Goal: Task Accomplishment & Management: Complete application form

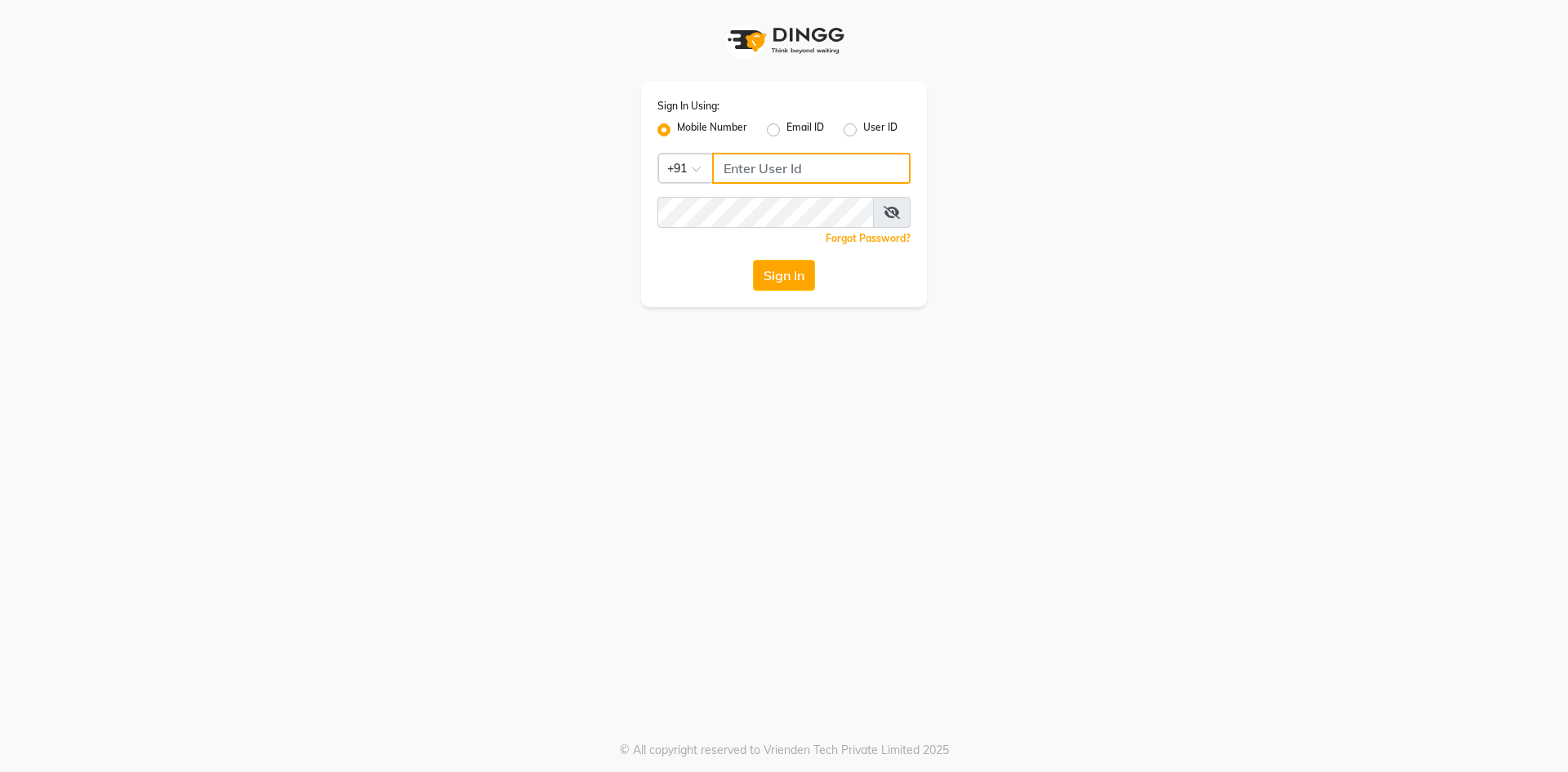
click at [827, 166] on input "Username" at bounding box center [811, 168] width 199 height 31
type input "7719066066"
click at [753, 260] on button "Sign In" at bounding box center [784, 275] width 62 height 31
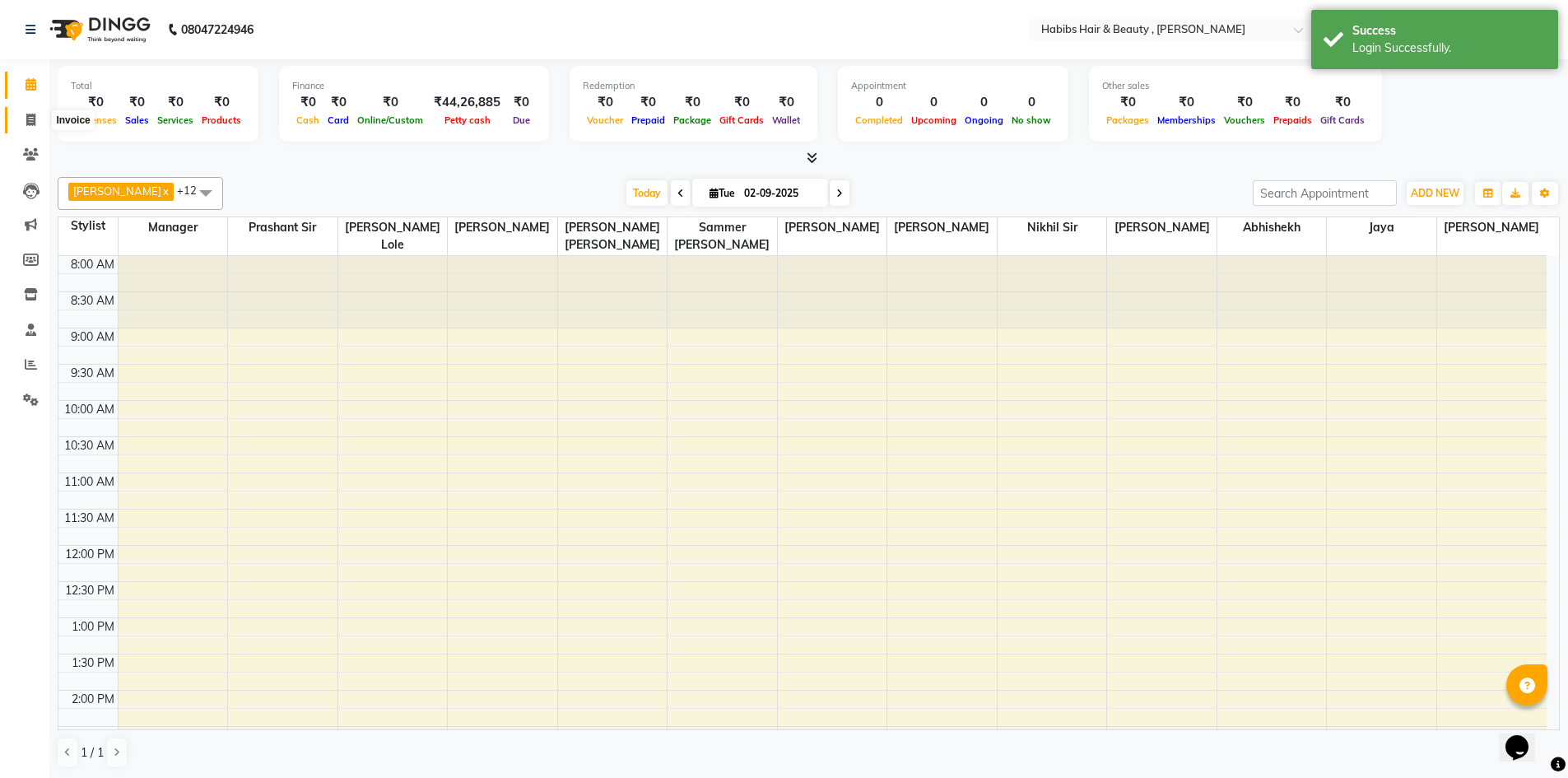
click at [34, 122] on icon at bounding box center [30, 120] width 9 height 13
select select "5300"
select select "service"
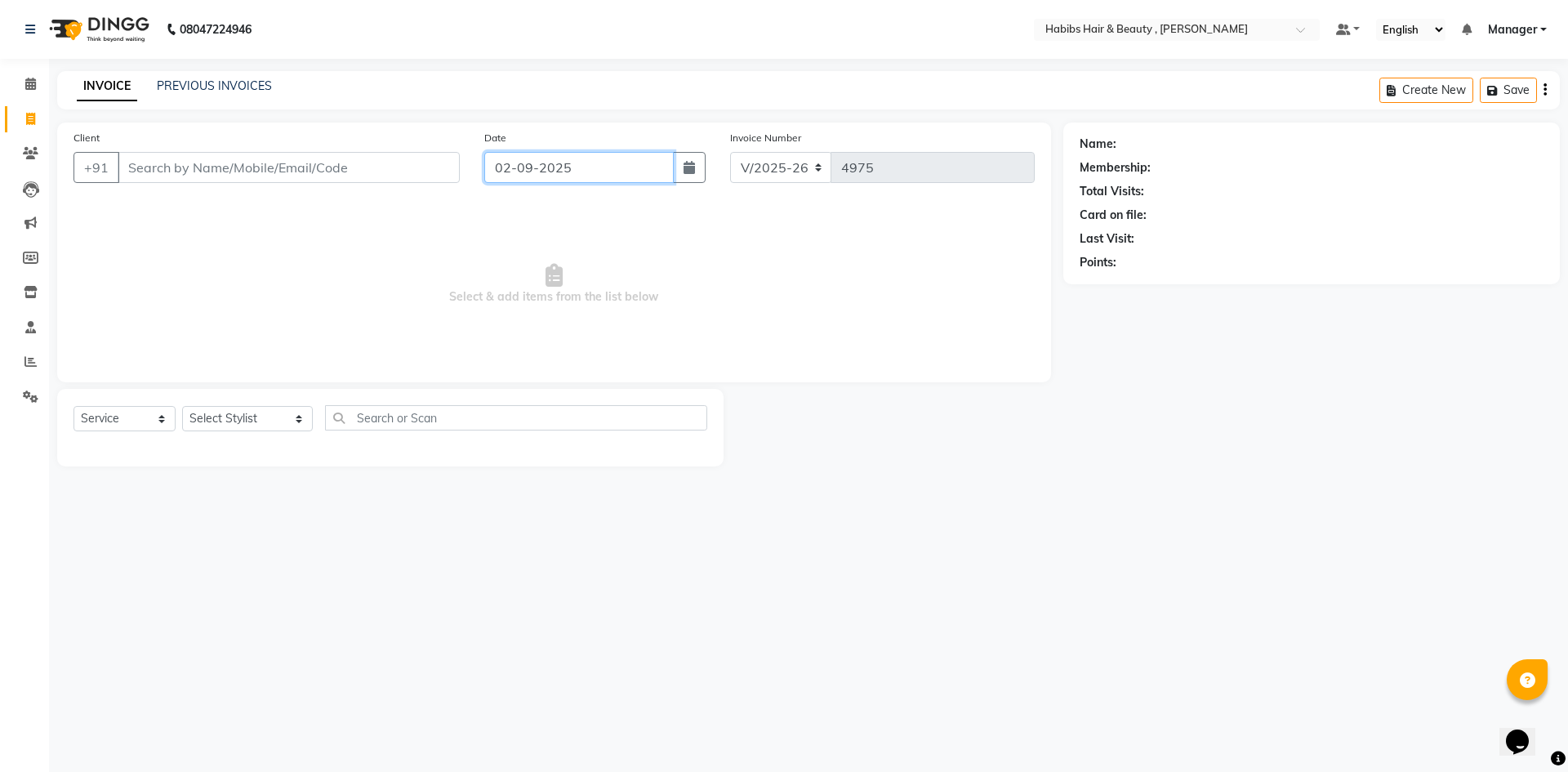
click at [516, 169] on input "02-09-2025" at bounding box center [579, 167] width 190 height 31
select select "9"
select select "2025"
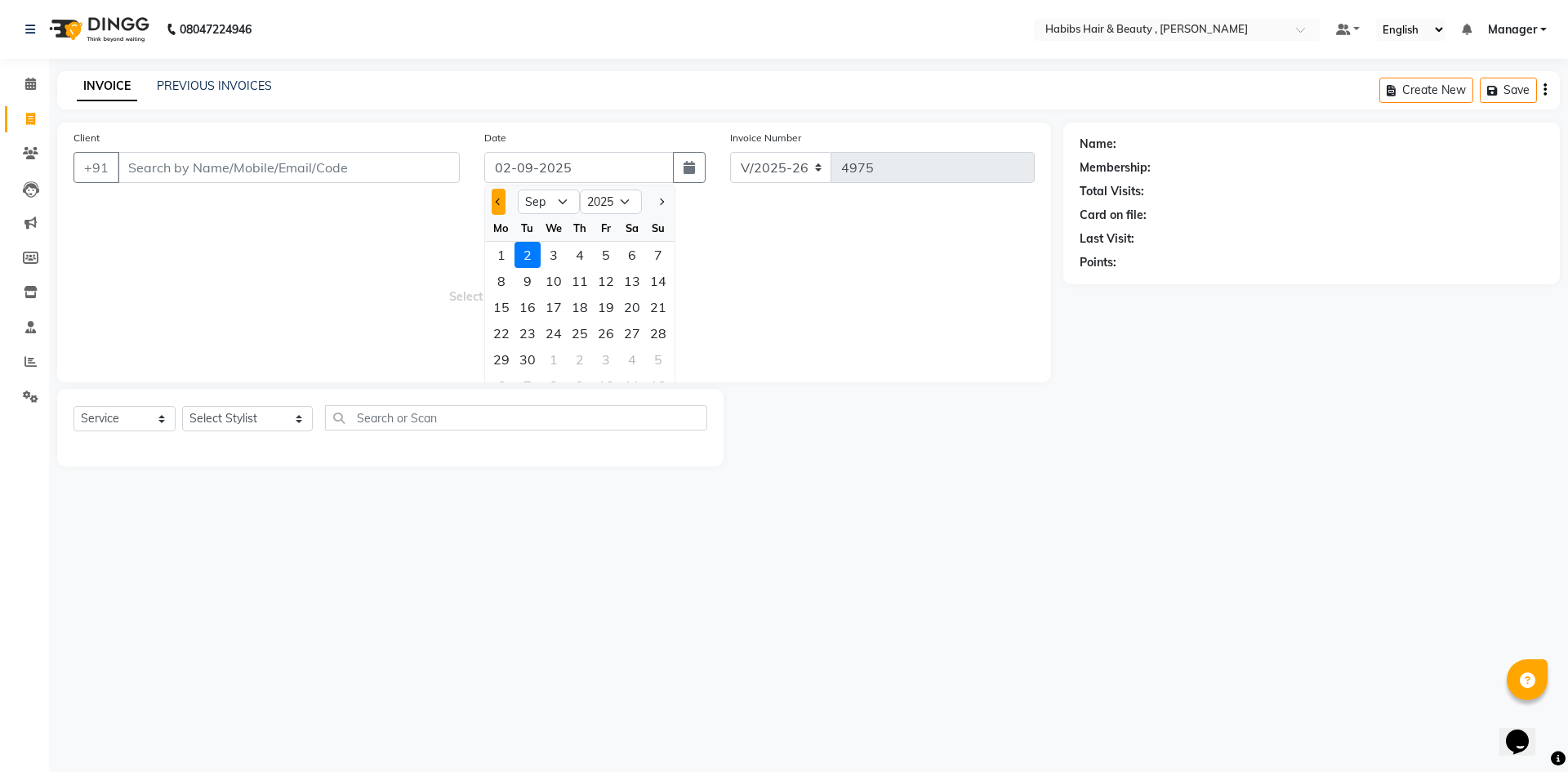
click at [497, 201] on span "Previous month" at bounding box center [499, 202] width 7 height 7
select select "8"
click at [663, 362] on div "31" at bounding box center [658, 359] width 26 height 26
type input "[DATE]"
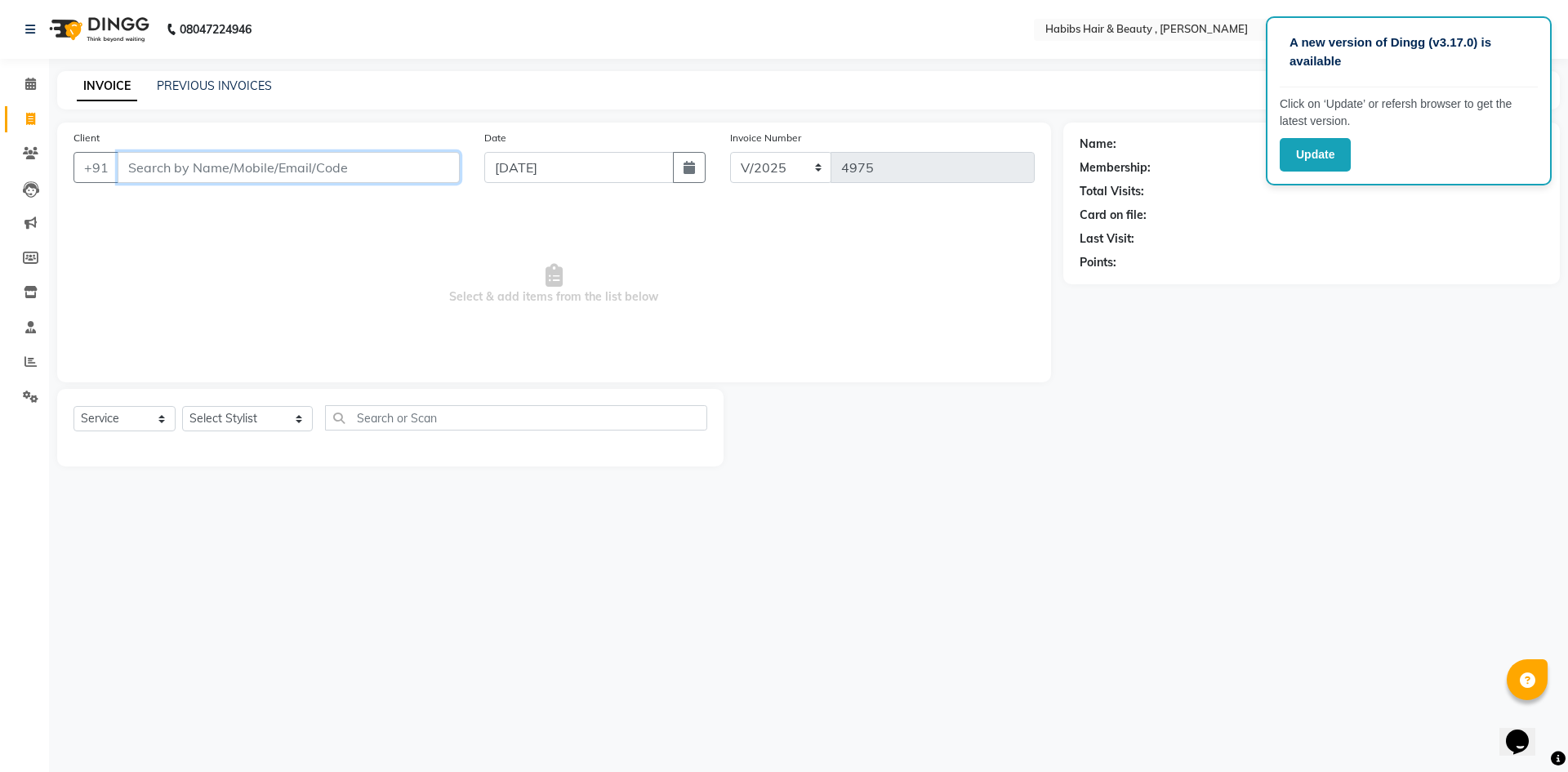
click at [360, 174] on input "Client" at bounding box center [288, 167] width 343 height 31
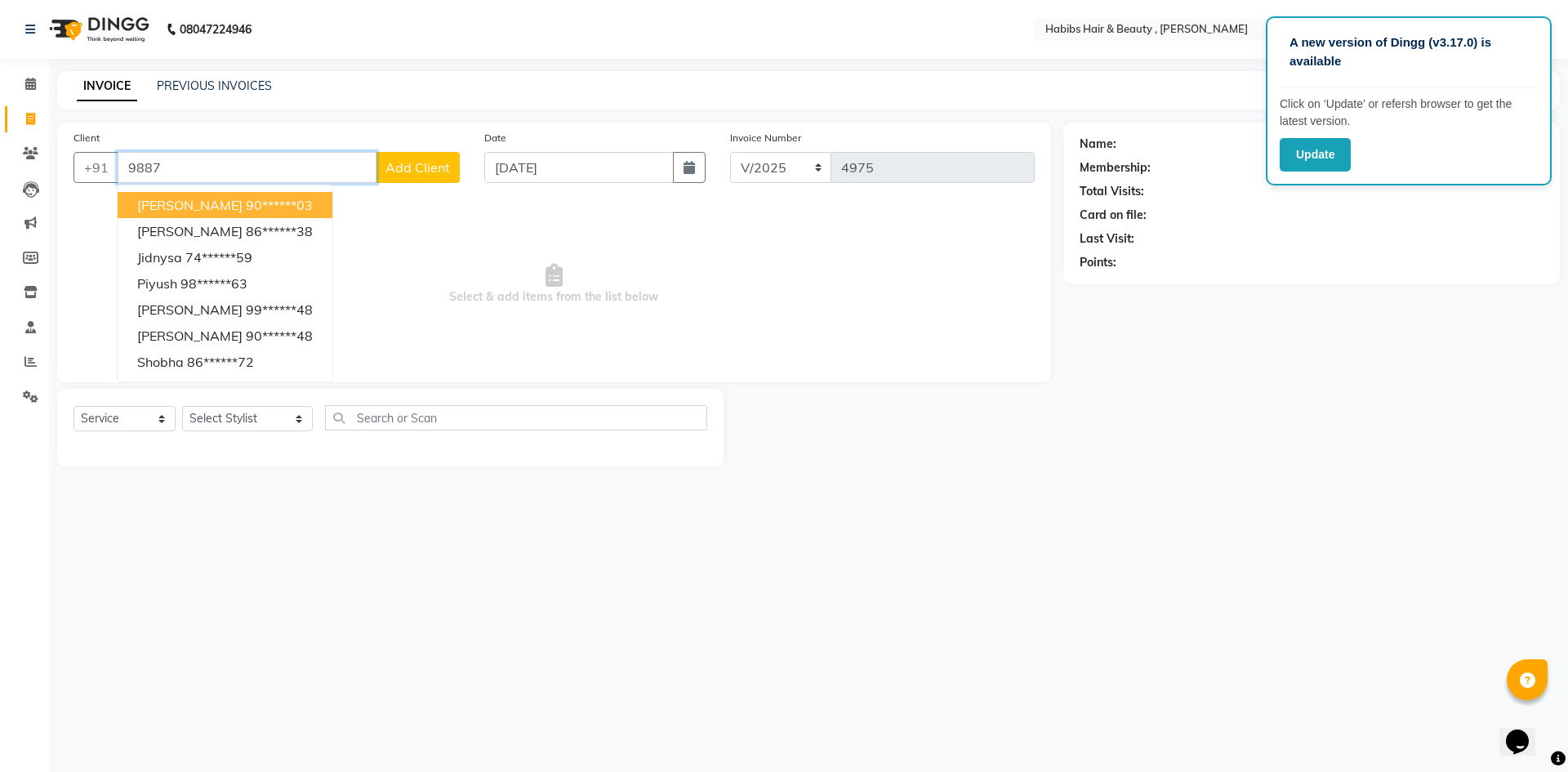
click at [259, 205] on button "[PERSON_NAME] 90******03" at bounding box center [224, 205] width 214 height 26
type input "90******03"
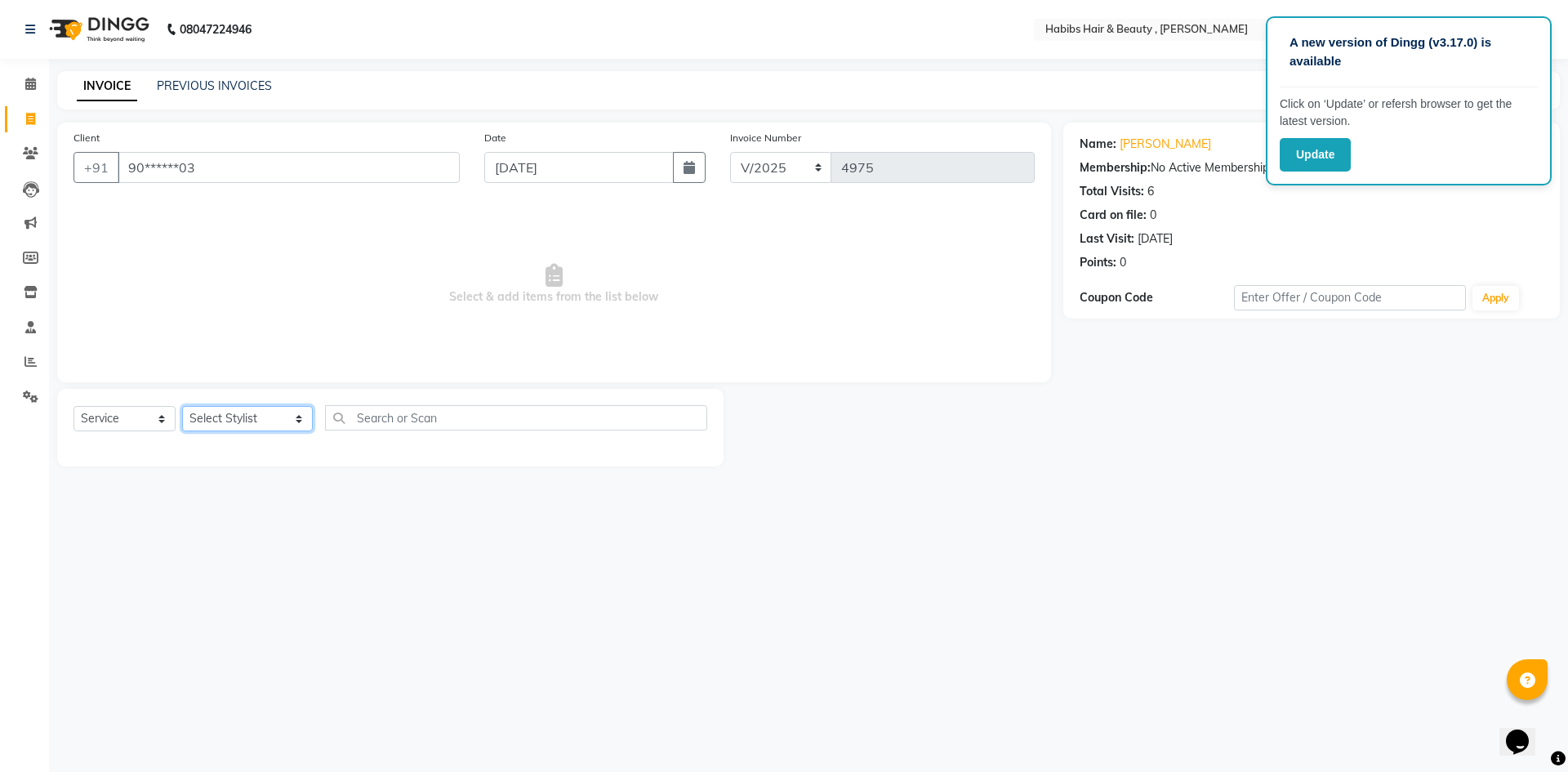
click at [281, 421] on select "Select Stylist [PERSON_NAME] [PERSON_NAME] [PERSON_NAME] Bharti jaya Manager [P…" at bounding box center [247, 418] width 131 height 25
select select "83647"
click at [182, 406] on select "Select Stylist [PERSON_NAME] [PERSON_NAME] [PERSON_NAME] Bharti jaya Manager [P…" at bounding box center [247, 418] width 131 height 25
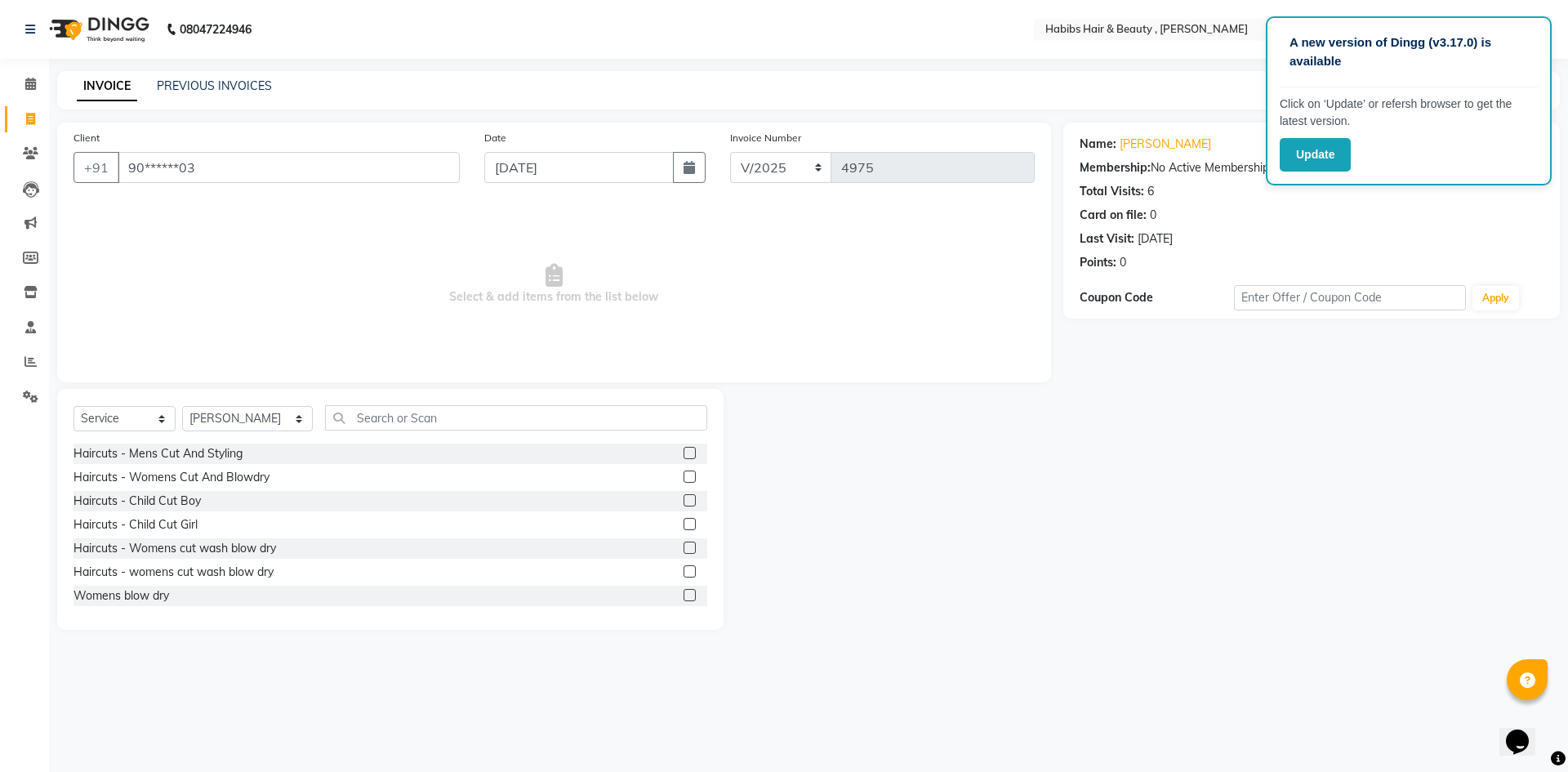
click at [683, 454] on label at bounding box center [689, 453] width 12 height 12
click at [683, 454] on input "checkbox" at bounding box center [688, 453] width 11 height 11
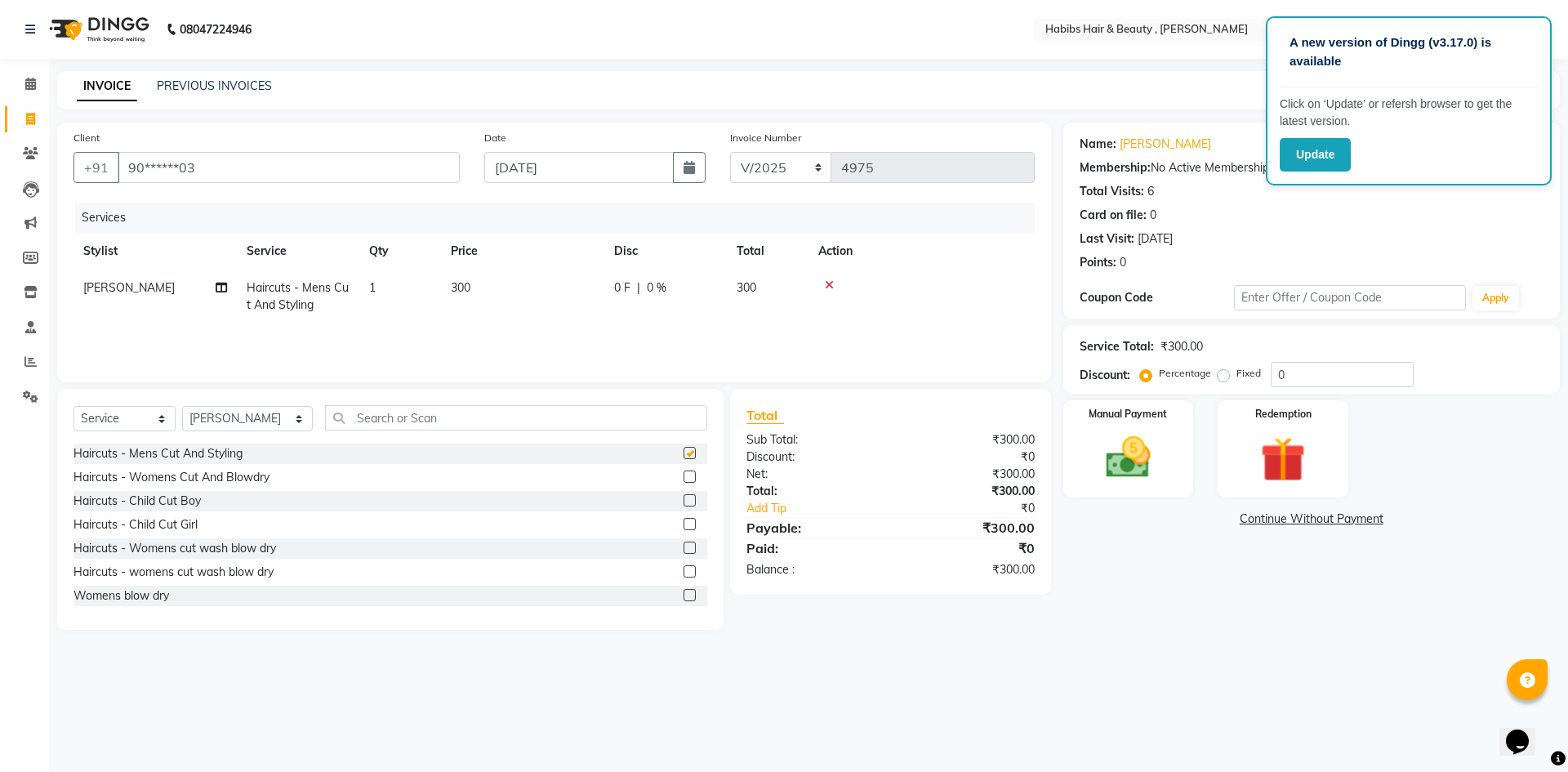
checkbox input "false"
click at [480, 283] on td "300" at bounding box center [522, 296] width 163 height 54
select select "83647"
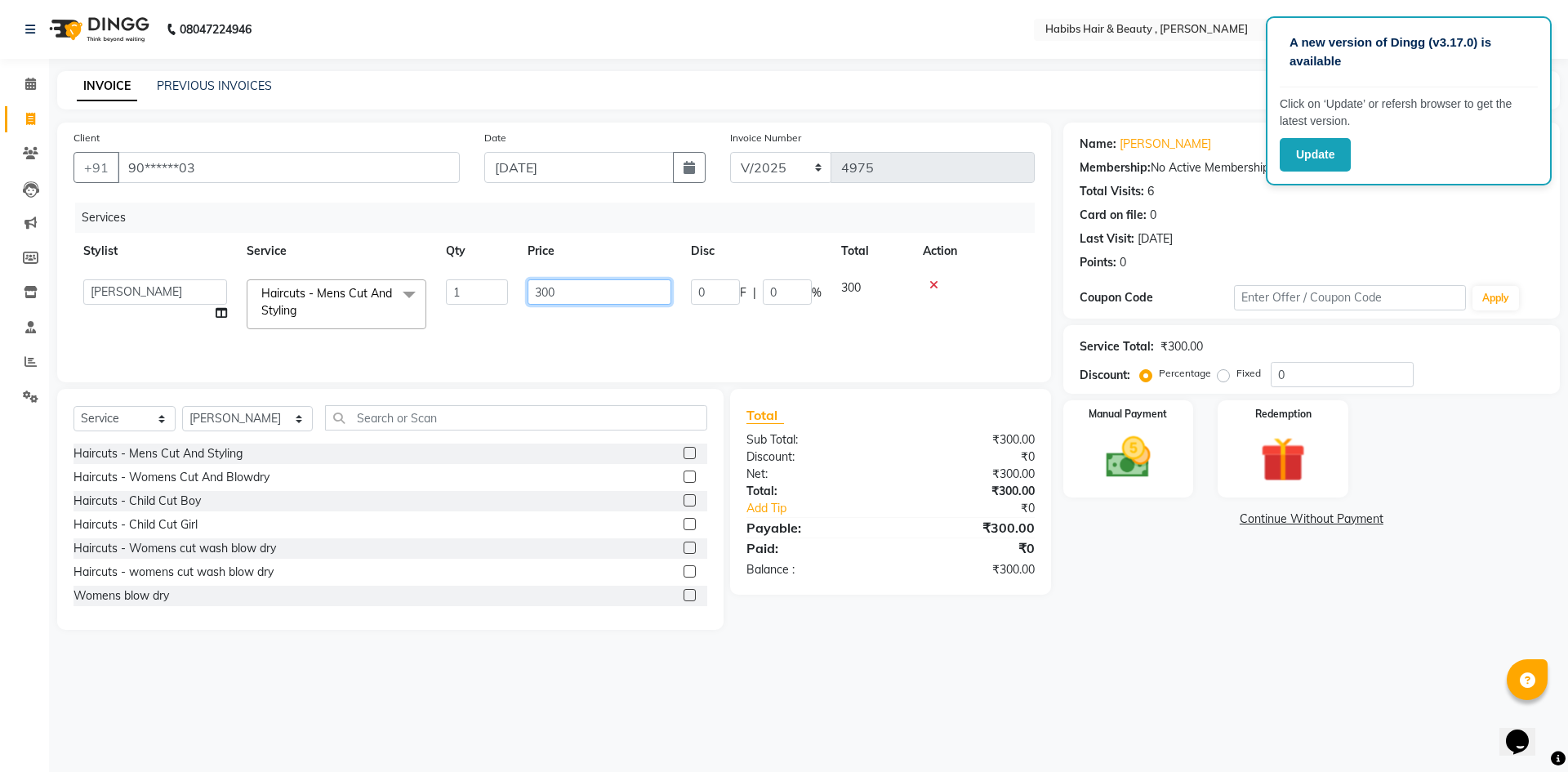
click at [590, 295] on input "300" at bounding box center [599, 292] width 144 height 25
type input "3"
type input "500"
click at [1163, 463] on img at bounding box center [1127, 458] width 76 height 54
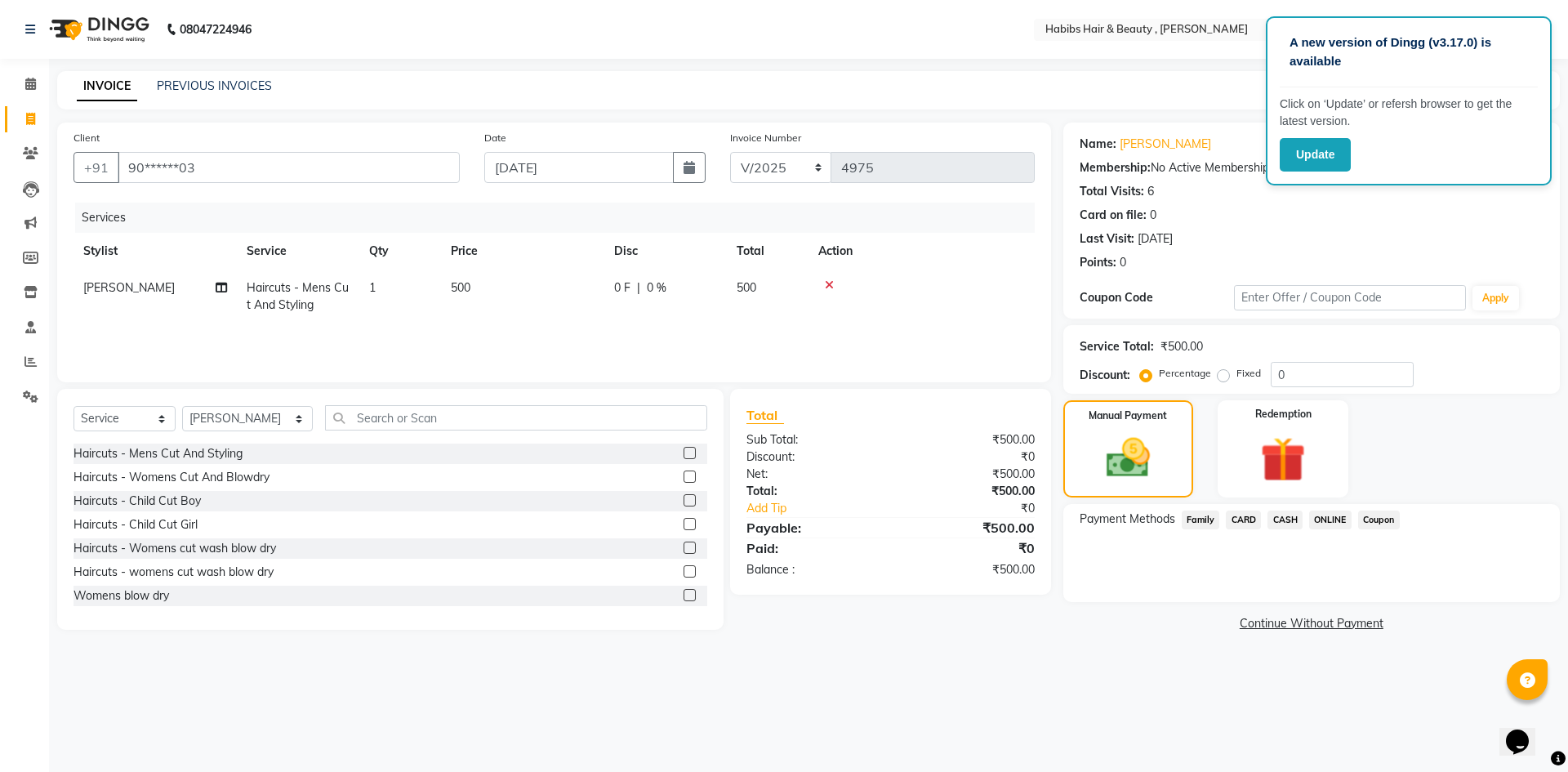
click at [1321, 521] on span "ONLINE" at bounding box center [1330, 520] width 42 height 19
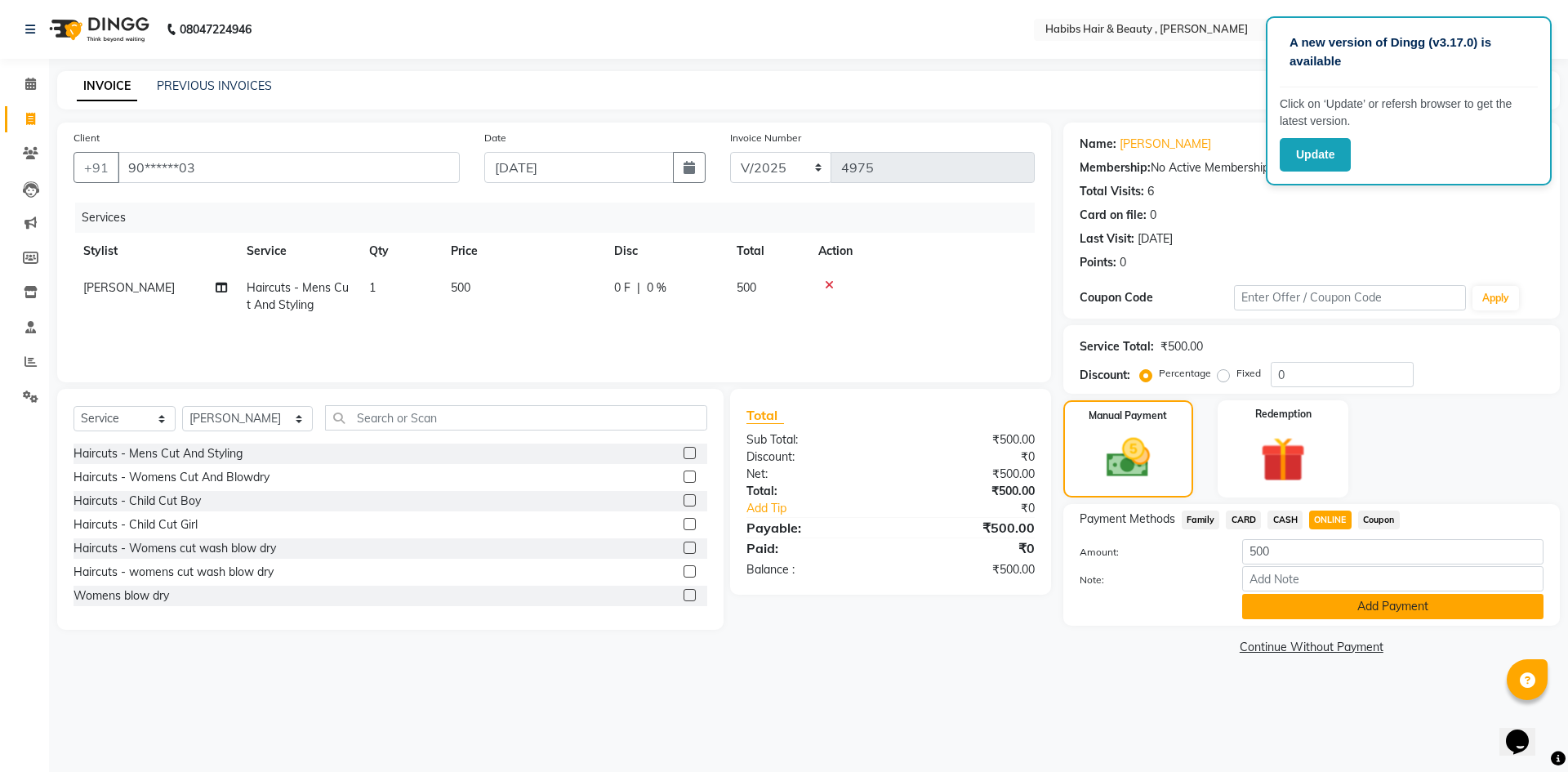
click at [1327, 605] on button "Add Payment" at bounding box center [1393, 606] width 301 height 25
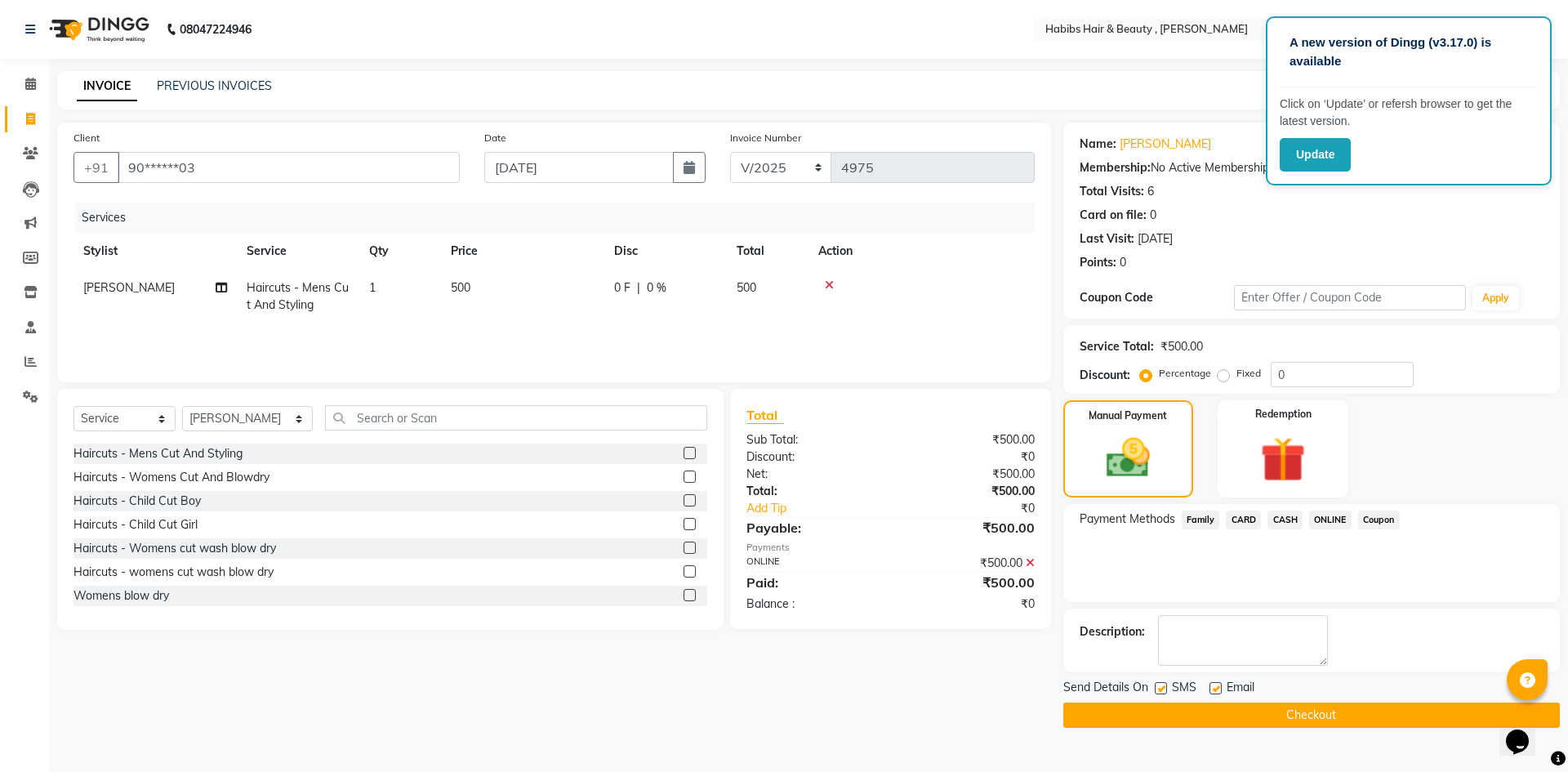
click at [1320, 715] on button "Checkout" at bounding box center [1311, 715] width 496 height 25
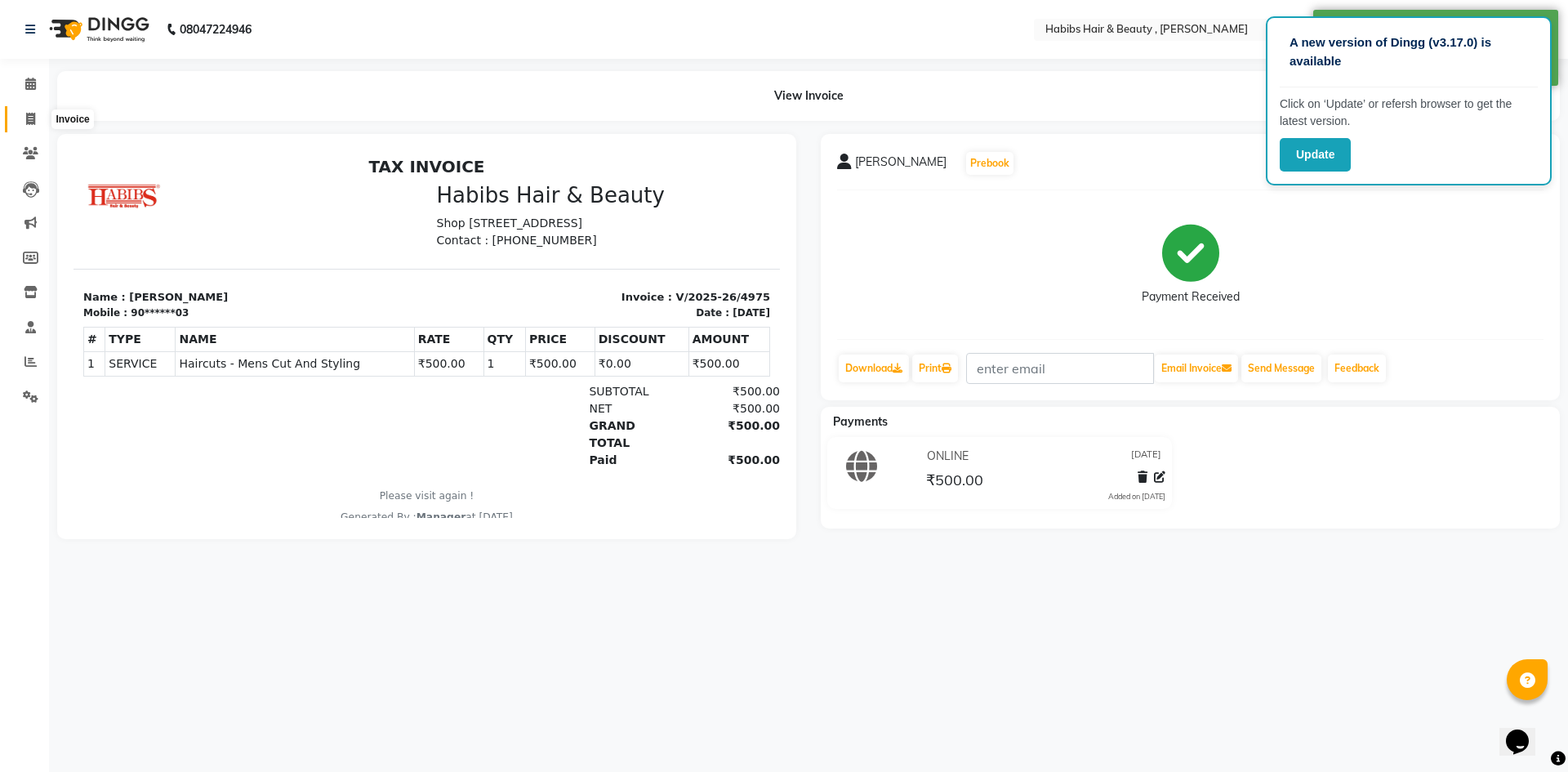
click at [30, 118] on icon at bounding box center [30, 119] width 9 height 12
select select "5300"
select select "service"
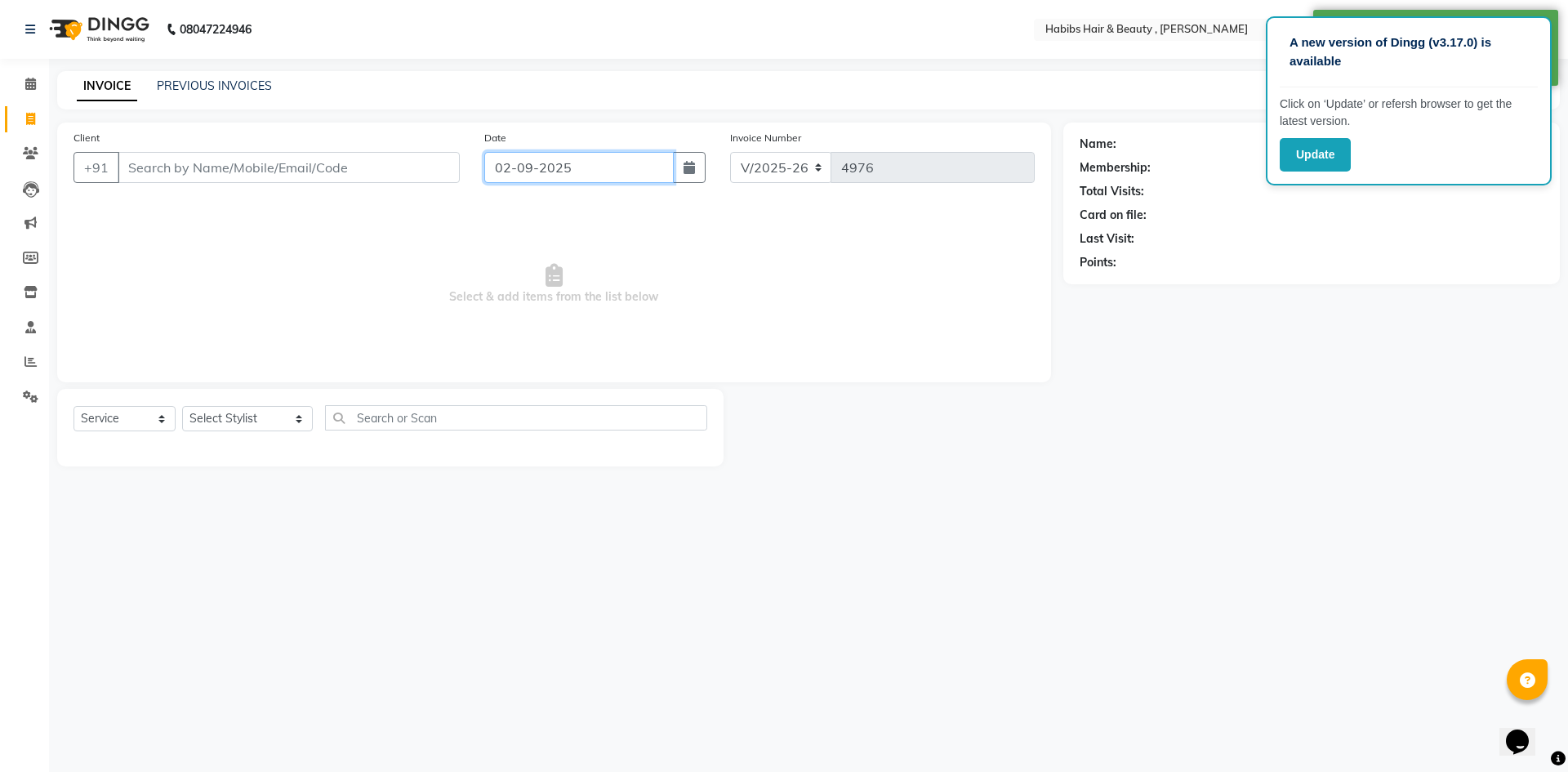
click at [520, 168] on input "02-09-2025" at bounding box center [579, 167] width 190 height 31
select select "9"
select select "2025"
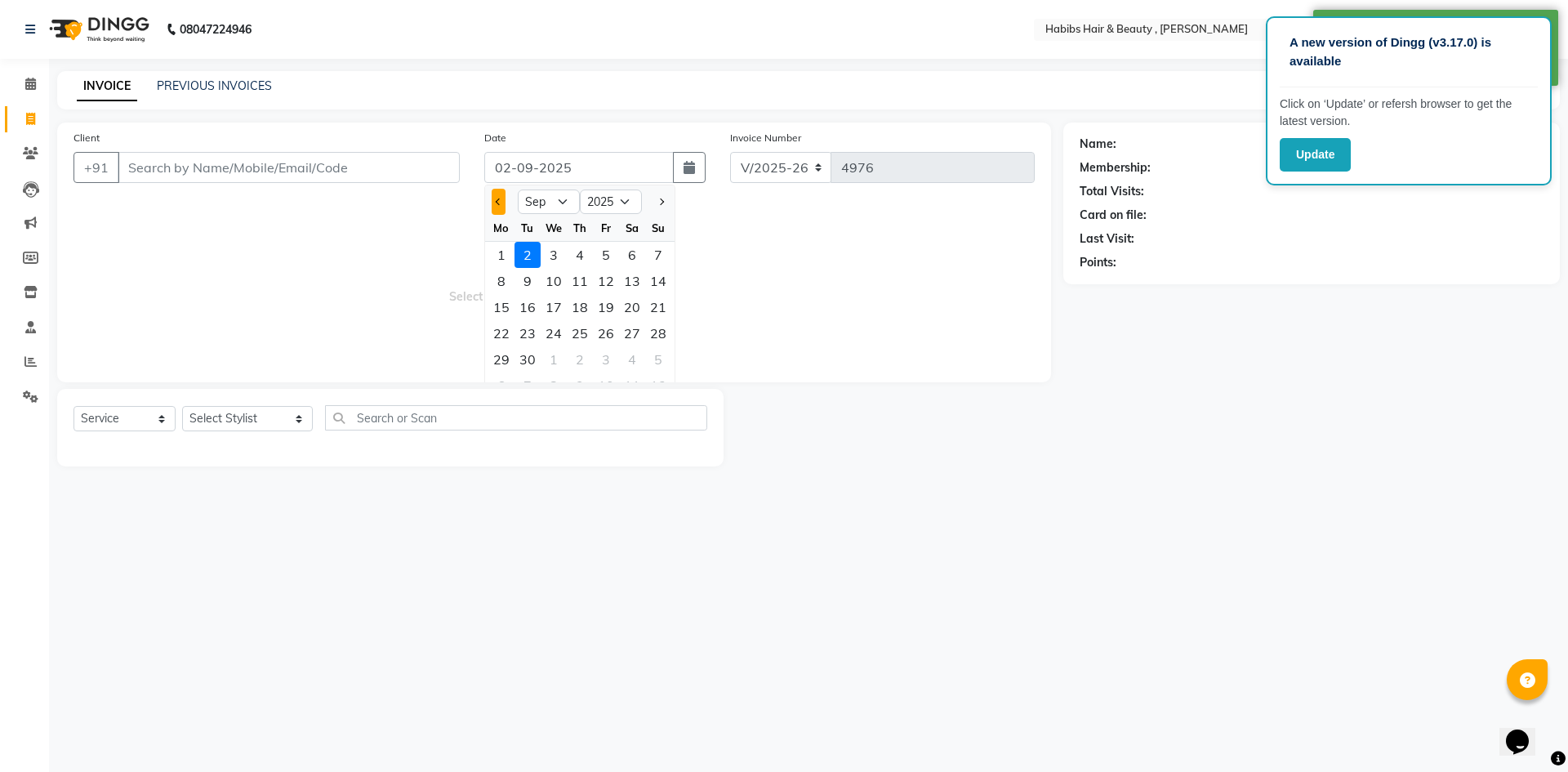
click at [499, 200] on span "Previous month" at bounding box center [499, 202] width 7 height 7
select select "8"
click at [663, 362] on div "31" at bounding box center [658, 359] width 26 height 26
type input "[DATE]"
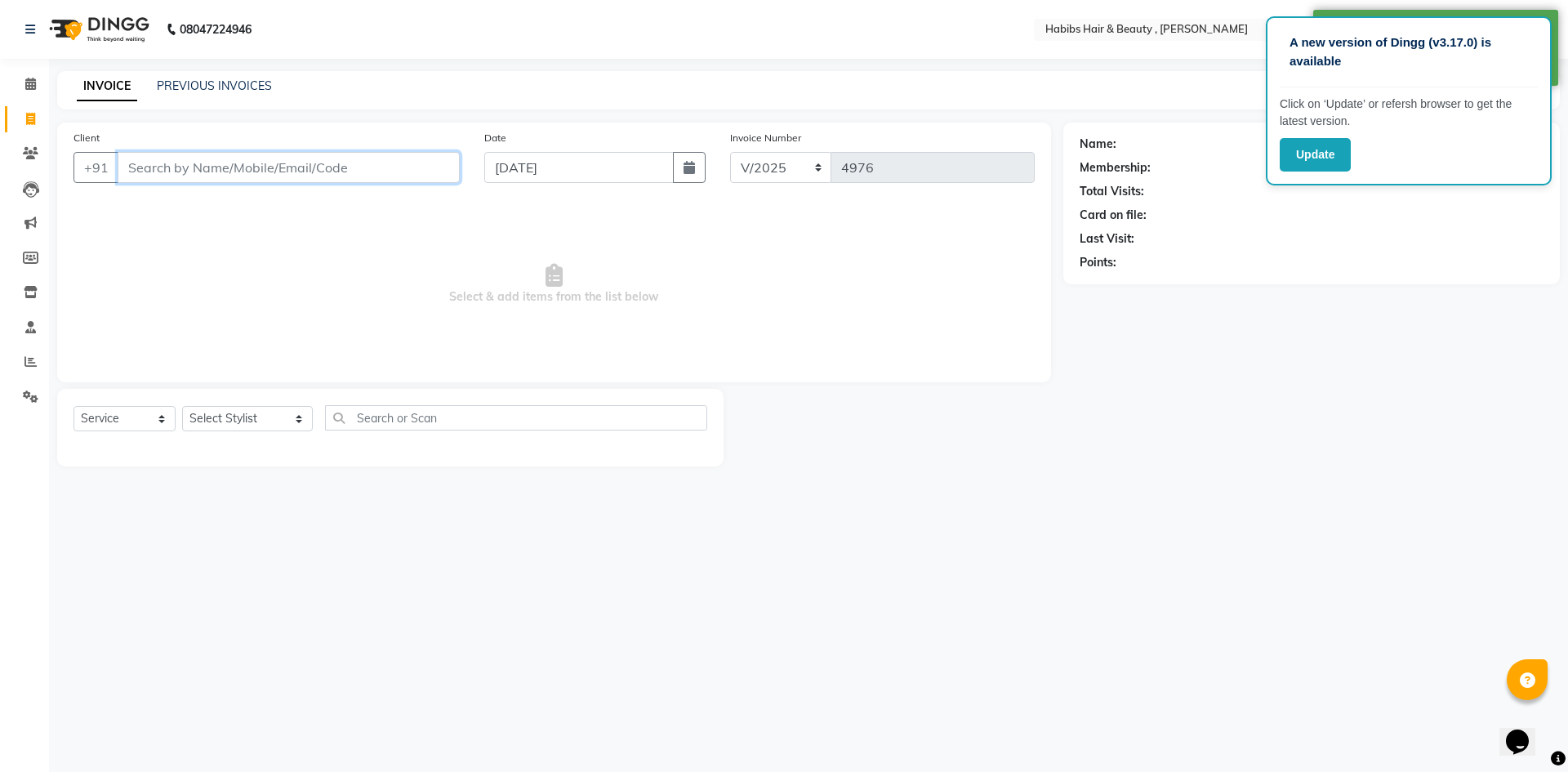
click at [377, 166] on input "Client" at bounding box center [288, 167] width 343 height 31
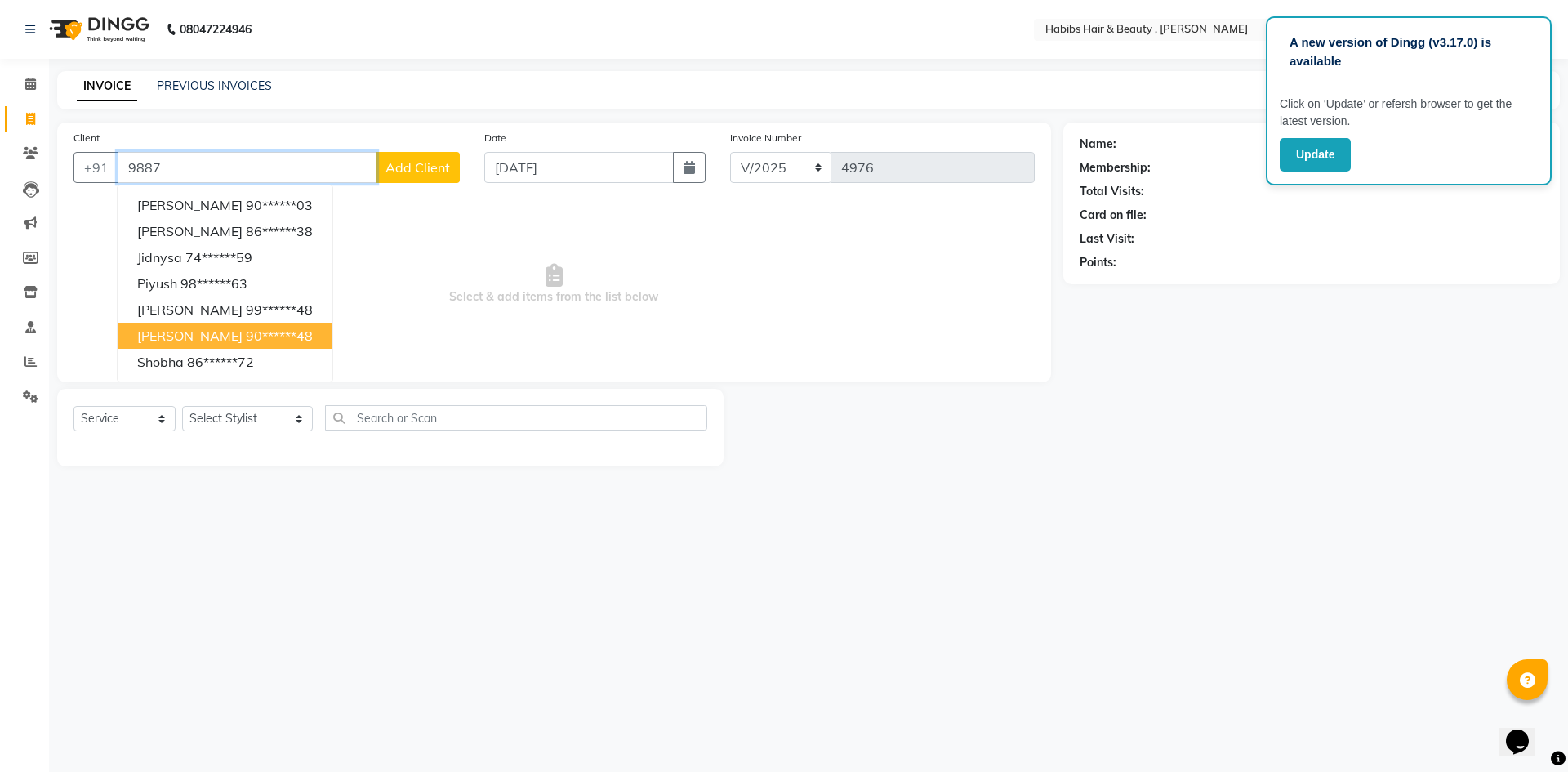
click at [246, 331] on ngb-highlight "90******48" at bounding box center [279, 336] width 67 height 17
type input "90******48"
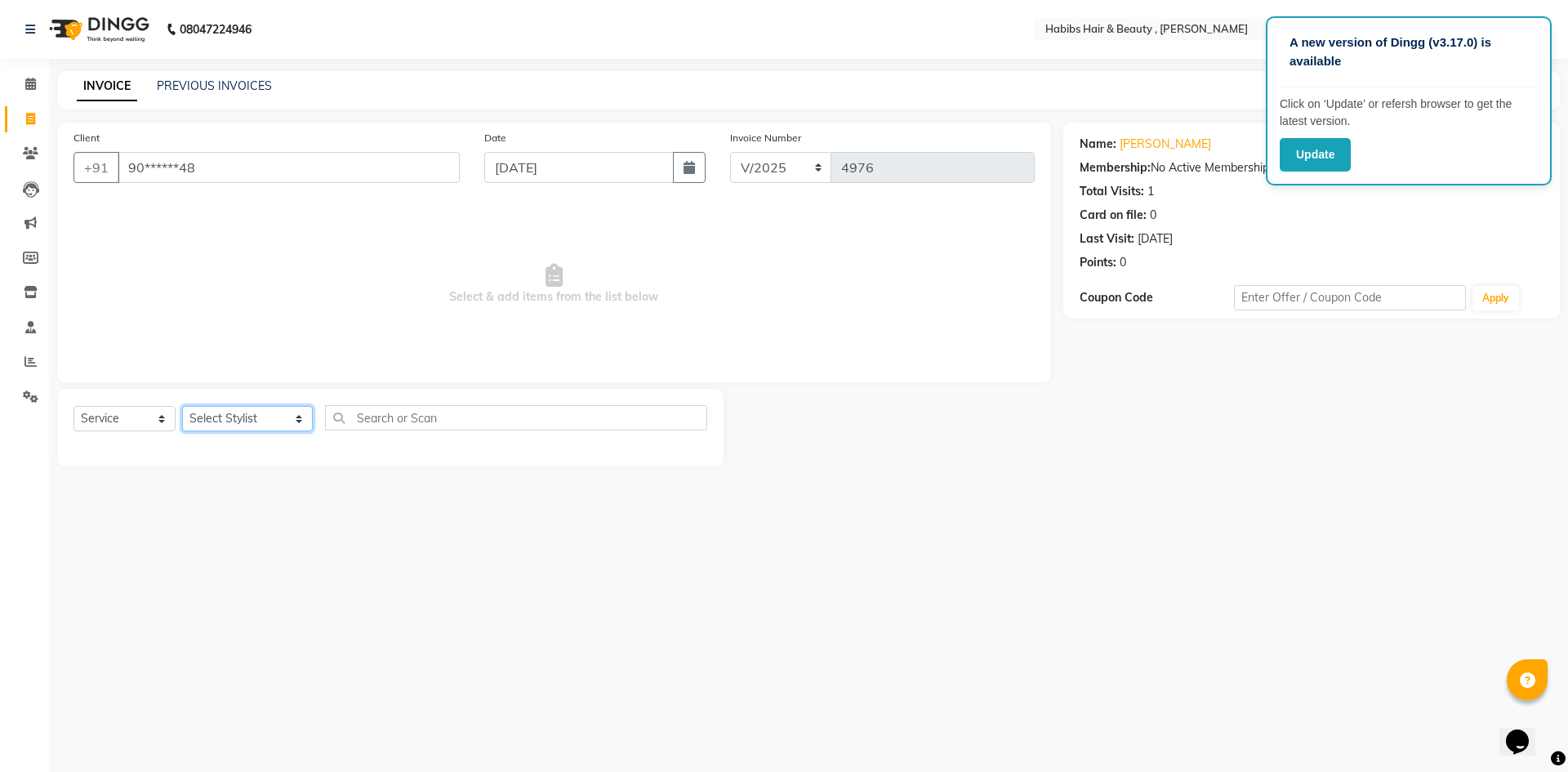
click at [285, 423] on select "Select Stylist [PERSON_NAME] [PERSON_NAME] [PERSON_NAME] Bharti jaya Manager [P…" at bounding box center [247, 418] width 131 height 25
select select "36447"
click at [182, 406] on select "Select Stylist [PERSON_NAME] [PERSON_NAME] [PERSON_NAME] Bharti jaya Manager [P…" at bounding box center [247, 418] width 131 height 25
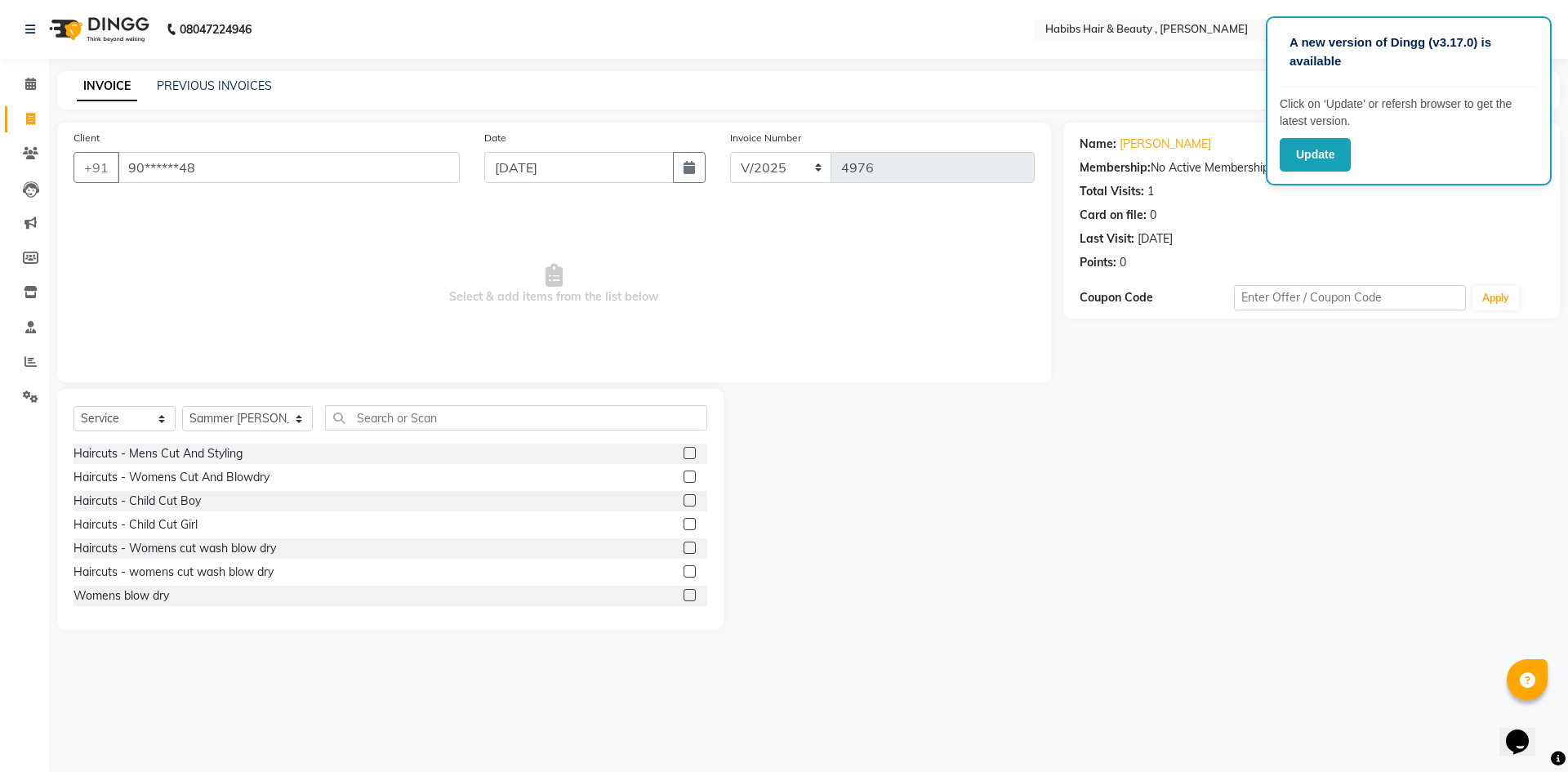
click at [683, 453] on label at bounding box center [689, 453] width 12 height 12
click at [683, 453] on input "checkbox" at bounding box center [688, 453] width 11 height 11
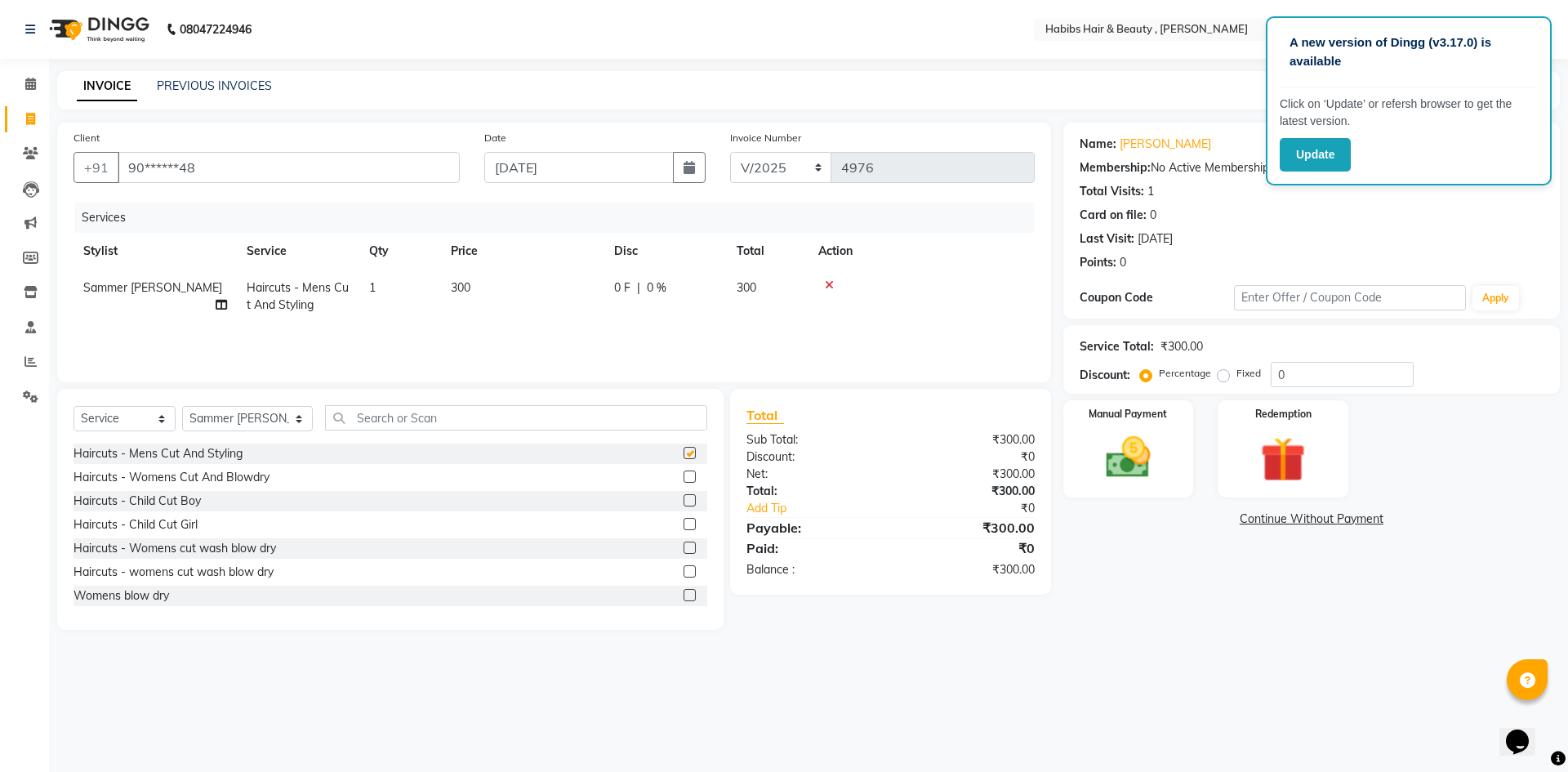
checkbox input "false"
click at [485, 274] on td "300" at bounding box center [522, 296] width 163 height 54
select select "36447"
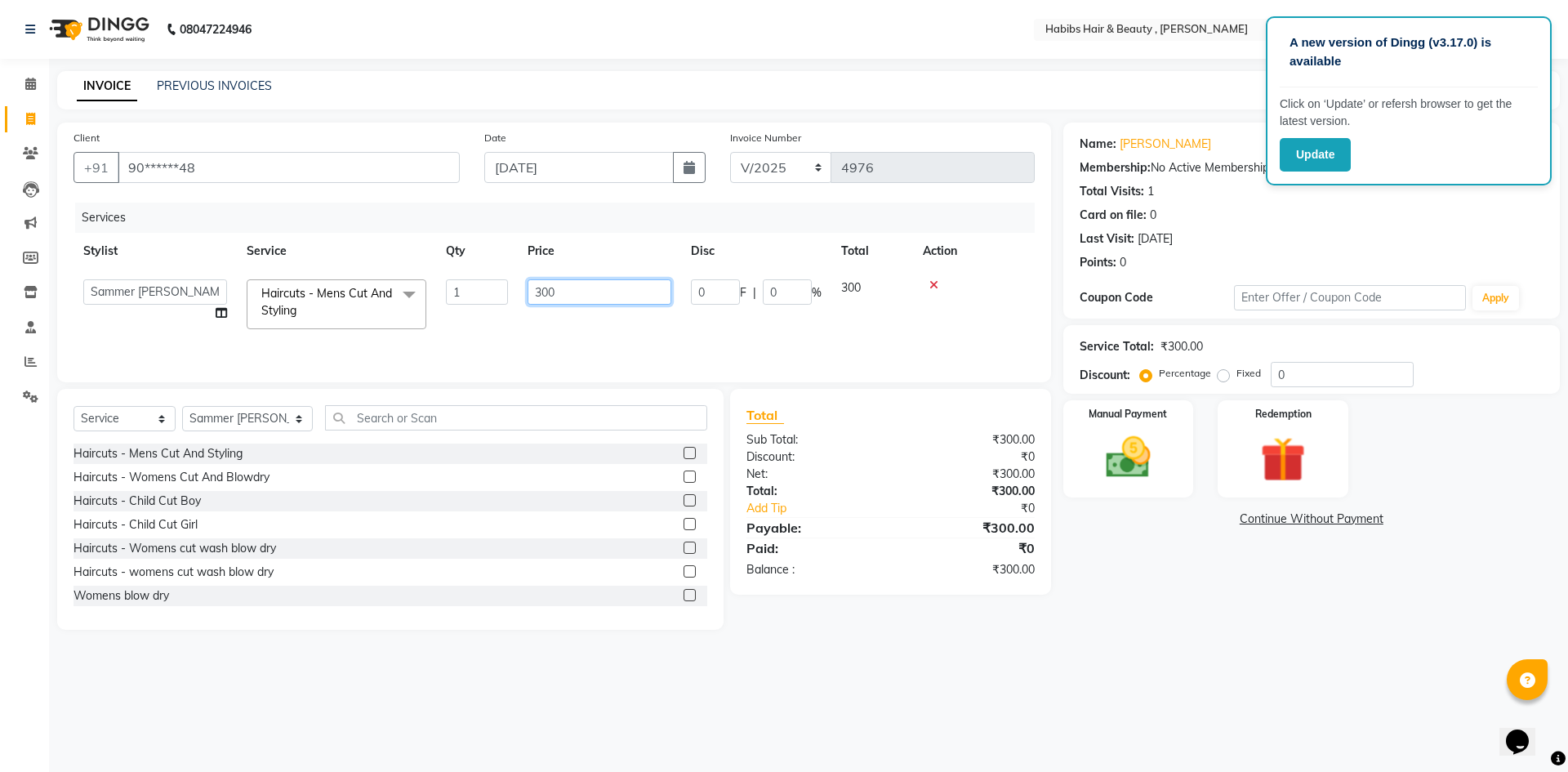
drag, startPoint x: 652, startPoint y: 294, endPoint x: 658, endPoint y: 301, distance: 9.2
click at [656, 299] on input "300" at bounding box center [599, 292] width 144 height 25
type input "3"
type input "200"
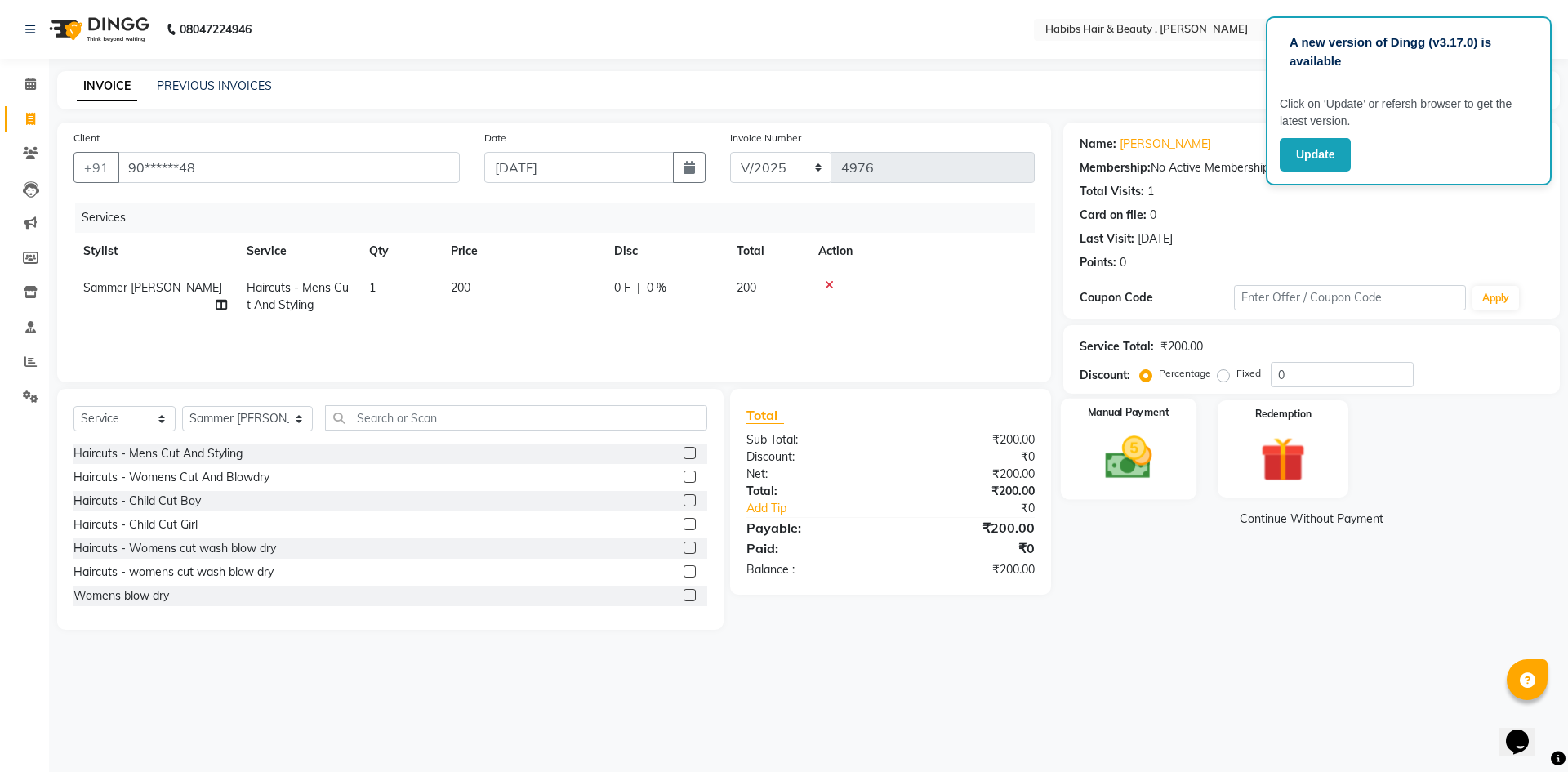
click at [1174, 438] on div "Manual Payment" at bounding box center [1127, 448] width 136 height 101
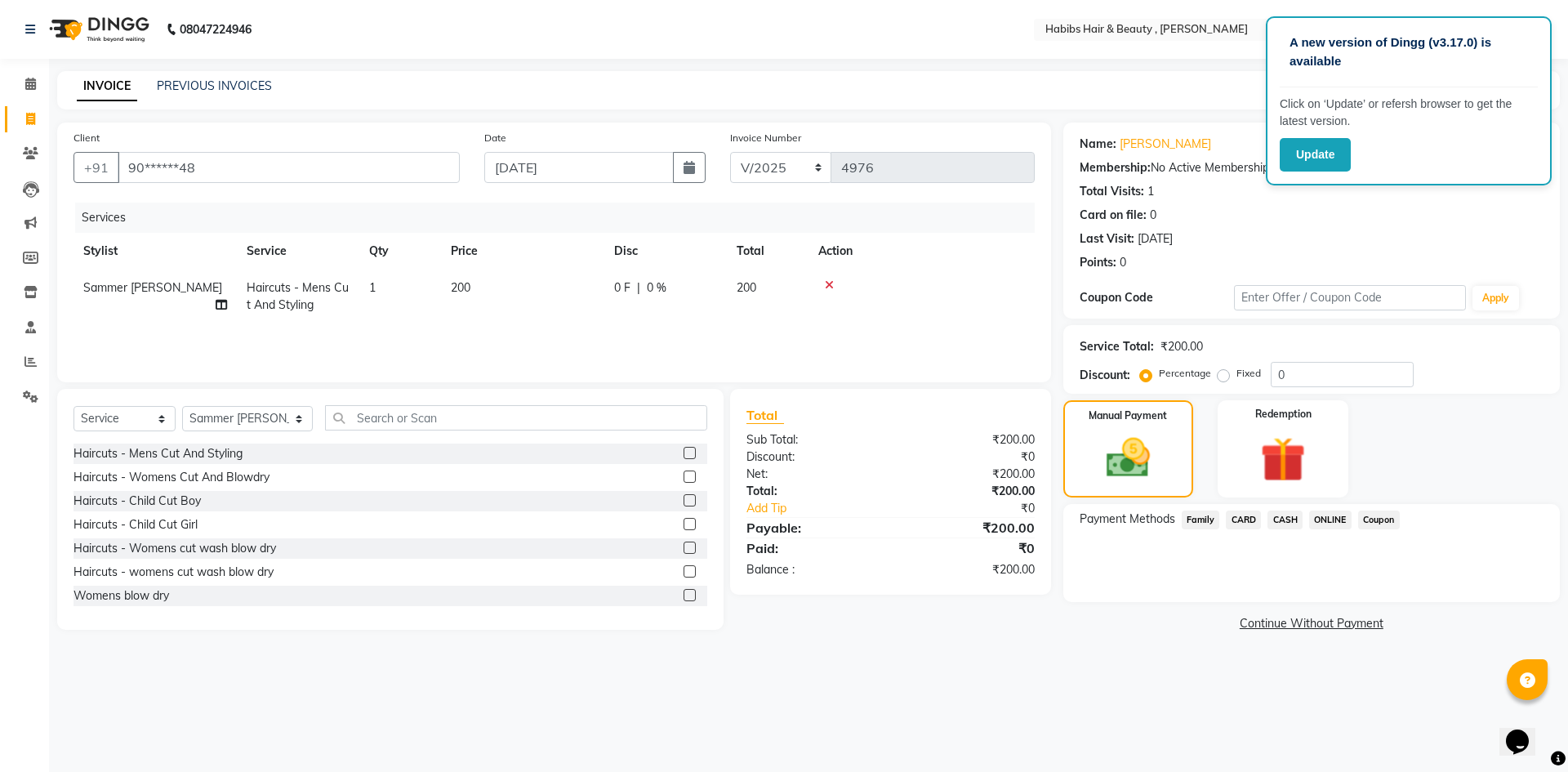
click at [1290, 517] on span "CASH" at bounding box center [1285, 520] width 35 height 19
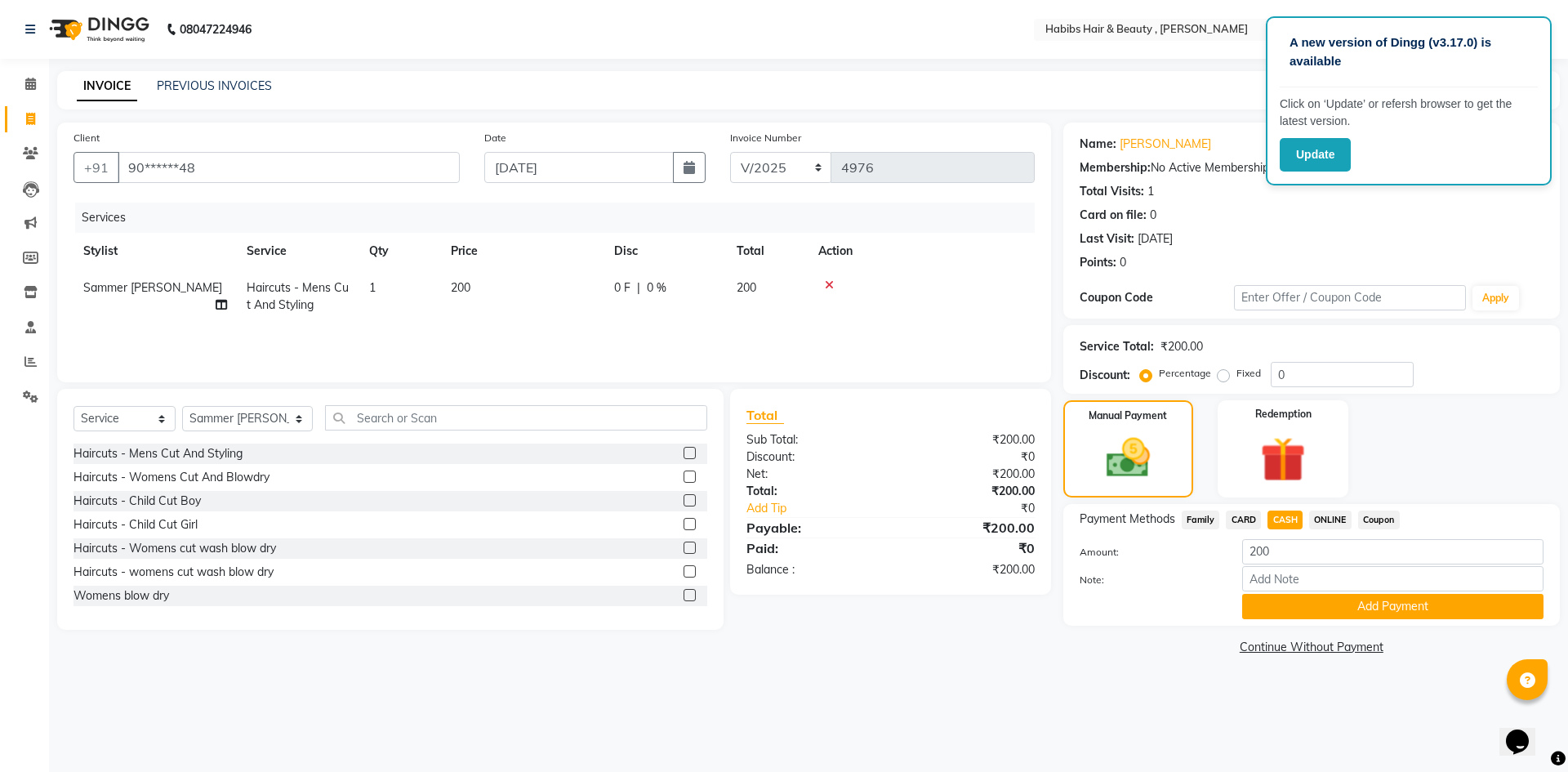
click at [1316, 605] on button "Add Payment" at bounding box center [1393, 606] width 301 height 25
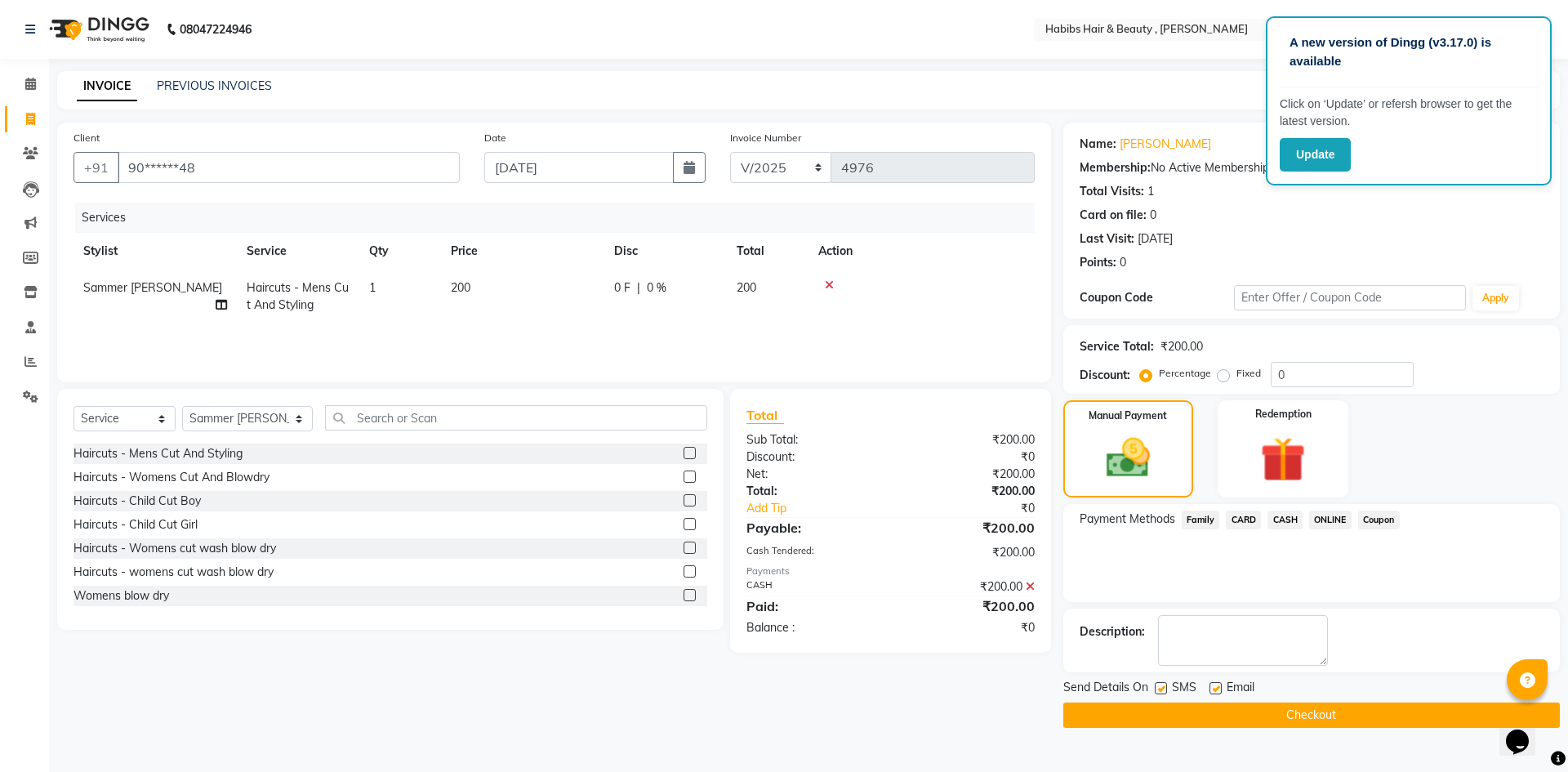
click at [1325, 715] on button "Checkout" at bounding box center [1311, 715] width 496 height 25
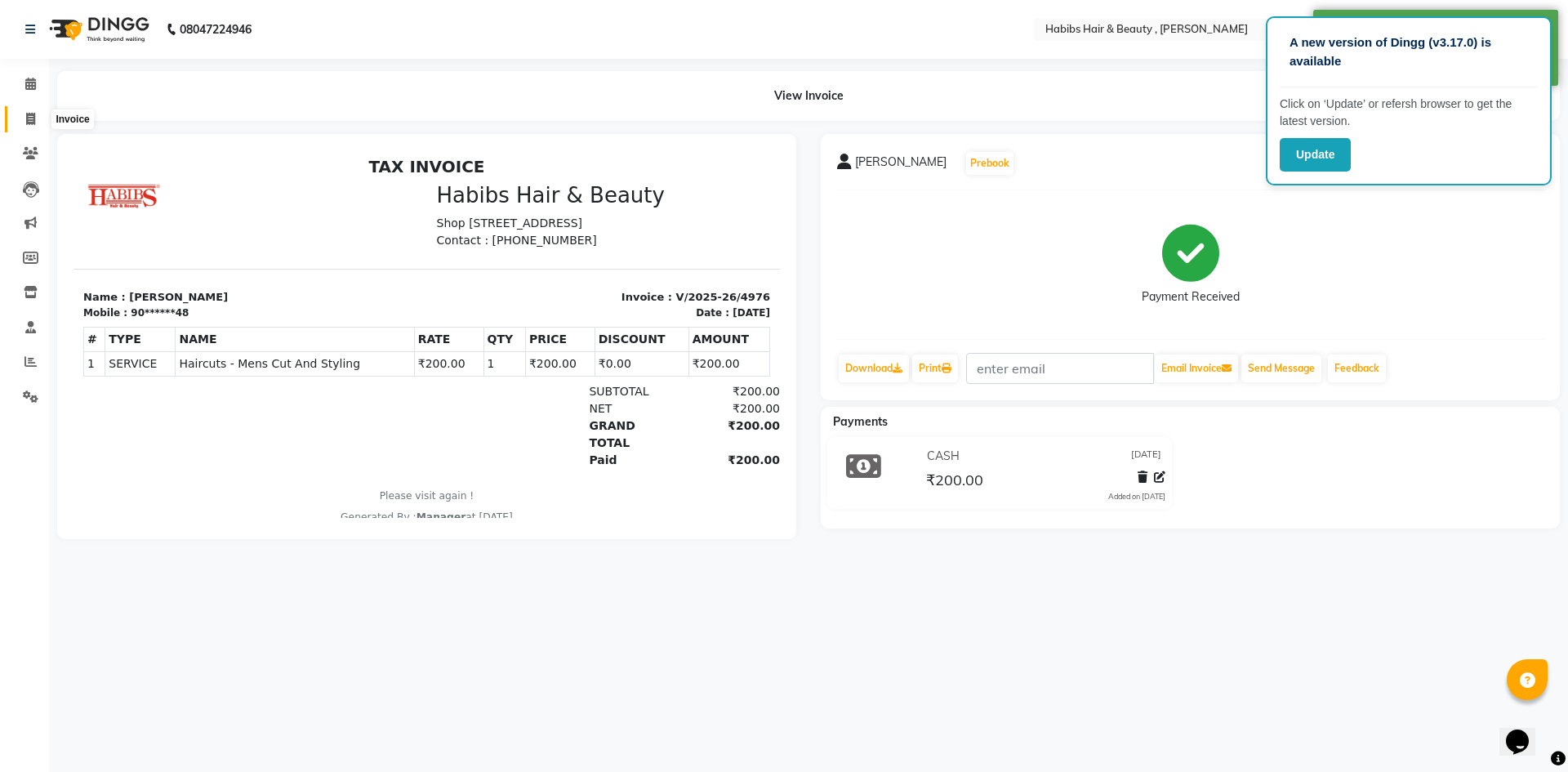
click at [31, 119] on icon at bounding box center [30, 119] width 9 height 12
select select "5300"
select select "service"
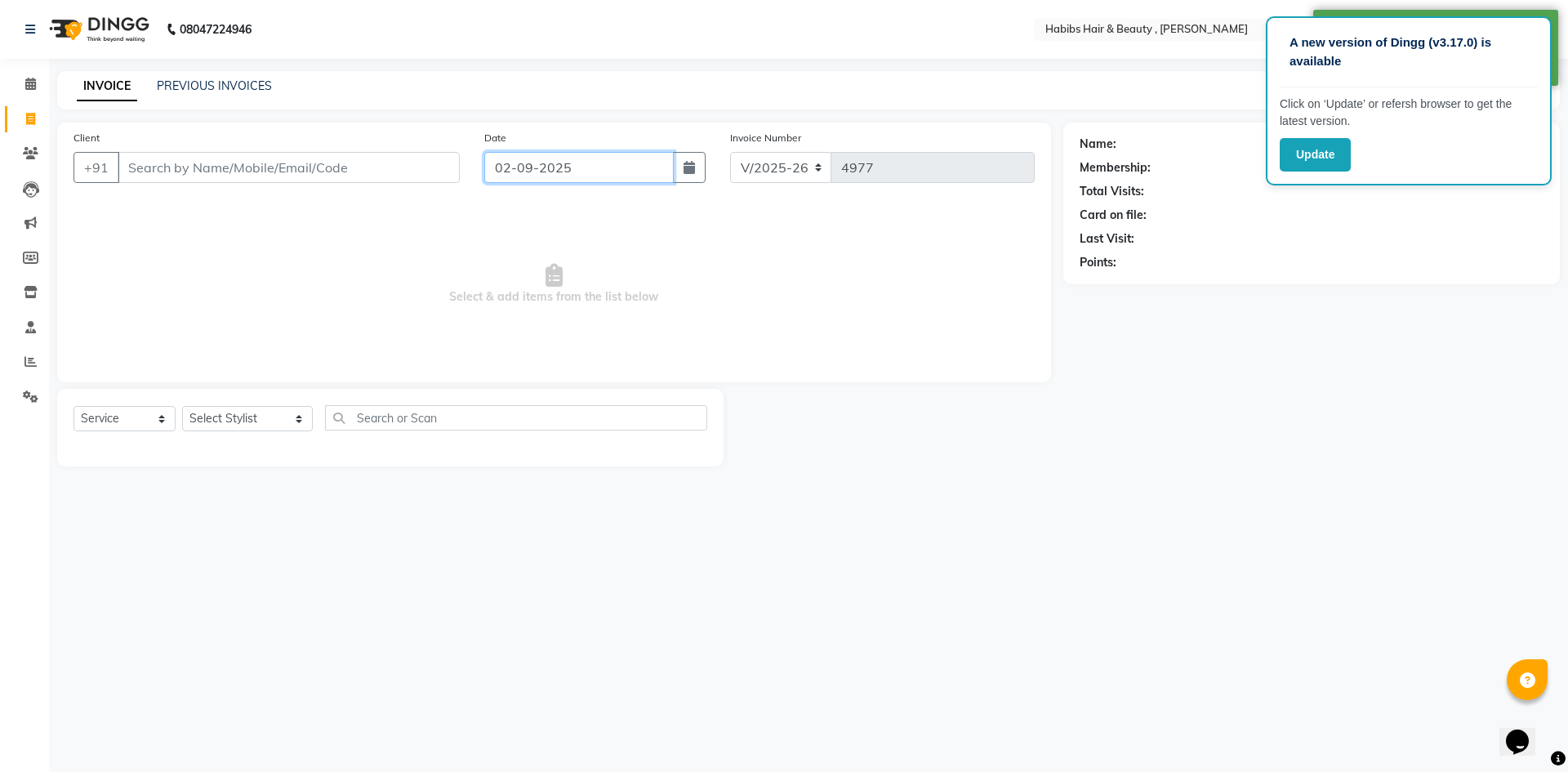
click at [524, 166] on input "02-09-2025" at bounding box center [579, 167] width 190 height 31
select select "9"
select select "2025"
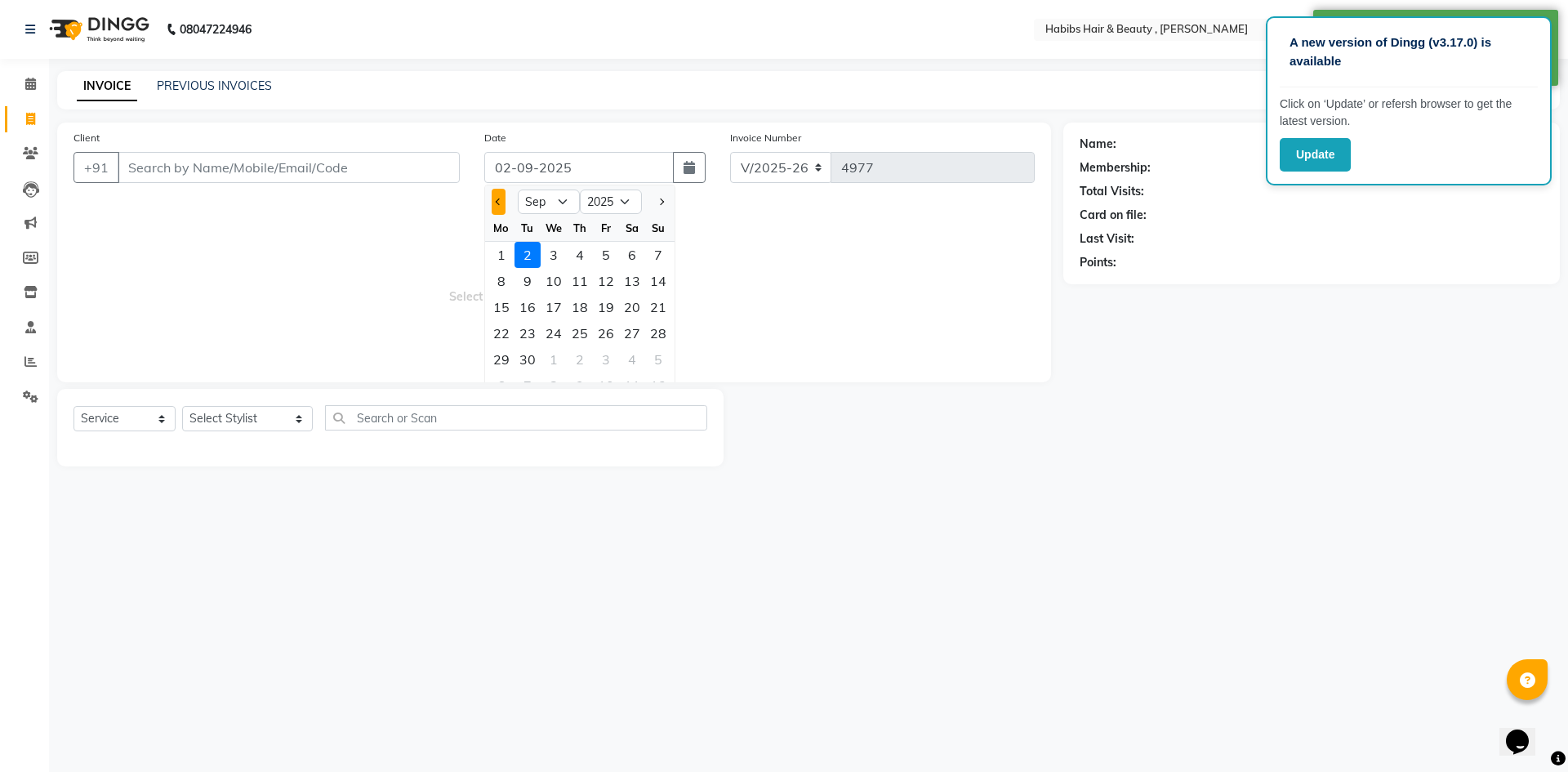
click at [497, 198] on button "Previous month" at bounding box center [498, 201] width 14 height 26
select select "8"
click at [658, 361] on div "31" at bounding box center [658, 359] width 26 height 26
type input "[DATE]"
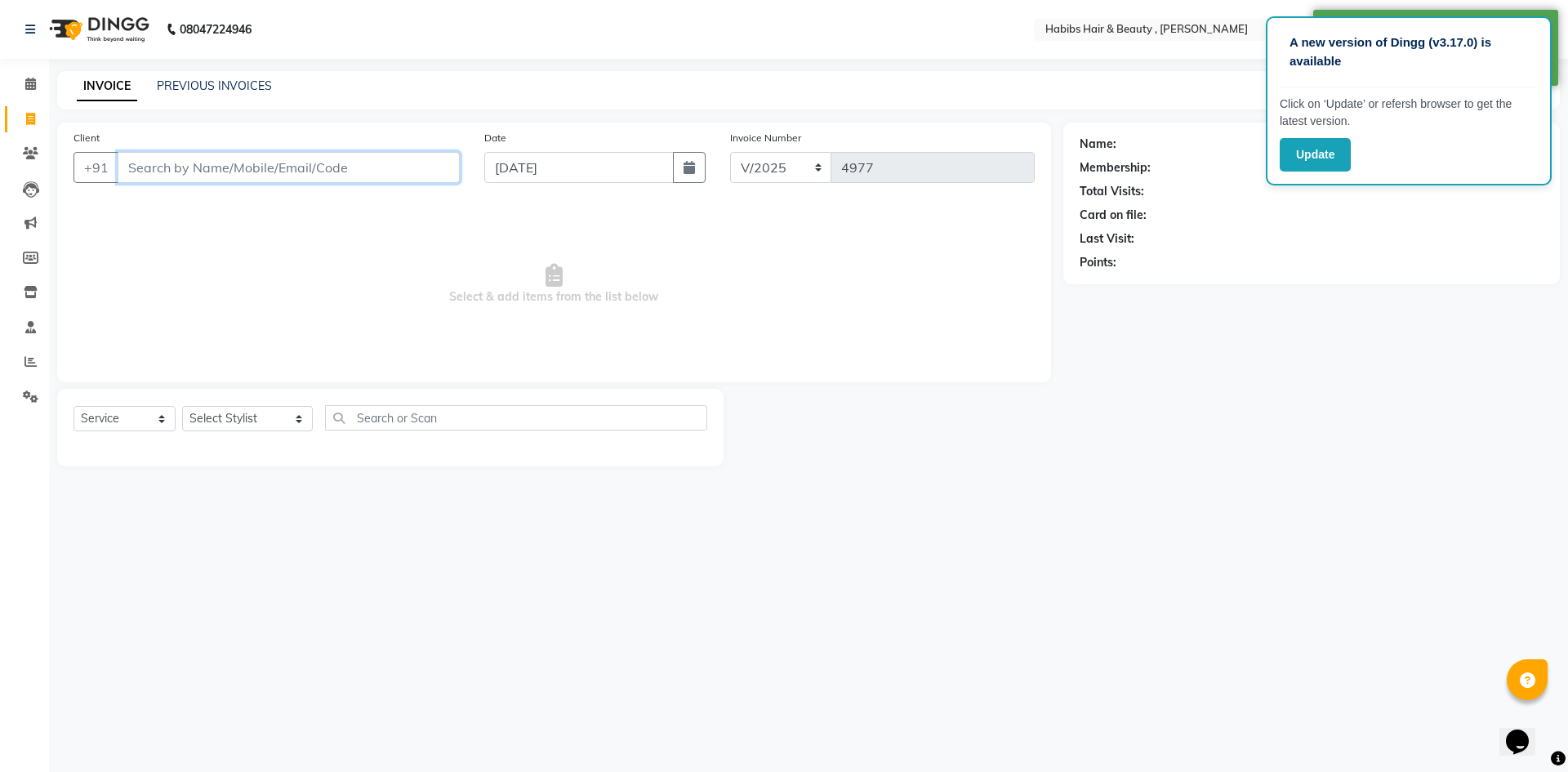
click at [313, 168] on input "Client" at bounding box center [288, 167] width 343 height 31
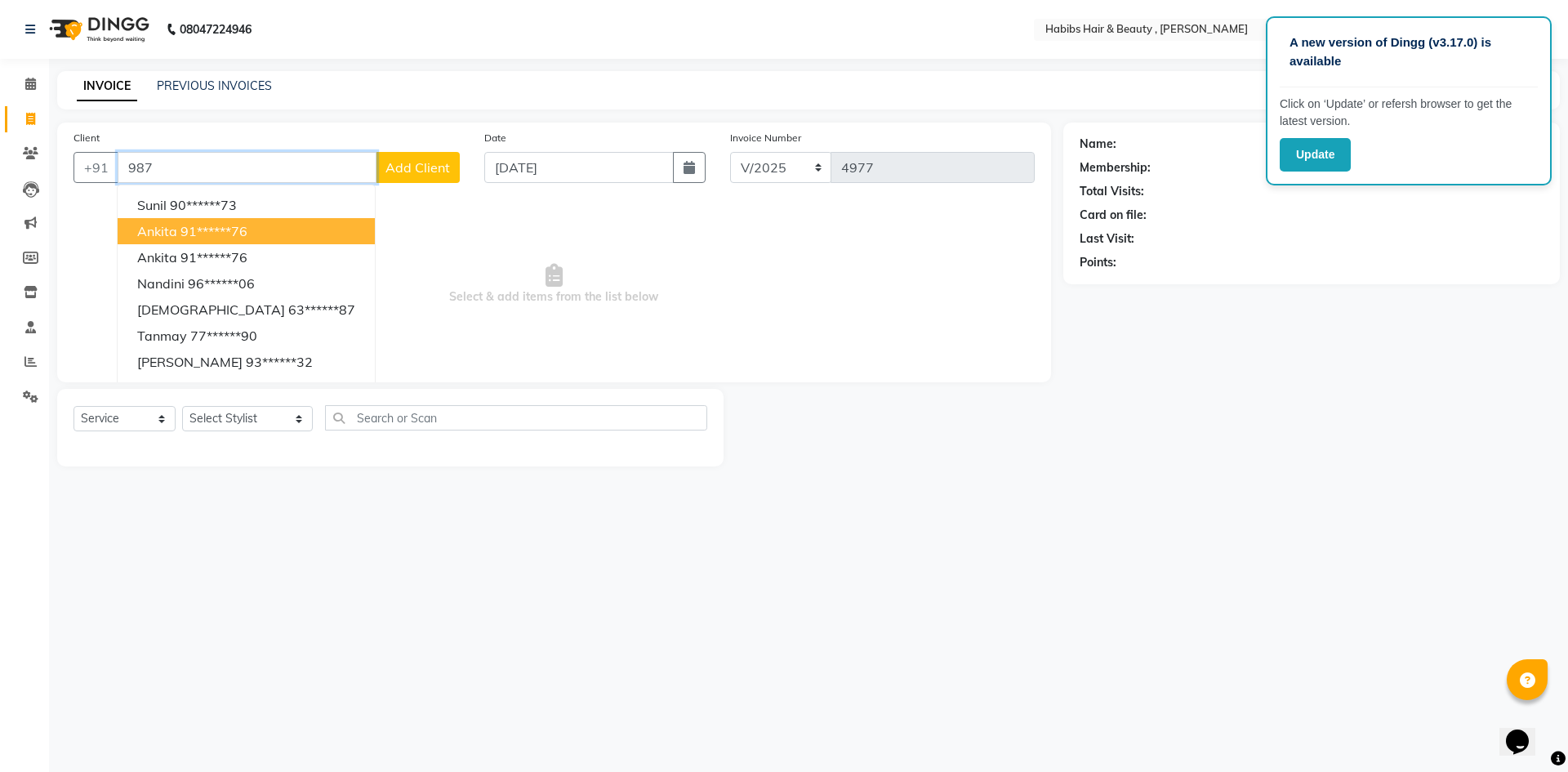
click at [254, 234] on button "[PERSON_NAME] 91******76" at bounding box center [245, 230] width 257 height 26
type input "91******76"
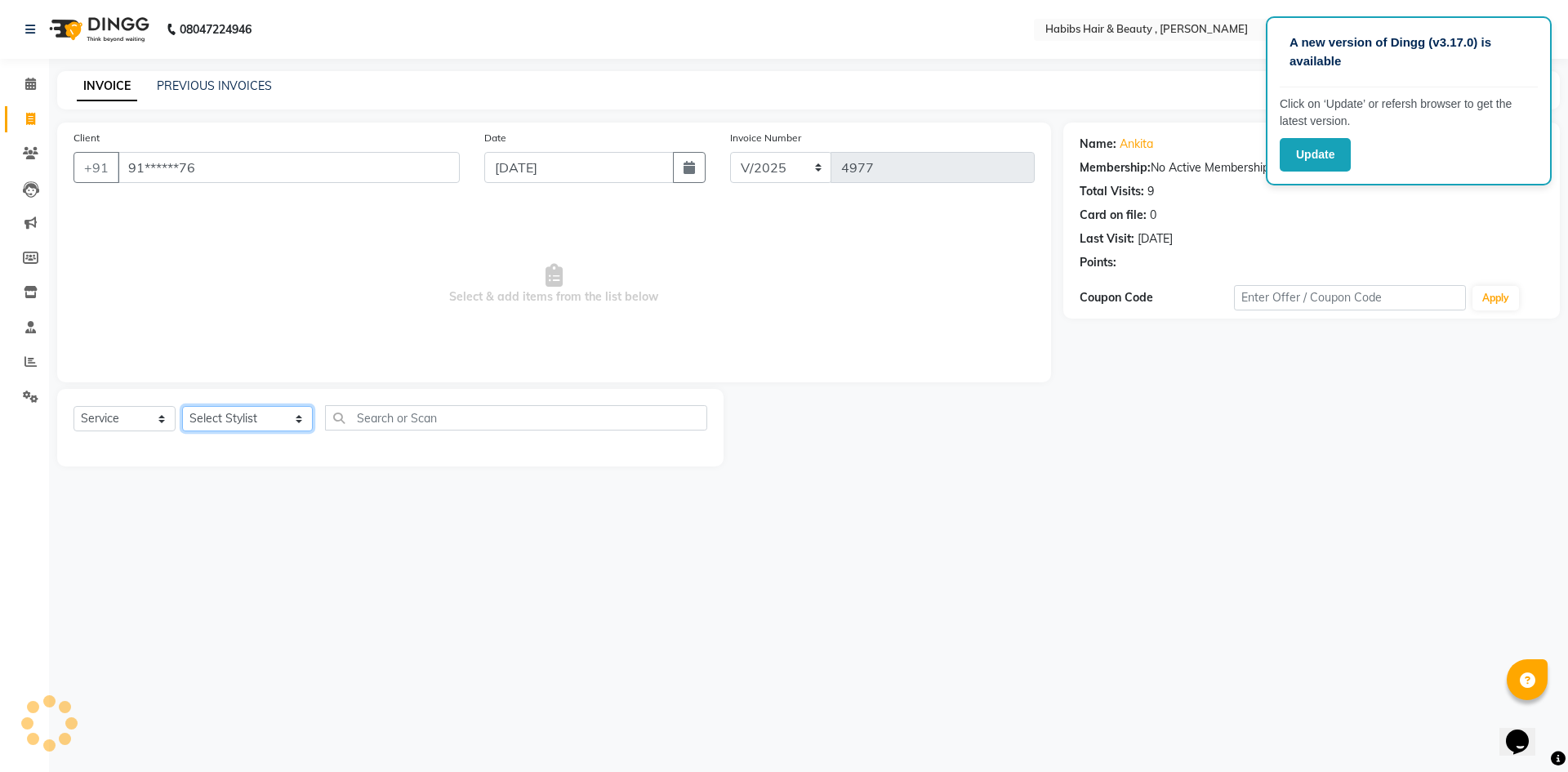
drag, startPoint x: 272, startPoint y: 419, endPoint x: 272, endPoint y: 408, distance: 11.0
click at [272, 418] on select "Select Stylist [PERSON_NAME] [PERSON_NAME] [PERSON_NAME] Bharti jaya Manager [P…" at bounding box center [247, 418] width 131 height 25
select select "36445"
click at [182, 406] on select "Select Stylist [PERSON_NAME] [PERSON_NAME] [PERSON_NAME] Bharti jaya Manager [P…" at bounding box center [247, 418] width 131 height 25
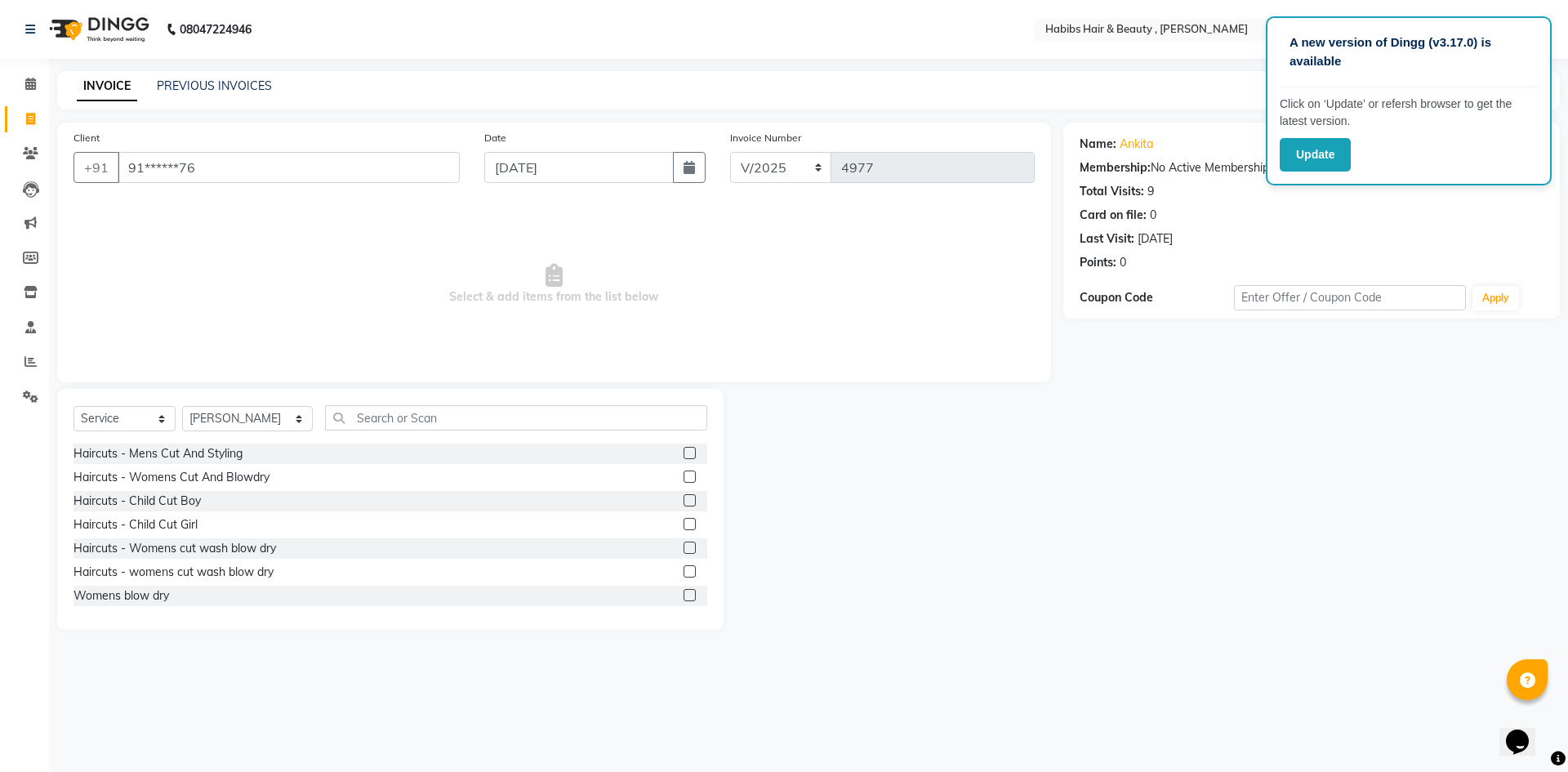
drag, startPoint x: 676, startPoint y: 451, endPoint x: 577, endPoint y: 342, distance: 147.2
click at [683, 450] on label at bounding box center [689, 453] width 12 height 12
click at [683, 450] on input "checkbox" at bounding box center [688, 453] width 11 height 11
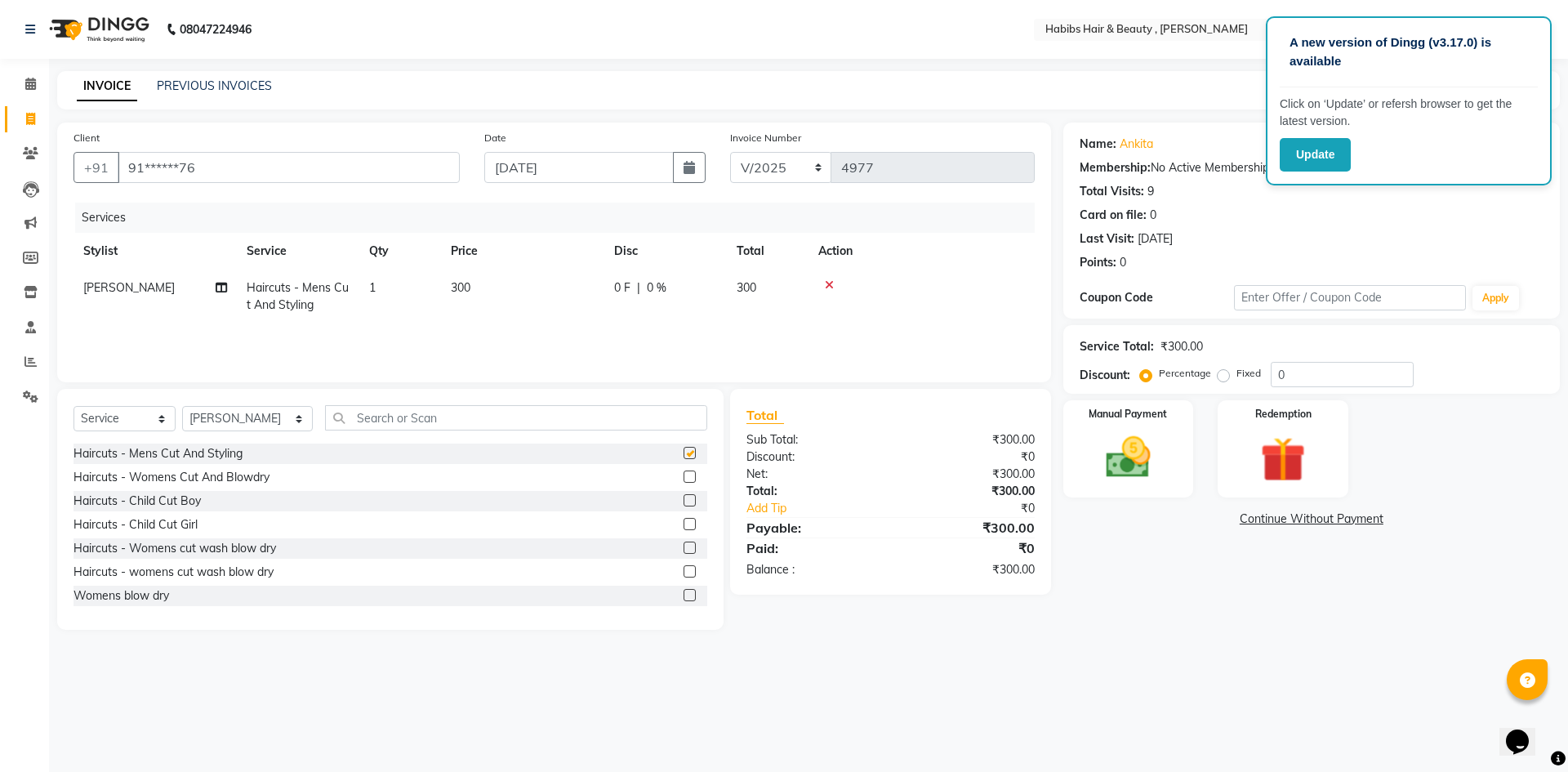
checkbox input "false"
click at [499, 290] on td "300" at bounding box center [522, 296] width 163 height 54
select select "36445"
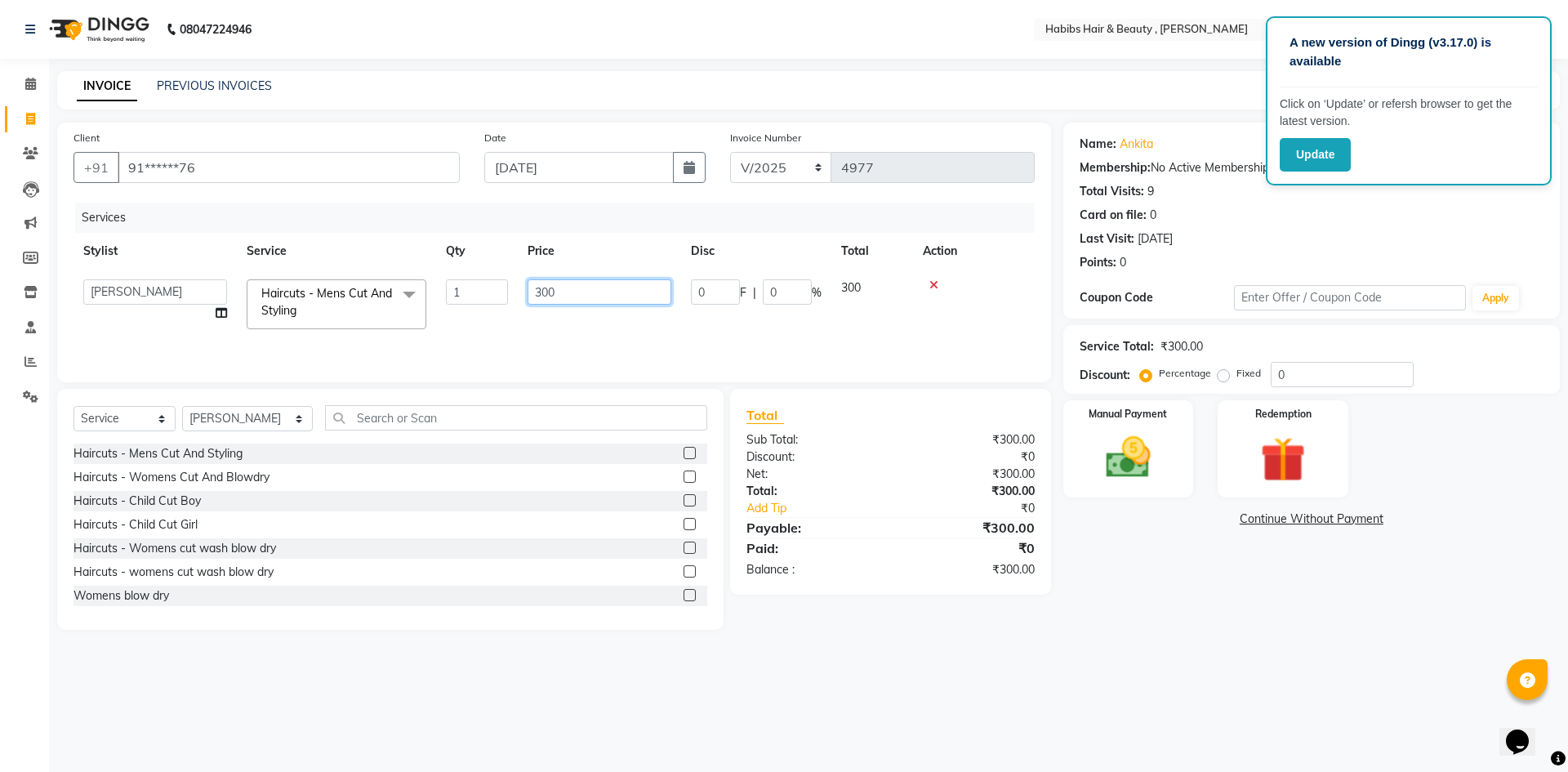
click at [587, 296] on input "300" at bounding box center [599, 292] width 144 height 25
type input "3"
type input "200"
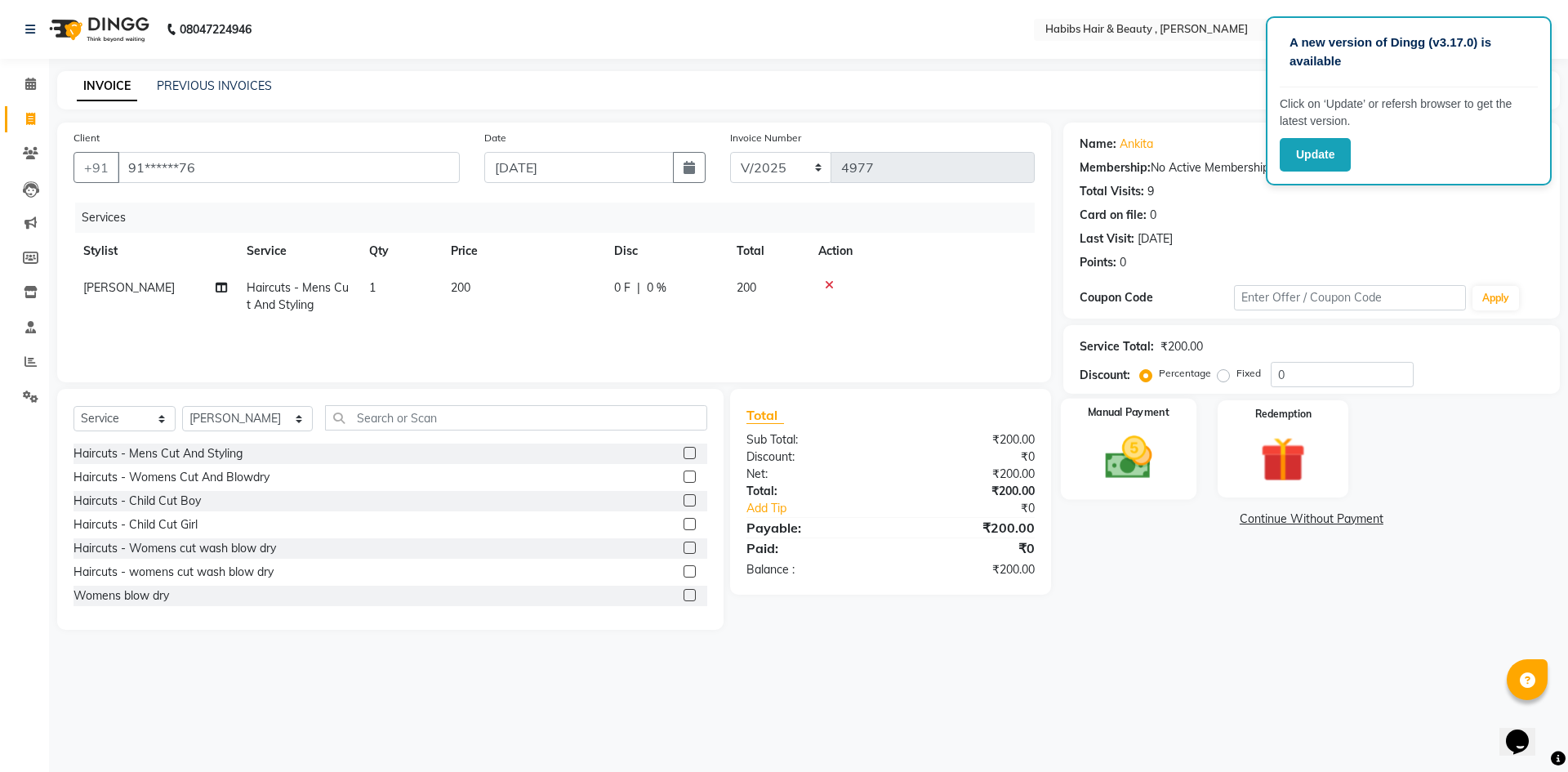
drag, startPoint x: 1156, startPoint y: 441, endPoint x: 1165, endPoint y: 495, distance: 54.7
click at [1155, 442] on img at bounding box center [1127, 458] width 76 height 54
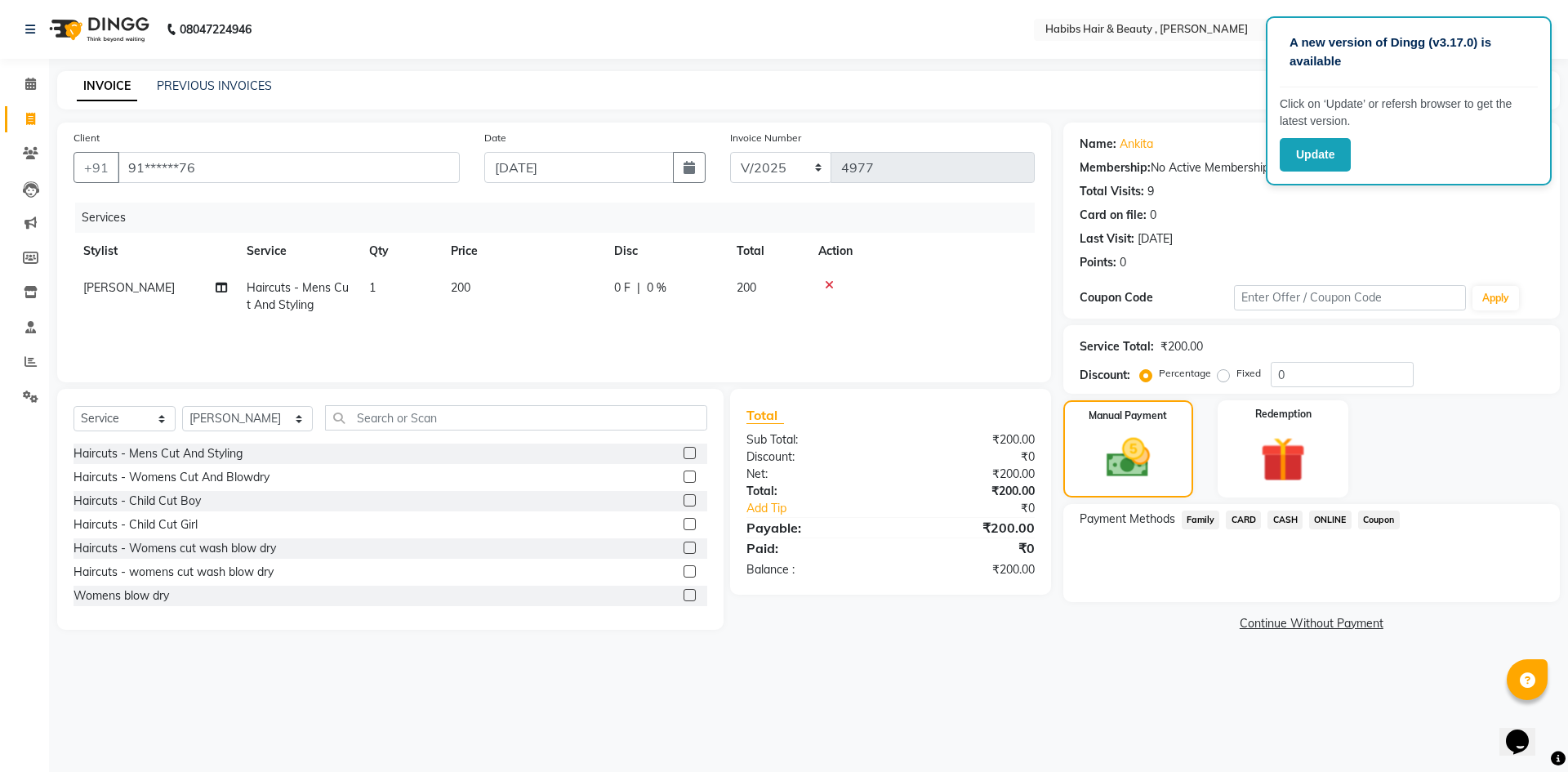
click at [1289, 517] on span "CASH" at bounding box center [1285, 520] width 35 height 19
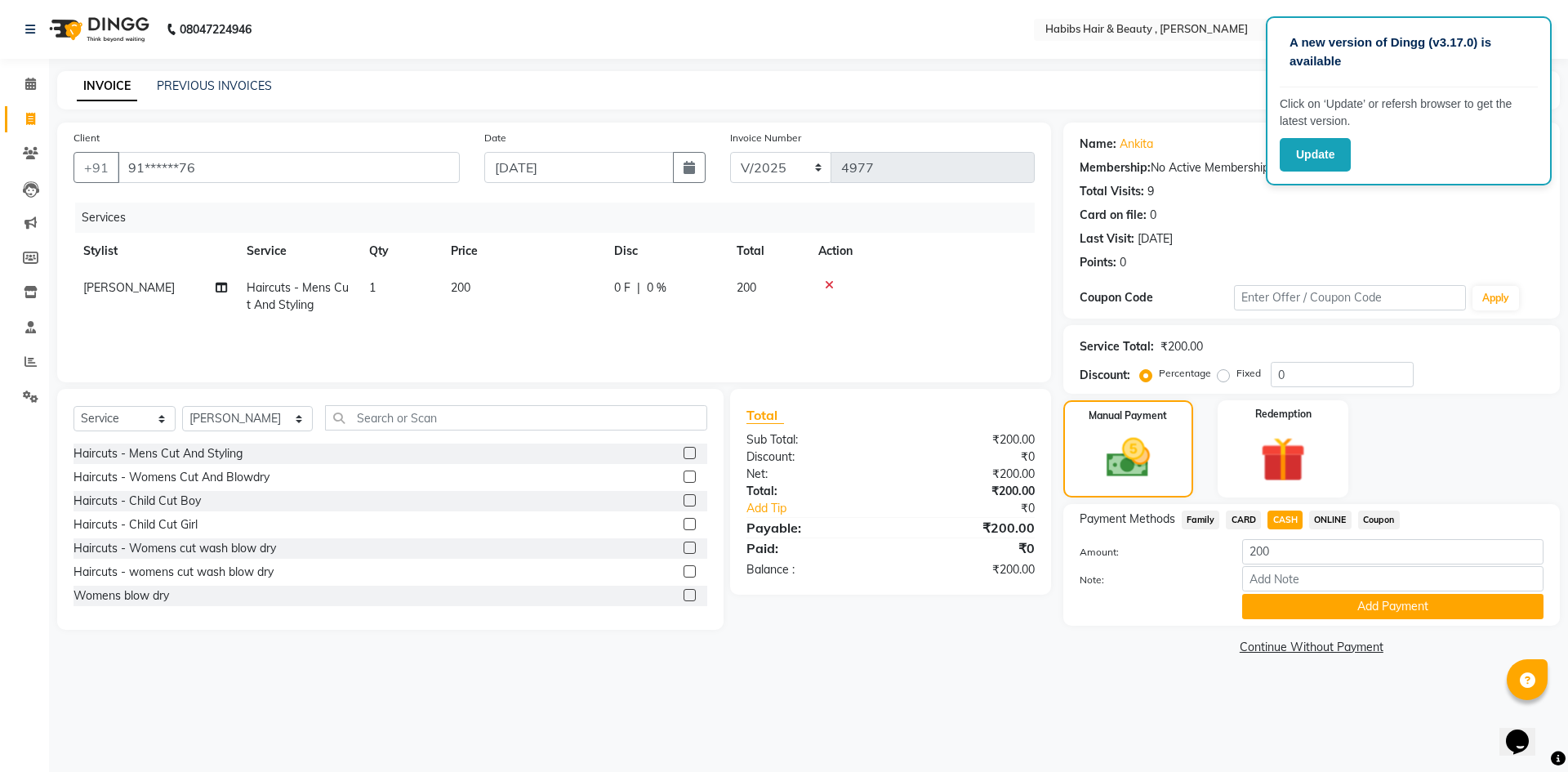
drag, startPoint x: 1356, startPoint y: 601, endPoint x: 1377, endPoint y: 676, distance: 77.9
click at [1359, 609] on button "Add Payment" at bounding box center [1393, 606] width 301 height 25
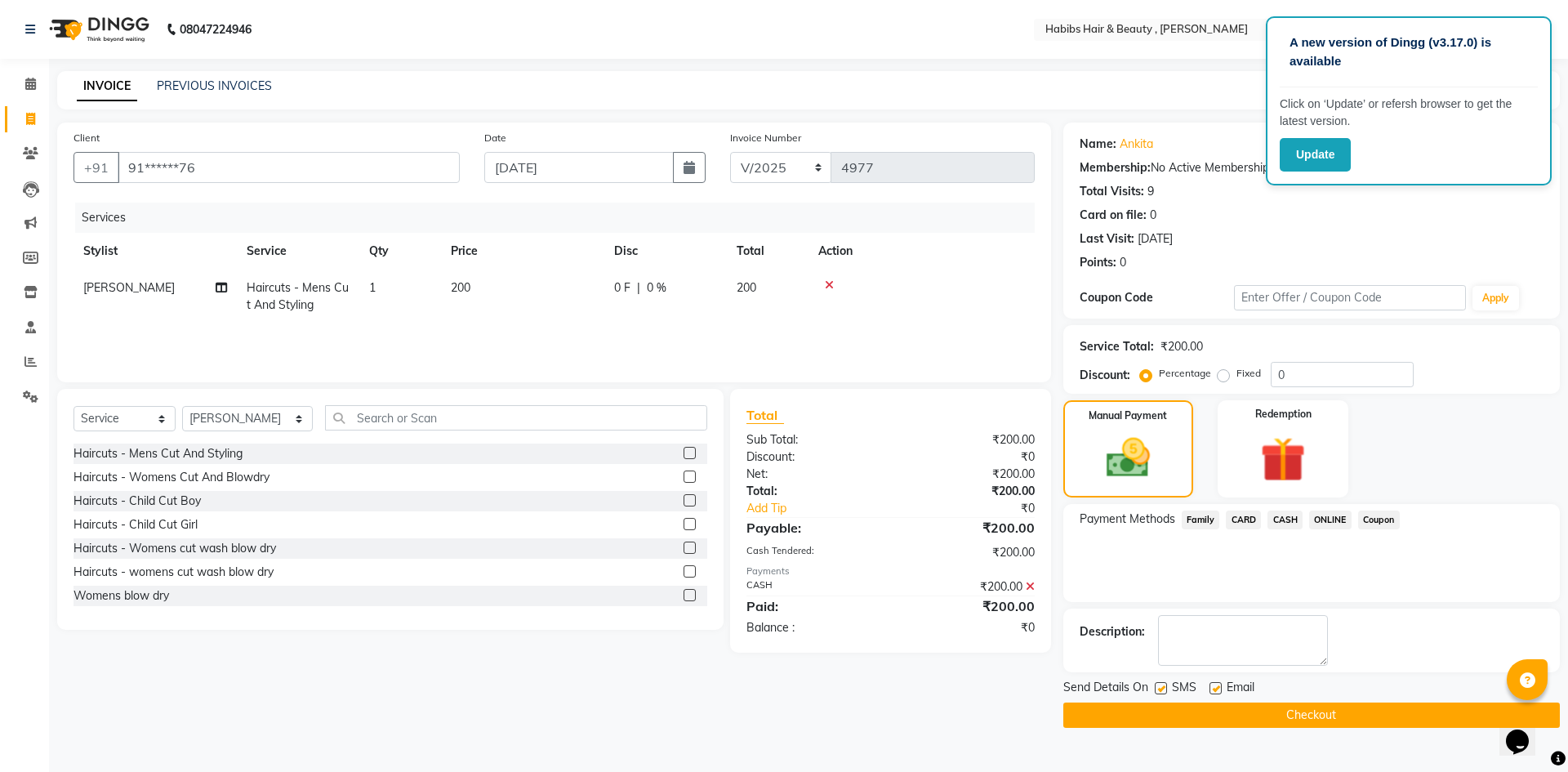
click at [1360, 721] on button "Checkout" at bounding box center [1311, 715] width 496 height 25
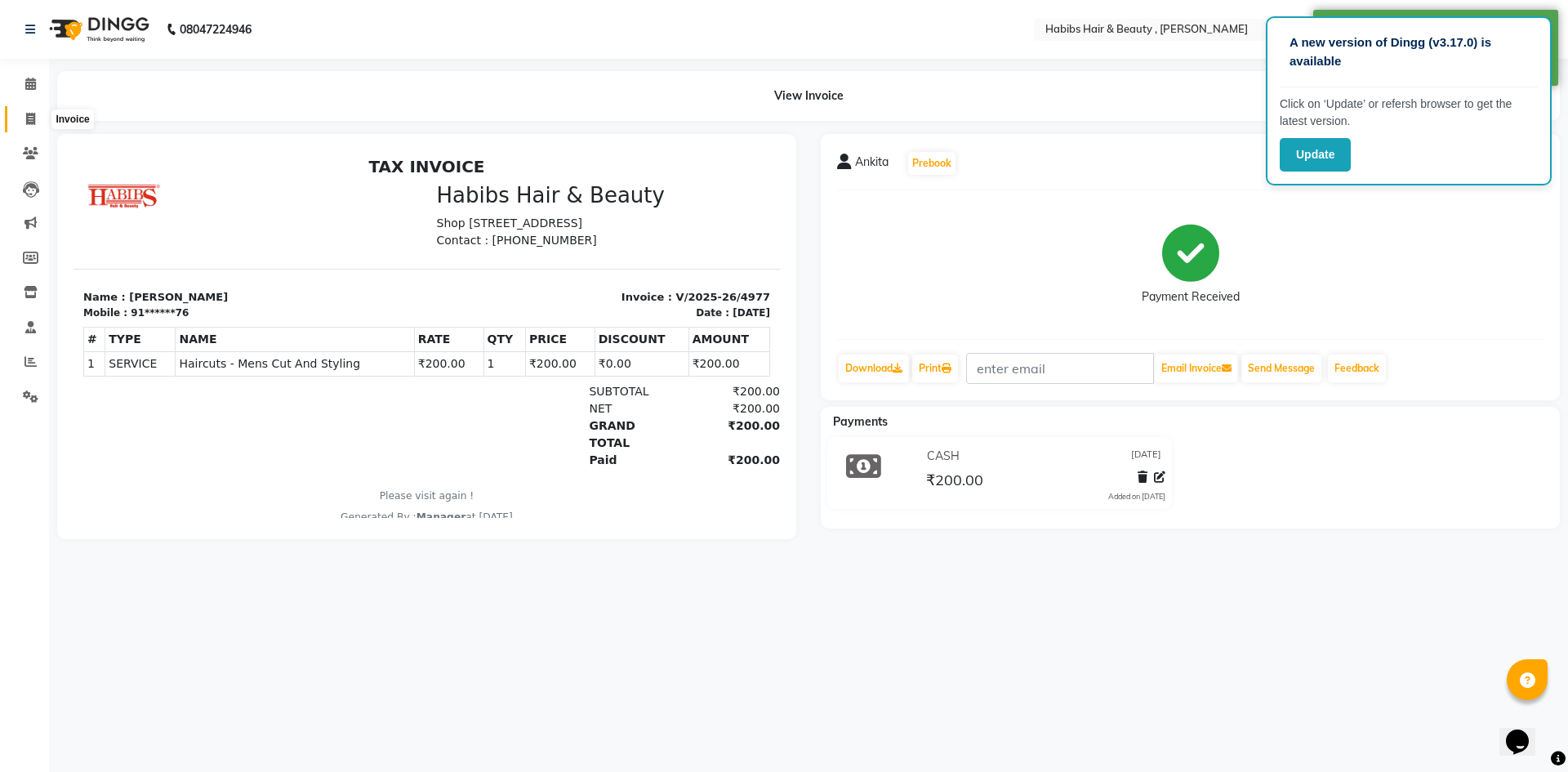
drag, startPoint x: 27, startPoint y: 116, endPoint x: 78, endPoint y: 116, distance: 51.0
click at [28, 116] on icon at bounding box center [30, 119] width 9 height 12
select select "service"
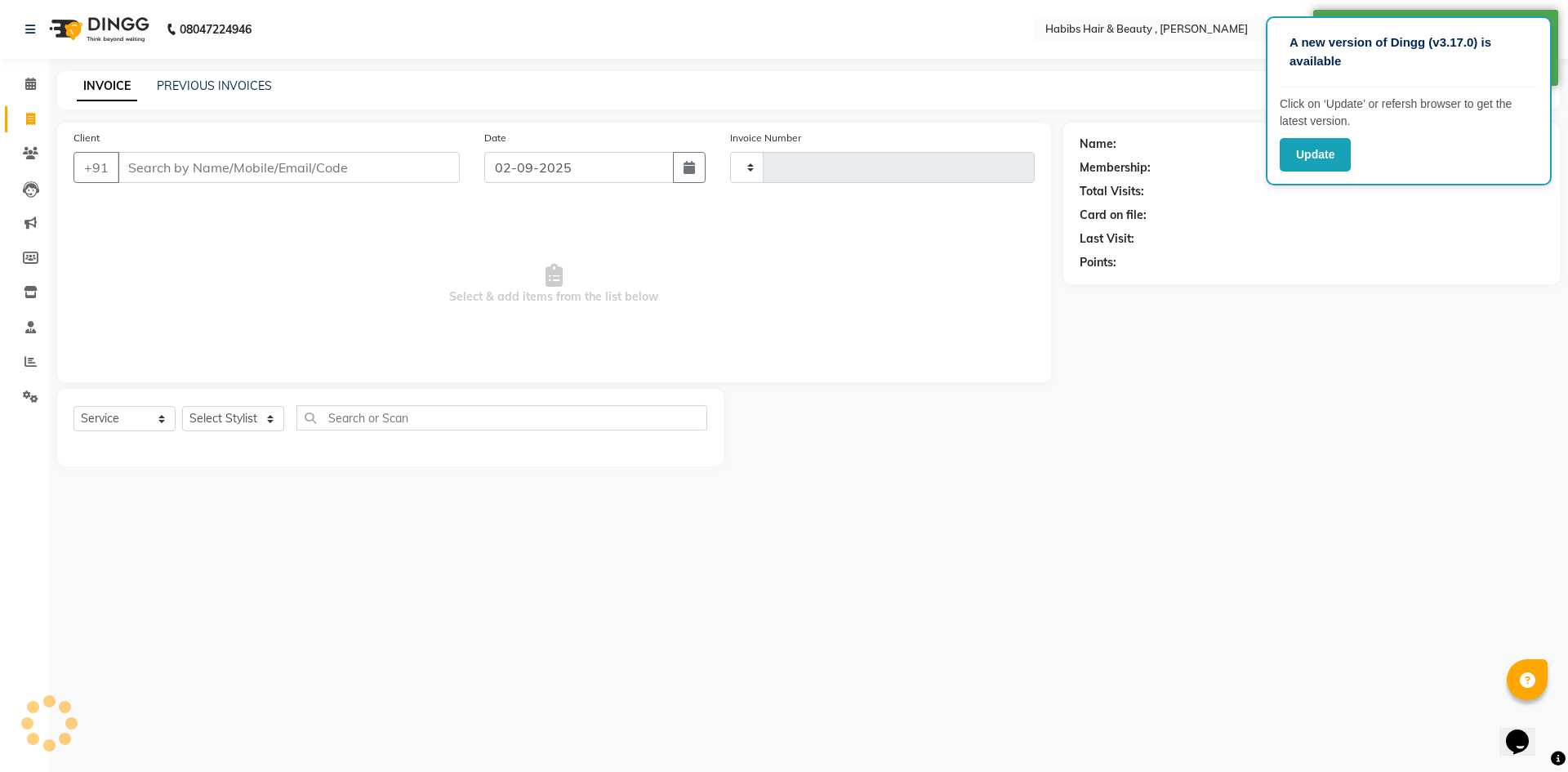
type input "4978"
select select "5300"
click at [527, 166] on input "02-09-2025" at bounding box center [579, 167] width 190 height 31
select select "9"
select select "2025"
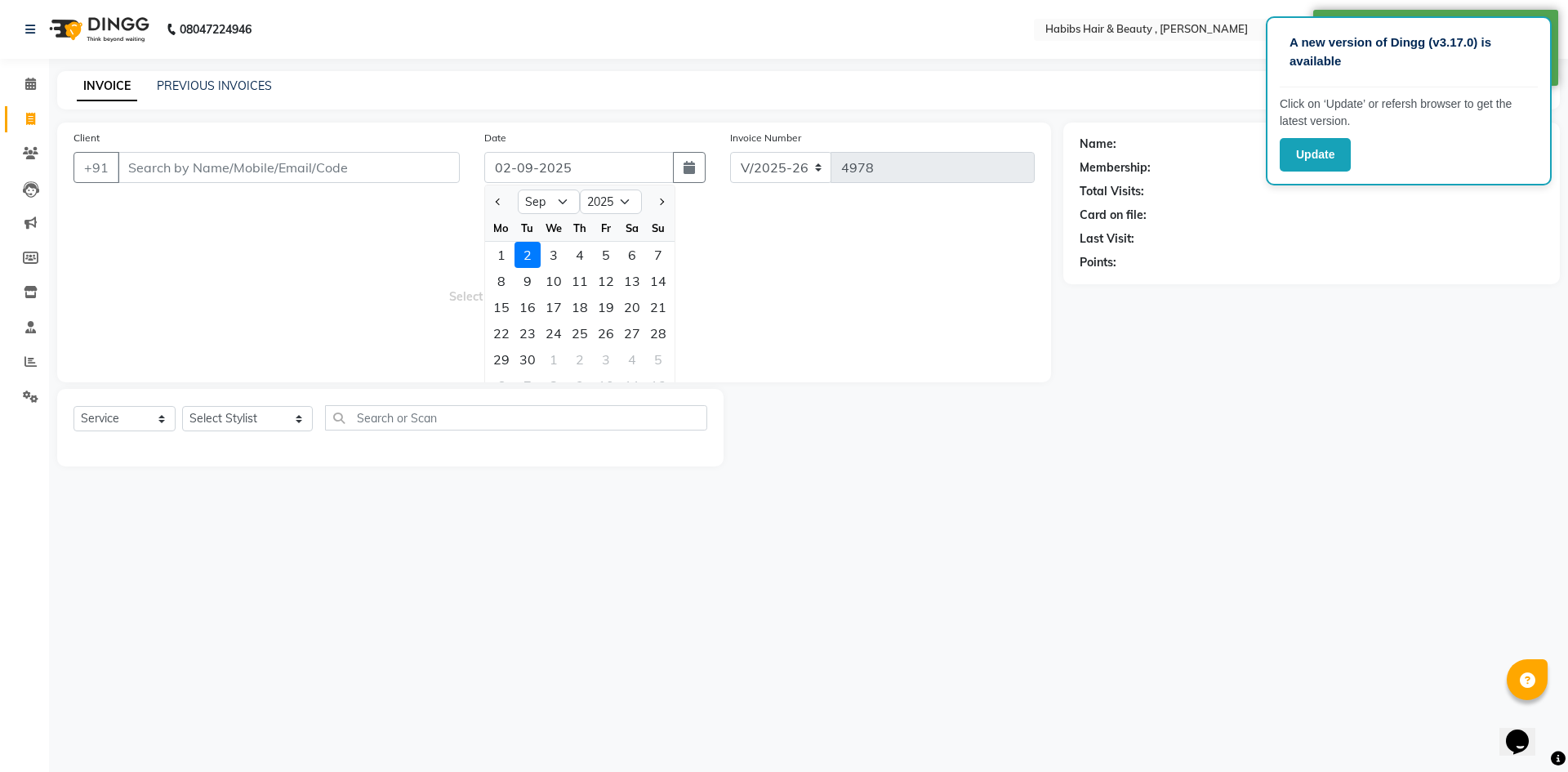
drag, startPoint x: 496, startPoint y: 205, endPoint x: 499, endPoint y: 216, distance: 11.4
click at [496, 210] on button "Previous month" at bounding box center [498, 201] width 14 height 26
select select "8"
click at [660, 354] on div "31" at bounding box center [658, 359] width 26 height 26
type input "[DATE]"
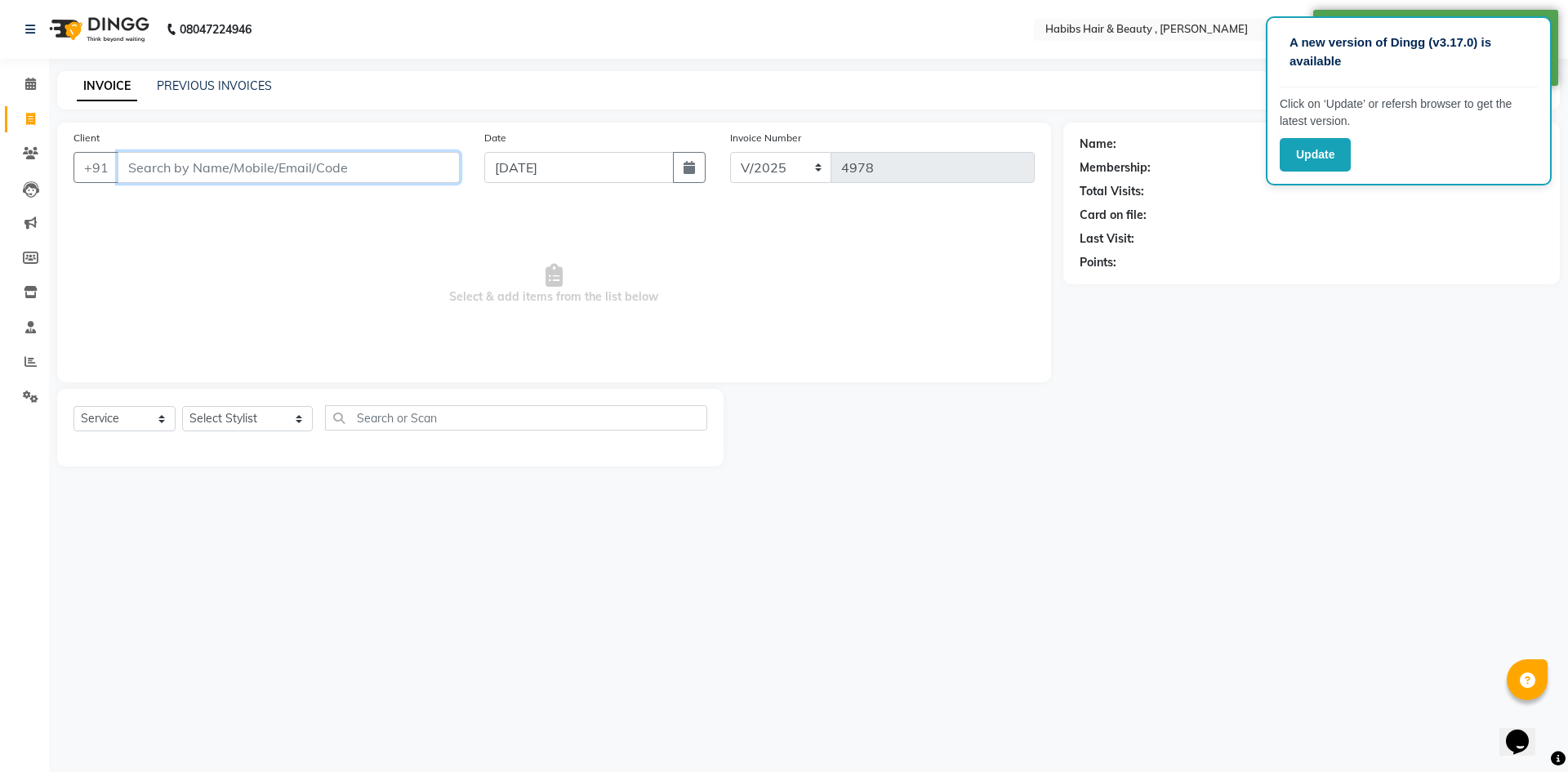
click at [341, 171] on input "Client" at bounding box center [288, 167] width 343 height 31
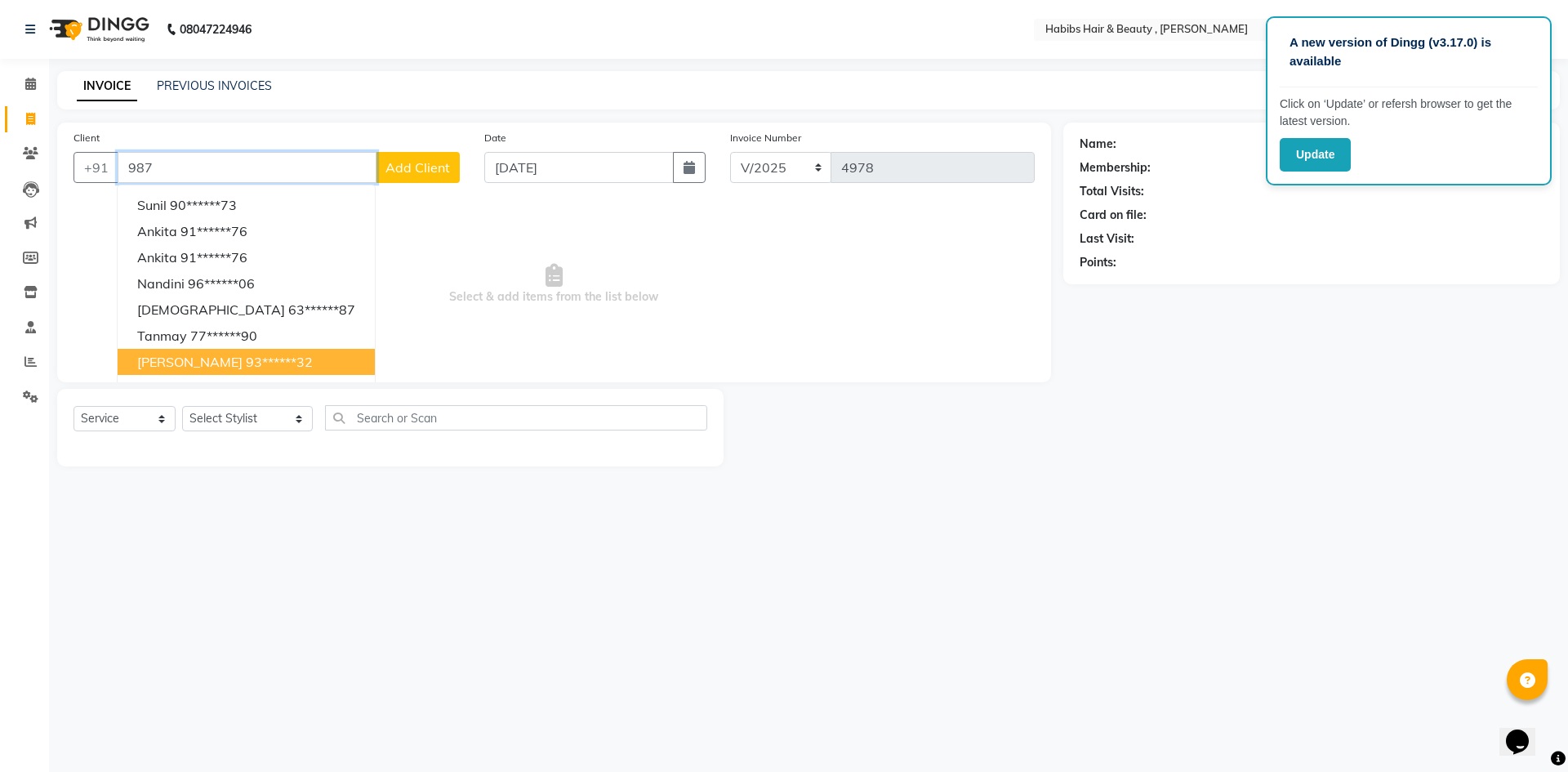
click at [259, 364] on ngb-highlight "93******32" at bounding box center [279, 362] width 67 height 17
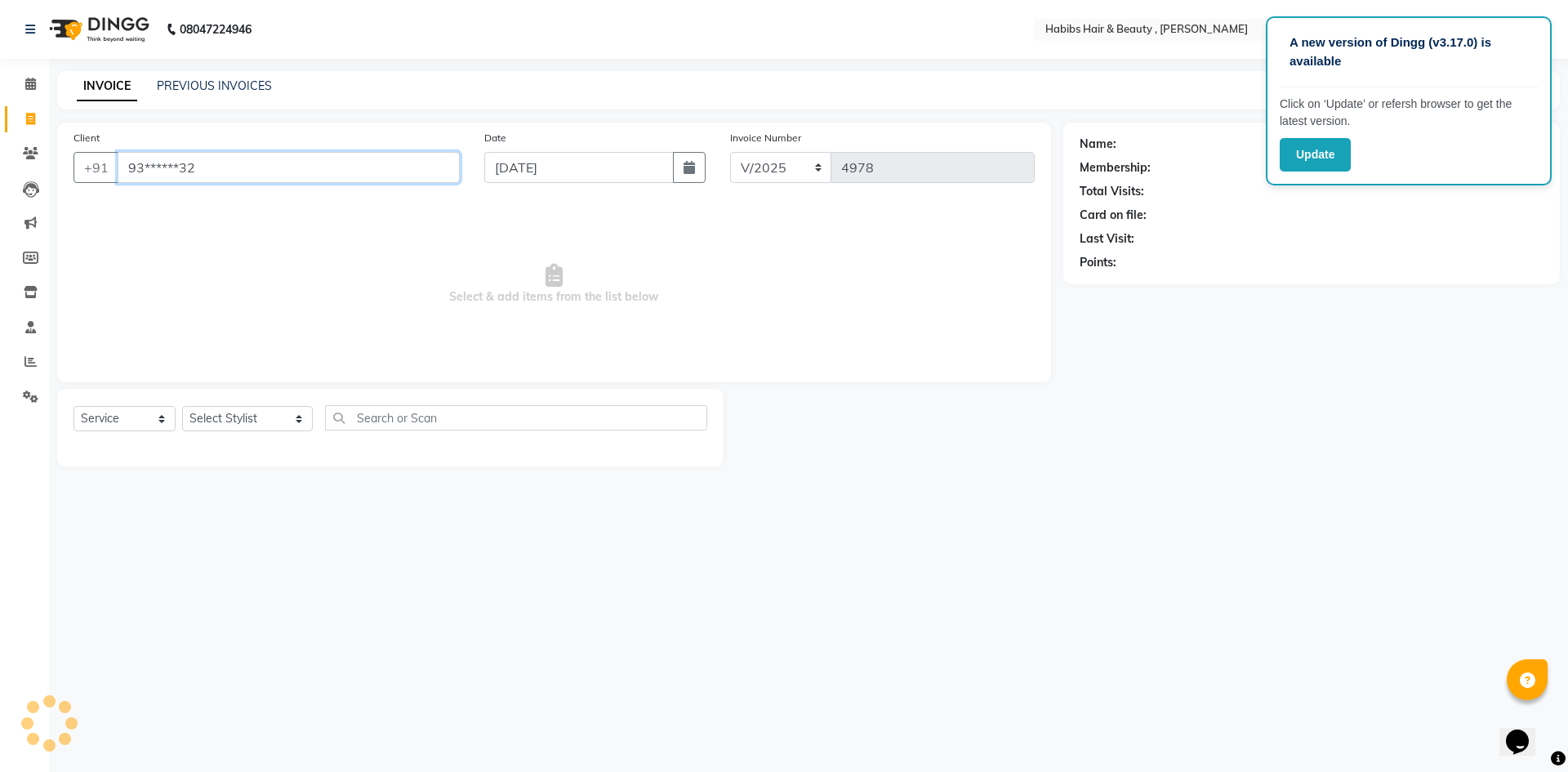
type input "93******32"
drag, startPoint x: 279, startPoint y: 423, endPoint x: 278, endPoint y: 415, distance: 8.1
click at [279, 423] on select "Select Stylist [PERSON_NAME] [PERSON_NAME] [PERSON_NAME] Bharti jaya Manager [P…" at bounding box center [247, 418] width 131 height 25
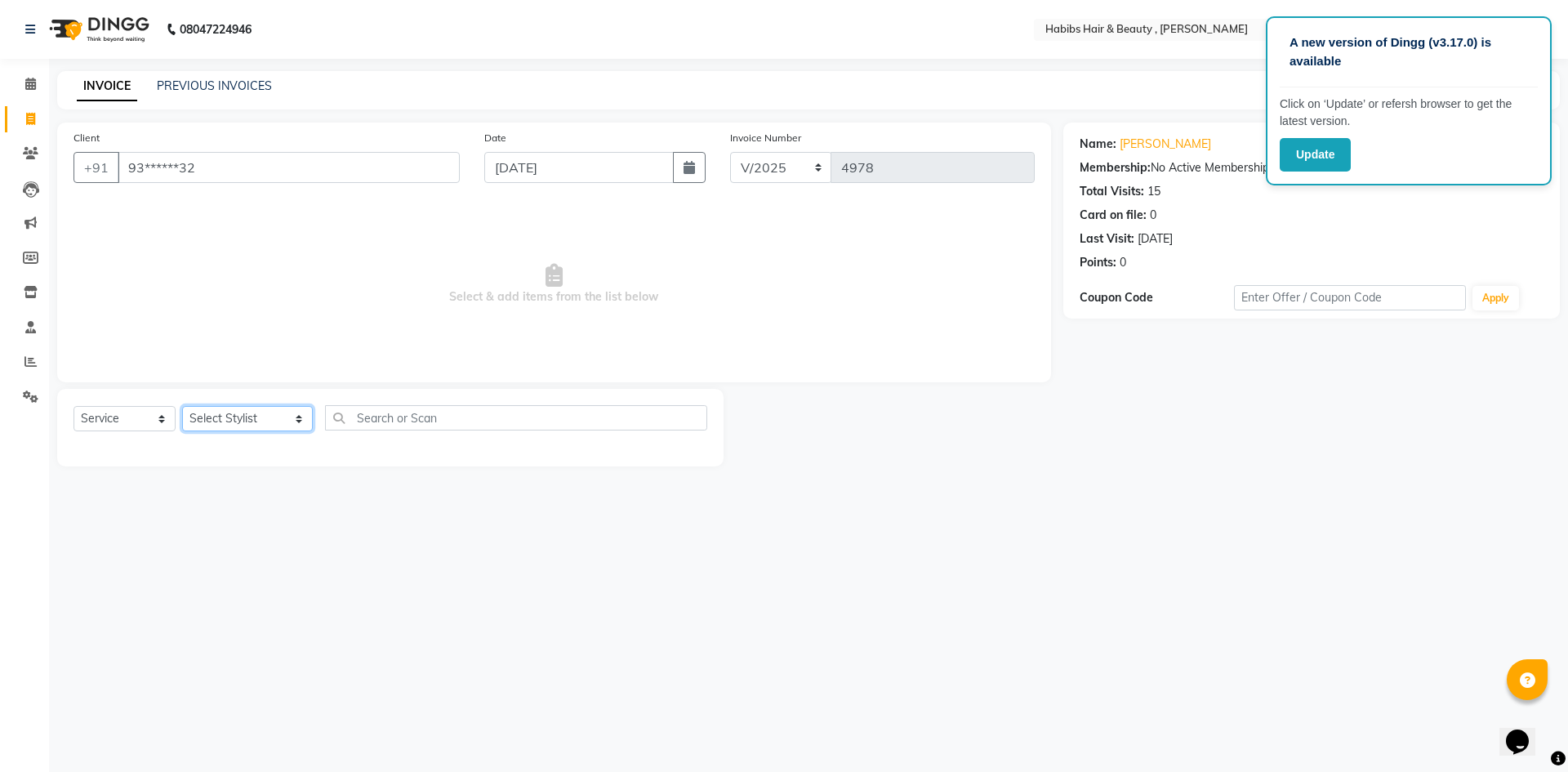
select select "63312"
click at [182, 406] on select "Select Stylist [PERSON_NAME] [PERSON_NAME] [PERSON_NAME] Bharti jaya Manager [P…" at bounding box center [247, 418] width 131 height 25
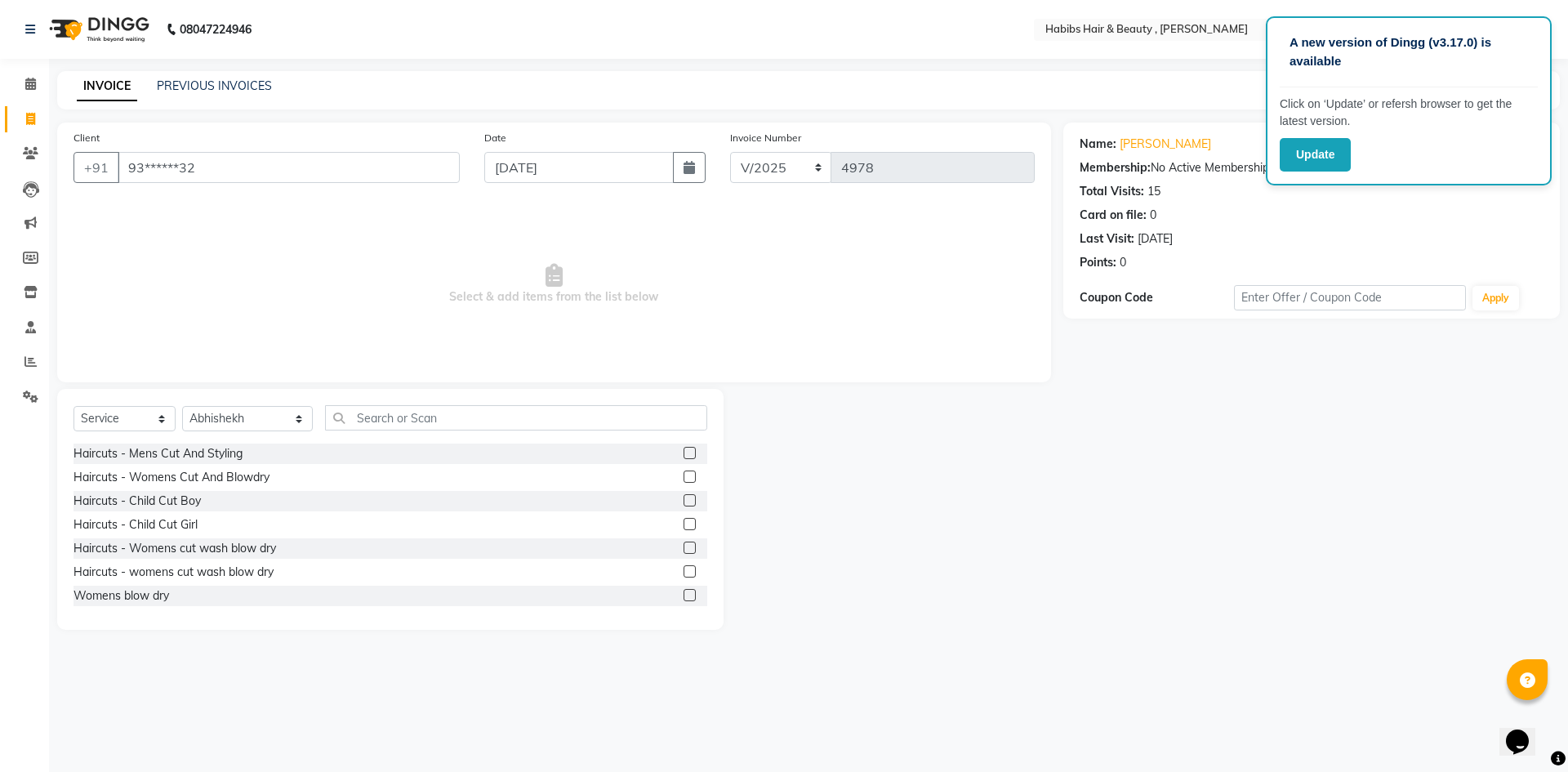
drag, startPoint x: 681, startPoint y: 452, endPoint x: 622, endPoint y: 399, distance: 79.3
click at [683, 450] on label at bounding box center [689, 453] width 12 height 12
click at [683, 450] on input "checkbox" at bounding box center [688, 453] width 11 height 11
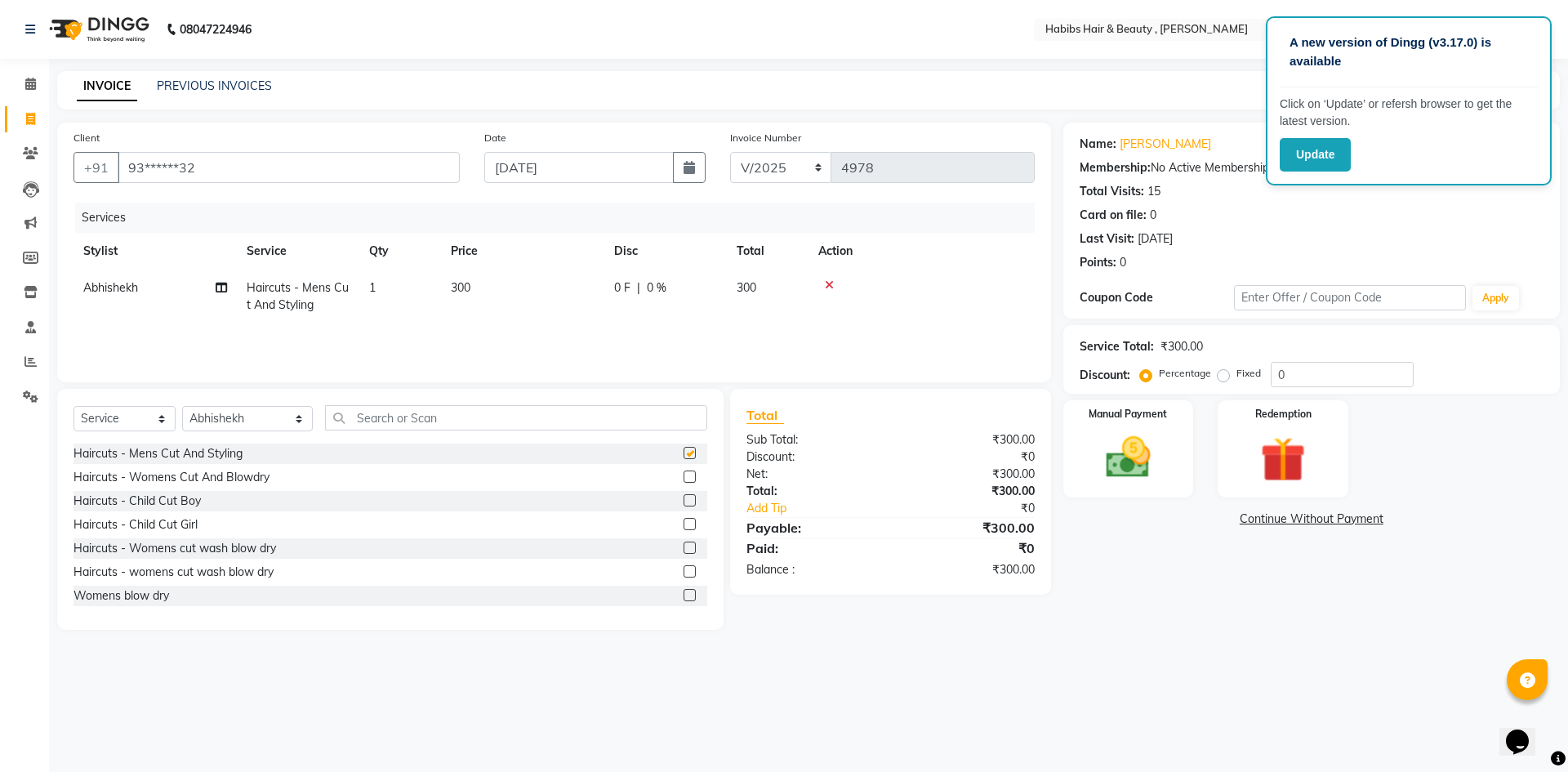
checkbox input "false"
drag, startPoint x: 512, startPoint y: 292, endPoint x: 524, endPoint y: 292, distance: 12.0
click at [513, 292] on td "300" at bounding box center [522, 296] width 163 height 54
select select "63312"
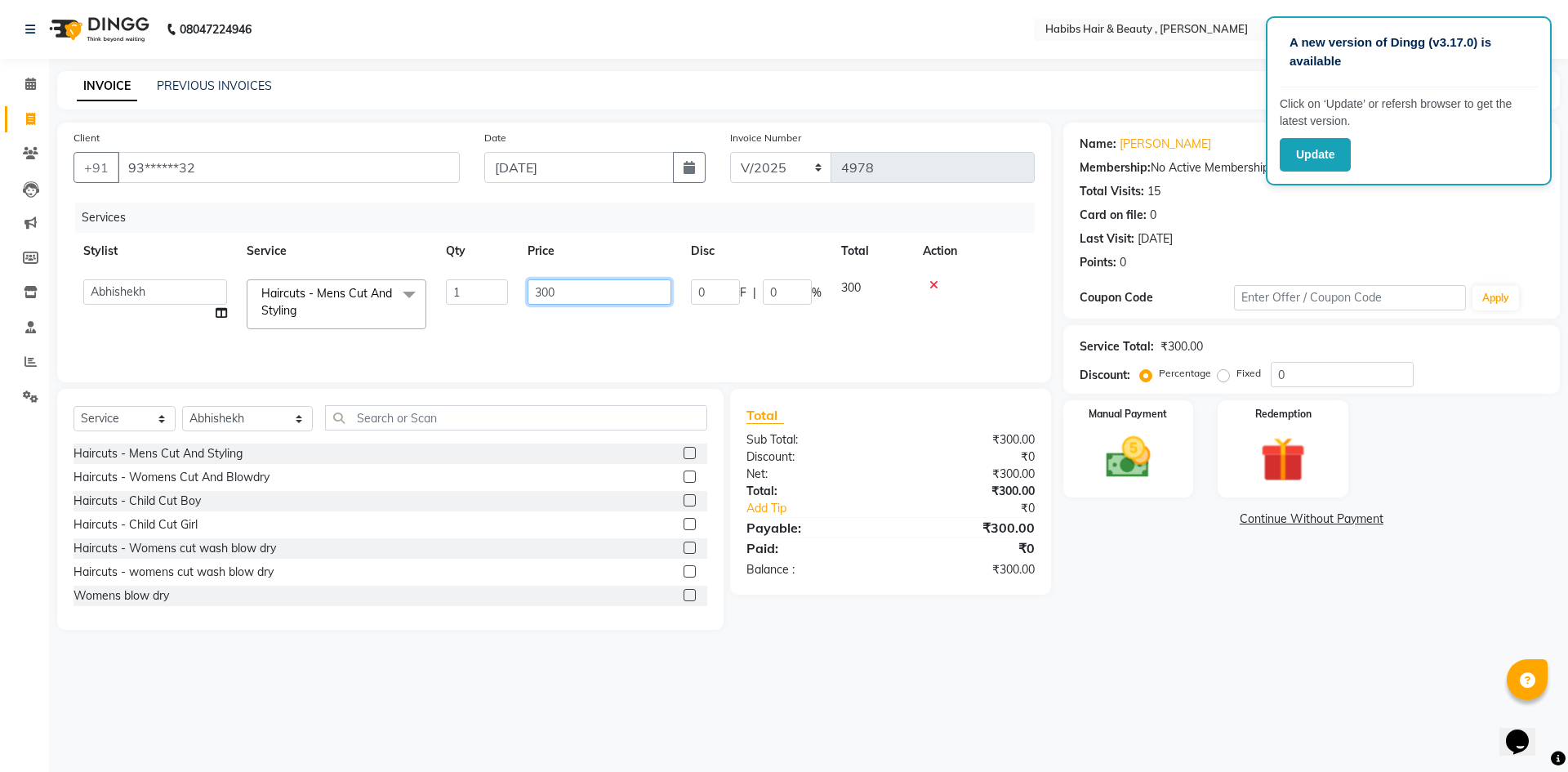
click at [640, 298] on input "300" at bounding box center [599, 292] width 144 height 25
type input "3"
type input "4500"
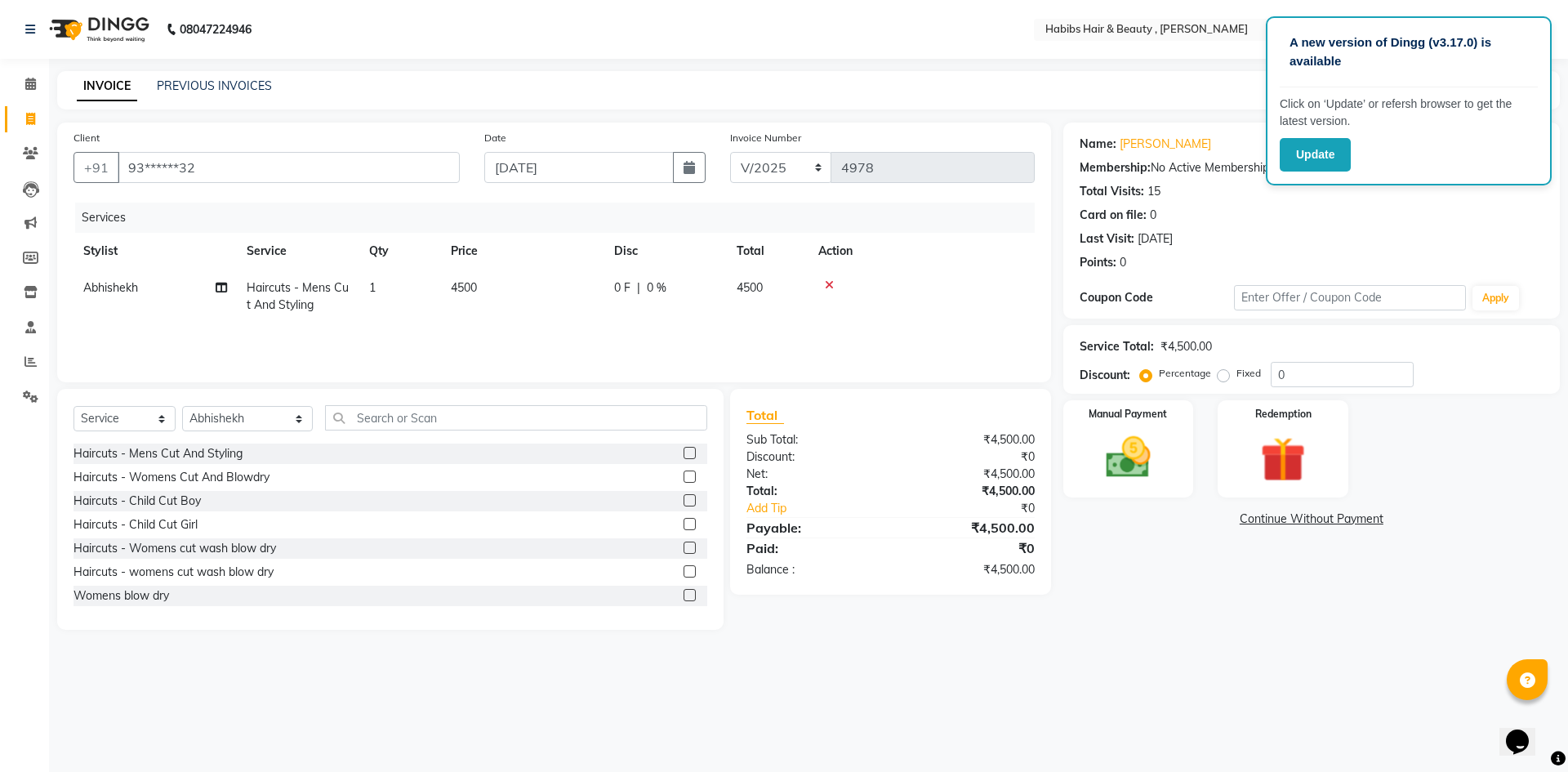
click at [1204, 441] on div "Manual Payment Redemption" at bounding box center [1311, 448] width 521 height 97
click at [1114, 482] on img at bounding box center [1127, 458] width 76 height 54
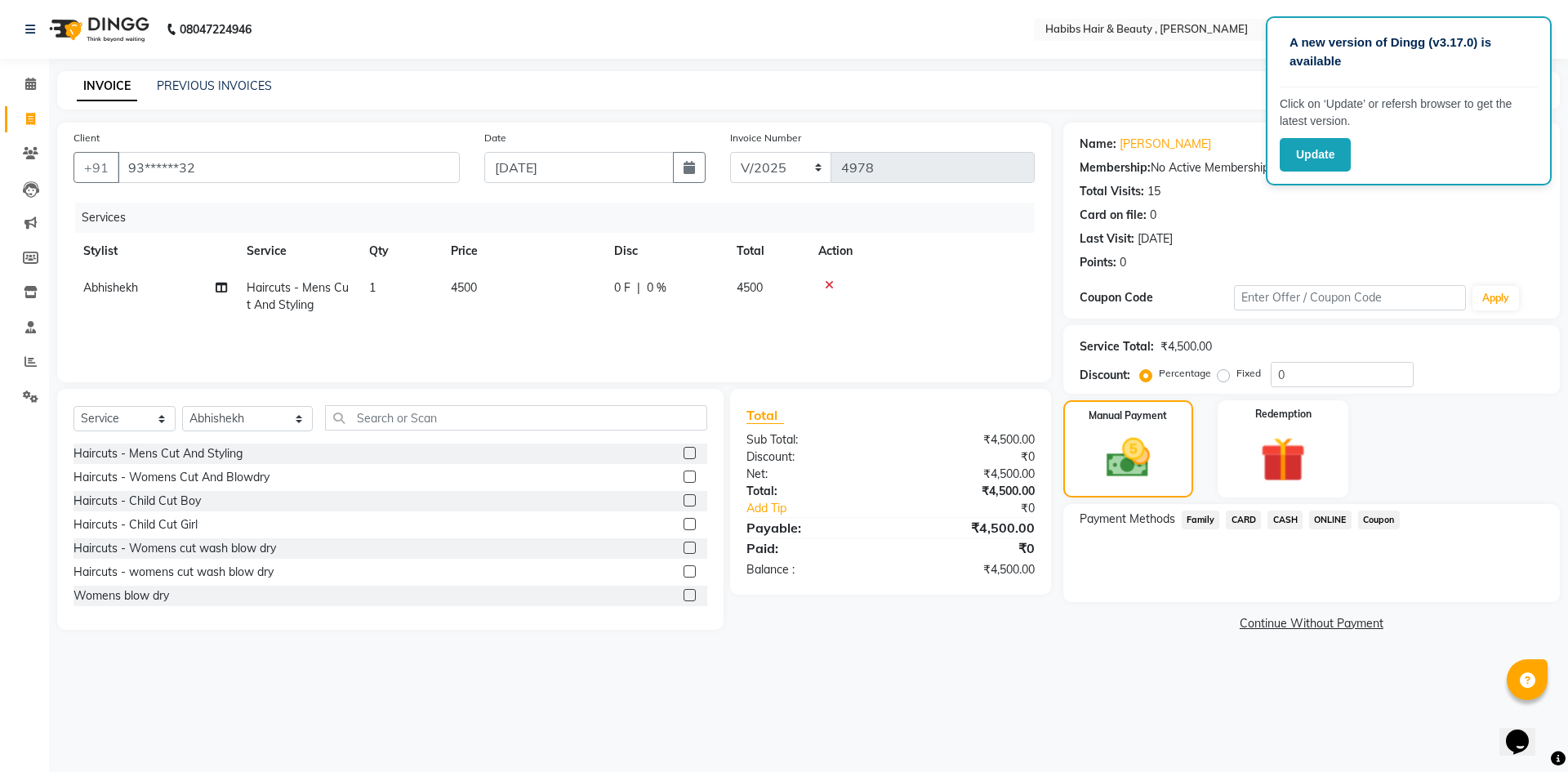
click at [1329, 519] on span "ONLINE" at bounding box center [1330, 520] width 42 height 19
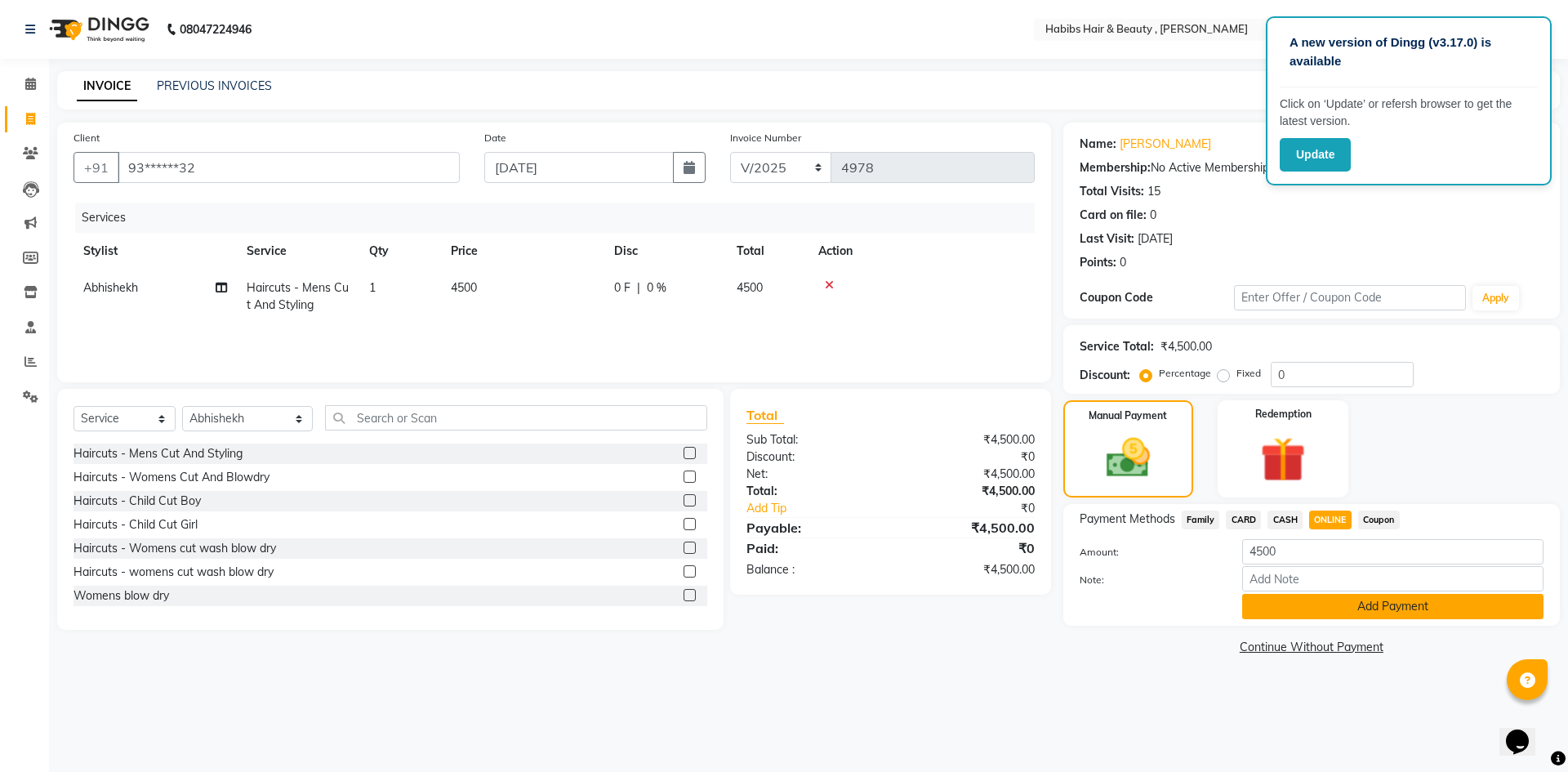
click at [1355, 606] on button "Add Payment" at bounding box center [1393, 606] width 301 height 25
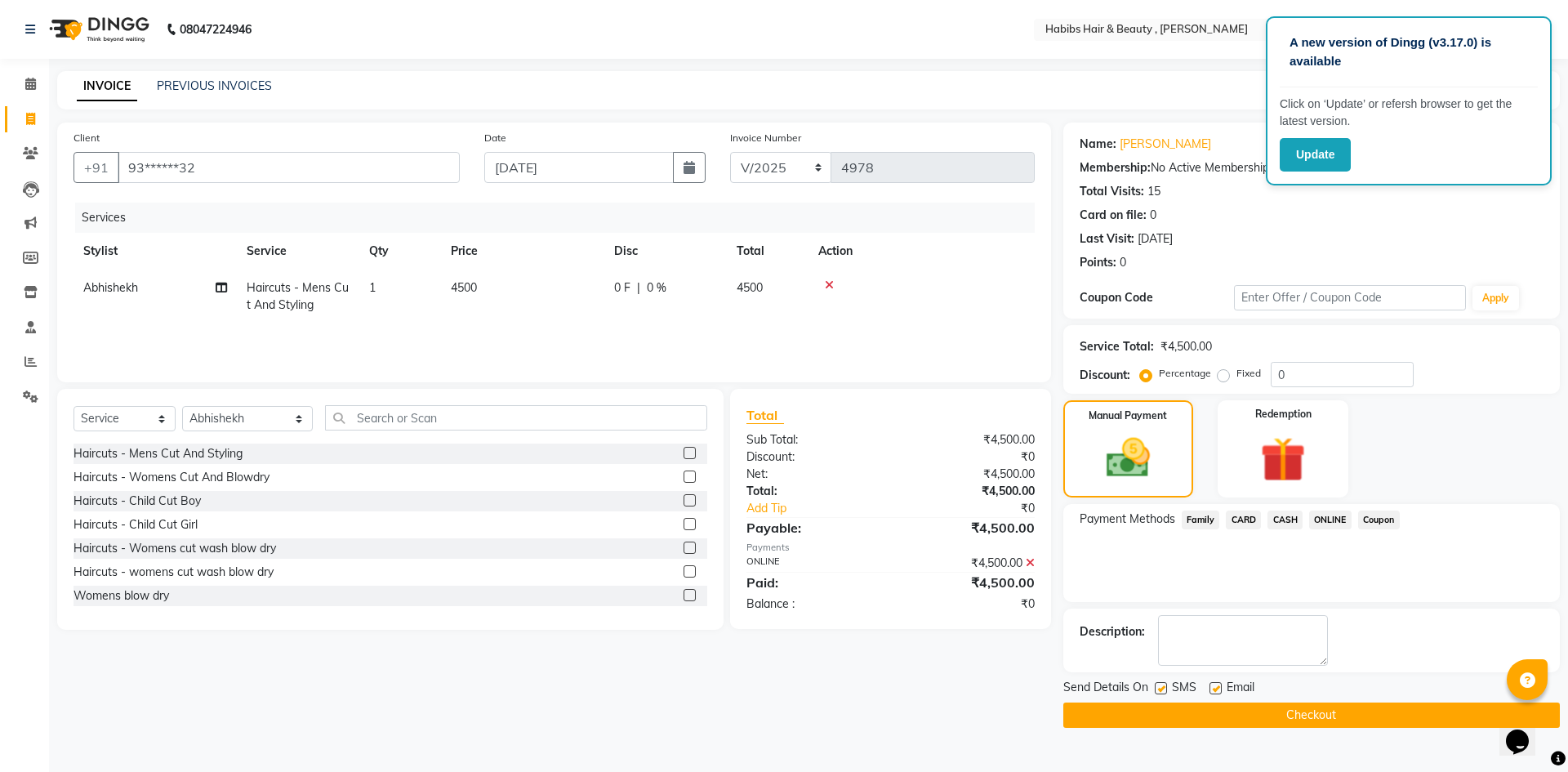
click at [1366, 709] on button "Checkout" at bounding box center [1311, 715] width 496 height 25
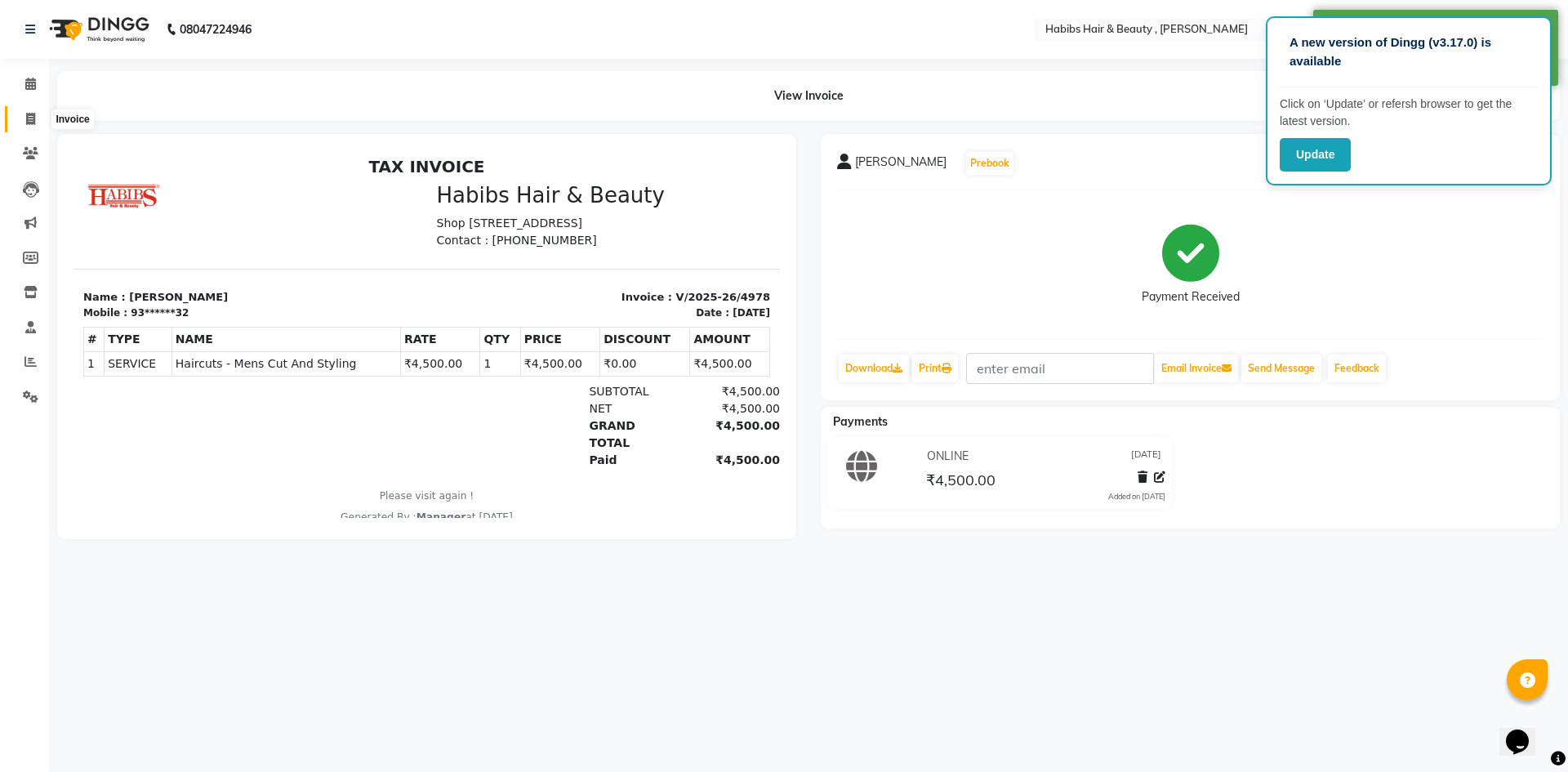
click at [24, 120] on span at bounding box center [31, 120] width 28 height 19
select select "5300"
select select "service"
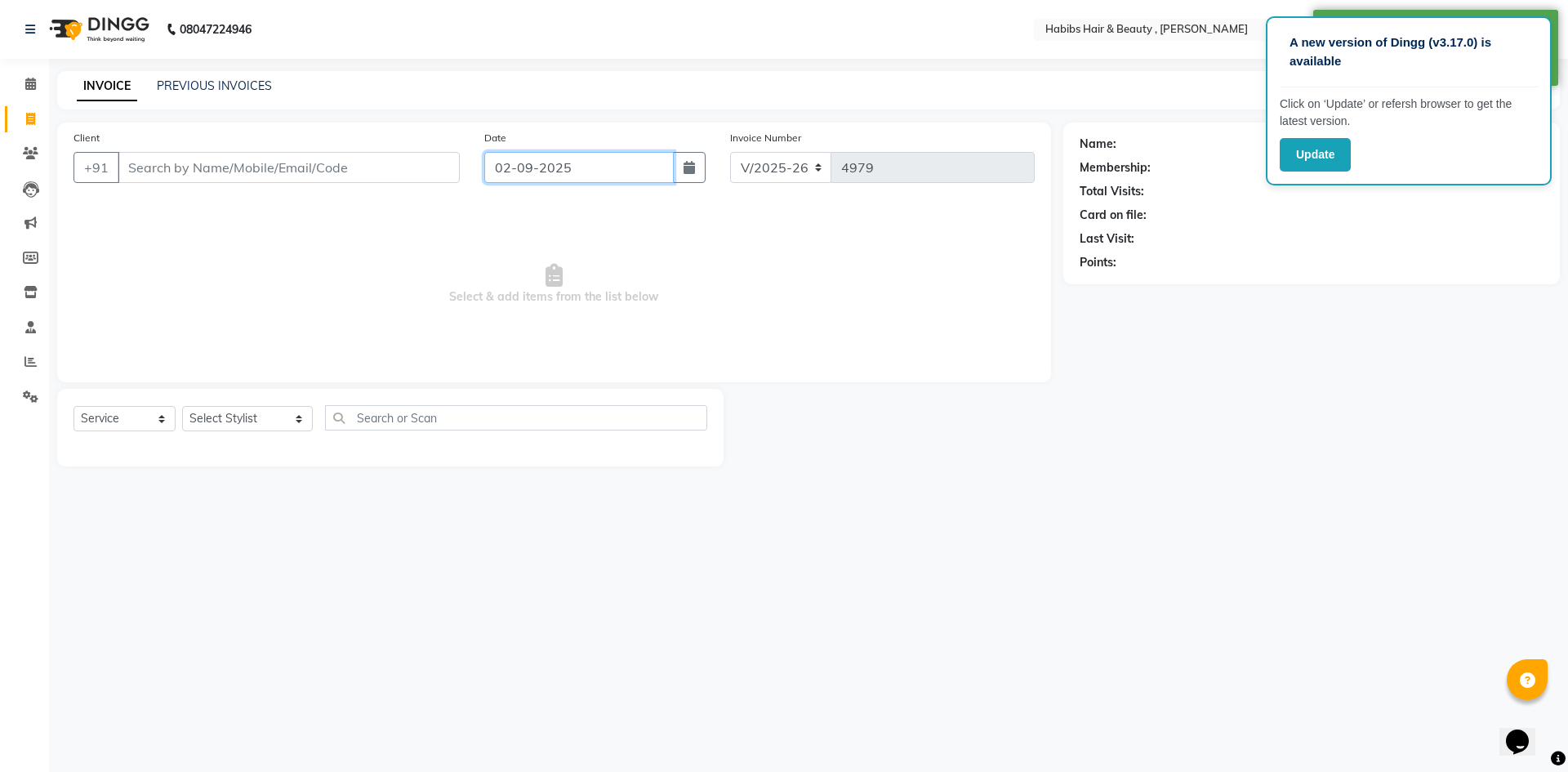
drag, startPoint x: 534, startPoint y: 159, endPoint x: 542, endPoint y: 176, distance: 18.8
click at [537, 164] on input "02-09-2025" at bounding box center [579, 167] width 190 height 31
select select "9"
select select "2025"
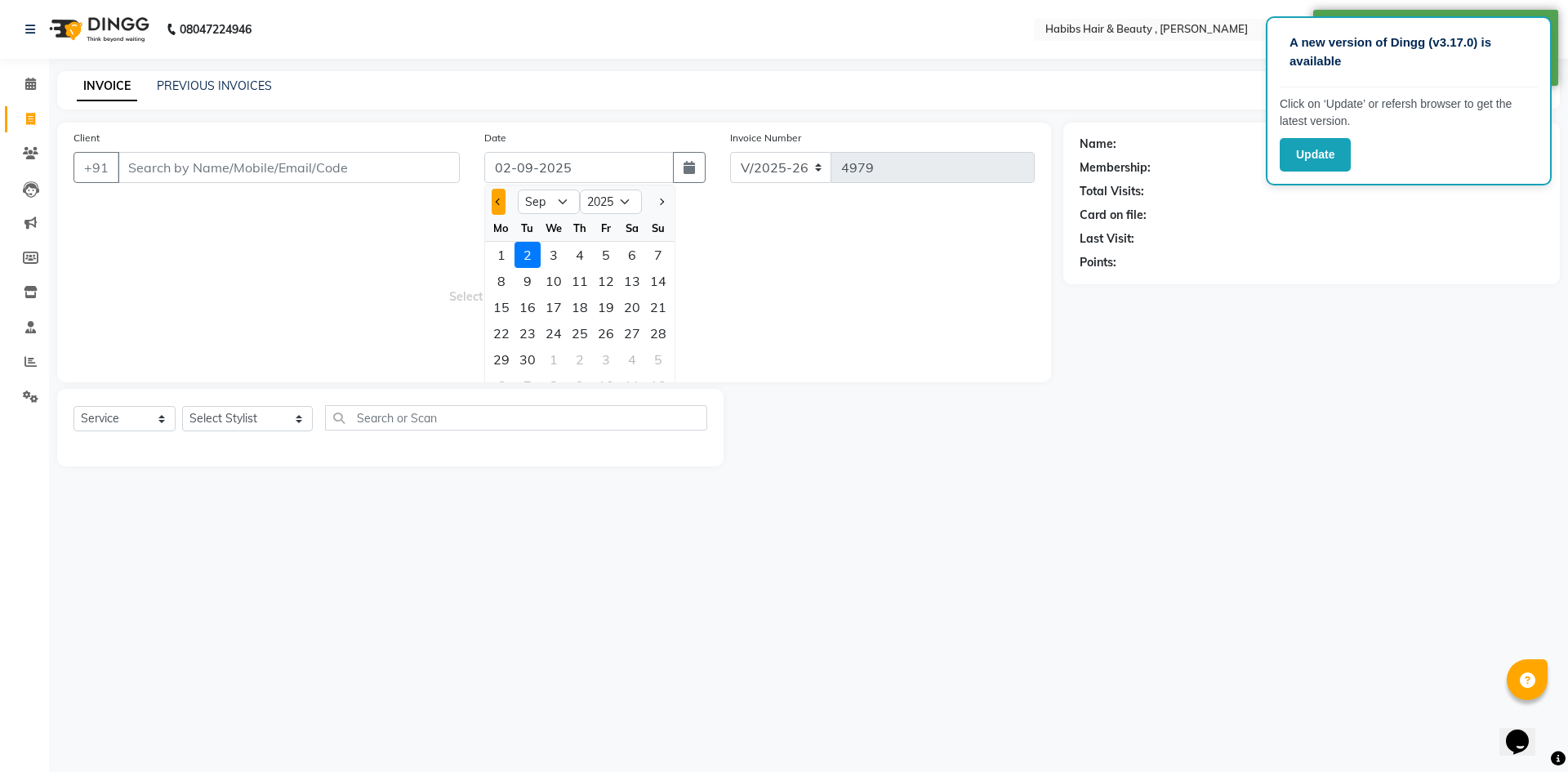
click at [496, 205] on button "Previous month" at bounding box center [498, 201] width 14 height 26
select select "8"
click at [663, 359] on div "31" at bounding box center [658, 359] width 26 height 26
type input "[DATE]"
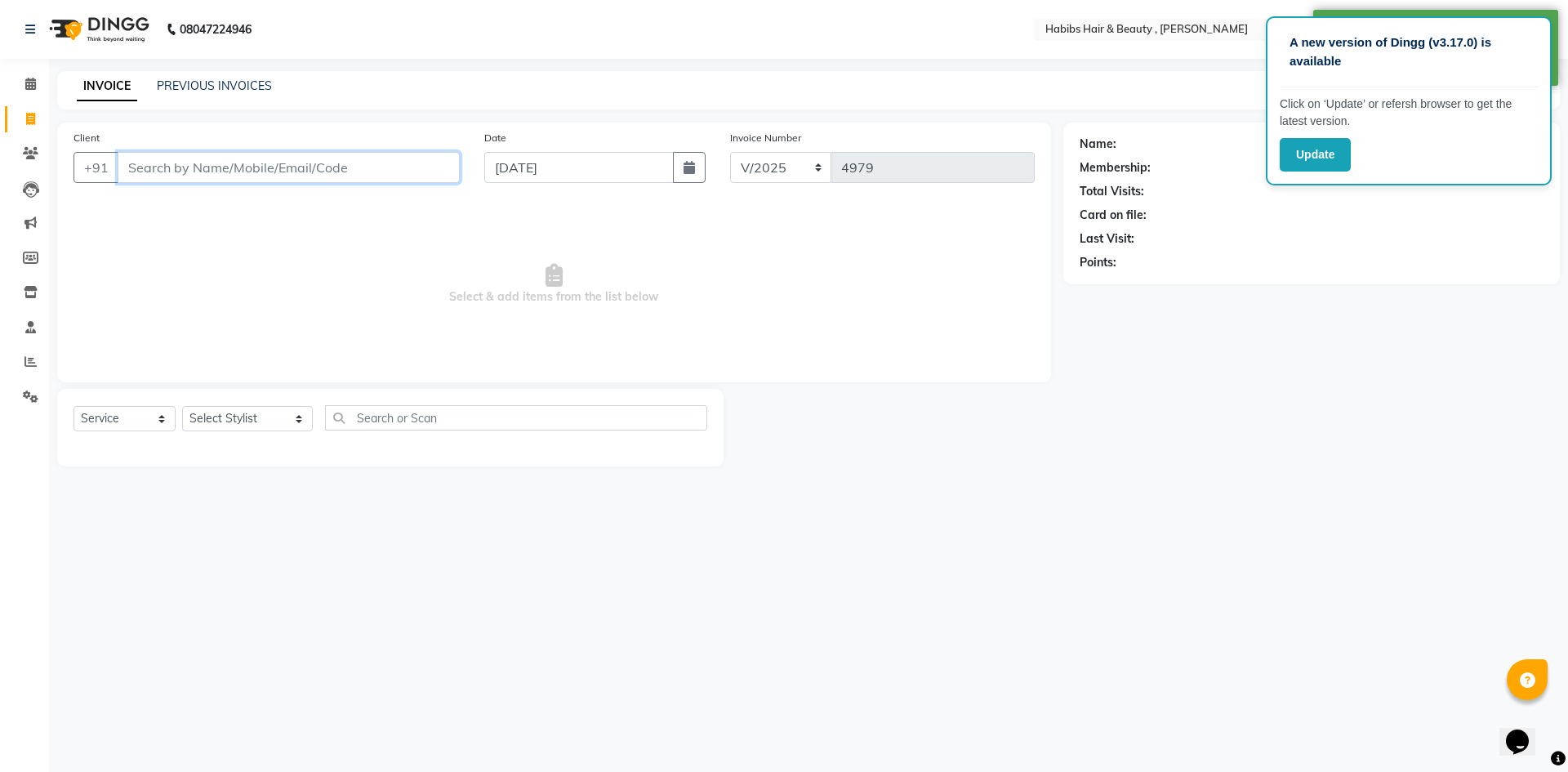
click at [410, 166] on input "Client" at bounding box center [288, 167] width 343 height 31
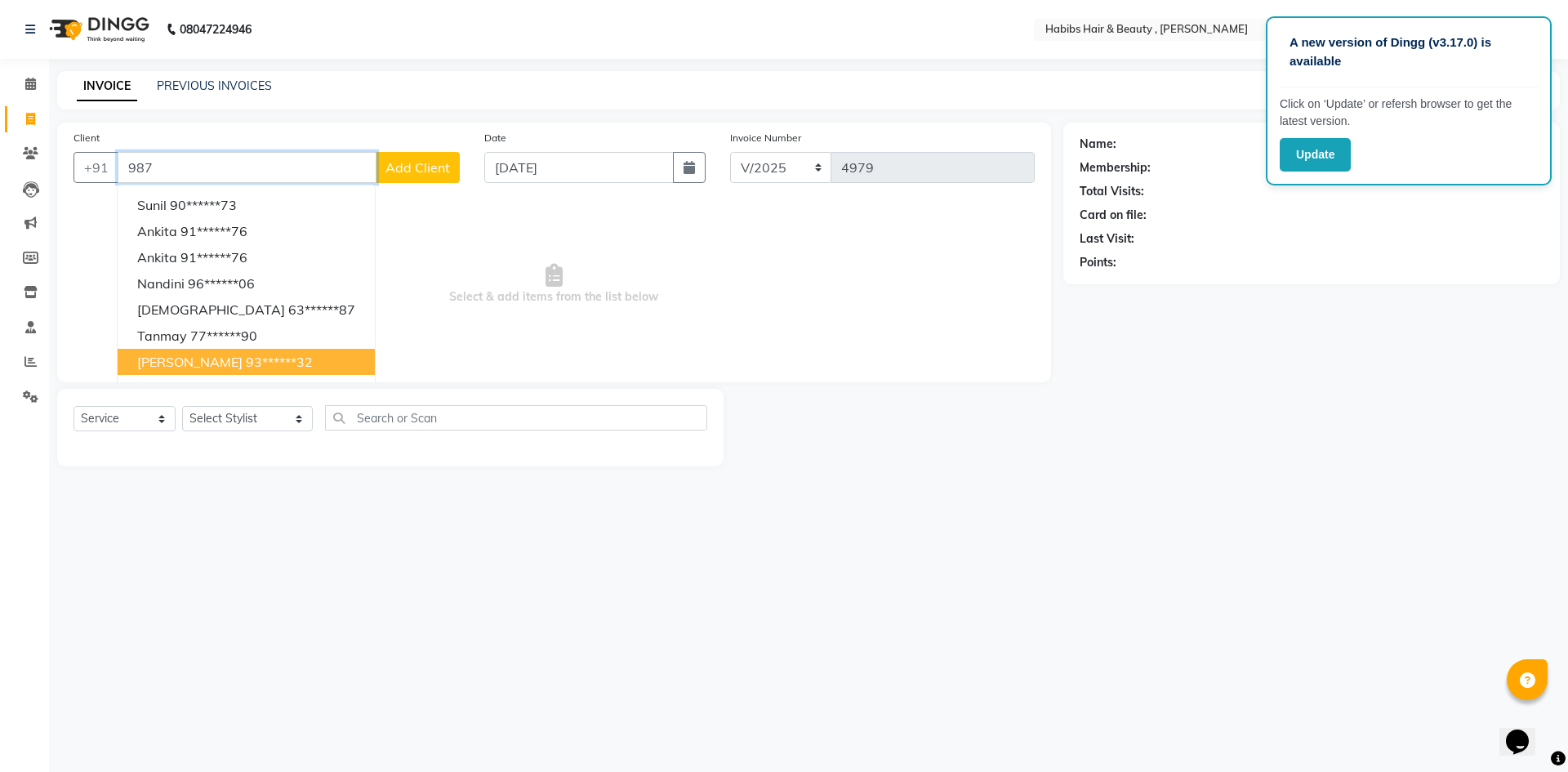
drag, startPoint x: 254, startPoint y: 369, endPoint x: 260, endPoint y: 440, distance: 71.3
click at [255, 376] on ngb-typeahead-window "Sunil 90******73 [PERSON_NAME] 91******76 [PERSON_NAME] 91******76 Nandini 96**…" at bounding box center [245, 323] width 259 height 276
type input "987"
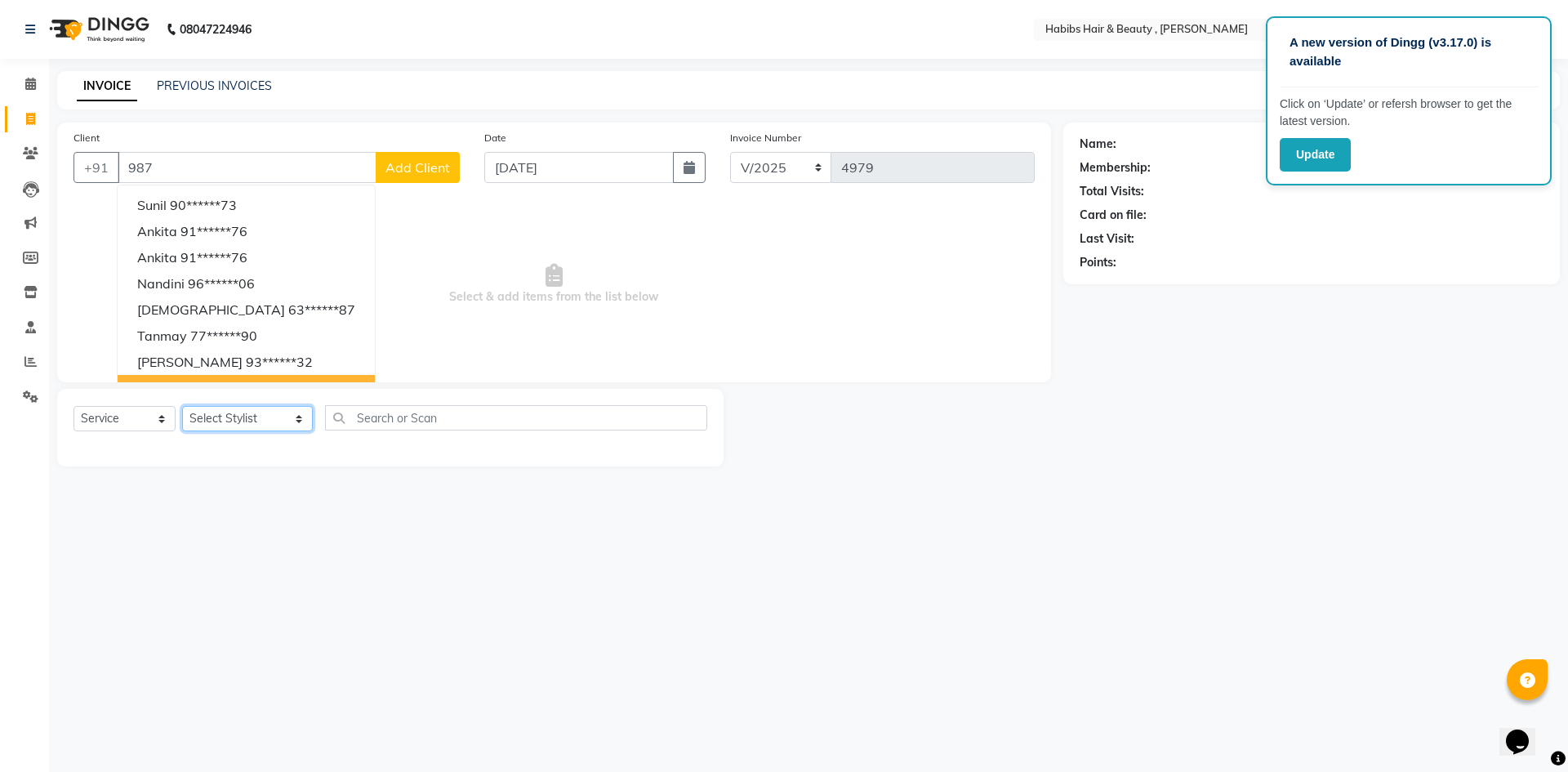
click at [278, 417] on select "Select Stylist [PERSON_NAME] [PERSON_NAME] [PERSON_NAME] Bharti jaya Manager [P…" at bounding box center [247, 418] width 131 height 25
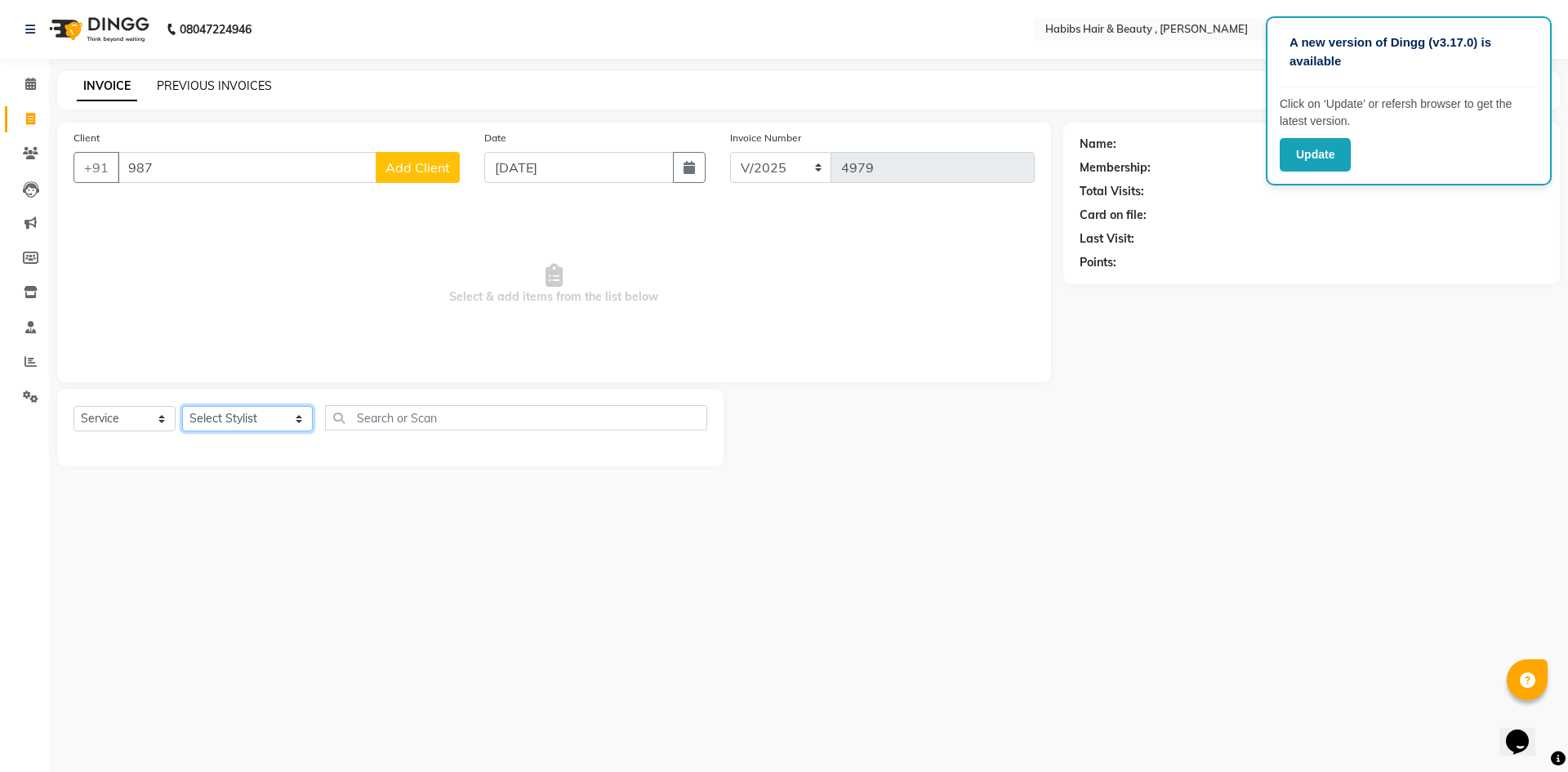
select select "58497"
click at [182, 406] on select "Select Stylist [PERSON_NAME] [PERSON_NAME] [PERSON_NAME] Bharti jaya Manager [P…" at bounding box center [247, 418] width 131 height 25
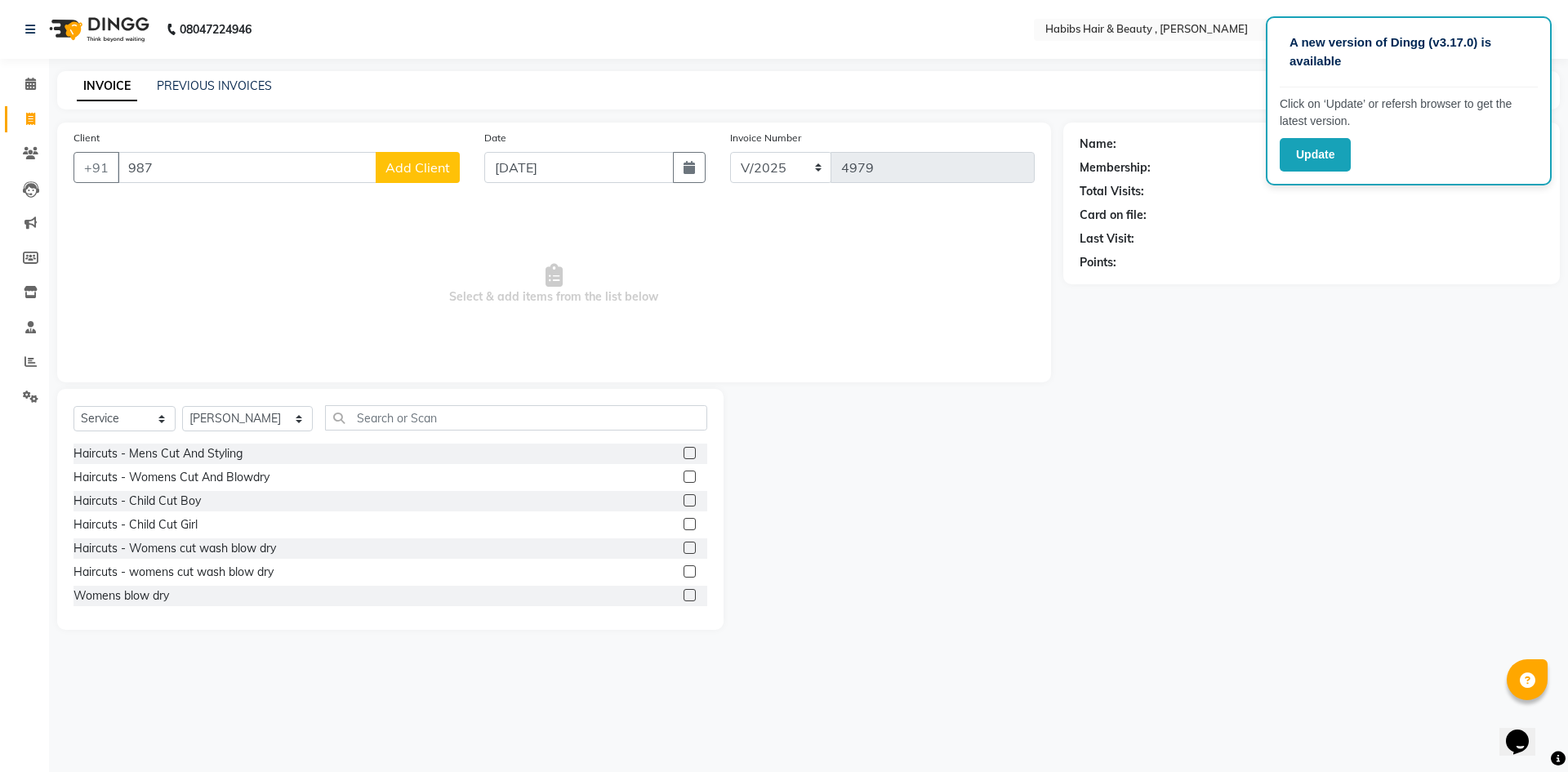
click at [683, 454] on label at bounding box center [689, 453] width 12 height 12
click at [683, 454] on input "checkbox" at bounding box center [688, 453] width 11 height 11
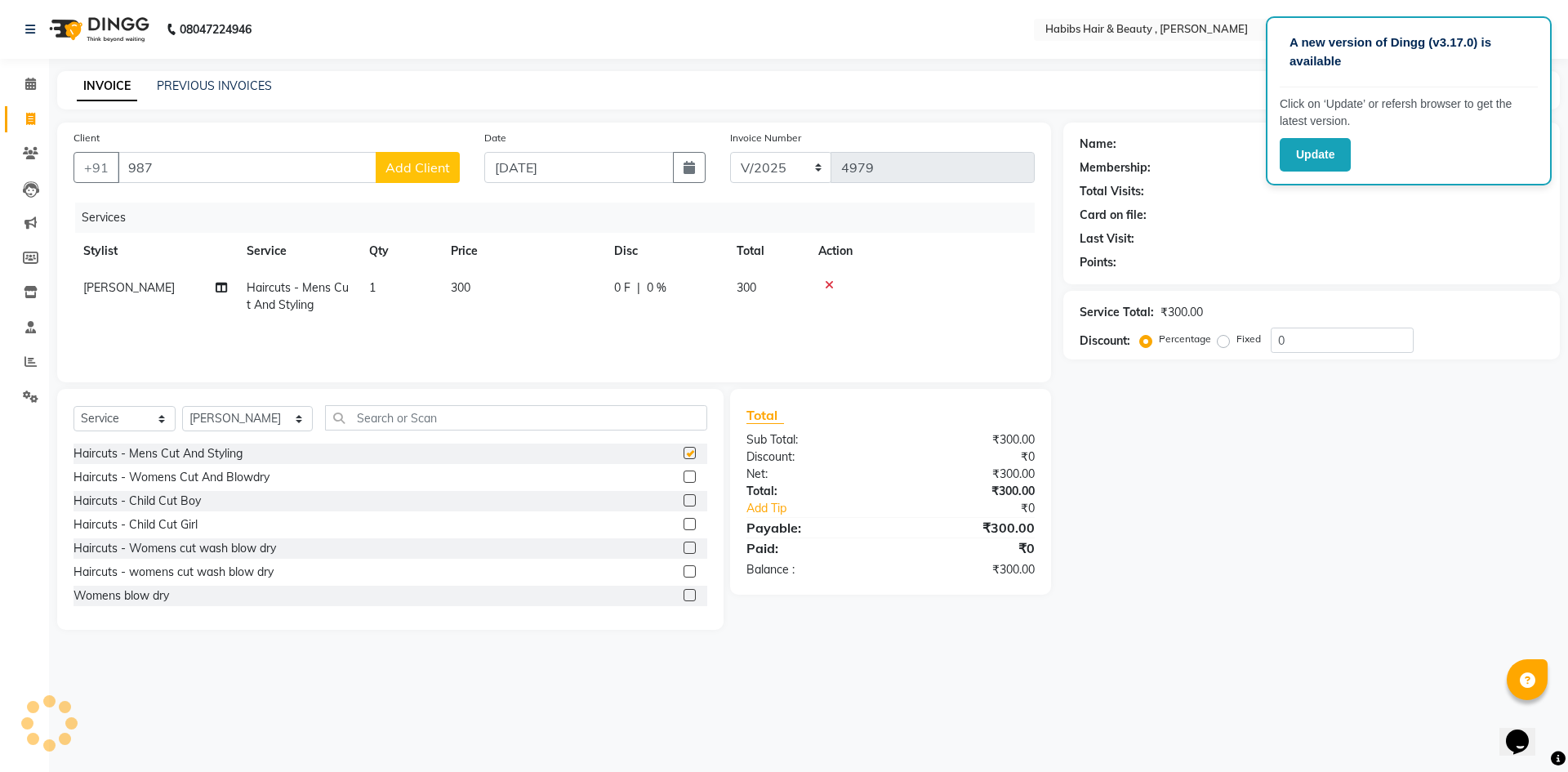
checkbox input "false"
drag, startPoint x: 507, startPoint y: 286, endPoint x: 525, endPoint y: 285, distance: 18.0
click at [508, 286] on td "300" at bounding box center [522, 296] width 163 height 54
select select "58497"
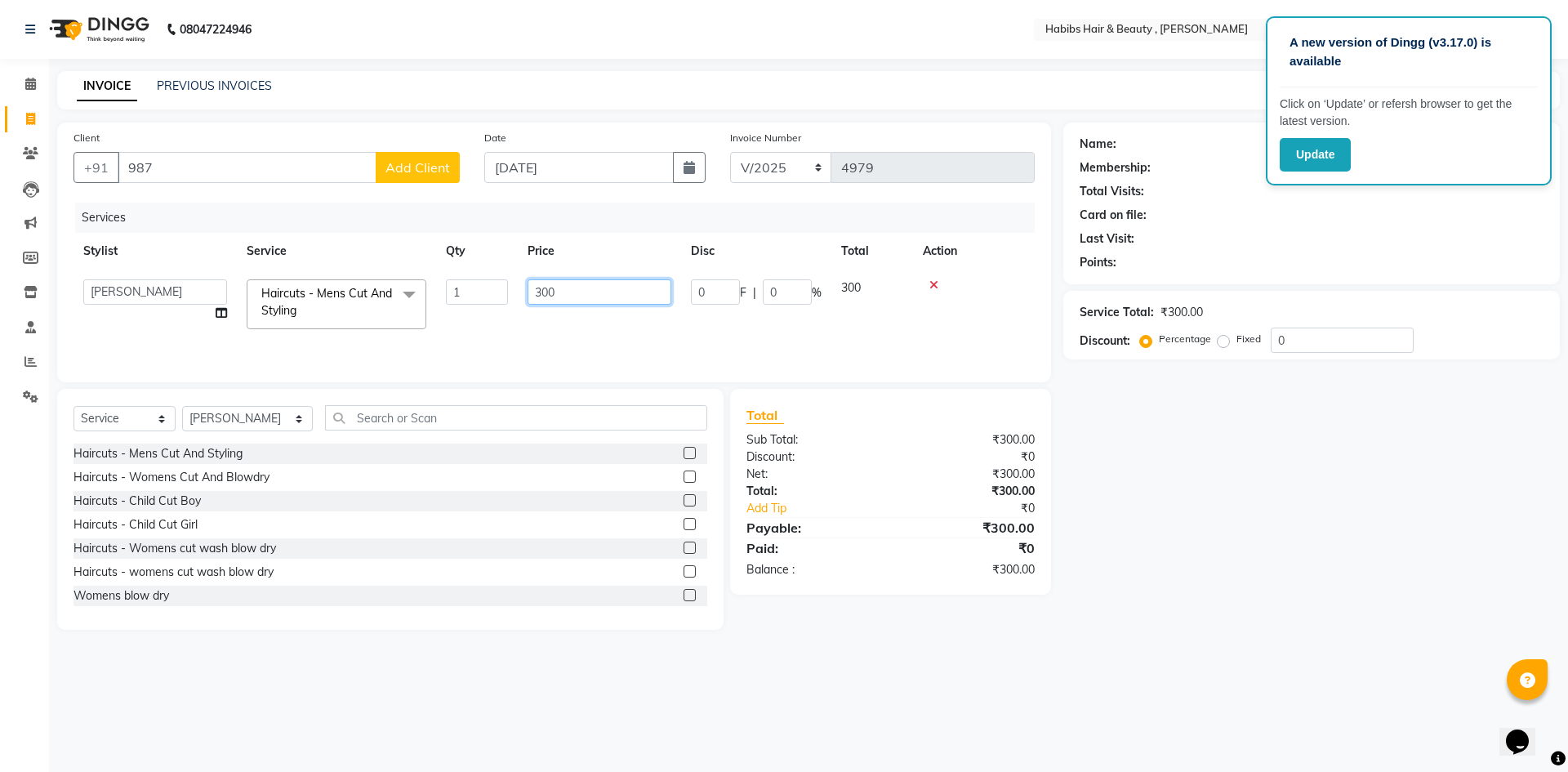
drag, startPoint x: 594, startPoint y: 294, endPoint x: 606, endPoint y: 296, distance: 12.2
click at [606, 295] on input "300" at bounding box center [599, 292] width 144 height 25
type input "3"
type input "200"
click at [303, 165] on input "987" at bounding box center [246, 167] width 259 height 31
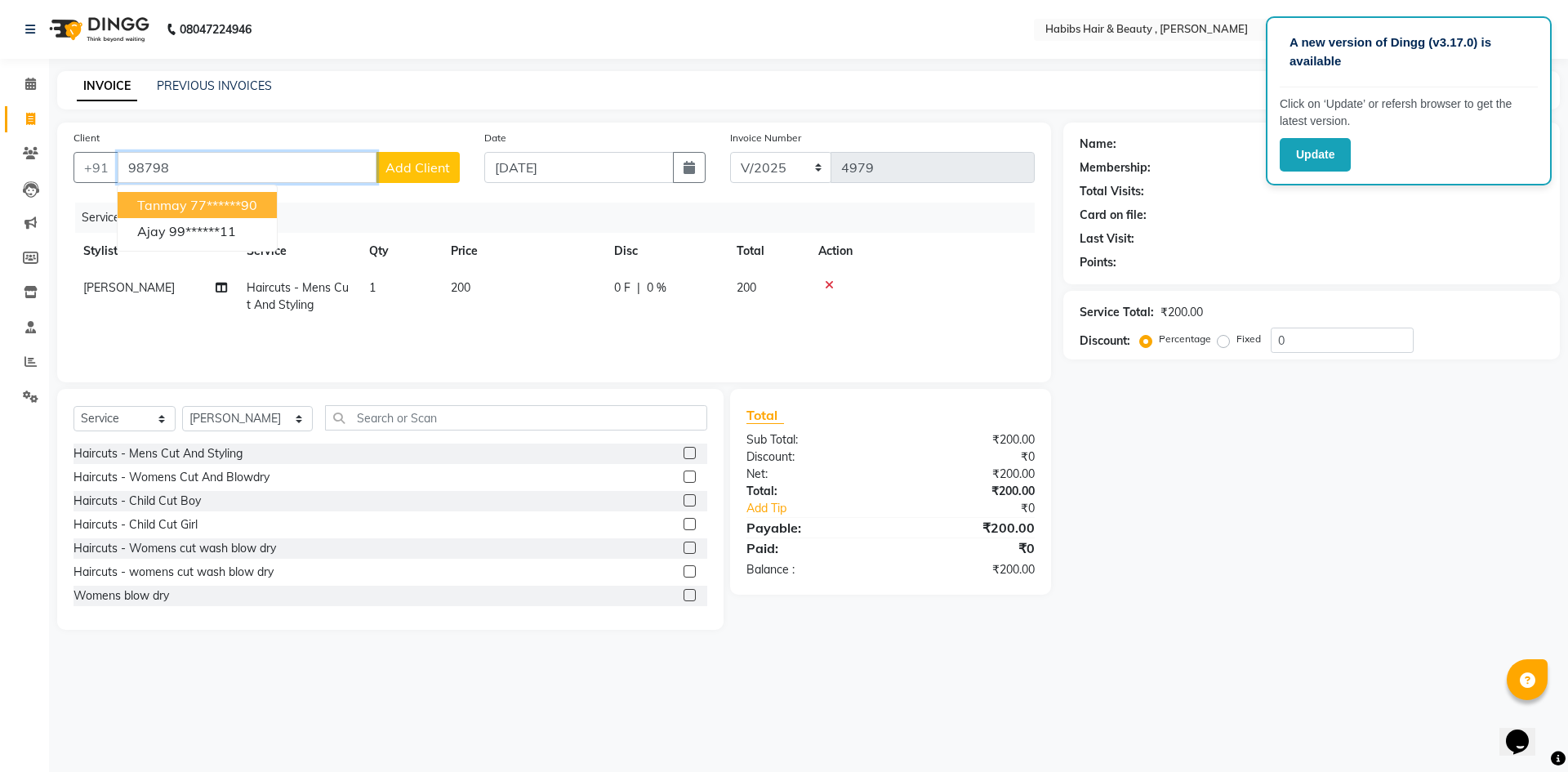
click at [257, 205] on ngb-highlight "77******90" at bounding box center [224, 205] width 67 height 17
type input "77******90"
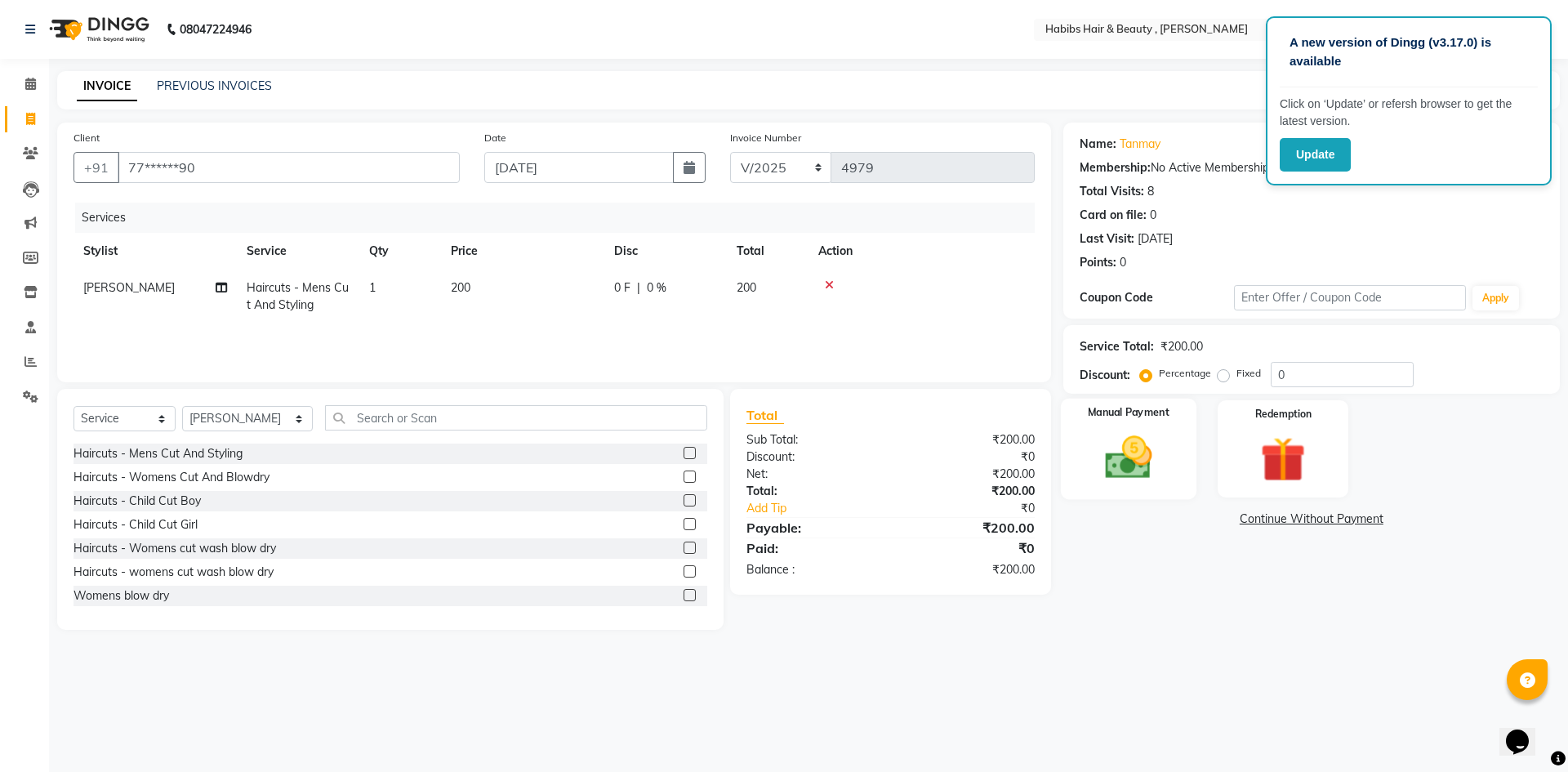
click at [1110, 483] on img at bounding box center [1127, 458] width 76 height 54
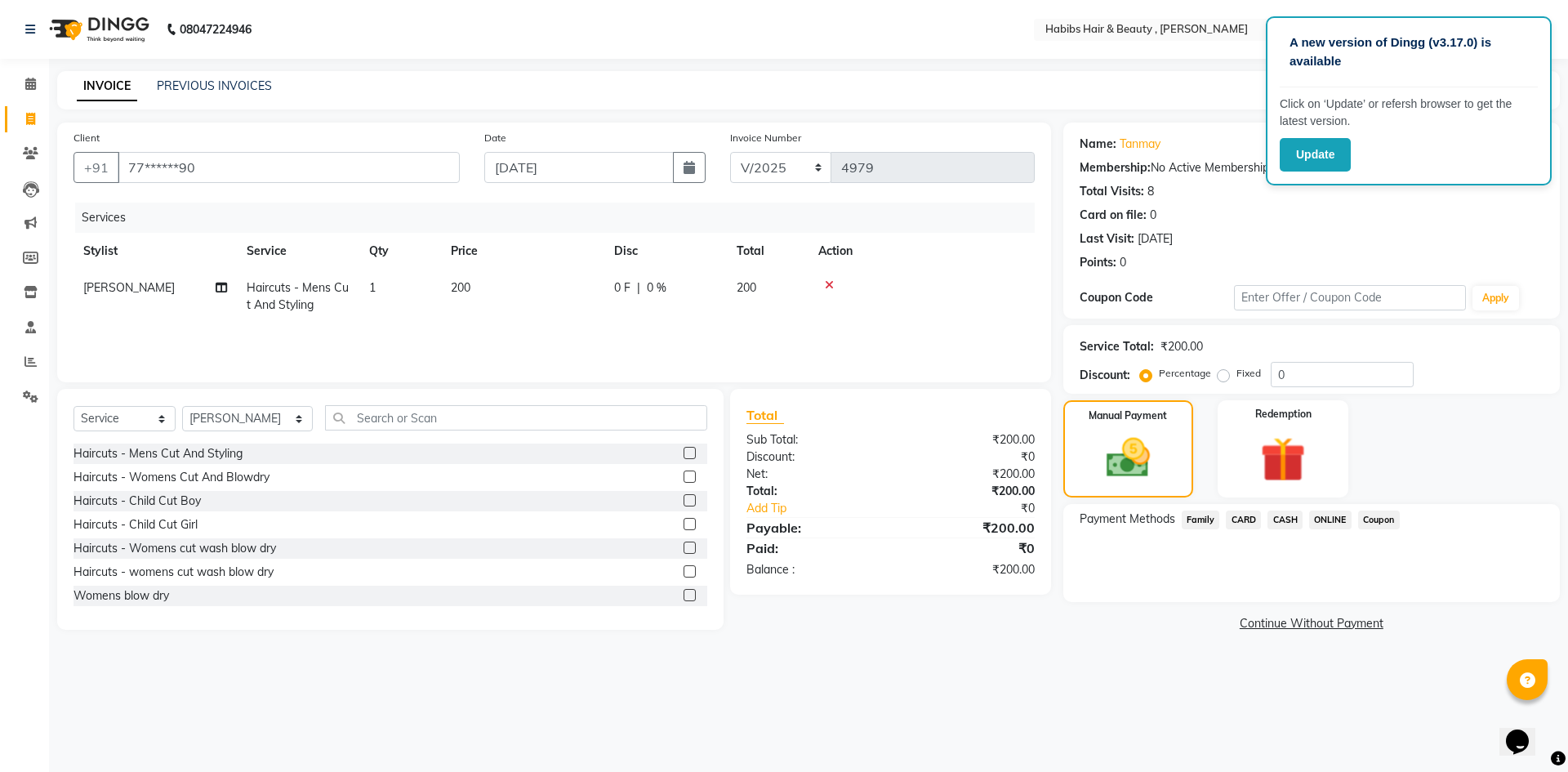
click at [1321, 521] on span "ONLINE" at bounding box center [1330, 520] width 42 height 19
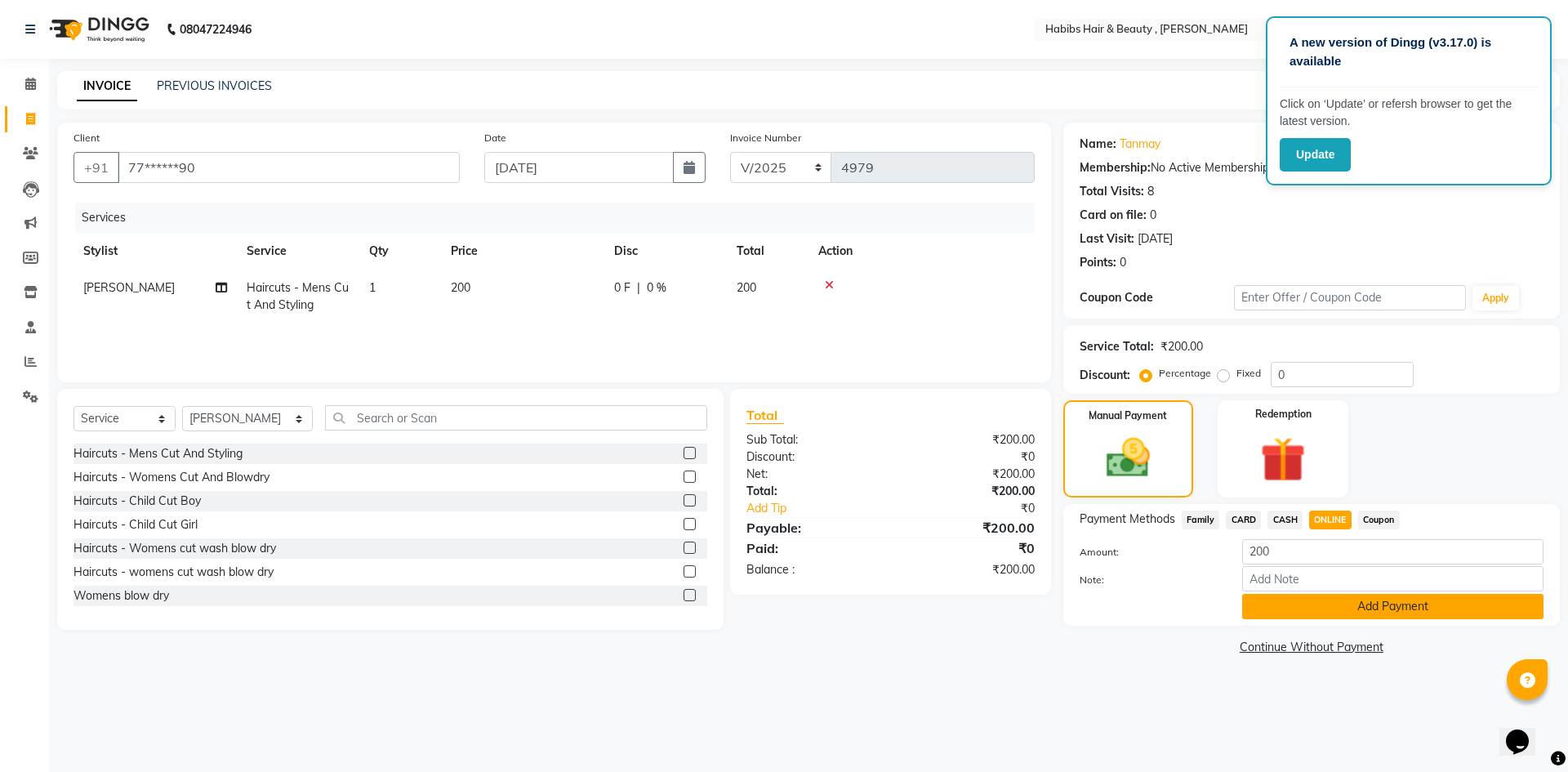
click at [1358, 604] on button "Add Payment" at bounding box center [1393, 606] width 301 height 25
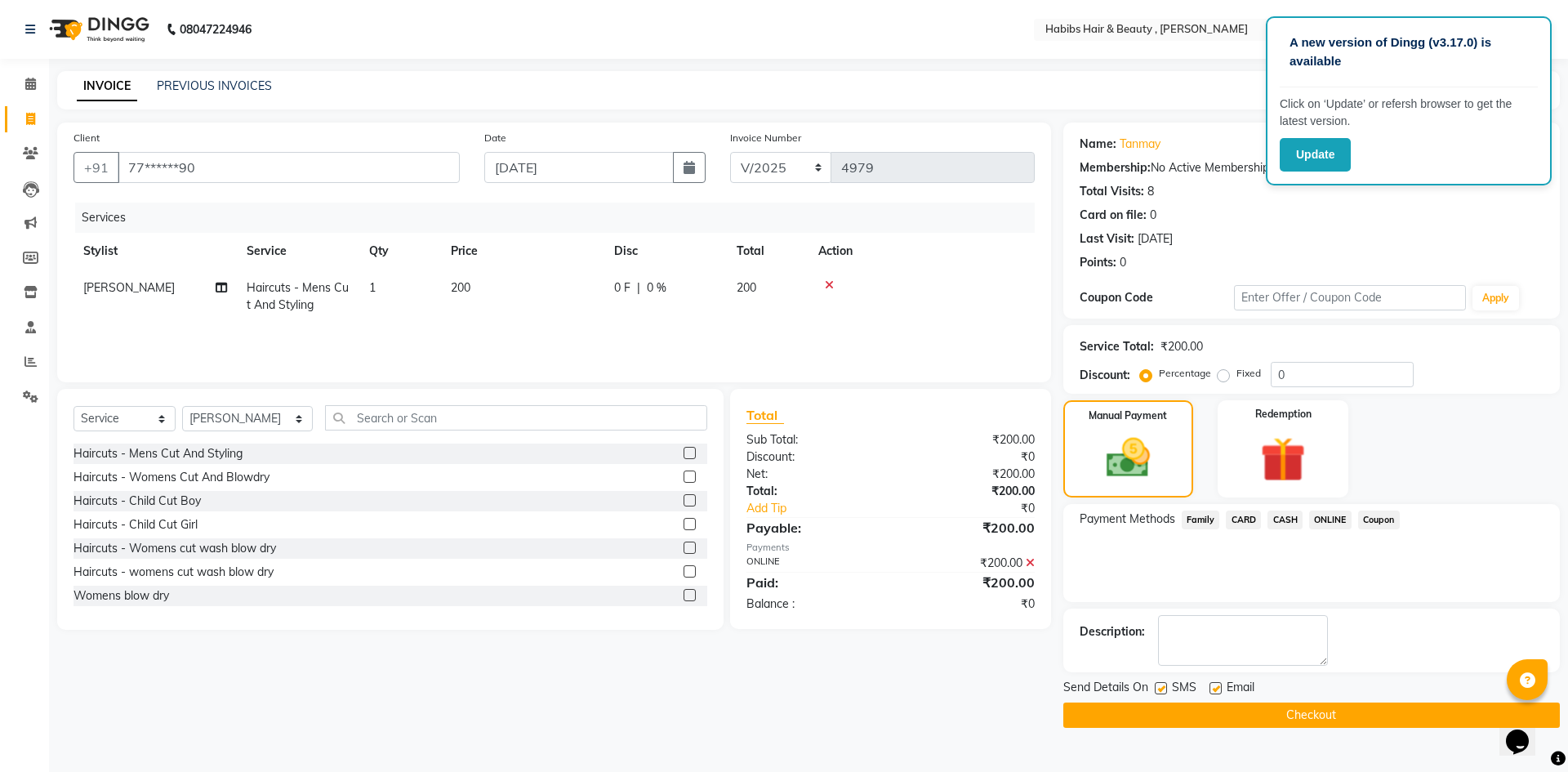
click at [1369, 712] on button "Checkout" at bounding box center [1311, 715] width 496 height 25
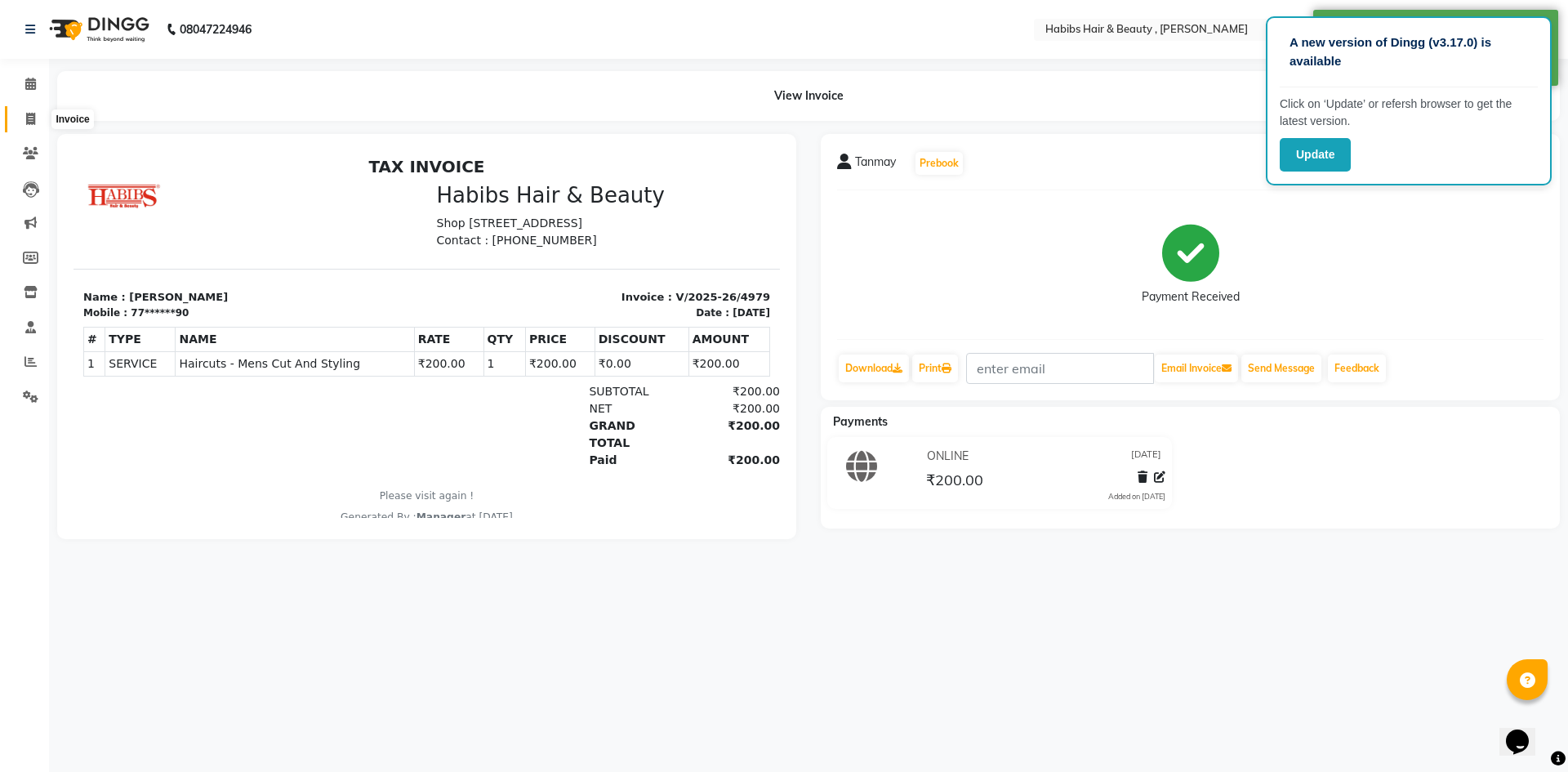
click at [35, 116] on icon at bounding box center [30, 119] width 9 height 12
select select "service"
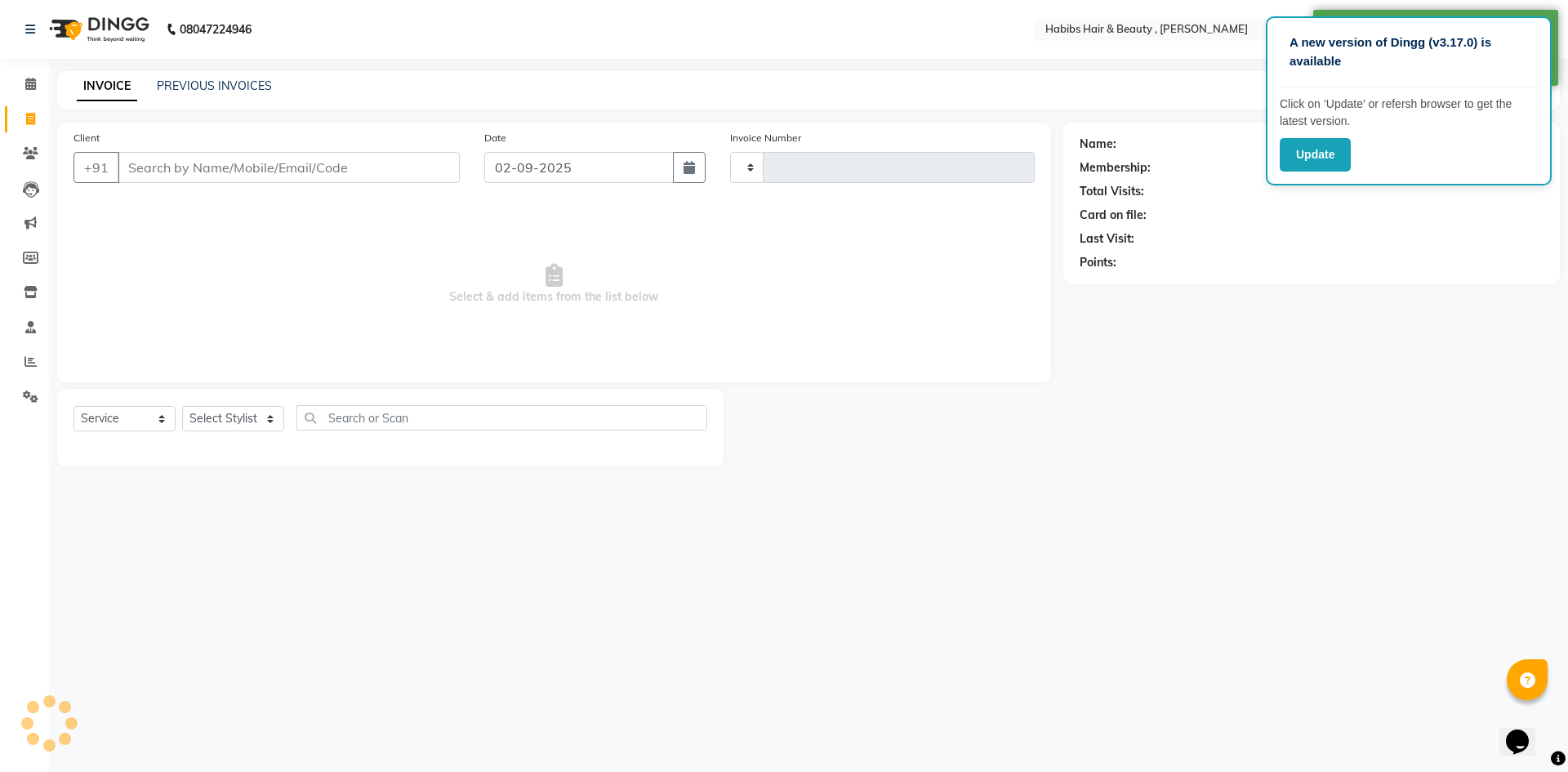
type input "4980"
select select "5300"
click at [574, 164] on input "02-09-2025" at bounding box center [579, 167] width 190 height 31
select select "9"
select select "2025"
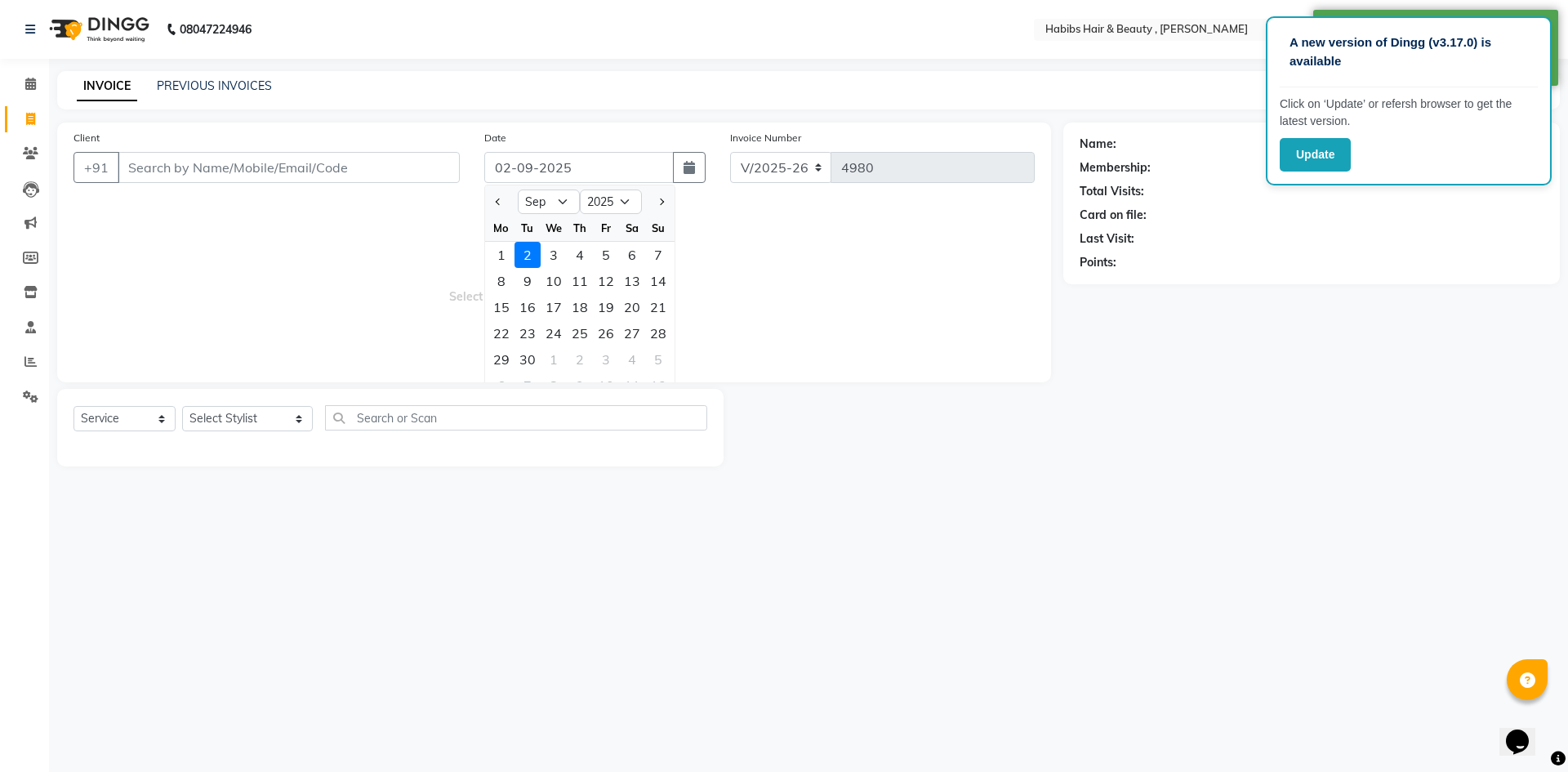
click at [489, 200] on div at bounding box center [501, 201] width 32 height 26
click at [500, 199] on span "Previous month" at bounding box center [499, 202] width 7 height 7
select select "8"
click at [656, 359] on div "31" at bounding box center [658, 359] width 26 height 26
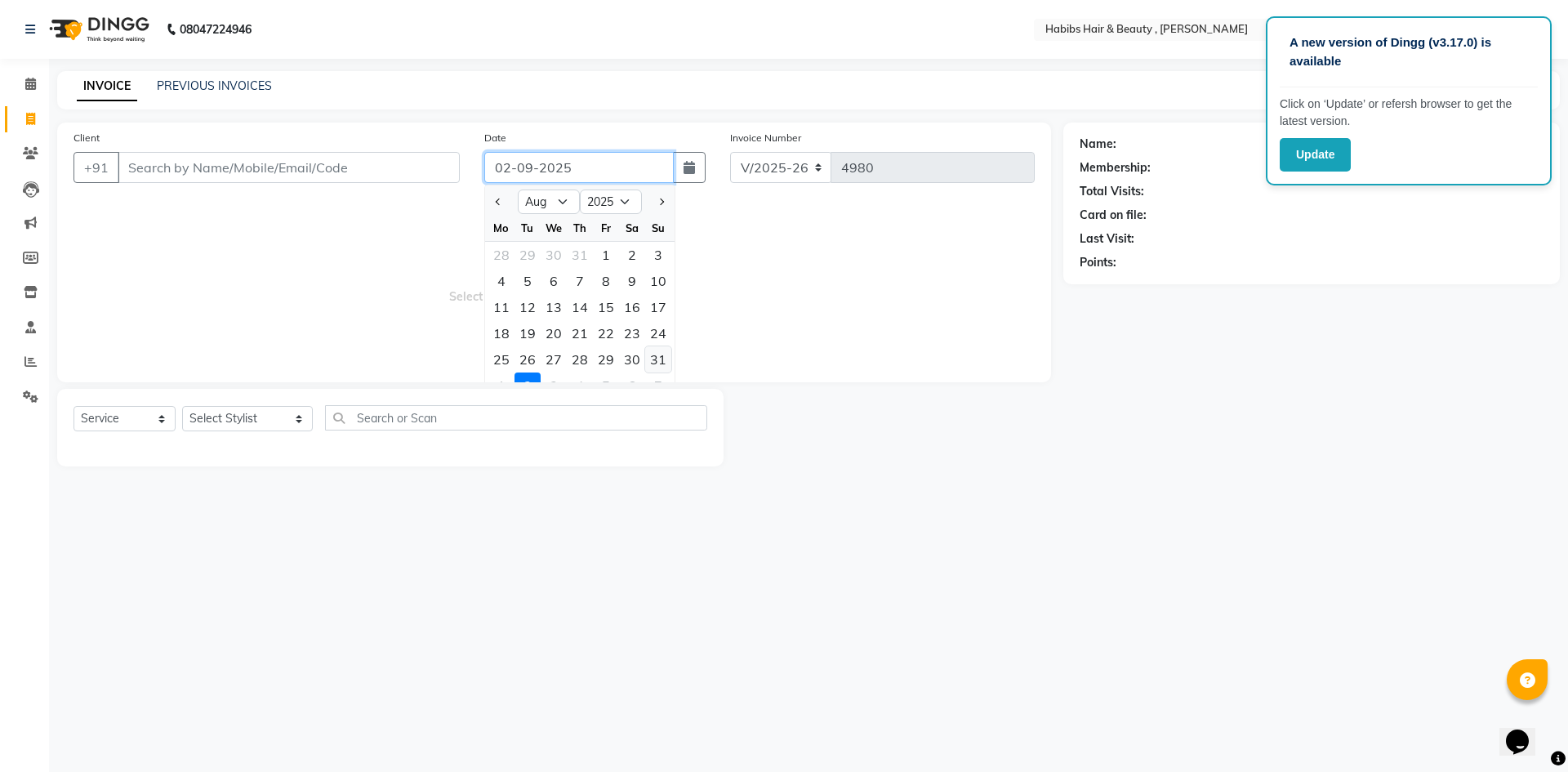
type input "[DATE]"
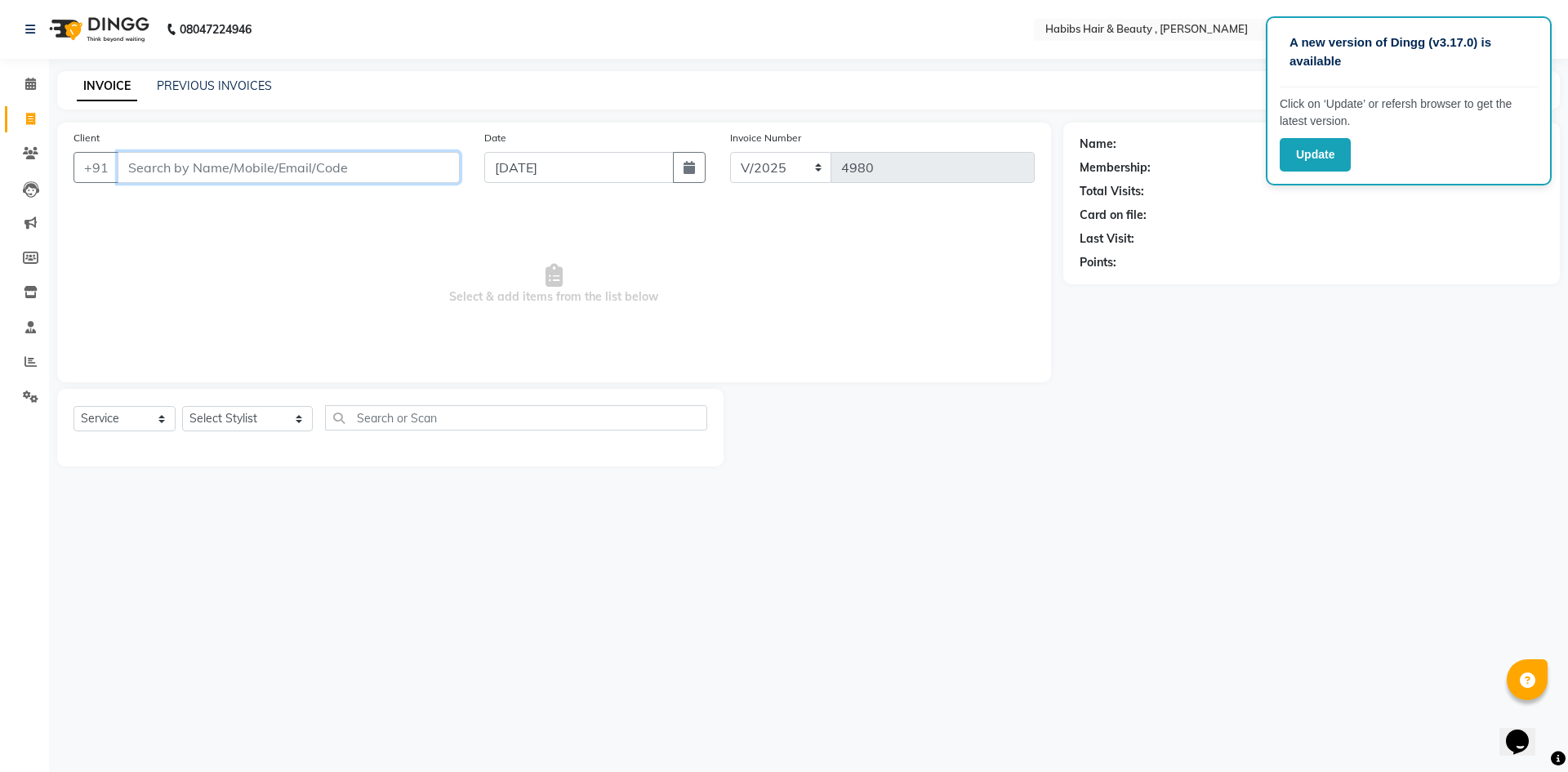
click at [324, 165] on input "Client" at bounding box center [288, 167] width 343 height 31
type input "9422672378"
click at [420, 166] on span "Add Client" at bounding box center [418, 168] width 65 height 17
select select "22"
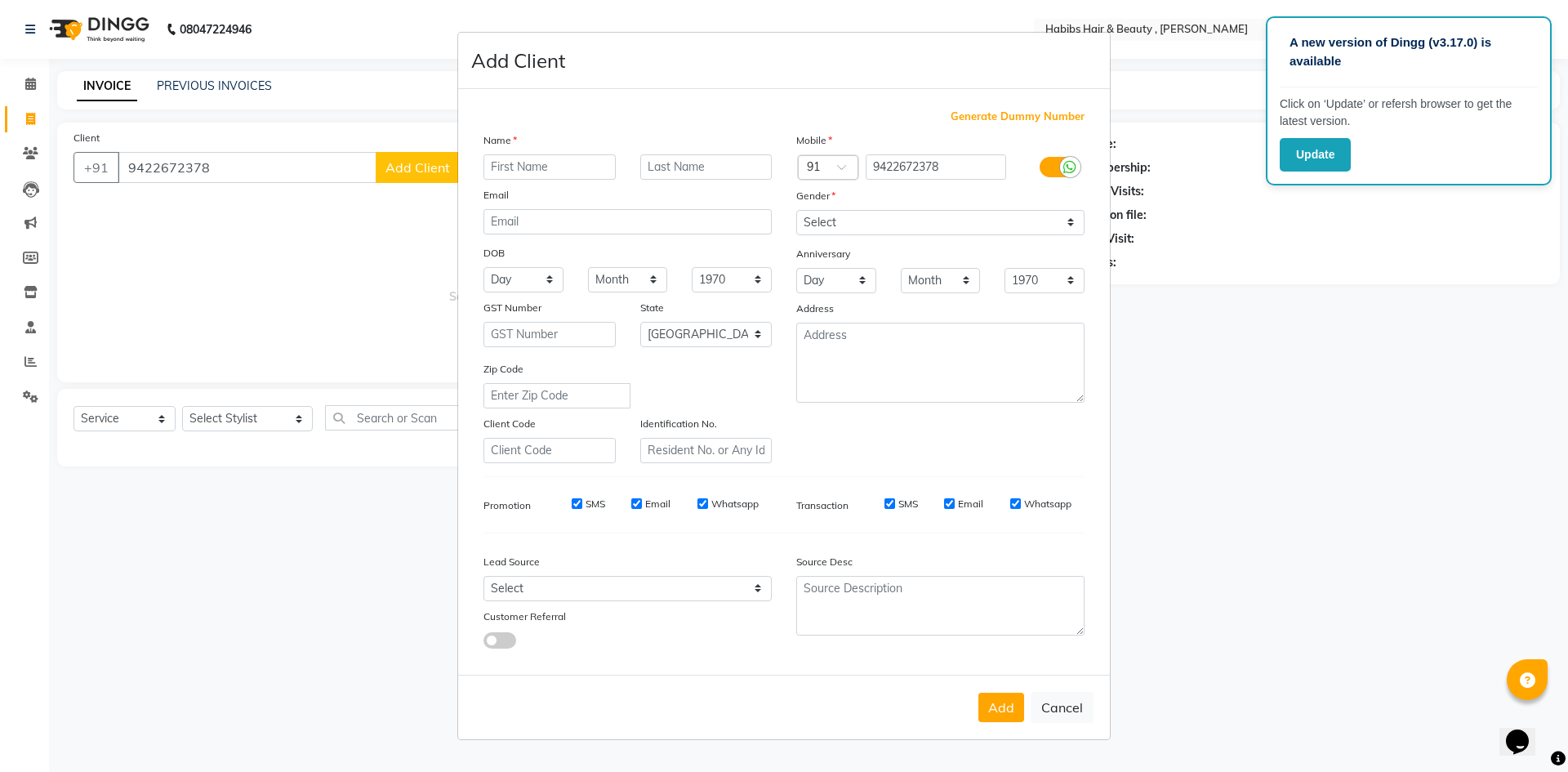
click at [543, 170] on input "text" at bounding box center [550, 167] width 132 height 25
type input "DIP"
click at [852, 215] on select "Select [DEMOGRAPHIC_DATA] [DEMOGRAPHIC_DATA] Other Prefer Not To Say" at bounding box center [940, 222] width 288 height 25
select select "[DEMOGRAPHIC_DATA]"
click at [796, 210] on select "Select [DEMOGRAPHIC_DATA] [DEMOGRAPHIC_DATA] Other Prefer Not To Say" at bounding box center [940, 222] width 288 height 25
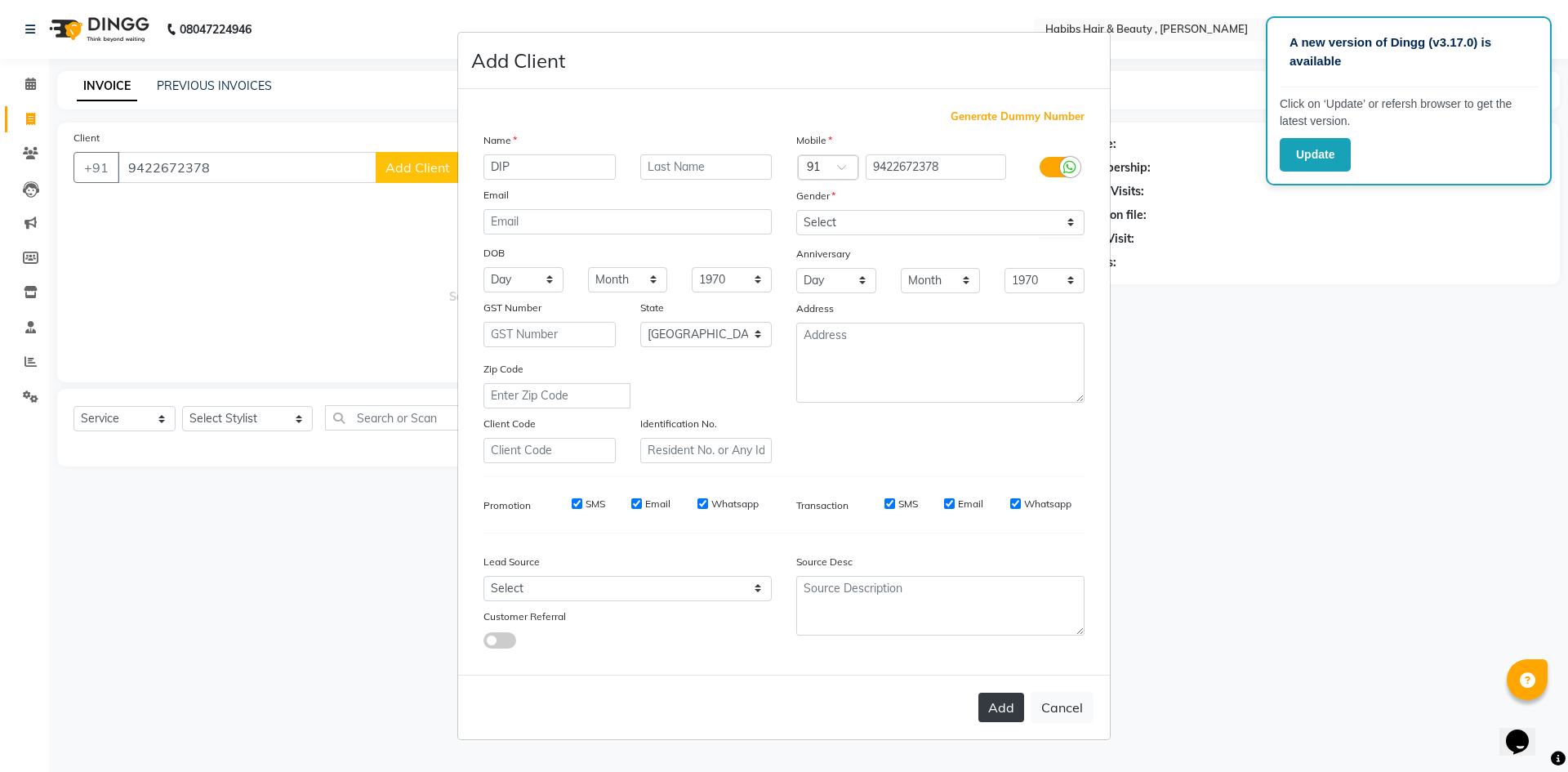
drag, startPoint x: 1004, startPoint y: 710, endPoint x: 1008, endPoint y: 700, distance: 10.8
click at [1004, 706] on button "Add" at bounding box center [1001, 707] width 46 height 29
type input "94******78"
select select
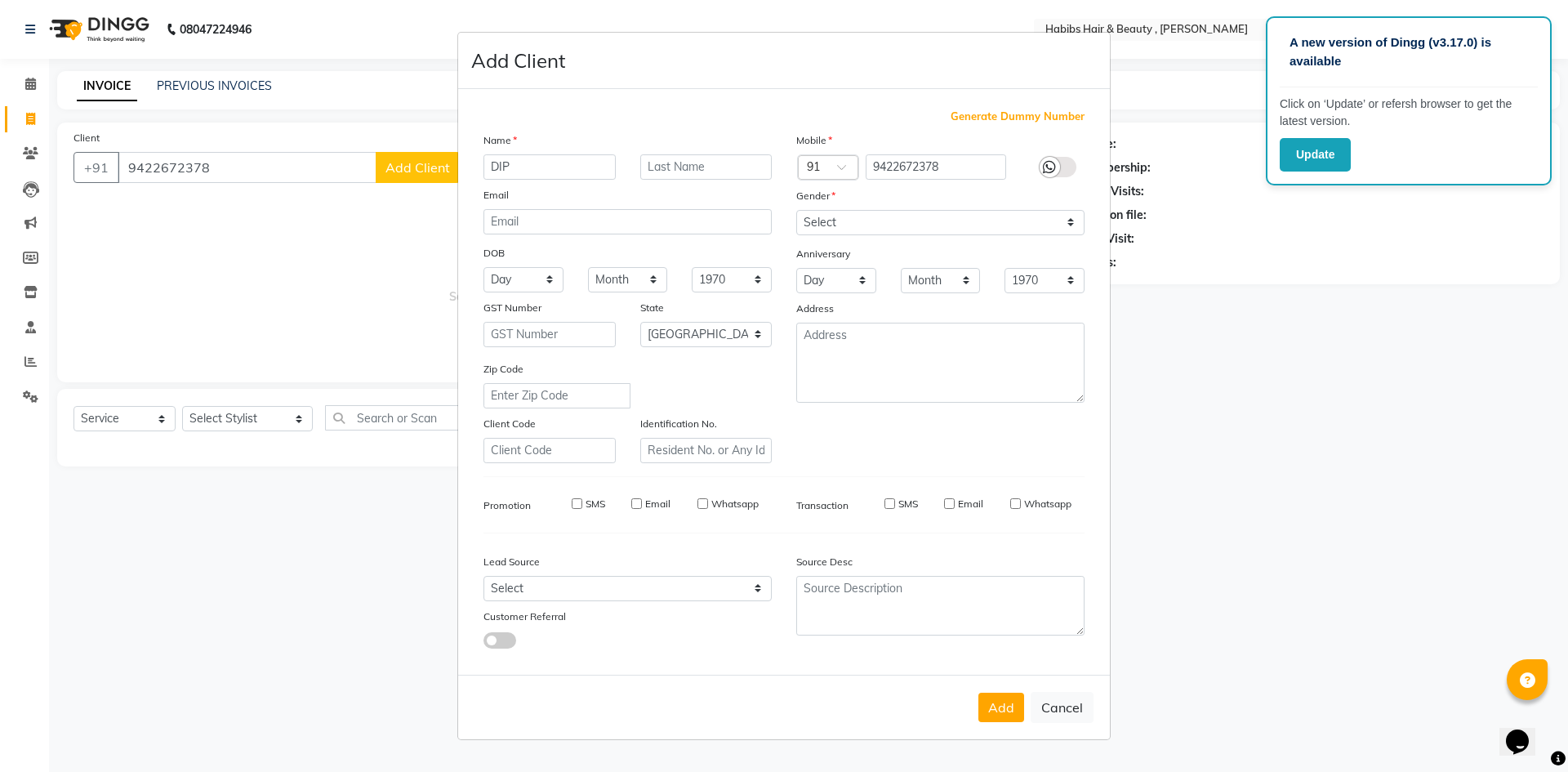
select select
select select "null"
select select
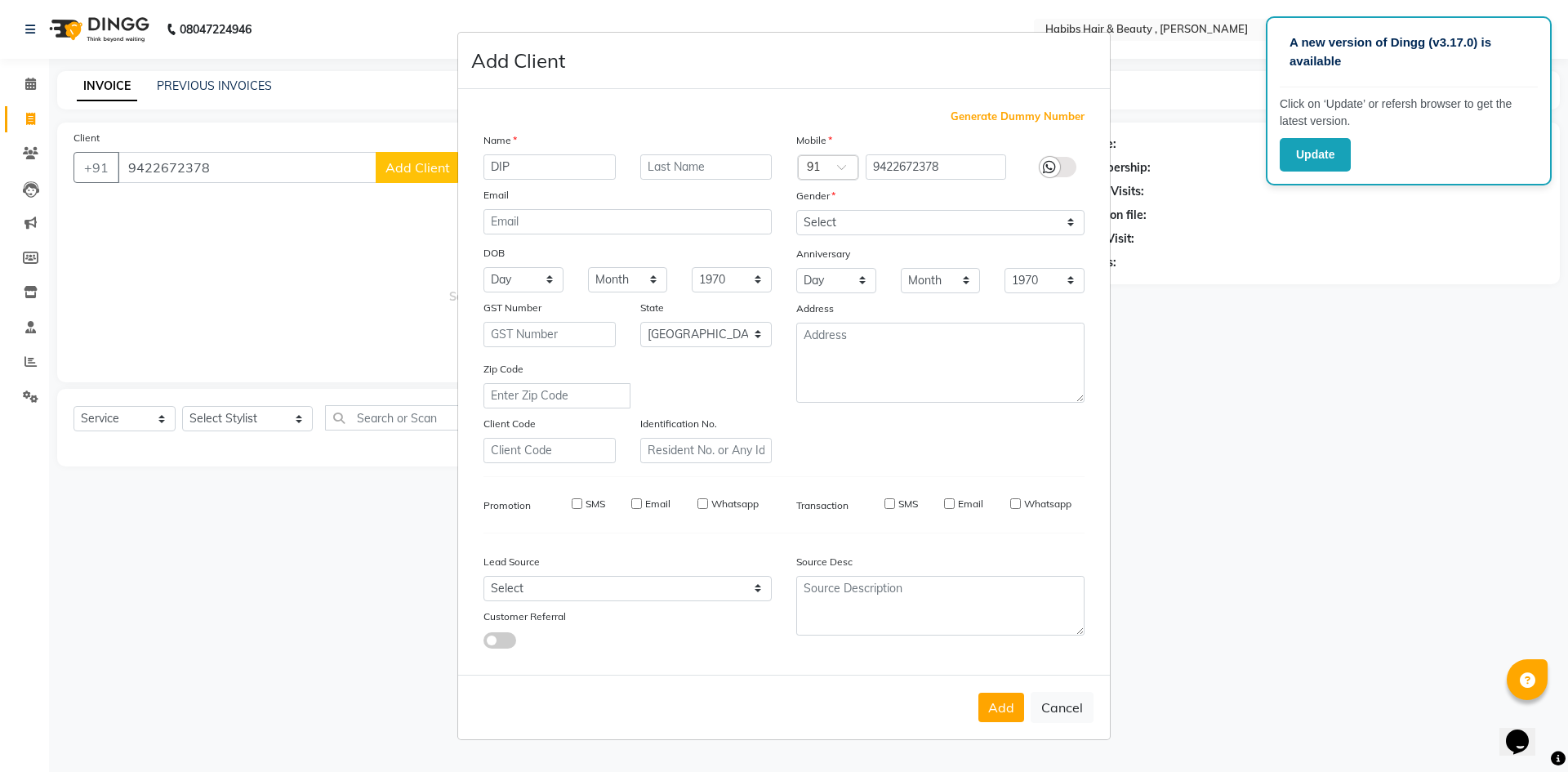
select select
checkbox input "false"
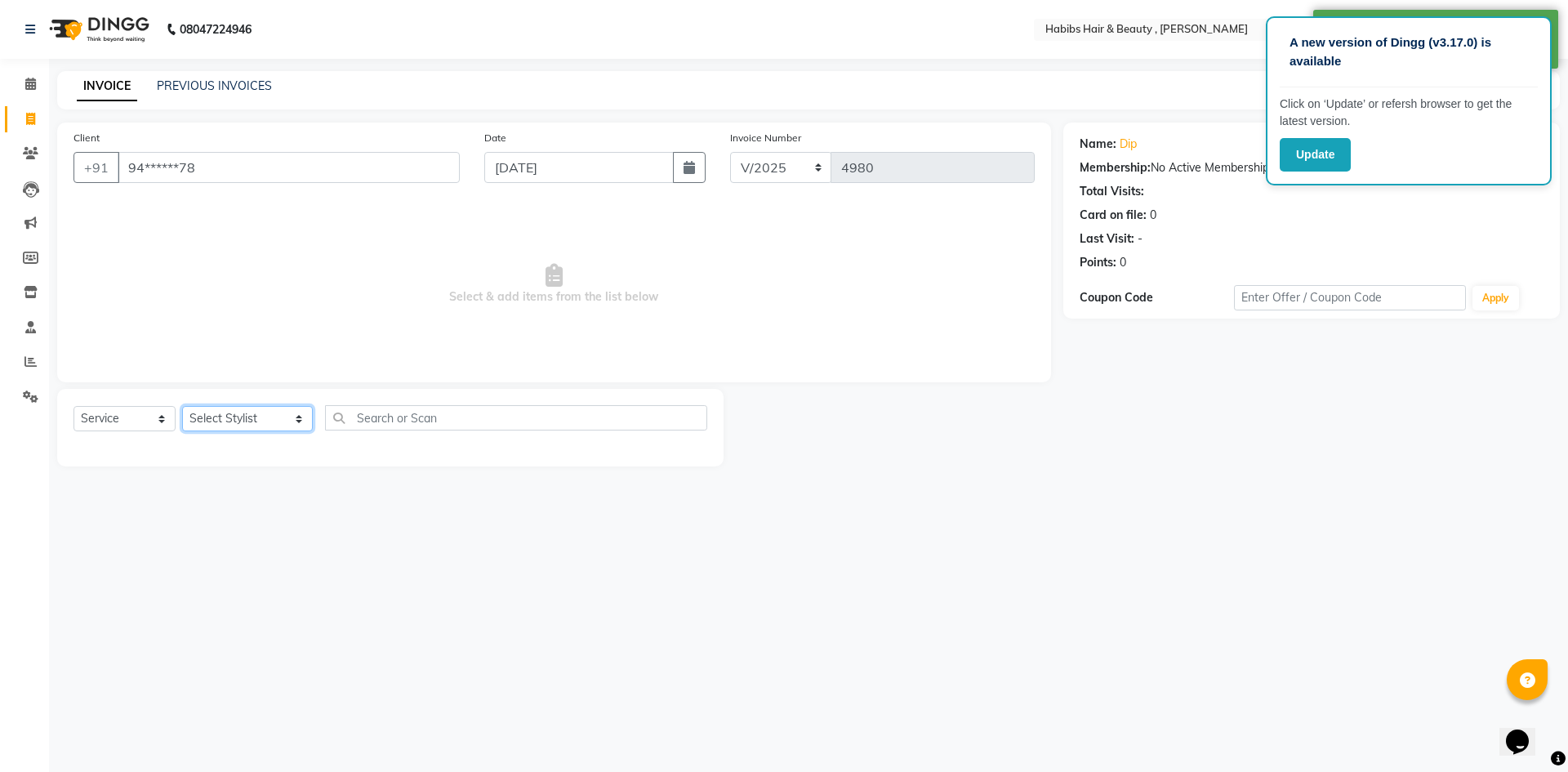
click at [282, 418] on select "Select Stylist [PERSON_NAME] [PERSON_NAME] [PERSON_NAME] Bharti jaya Manager [P…" at bounding box center [247, 418] width 131 height 25
select select "83647"
click at [182, 406] on select "Select Stylist [PERSON_NAME] [PERSON_NAME] [PERSON_NAME] Bharti jaya Manager [P…" at bounding box center [247, 418] width 131 height 25
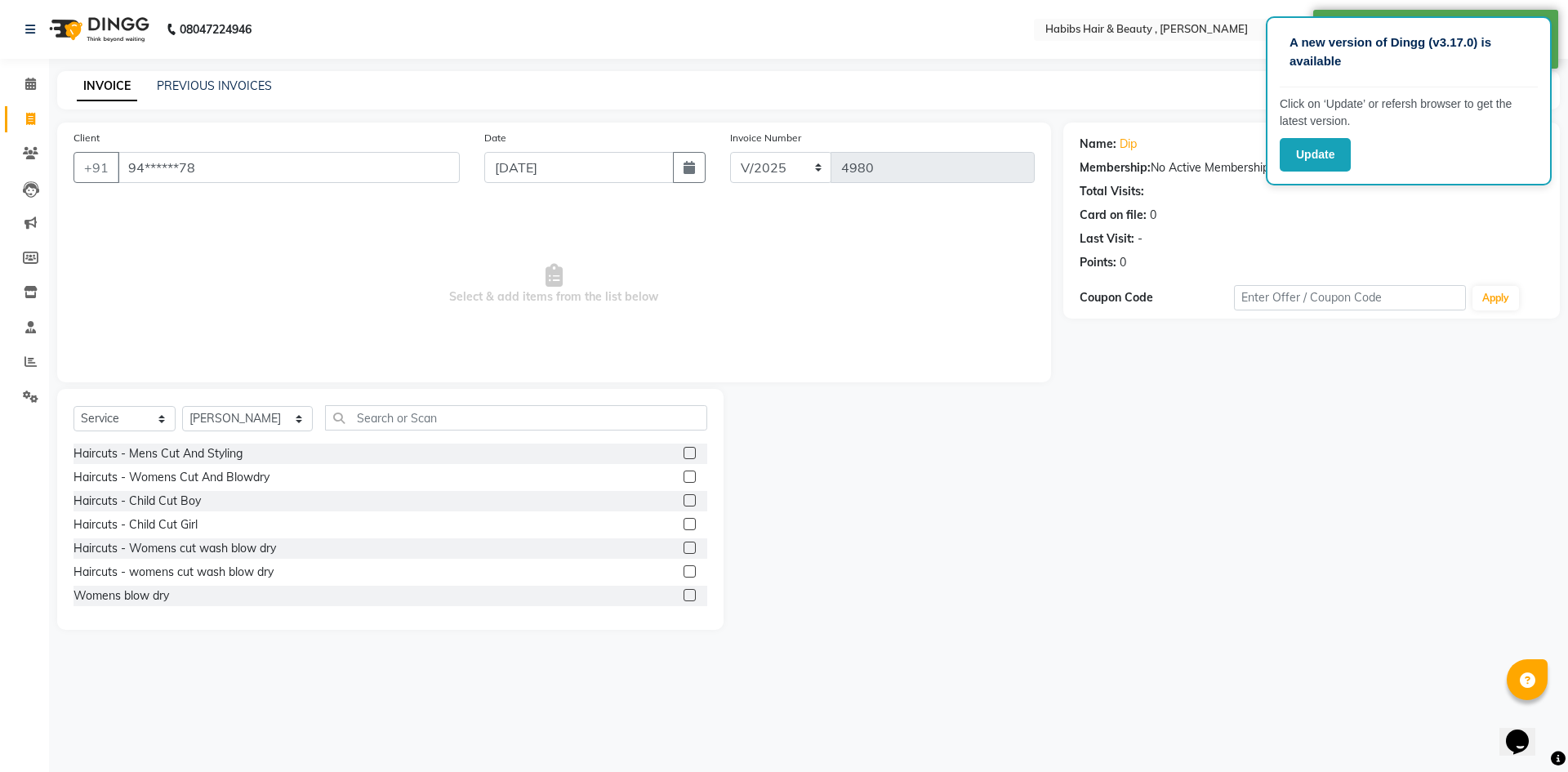
click at [683, 456] on label at bounding box center [689, 453] width 12 height 12
click at [683, 456] on input "checkbox" at bounding box center [688, 453] width 11 height 11
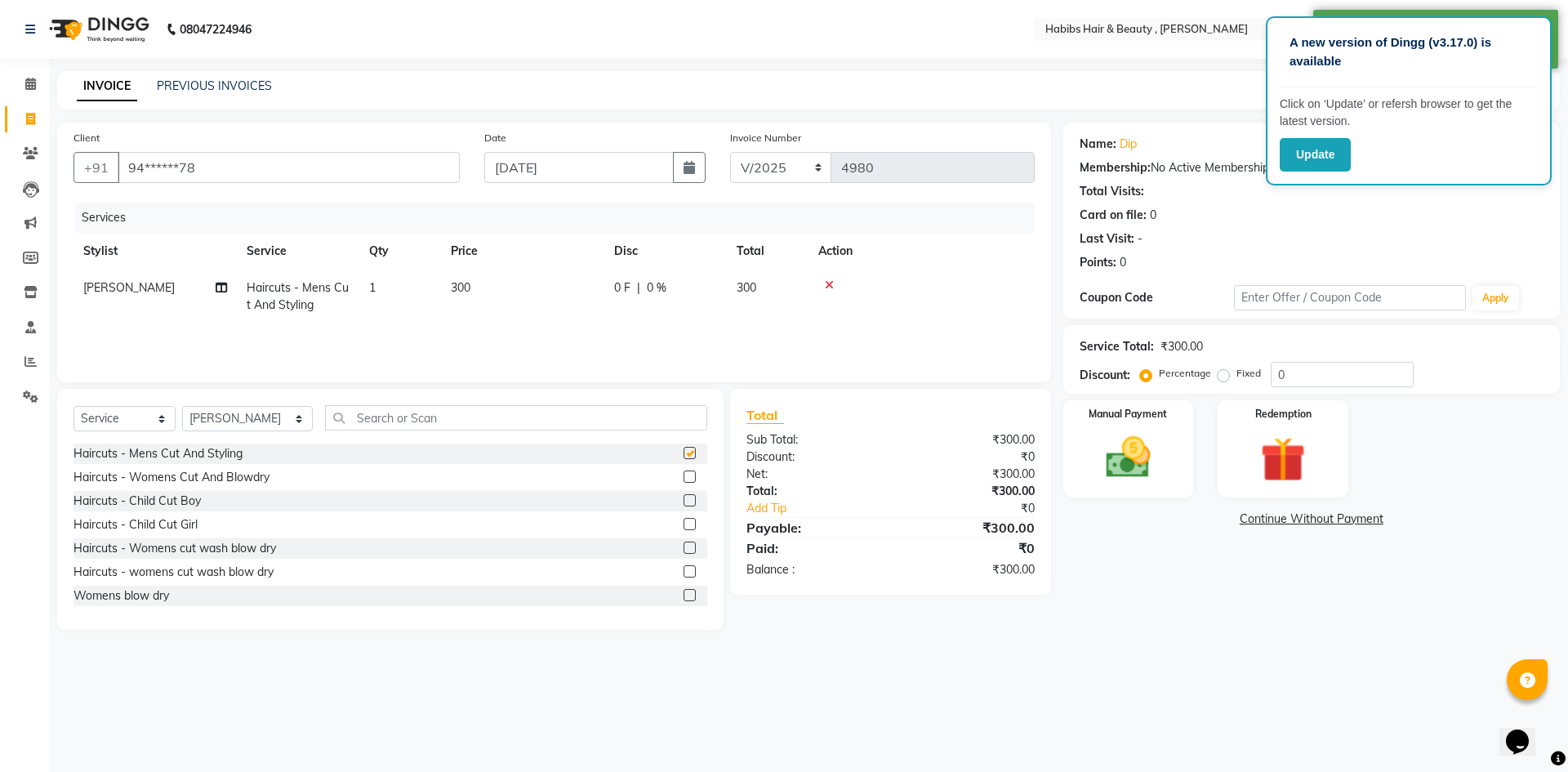
checkbox input "false"
drag, startPoint x: 501, startPoint y: 281, endPoint x: 511, endPoint y: 282, distance: 10.0
click at [503, 282] on td "300" at bounding box center [522, 296] width 163 height 54
select select "83647"
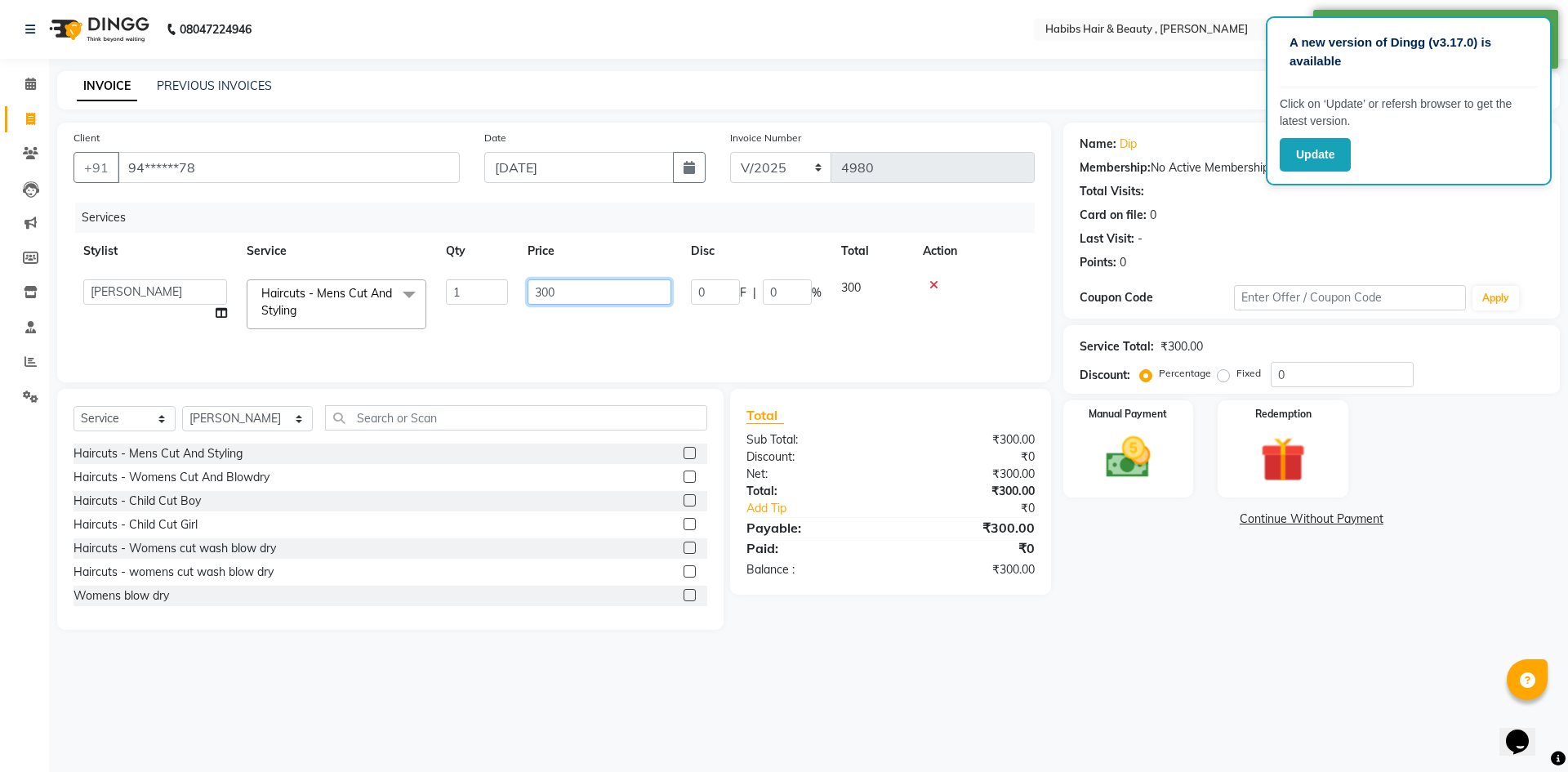
click at [626, 289] on input "300" at bounding box center [599, 292] width 144 height 25
type input "3"
type input "200"
click at [1106, 438] on img at bounding box center [1127, 458] width 76 height 54
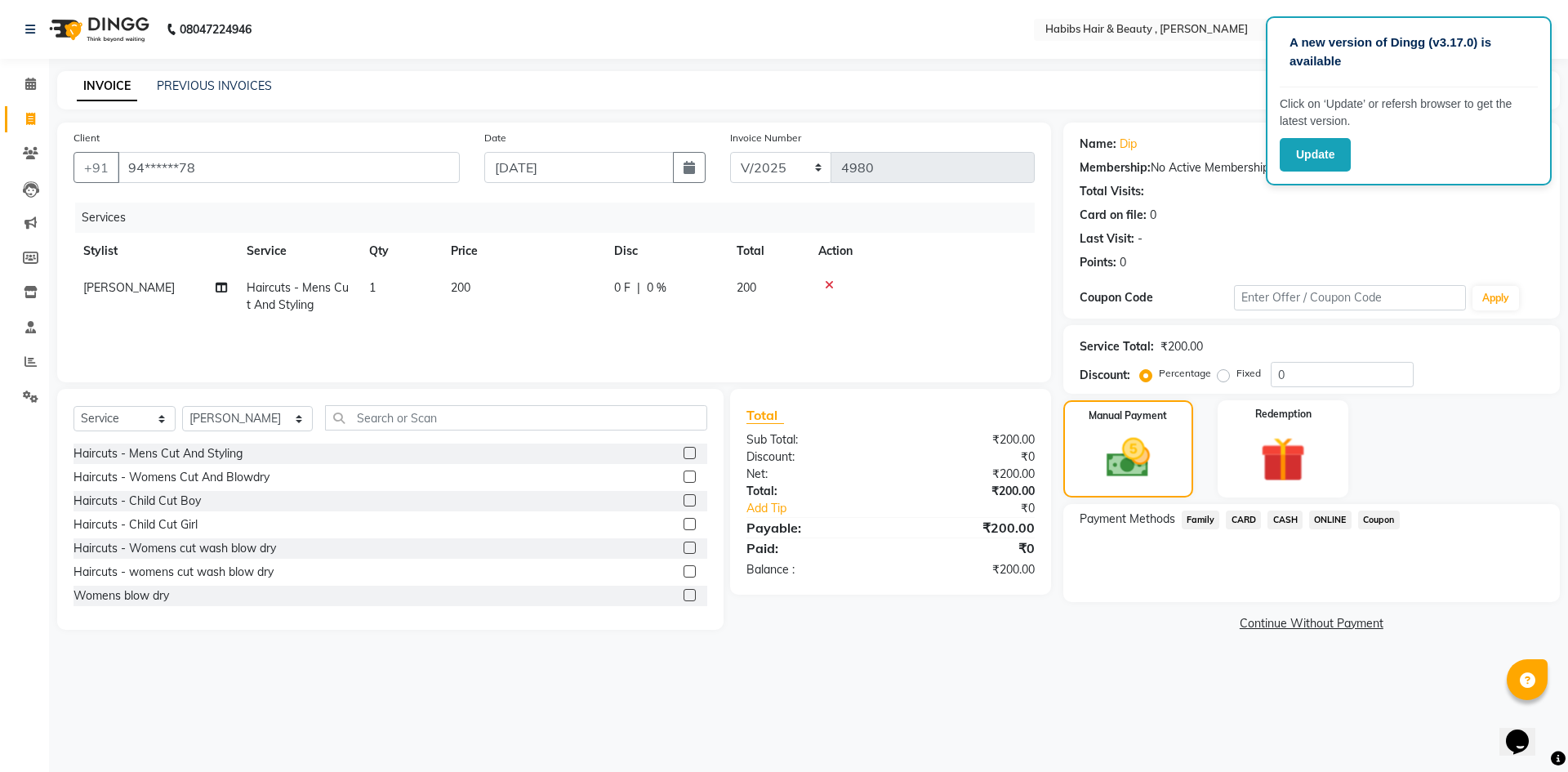
click at [1319, 521] on span "ONLINE" at bounding box center [1330, 520] width 42 height 19
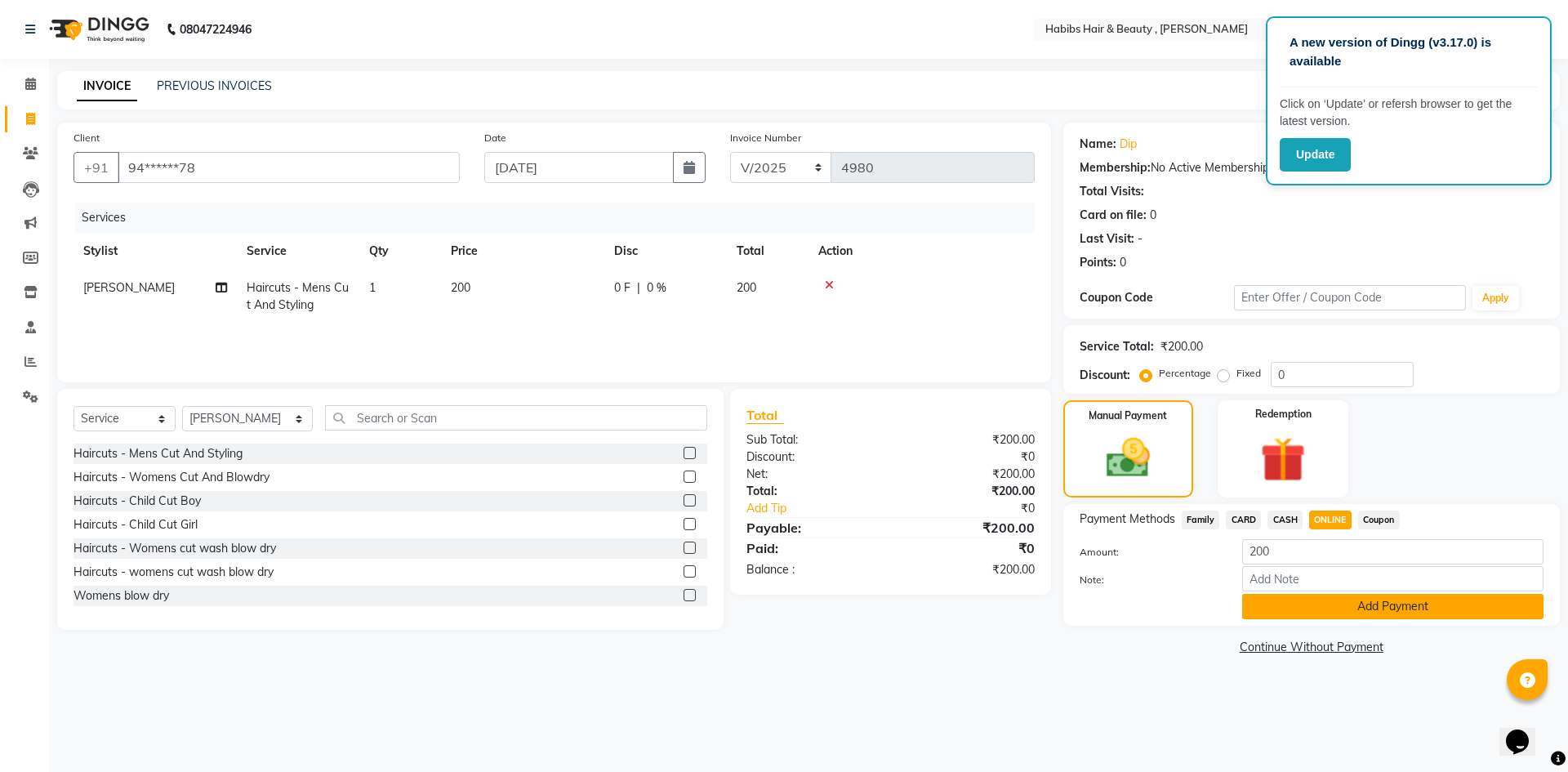
click at [1325, 603] on button "Add Payment" at bounding box center [1393, 606] width 301 height 25
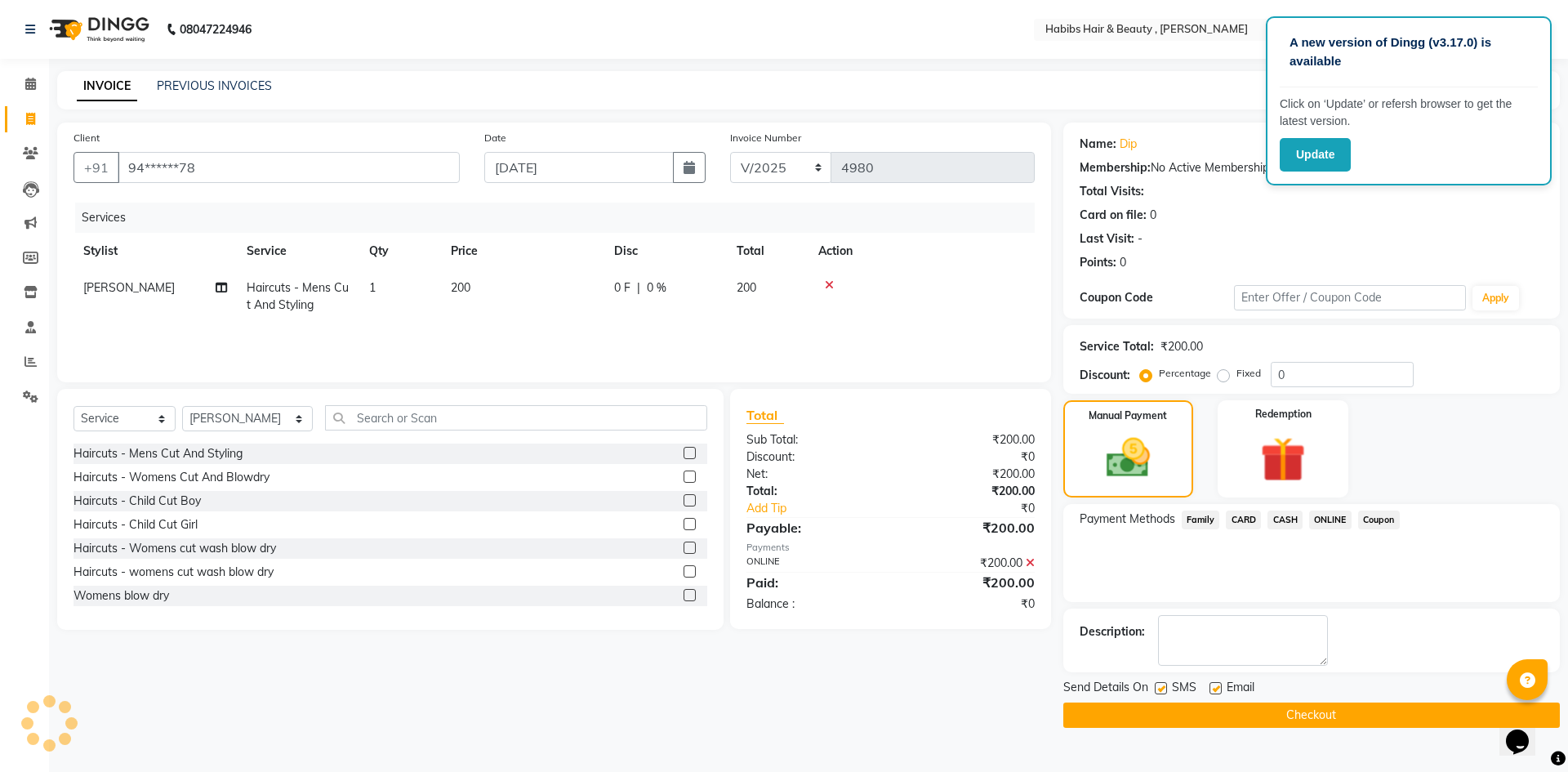
drag, startPoint x: 1344, startPoint y: 717, endPoint x: 1337, endPoint y: 654, distance: 63.4
click at [1344, 716] on button "Checkout" at bounding box center [1311, 715] width 496 height 25
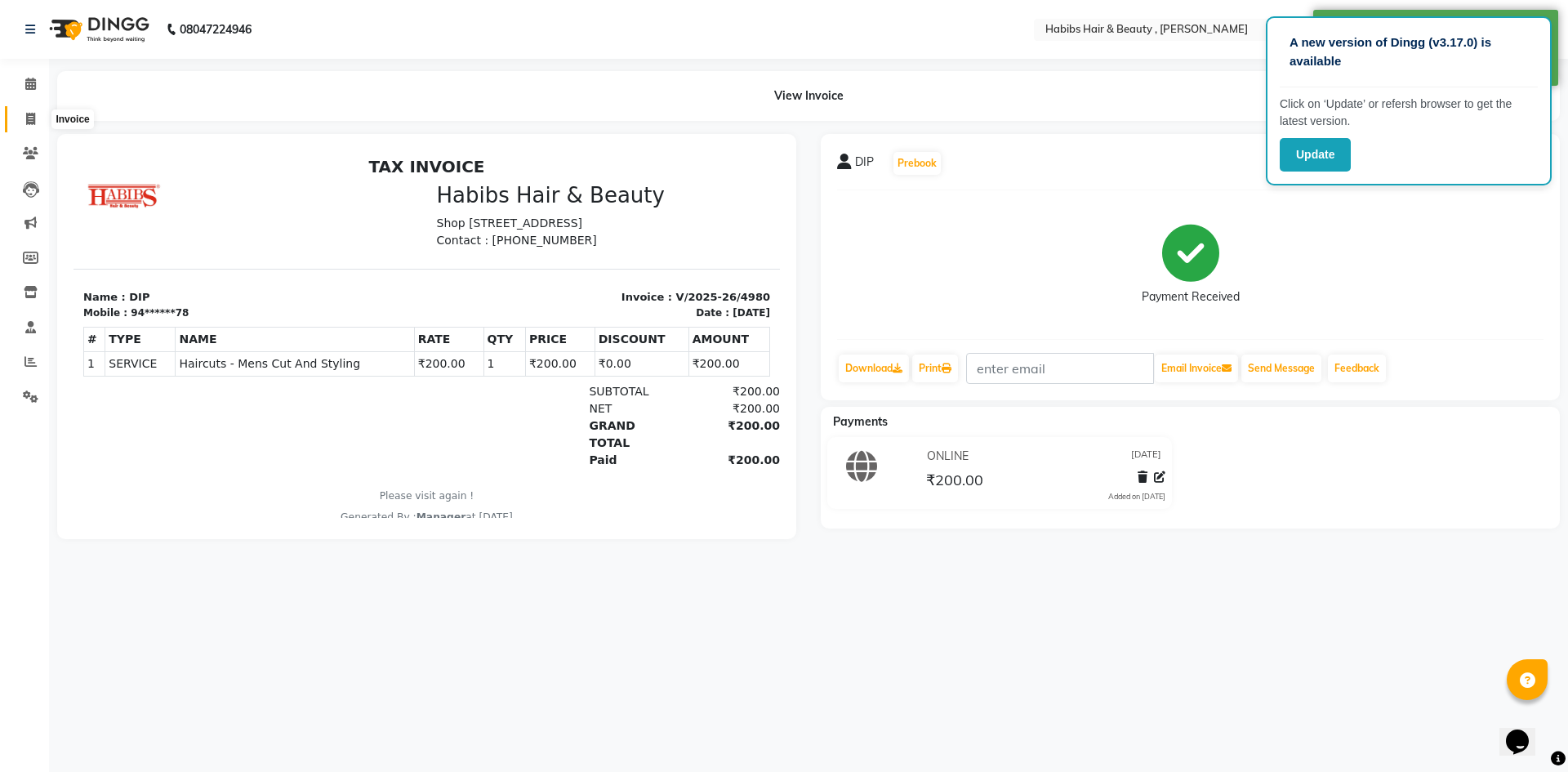
click at [35, 117] on icon at bounding box center [30, 119] width 9 height 12
select select "5300"
select select "service"
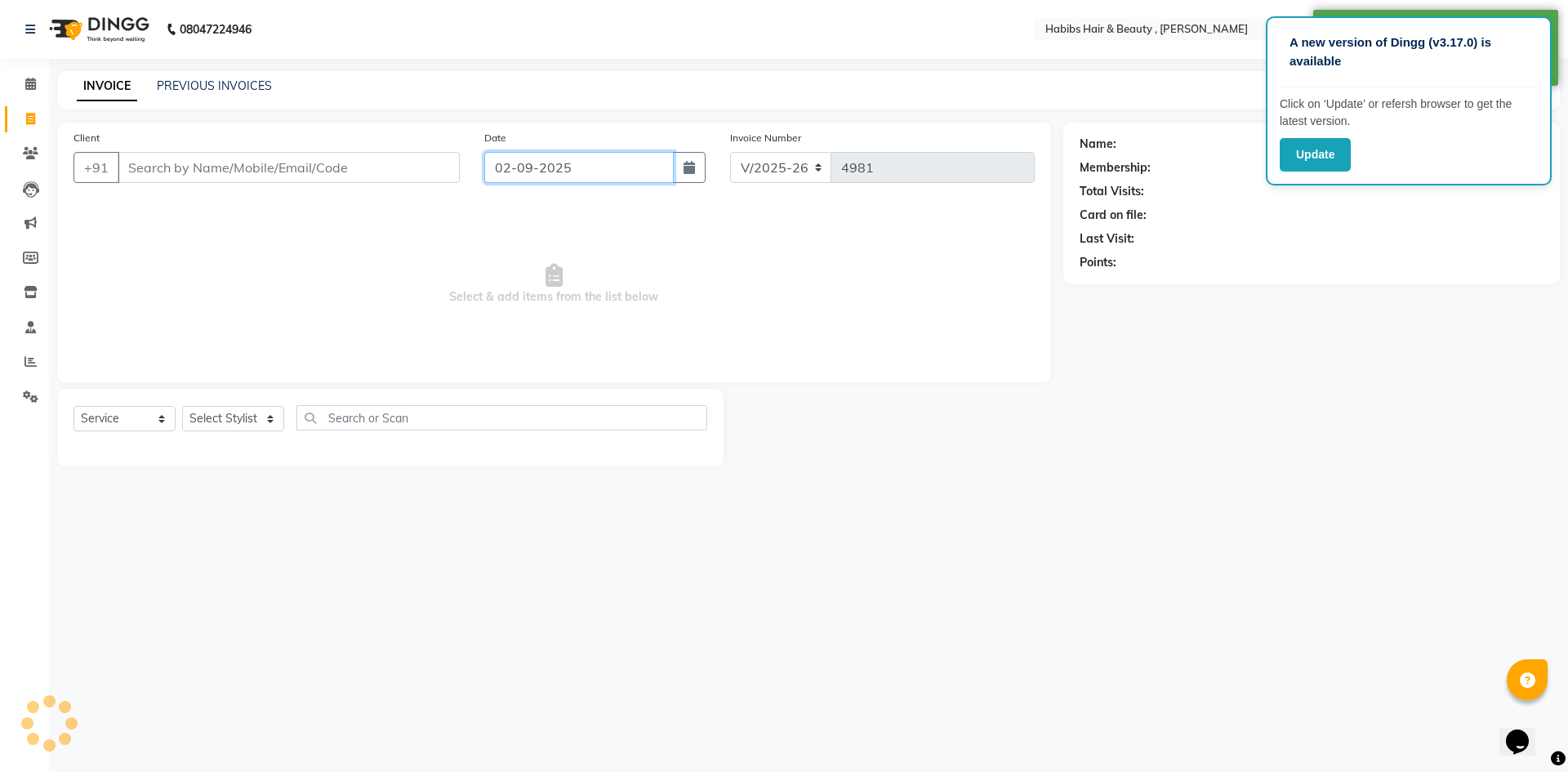
click at [517, 163] on input "02-09-2025" at bounding box center [579, 167] width 190 height 31
select select "9"
select select "2025"
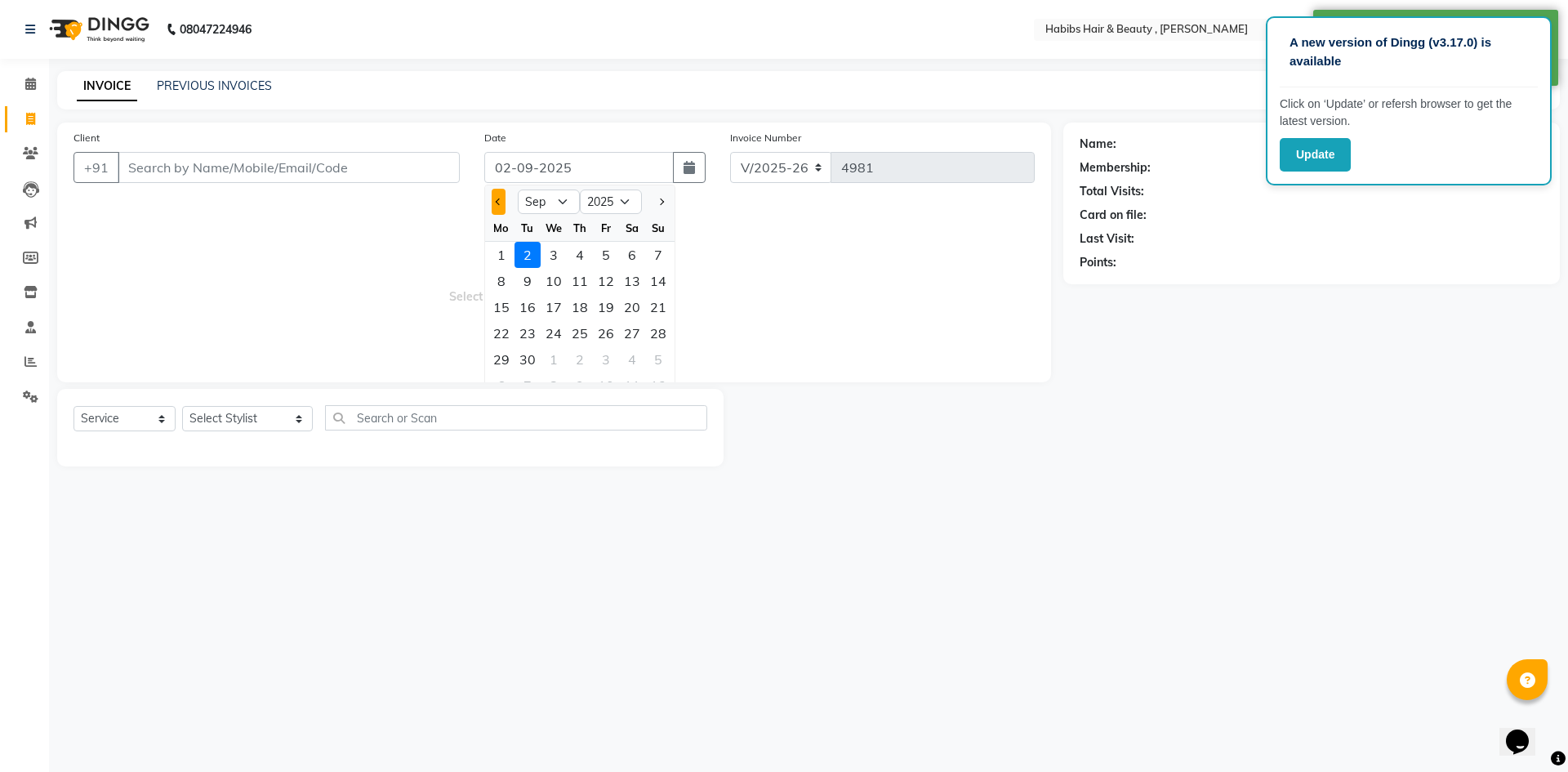
click at [498, 205] on span "Previous month" at bounding box center [499, 202] width 7 height 7
select select "8"
click at [660, 357] on div "31" at bounding box center [658, 359] width 26 height 26
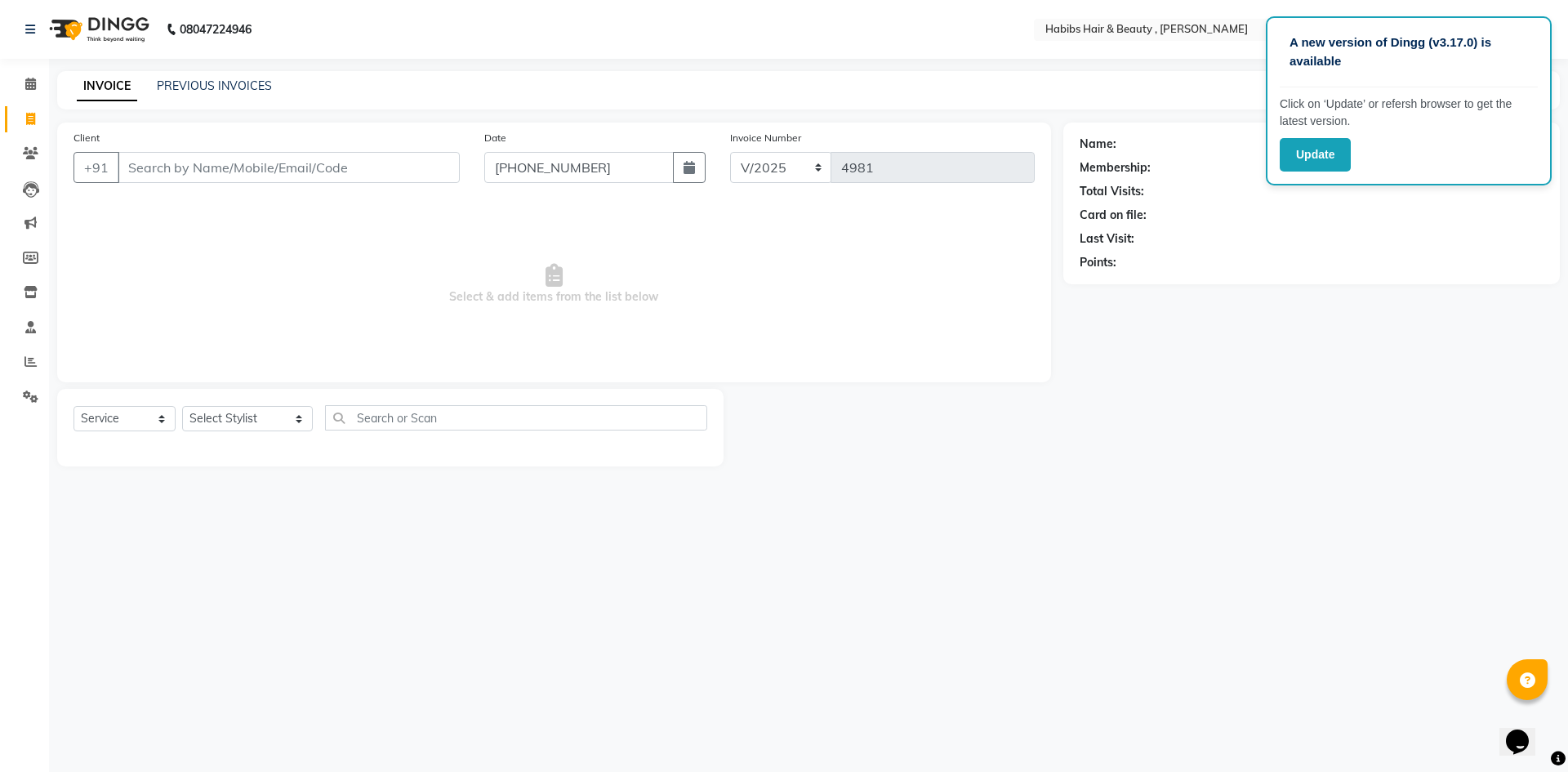
type input "[DATE]"
click at [740, 259] on span "Select & add items from the list below" at bounding box center [554, 285] width 961 height 163
click at [286, 170] on input "Client" at bounding box center [288, 167] width 343 height 31
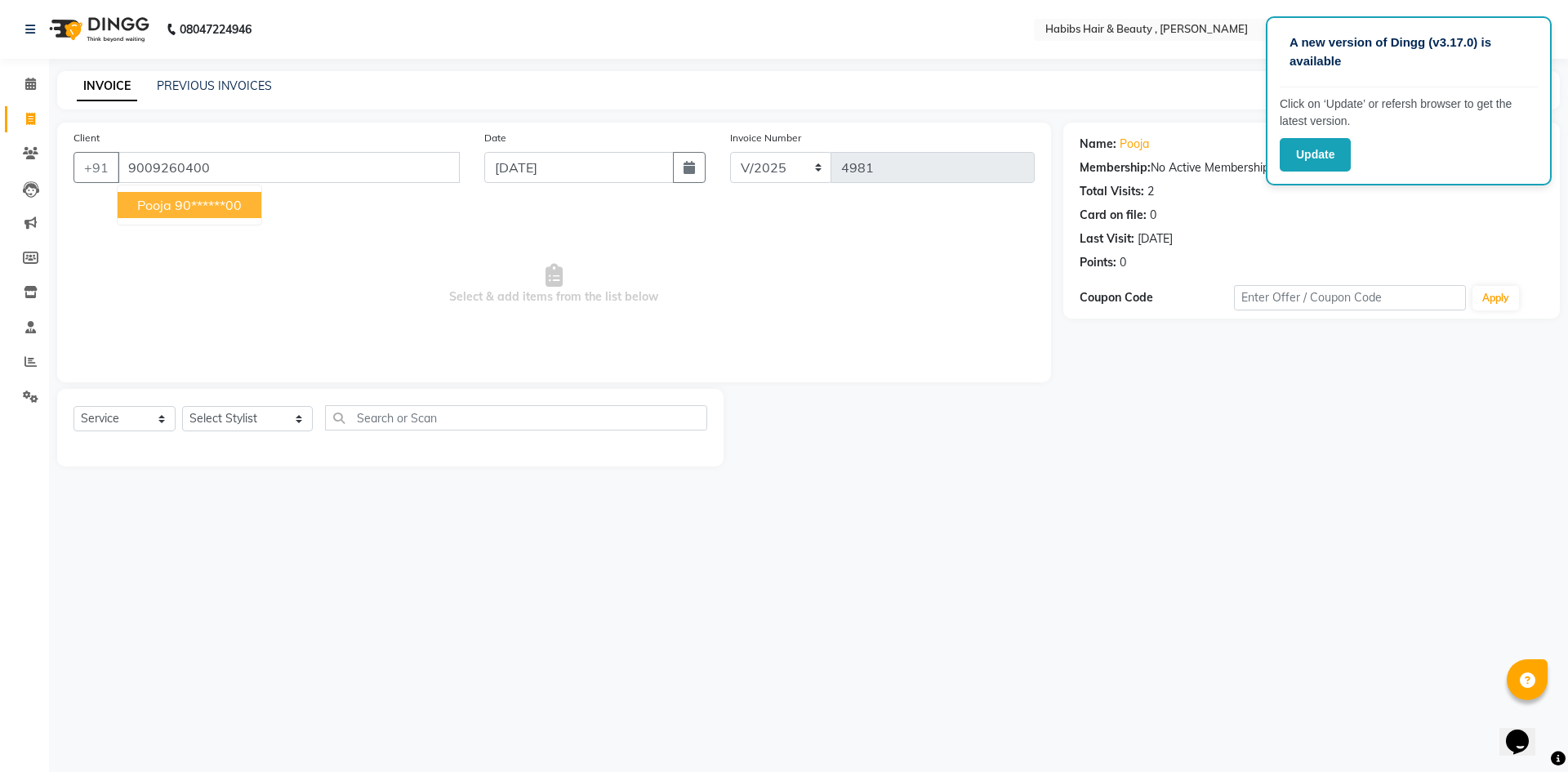
click at [250, 218] on ngb-typeahead-window "pooja 90******00" at bounding box center [189, 205] width 145 height 41
click at [241, 202] on ngb-highlight "90******00" at bounding box center [208, 205] width 67 height 17
type input "90******00"
drag, startPoint x: 280, startPoint y: 420, endPoint x: 280, endPoint y: 411, distance: 9.0
click at [280, 420] on select "Select Stylist [PERSON_NAME] [PERSON_NAME] [PERSON_NAME] Bharti jaya Manager [P…" at bounding box center [247, 418] width 131 height 25
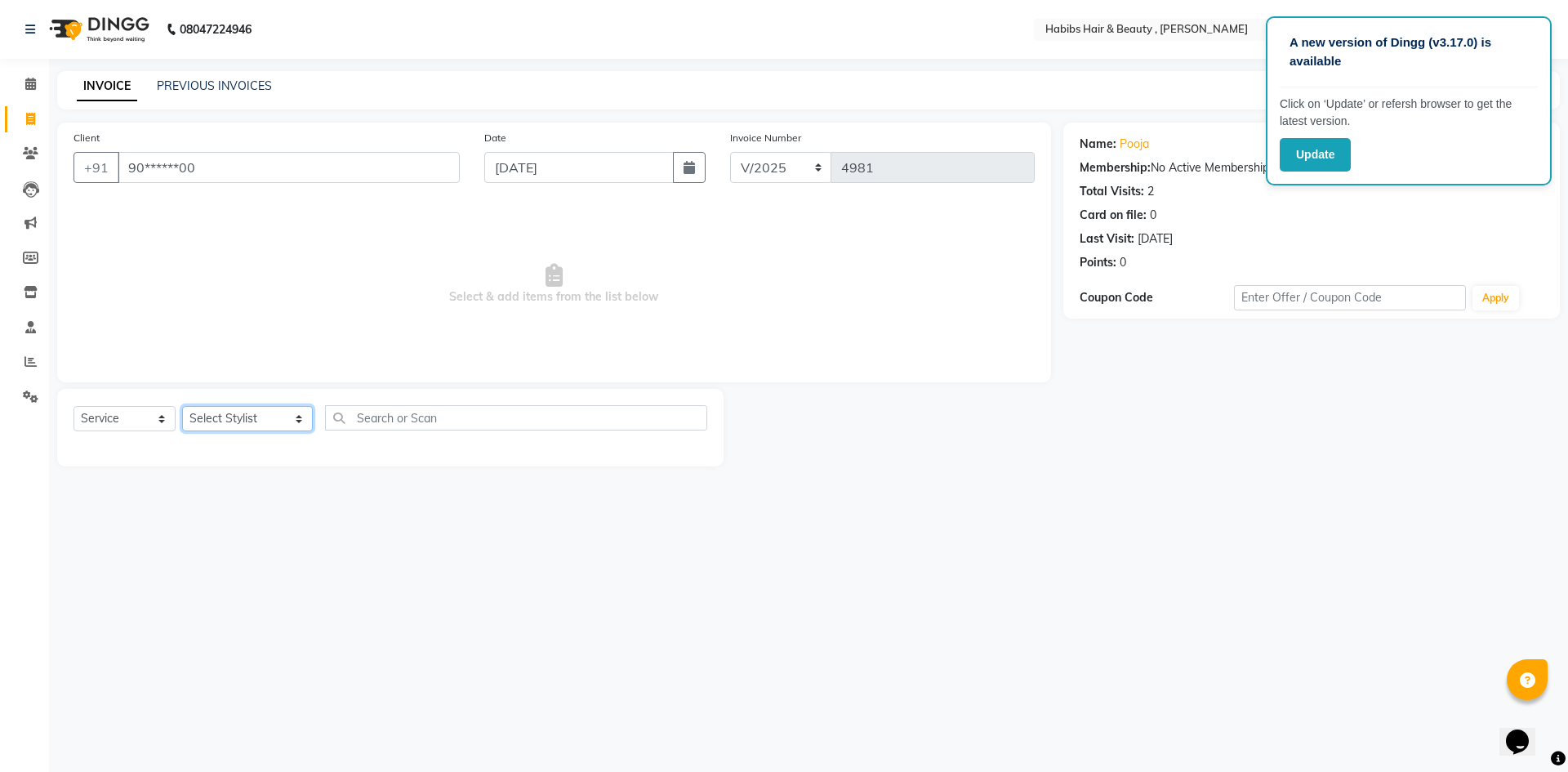
select select "63312"
click at [182, 406] on select "Select Stylist [PERSON_NAME] [PERSON_NAME] [PERSON_NAME] Bharti jaya Manager [P…" at bounding box center [247, 418] width 131 height 25
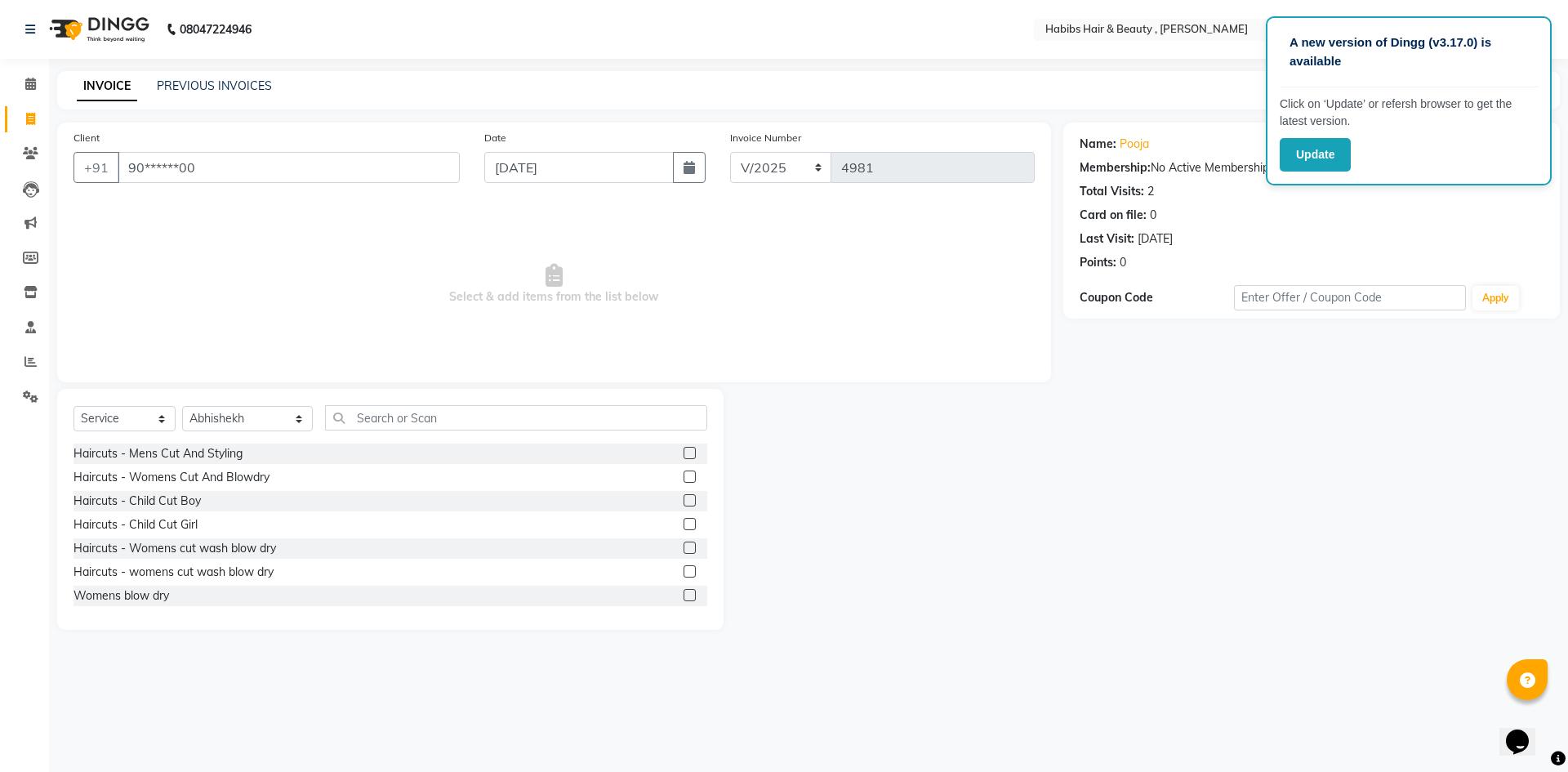
drag, startPoint x: 678, startPoint y: 450, endPoint x: 654, endPoint y: 426, distance: 33.9
click at [683, 448] on label at bounding box center [689, 453] width 12 height 12
click at [683, 448] on input "checkbox" at bounding box center [688, 453] width 11 height 11
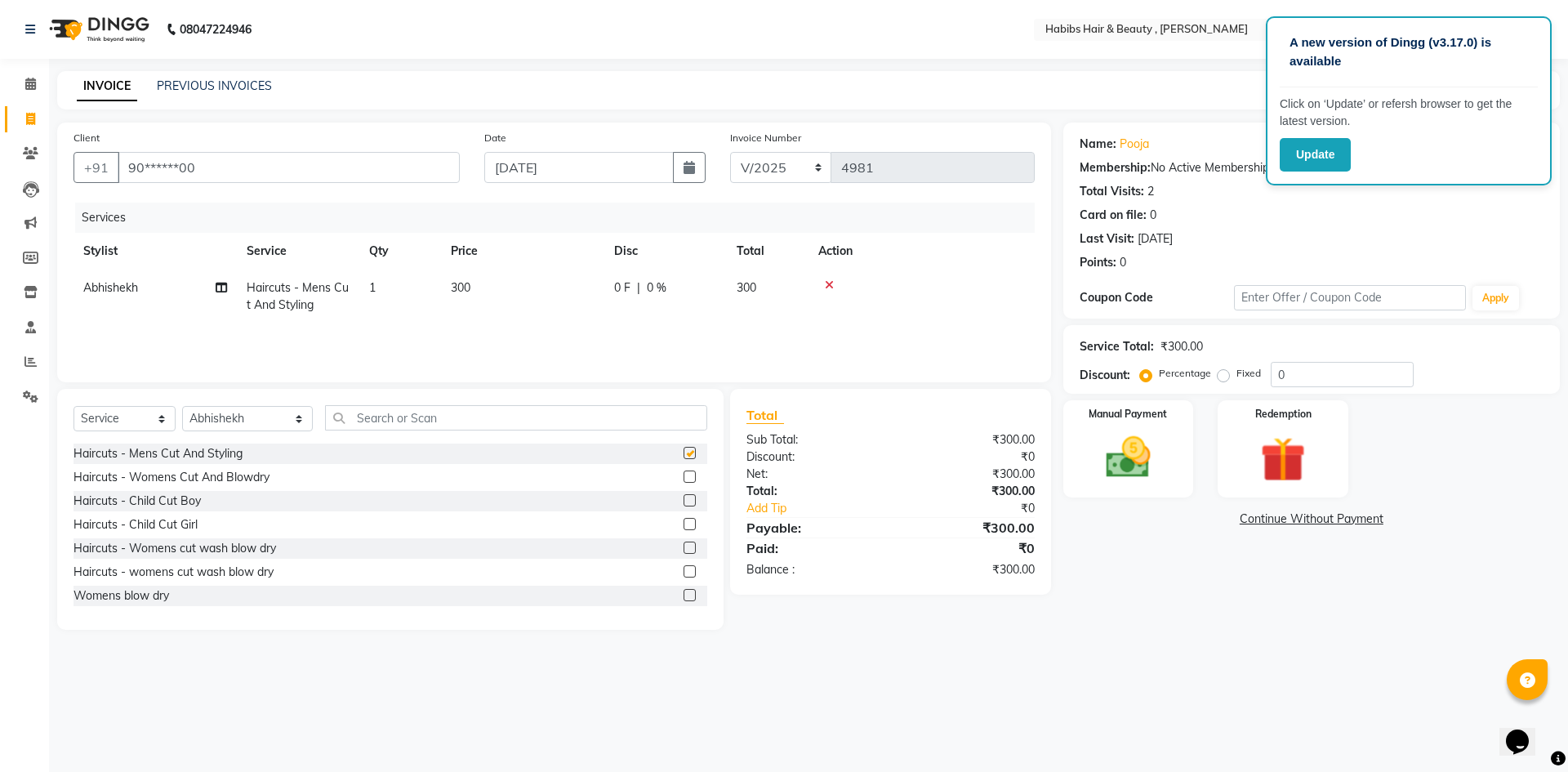
checkbox input "false"
click at [525, 287] on td "300" at bounding box center [522, 296] width 163 height 54
select select "63312"
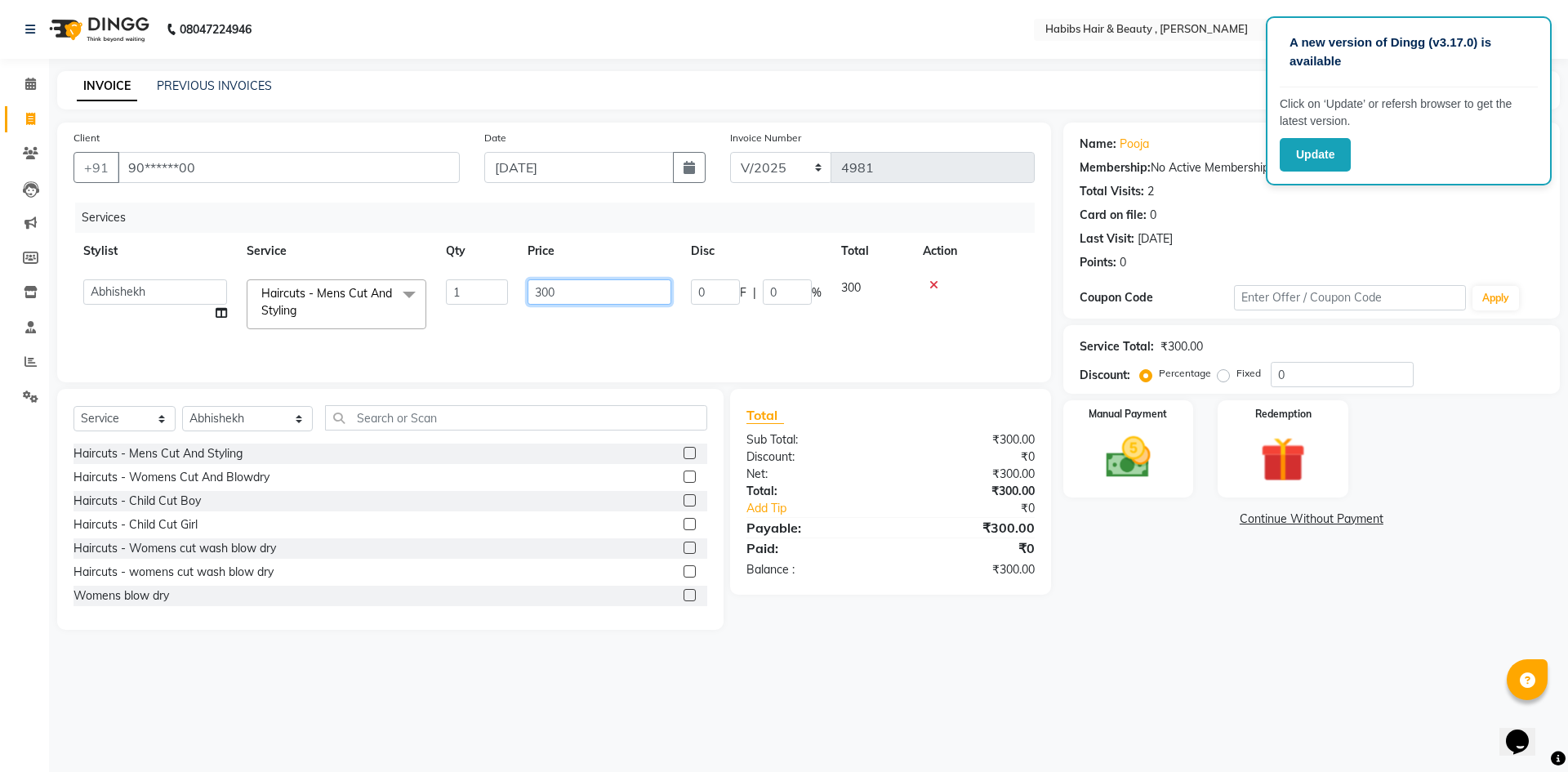
click at [608, 302] on input "300" at bounding box center [599, 292] width 144 height 25
type input "3"
type input "100"
click at [1121, 461] on img at bounding box center [1127, 458] width 76 height 54
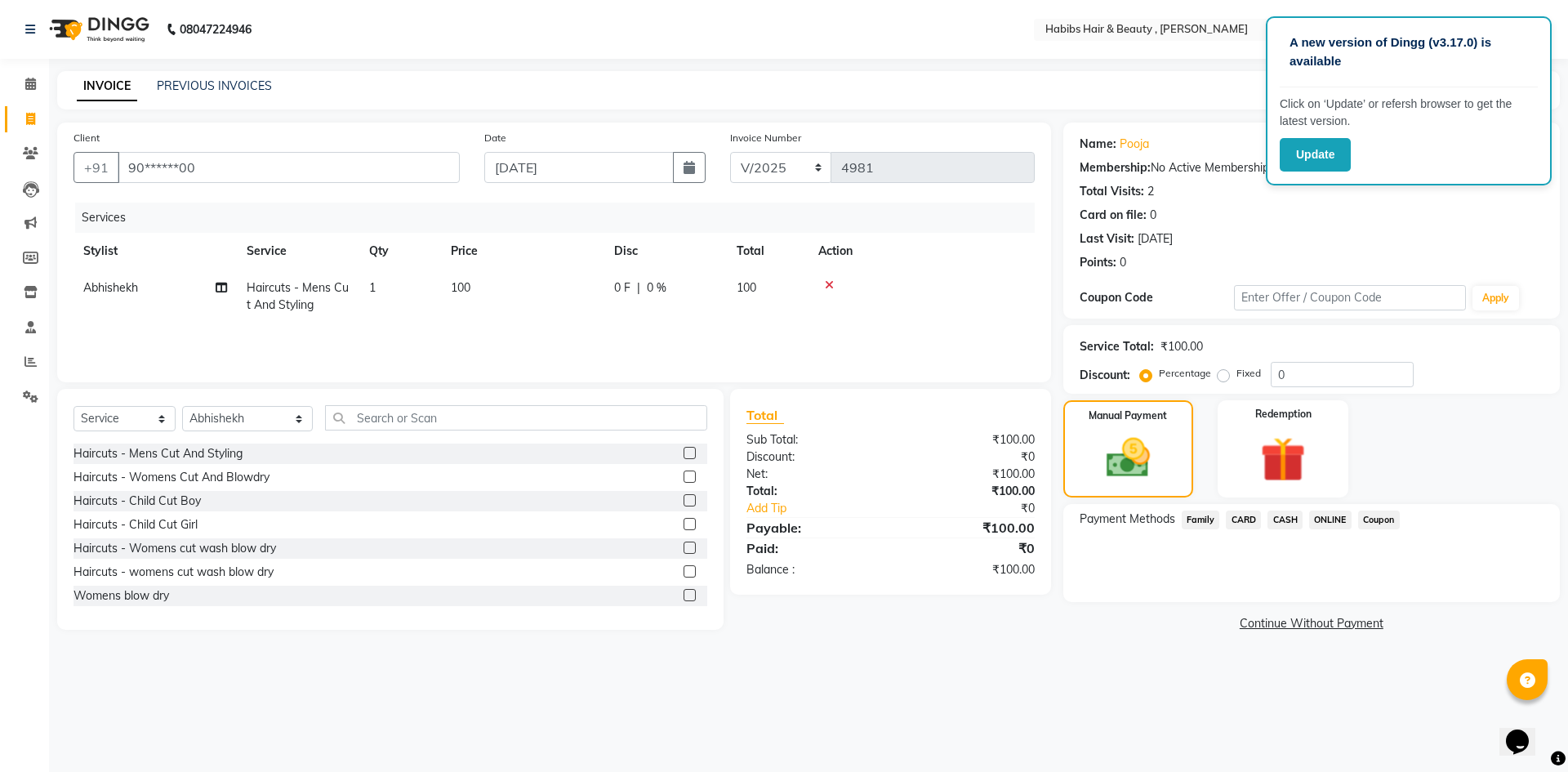
click at [1288, 522] on span "CASH" at bounding box center [1285, 520] width 35 height 19
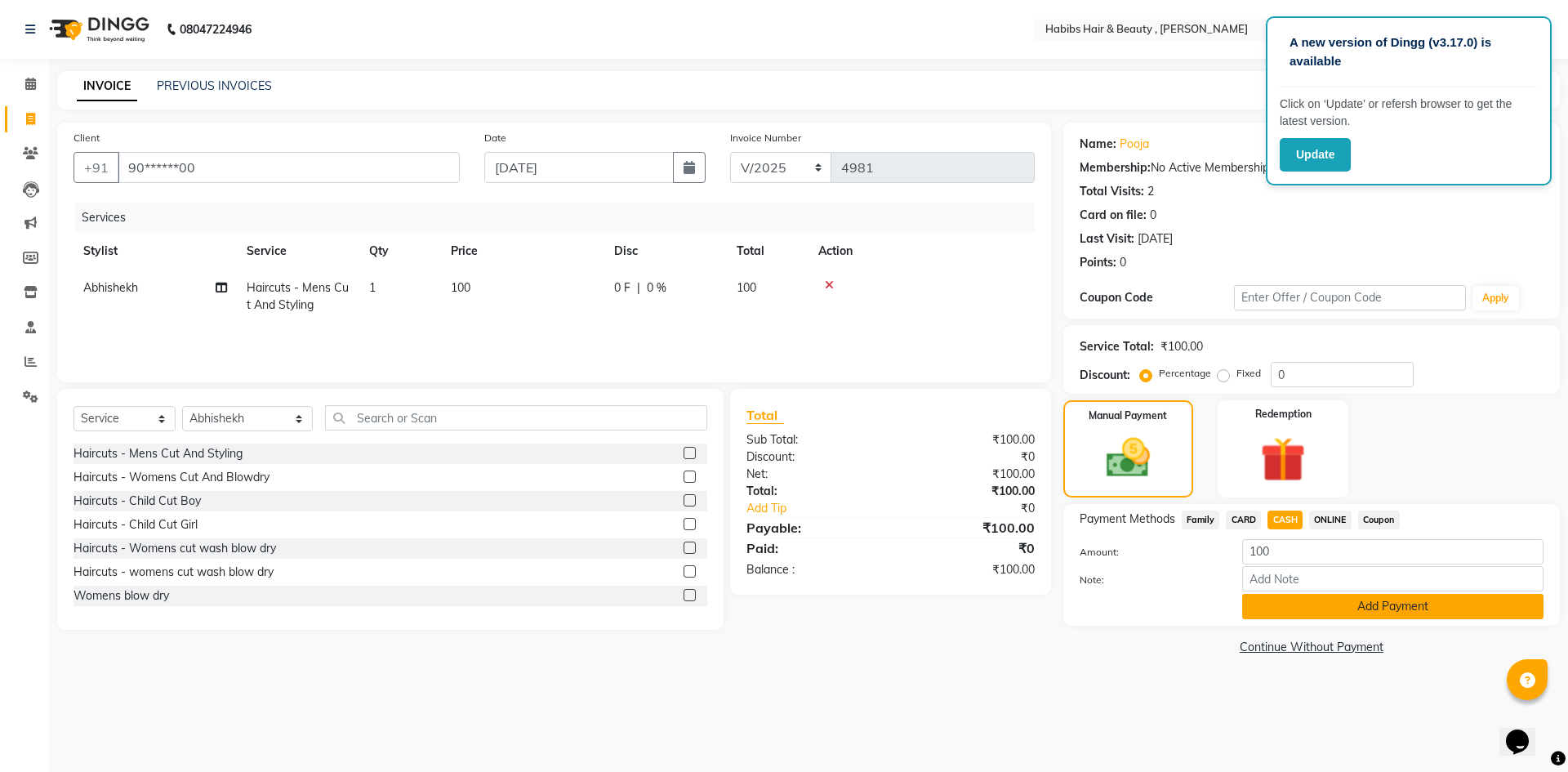
click at [1304, 603] on button "Add Payment" at bounding box center [1393, 606] width 301 height 25
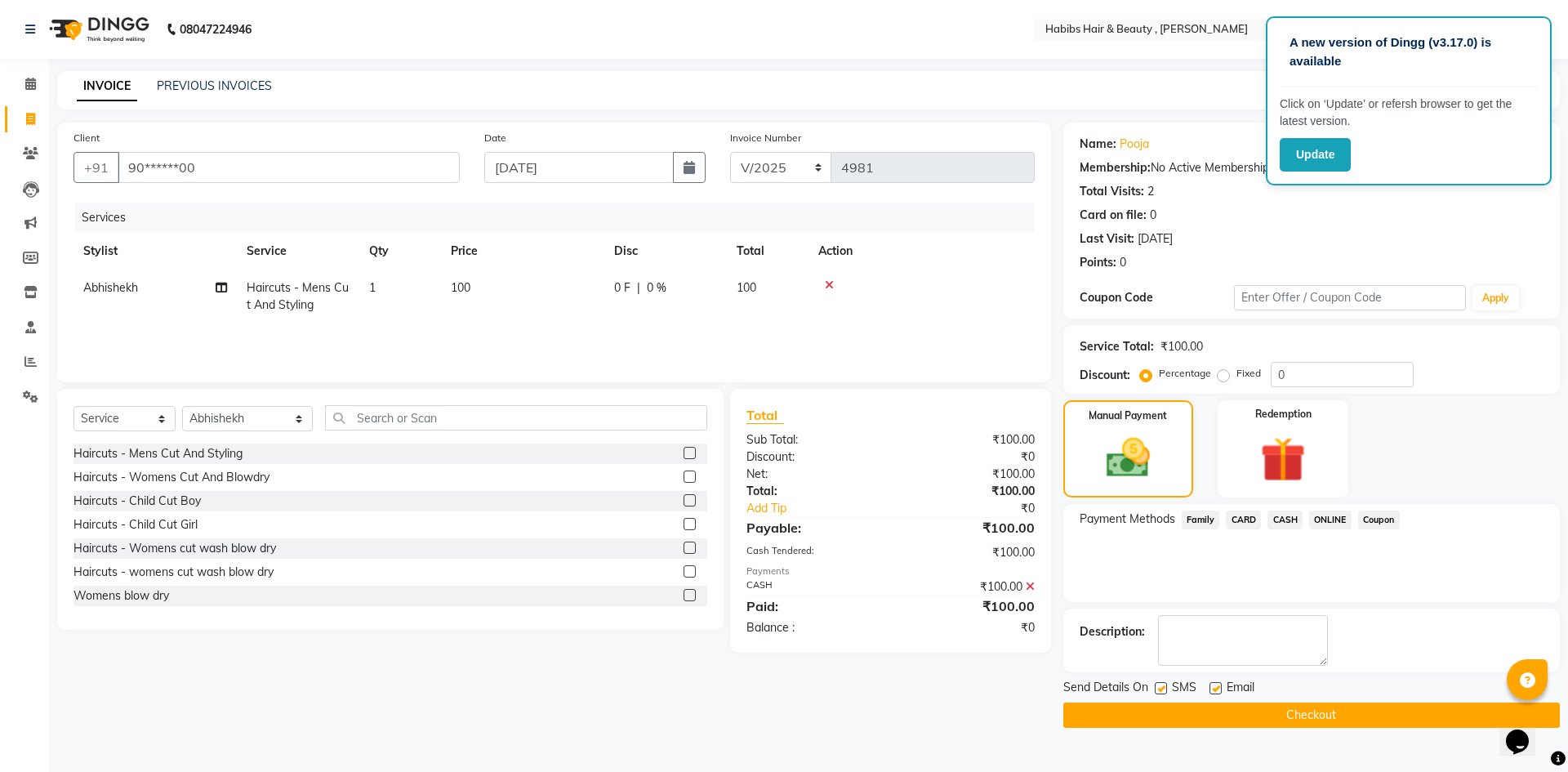
click at [1306, 719] on button "Checkout" at bounding box center [1311, 715] width 496 height 25
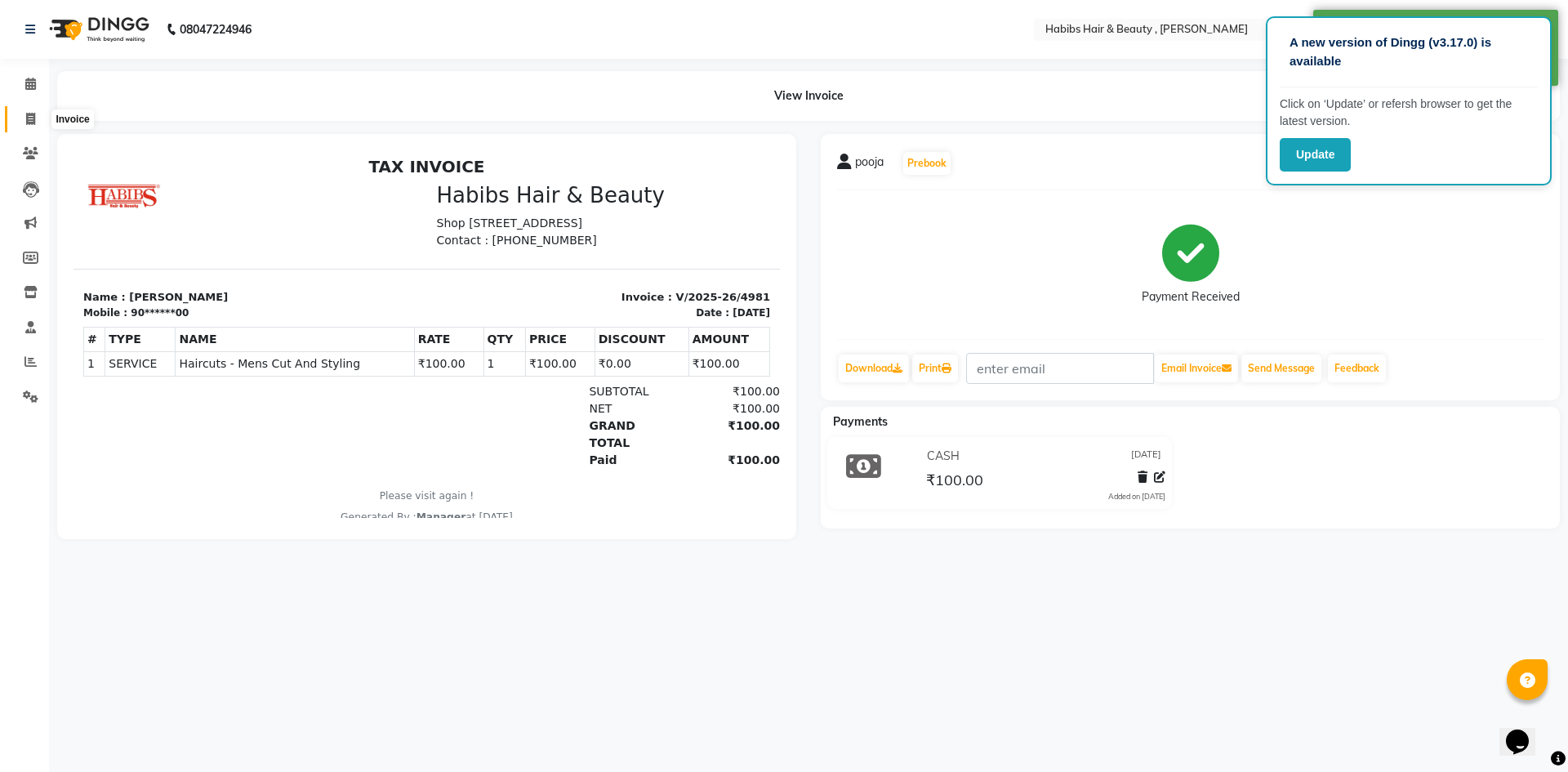
click at [27, 120] on icon at bounding box center [30, 119] width 9 height 12
select select "service"
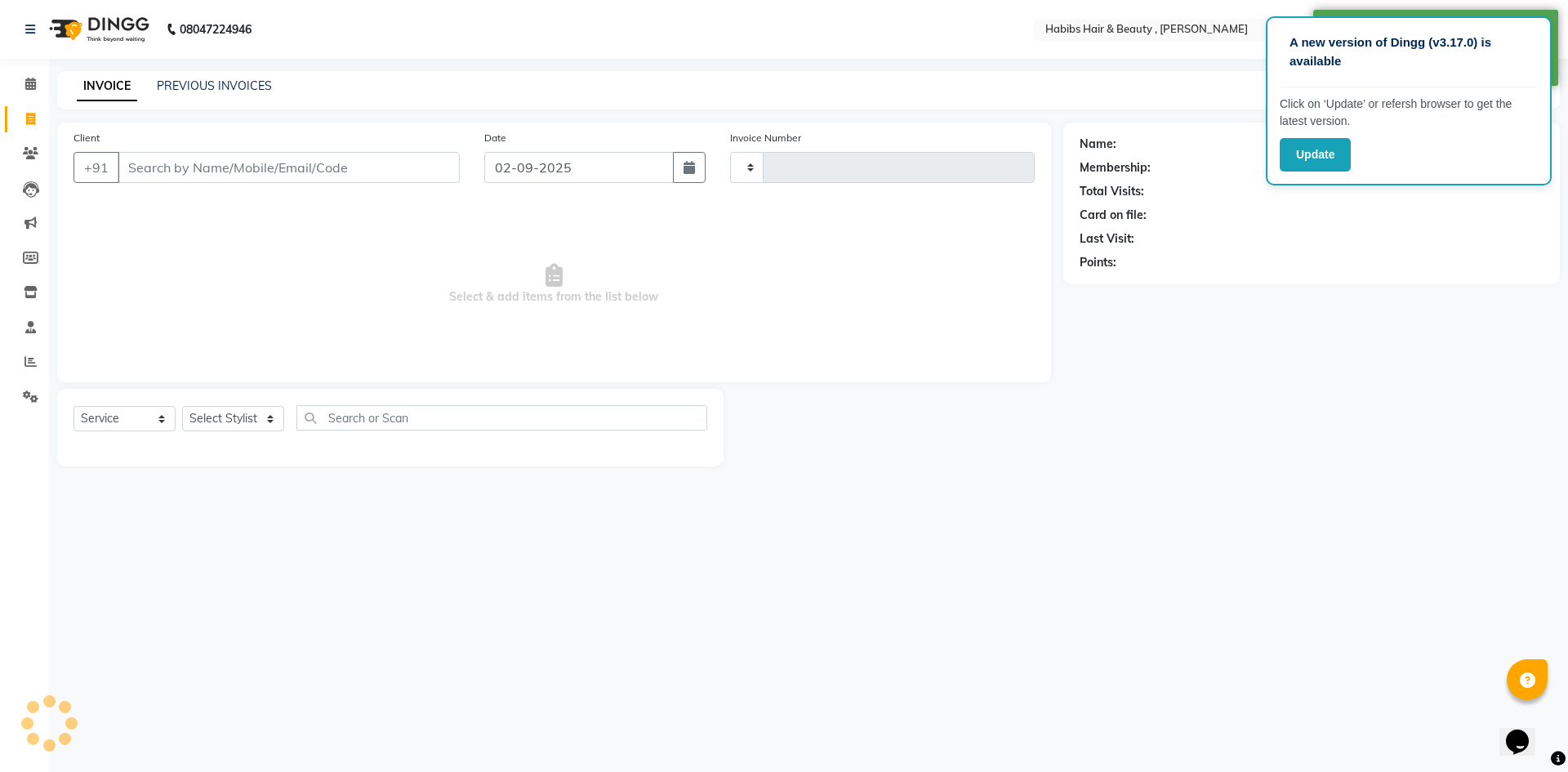
type input "4982"
select select "5300"
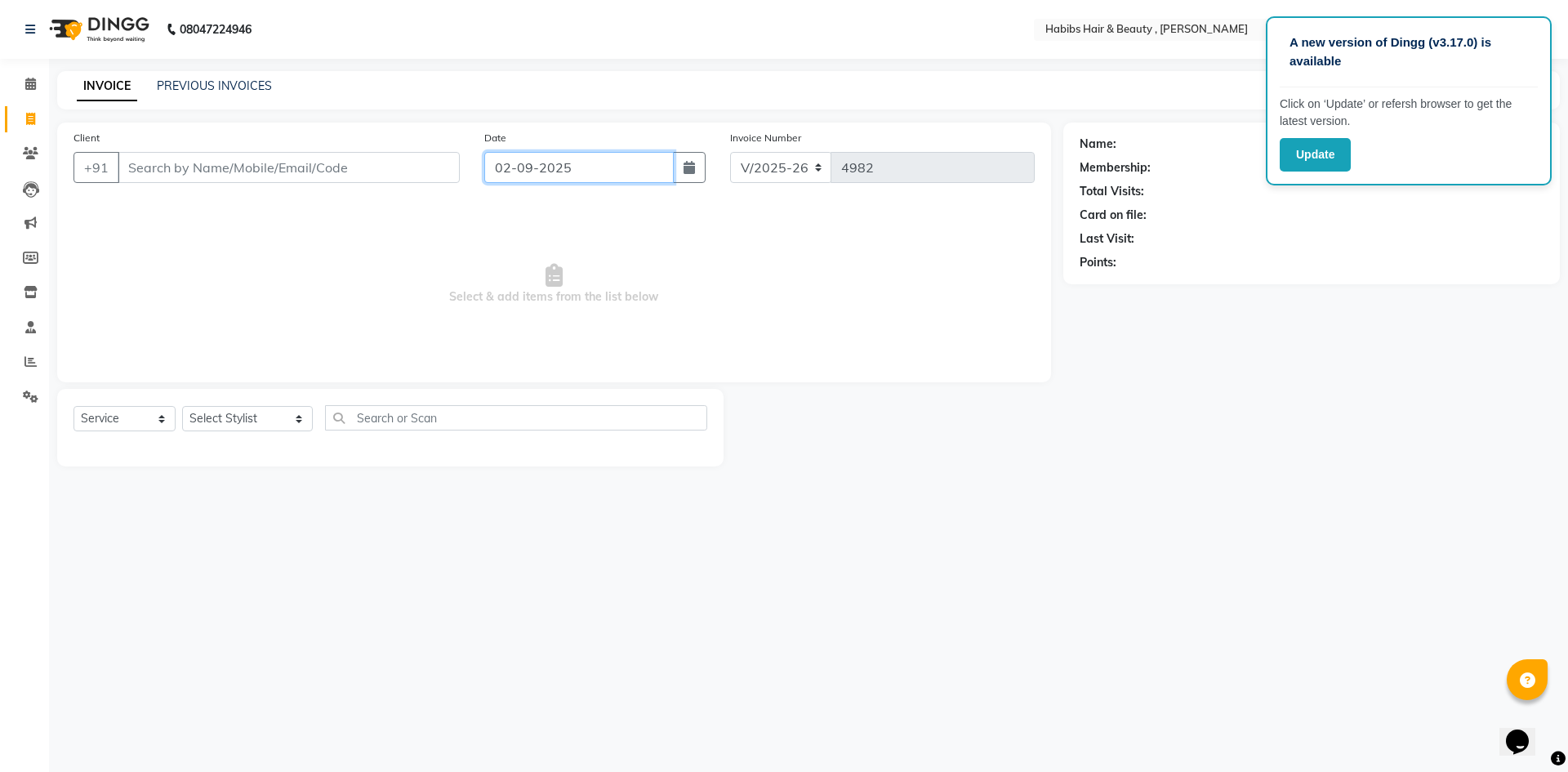
drag, startPoint x: 587, startPoint y: 154, endPoint x: 586, endPoint y: 167, distance: 13.0
click at [587, 155] on input "02-09-2025" at bounding box center [579, 167] width 190 height 31
select select "9"
select select "2025"
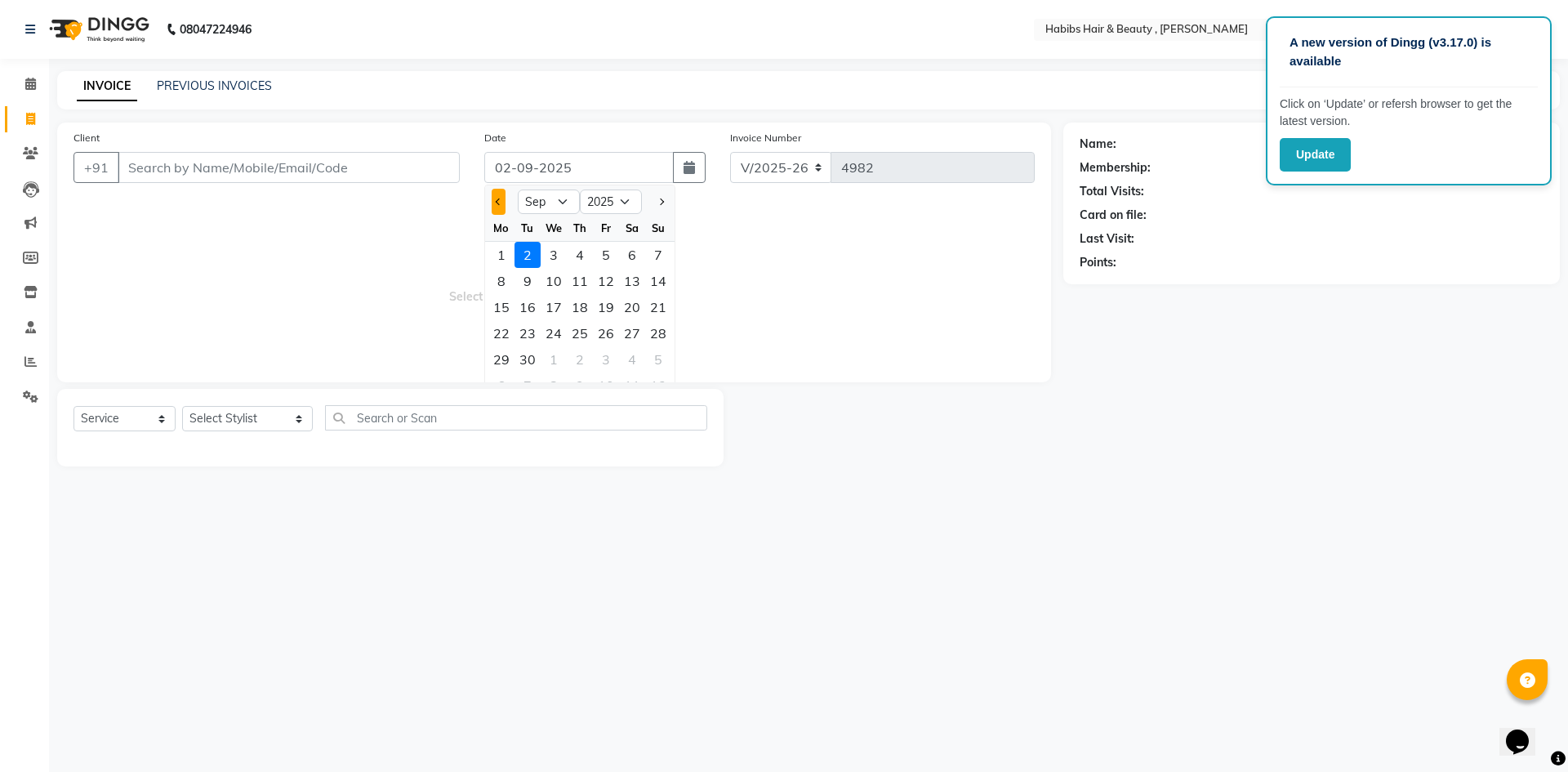
click at [492, 201] on button "Previous month" at bounding box center [498, 201] width 14 height 26
select select "8"
click at [654, 354] on div "31" at bounding box center [658, 359] width 26 height 26
type input "[DATE]"
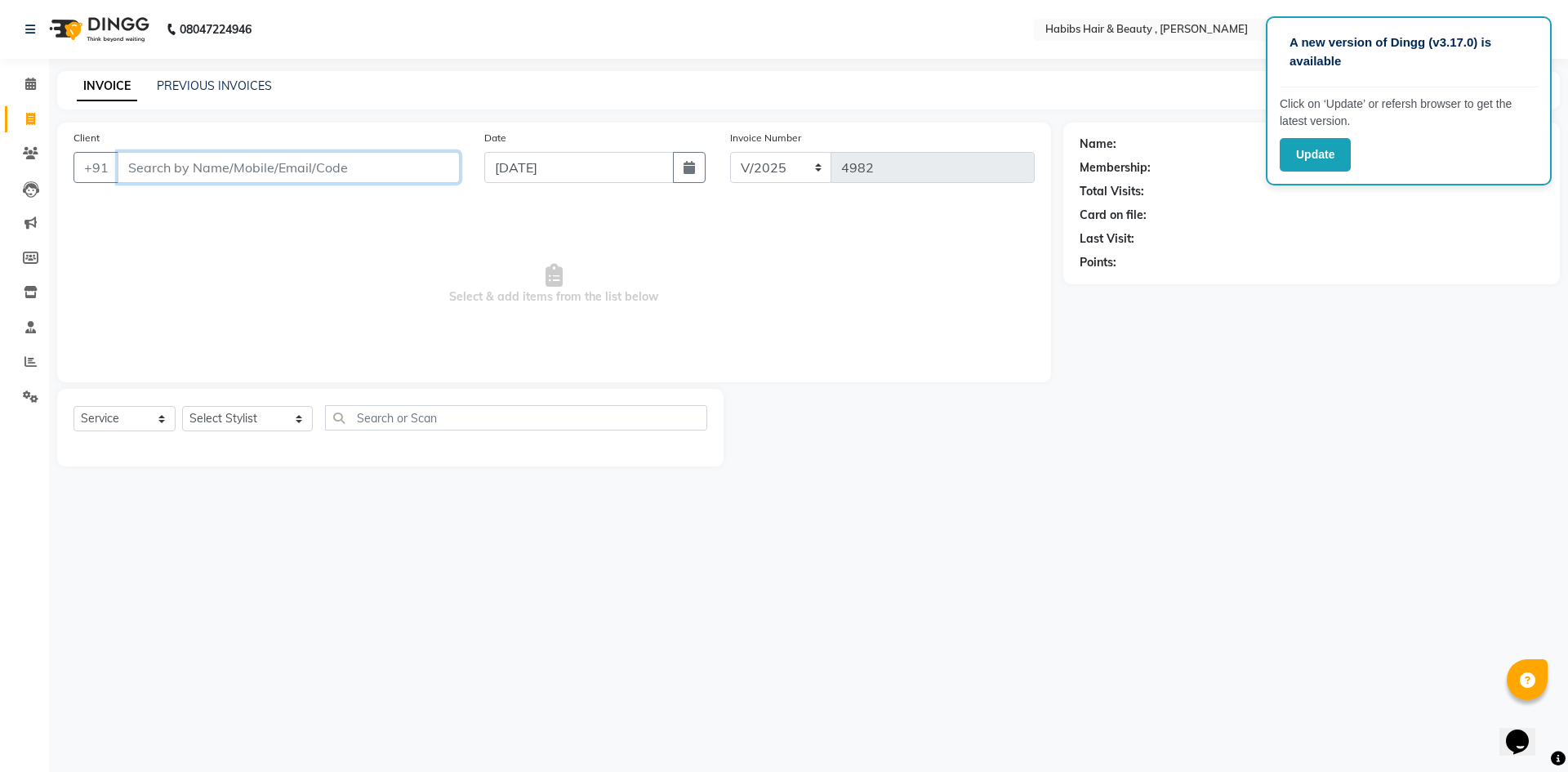
click at [362, 172] on input "Client" at bounding box center [288, 167] width 343 height 31
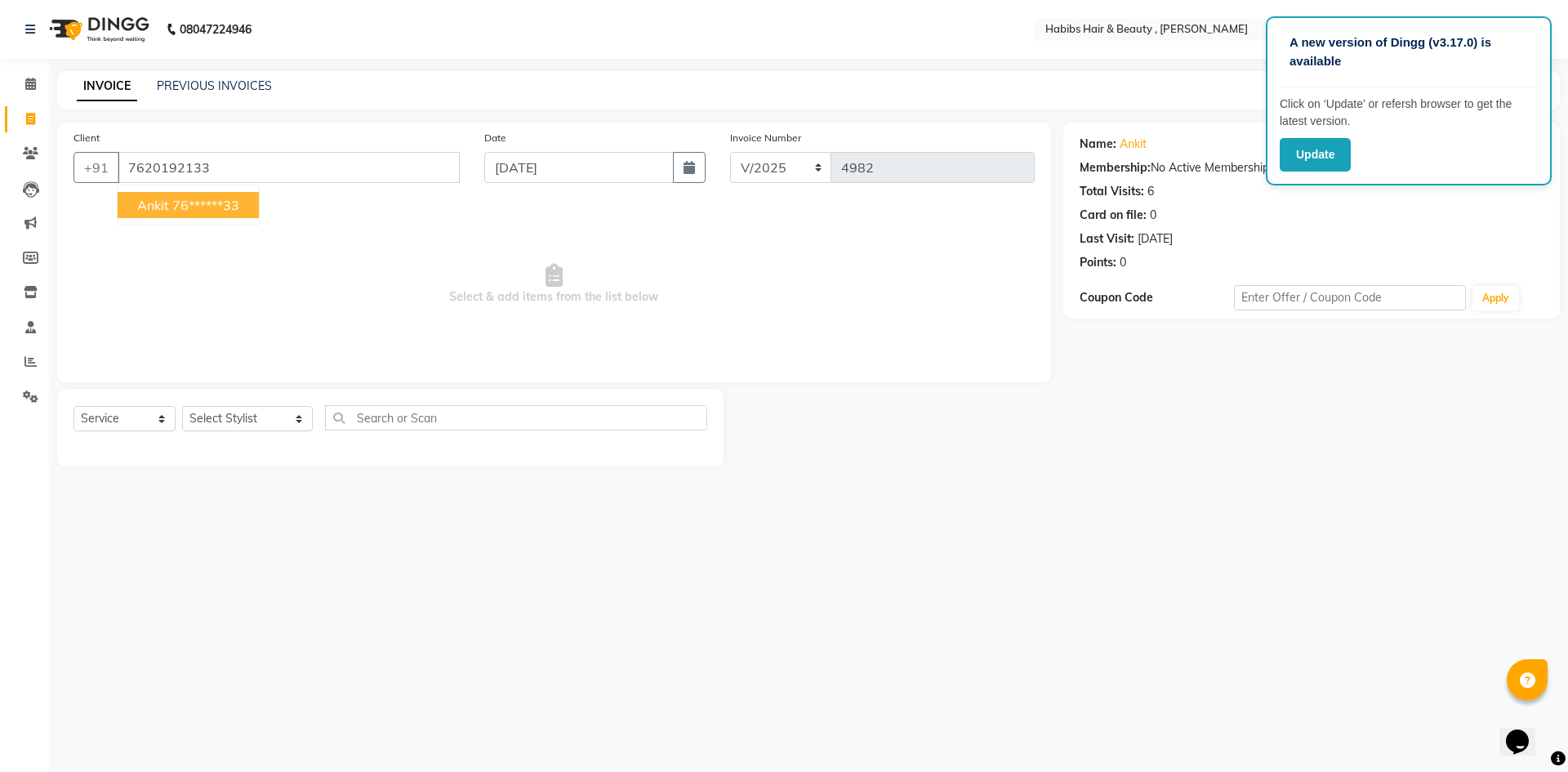
click at [248, 200] on button "Ankit 76******33" at bounding box center [188, 205] width 141 height 26
type input "76******33"
drag, startPoint x: 281, startPoint y: 420, endPoint x: 279, endPoint y: 411, distance: 9.2
click at [281, 420] on select "Select Stylist [PERSON_NAME] [PERSON_NAME] [PERSON_NAME] Bharti jaya Manager [P…" at bounding box center [247, 418] width 131 height 25
select select "83647"
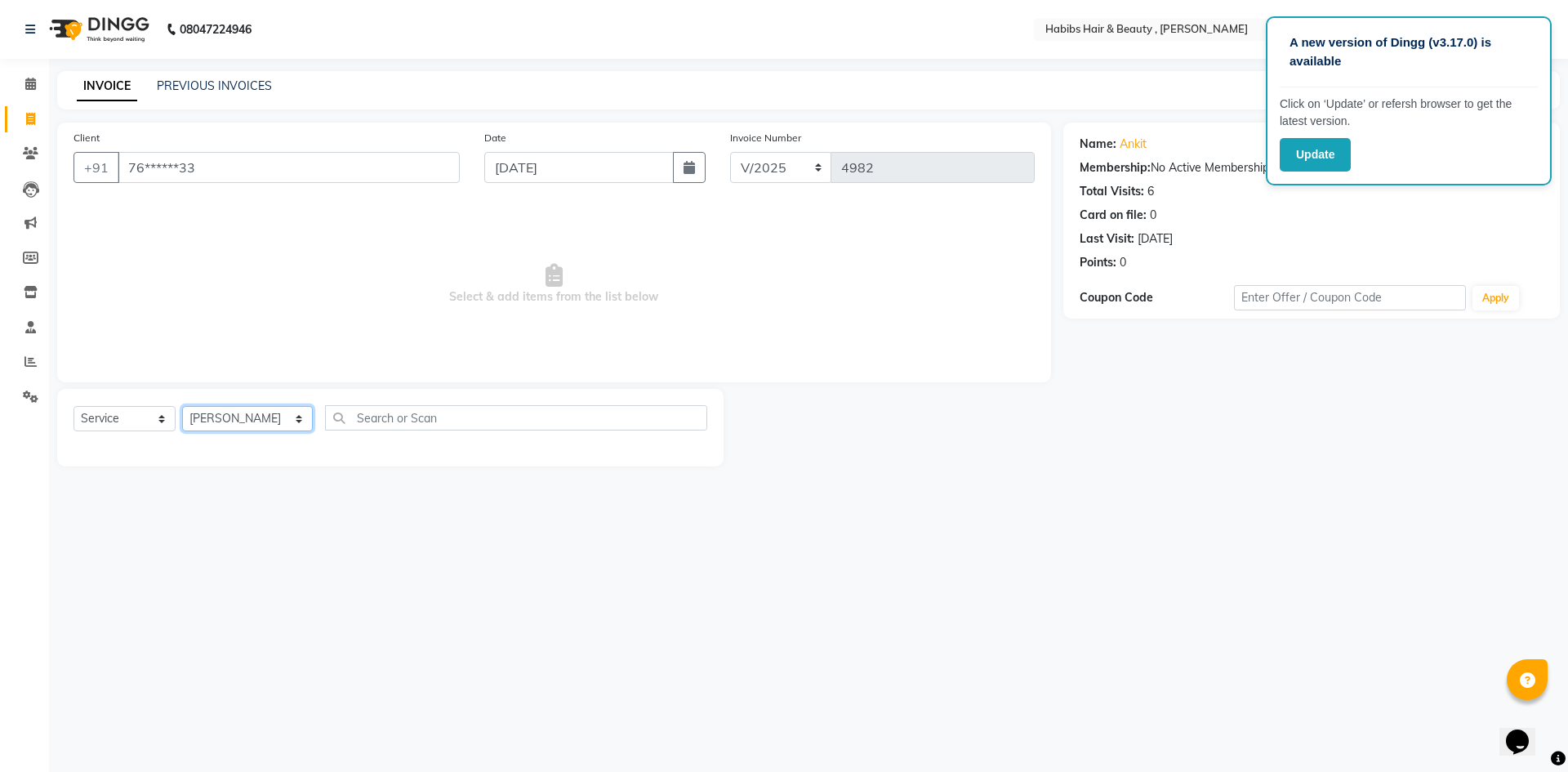
click at [182, 406] on select "Select Stylist [PERSON_NAME] [PERSON_NAME] [PERSON_NAME] Bharti jaya Manager [P…" at bounding box center [247, 418] width 131 height 25
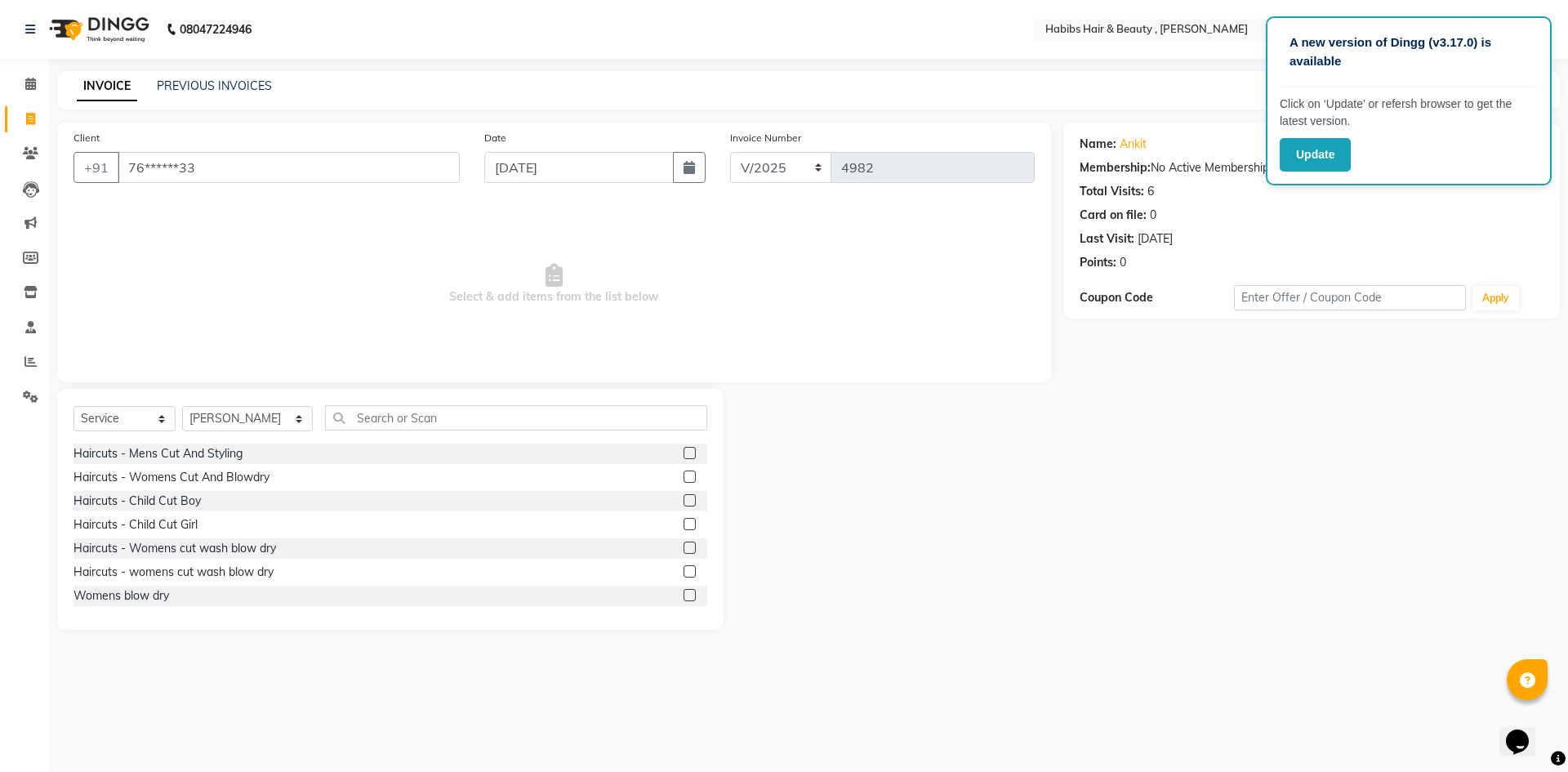
click at [683, 457] on label at bounding box center [689, 453] width 12 height 12
click at [683, 457] on input "checkbox" at bounding box center [688, 453] width 11 height 11
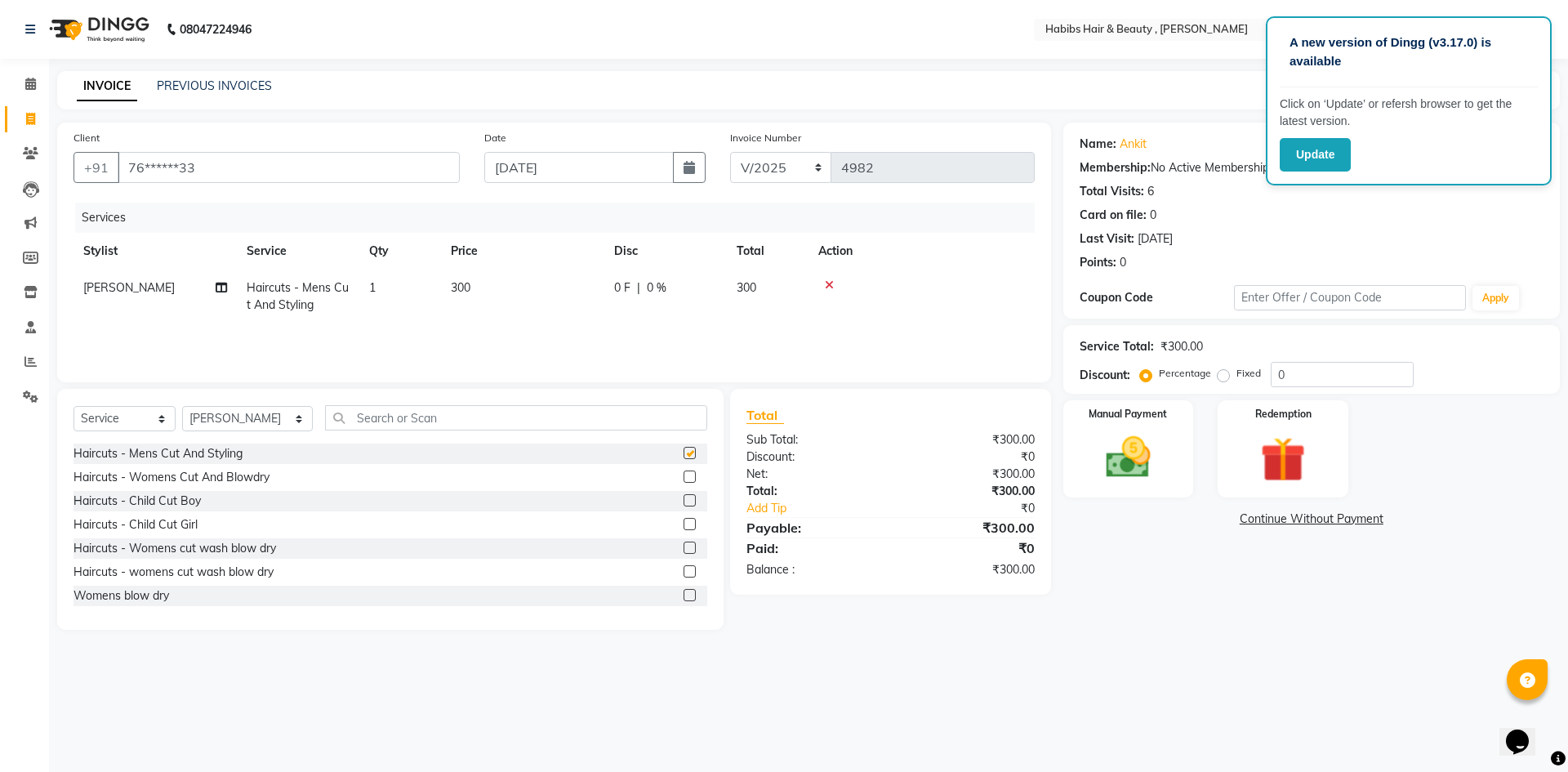
checkbox input "false"
click at [506, 284] on td "300" at bounding box center [522, 296] width 163 height 54
select select "83647"
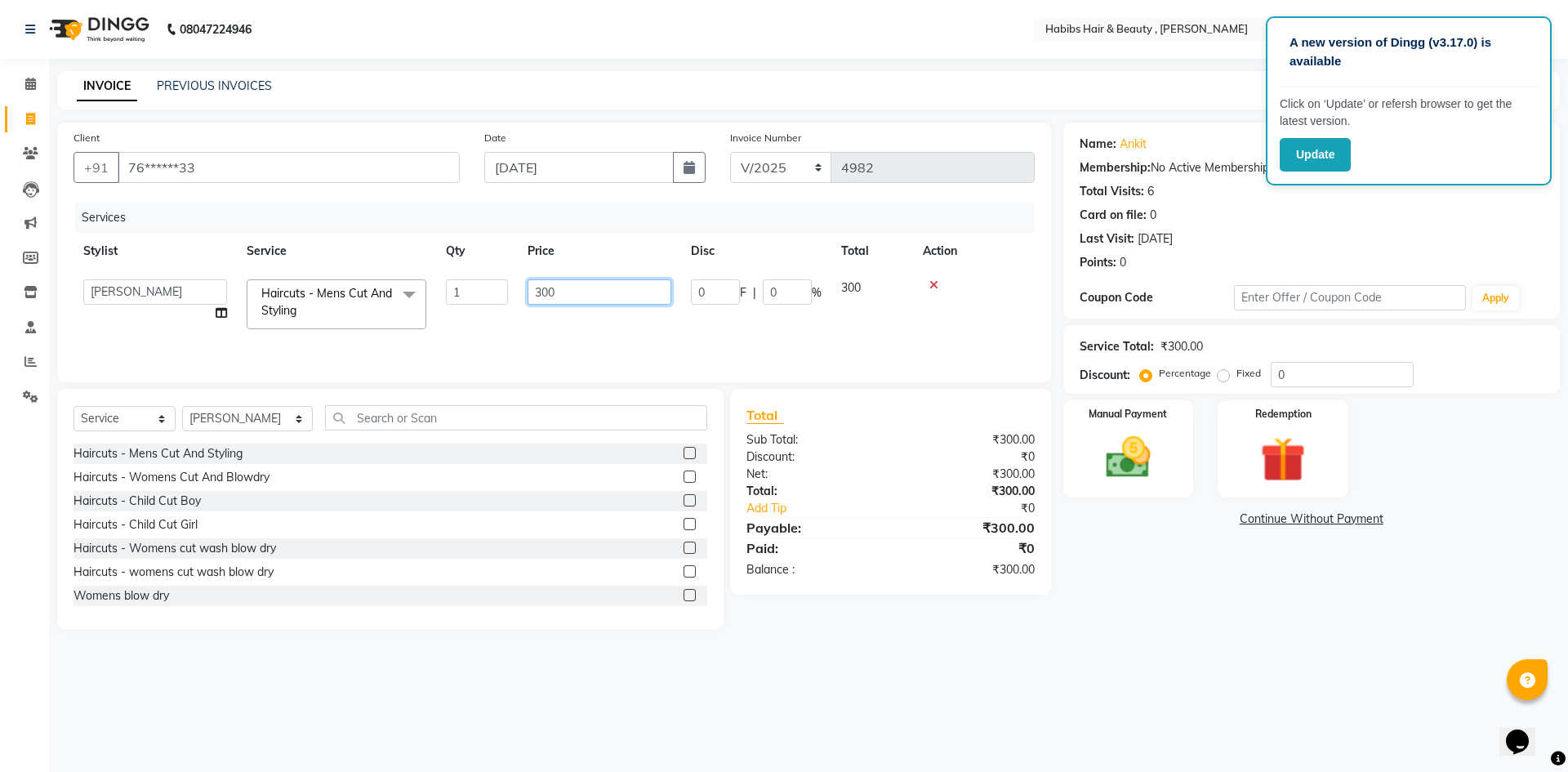
click at [579, 288] on input "300" at bounding box center [599, 292] width 144 height 25
type input "3"
type input "200"
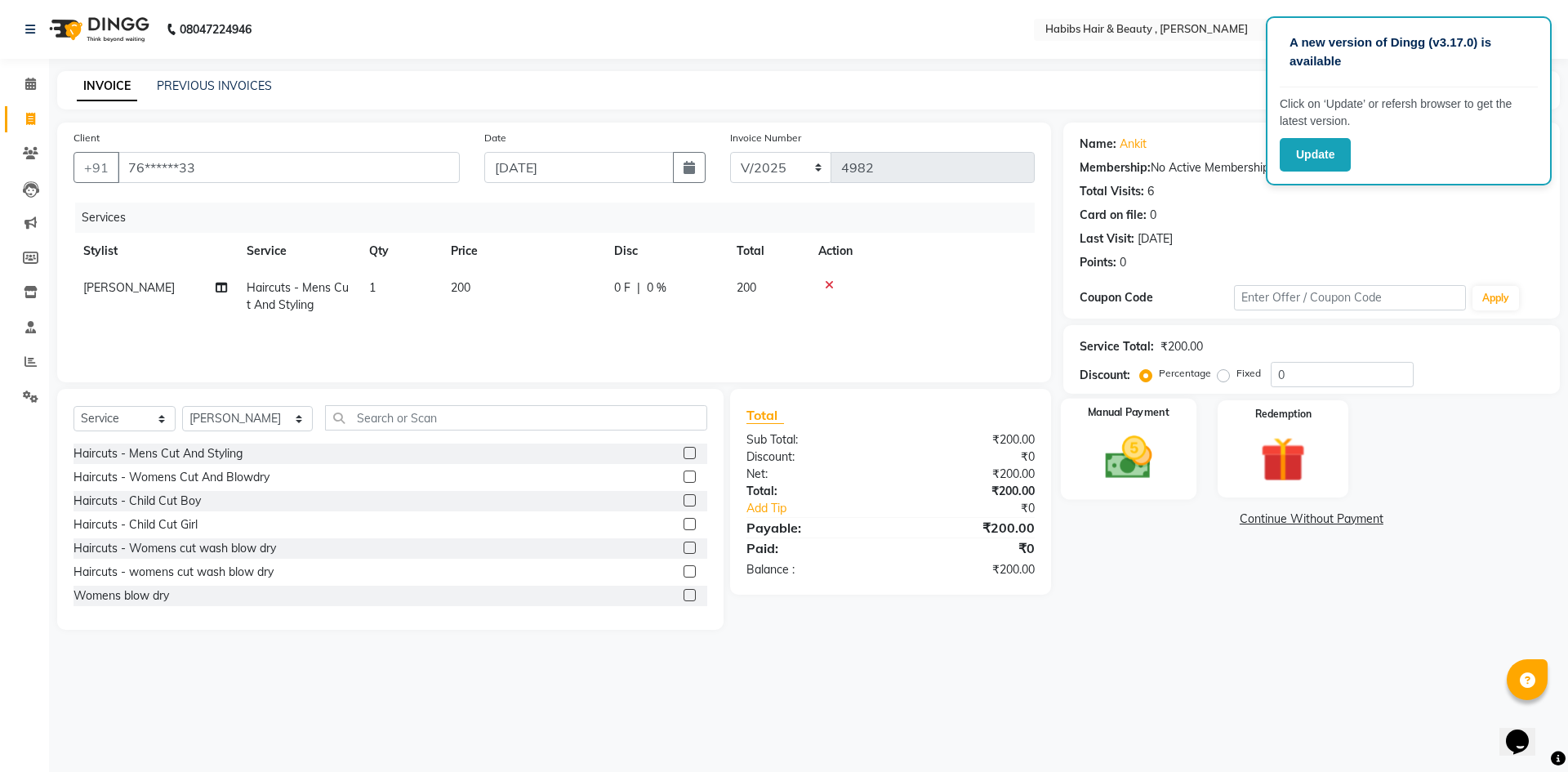
click at [1158, 463] on img at bounding box center [1127, 458] width 76 height 54
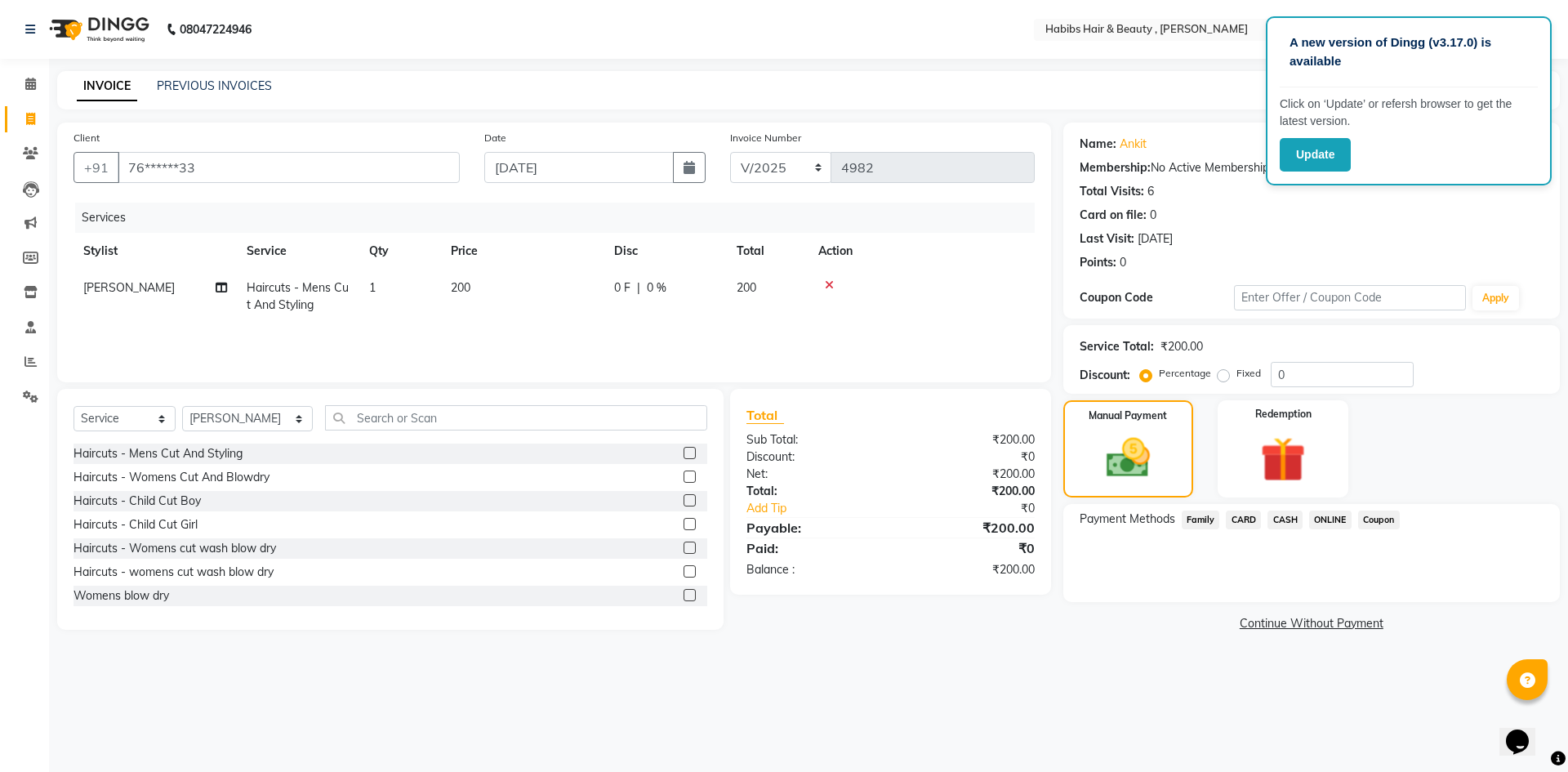
click at [1329, 518] on span "ONLINE" at bounding box center [1330, 520] width 42 height 19
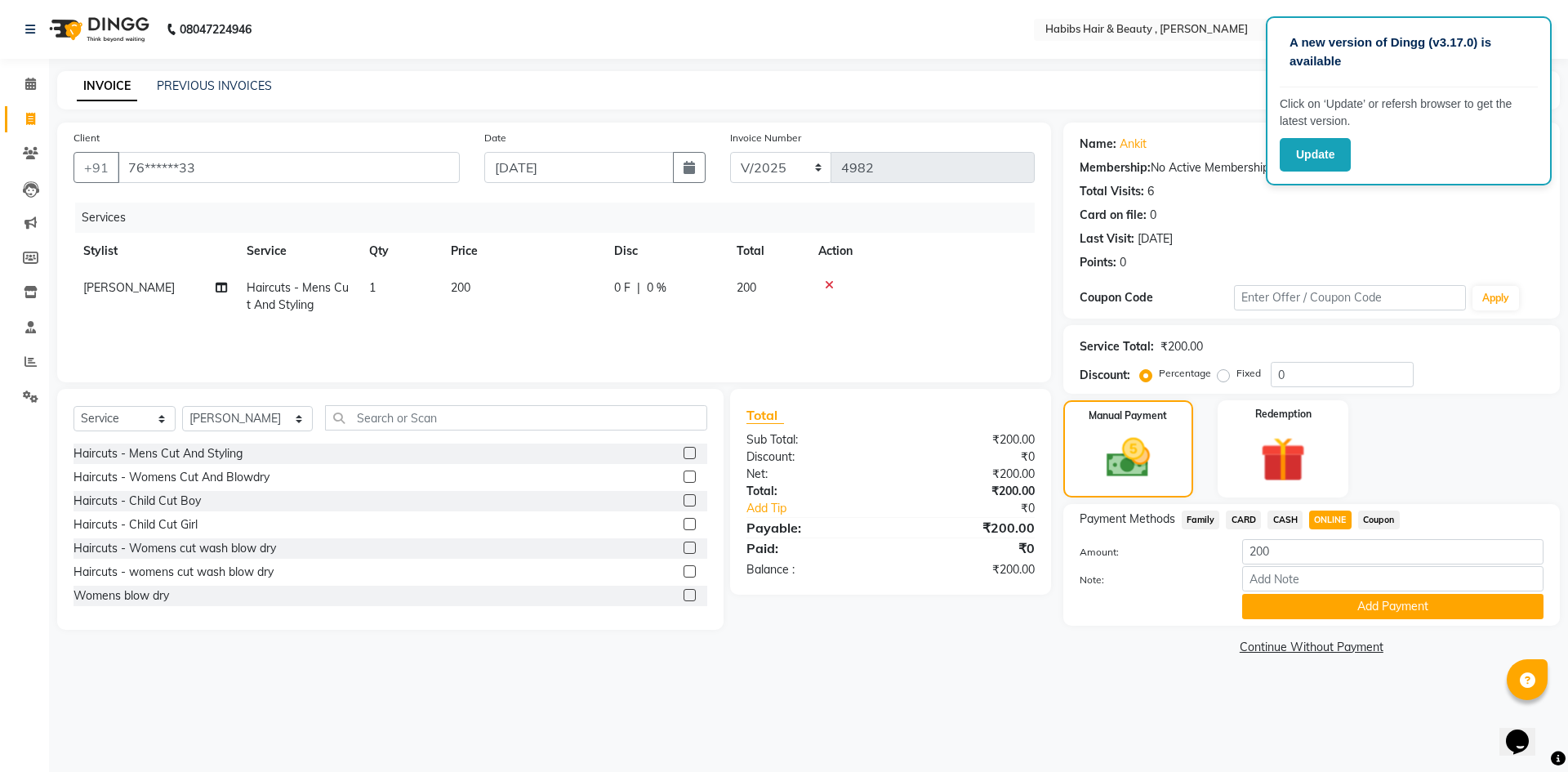
click at [1344, 601] on button "Add Payment" at bounding box center [1393, 606] width 301 height 25
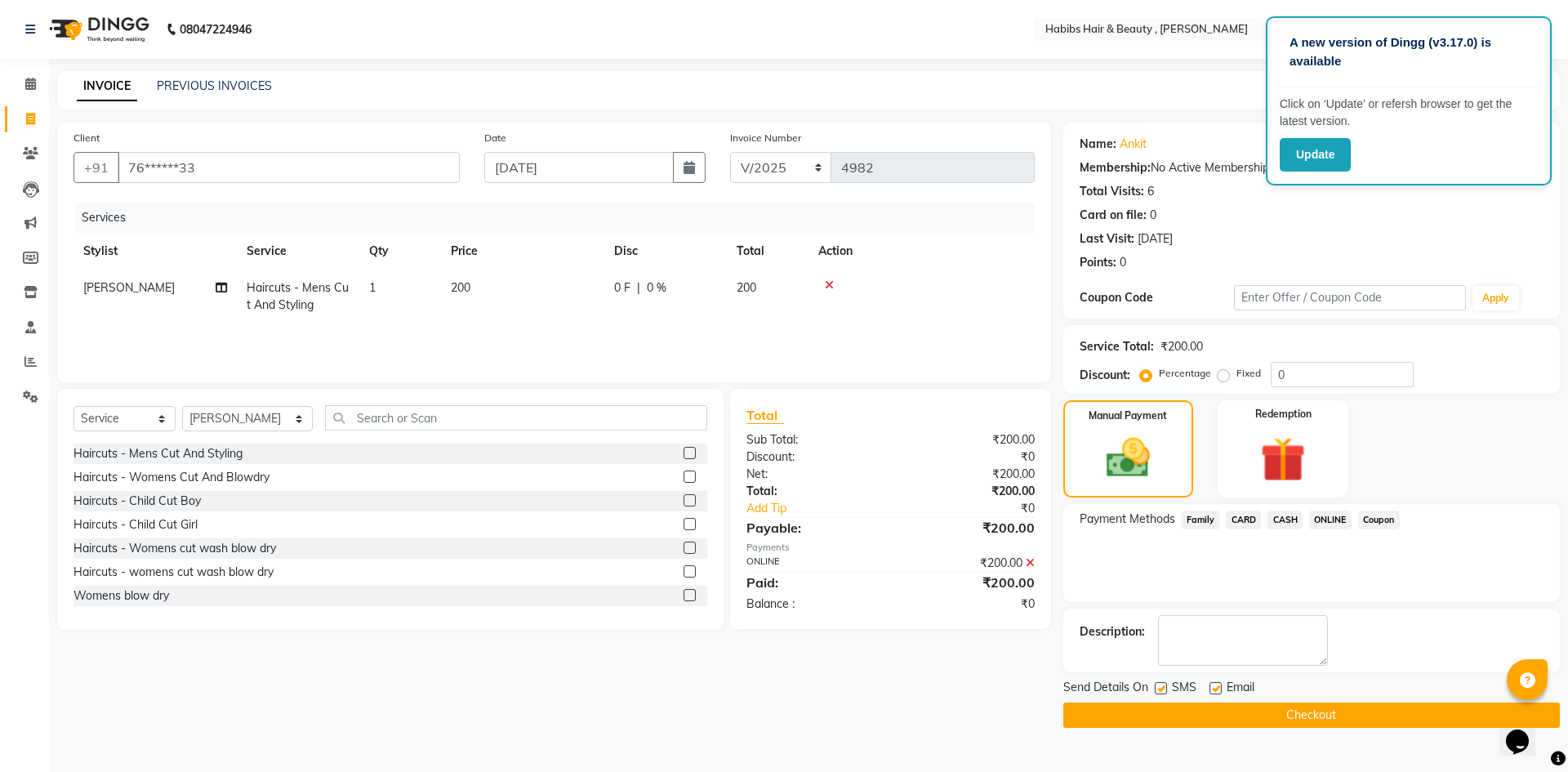
click at [1331, 713] on button "Checkout" at bounding box center [1311, 715] width 496 height 25
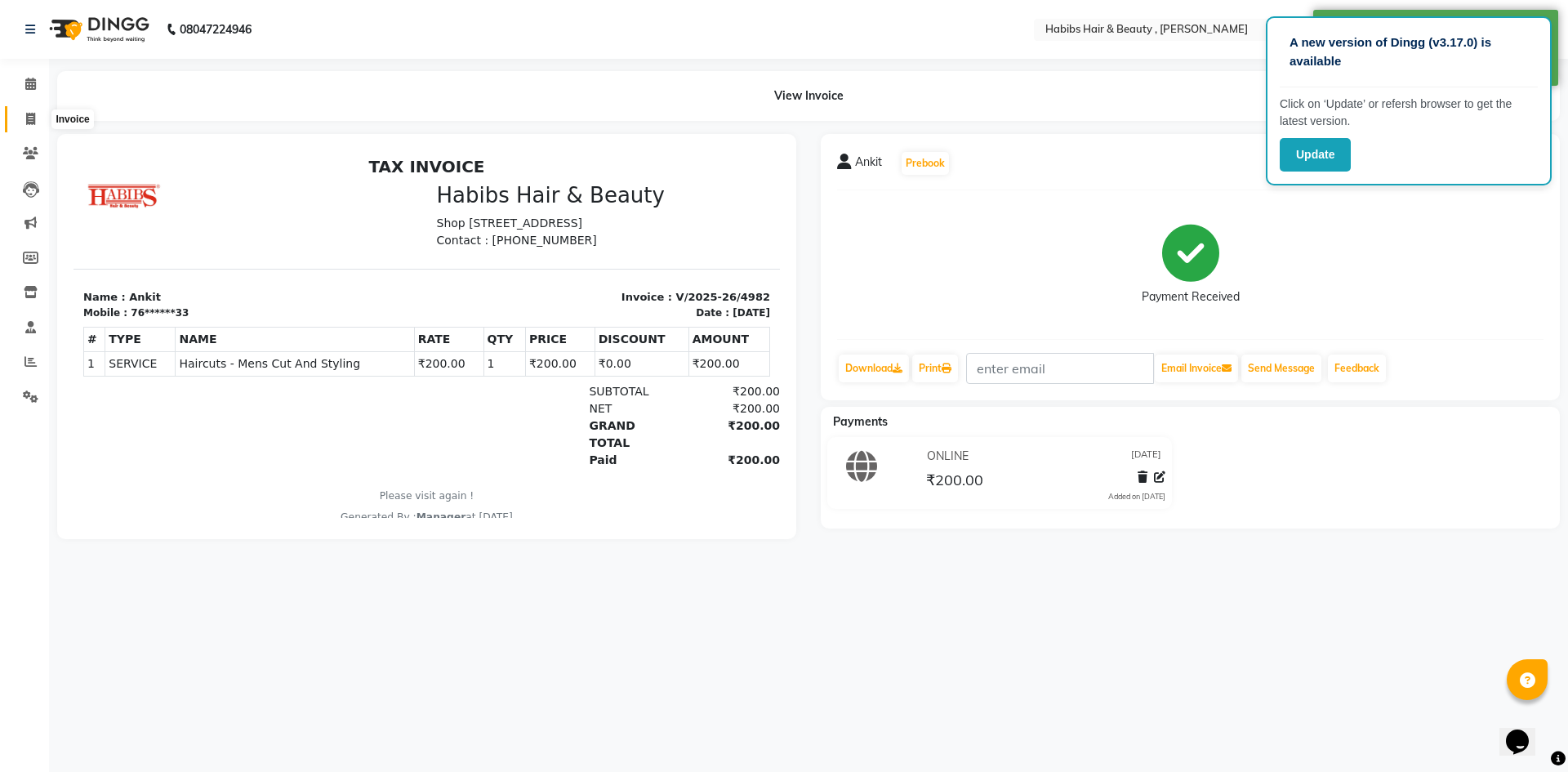
click at [32, 116] on icon at bounding box center [30, 119] width 9 height 12
select select "service"
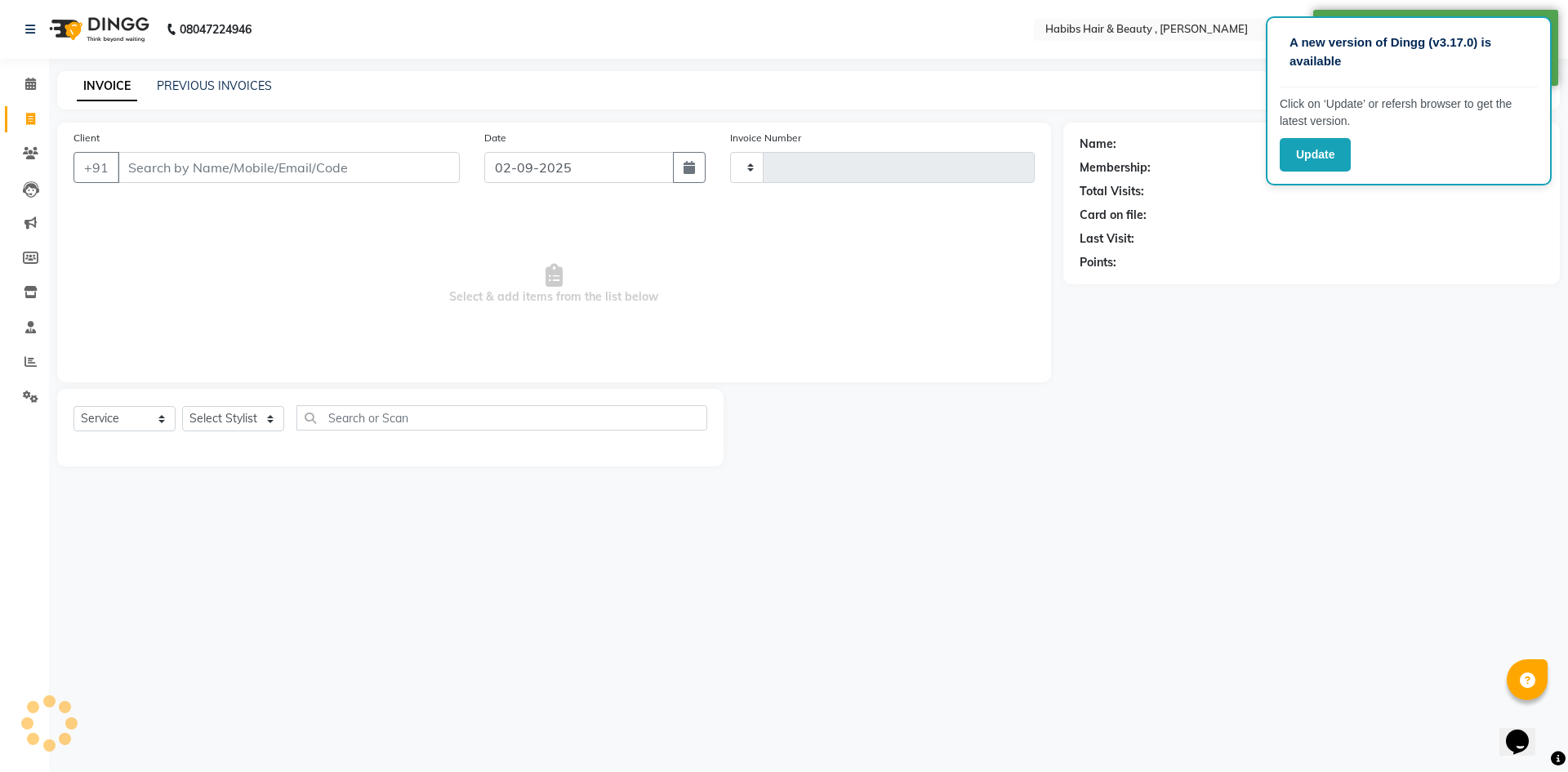
type input "4983"
select select "5300"
click at [570, 162] on input "02-09-2025" at bounding box center [579, 167] width 190 height 31
select select "9"
select select "2025"
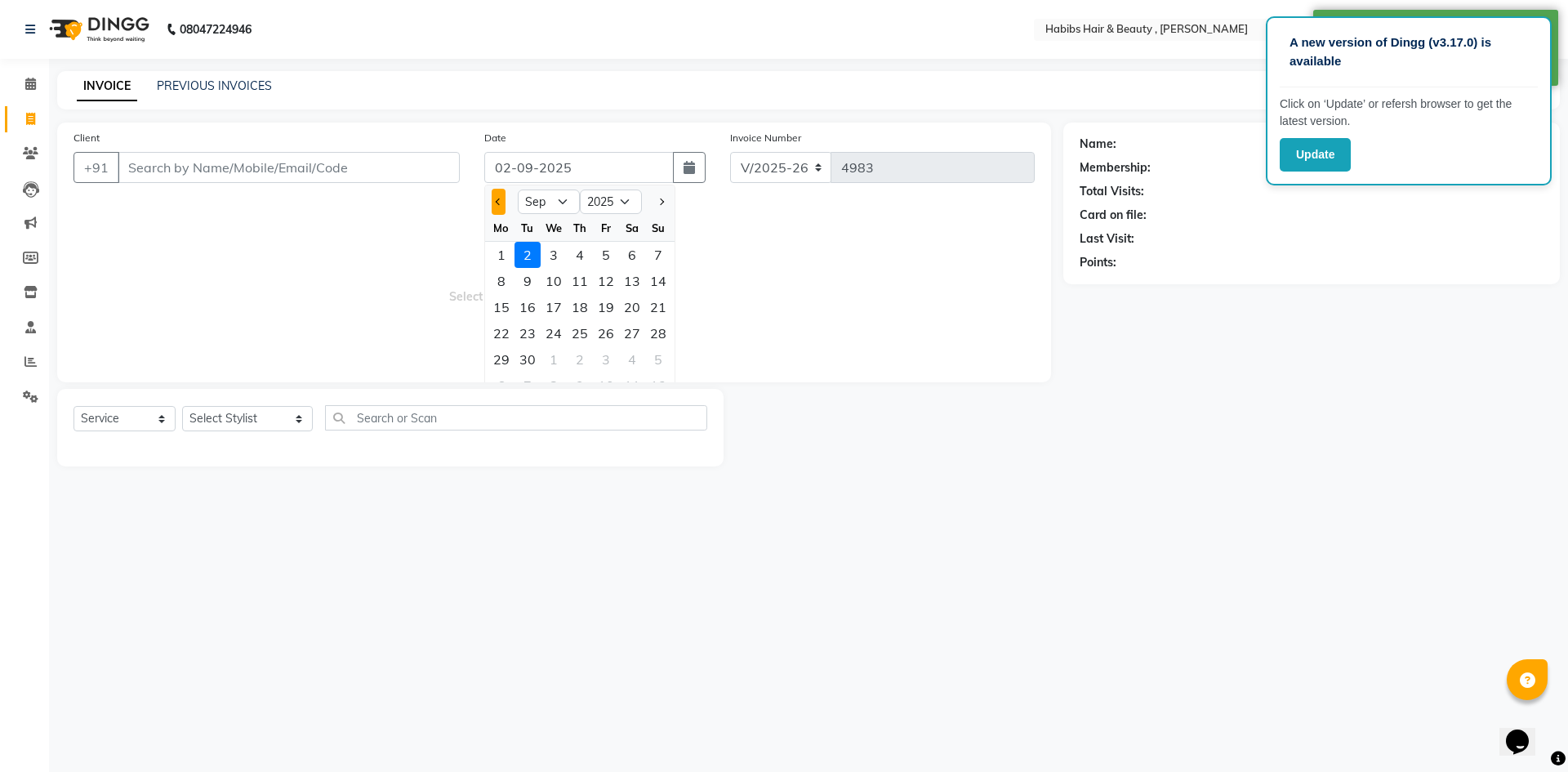
click at [499, 208] on button "Previous month" at bounding box center [498, 201] width 14 height 26
select select "8"
click at [668, 361] on div "31" at bounding box center [658, 359] width 26 height 26
type input "[DATE]"
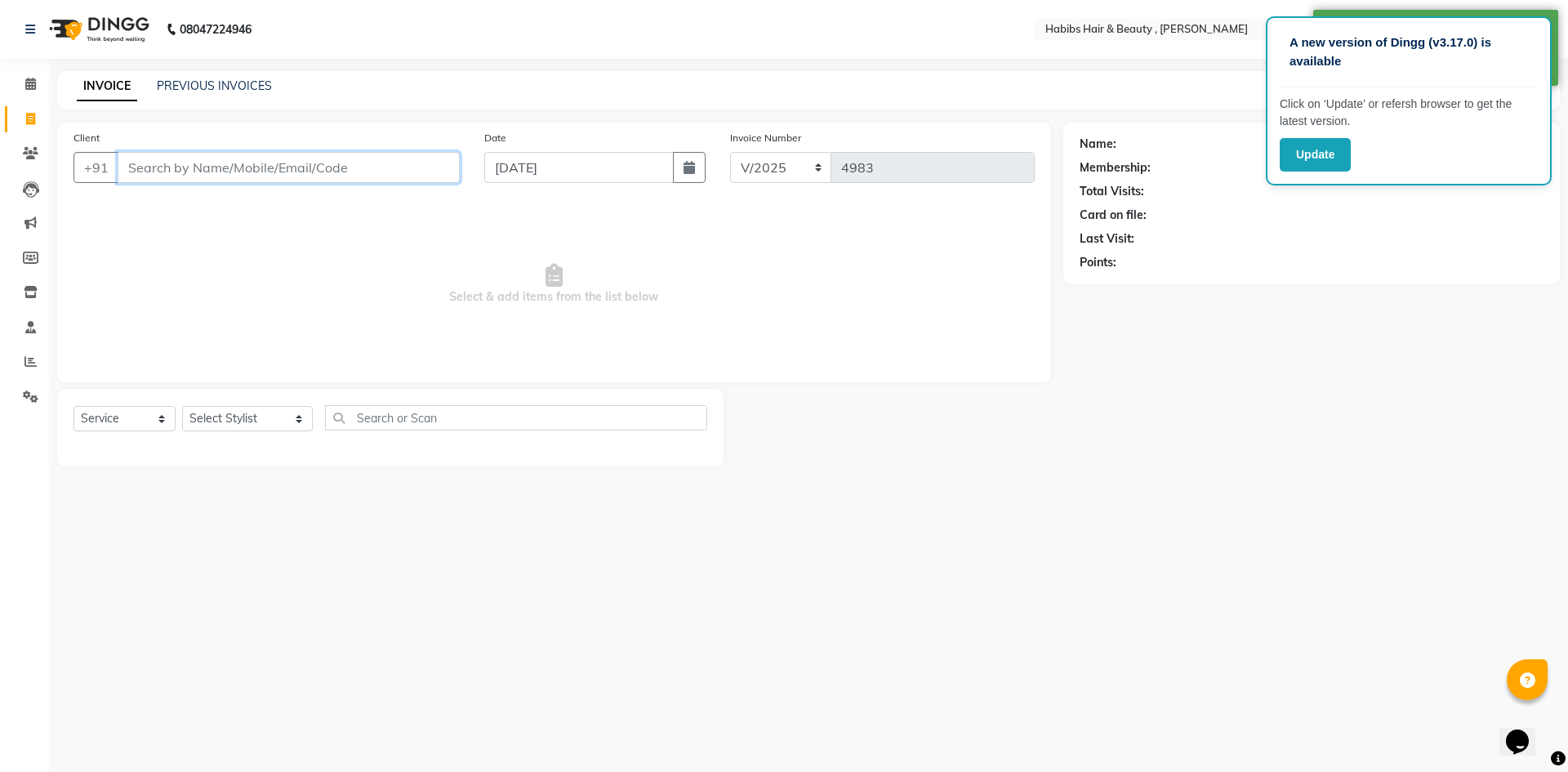
click at [382, 158] on input "Client" at bounding box center [288, 167] width 343 height 31
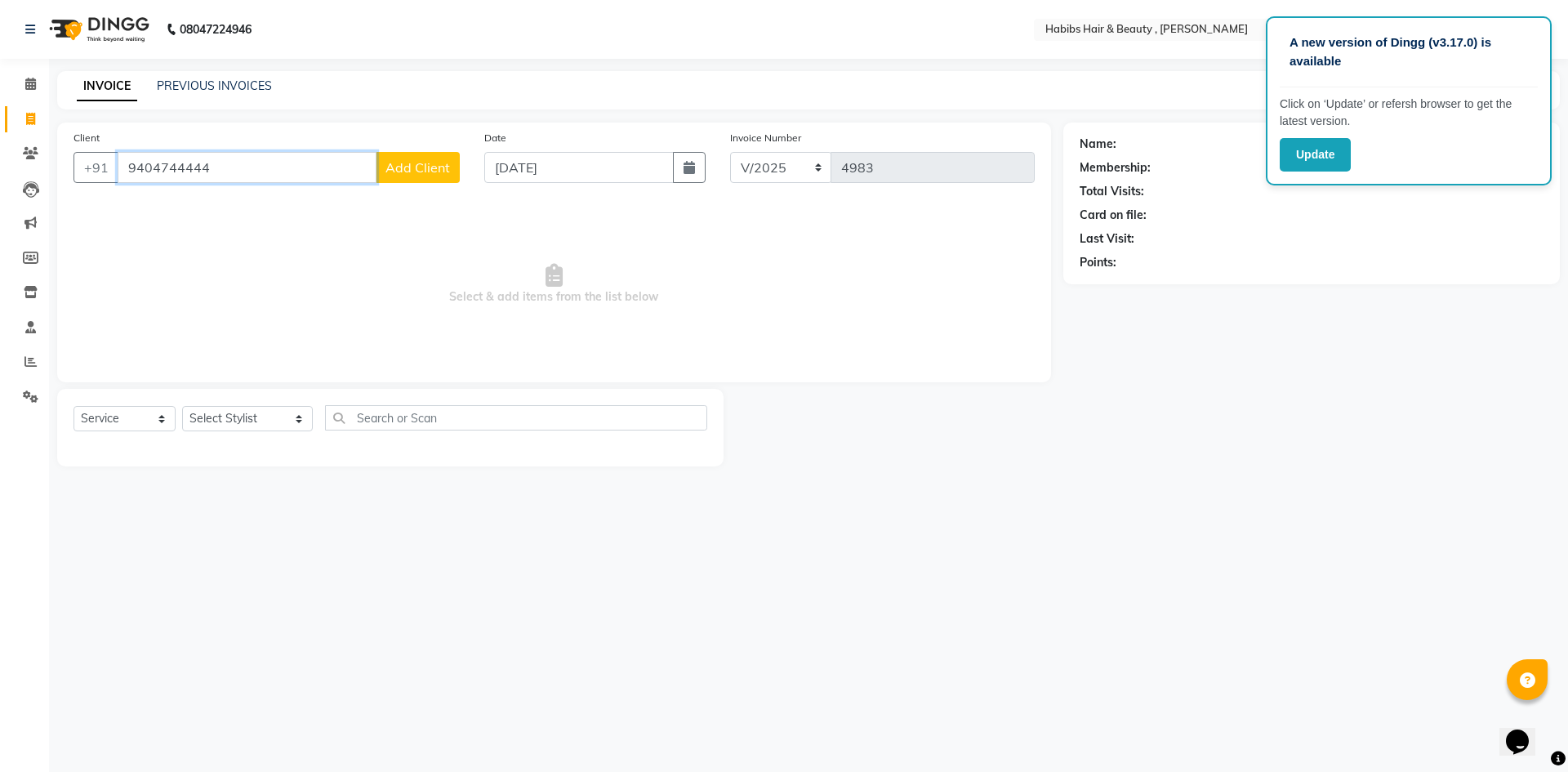
type input "9404744444"
click at [456, 176] on button "Add Client" at bounding box center [417, 167] width 84 height 31
select select "22"
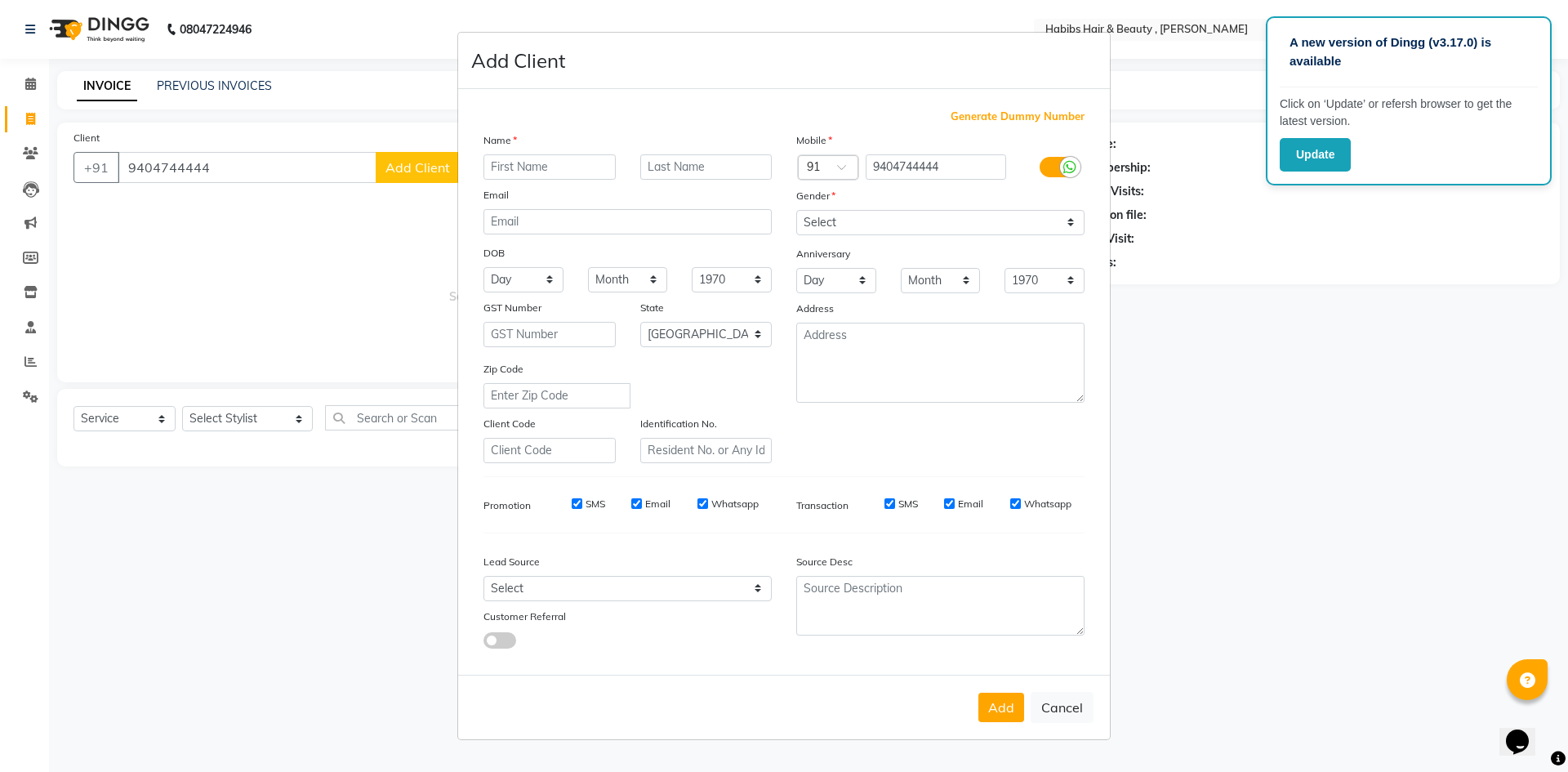
click at [511, 166] on input "text" at bounding box center [550, 167] width 132 height 25
type input "[PERSON_NAME]"
click at [879, 220] on select "Select [DEMOGRAPHIC_DATA] [DEMOGRAPHIC_DATA] Other Prefer Not To Say" at bounding box center [940, 222] width 288 height 25
select select "[DEMOGRAPHIC_DATA]"
click at [796, 210] on select "Select [DEMOGRAPHIC_DATA] [DEMOGRAPHIC_DATA] Other Prefer Not To Say" at bounding box center [940, 222] width 288 height 25
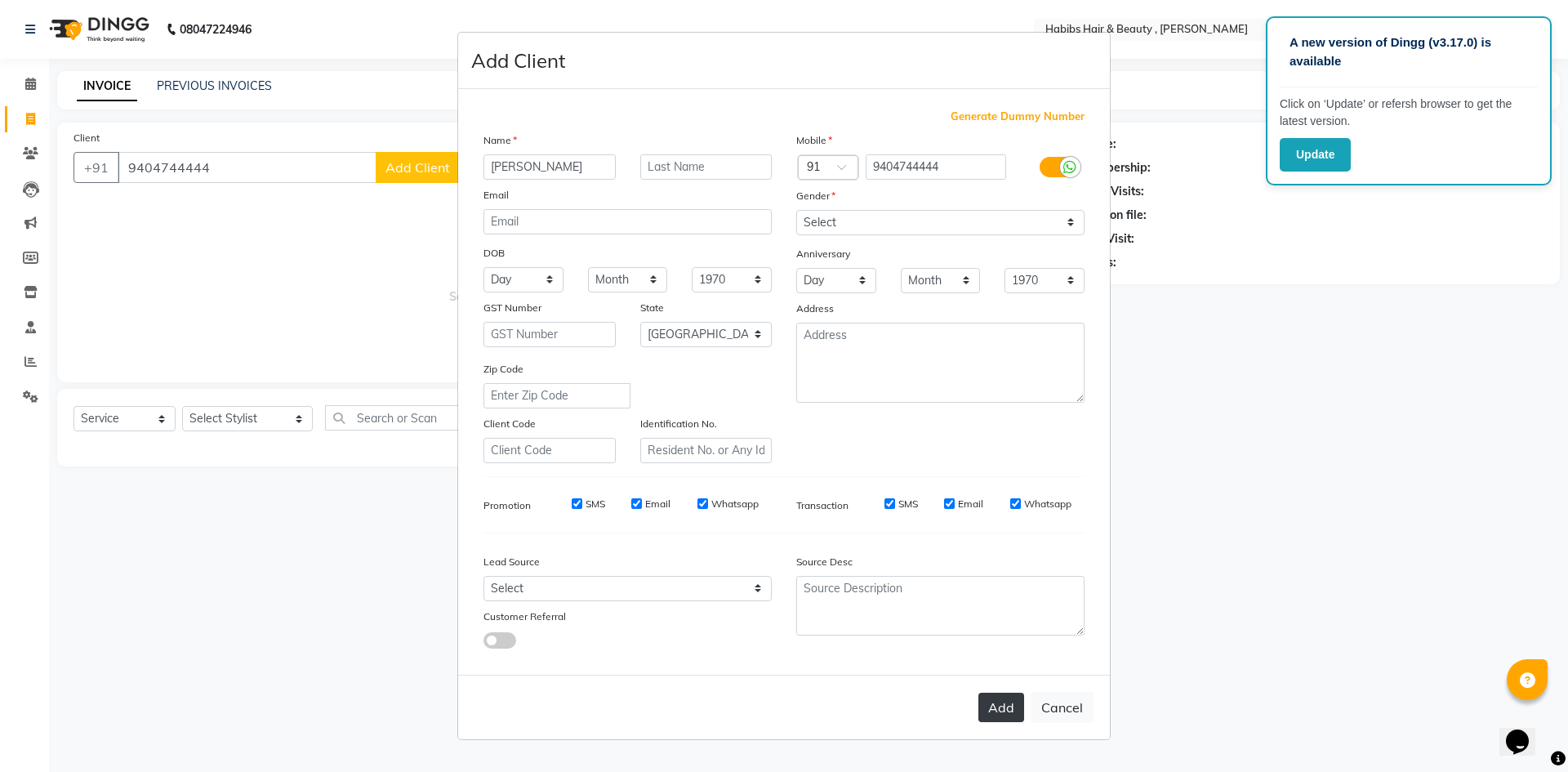
click at [994, 710] on button "Add" at bounding box center [1001, 707] width 46 height 29
type input "94******44"
select select
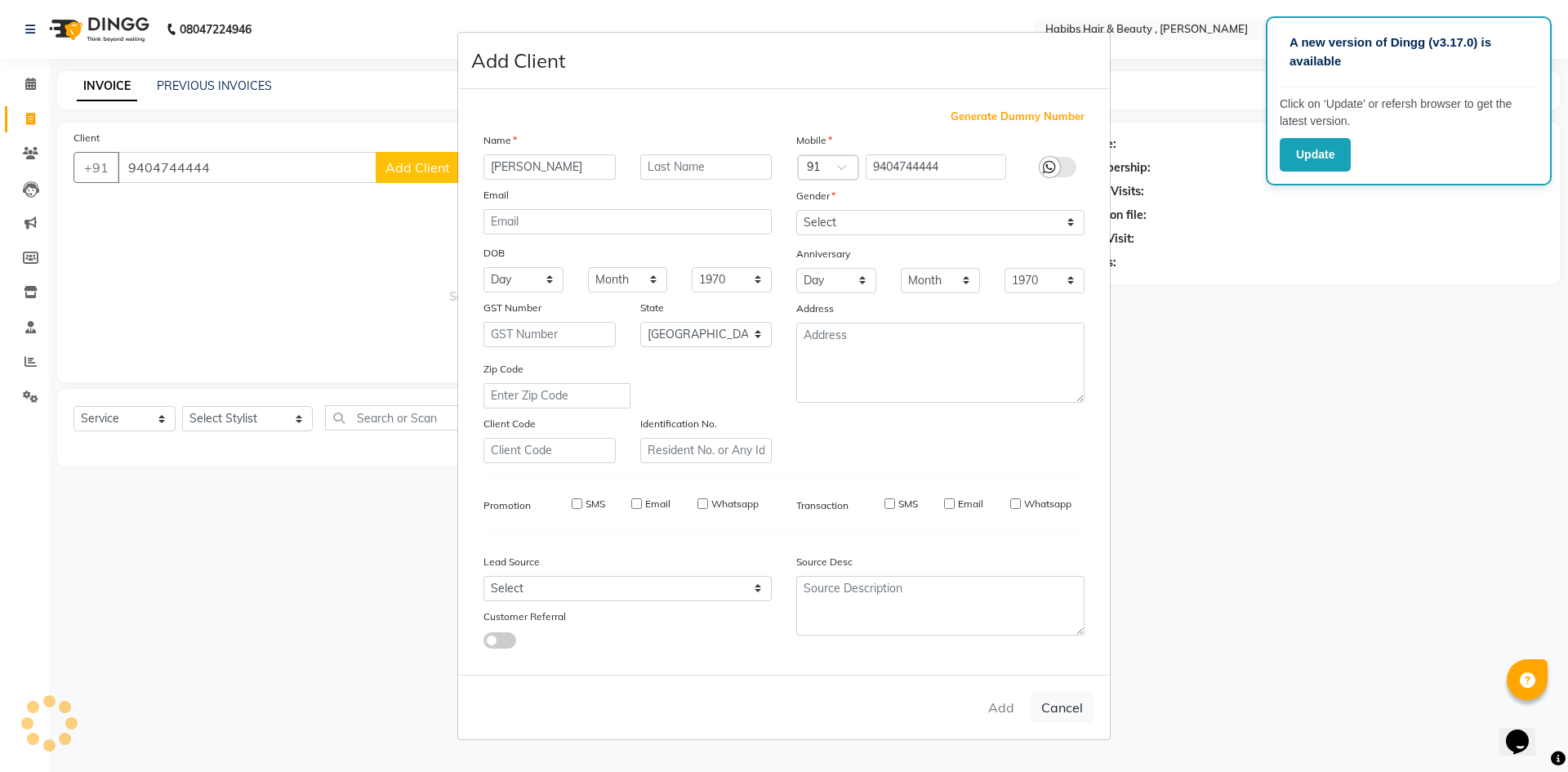
select select "null"
select select
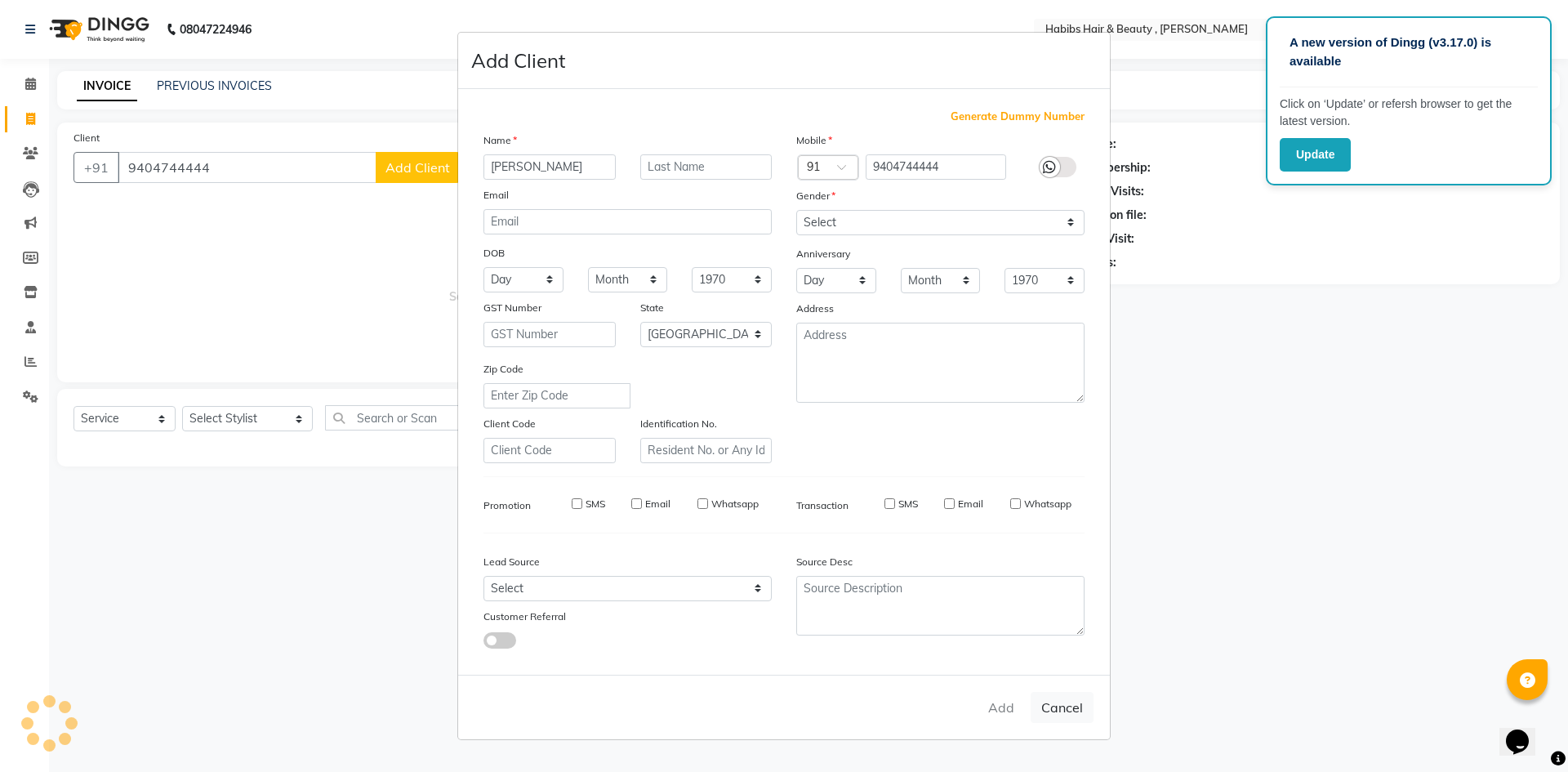
checkbox input "false"
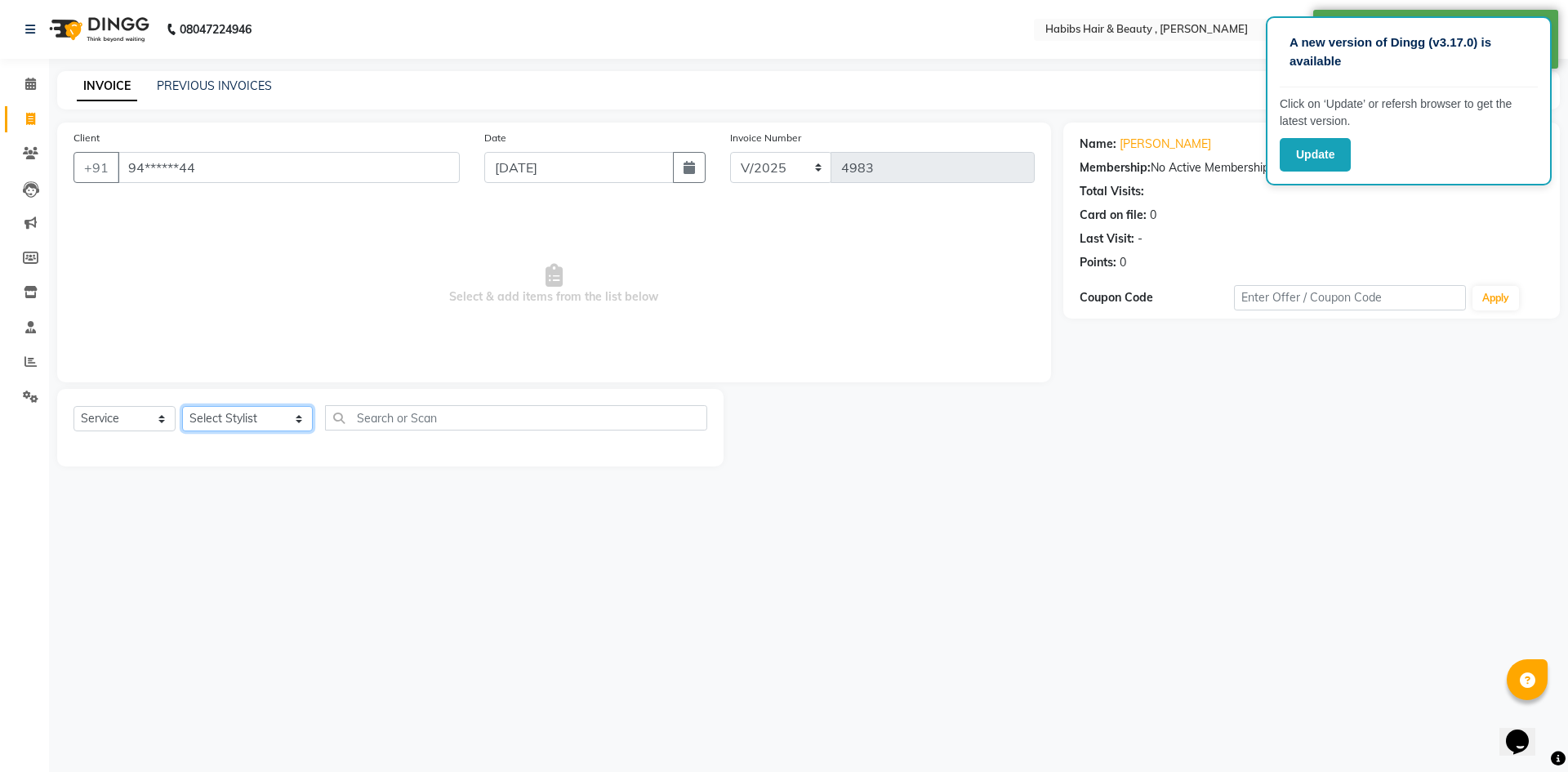
click at [274, 419] on select "Select Stylist [PERSON_NAME] [PERSON_NAME] [PERSON_NAME] Bharti jaya Manager [P…" at bounding box center [247, 418] width 131 height 25
select select "63312"
click at [182, 406] on select "Select Stylist [PERSON_NAME] [PERSON_NAME] [PERSON_NAME] Bharti jaya Manager [P…" at bounding box center [247, 418] width 131 height 25
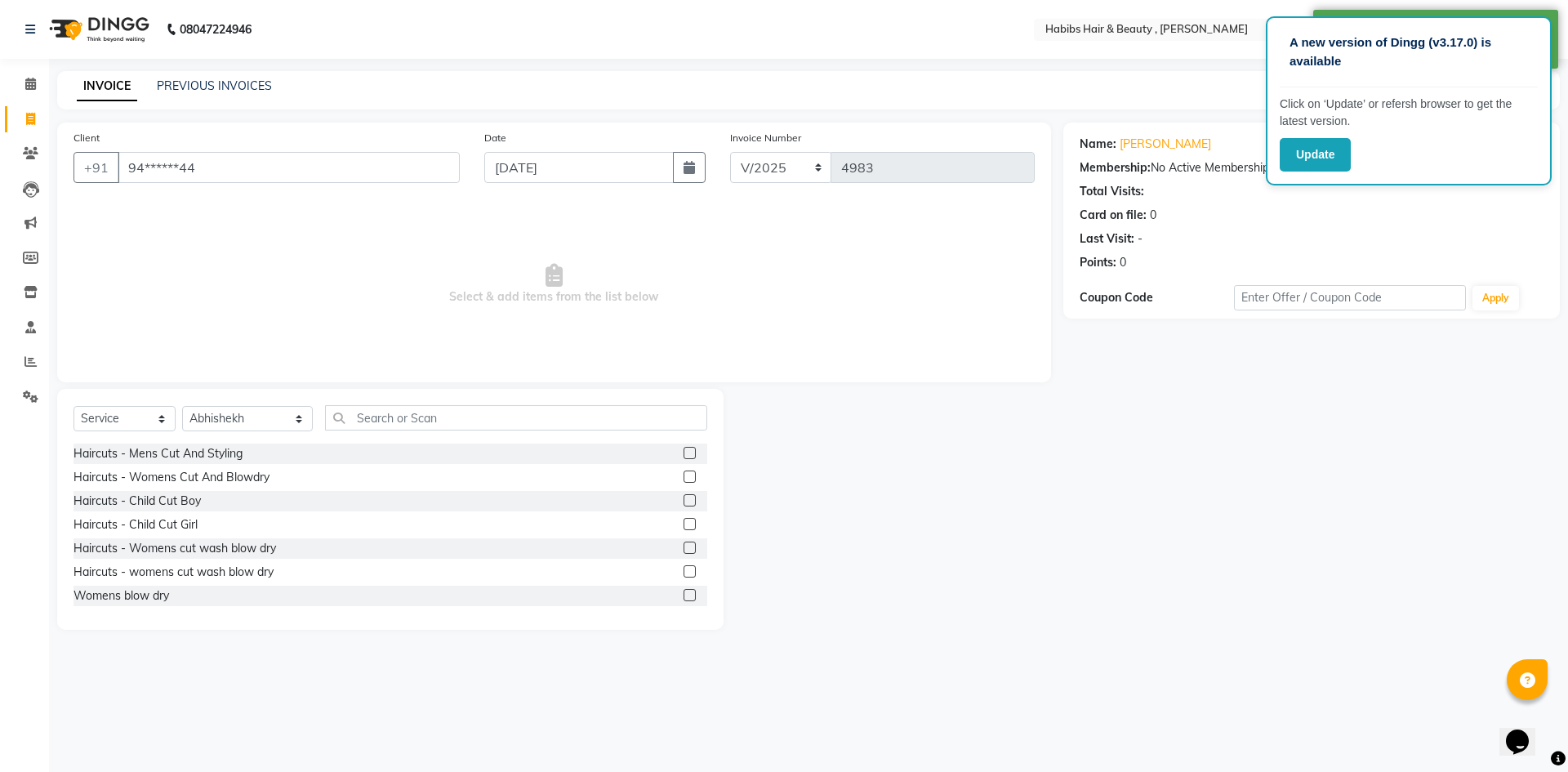
click at [683, 449] on label at bounding box center [689, 453] width 12 height 12
click at [683, 449] on input "checkbox" at bounding box center [688, 453] width 11 height 11
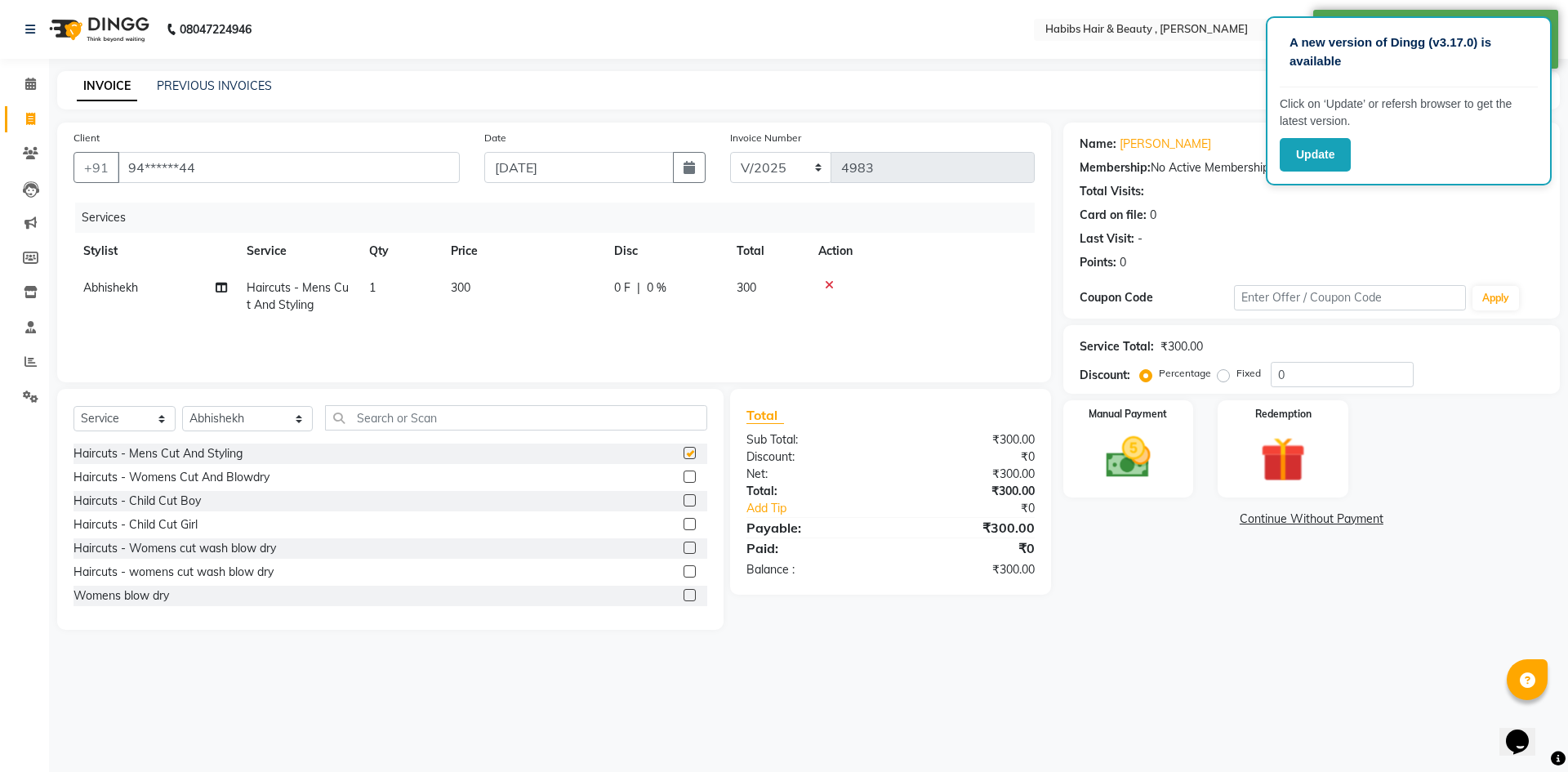
checkbox input "false"
click at [499, 283] on td "300" at bounding box center [522, 296] width 163 height 54
select select "63312"
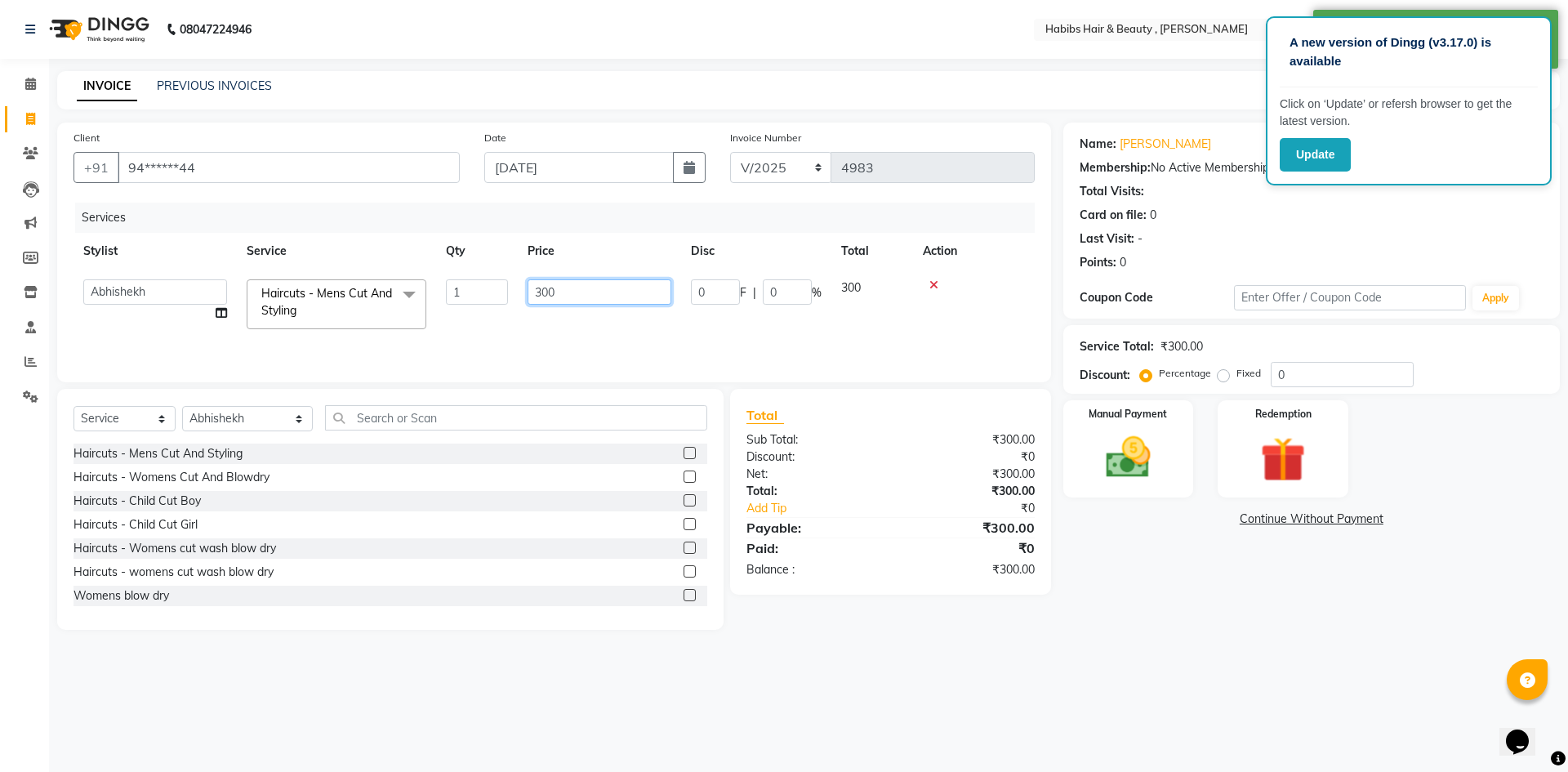
click at [627, 299] on input "300" at bounding box center [599, 292] width 144 height 25
type input "3"
type input "1500"
click at [1146, 453] on img at bounding box center [1127, 458] width 76 height 54
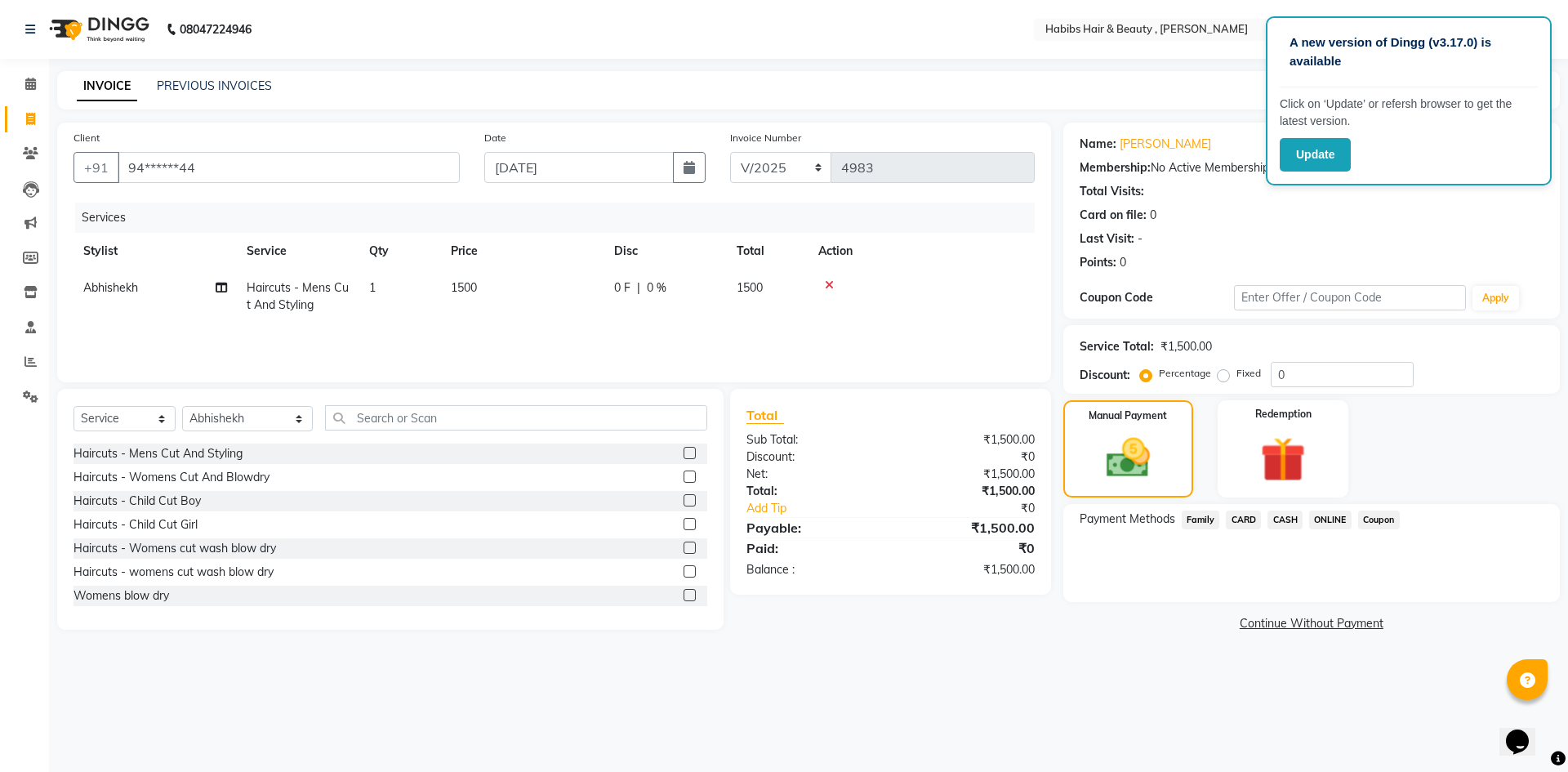
click at [1333, 517] on span "ONLINE" at bounding box center [1330, 520] width 42 height 19
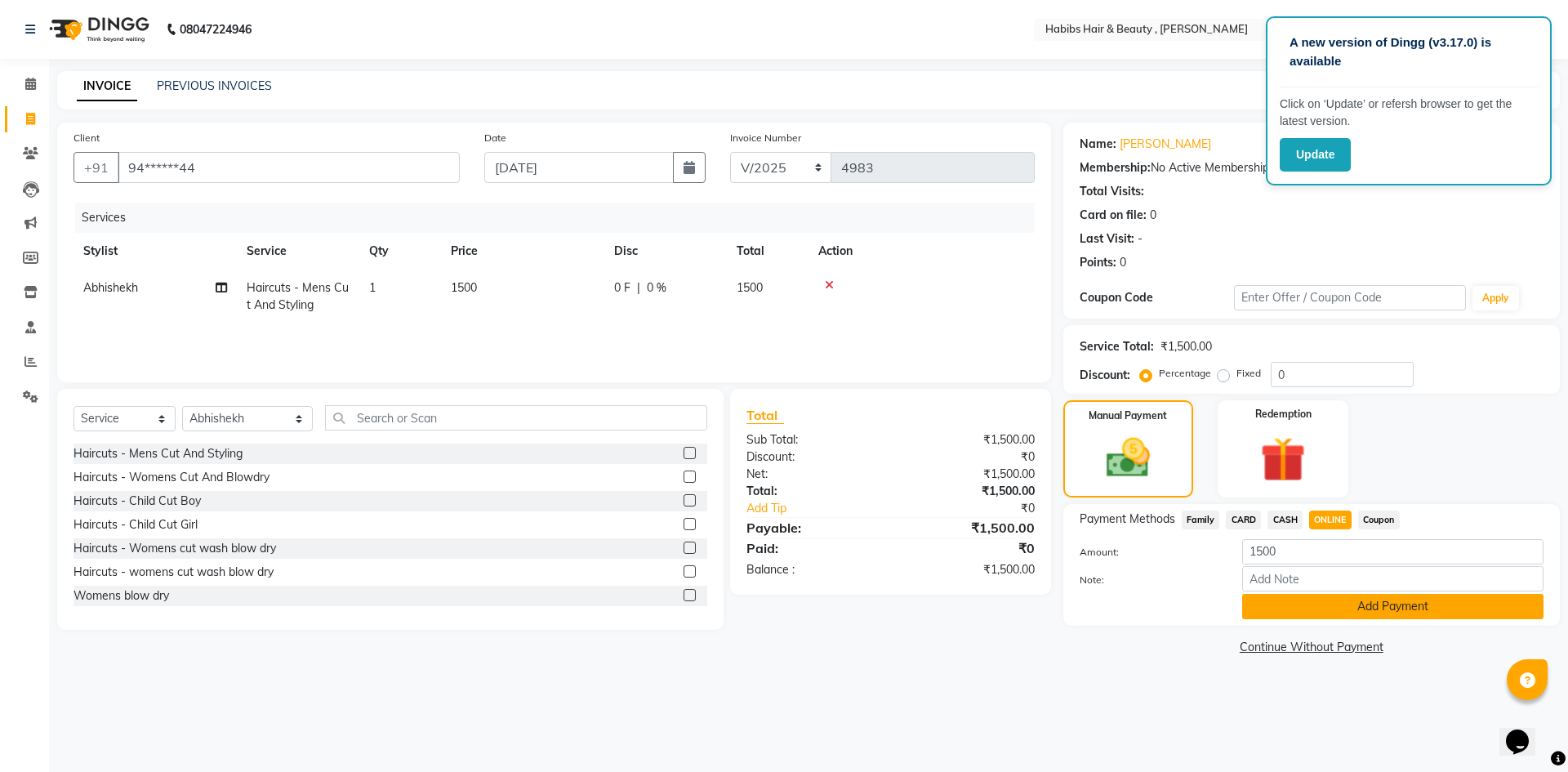
click at [1334, 597] on button "Add Payment" at bounding box center [1393, 606] width 301 height 25
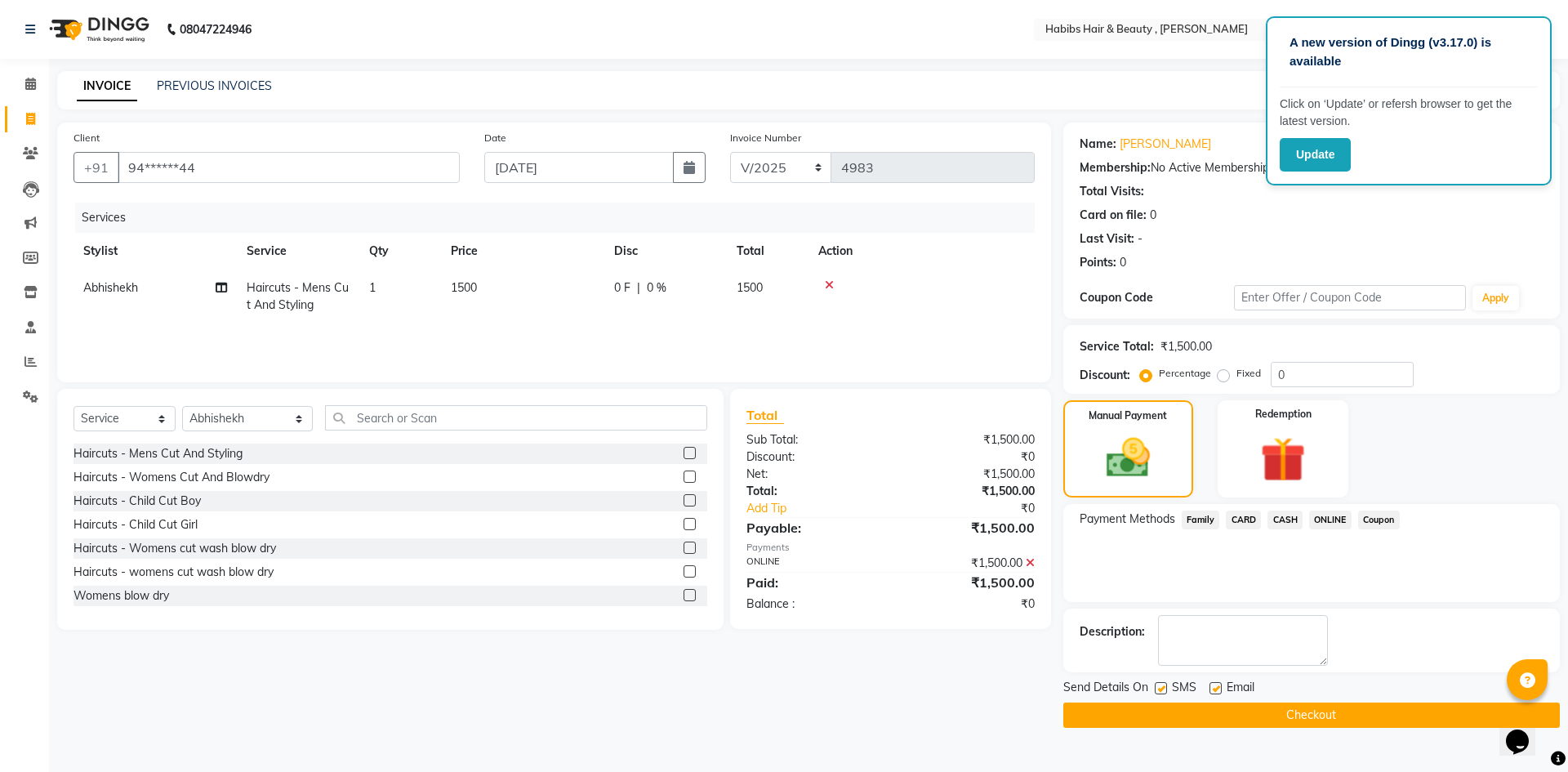
click at [1336, 720] on button "Checkout" at bounding box center [1311, 715] width 496 height 25
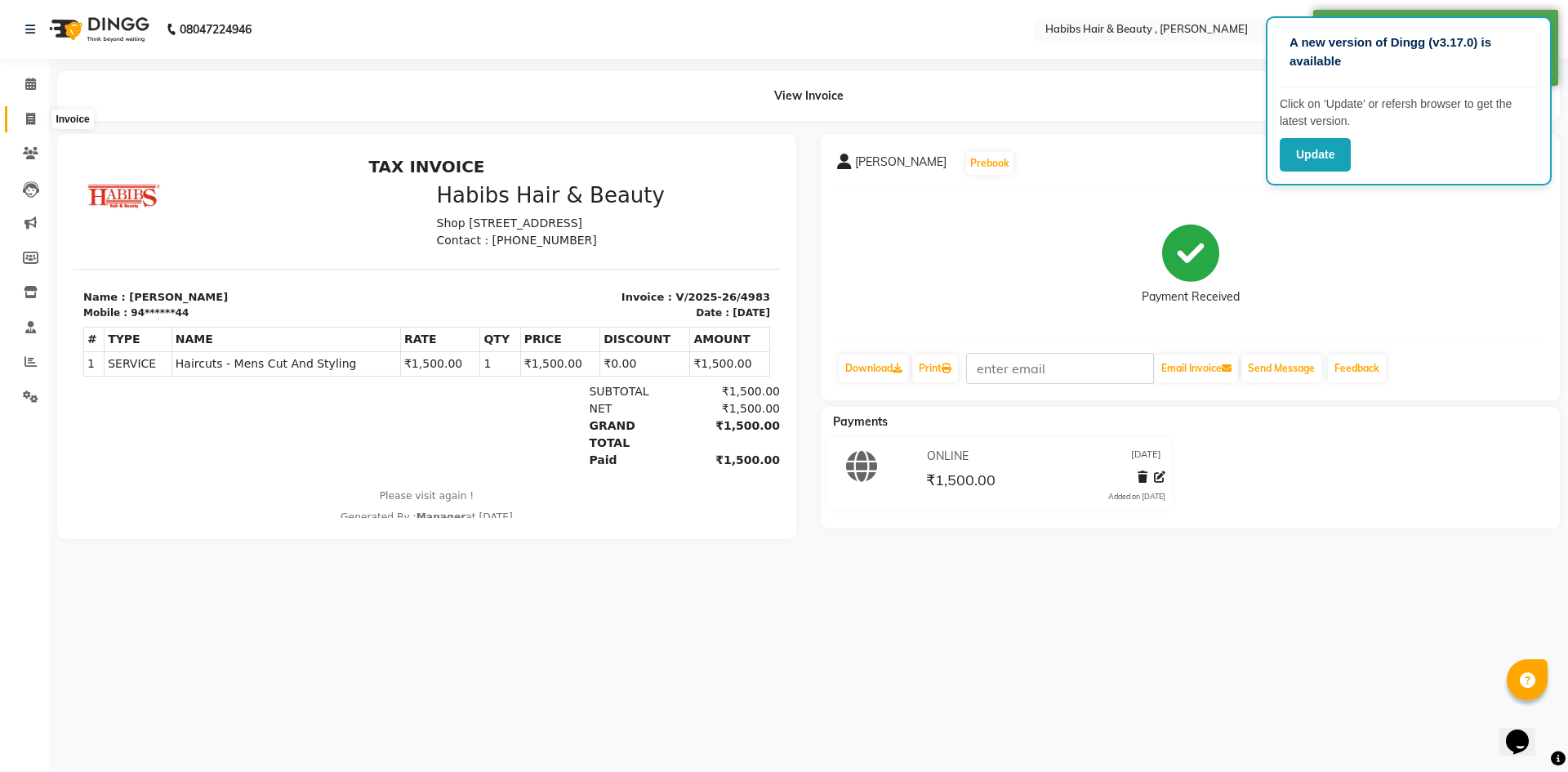
click at [24, 120] on span at bounding box center [31, 120] width 28 height 19
select select "service"
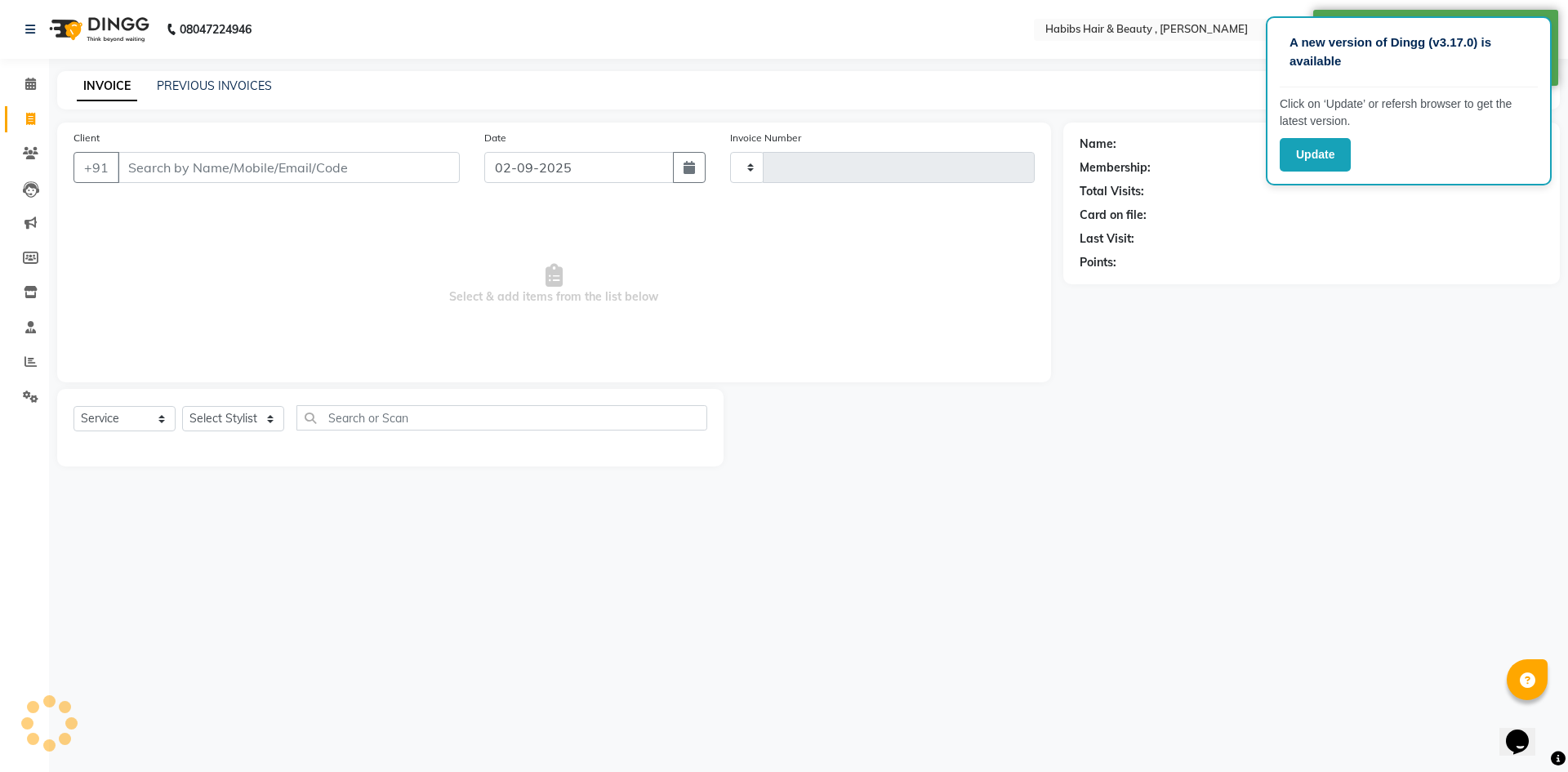
type input "4984"
select select "5300"
drag, startPoint x: 557, startPoint y: 169, endPoint x: 545, endPoint y: 176, distance: 13.9
click at [555, 171] on input "02-09-2025" at bounding box center [579, 167] width 190 height 31
select select "9"
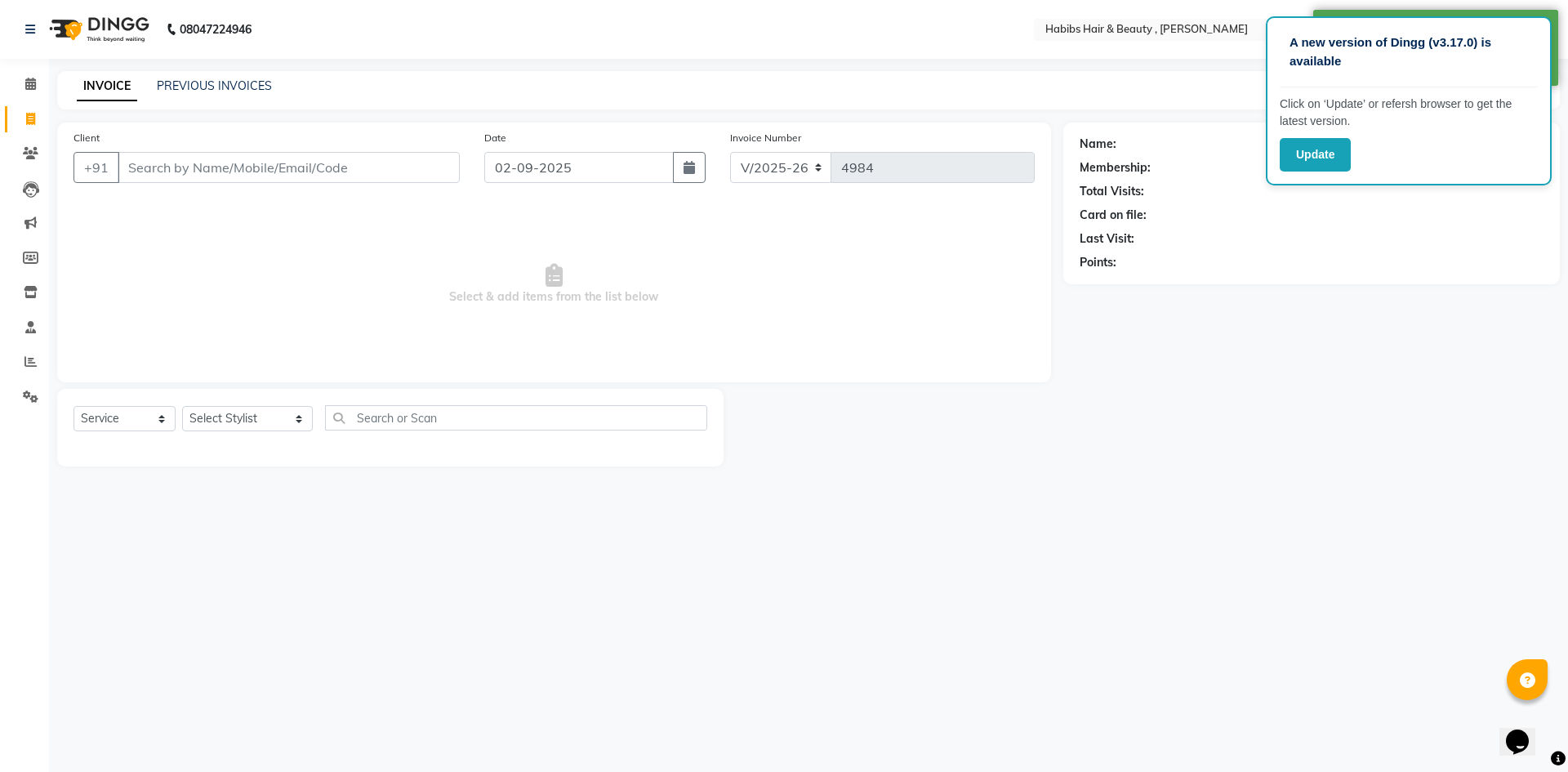
select select "2025"
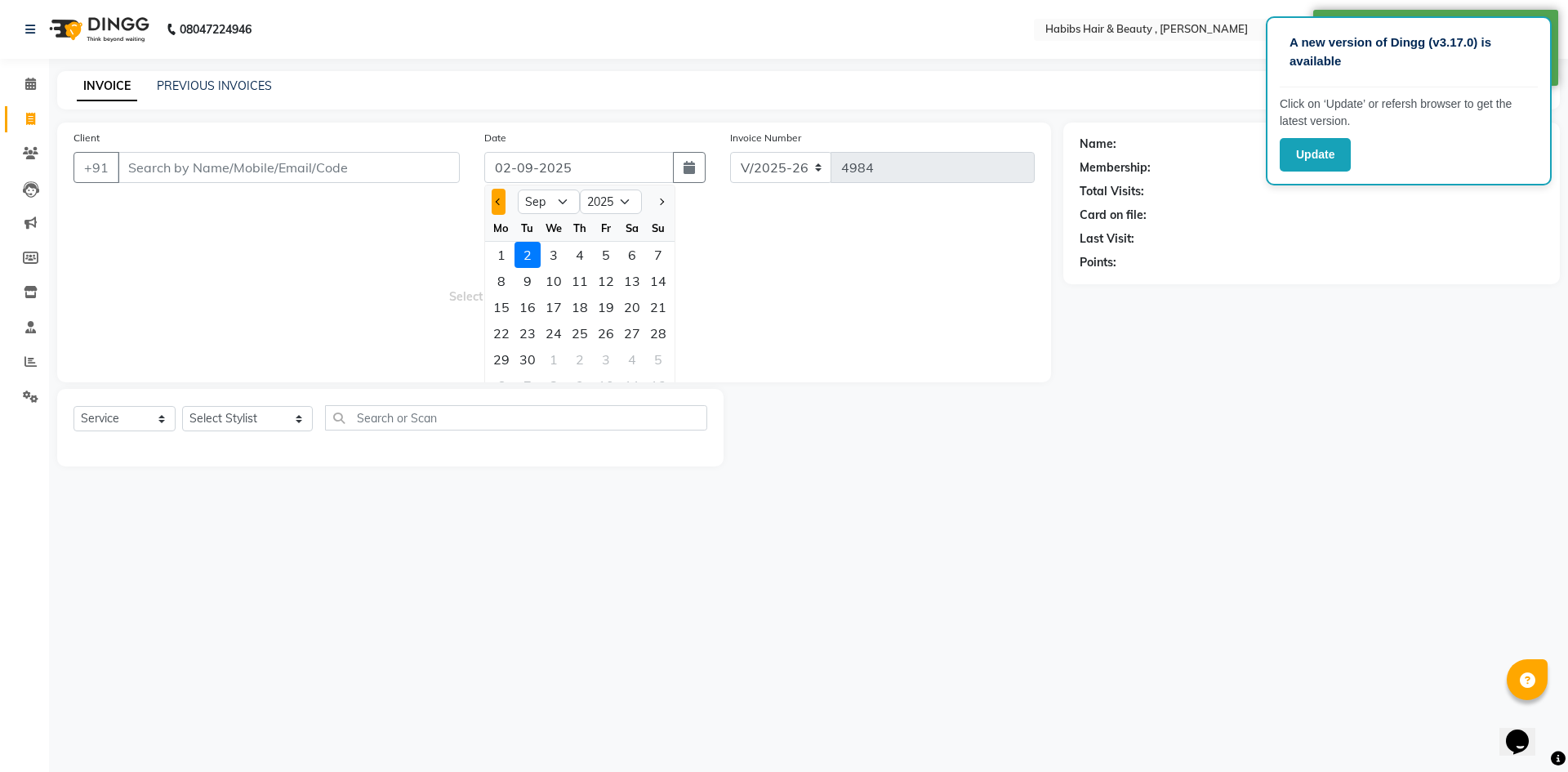
click at [496, 206] on button "Previous month" at bounding box center [498, 201] width 14 height 26
select select "8"
click at [658, 362] on div "31" at bounding box center [658, 359] width 26 height 26
type input "[DATE]"
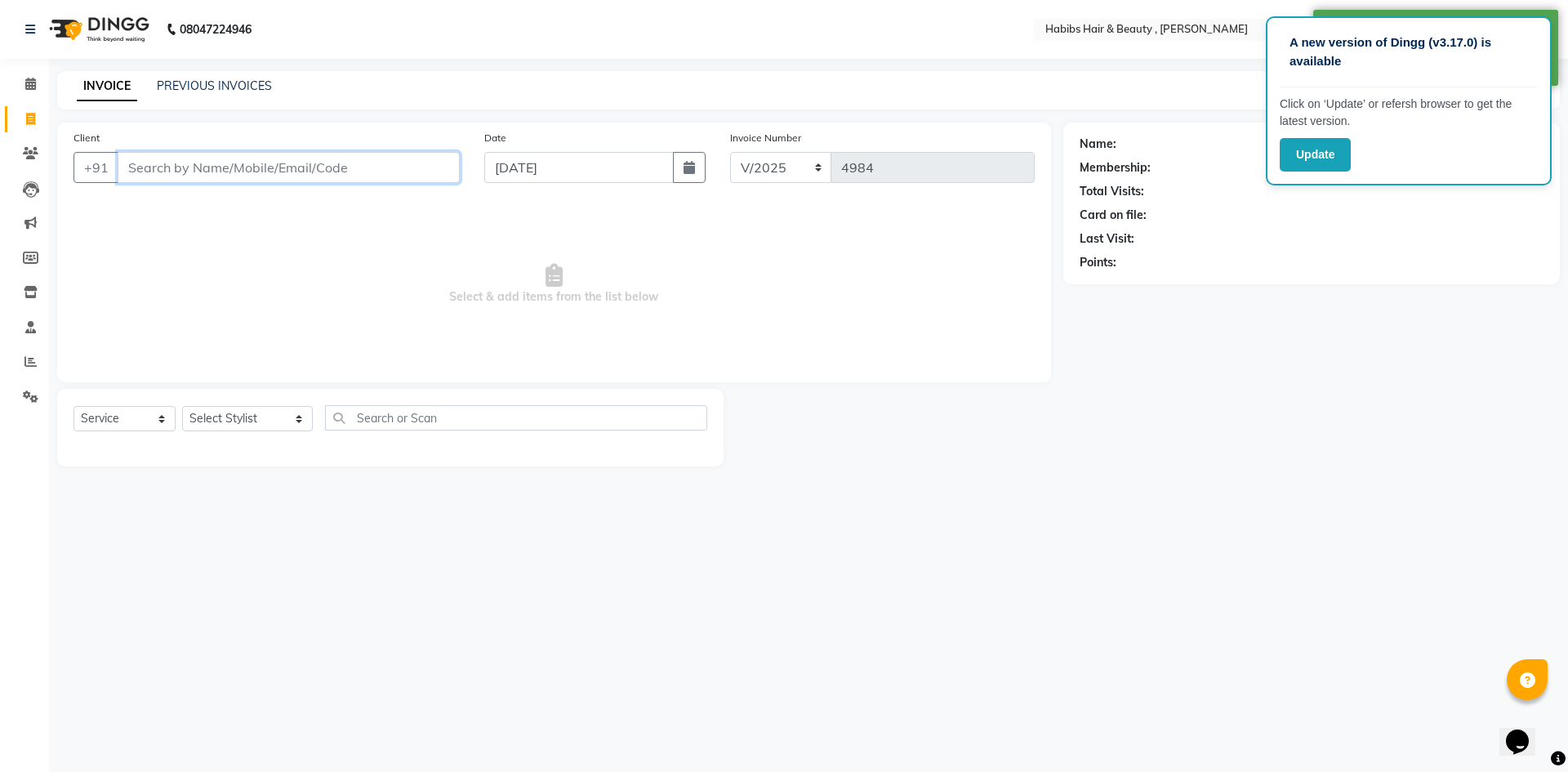
click at [283, 171] on input "Client" at bounding box center [288, 167] width 343 height 31
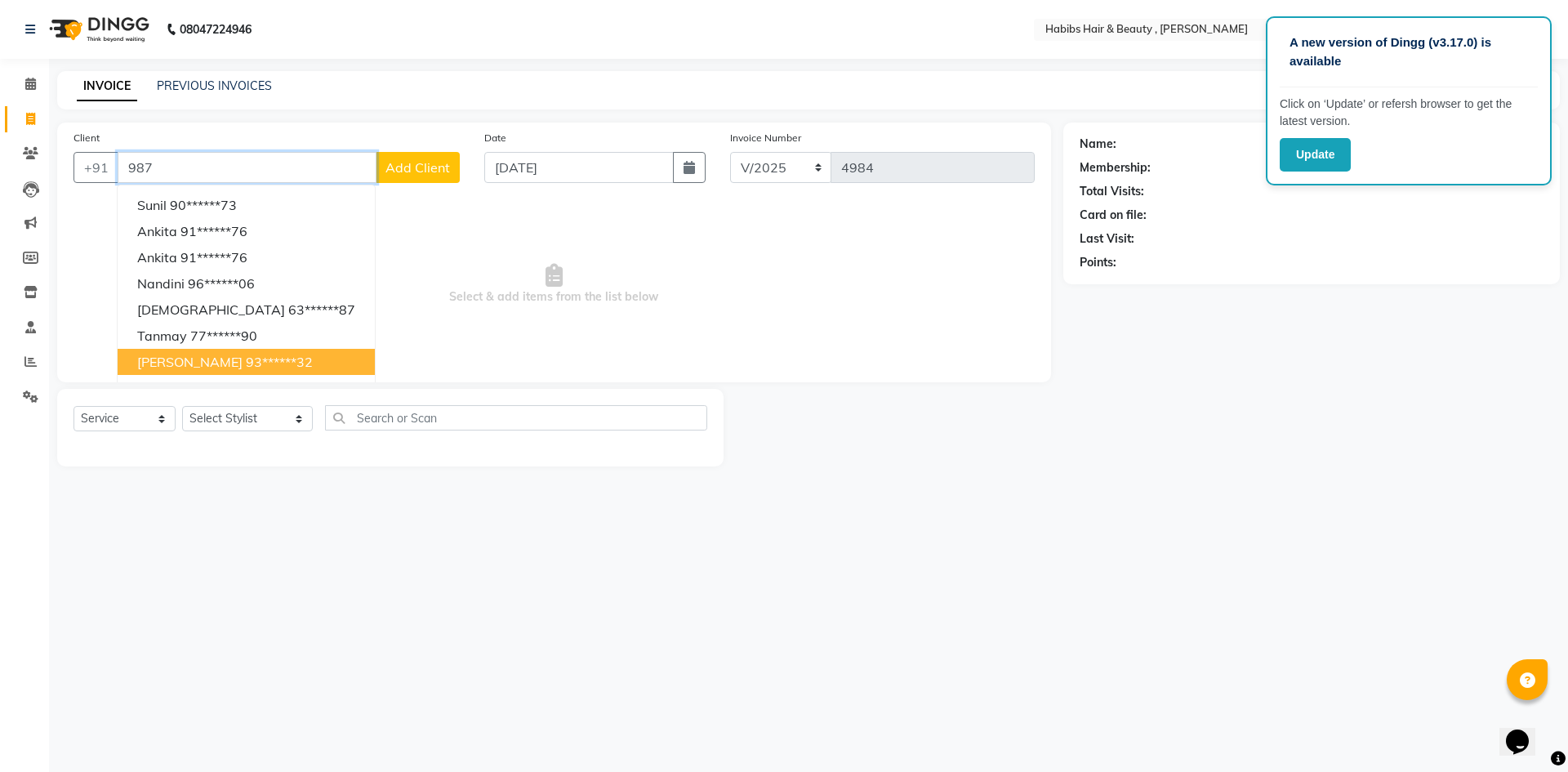
click at [253, 359] on ngb-highlight "93******32" at bounding box center [279, 362] width 67 height 17
type input "93******32"
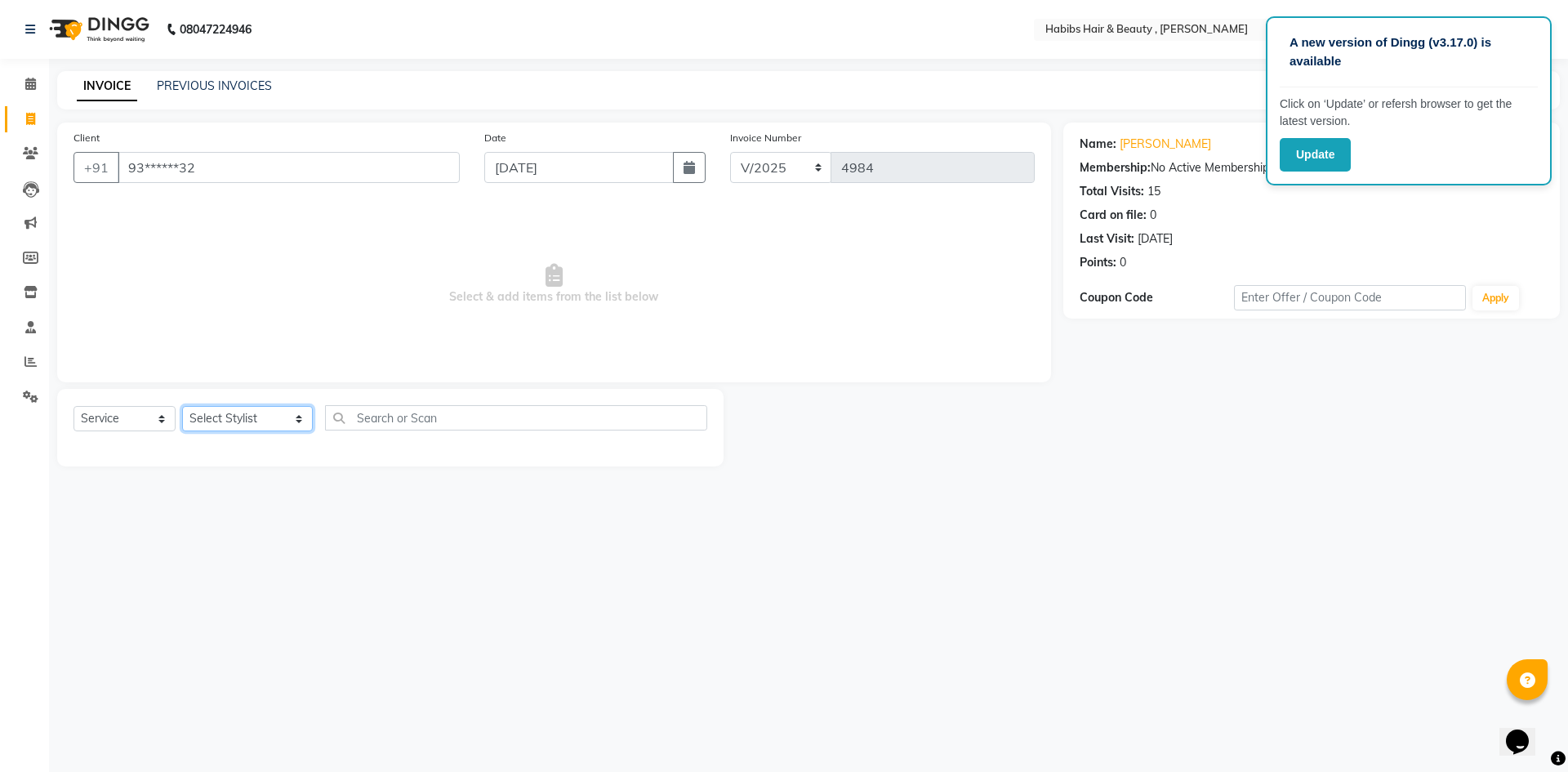
click at [276, 419] on select "Select Stylist [PERSON_NAME] [PERSON_NAME] [PERSON_NAME] Bharti jaya Manager [P…" at bounding box center [247, 418] width 131 height 25
select select "36445"
click at [182, 406] on select "Select Stylist [PERSON_NAME] [PERSON_NAME] [PERSON_NAME] Bharti jaya Manager [P…" at bounding box center [247, 418] width 131 height 25
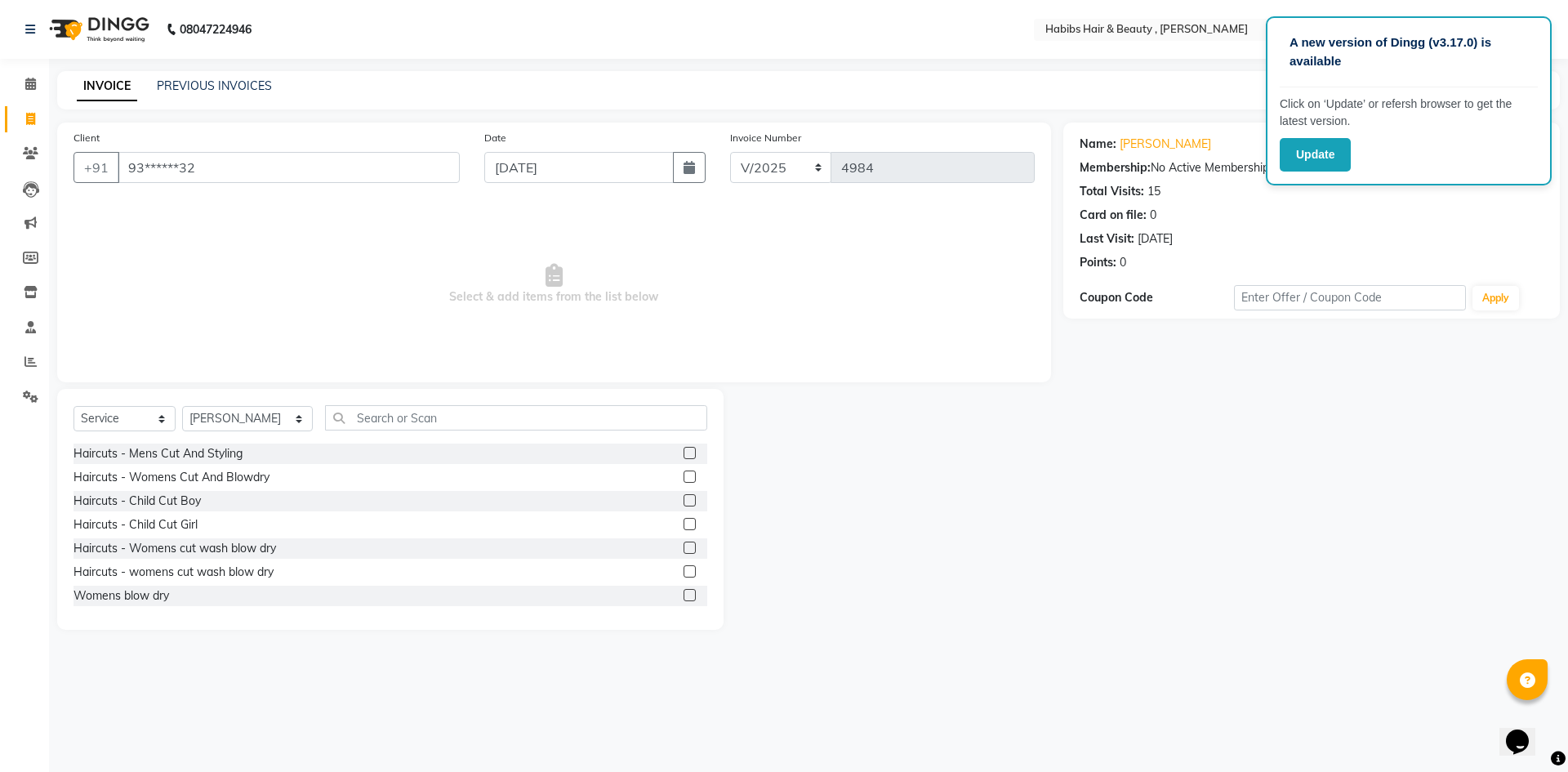
click at [683, 448] on label at bounding box center [689, 453] width 12 height 12
click at [683, 448] on input "checkbox" at bounding box center [688, 453] width 11 height 11
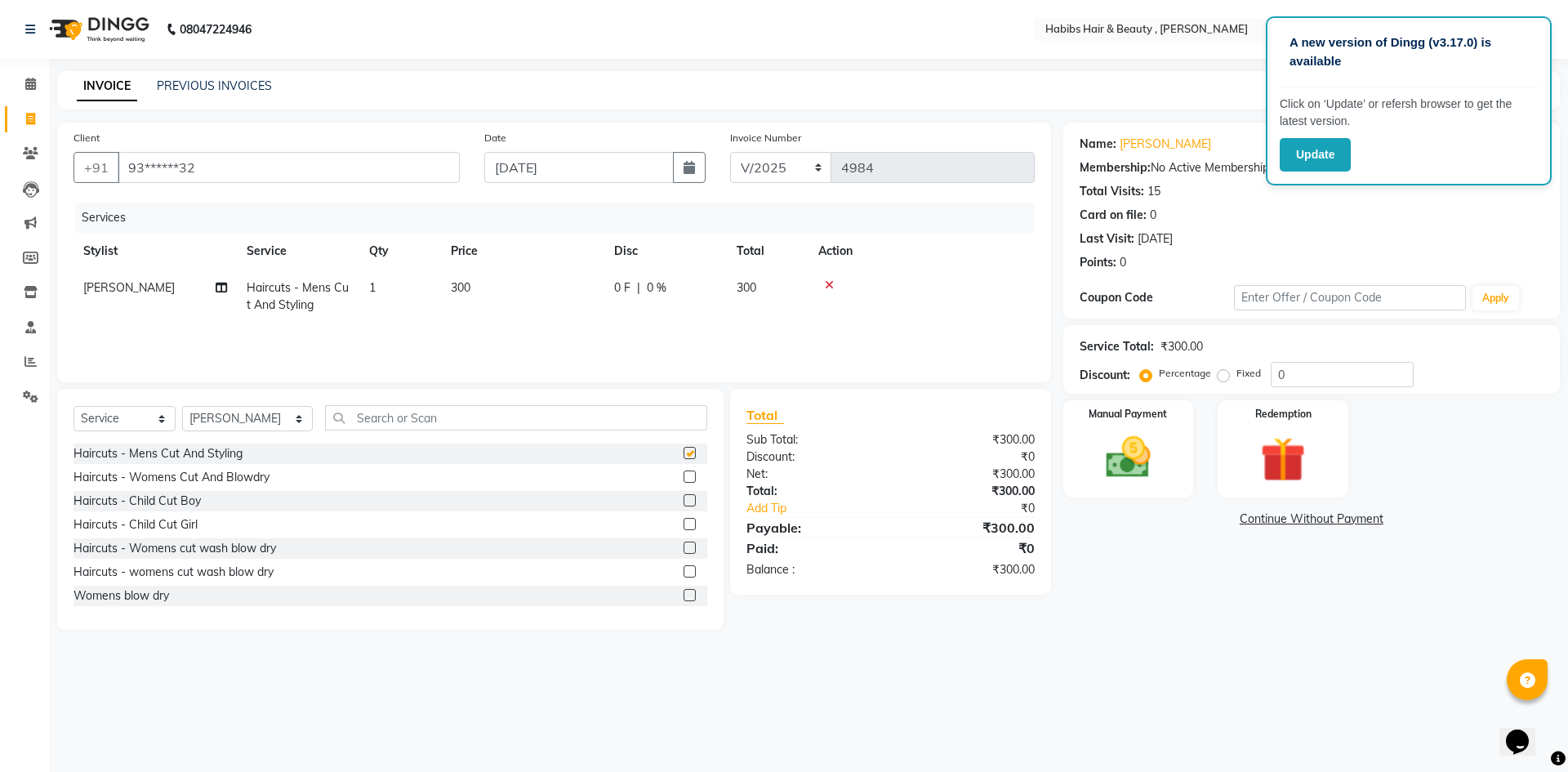
checkbox input "false"
drag, startPoint x: 506, startPoint y: 285, endPoint x: 560, endPoint y: 307, distance: 58.3
click at [510, 288] on td "300" at bounding box center [522, 296] width 163 height 54
select select "36445"
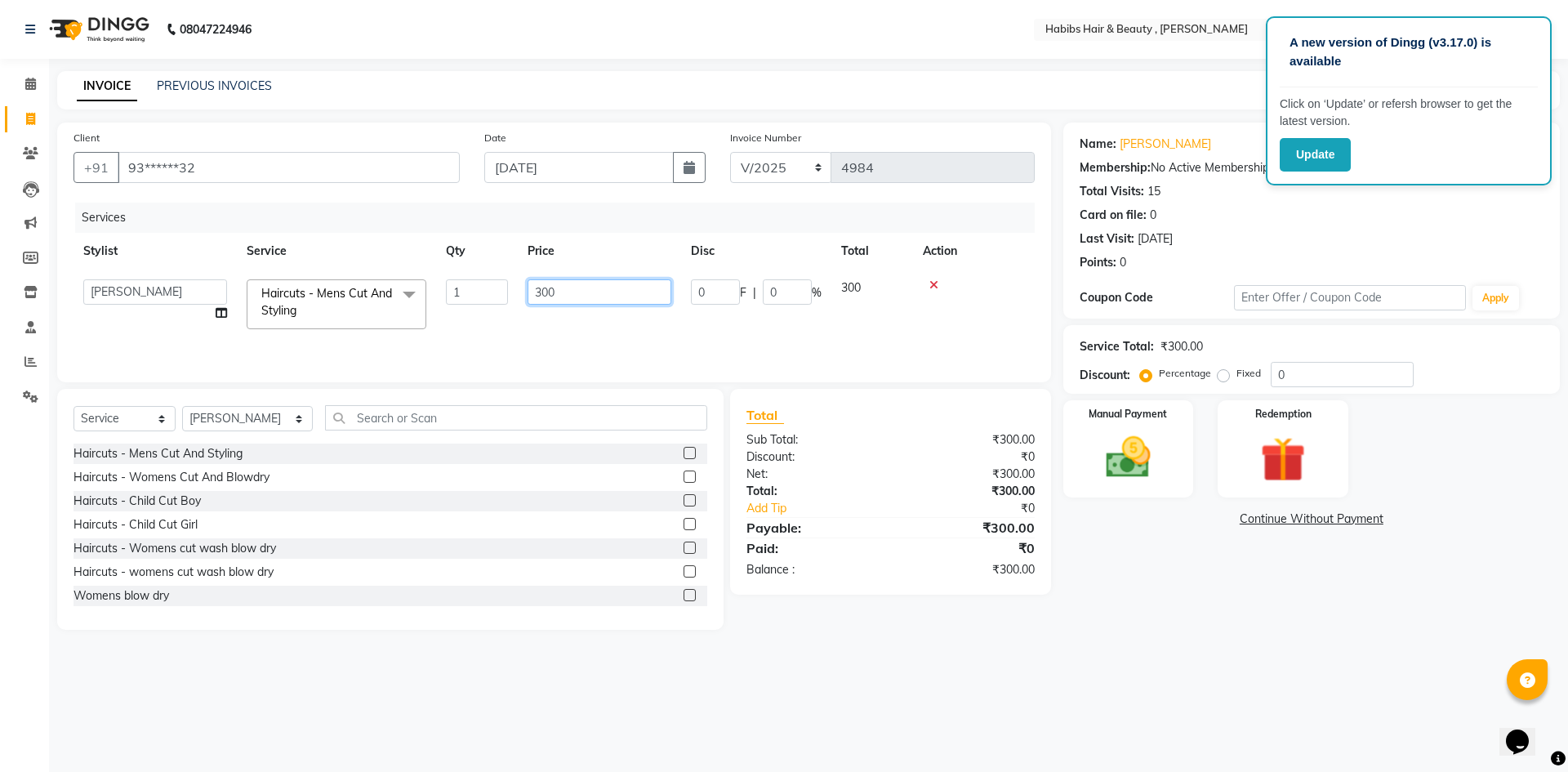
click at [614, 294] on input "300" at bounding box center [599, 292] width 144 height 25
click at [1134, 467] on img at bounding box center [1127, 458] width 76 height 54
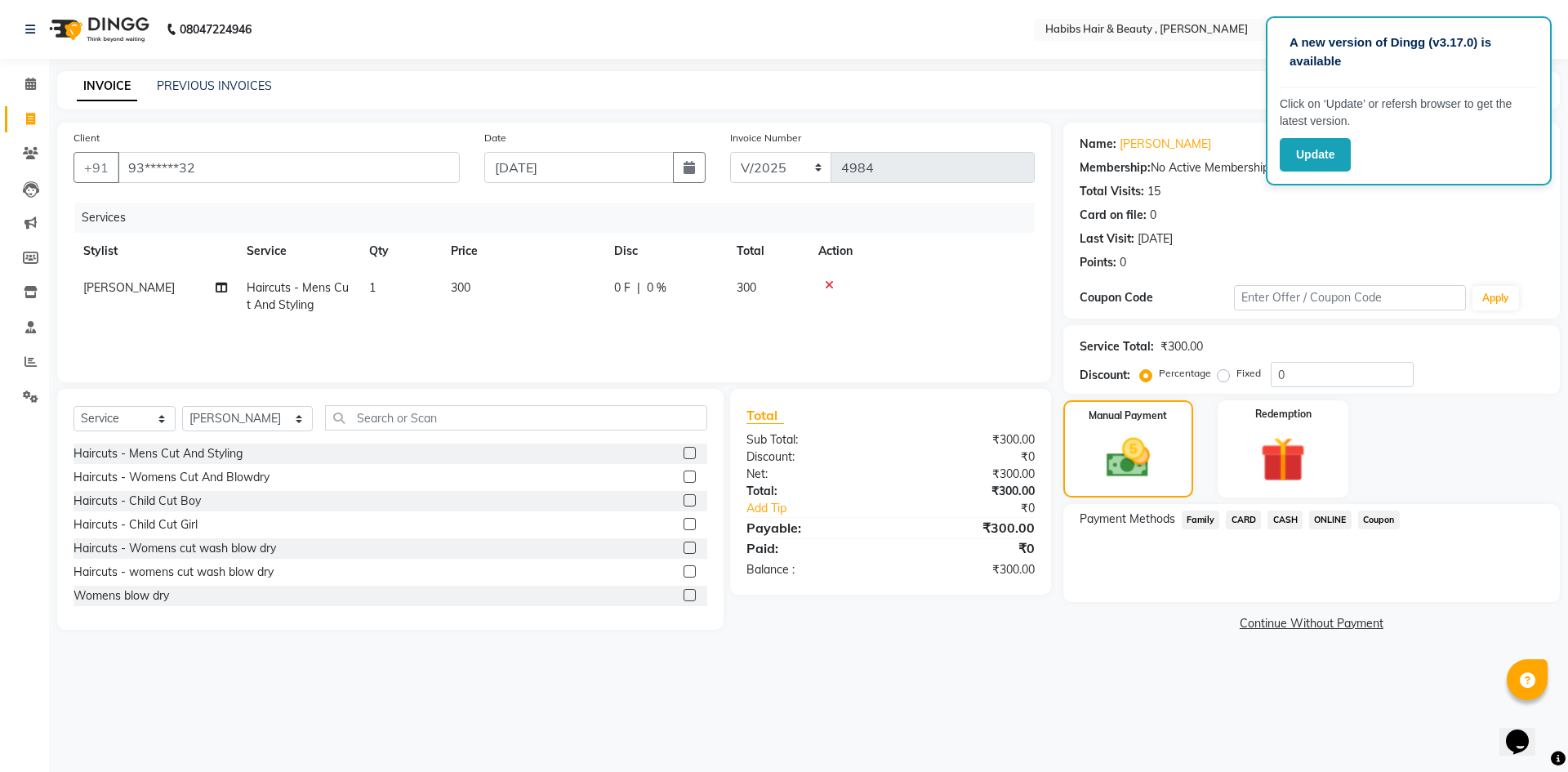
drag, startPoint x: 1281, startPoint y: 517, endPoint x: 1299, endPoint y: 537, distance: 26.9
click at [1282, 517] on span "CASH" at bounding box center [1285, 520] width 35 height 19
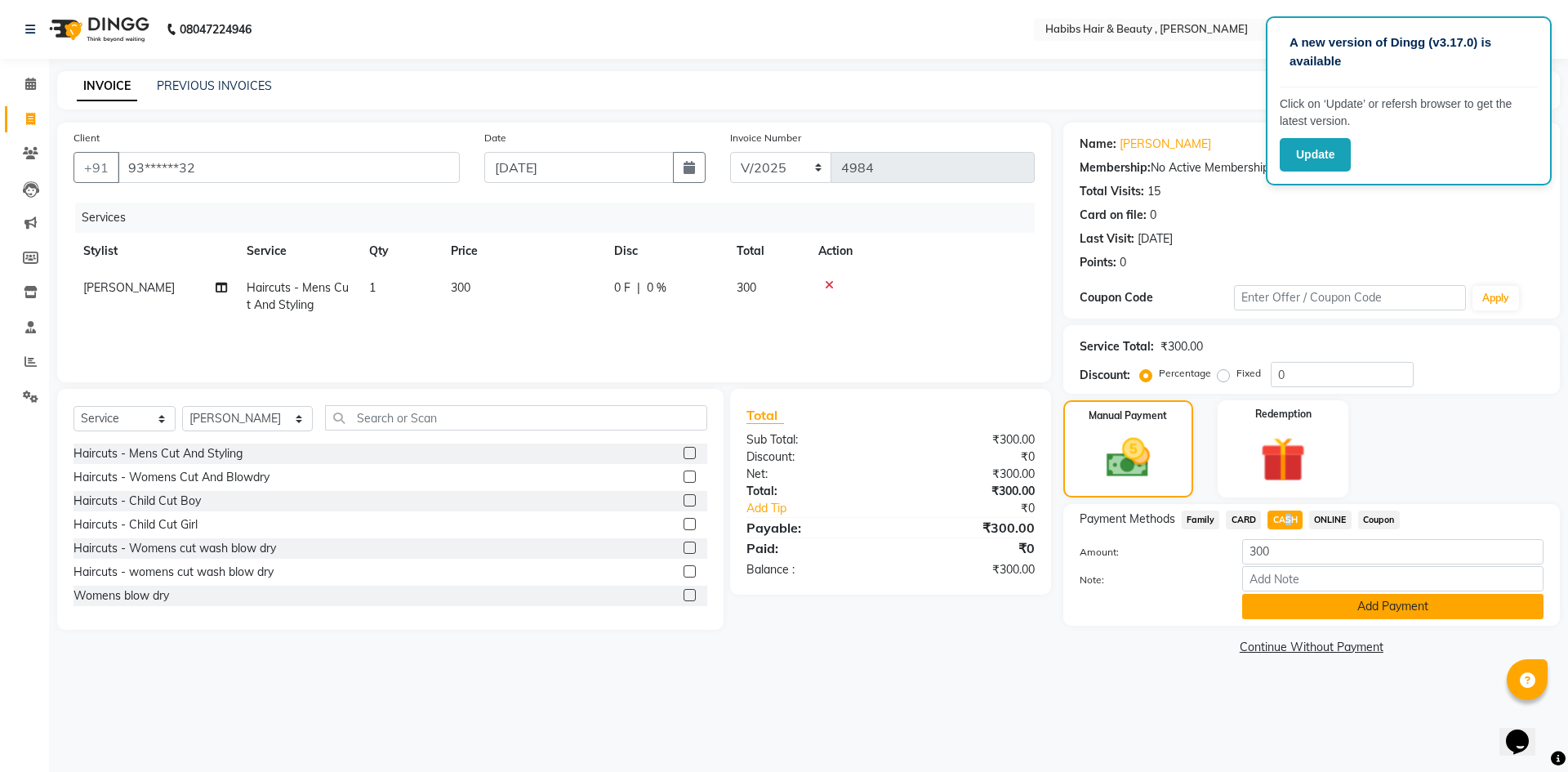
click at [1329, 604] on button "Add Payment" at bounding box center [1393, 606] width 301 height 25
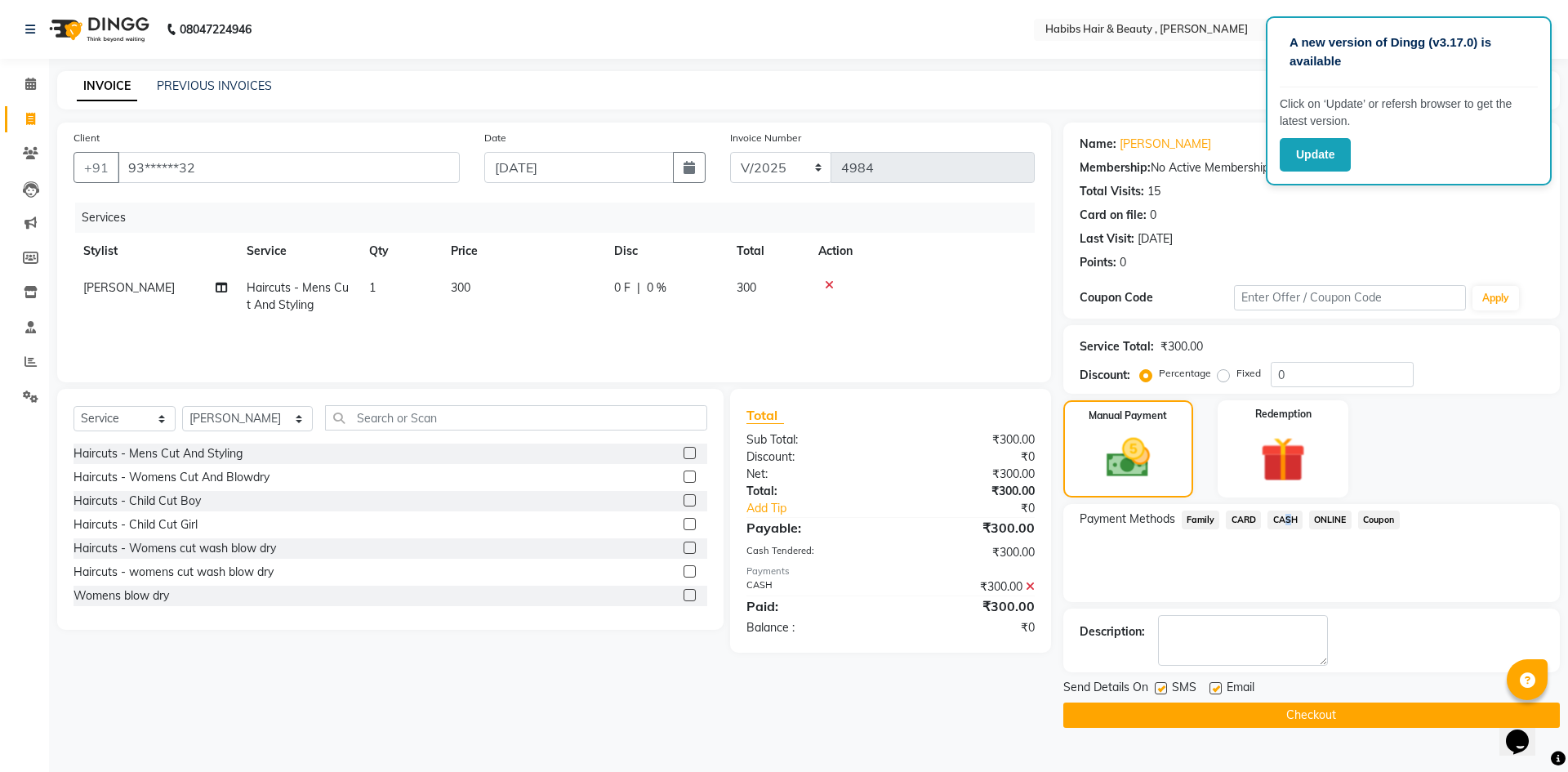
click at [1349, 715] on button "Checkout" at bounding box center [1311, 715] width 496 height 25
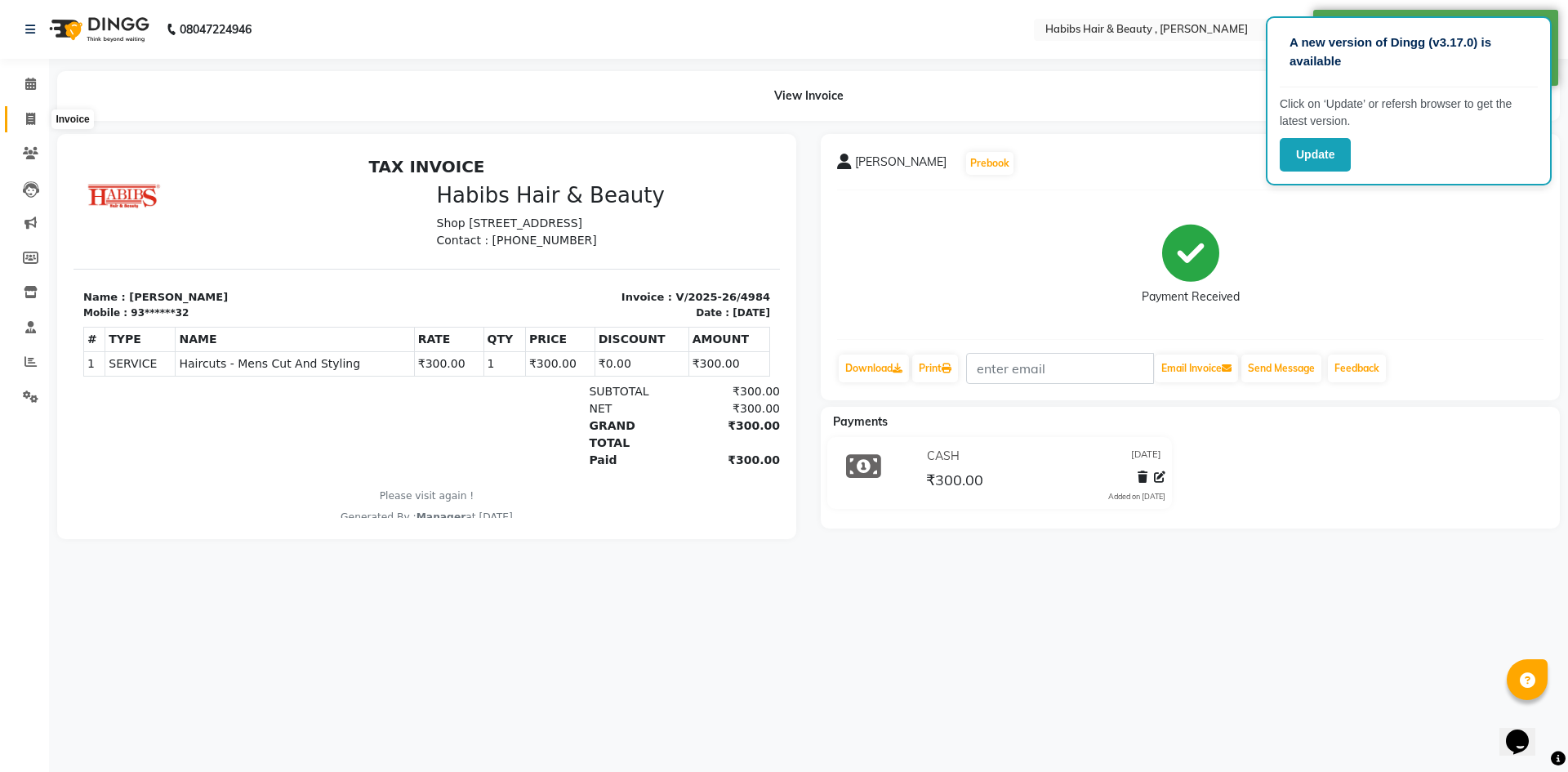
click at [28, 120] on icon at bounding box center [30, 119] width 9 height 12
select select "5300"
select select "service"
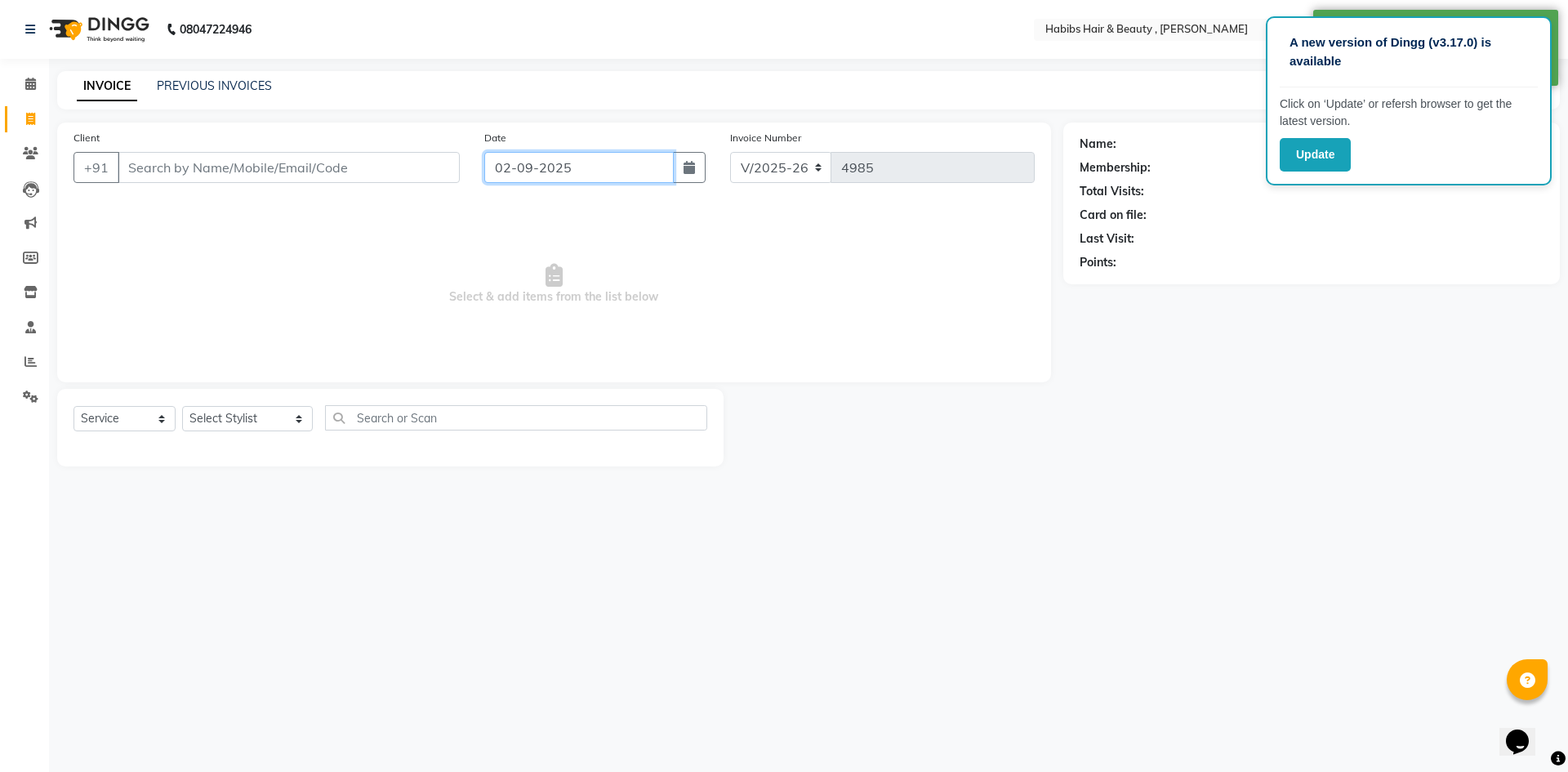
click at [535, 169] on input "02-09-2025" at bounding box center [579, 167] width 190 height 31
select select "9"
select select "2025"
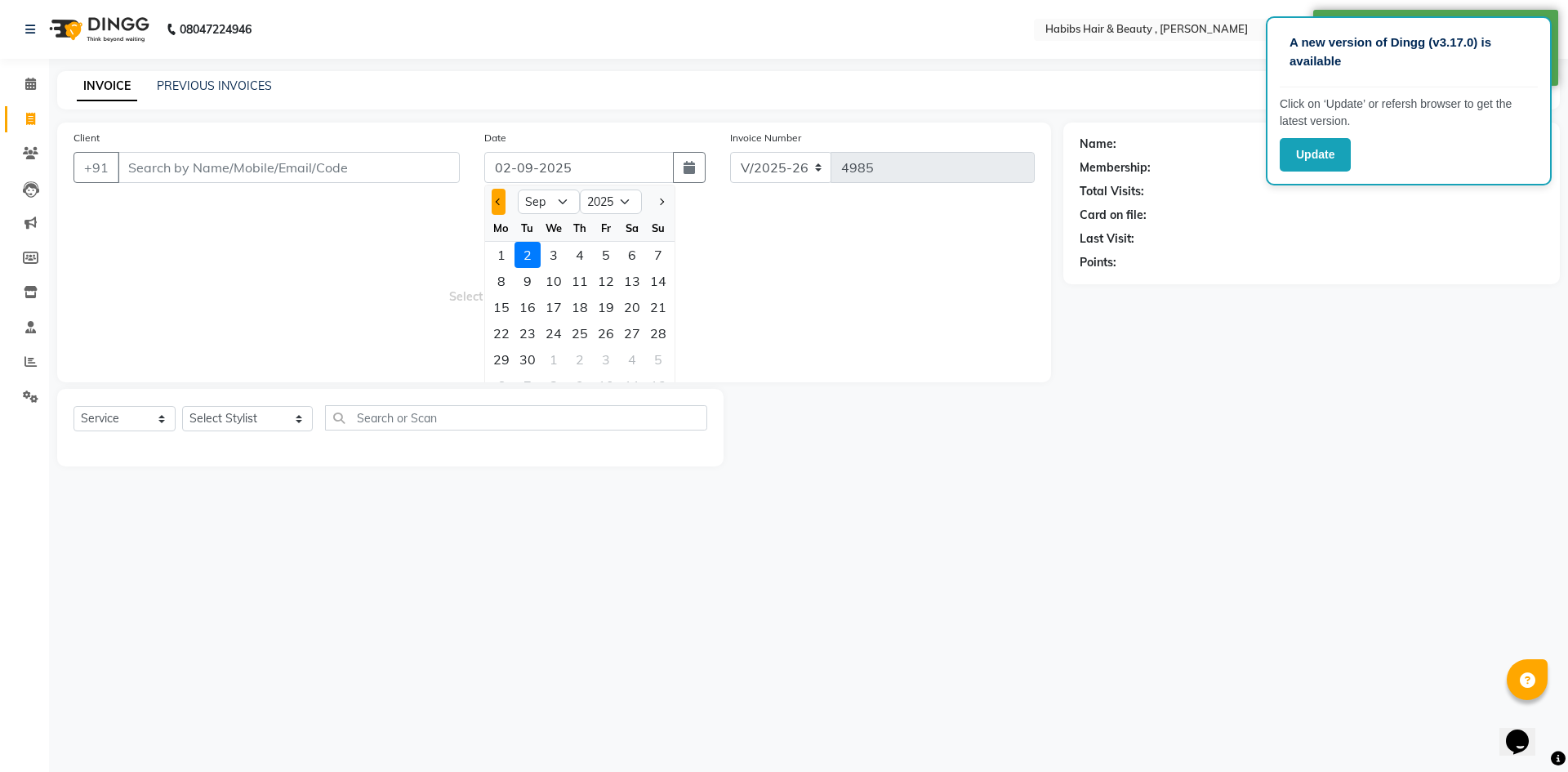
click at [500, 209] on button "Previous month" at bounding box center [498, 201] width 14 height 26
select select "8"
drag, startPoint x: 666, startPoint y: 364, endPoint x: 468, endPoint y: 234, distance: 236.9
click at [662, 357] on div "31" at bounding box center [658, 359] width 26 height 26
type input "[DATE]"
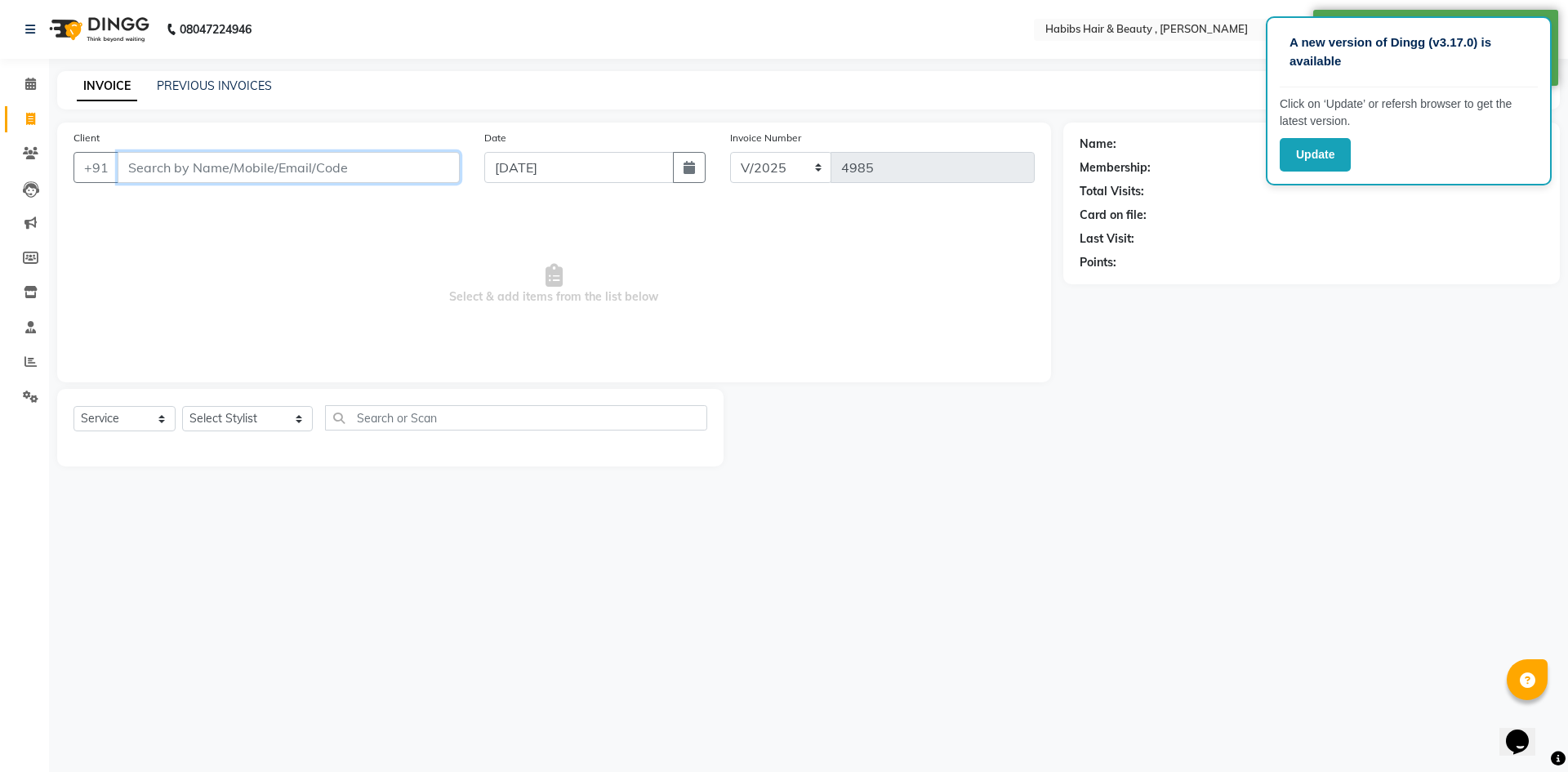
click at [361, 172] on input "Client" at bounding box center [288, 167] width 343 height 31
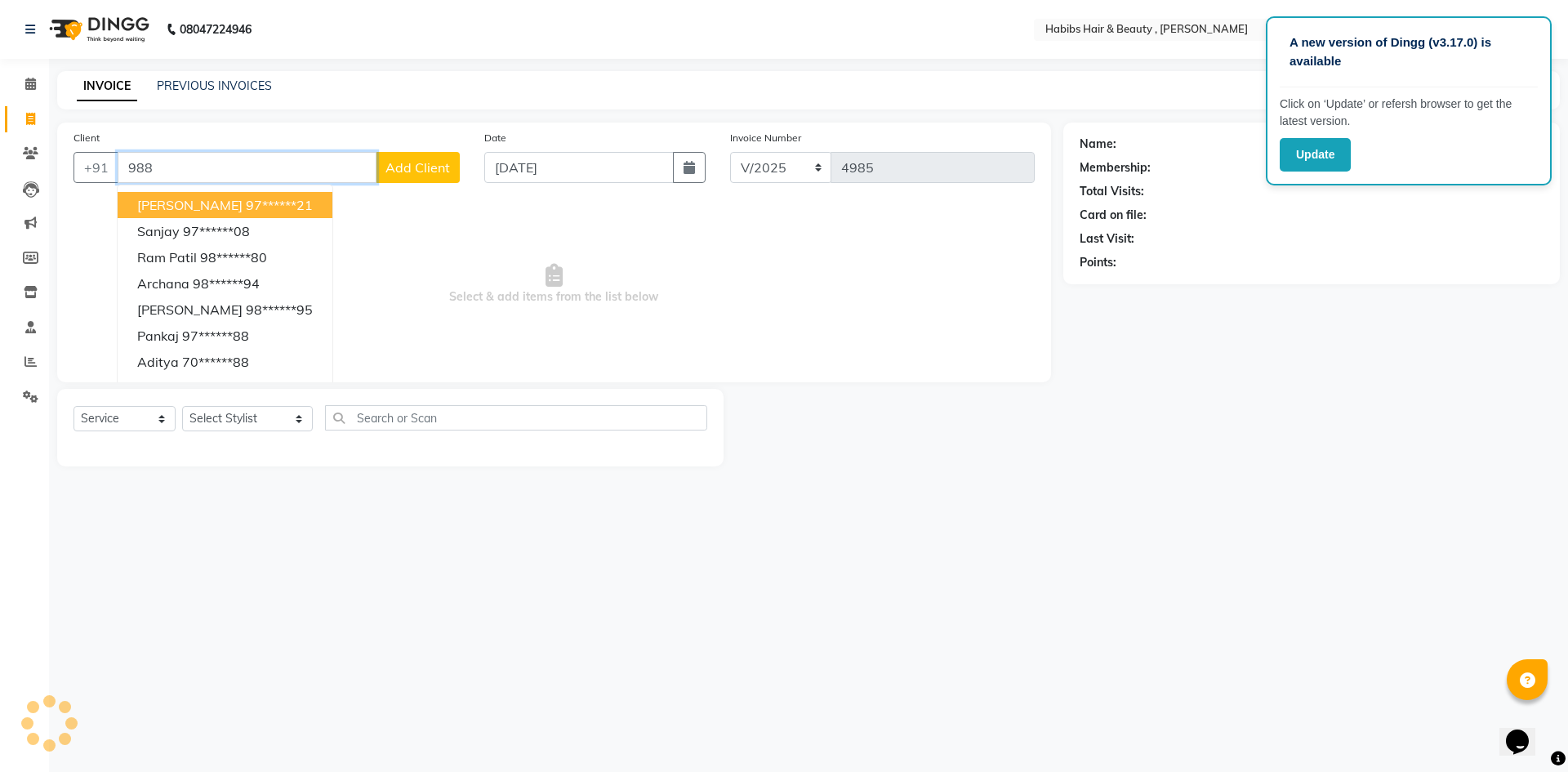
click at [254, 209] on button "[PERSON_NAME] 97******21" at bounding box center [224, 205] width 214 height 26
type input "97******21"
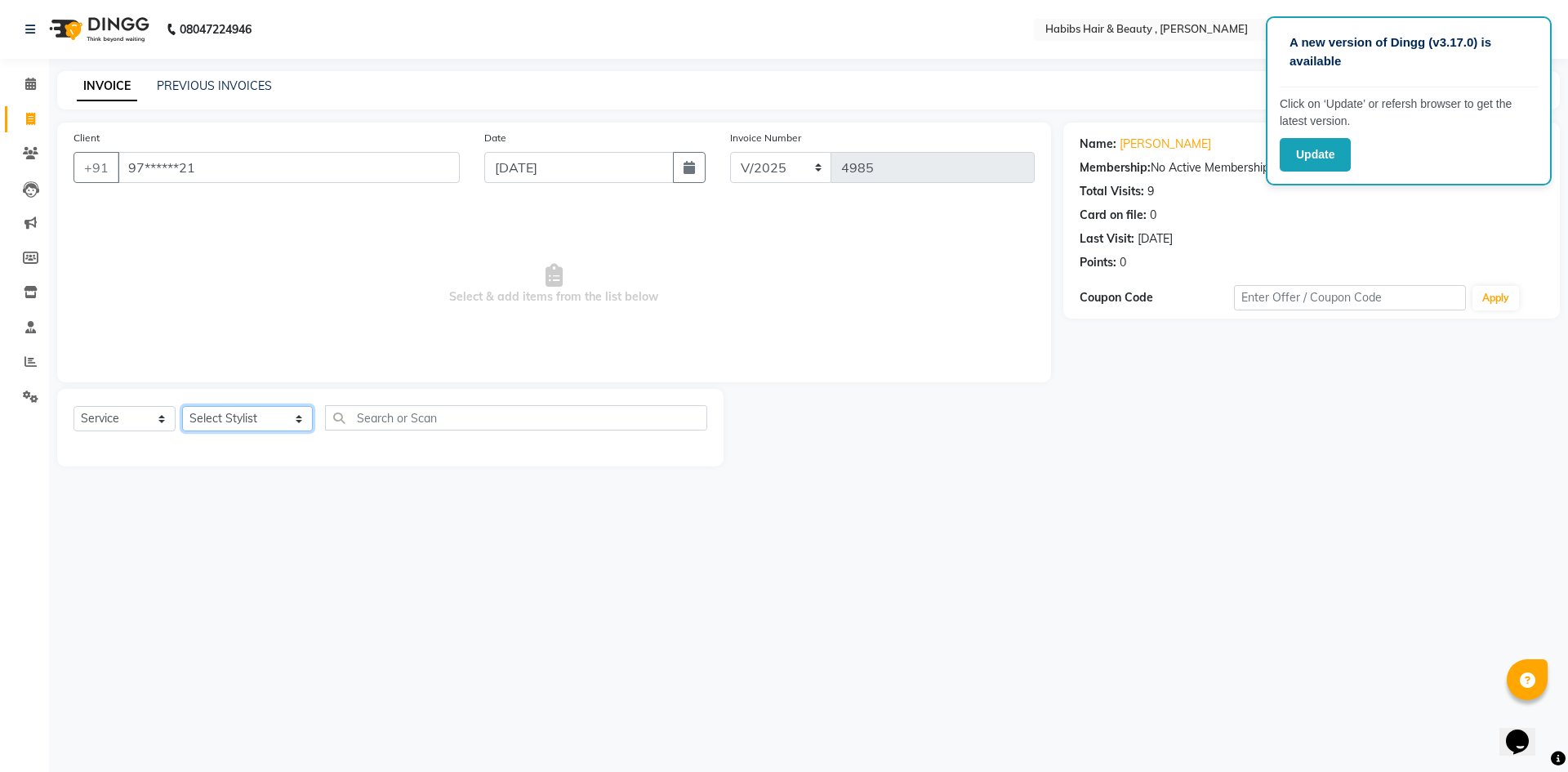
click at [281, 421] on select "Select Stylist [PERSON_NAME] [PERSON_NAME] [PERSON_NAME] Bharti jaya Manager [P…" at bounding box center [247, 418] width 131 height 25
select select "67591"
click at [182, 406] on select "Select Stylist [PERSON_NAME] [PERSON_NAME] [PERSON_NAME] Bharti jaya Manager [P…" at bounding box center [247, 418] width 131 height 25
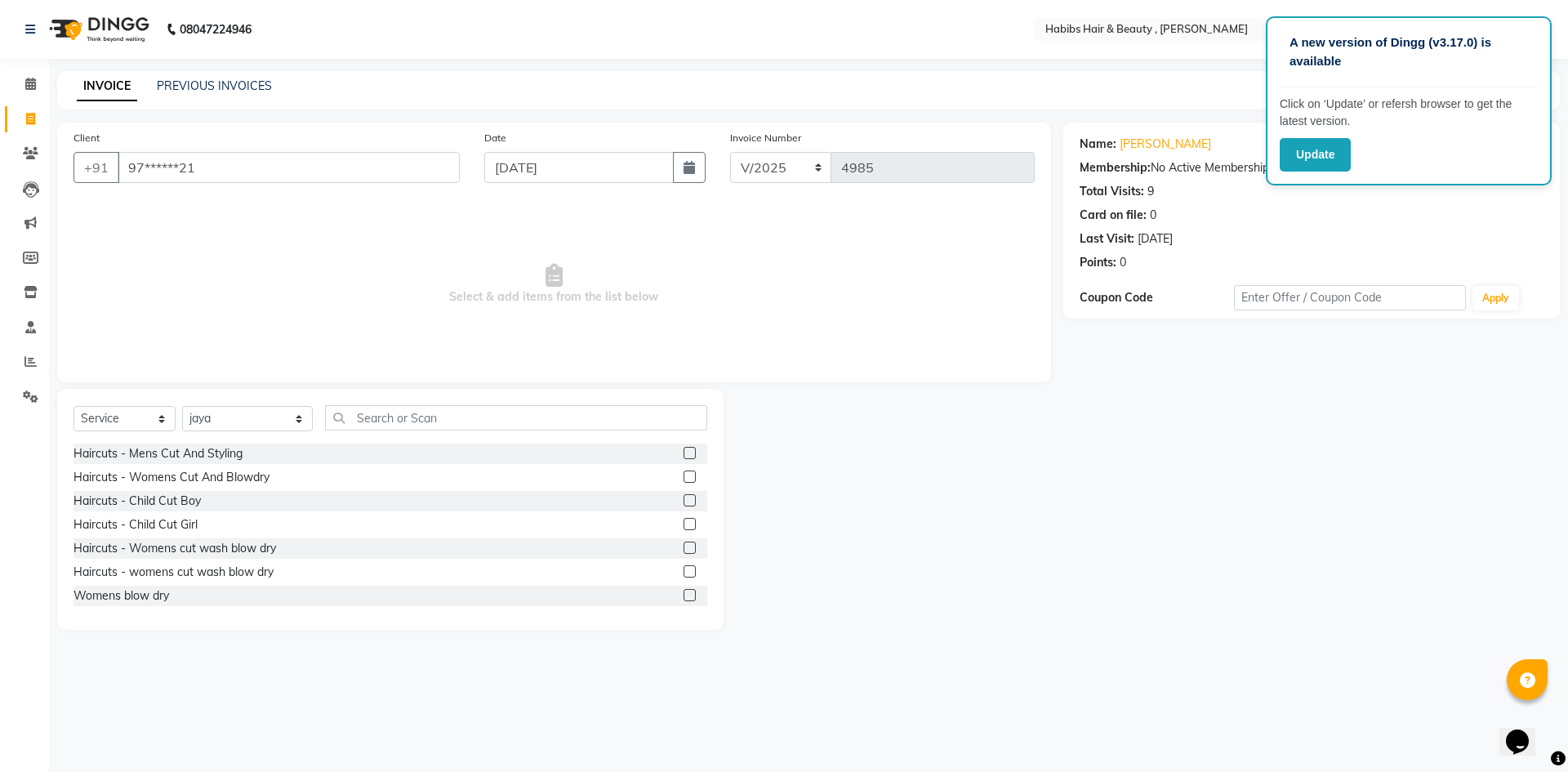
click at [683, 456] on label at bounding box center [689, 453] width 12 height 12
click at [683, 456] on input "checkbox" at bounding box center [688, 453] width 11 height 11
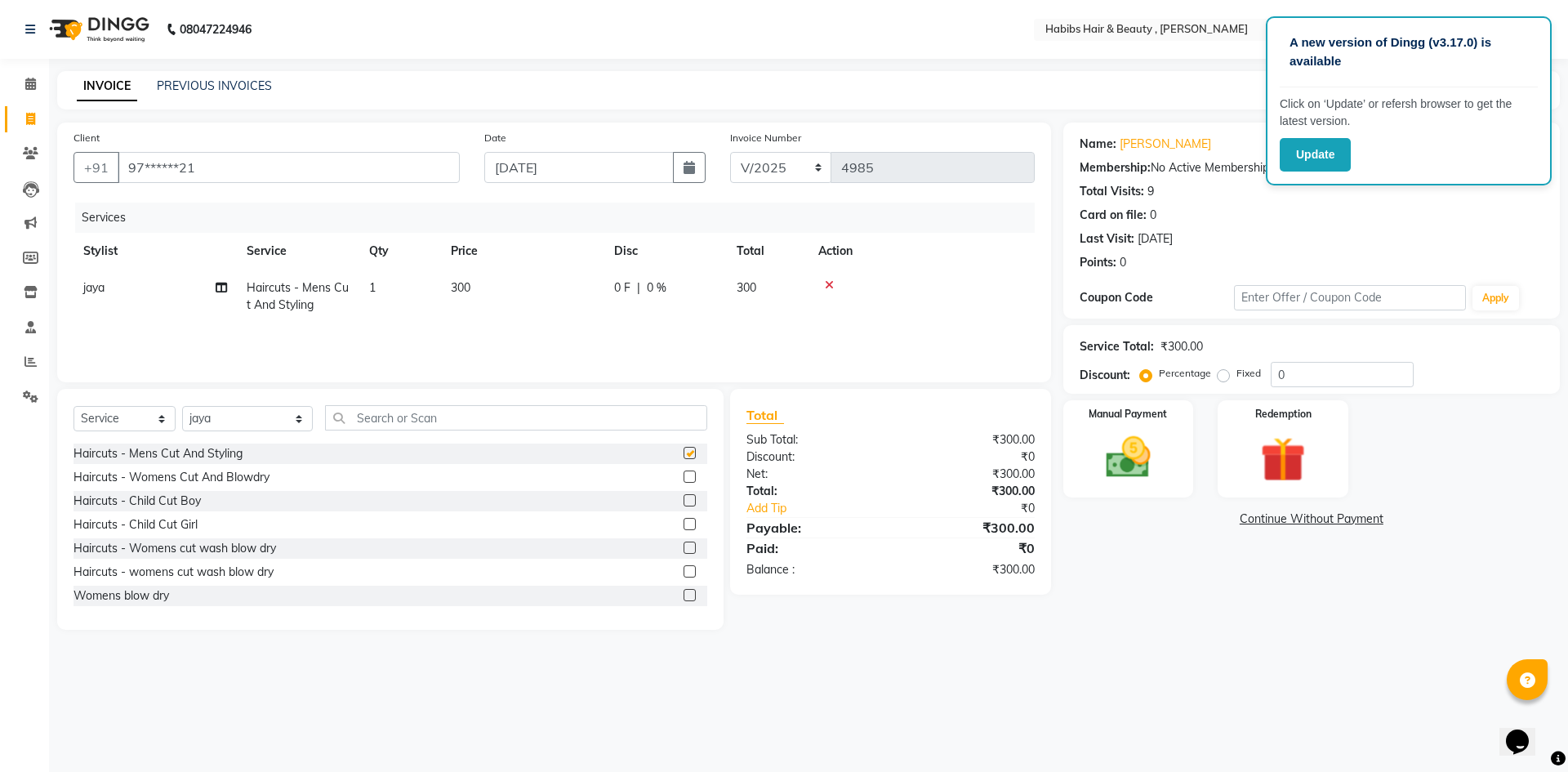
checkbox input "false"
drag, startPoint x: 486, startPoint y: 275, endPoint x: 496, endPoint y: 277, distance: 10.2
click at [486, 276] on td "300" at bounding box center [522, 296] width 163 height 54
select select "67591"
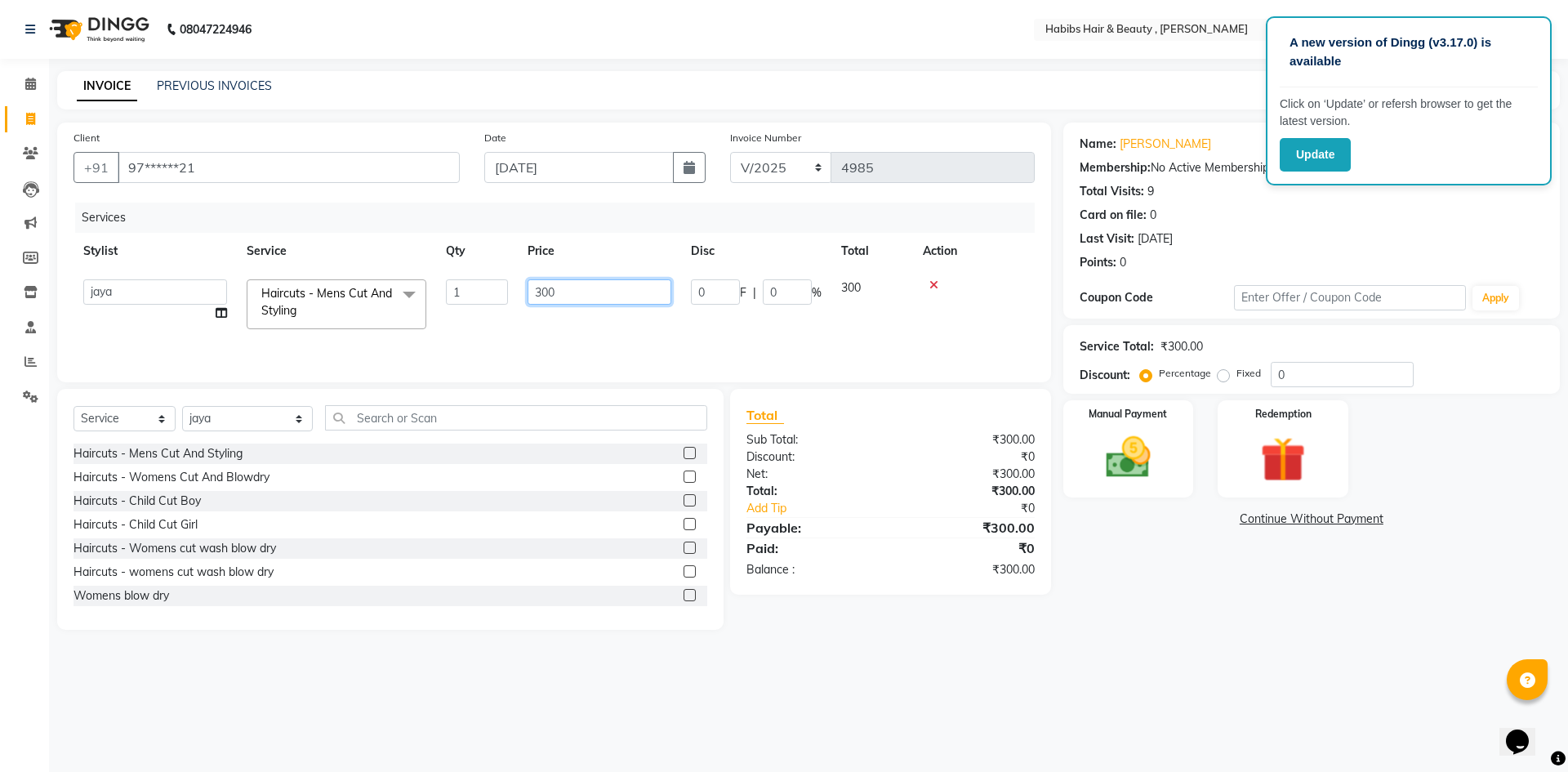
drag, startPoint x: 568, startPoint y: 291, endPoint x: 583, endPoint y: 311, distance: 25.0
click at [580, 309] on td "300" at bounding box center [599, 304] width 163 height 70
type input "3"
type input "2000"
click at [1170, 443] on div "Manual Payment" at bounding box center [1127, 448] width 136 height 101
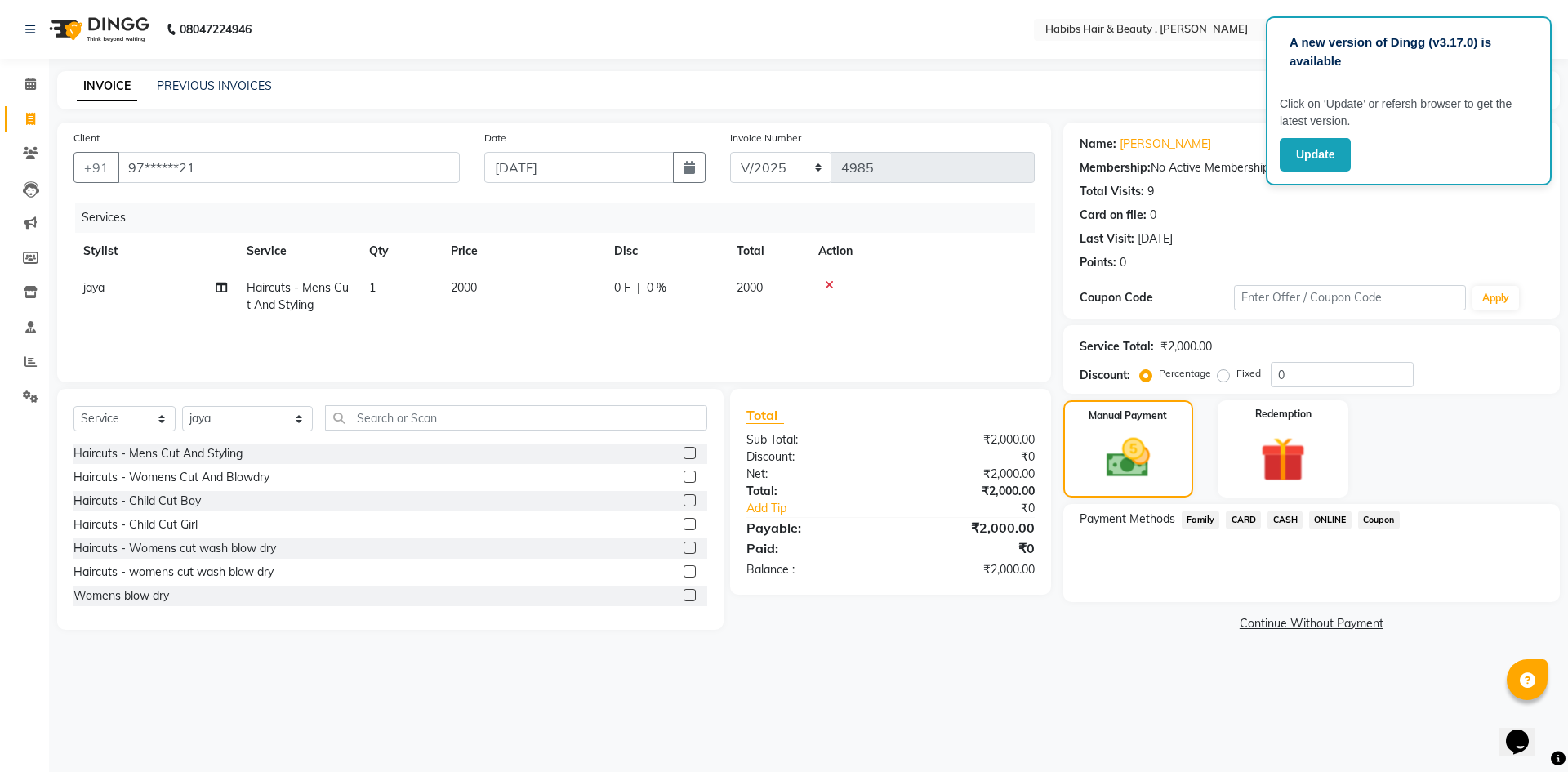
click at [1324, 521] on span "ONLINE" at bounding box center [1330, 520] width 42 height 19
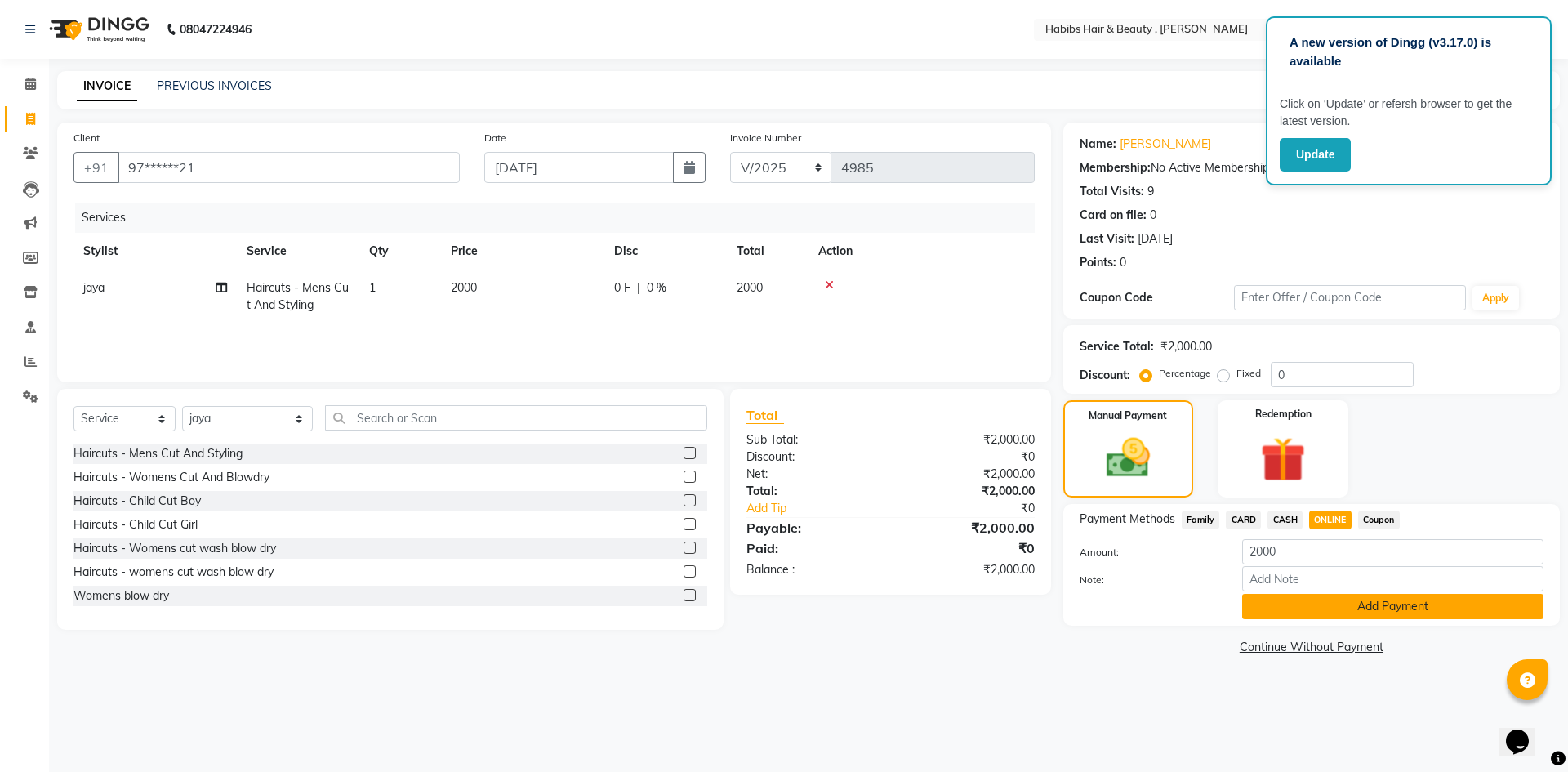
click at [1350, 606] on button "Add Payment" at bounding box center [1393, 606] width 301 height 25
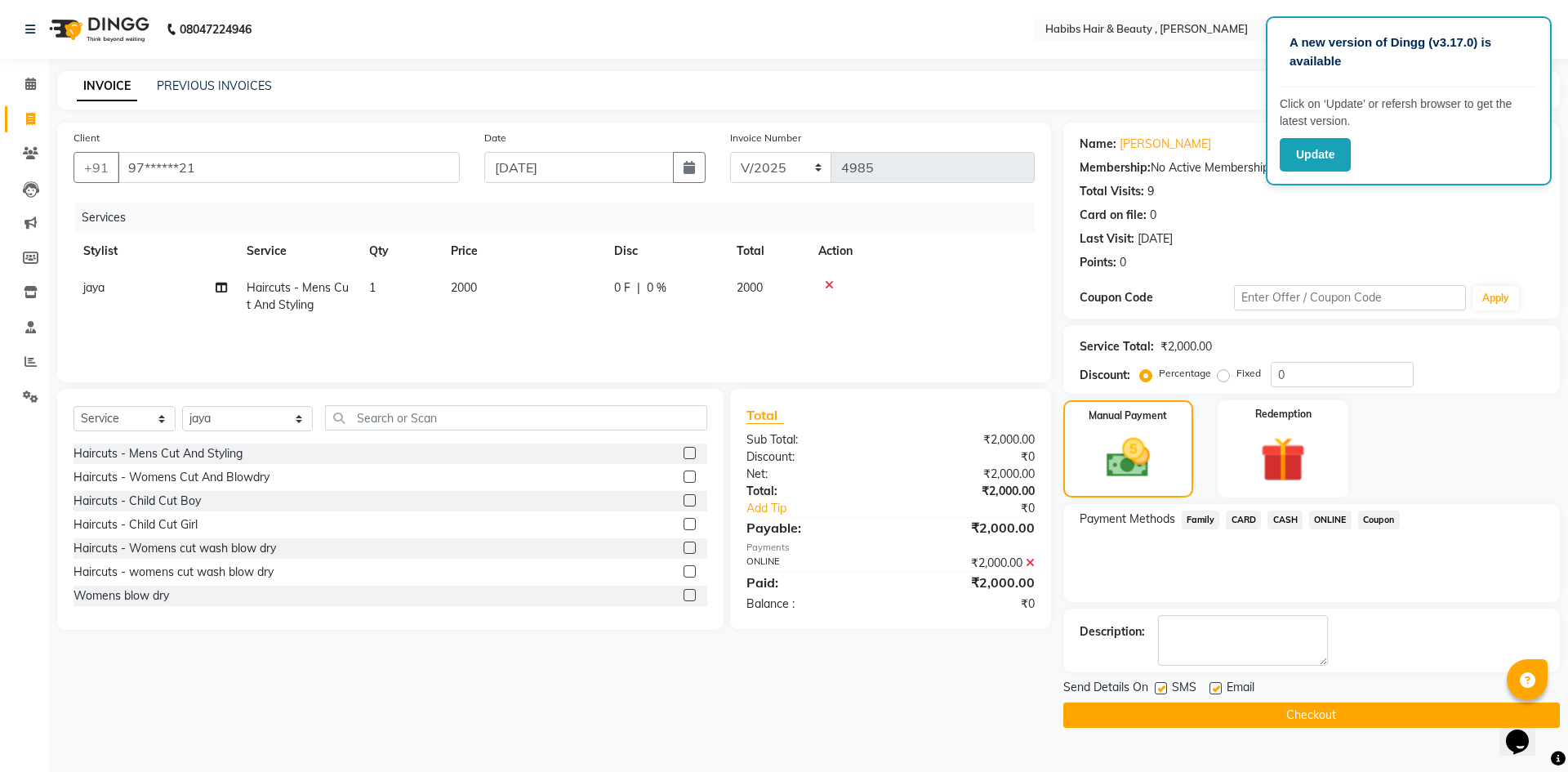
click at [1373, 716] on button "Checkout" at bounding box center [1311, 715] width 496 height 25
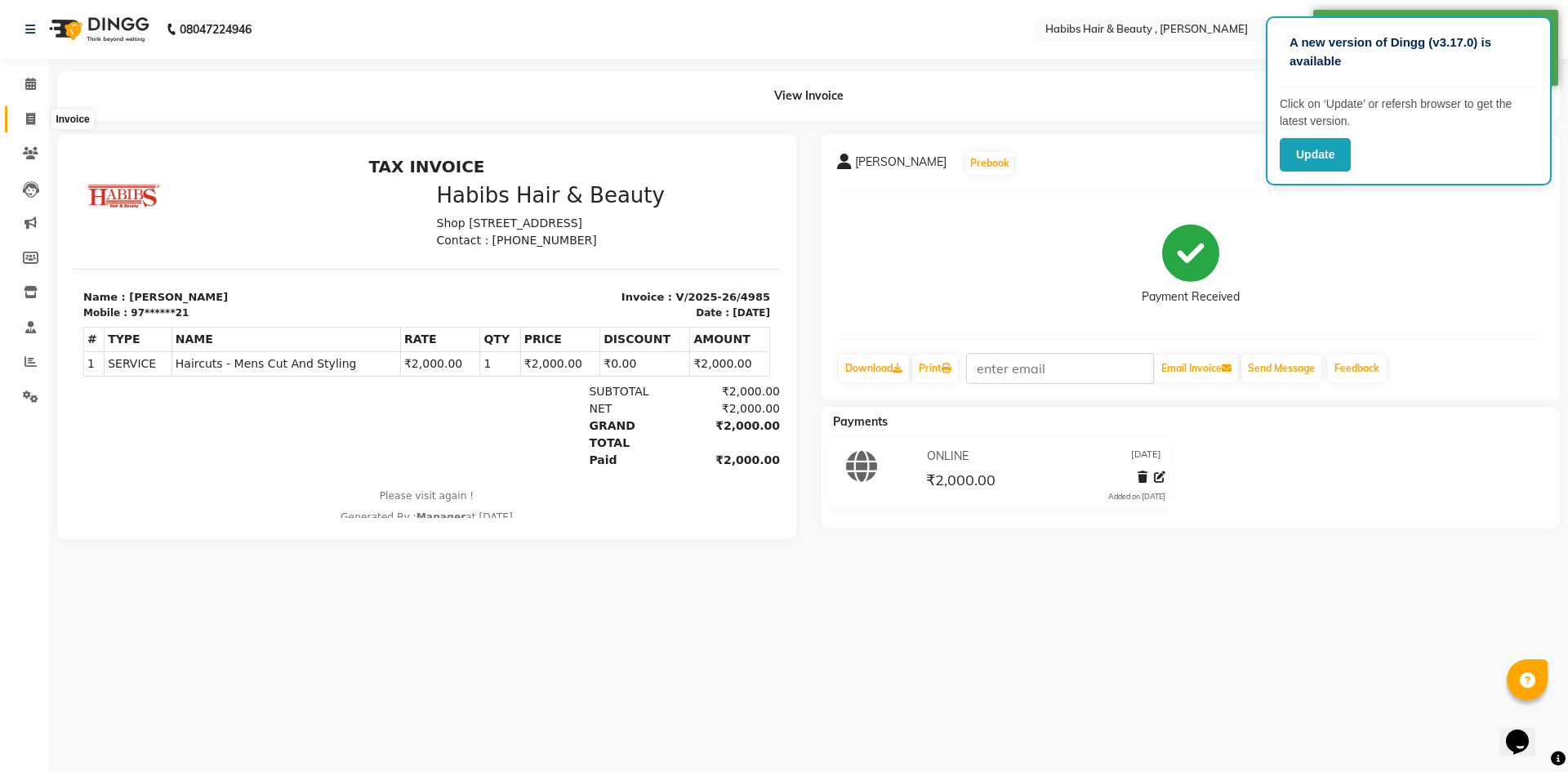
click at [34, 121] on icon at bounding box center [30, 119] width 9 height 12
select select "5300"
select select "service"
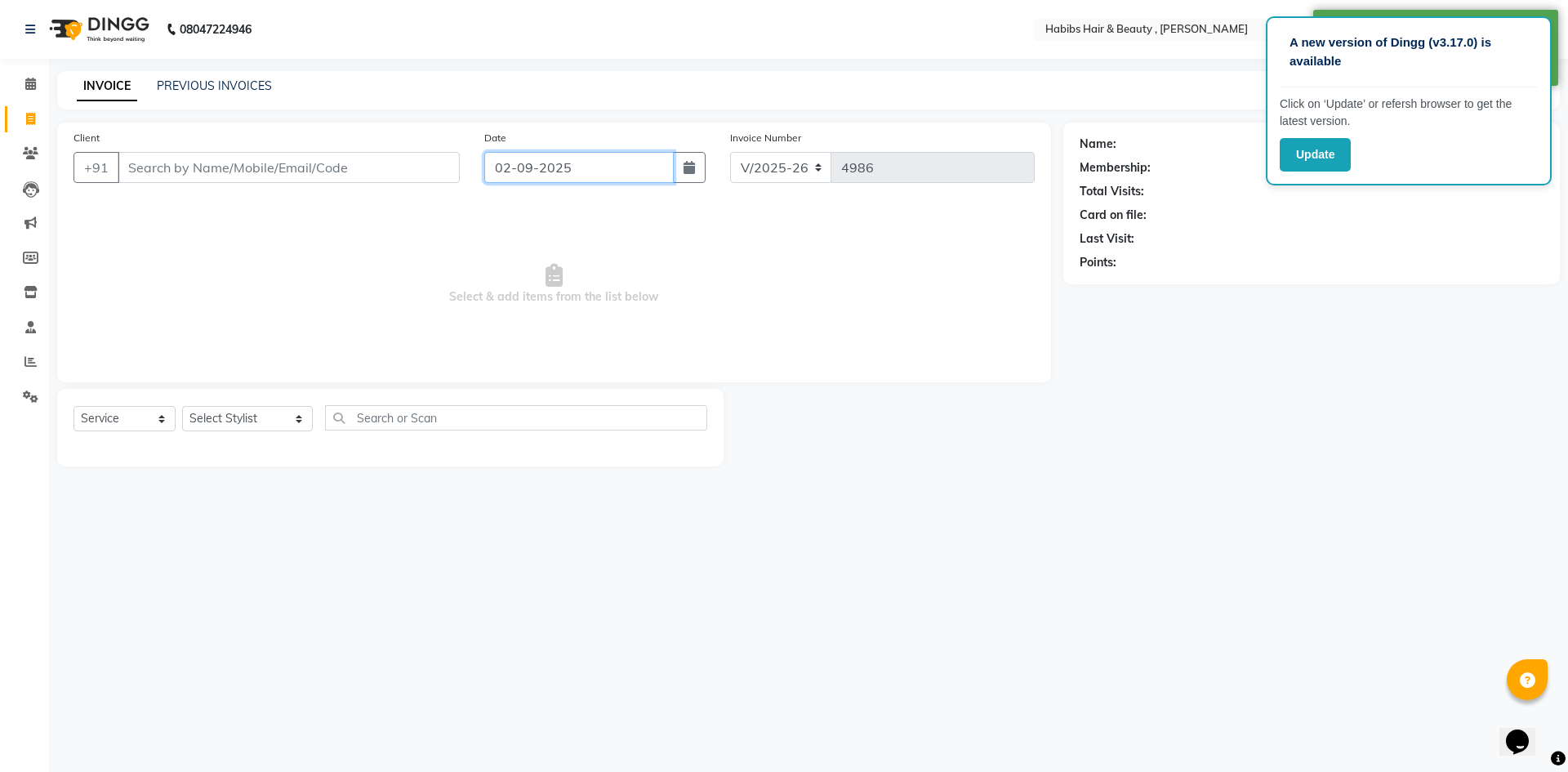
click at [507, 167] on input "02-09-2025" at bounding box center [579, 167] width 190 height 31
select select "9"
select select "2025"
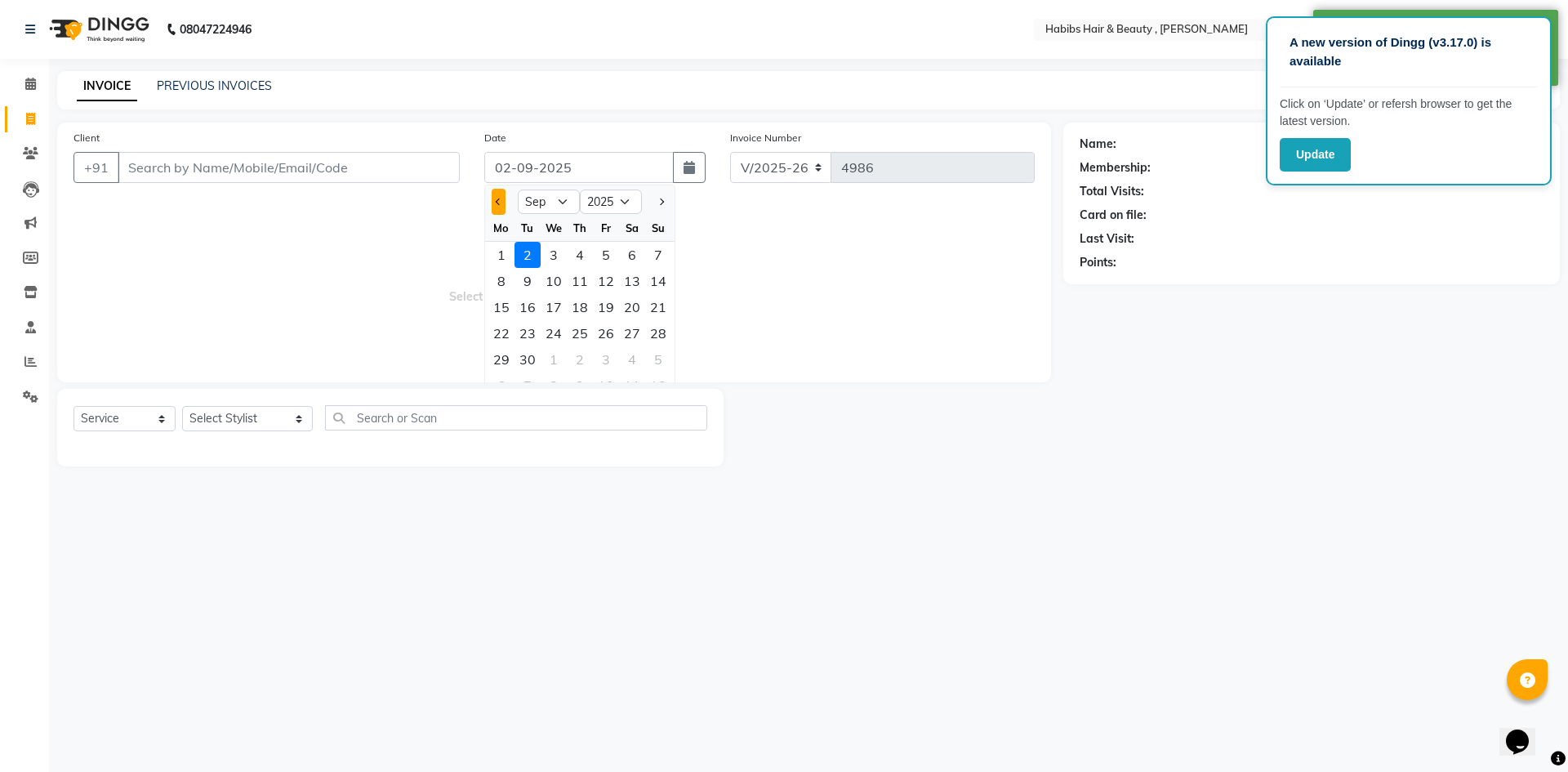
click at [496, 202] on span "Previous month" at bounding box center [499, 202] width 7 height 7
select select "8"
click at [665, 363] on div "31" at bounding box center [658, 359] width 26 height 26
type input "[DATE]"
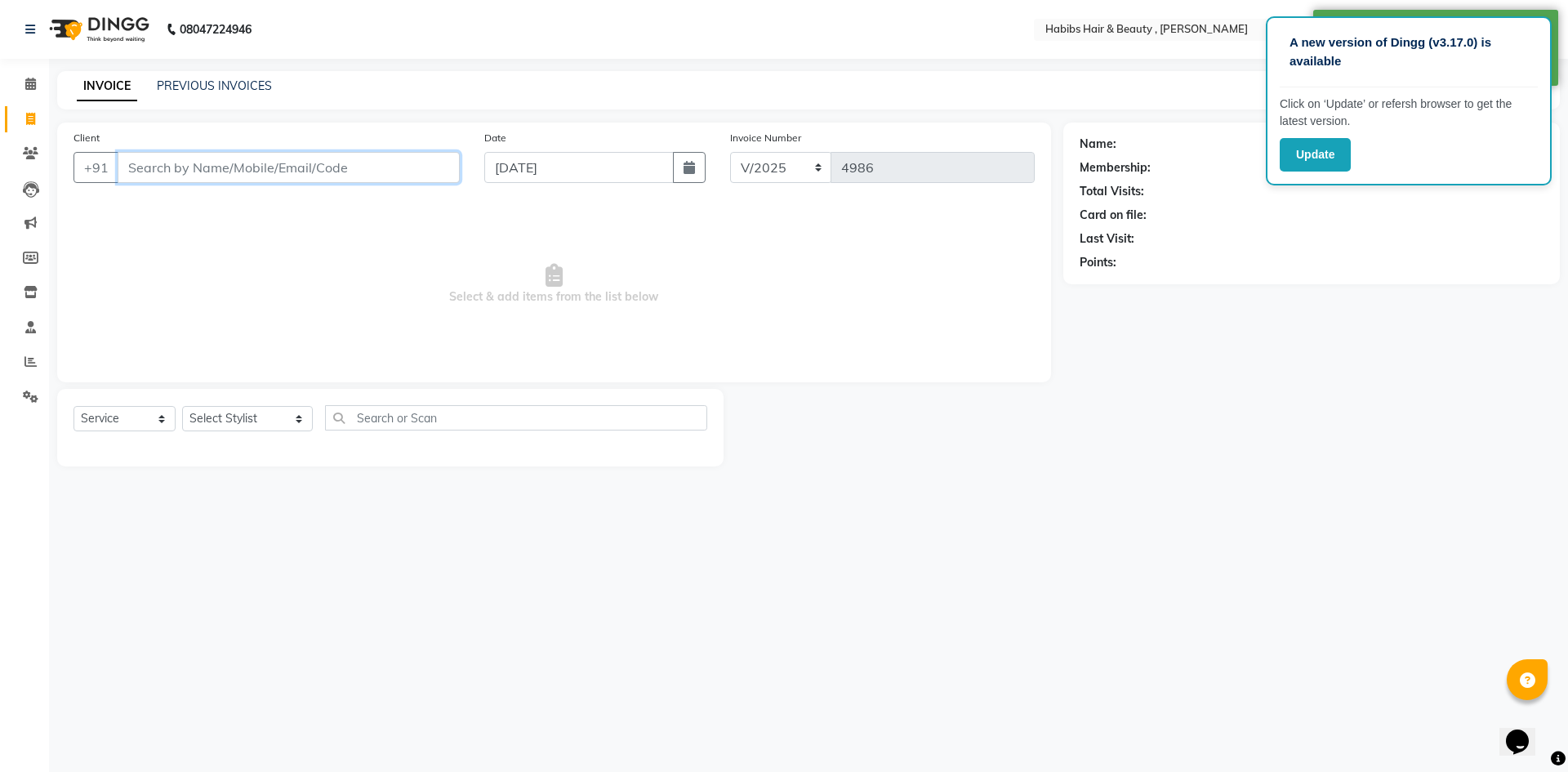
click at [355, 173] on input "Client" at bounding box center [288, 167] width 343 height 31
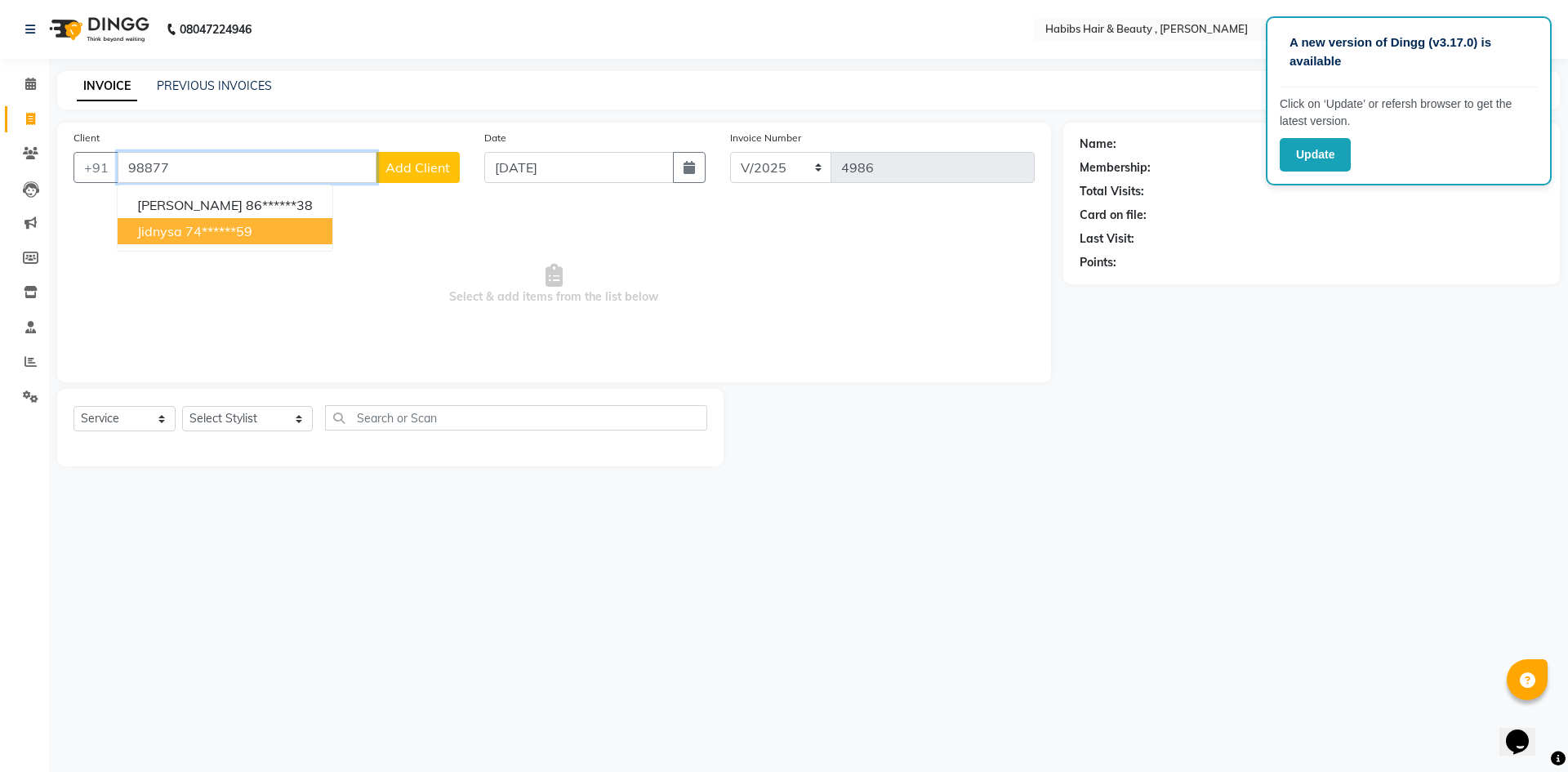
click at [252, 234] on ngb-highlight "74******59" at bounding box center [219, 231] width 67 height 17
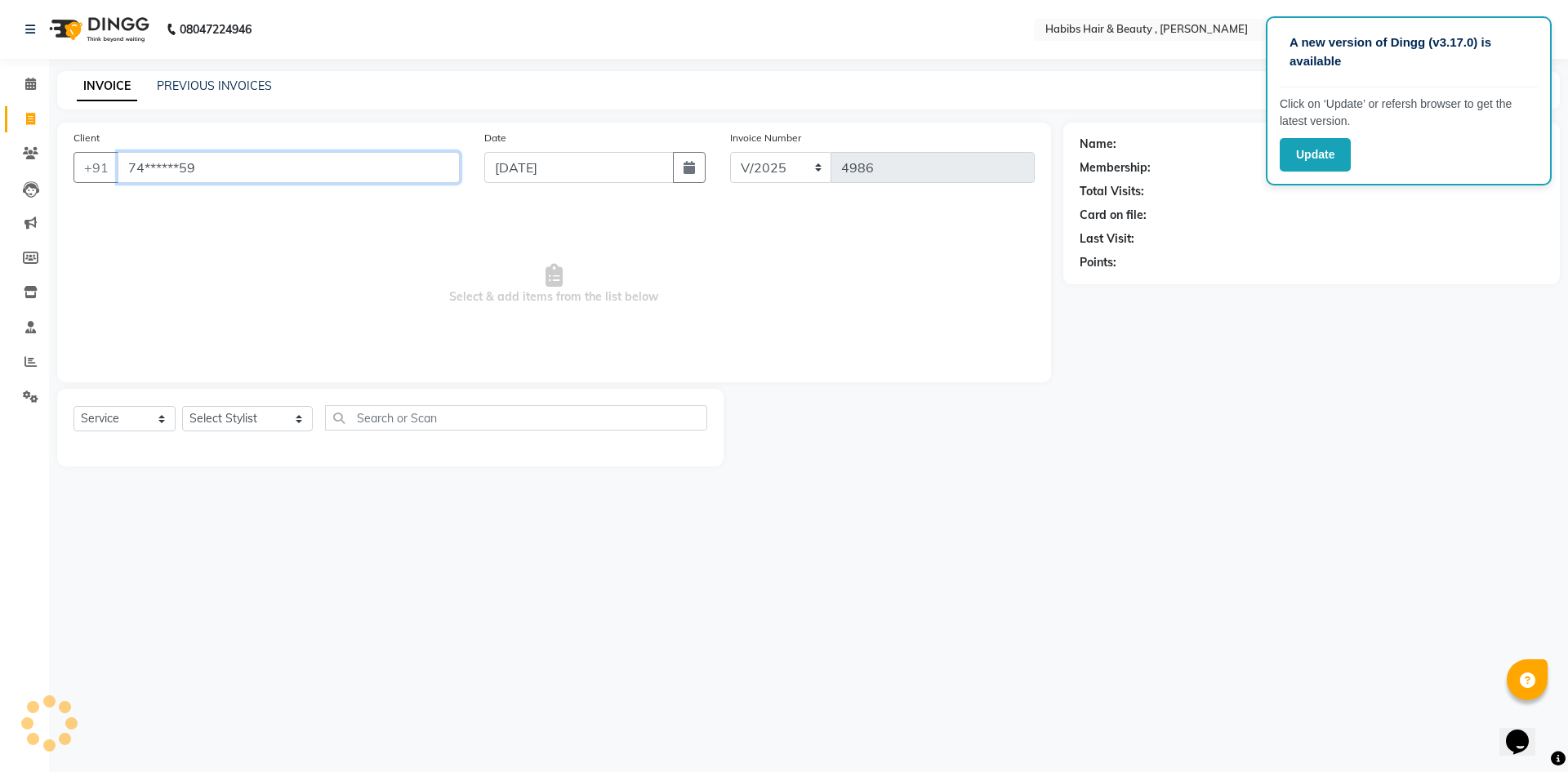
type input "74******59"
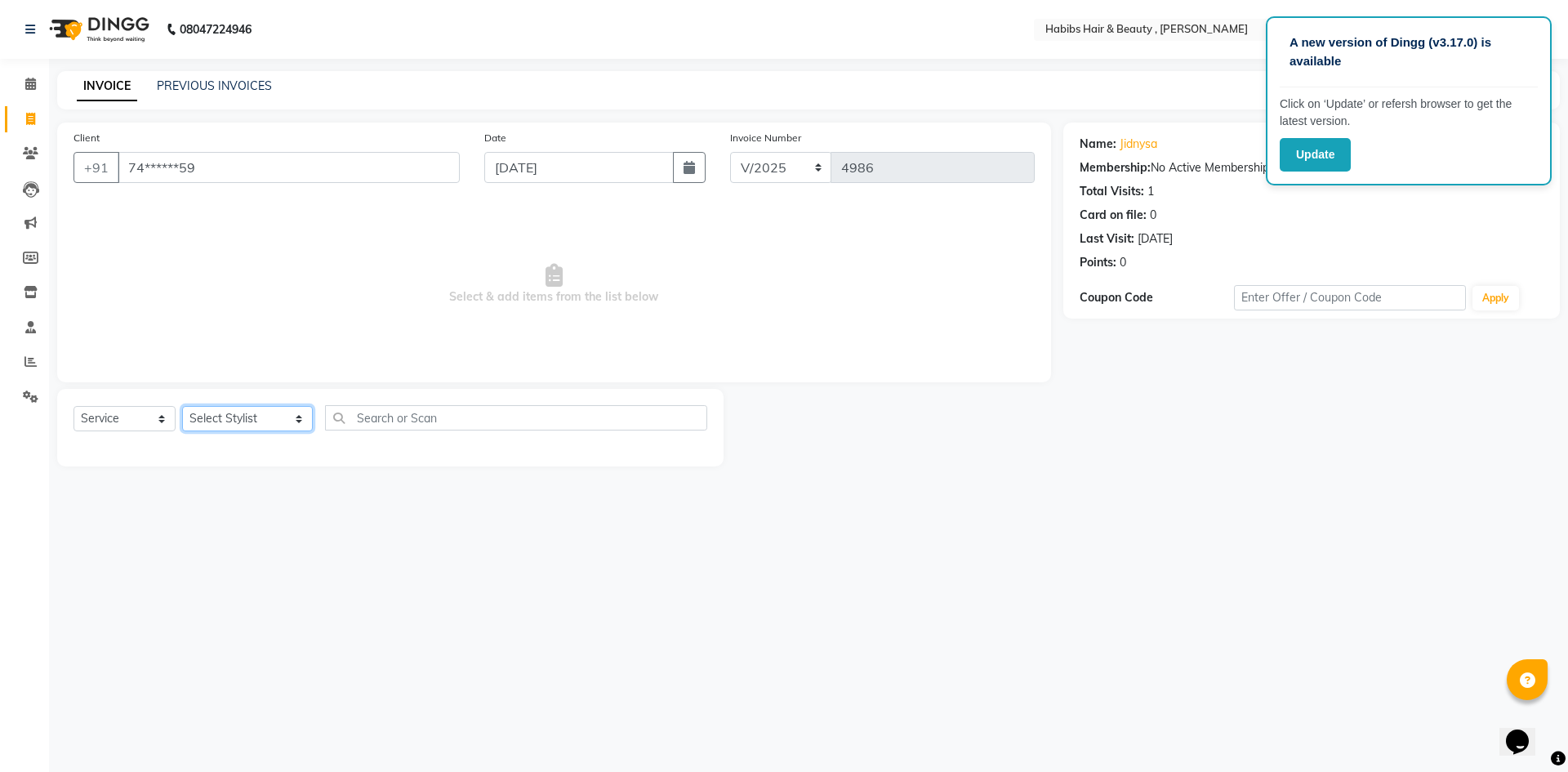
click at [279, 421] on select "Select Stylist [PERSON_NAME] [PERSON_NAME] [PERSON_NAME] Bharti jaya Manager [P…" at bounding box center [247, 418] width 131 height 25
select select "58497"
click at [182, 406] on select "Select Stylist [PERSON_NAME] [PERSON_NAME] [PERSON_NAME] Bharti jaya Manager [P…" at bounding box center [247, 418] width 131 height 25
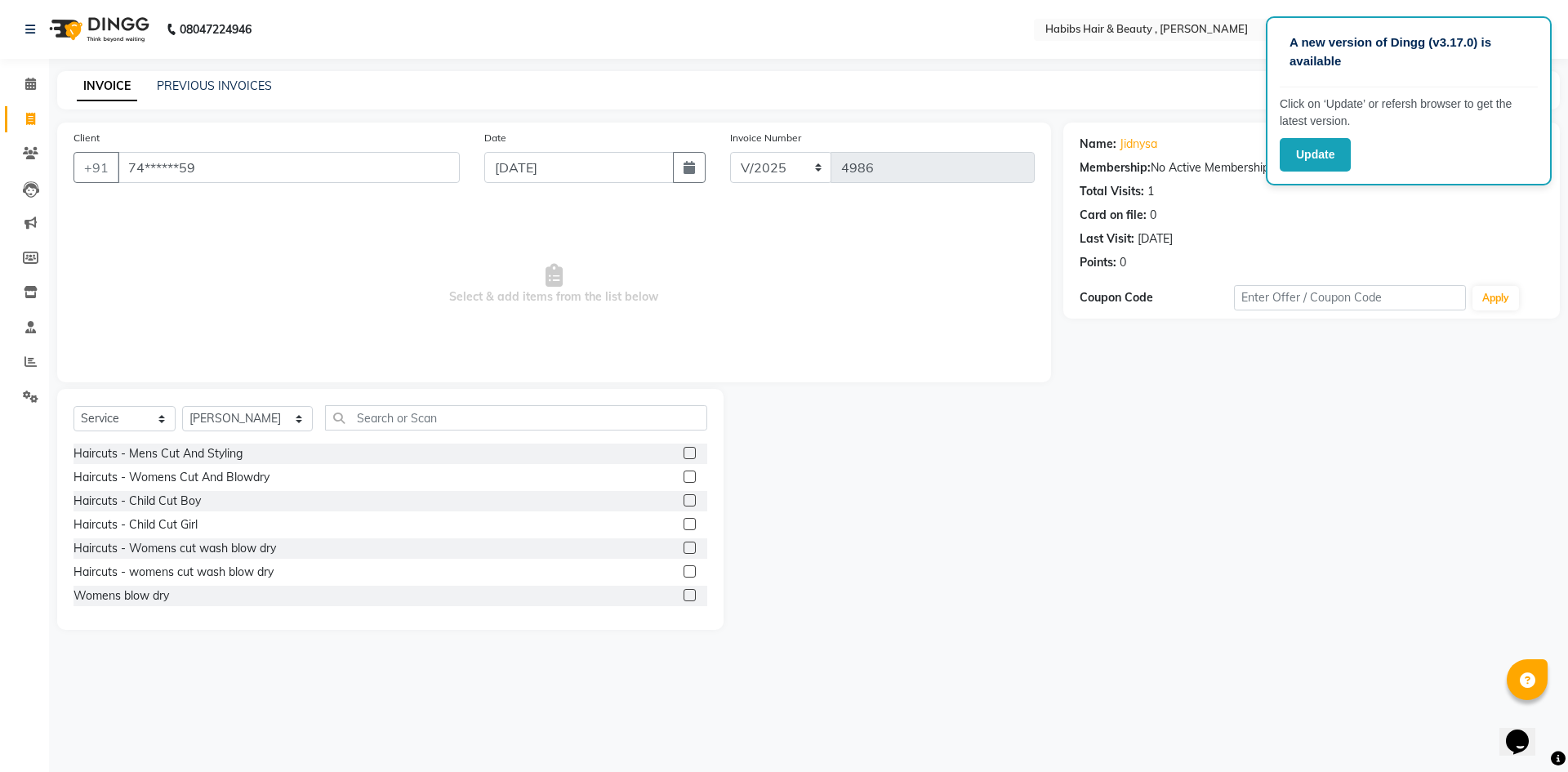
click at [683, 449] on label at bounding box center [689, 453] width 12 height 12
click at [683, 449] on input "checkbox" at bounding box center [688, 453] width 11 height 11
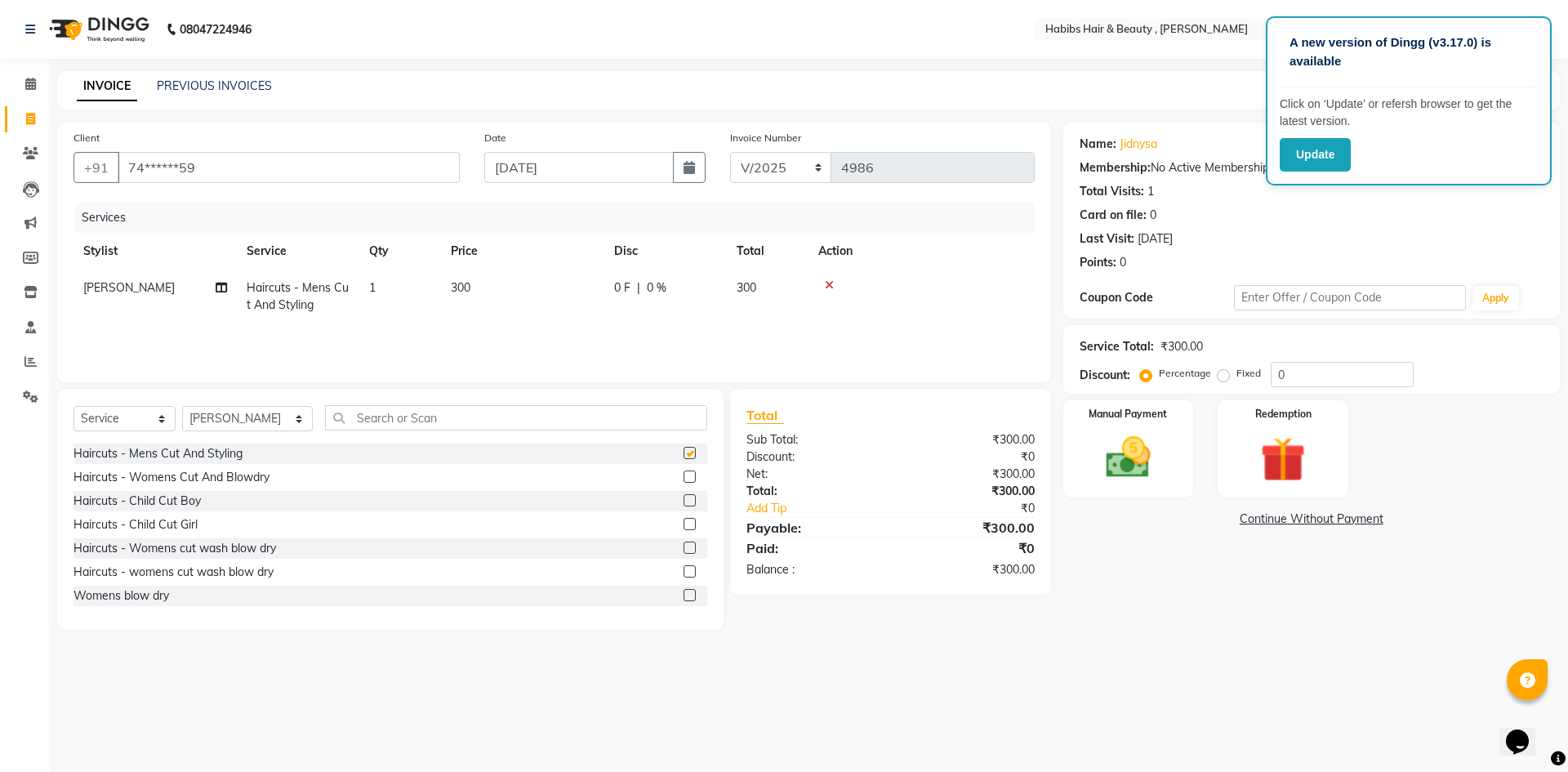
checkbox input "false"
click at [494, 279] on td "300" at bounding box center [522, 296] width 163 height 54
select select "58497"
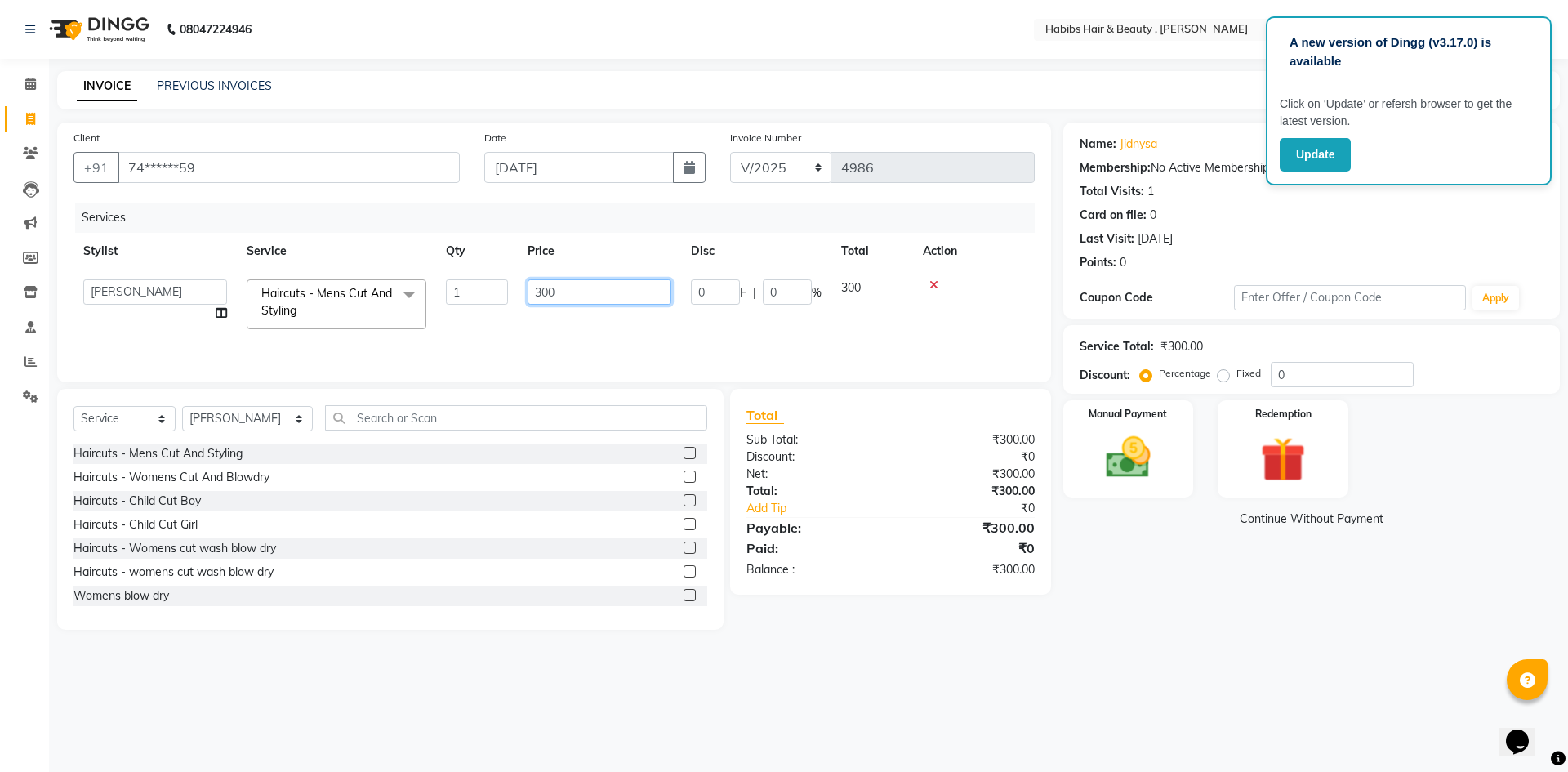
click at [584, 292] on input "300" at bounding box center [599, 292] width 144 height 25
type input "3"
type input "1000"
click at [1132, 438] on img at bounding box center [1127, 458] width 76 height 54
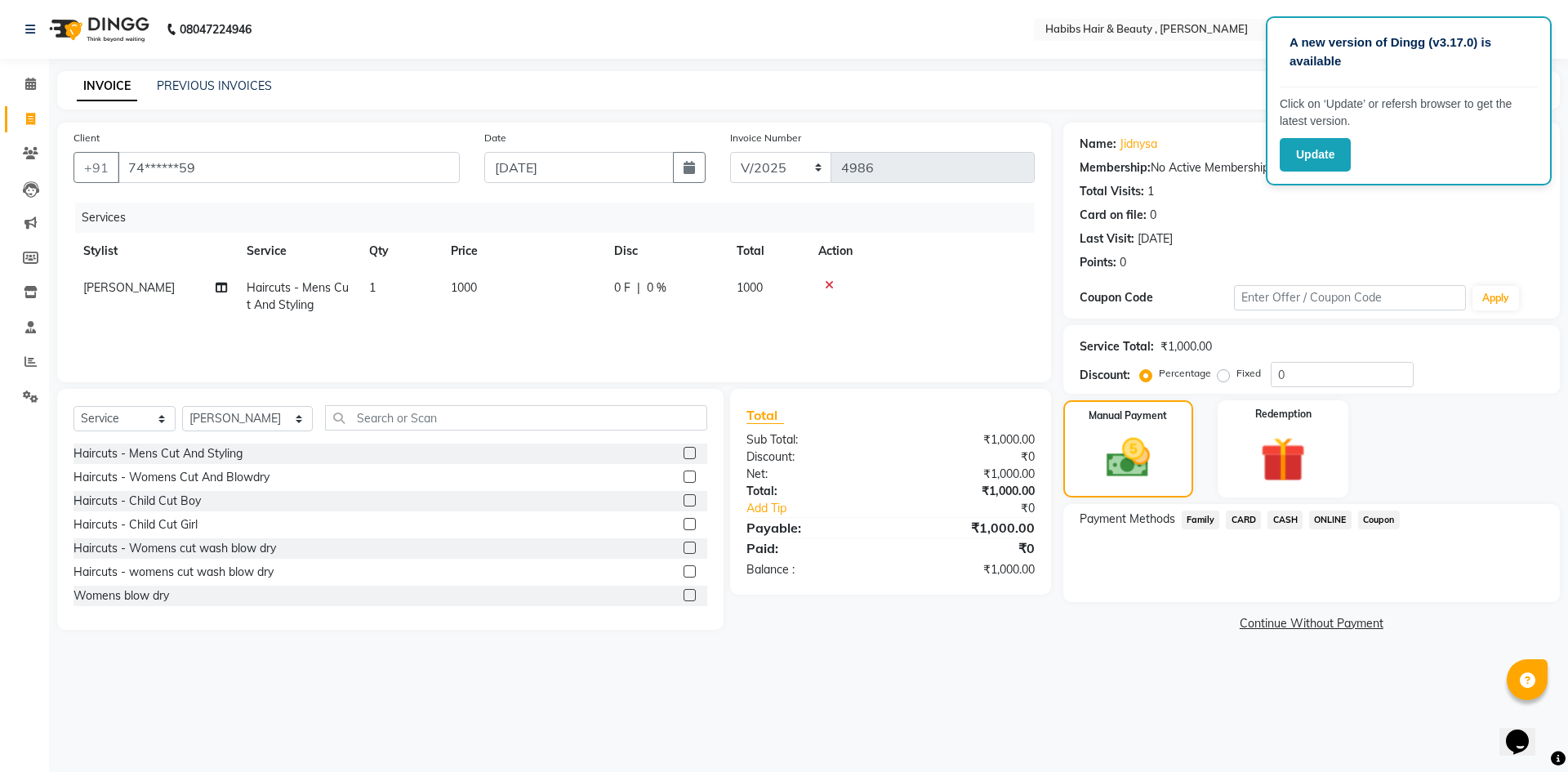
click at [1335, 514] on span "ONLINE" at bounding box center [1330, 520] width 42 height 19
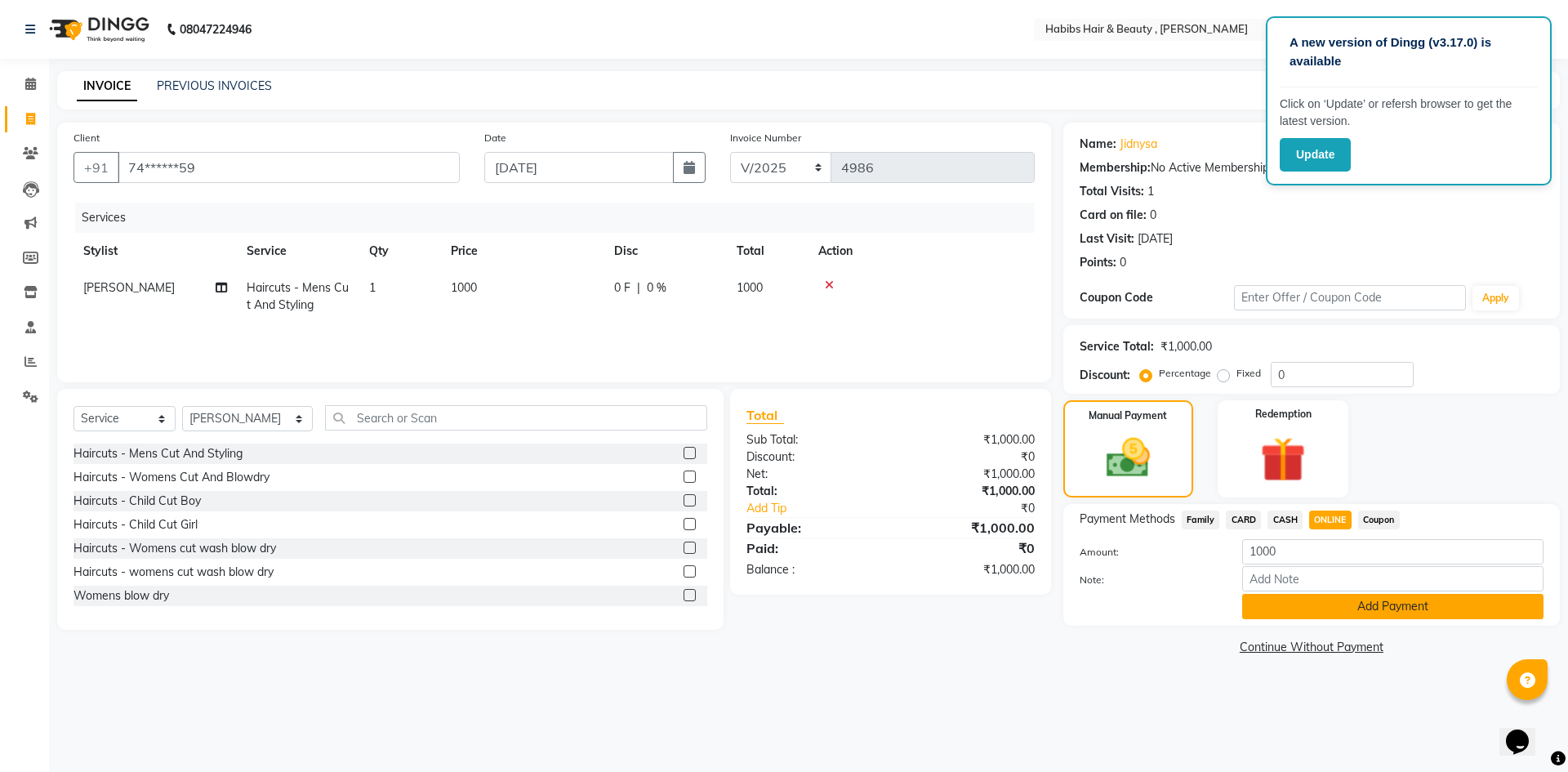
click at [1339, 615] on button "Add Payment" at bounding box center [1393, 606] width 301 height 25
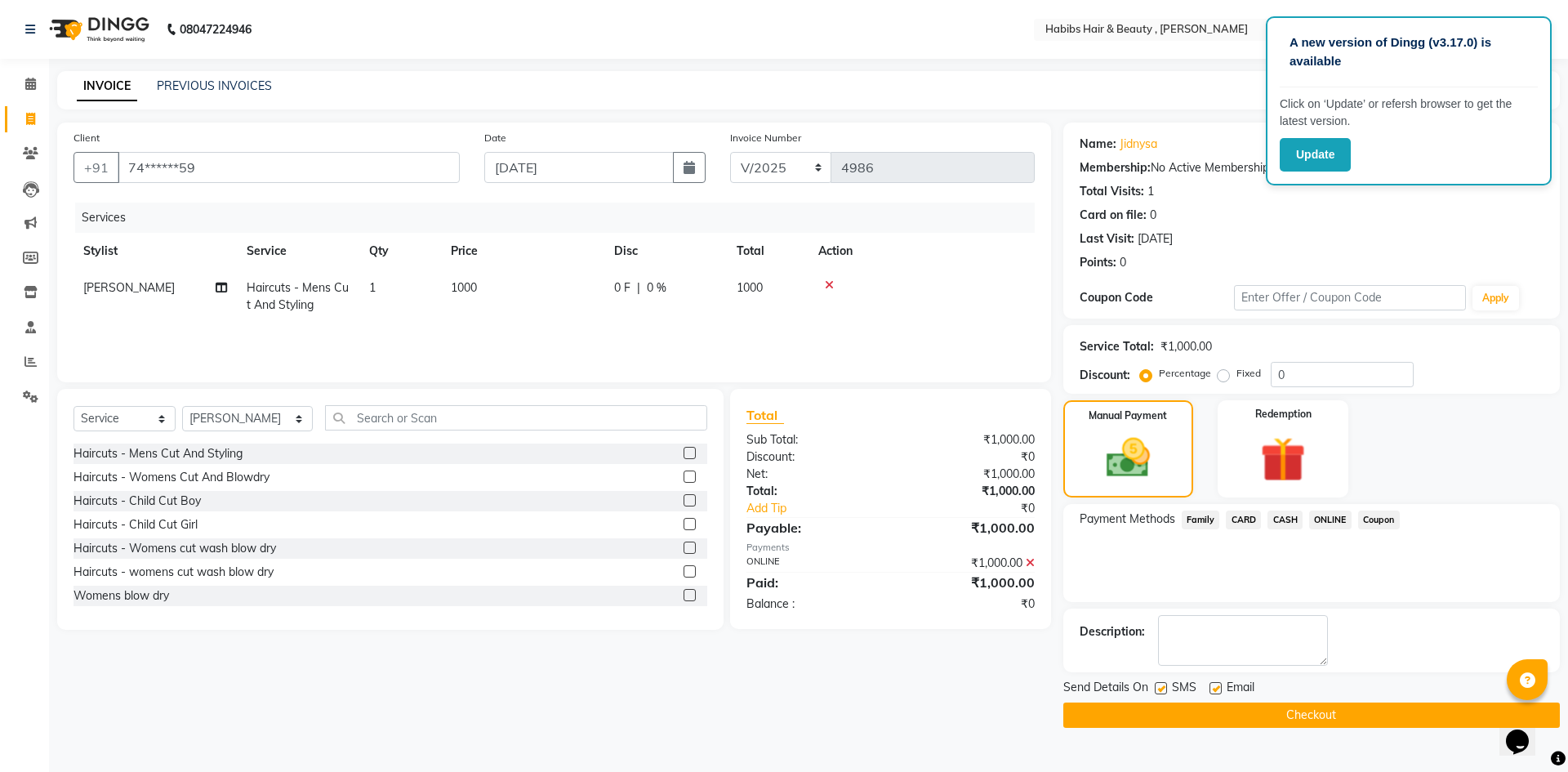
drag, startPoint x: 1339, startPoint y: 718, endPoint x: 1334, endPoint y: 705, distance: 13.9
click at [1338, 718] on button "Checkout" at bounding box center [1311, 715] width 496 height 25
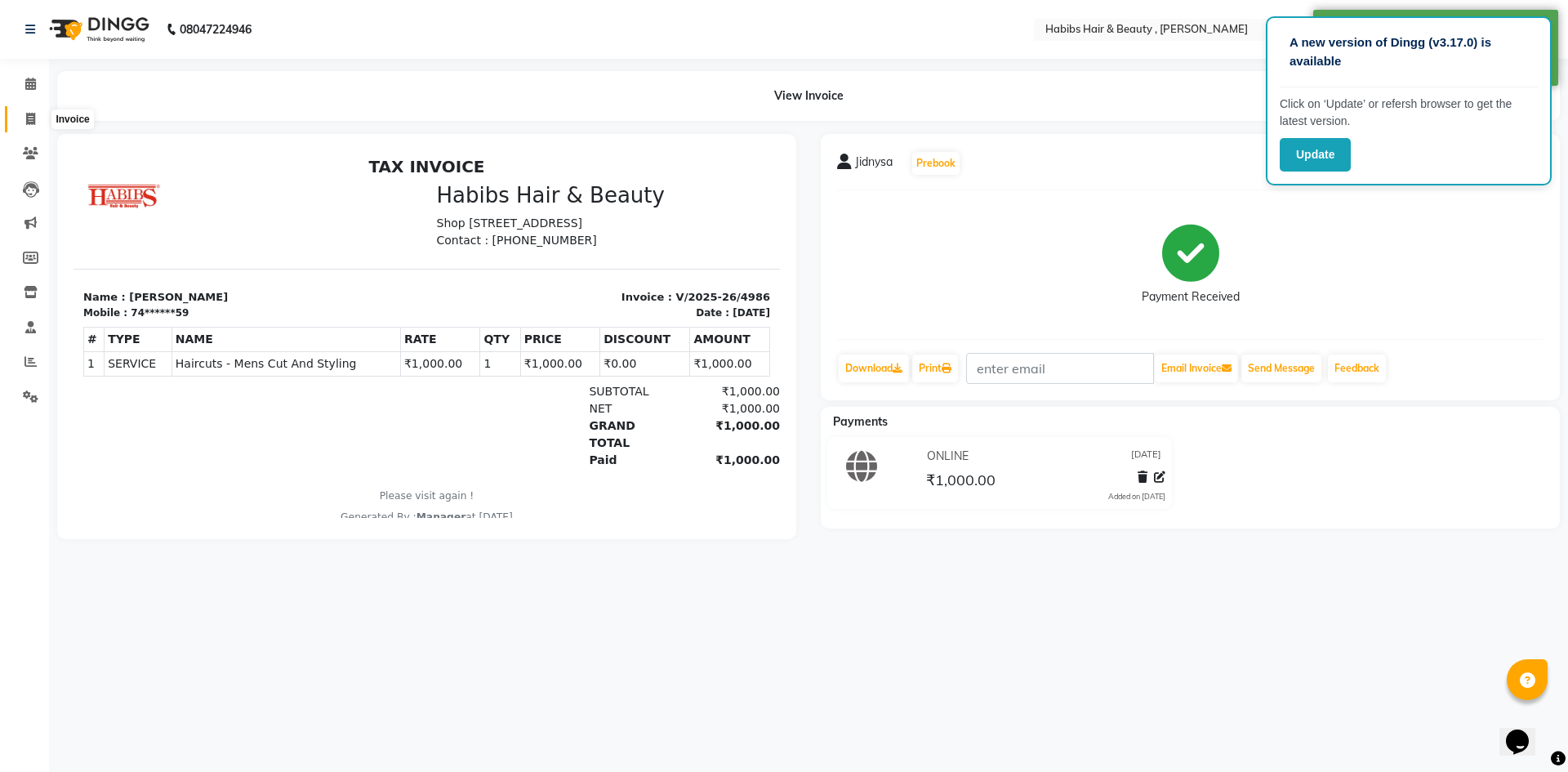
click at [34, 115] on icon at bounding box center [30, 119] width 9 height 12
select select "service"
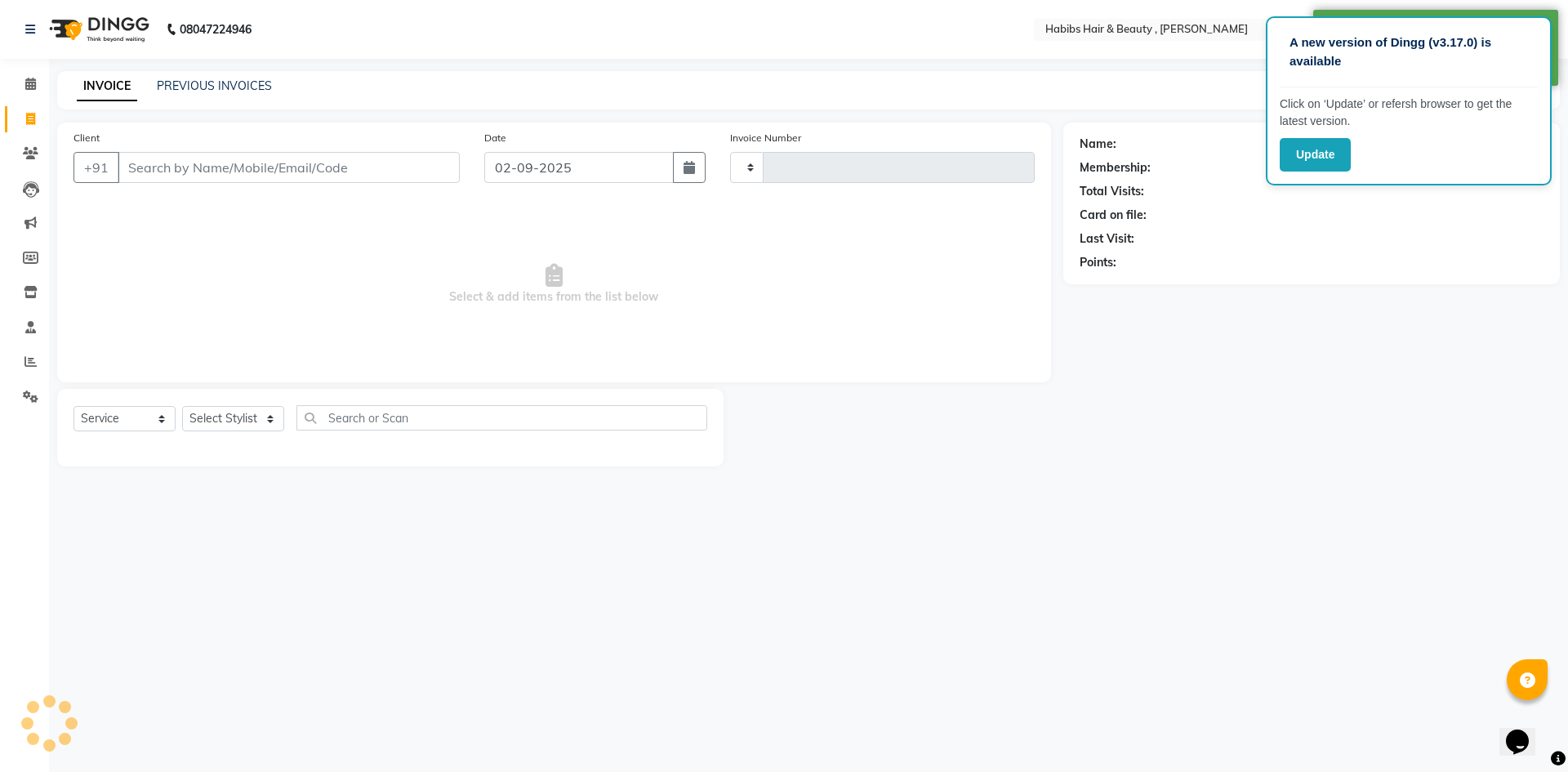
type input "4987"
select select "5300"
click at [572, 171] on input "02-09-2025" at bounding box center [579, 167] width 190 height 31
select select "9"
select select "2025"
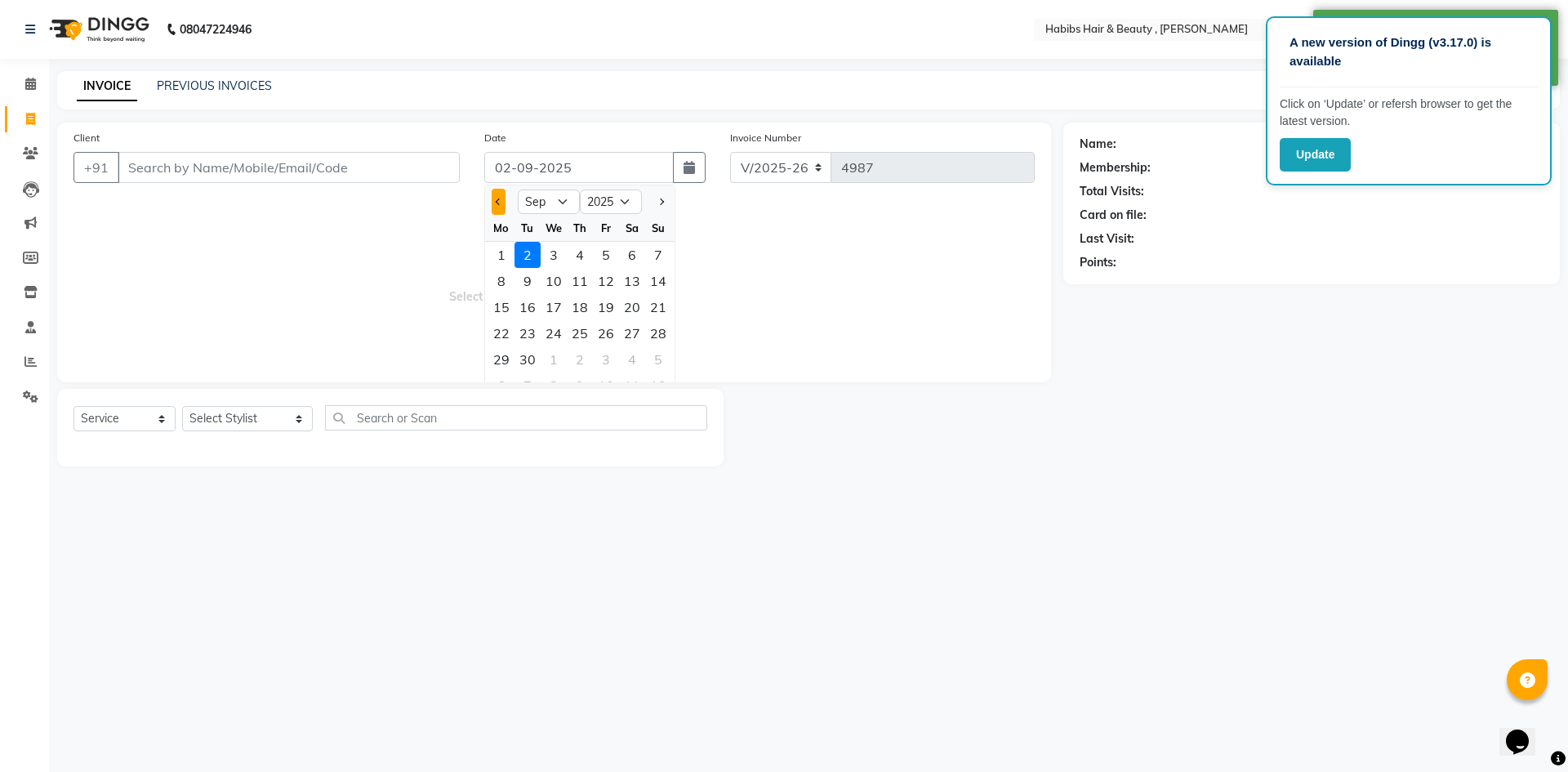
click at [497, 203] on span "Previous month" at bounding box center [499, 202] width 7 height 7
select select "8"
click at [658, 355] on div "31" at bounding box center [658, 359] width 26 height 26
type input "[DATE]"
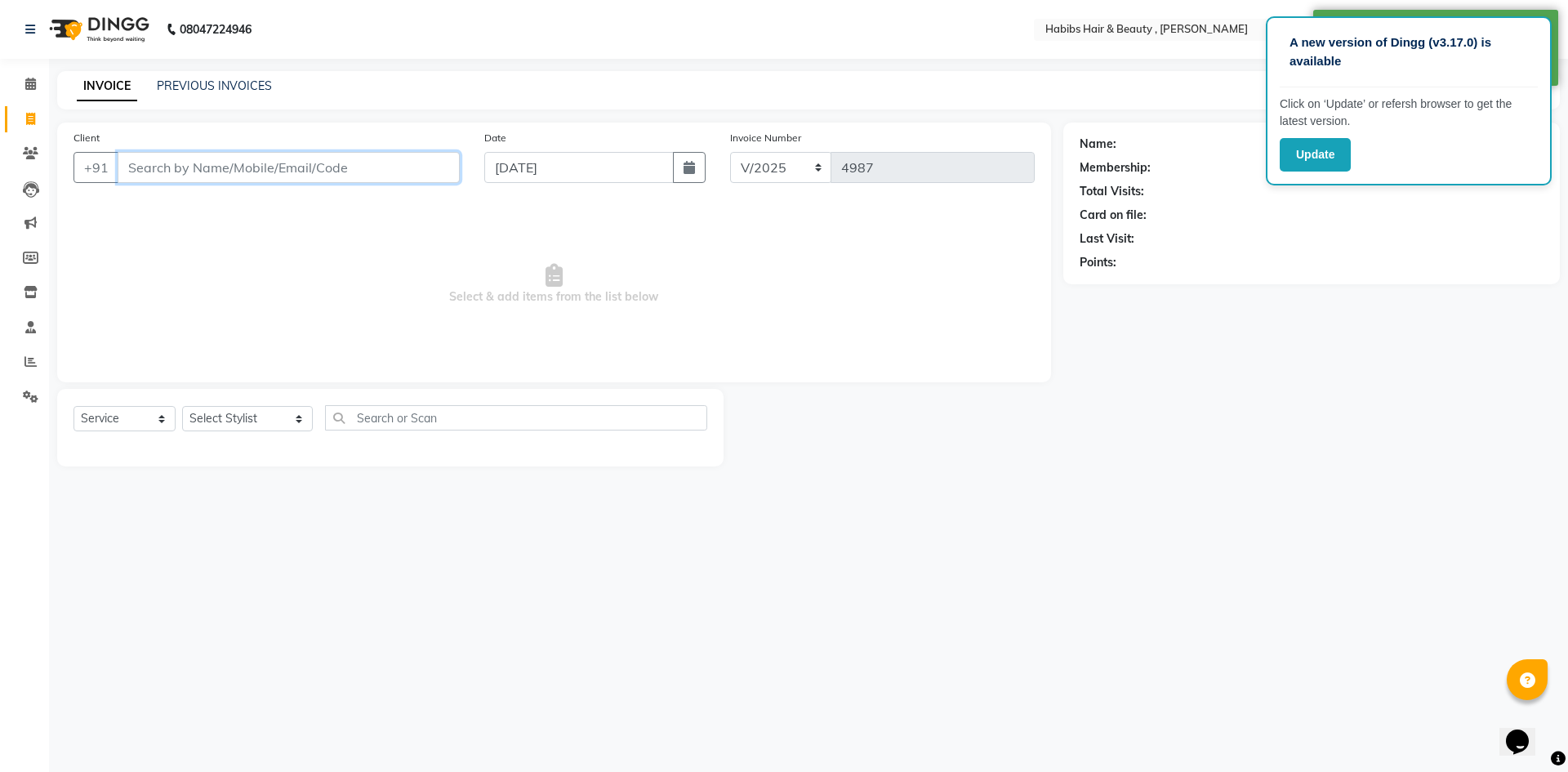
click at [343, 176] on input "Client" at bounding box center [288, 167] width 343 height 31
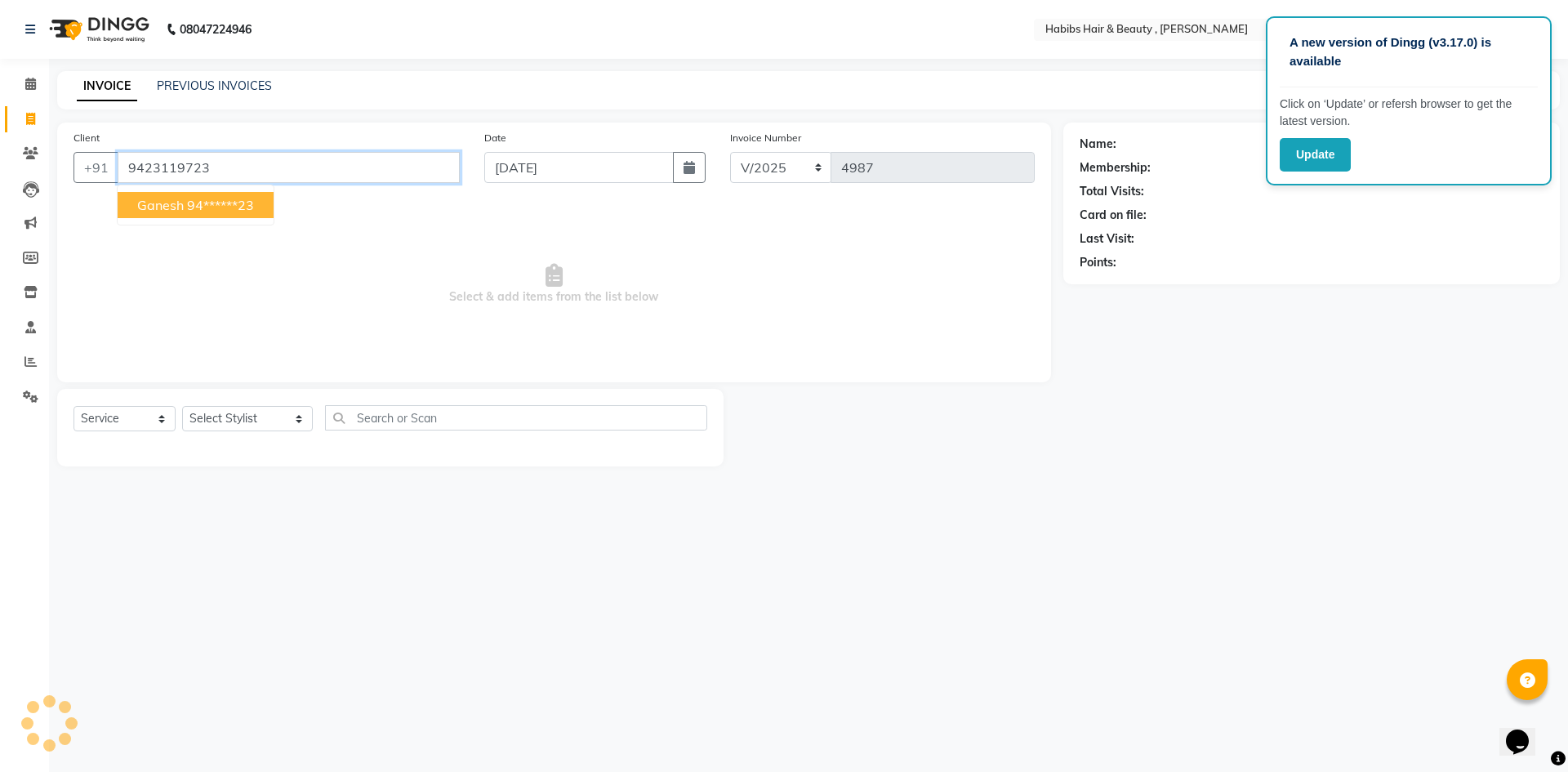
type input "9423119723"
select select "1: Object"
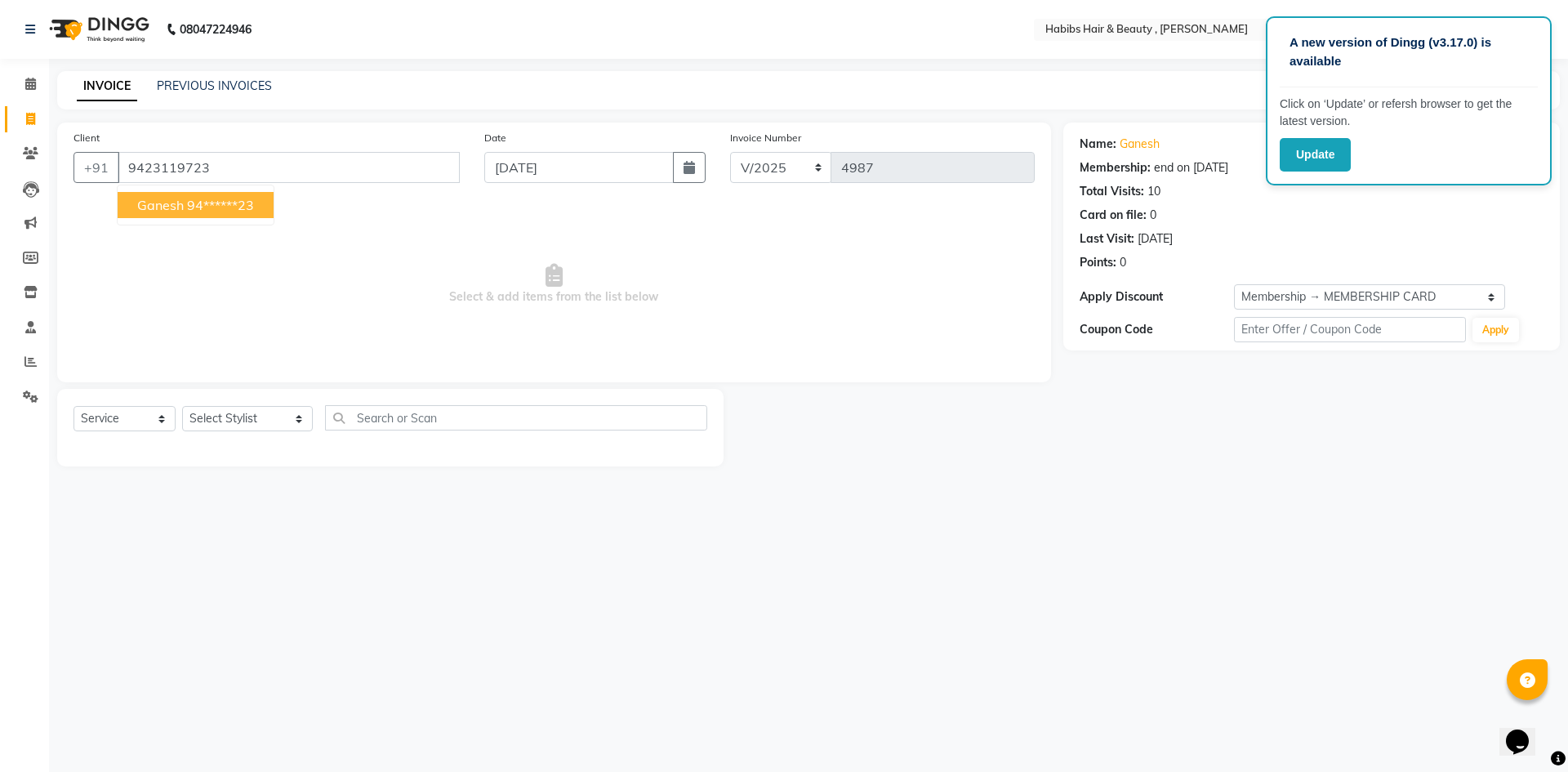
click at [247, 193] on button "Ganesh 94******23" at bounding box center [195, 205] width 156 height 26
type input "94******23"
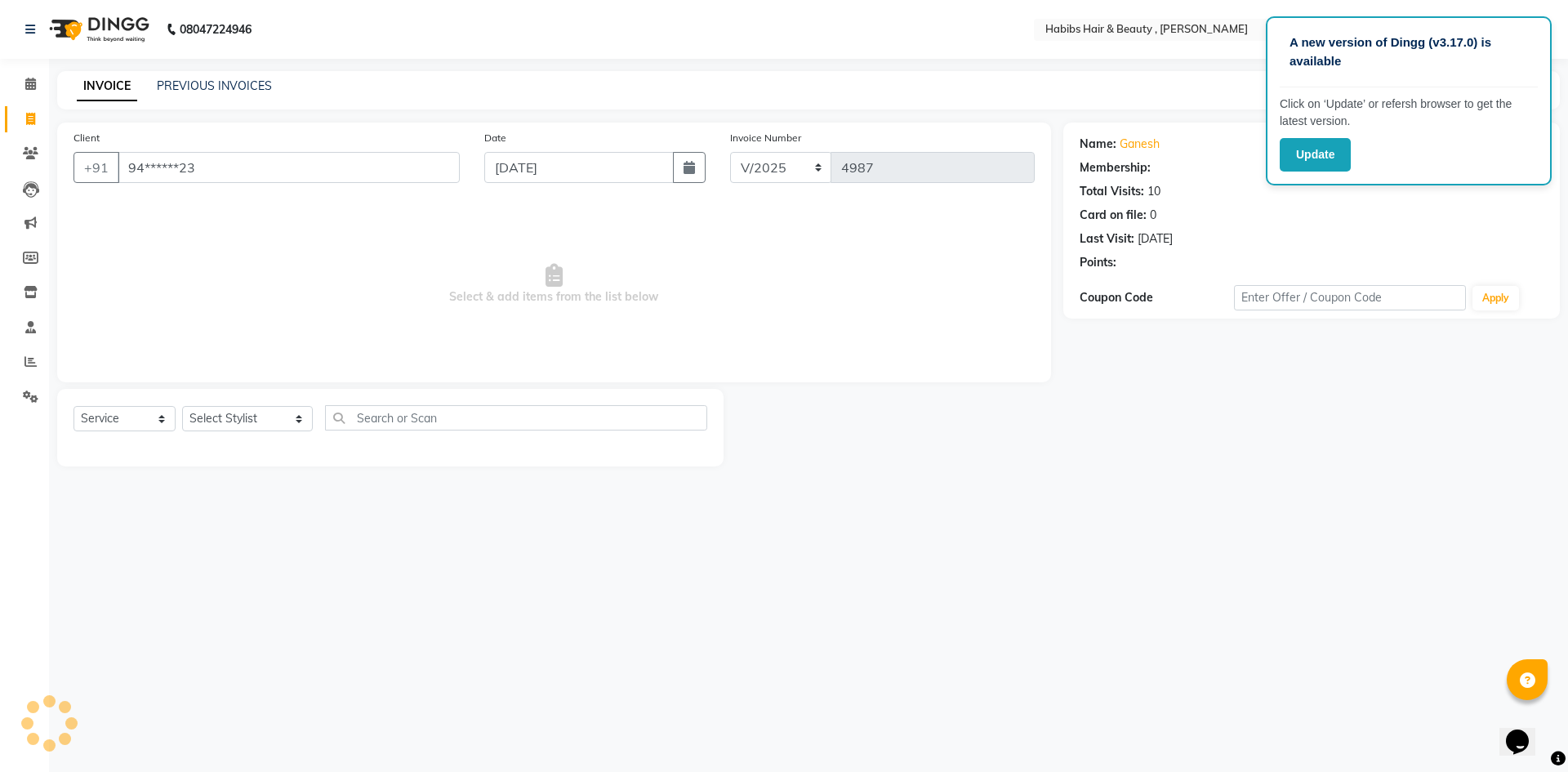
select select "1: Object"
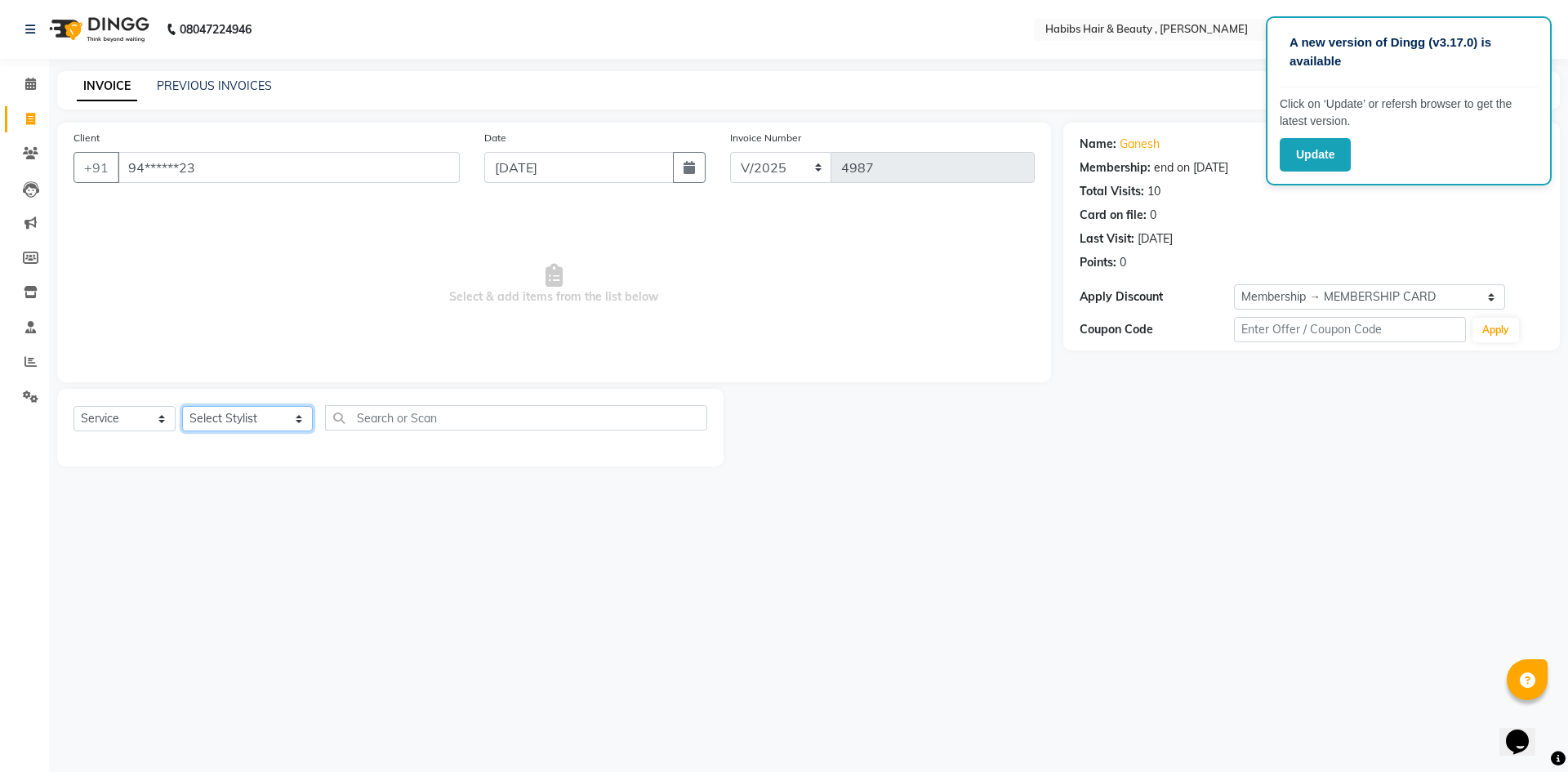
click at [283, 425] on select "Select Stylist [PERSON_NAME] [PERSON_NAME] [PERSON_NAME] Bharti jaya Manager [P…" at bounding box center [247, 418] width 131 height 25
select select "63312"
click at [182, 406] on select "Select Stylist [PERSON_NAME] [PERSON_NAME] [PERSON_NAME] Bharti jaya Manager [P…" at bounding box center [247, 418] width 131 height 25
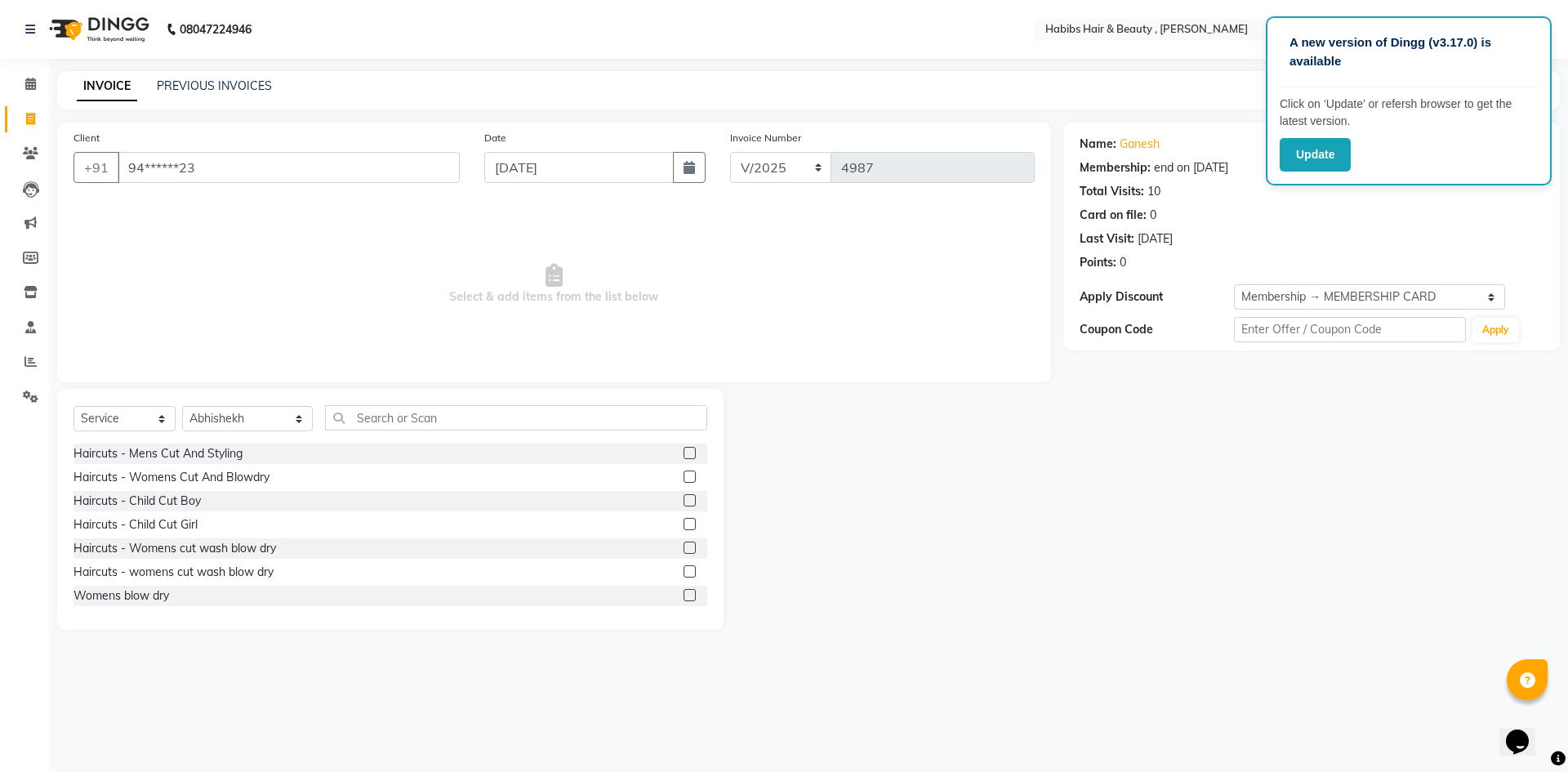
drag, startPoint x: 678, startPoint y: 452, endPoint x: 673, endPoint y: 440, distance: 13.0
click at [683, 449] on label at bounding box center [689, 453] width 12 height 12
click at [683, 449] on input "checkbox" at bounding box center [688, 453] width 11 height 11
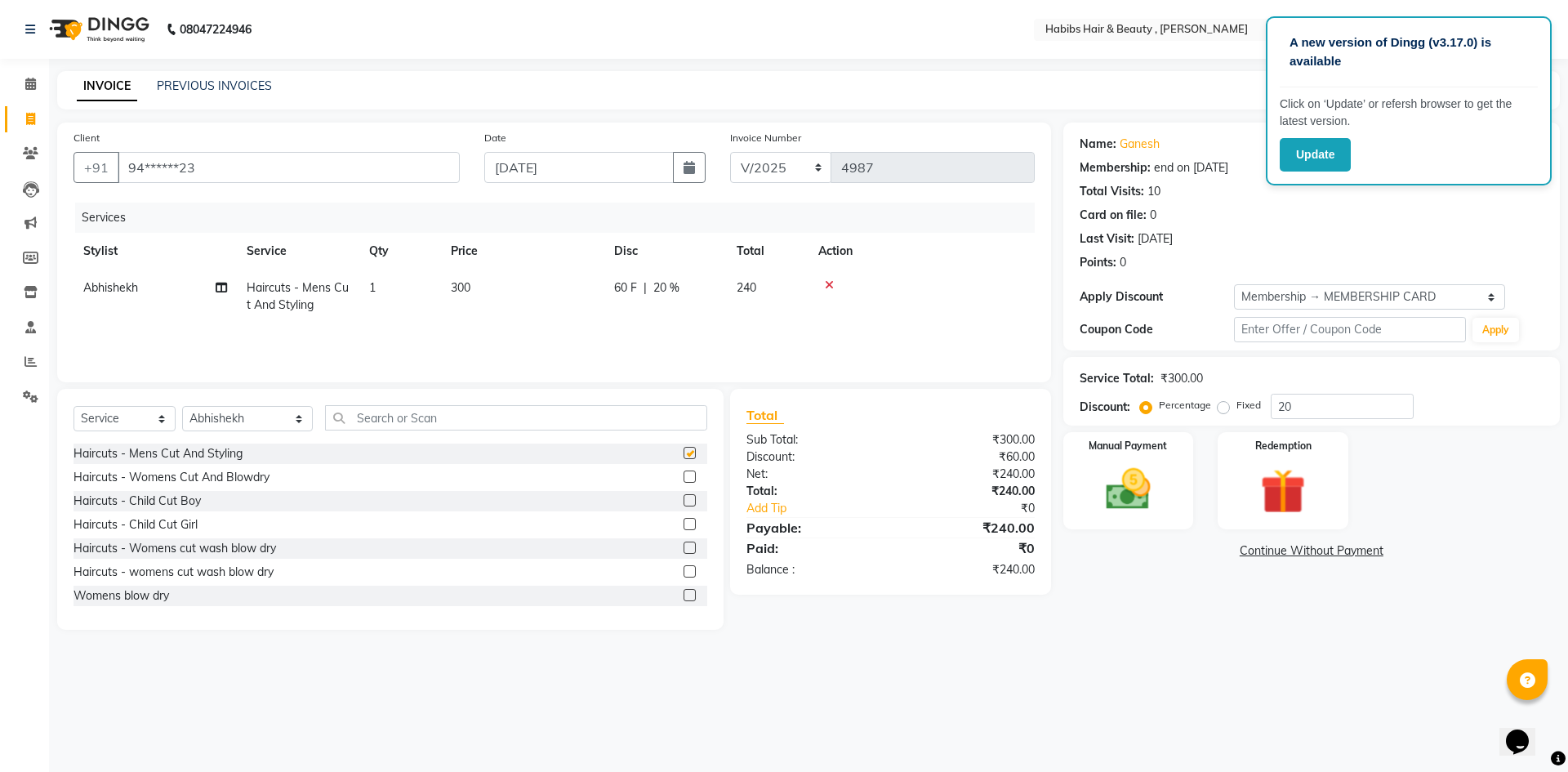
checkbox input "false"
click at [489, 285] on td "300" at bounding box center [522, 296] width 163 height 54
select select "63312"
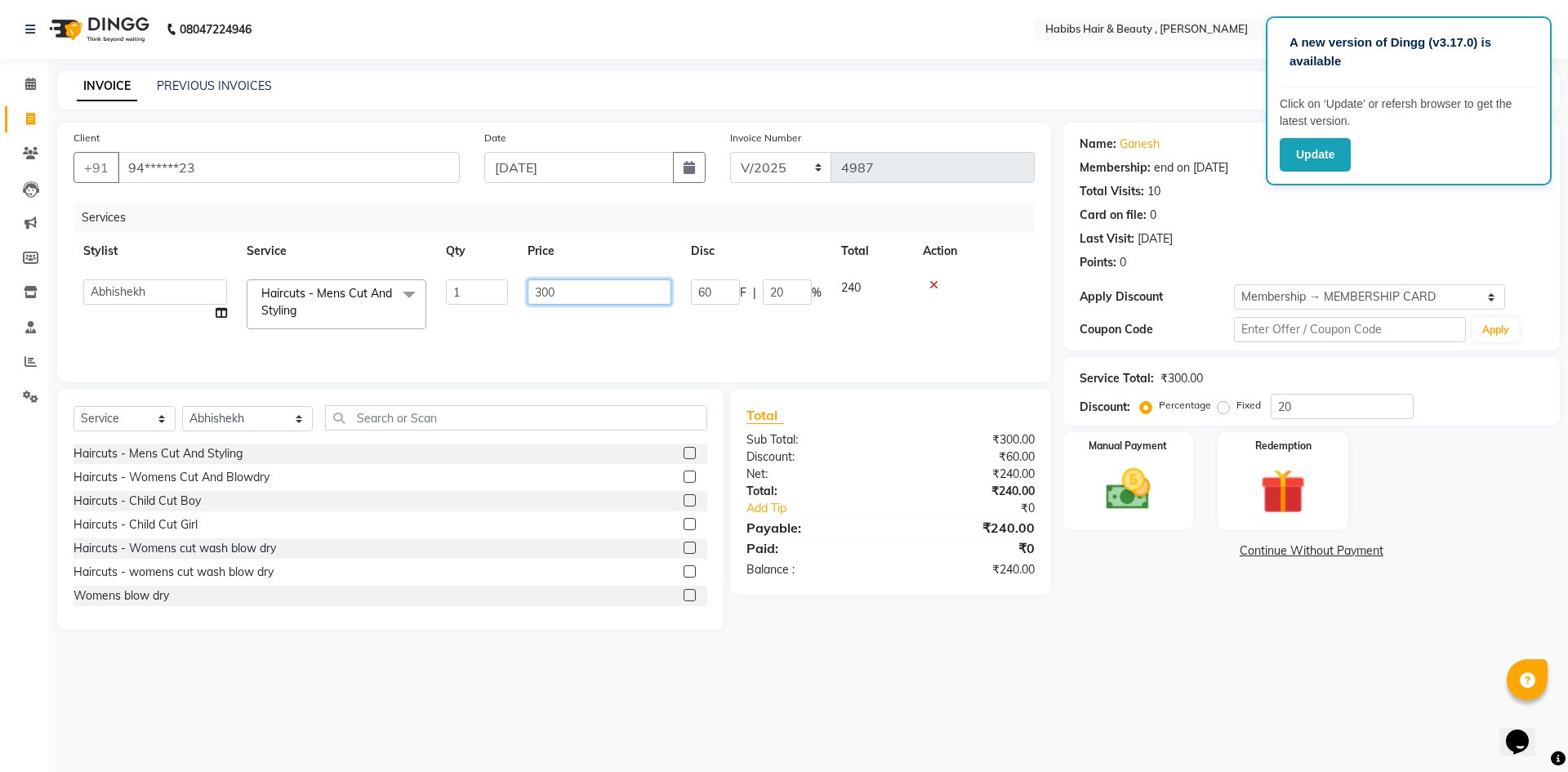
click at [630, 293] on input "300" at bounding box center [599, 292] width 144 height 25
type input "3"
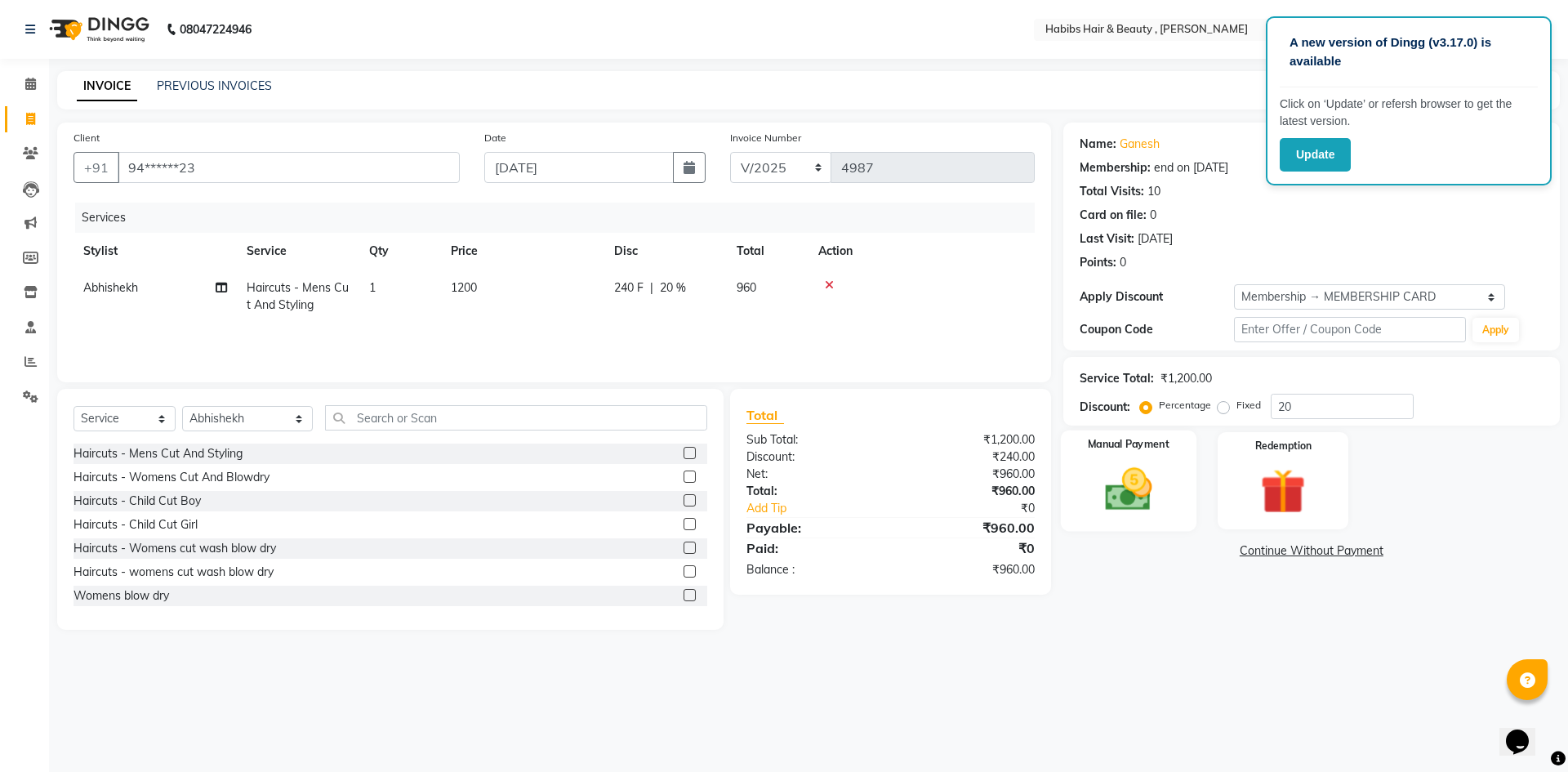
click at [1156, 492] on img at bounding box center [1127, 489] width 76 height 54
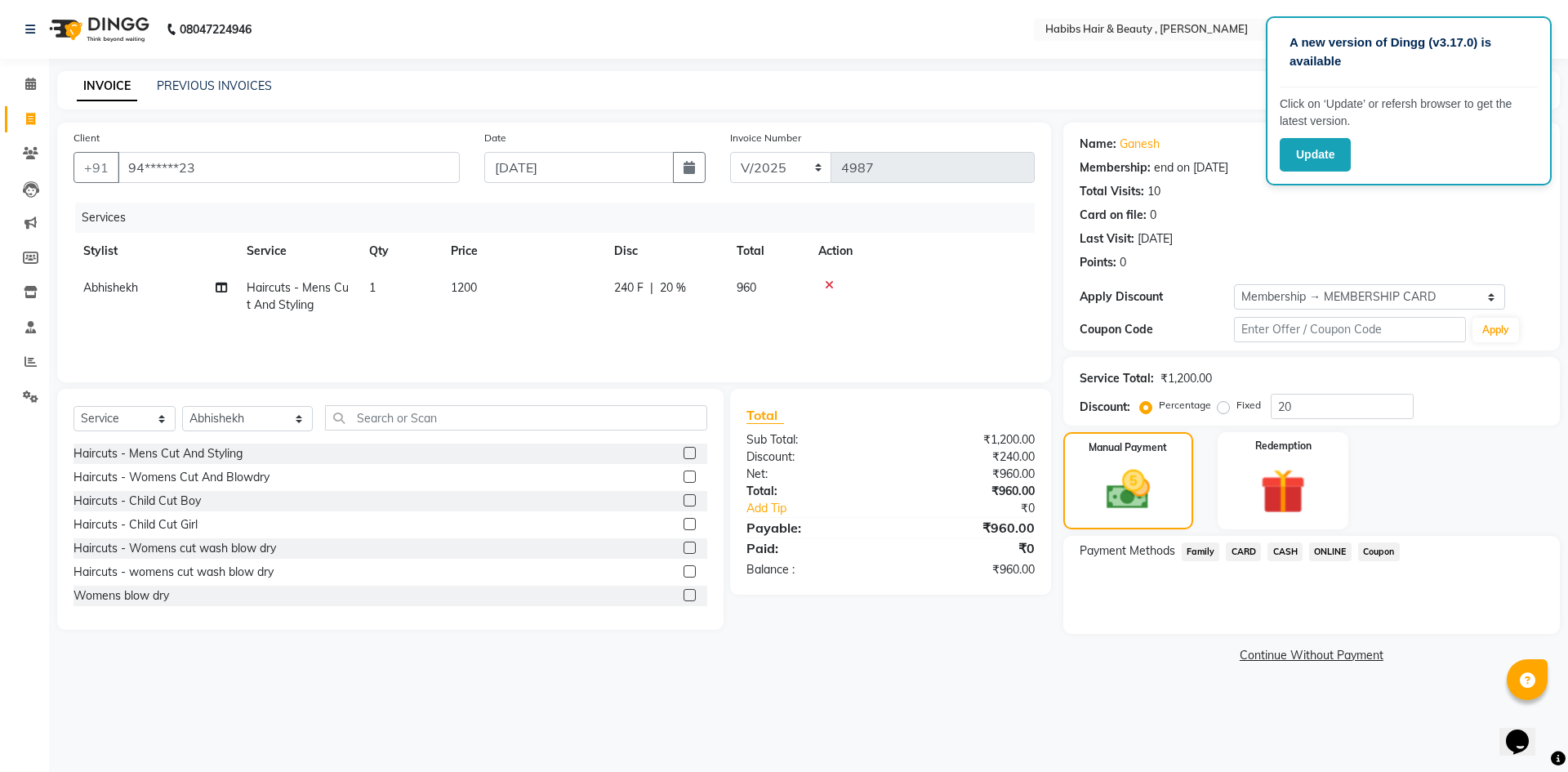
click at [1333, 550] on span "ONLINE" at bounding box center [1330, 552] width 42 height 19
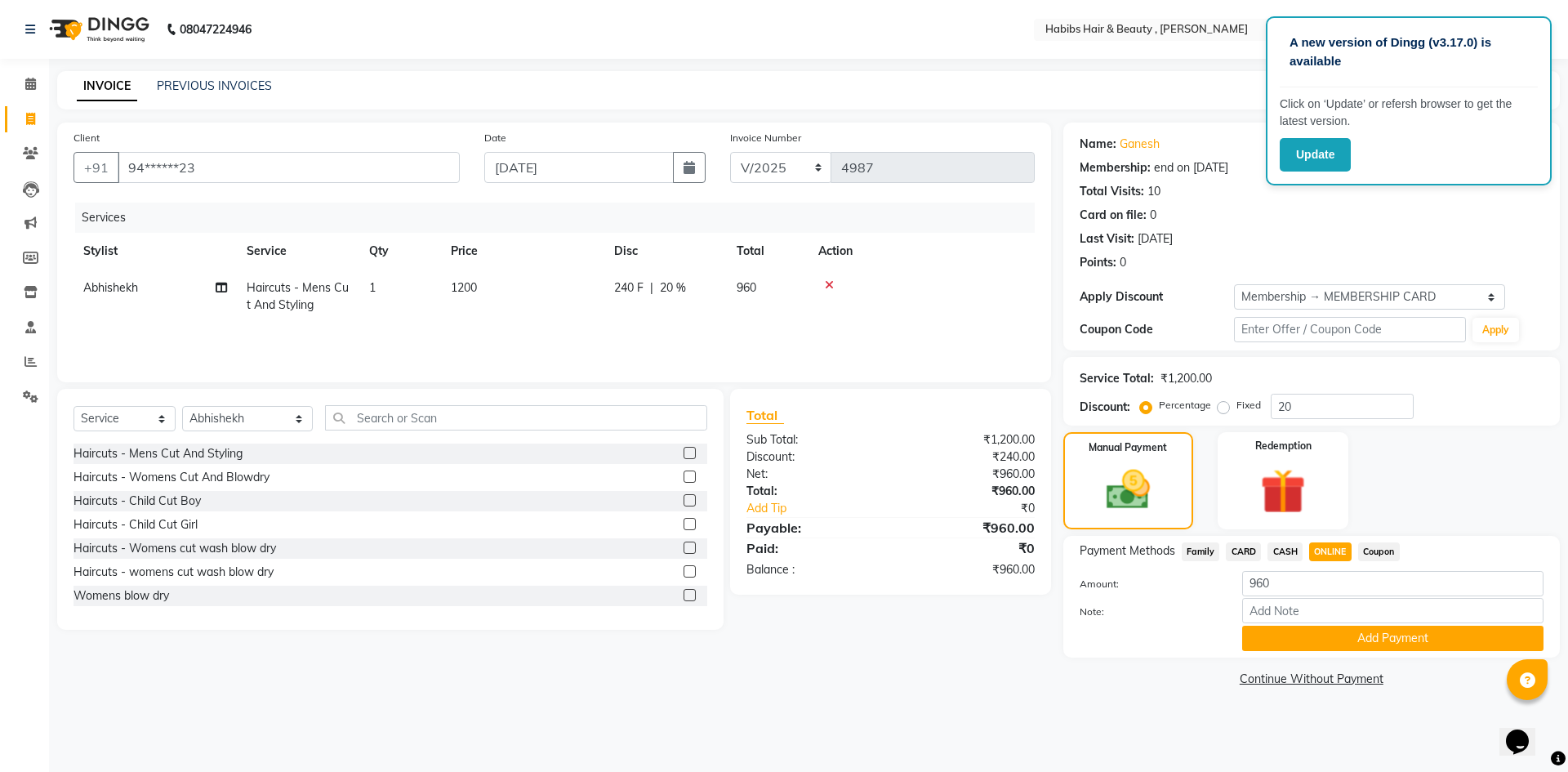
click at [1332, 639] on button "Add Payment" at bounding box center [1393, 638] width 301 height 25
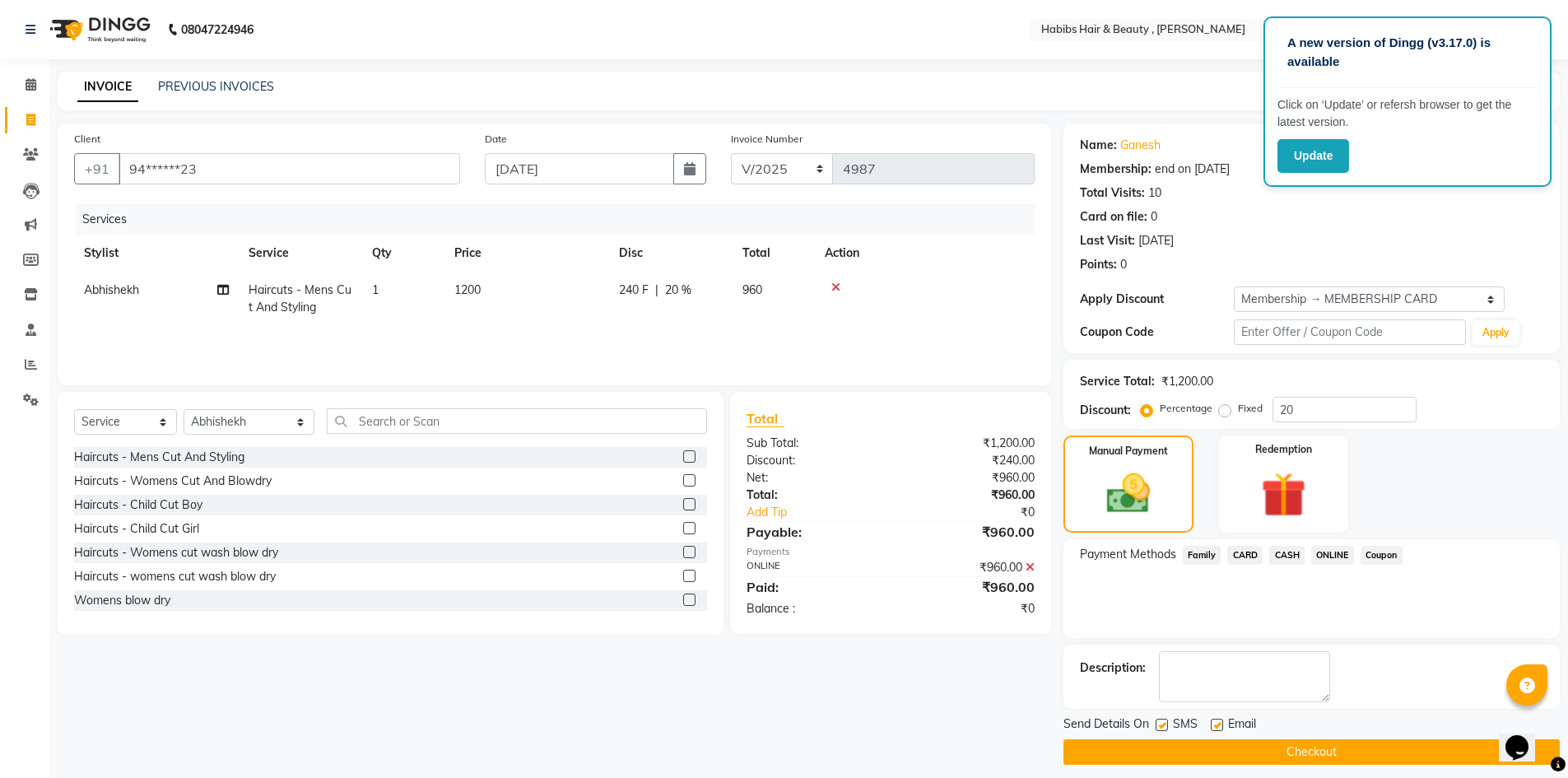
click at [1313, 749] on button "Checkout" at bounding box center [1312, 752] width 496 height 25
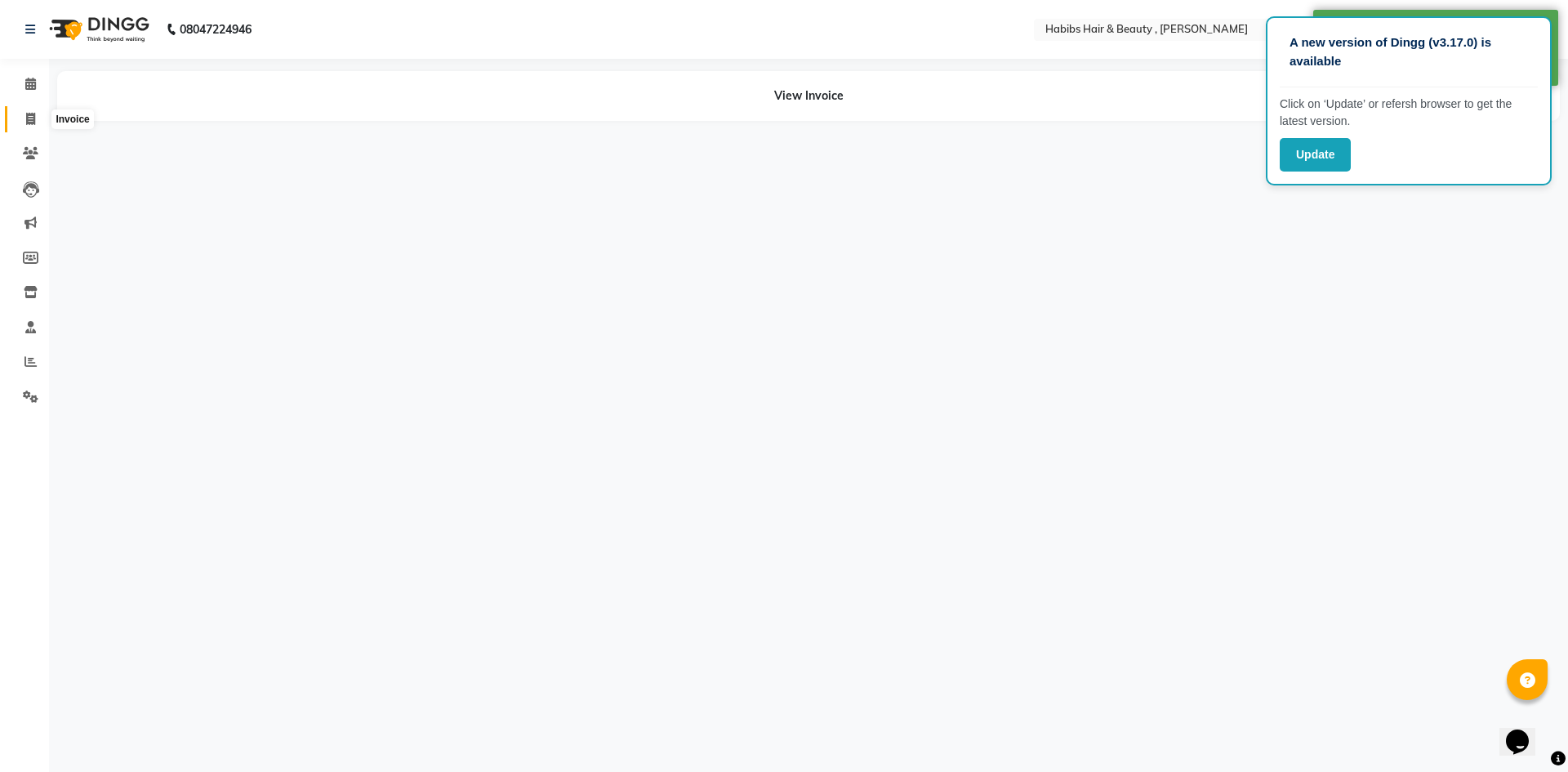
drag, startPoint x: 27, startPoint y: 115, endPoint x: 45, endPoint y: 116, distance: 18.0
click at [27, 115] on icon at bounding box center [30, 119] width 9 height 12
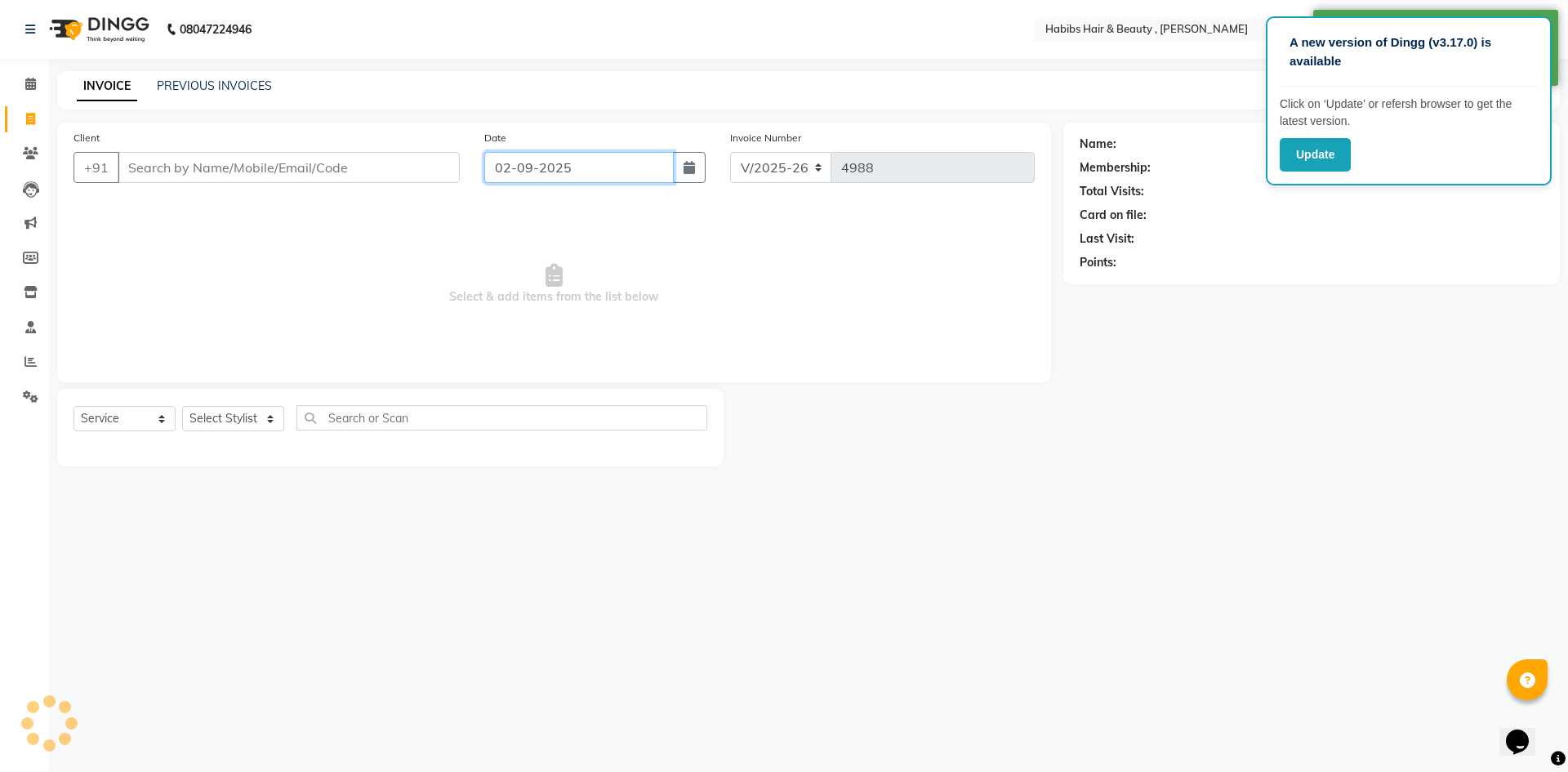
click at [544, 165] on input "02-09-2025" at bounding box center [579, 167] width 190 height 31
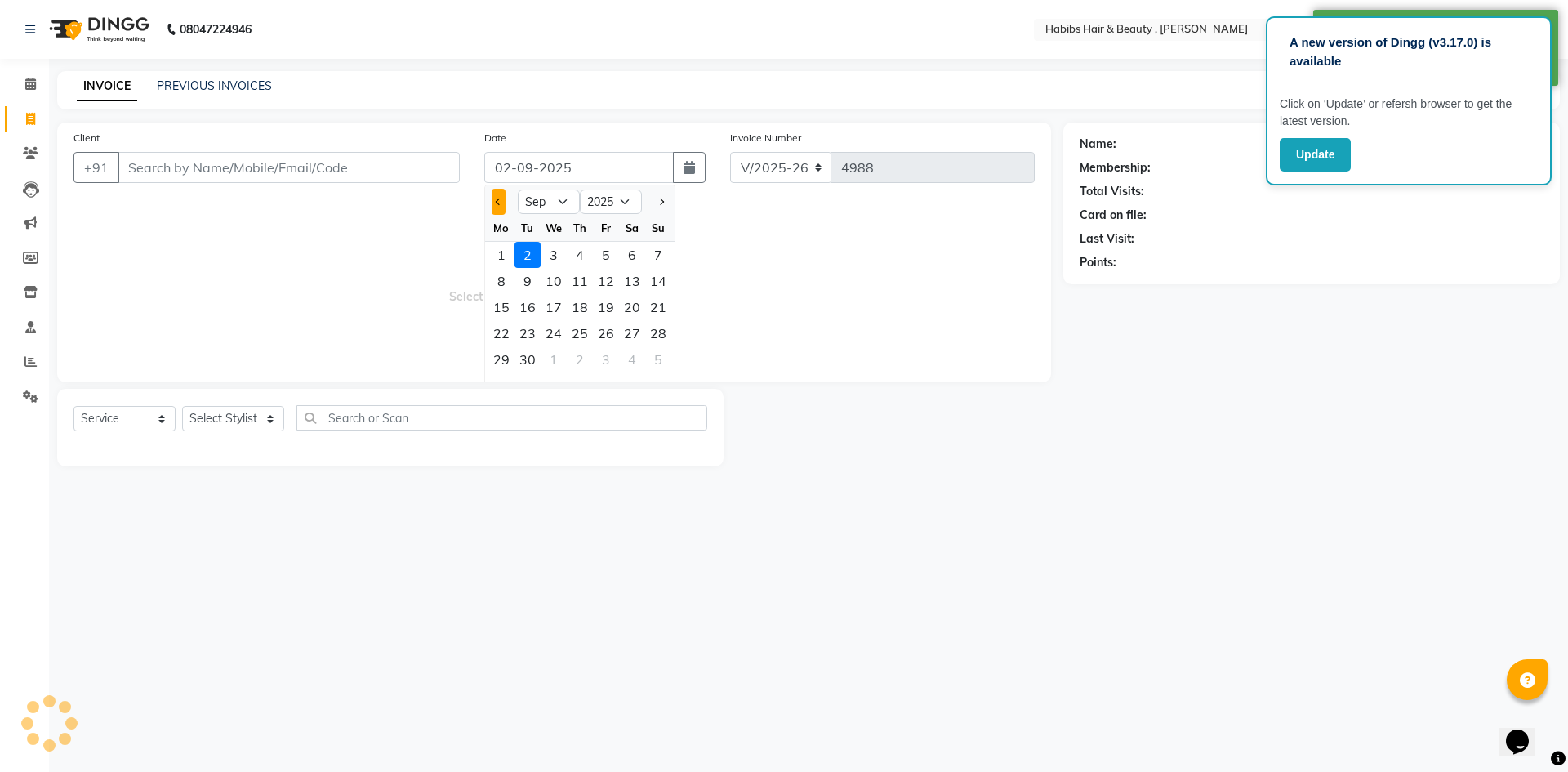
drag, startPoint x: 496, startPoint y: 202, endPoint x: 502, endPoint y: 242, distance: 40.4
click at [496, 203] on span "Previous month" at bounding box center [499, 202] width 7 height 7
click at [656, 361] on div "31" at bounding box center [658, 359] width 26 height 26
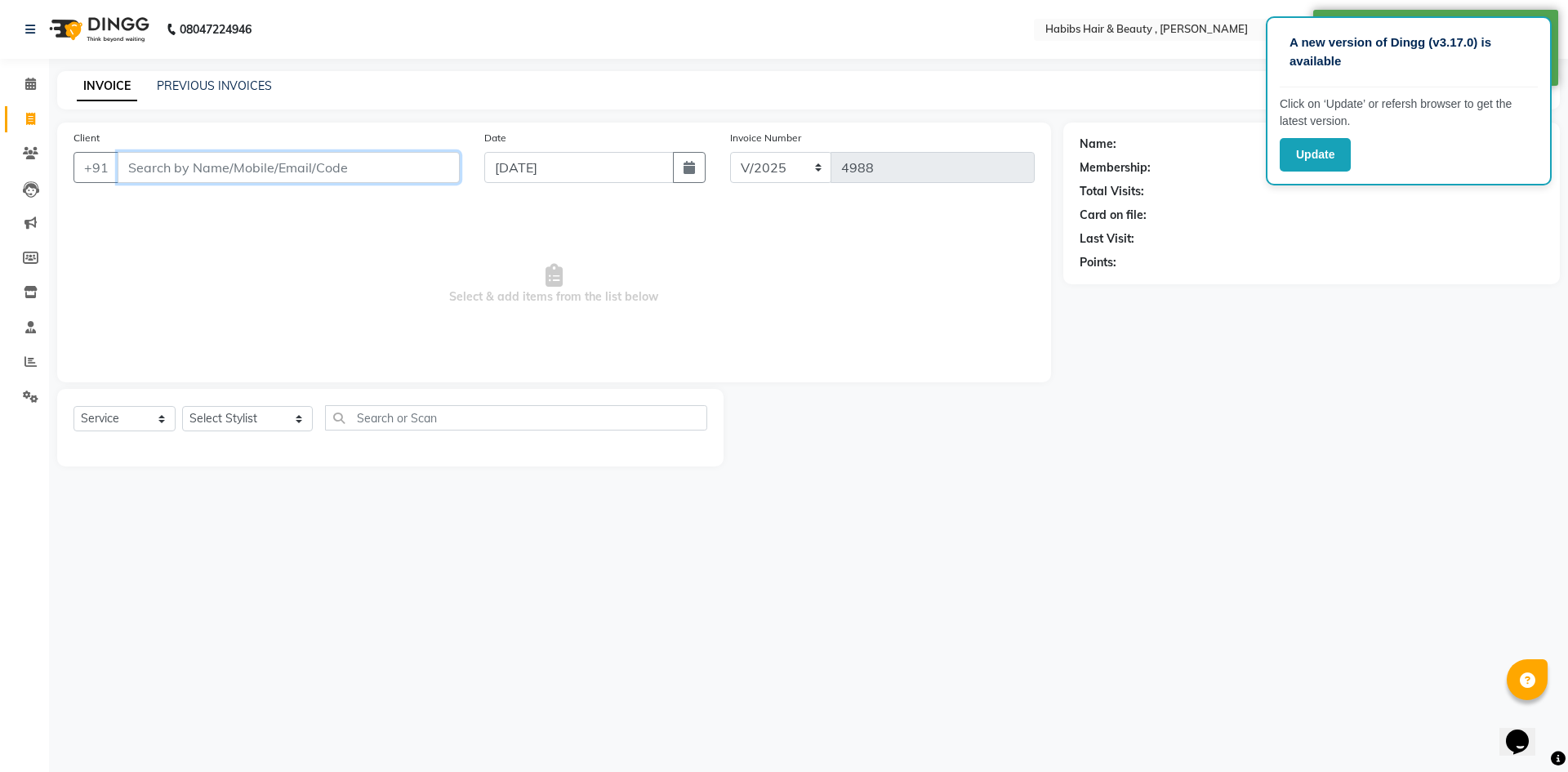
click at [318, 174] on input "Client" at bounding box center [288, 167] width 343 height 31
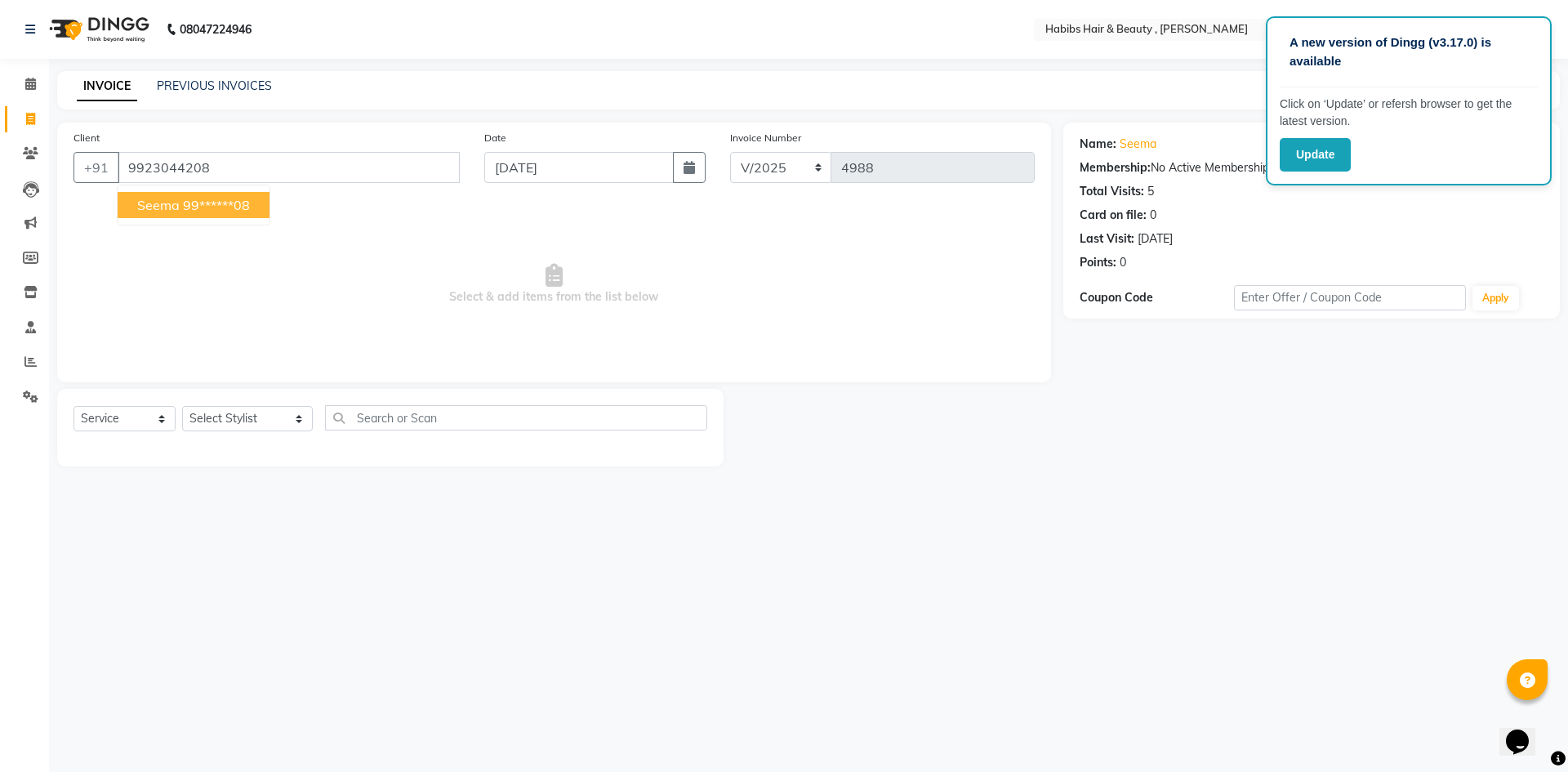
click at [241, 211] on ngb-highlight "99******08" at bounding box center [216, 205] width 67 height 17
drag, startPoint x: 282, startPoint y: 416, endPoint x: 280, endPoint y: 408, distance: 8.2
click at [282, 416] on select "Select Stylist [PERSON_NAME] [PERSON_NAME] [PERSON_NAME] Bharti jaya Manager [P…" at bounding box center [247, 418] width 131 height 25
click at [182, 406] on select "Select Stylist [PERSON_NAME] [PERSON_NAME] [PERSON_NAME] Bharti jaya Manager [P…" at bounding box center [247, 418] width 131 height 25
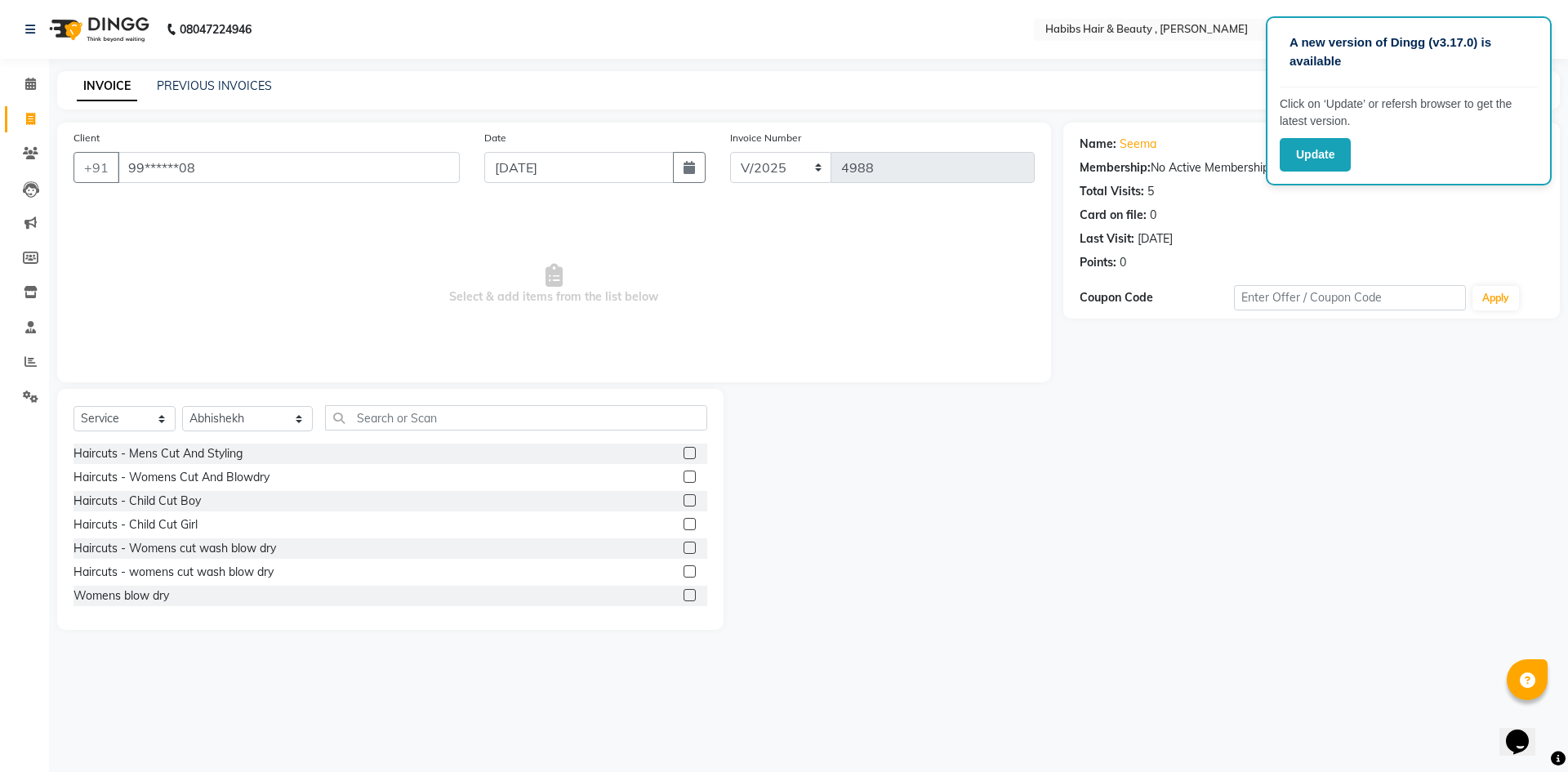
drag, startPoint x: 680, startPoint y: 453, endPoint x: 540, endPoint y: 339, distance: 180.5
click at [683, 452] on label at bounding box center [689, 453] width 12 height 12
click at [683, 452] on input "checkbox" at bounding box center [688, 453] width 11 height 11
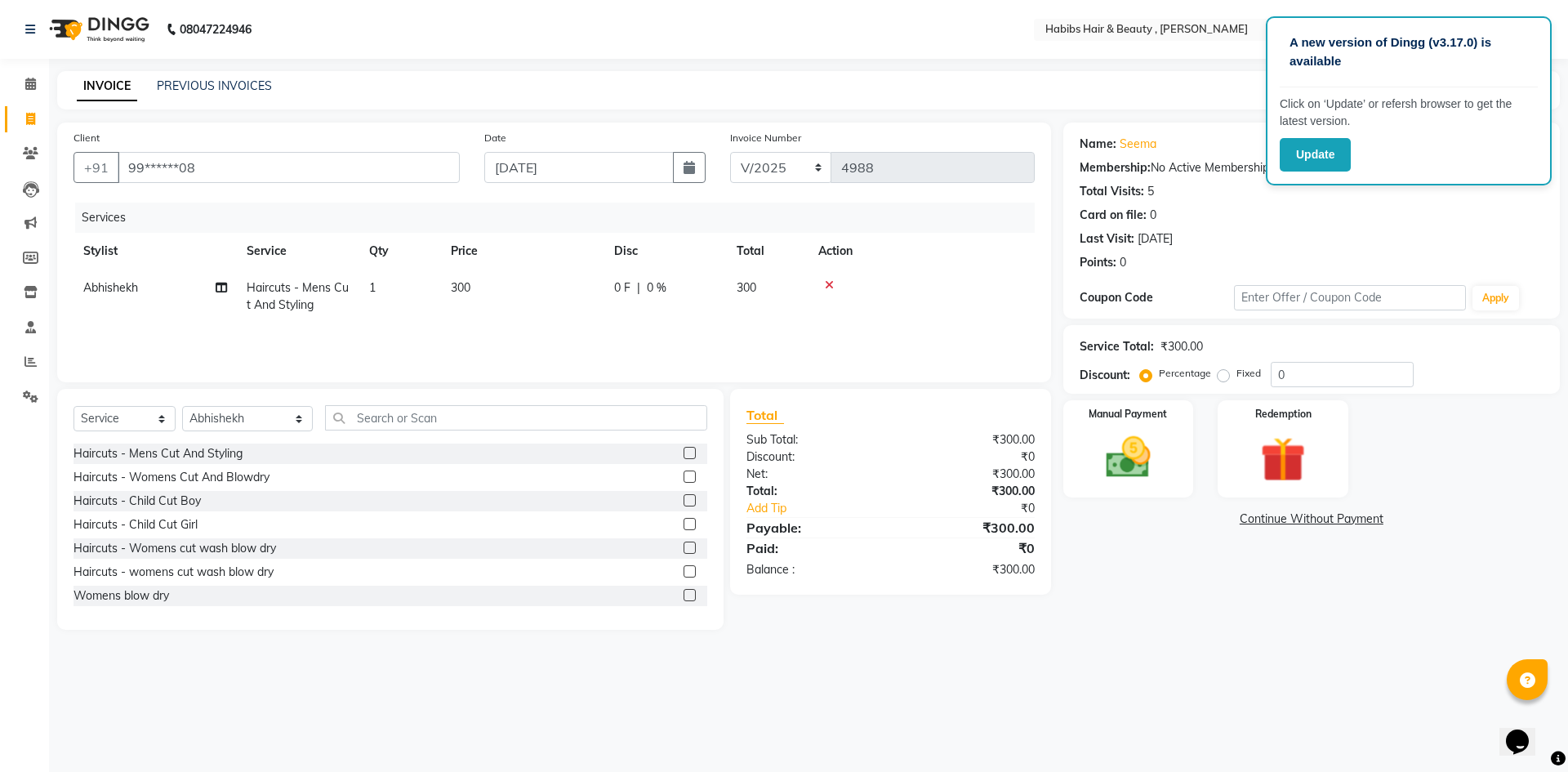
click at [507, 279] on td "300" at bounding box center [522, 296] width 163 height 54
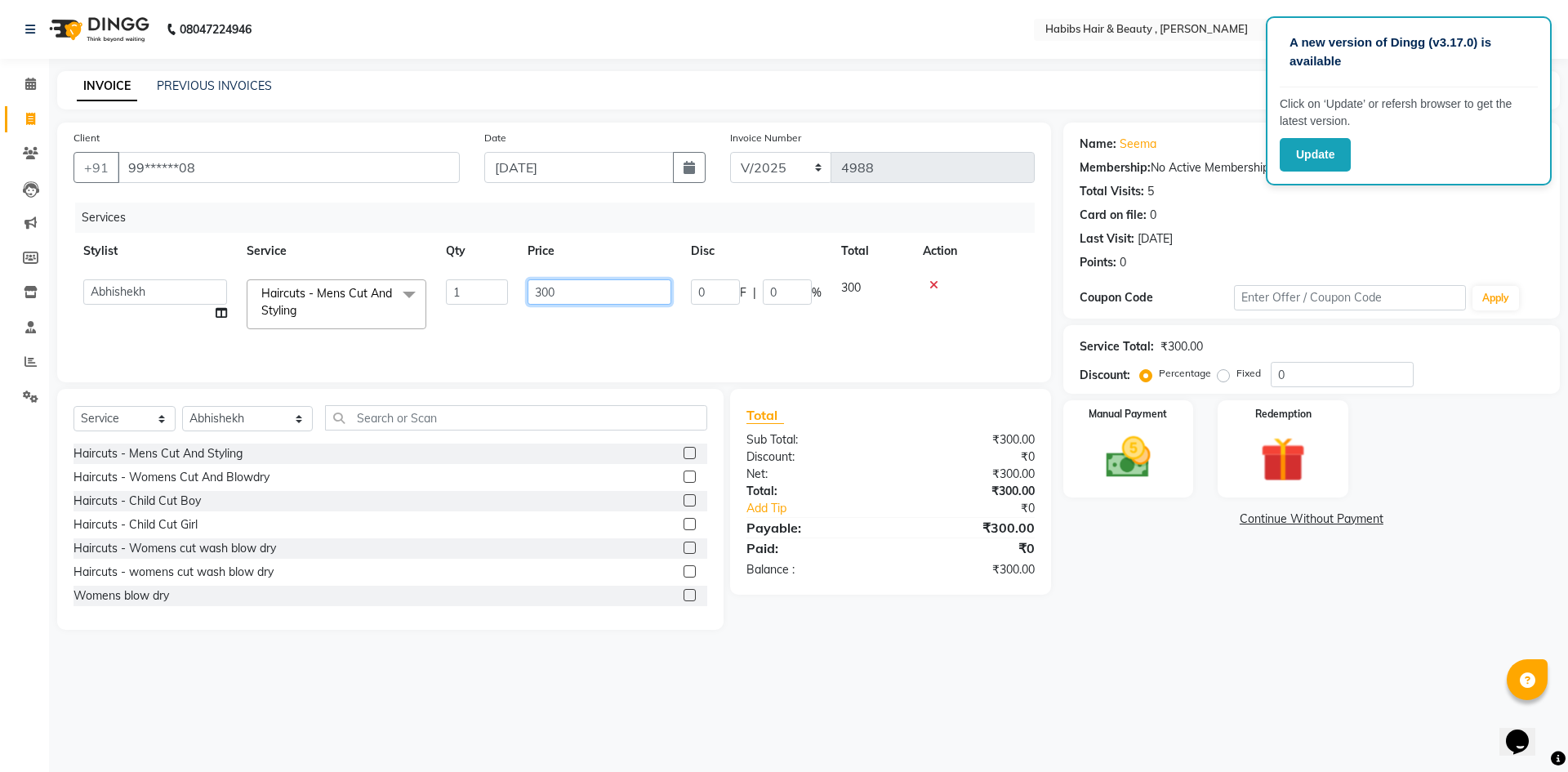
click at [587, 294] on input "300" at bounding box center [599, 292] width 144 height 25
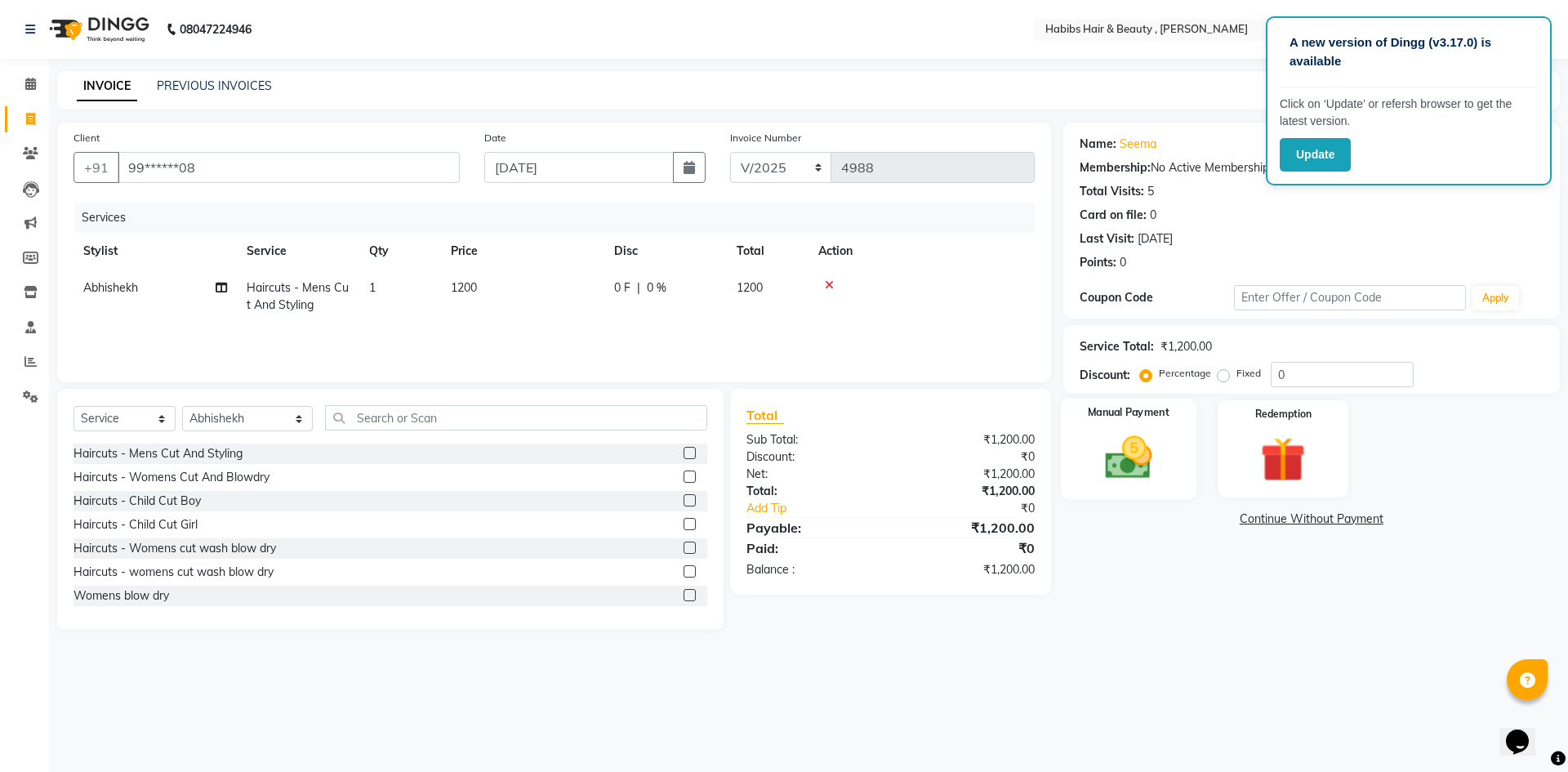
click at [1171, 466] on div "Manual Payment" at bounding box center [1127, 448] width 136 height 101
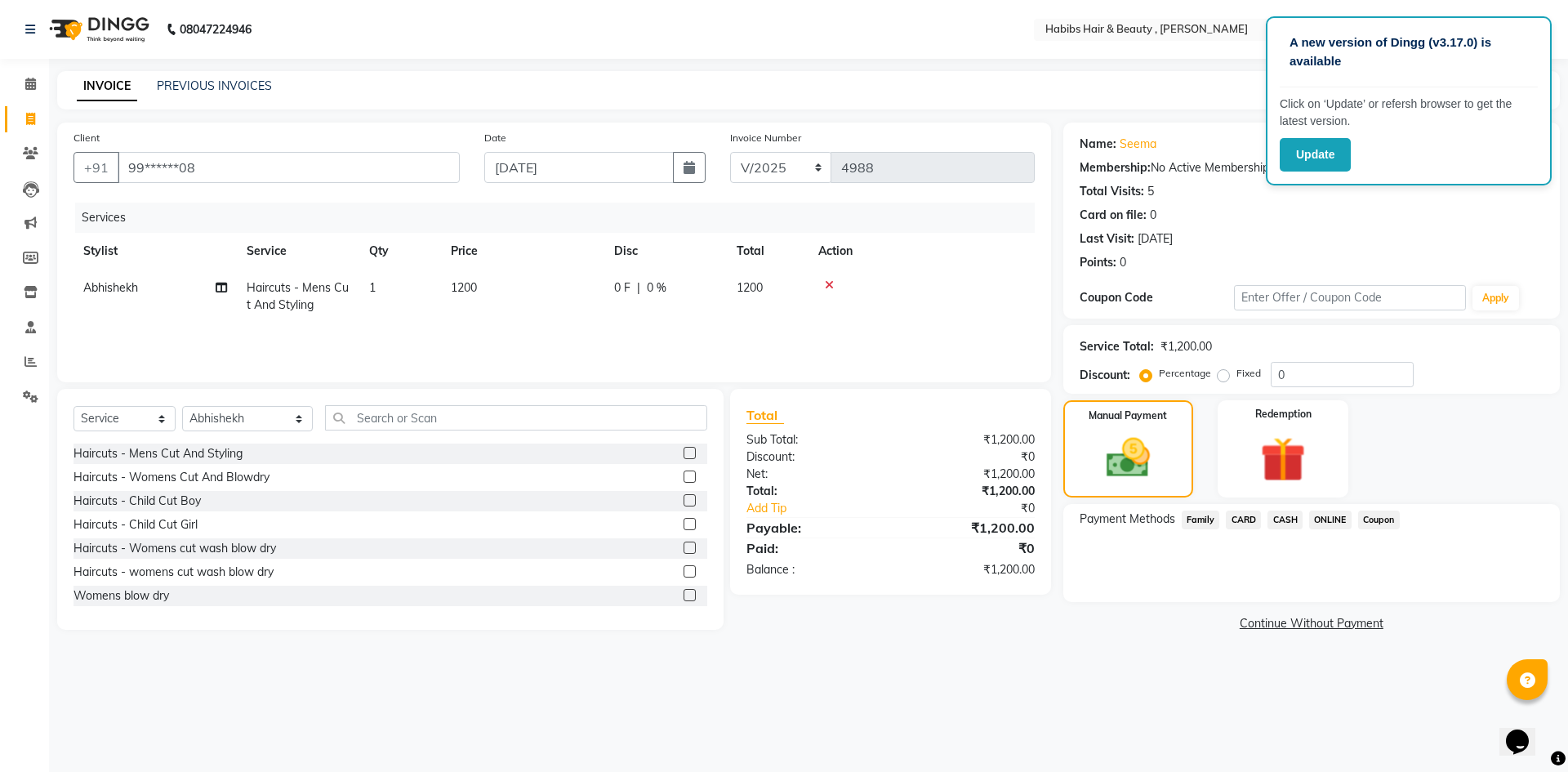
click at [1273, 517] on span "CASH" at bounding box center [1285, 520] width 35 height 19
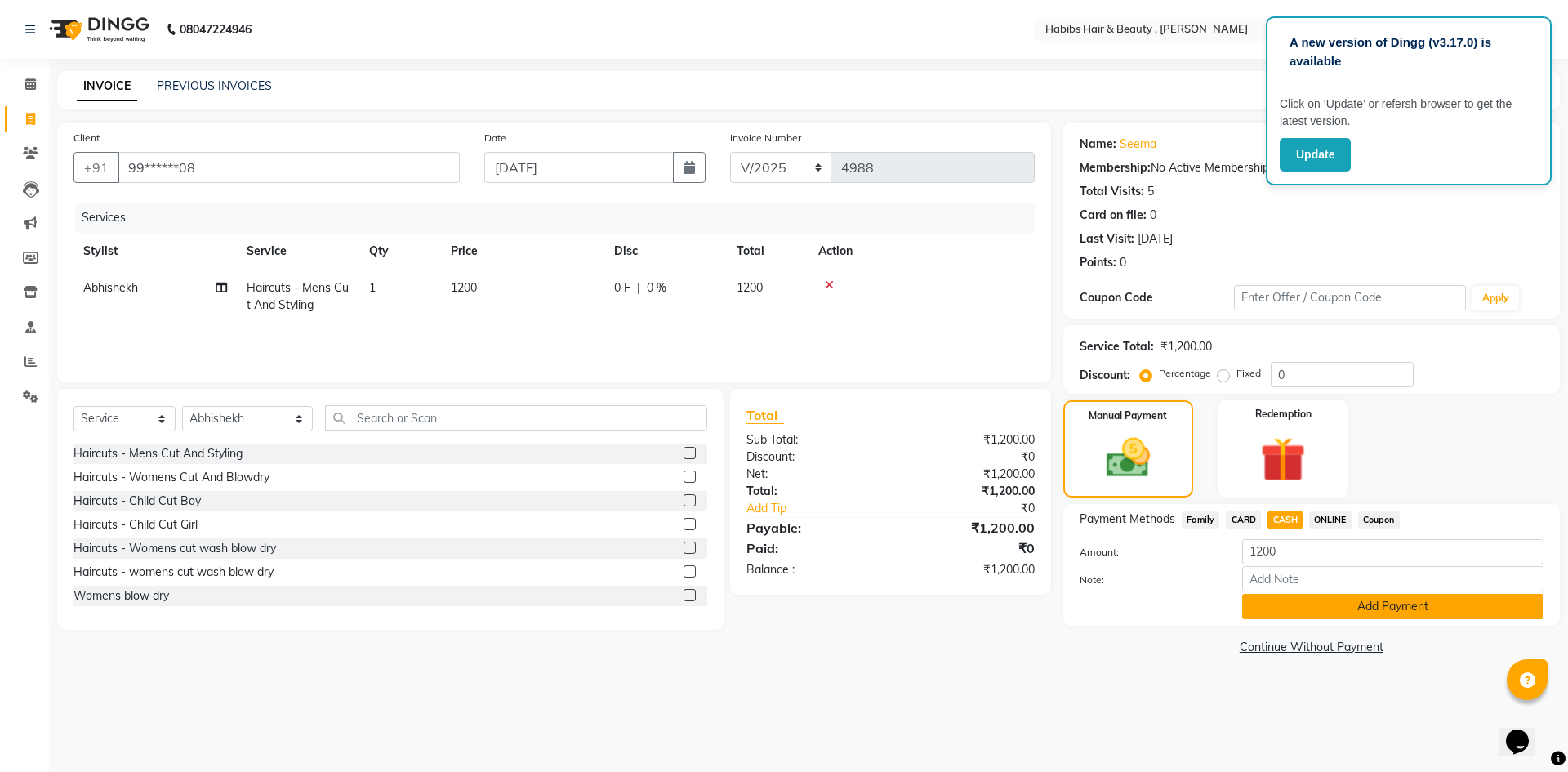
click at [1290, 612] on button "Add Payment" at bounding box center [1393, 606] width 301 height 25
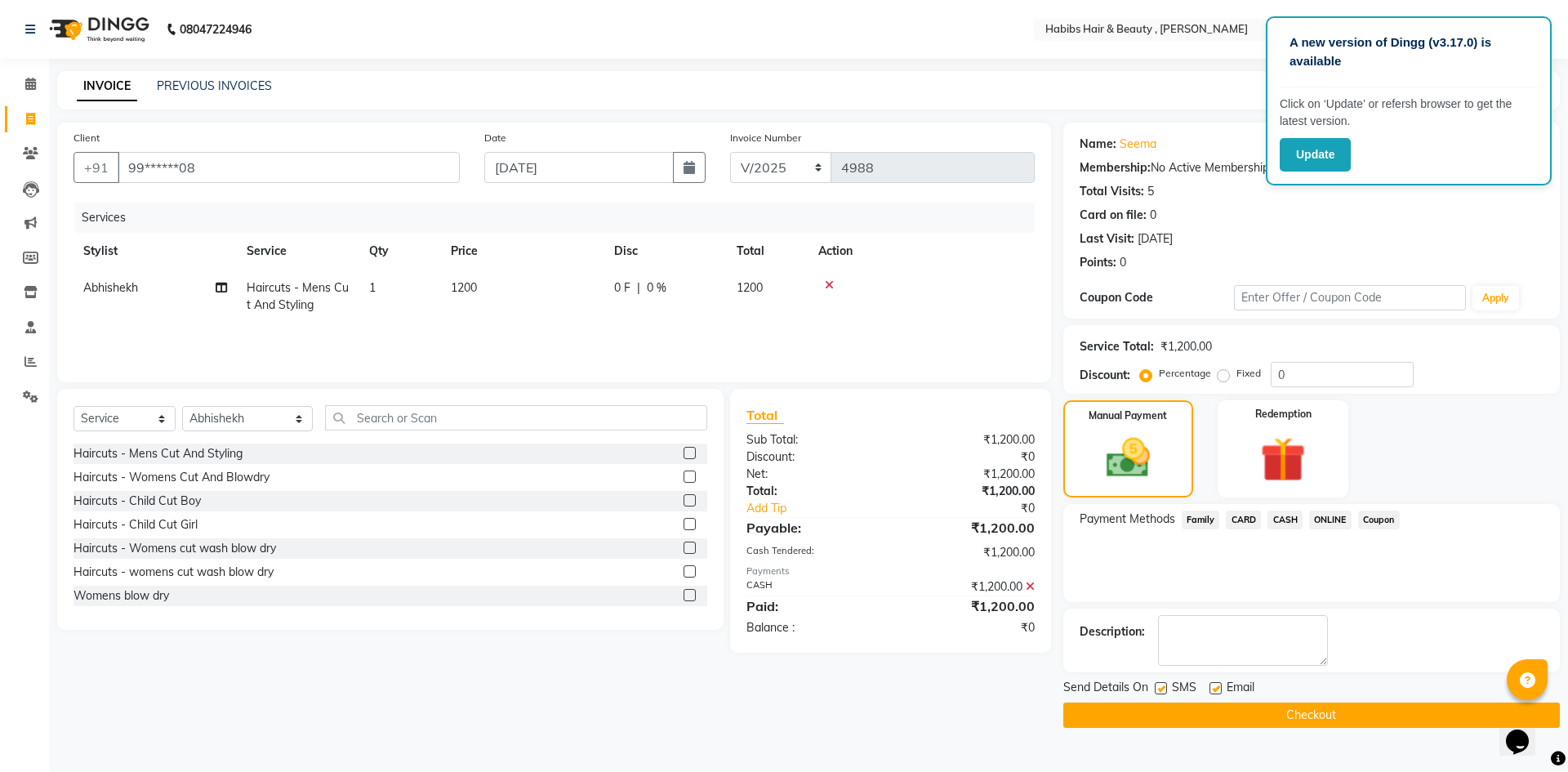
click at [1306, 711] on button "Checkout" at bounding box center [1311, 715] width 496 height 25
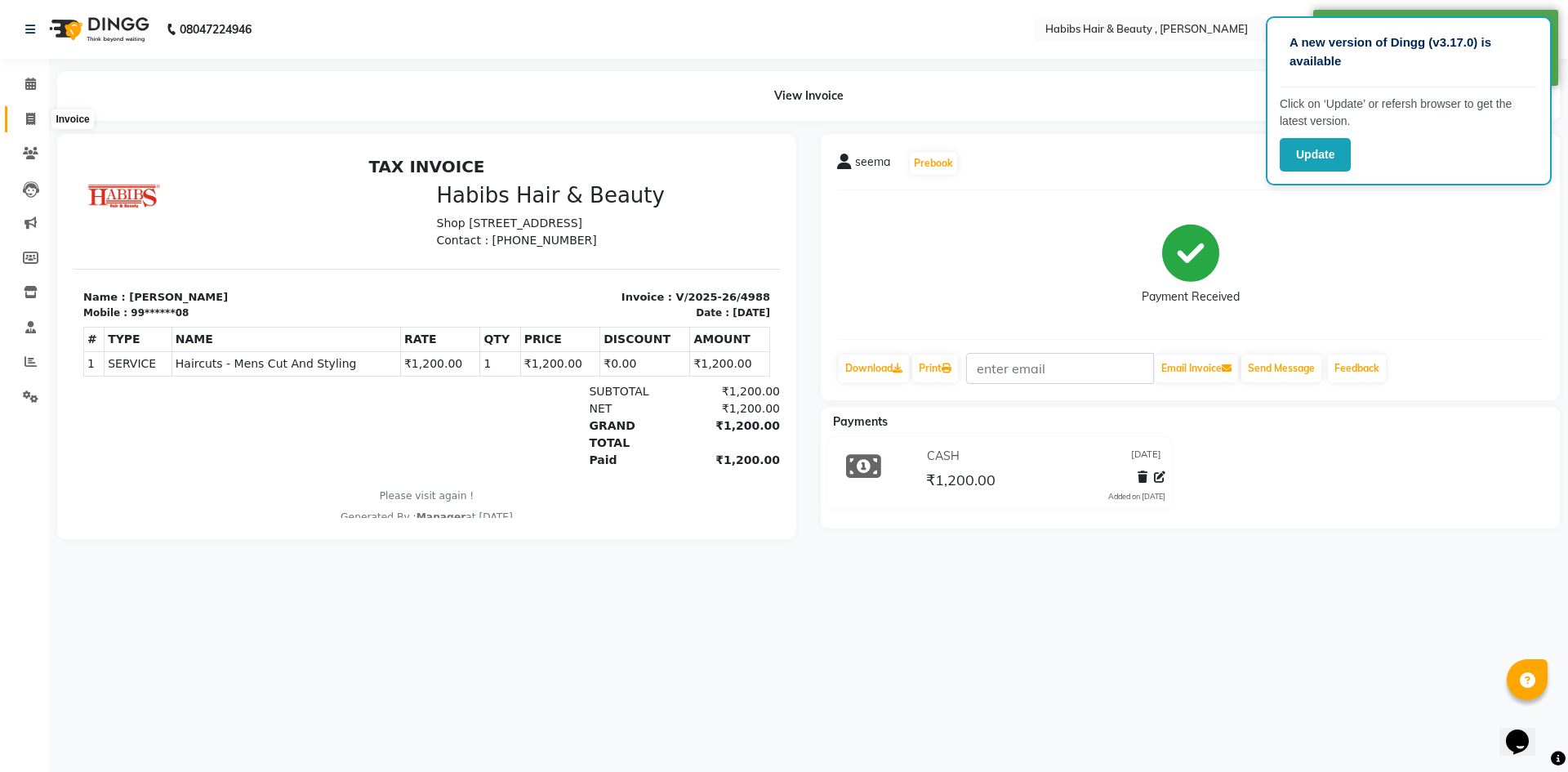
click at [24, 116] on span at bounding box center [31, 120] width 28 height 19
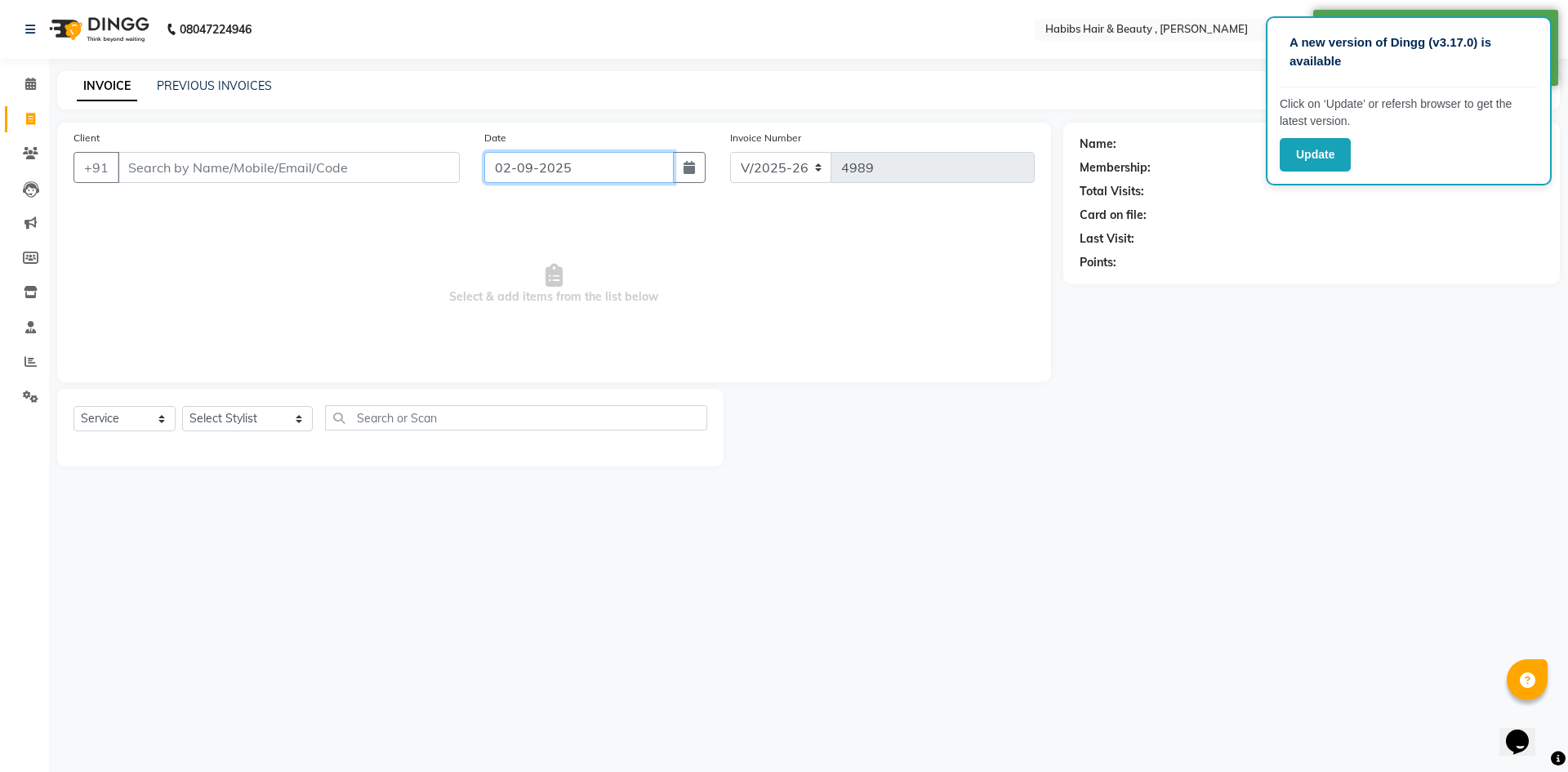
click at [550, 169] on input "02-09-2025" at bounding box center [579, 167] width 190 height 31
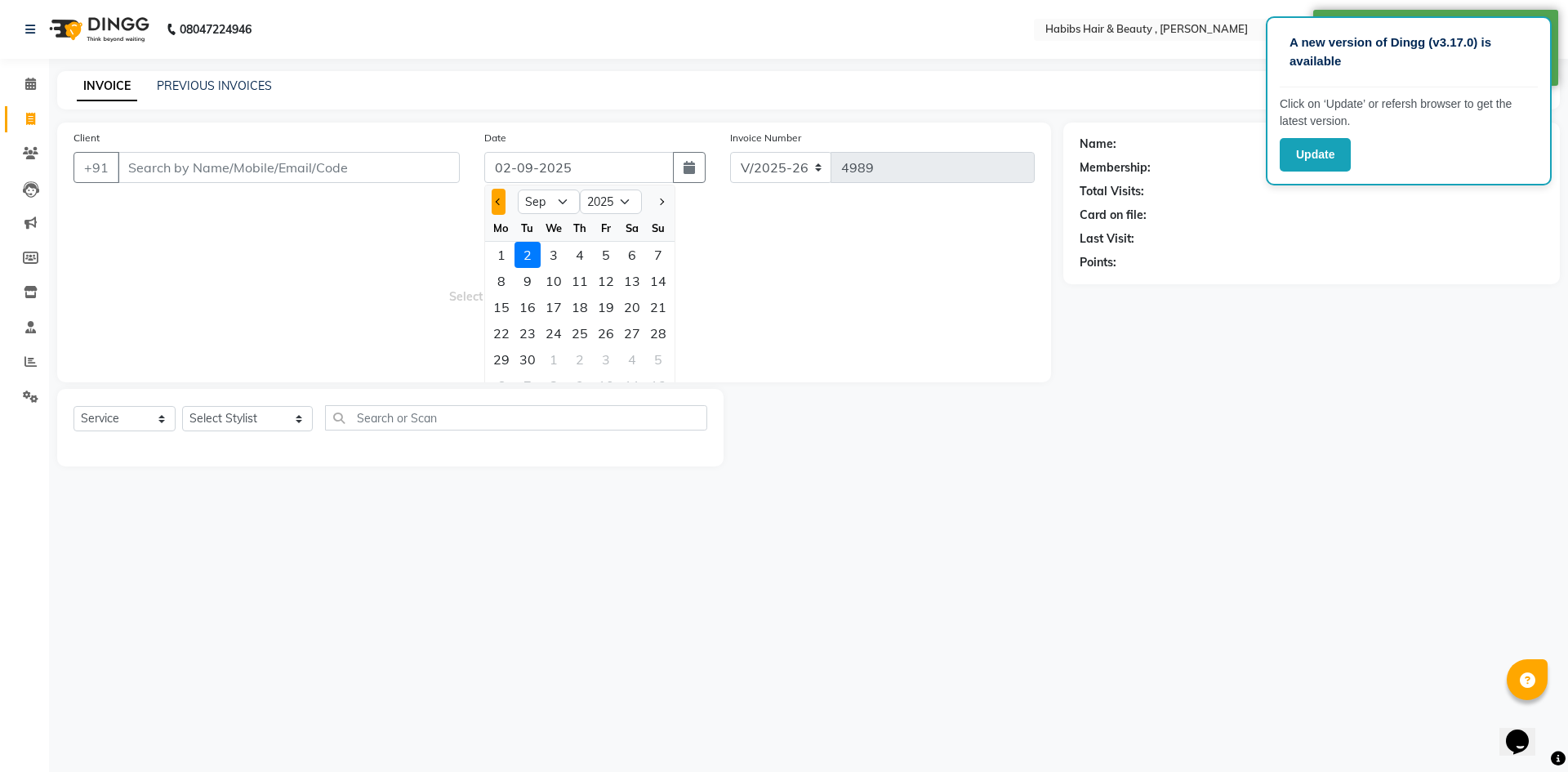
click at [498, 202] on span "Previous month" at bounding box center [499, 202] width 7 height 7
click at [657, 359] on div "31" at bounding box center [658, 359] width 26 height 26
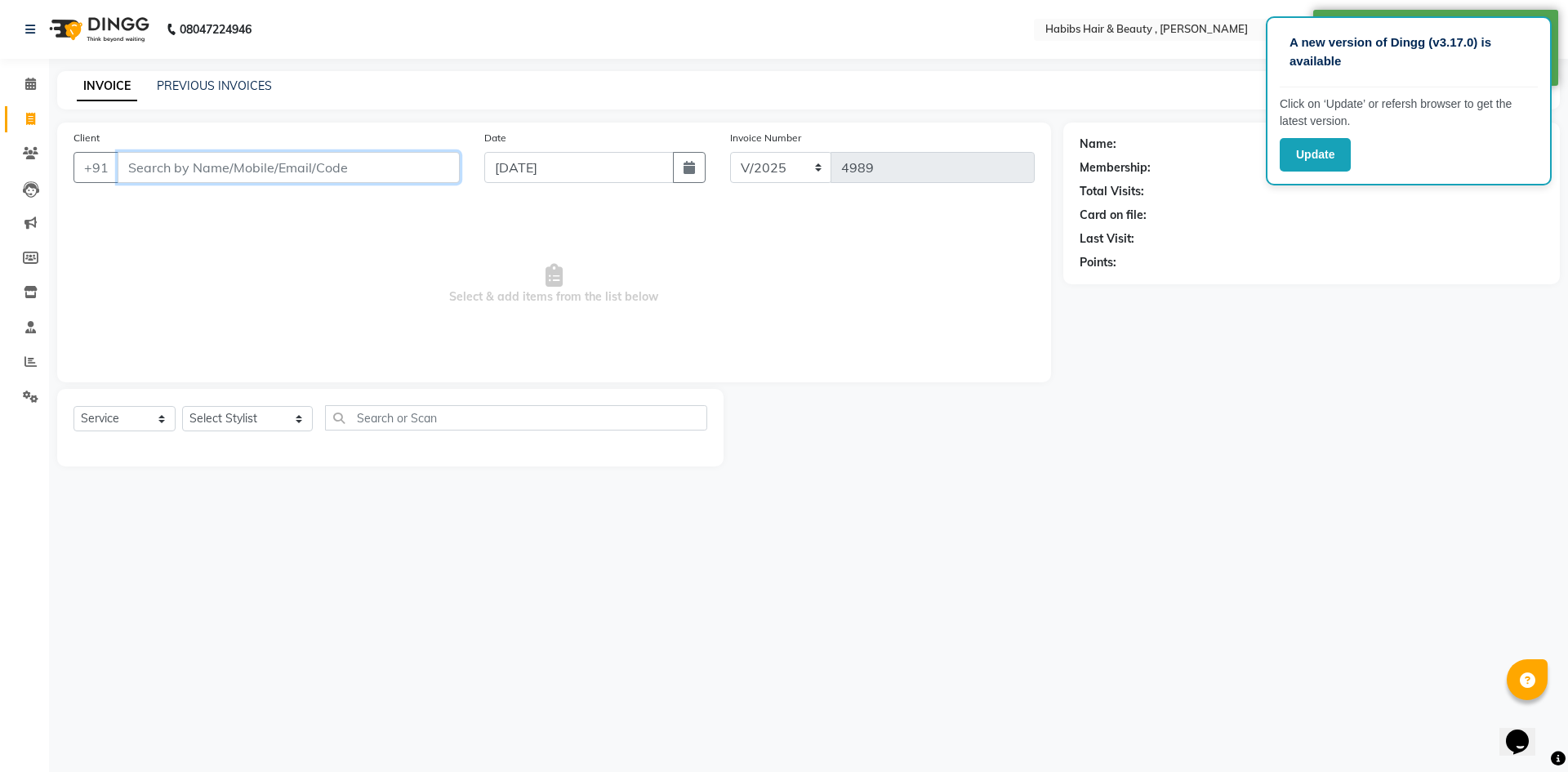
click at [390, 170] on input "Client" at bounding box center [288, 167] width 343 height 31
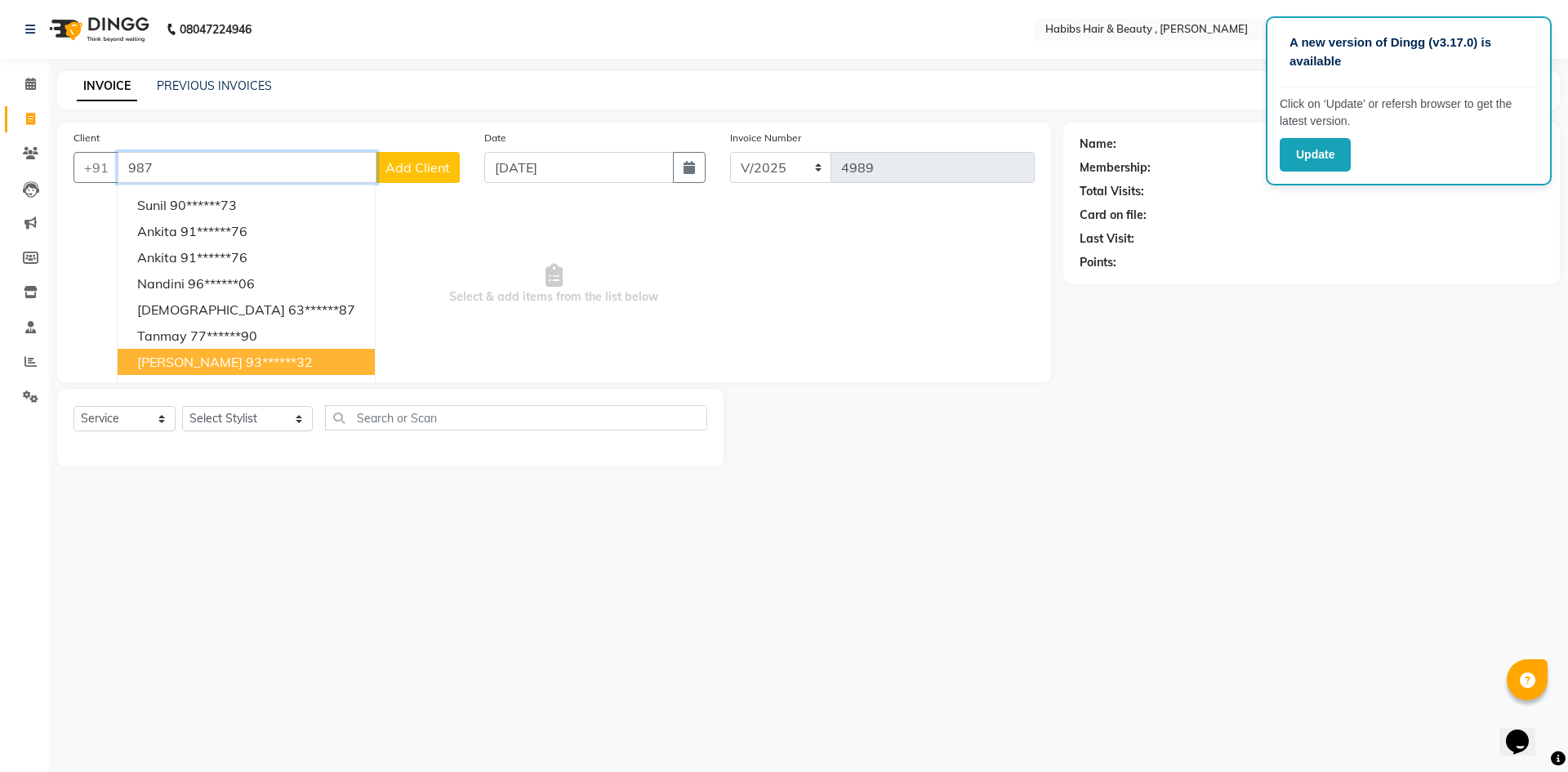
drag, startPoint x: 250, startPoint y: 362, endPoint x: 254, endPoint y: 403, distance: 41.2
click at [249, 370] on button "[PERSON_NAME] 93******32" at bounding box center [245, 361] width 257 height 26
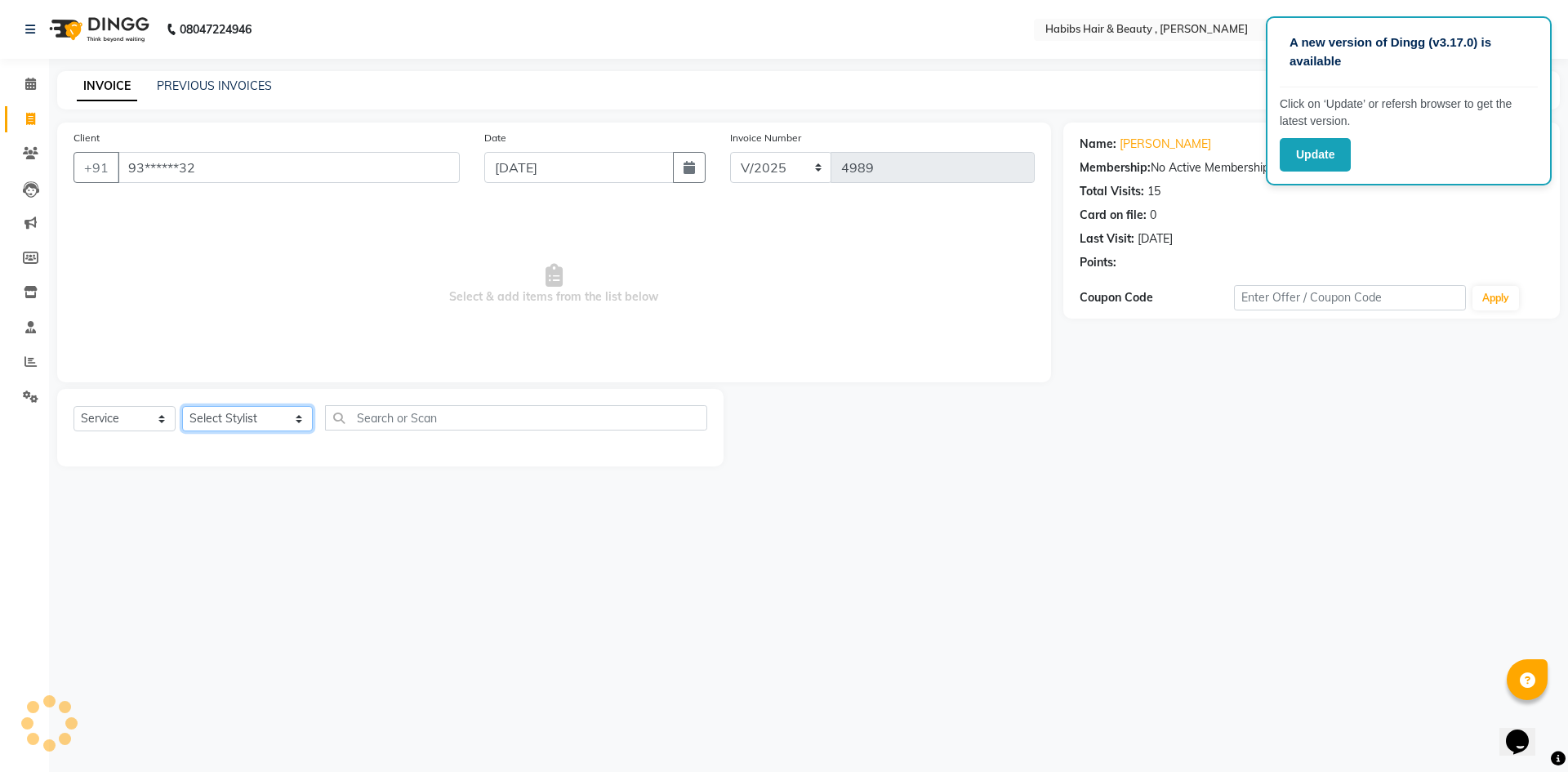
click at [277, 409] on select "Select Stylist [PERSON_NAME] [PERSON_NAME] [PERSON_NAME] Bharti jaya Manager [P…" at bounding box center [247, 418] width 131 height 25
click at [182, 406] on select "Select Stylist [PERSON_NAME] [PERSON_NAME] [PERSON_NAME] Bharti jaya Manager [P…" at bounding box center [247, 418] width 131 height 25
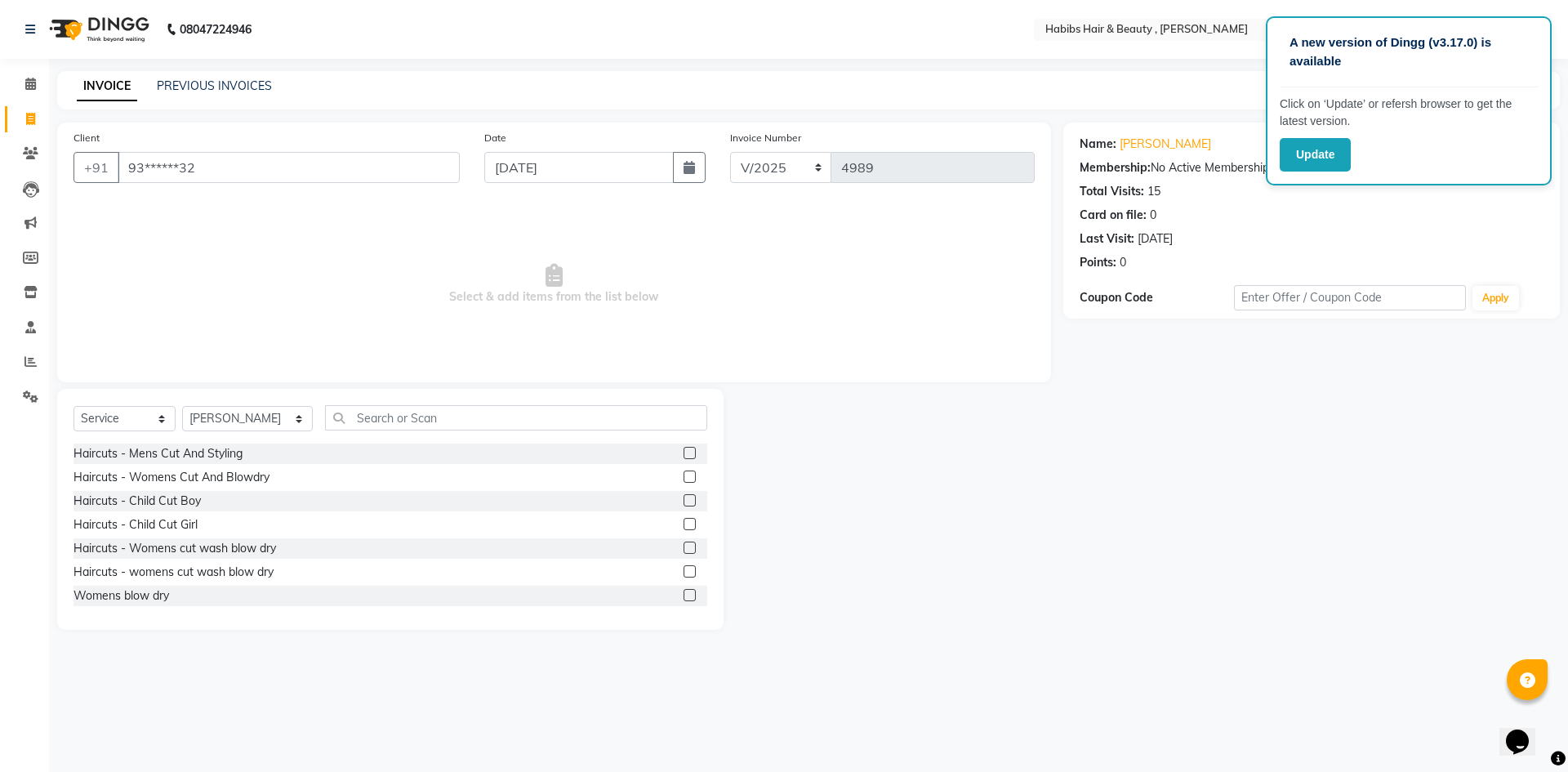
click at [683, 458] on label at bounding box center [689, 453] width 12 height 12
click at [683, 458] on input "checkbox" at bounding box center [688, 453] width 11 height 11
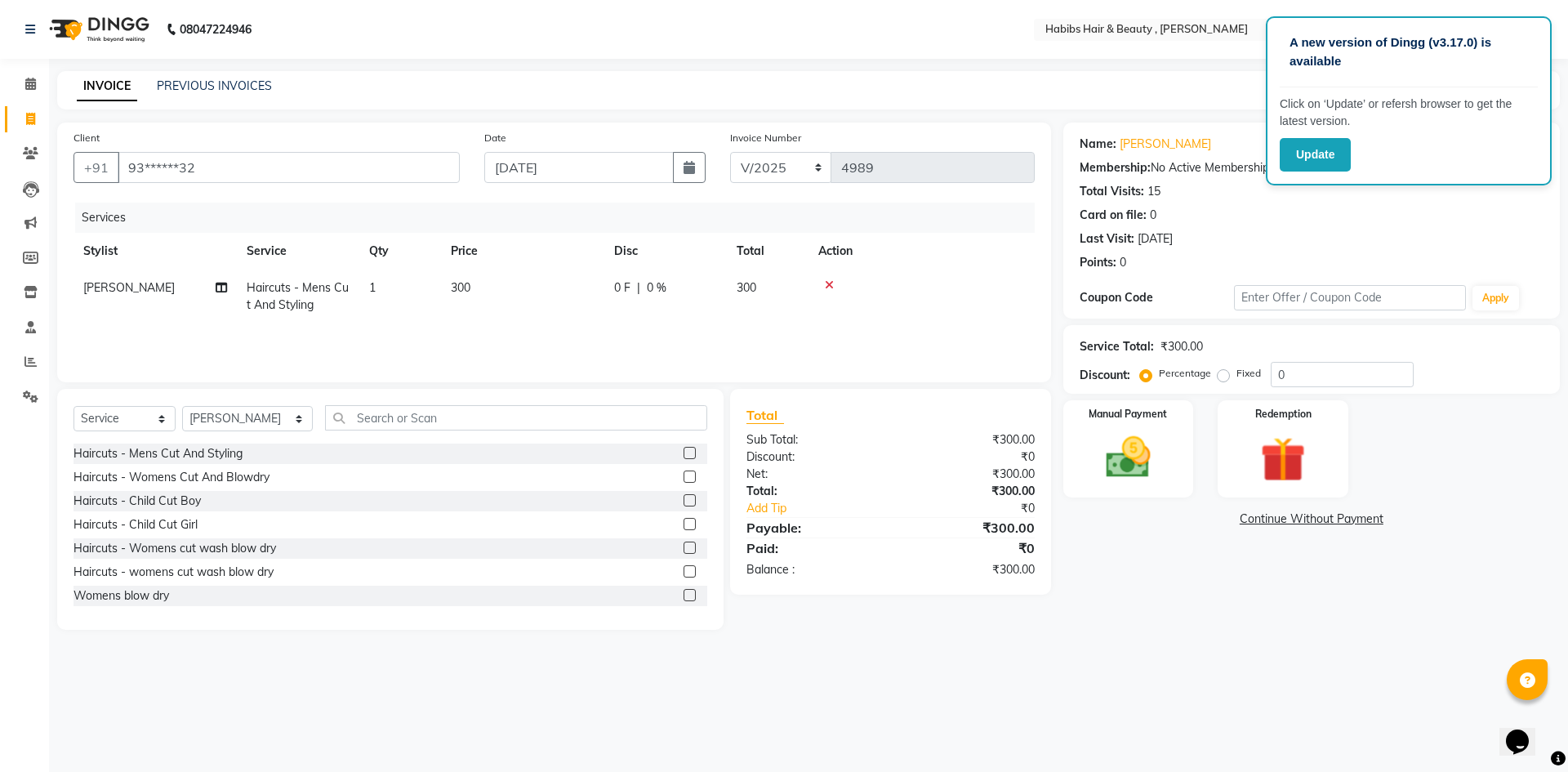
click at [469, 281] on span "300" at bounding box center [461, 288] width 20 height 15
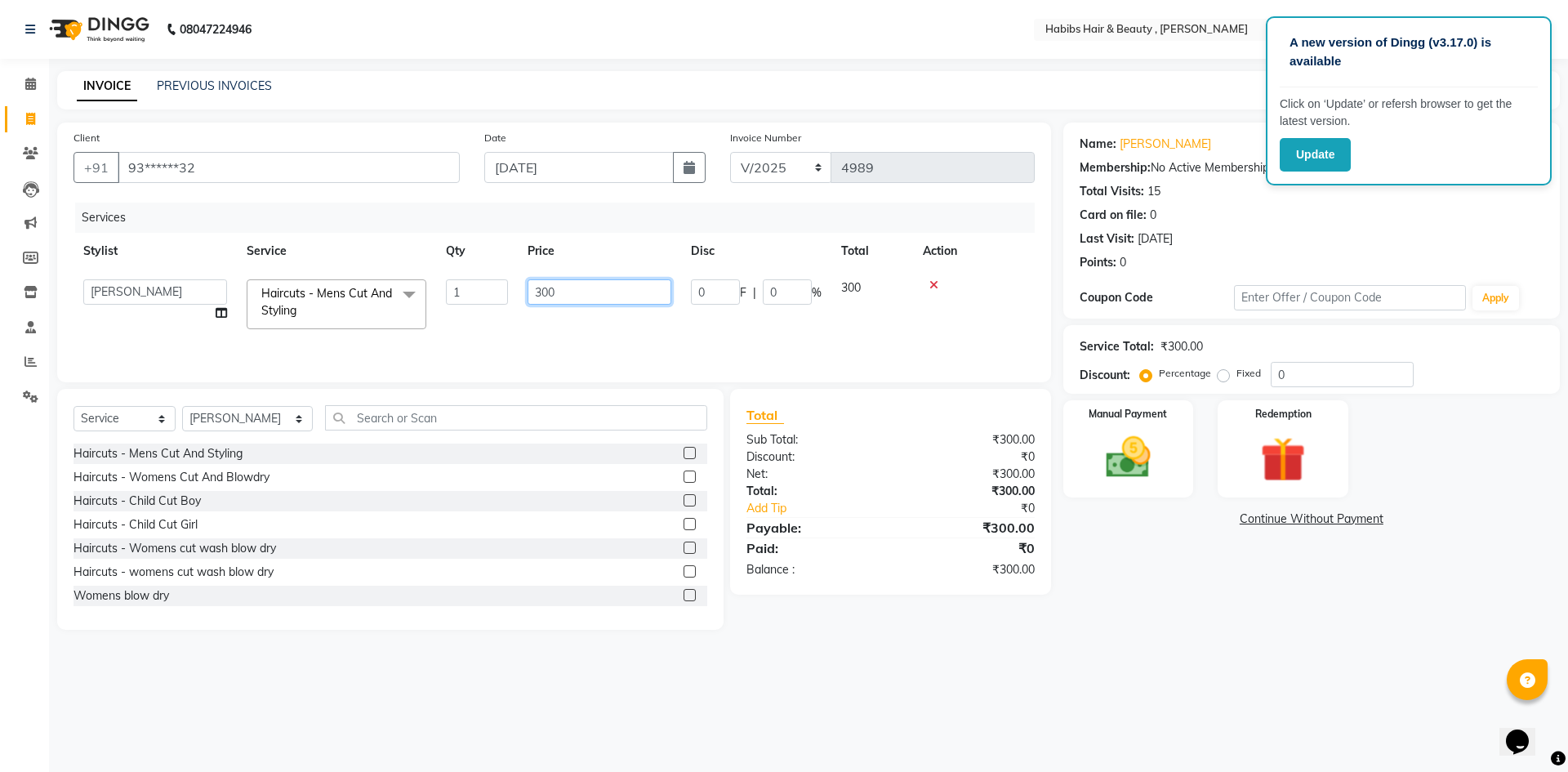
click at [568, 289] on input "300" at bounding box center [599, 292] width 144 height 25
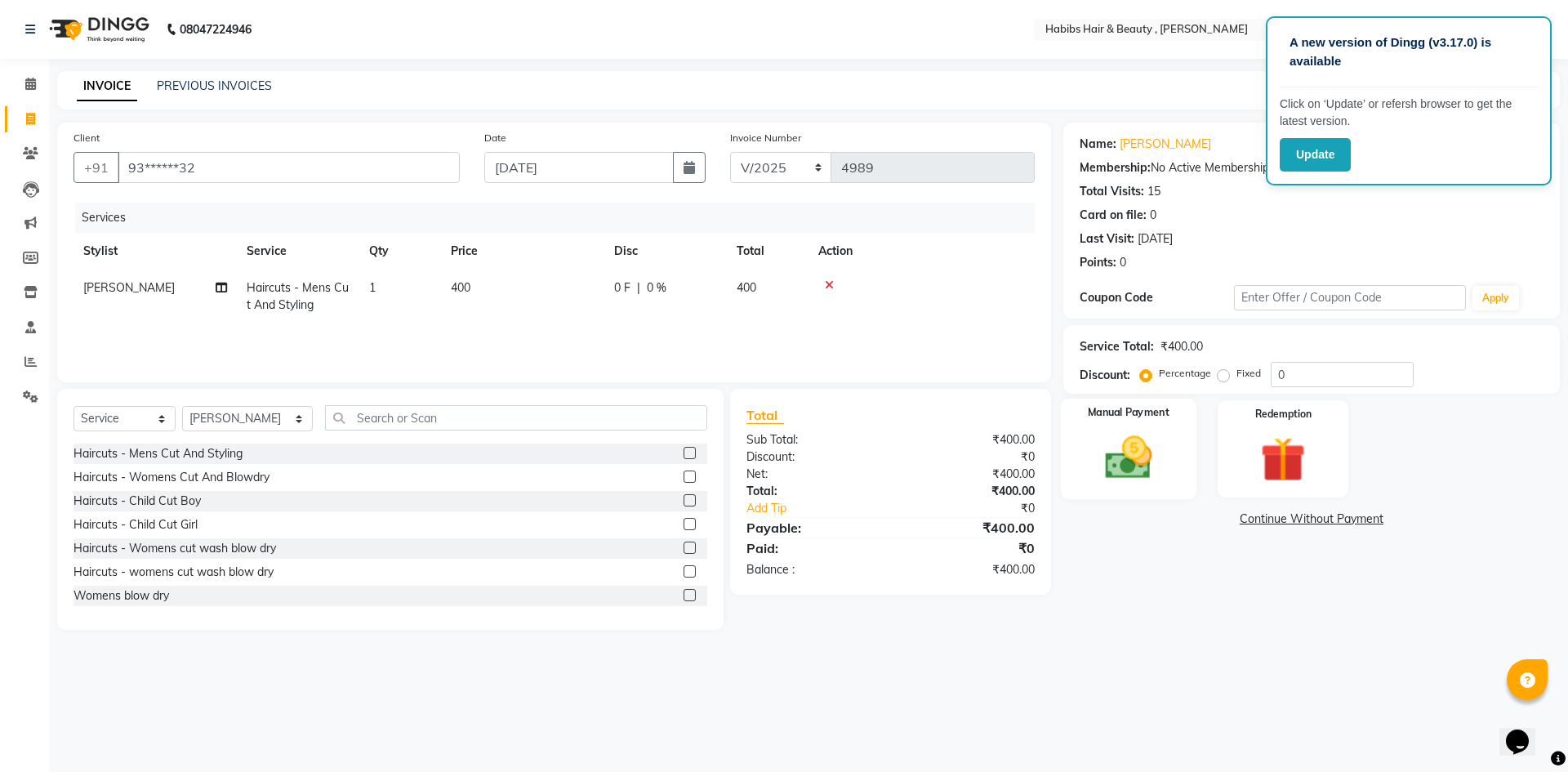
click at [1170, 476] on div "Manual Payment" at bounding box center [1127, 448] width 136 height 101
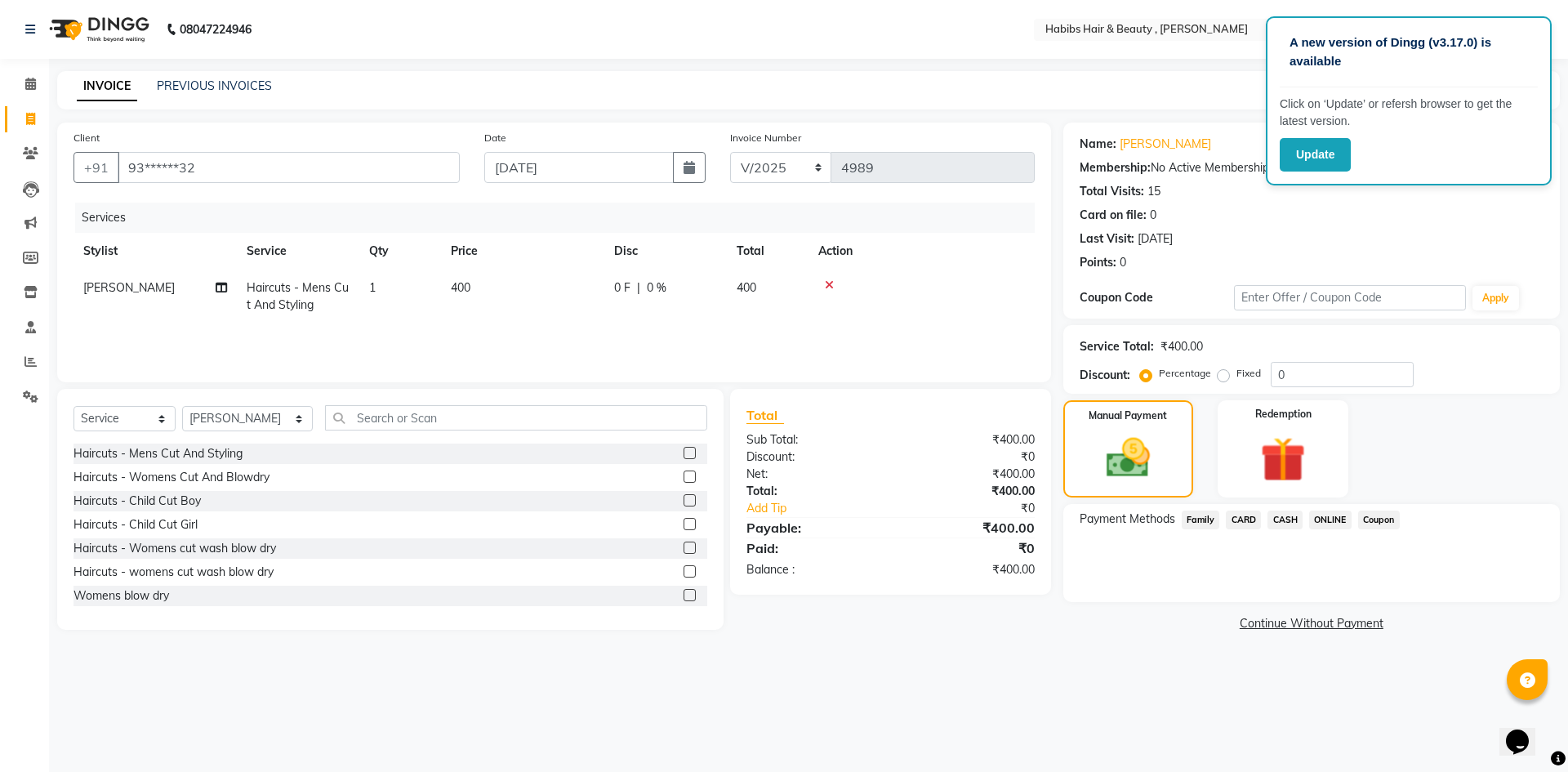
click at [1326, 523] on span "ONLINE" at bounding box center [1330, 520] width 42 height 19
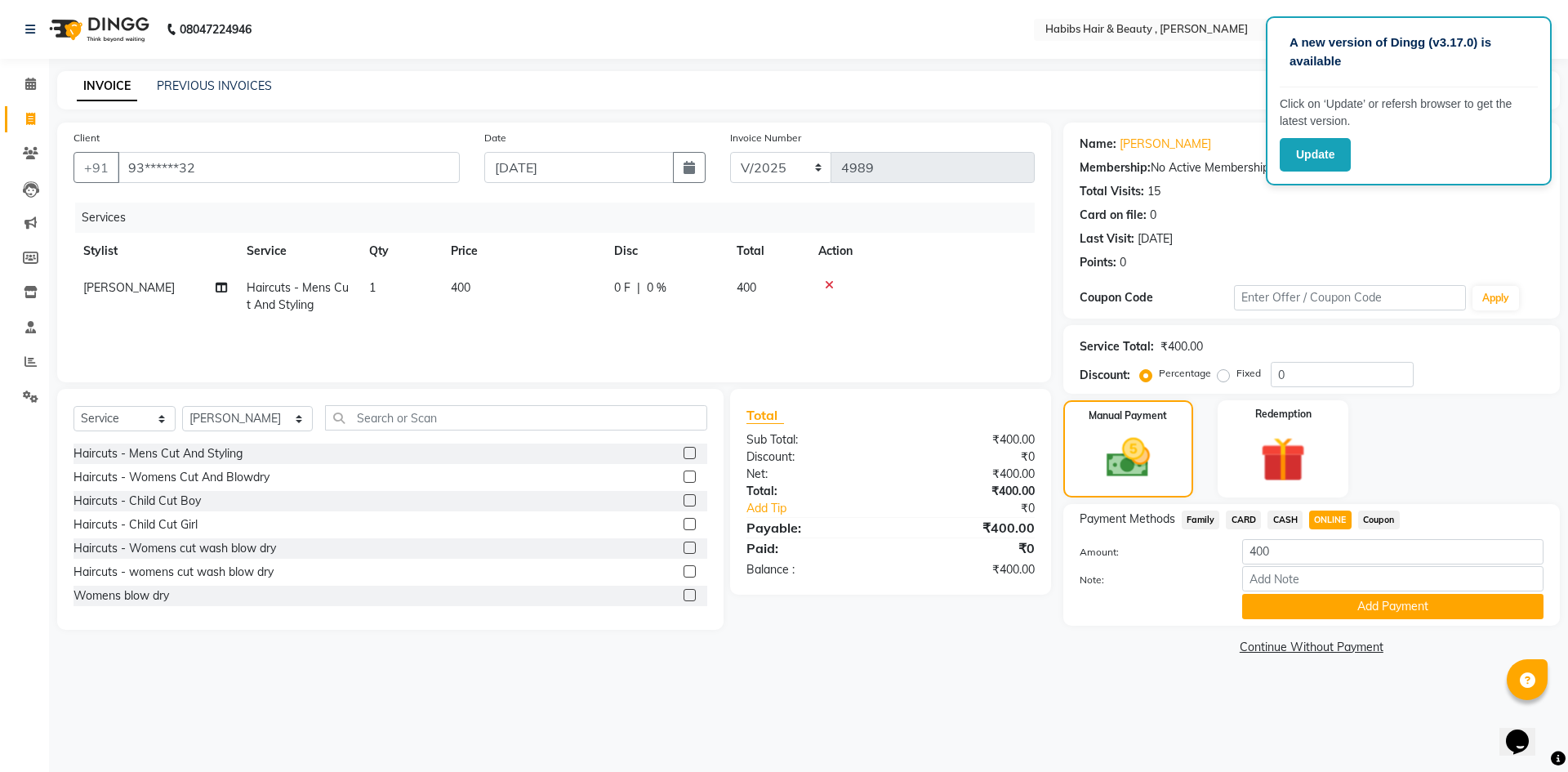
click at [1335, 605] on button "Add Payment" at bounding box center [1393, 606] width 301 height 25
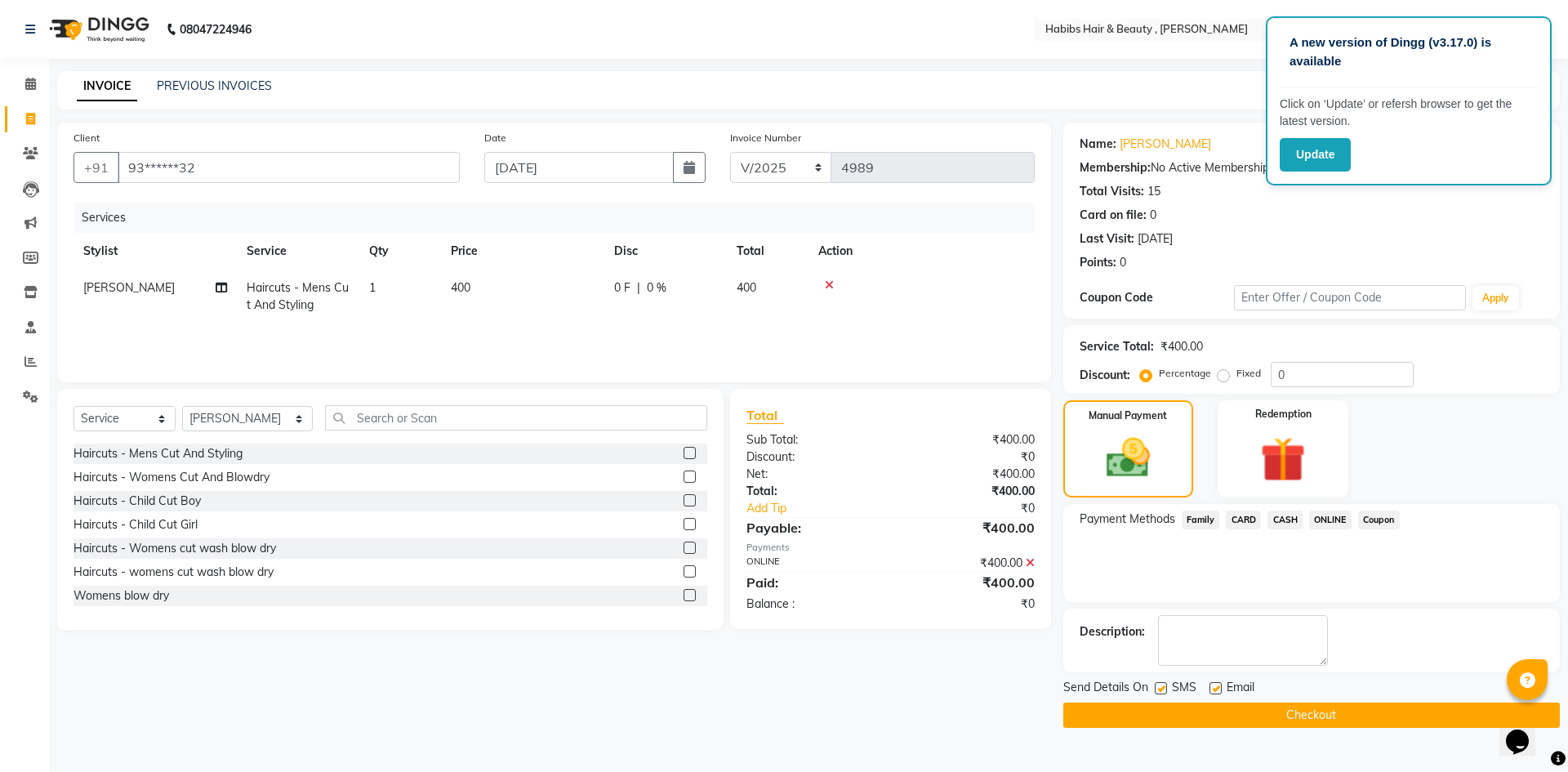
click at [1350, 715] on button "Checkout" at bounding box center [1311, 715] width 496 height 25
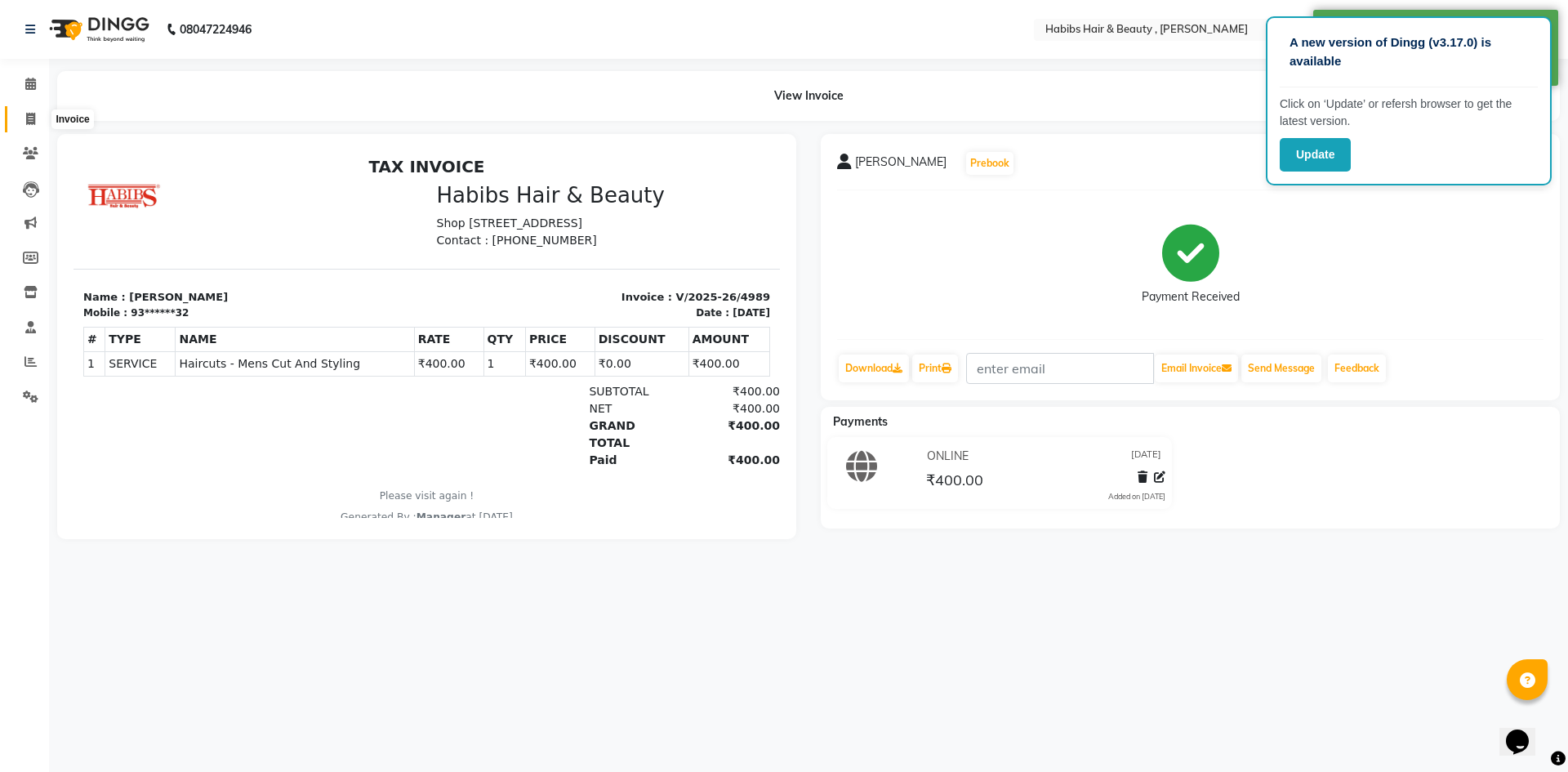
click at [27, 116] on icon at bounding box center [30, 119] width 9 height 12
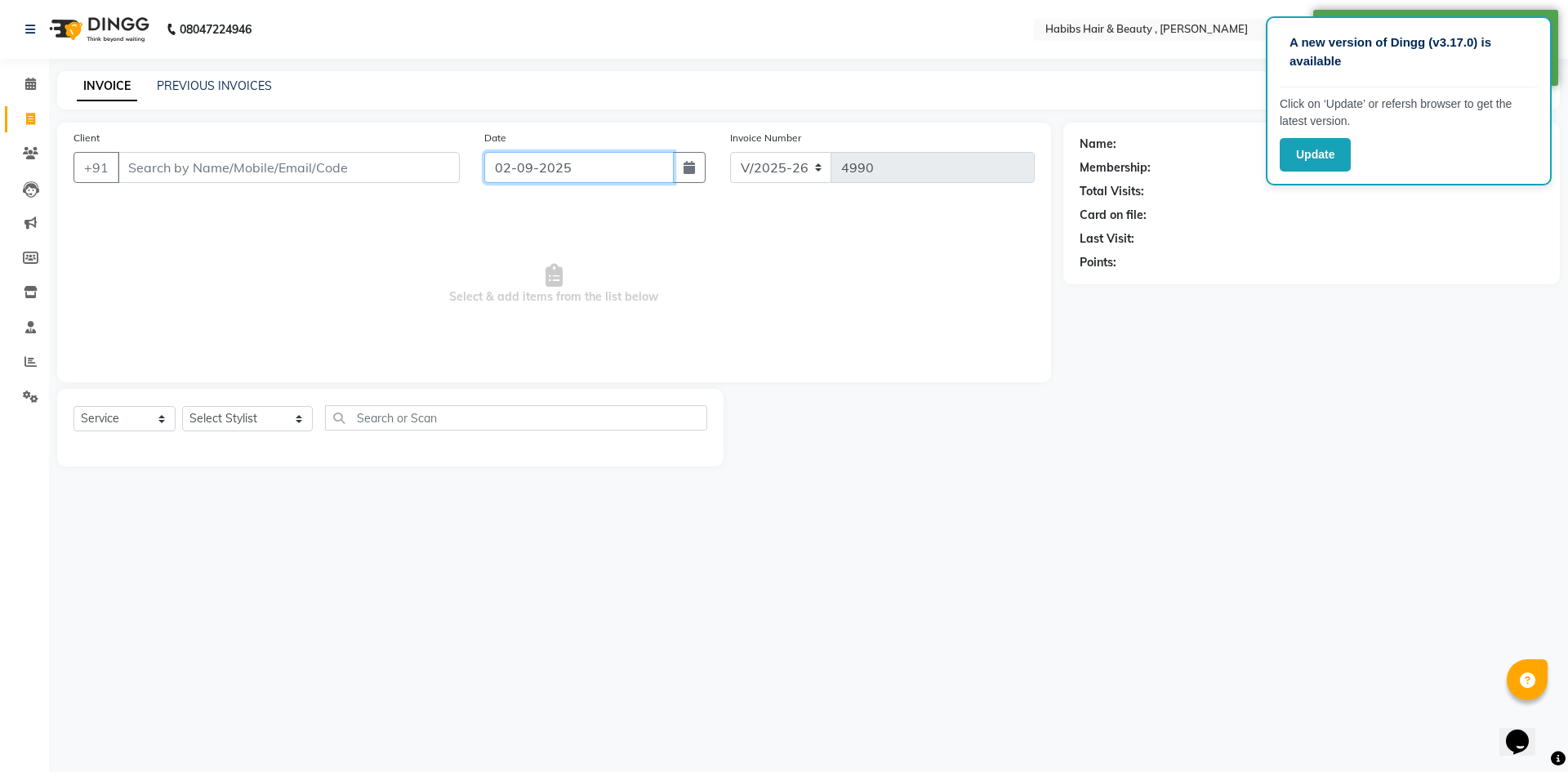
click at [513, 169] on input "02-09-2025" at bounding box center [579, 167] width 190 height 31
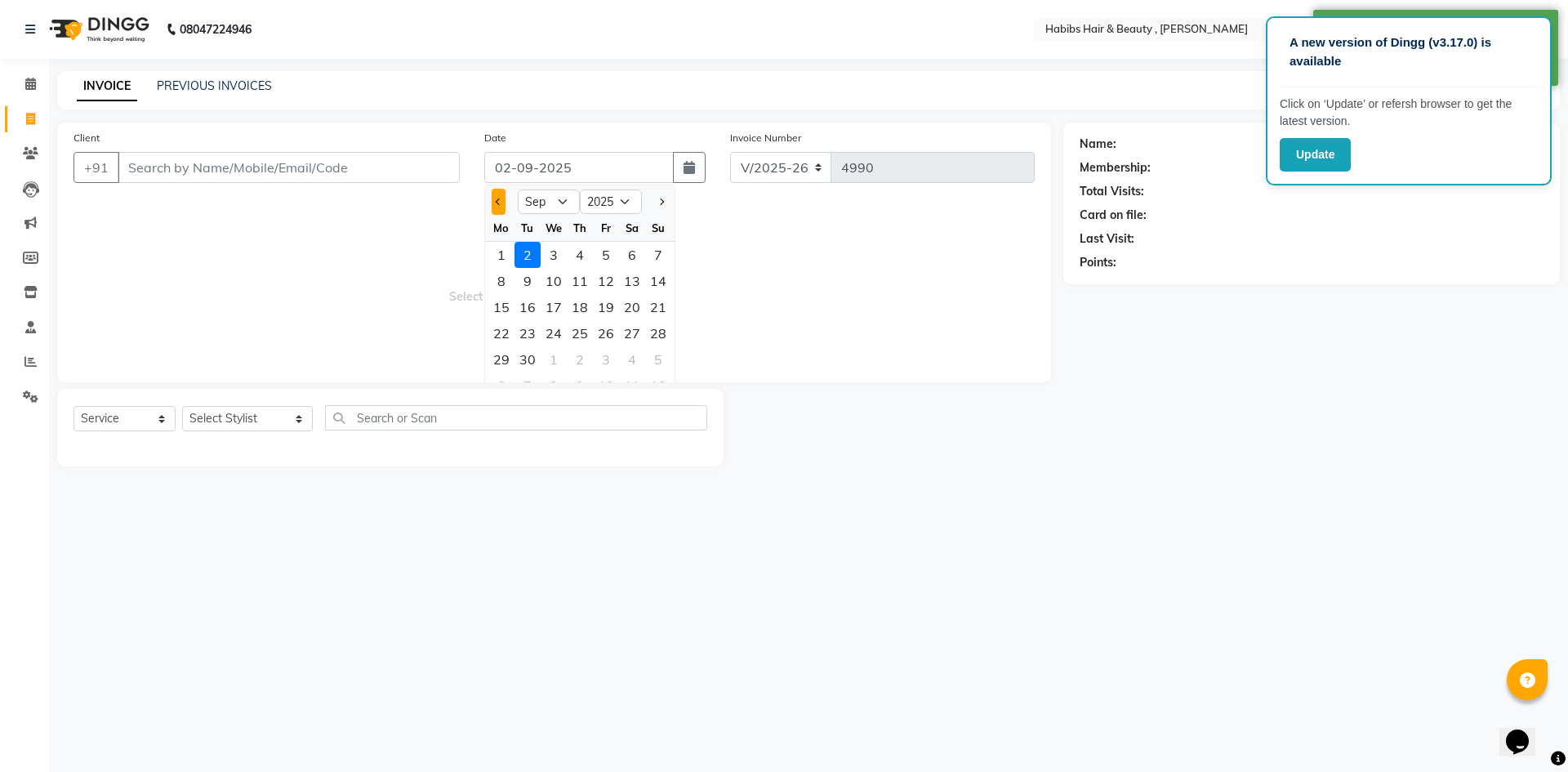
click at [502, 205] on button "Previous month" at bounding box center [498, 201] width 14 height 26
click at [658, 359] on div "31" at bounding box center [658, 359] width 26 height 26
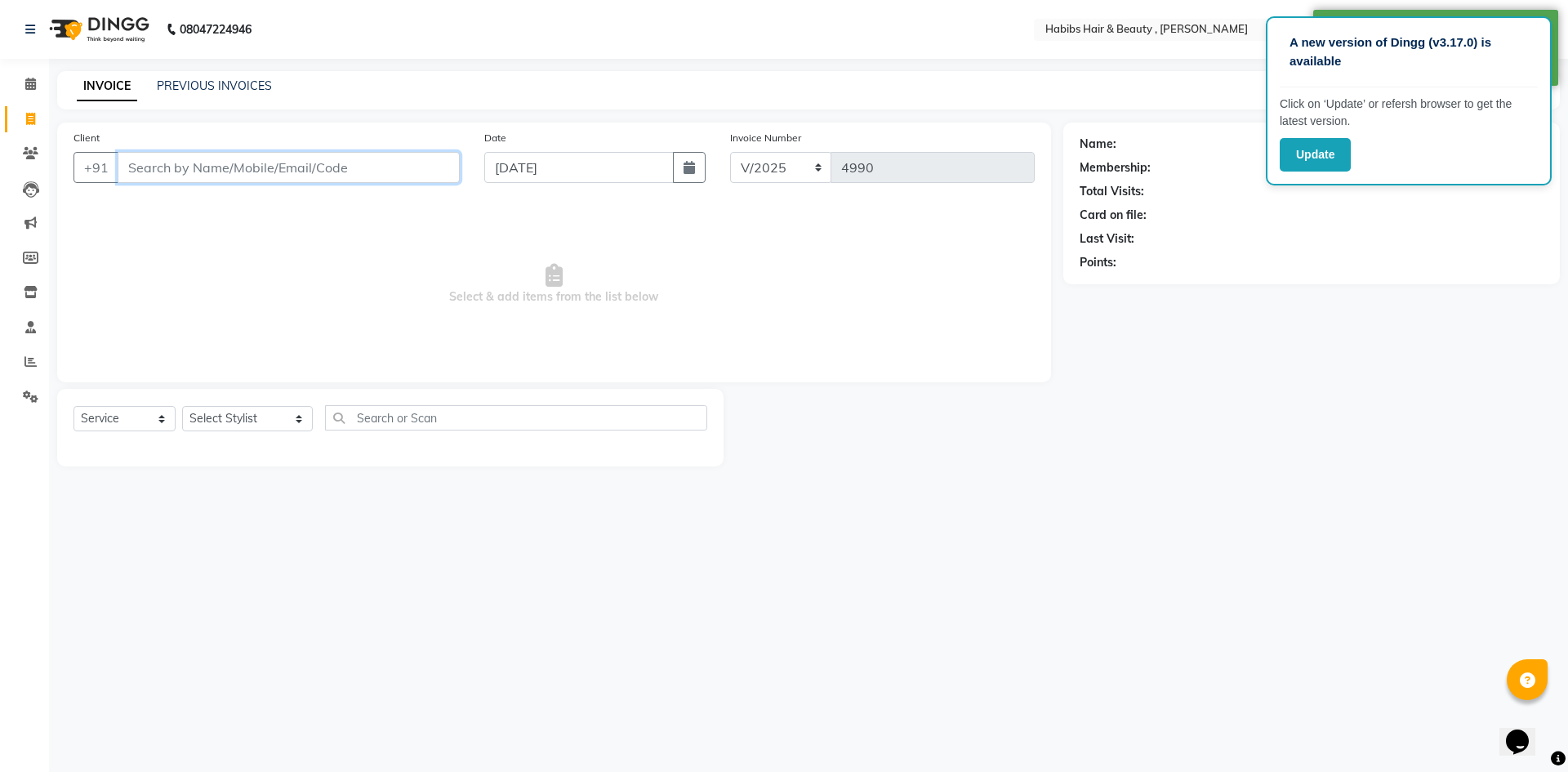
click at [340, 166] on input "Client" at bounding box center [288, 167] width 343 height 31
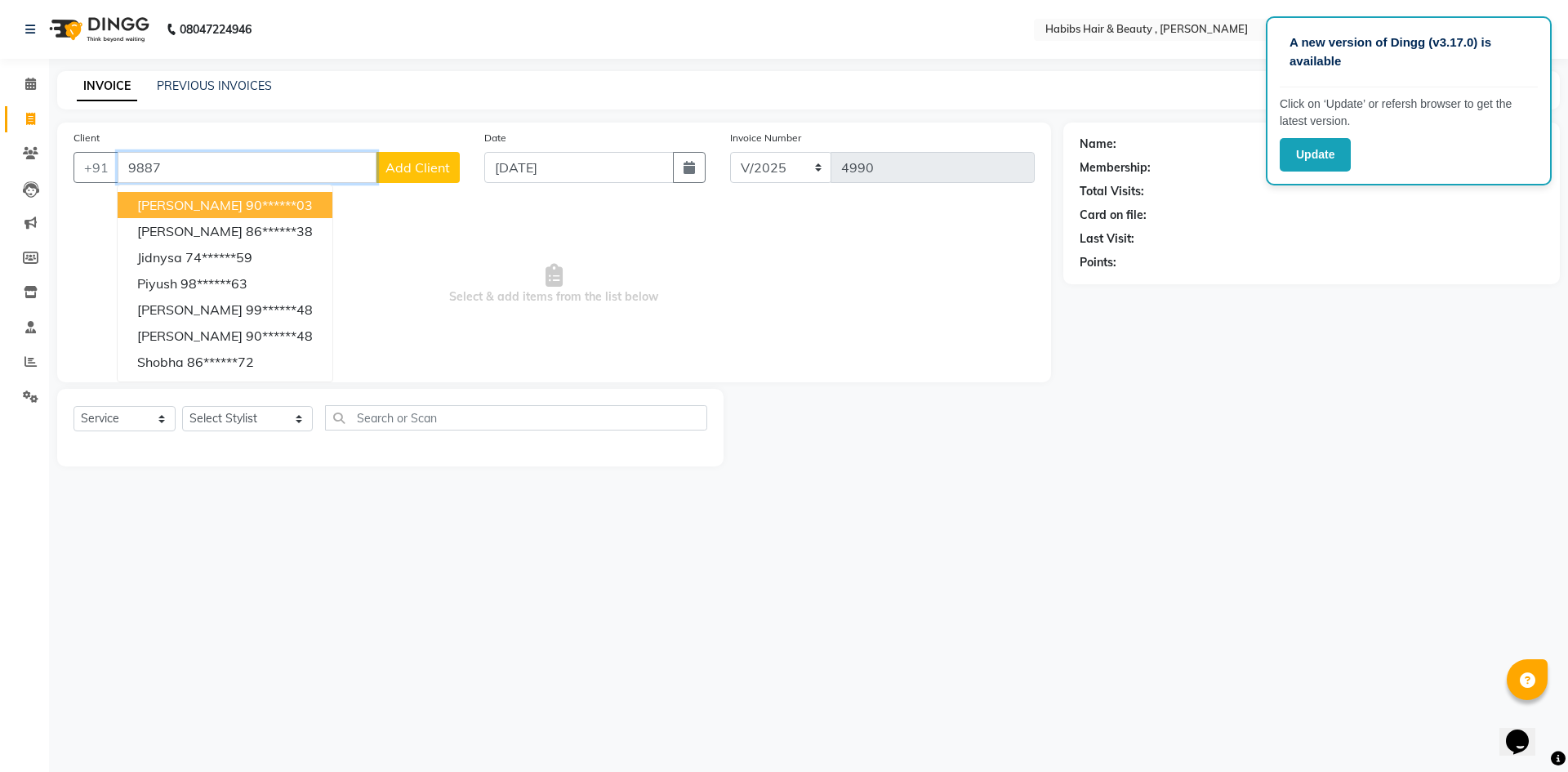
click at [259, 206] on button "[PERSON_NAME] 90******03" at bounding box center [224, 205] width 214 height 26
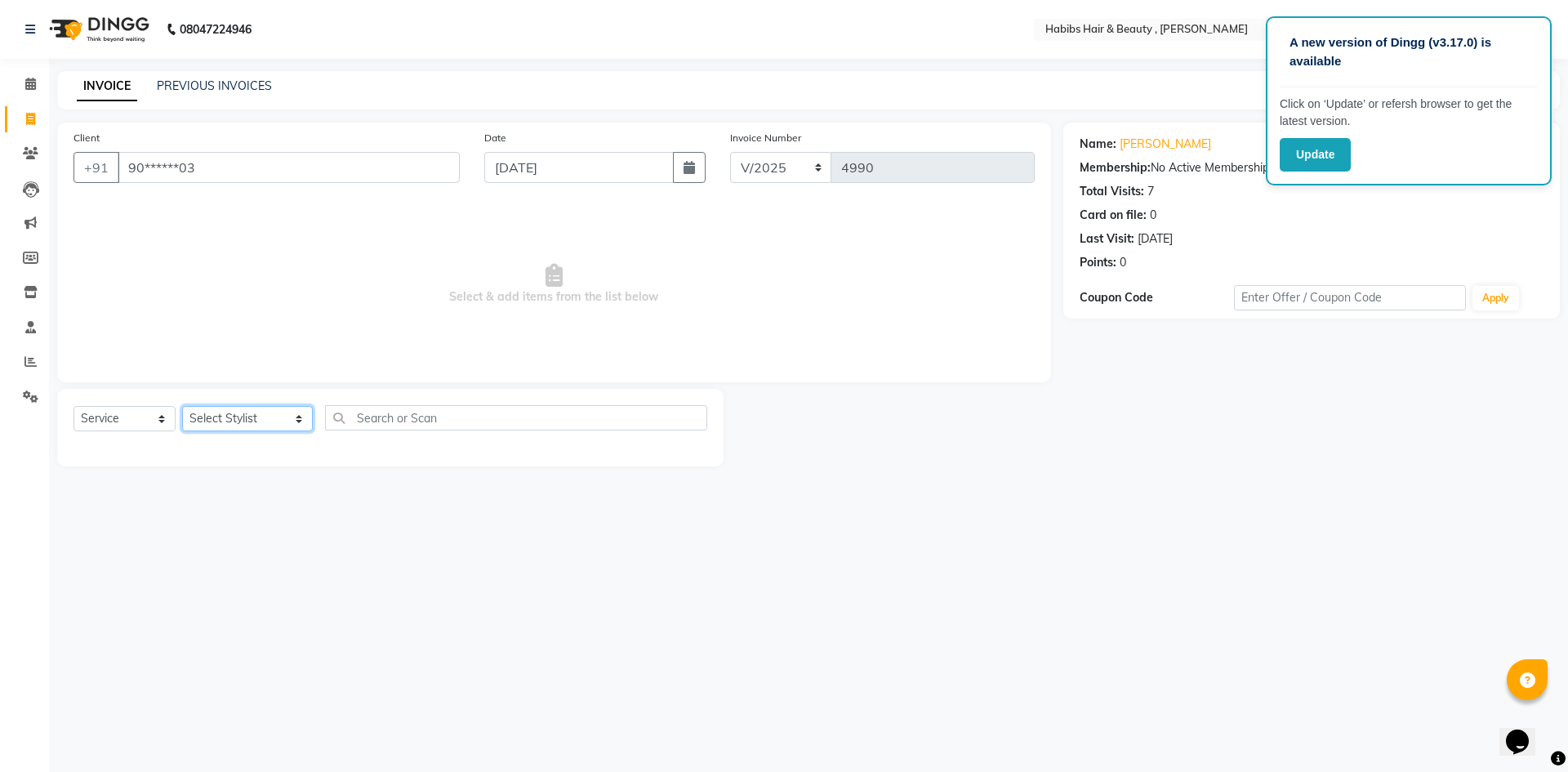
click at [274, 422] on select "Select Stylist [PERSON_NAME] [PERSON_NAME] [PERSON_NAME] Bharti jaya Manager [P…" at bounding box center [247, 418] width 131 height 25
click at [182, 406] on select "Select Stylist [PERSON_NAME] [PERSON_NAME] [PERSON_NAME] Bharti jaya Manager [P…" at bounding box center [247, 418] width 131 height 25
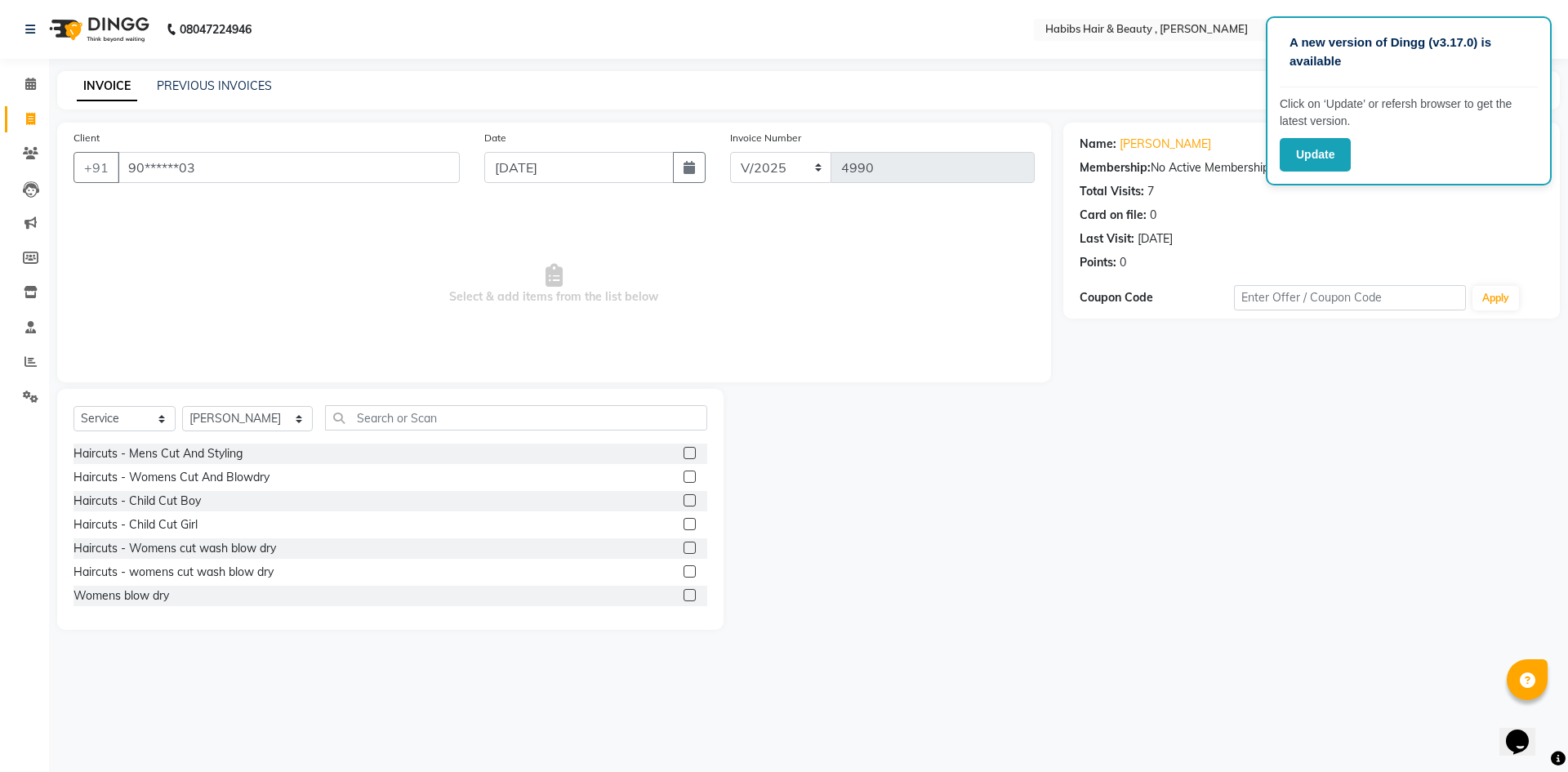
click at [683, 454] on label at bounding box center [689, 453] width 12 height 12
click at [683, 454] on input "checkbox" at bounding box center [688, 453] width 11 height 11
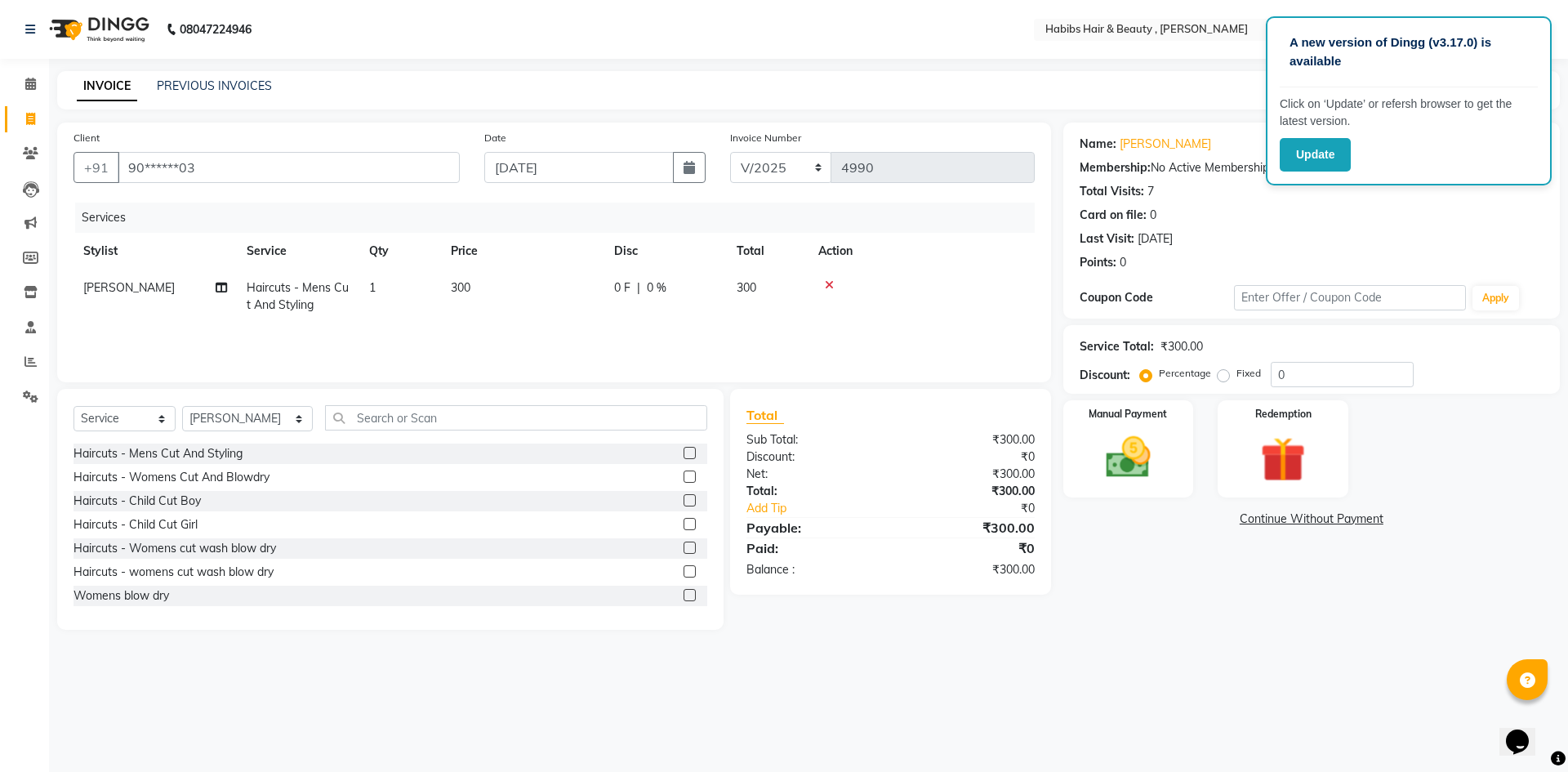
click at [489, 278] on td "300" at bounding box center [522, 296] width 163 height 54
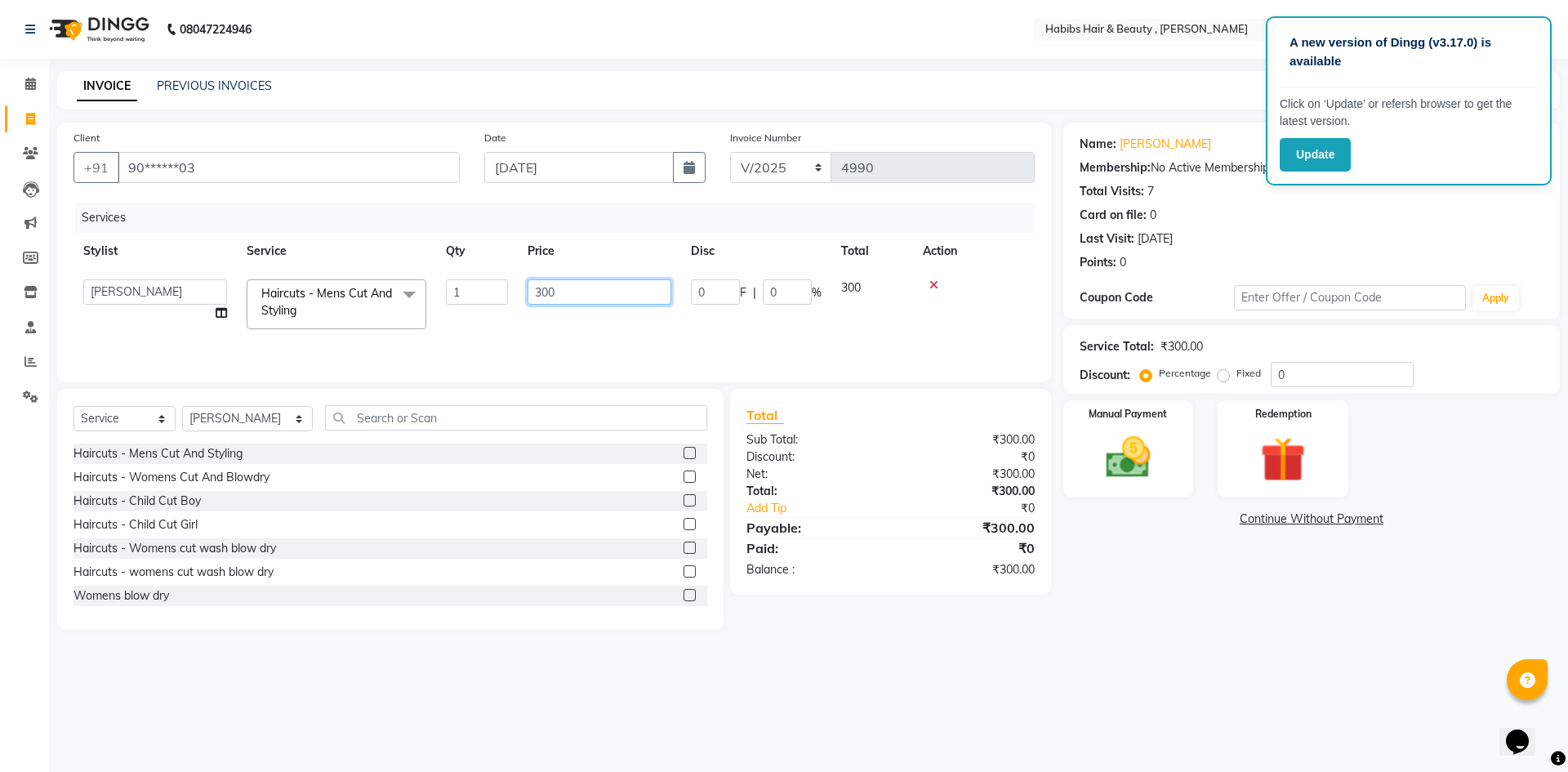
click at [574, 292] on input "300" at bounding box center [599, 292] width 144 height 25
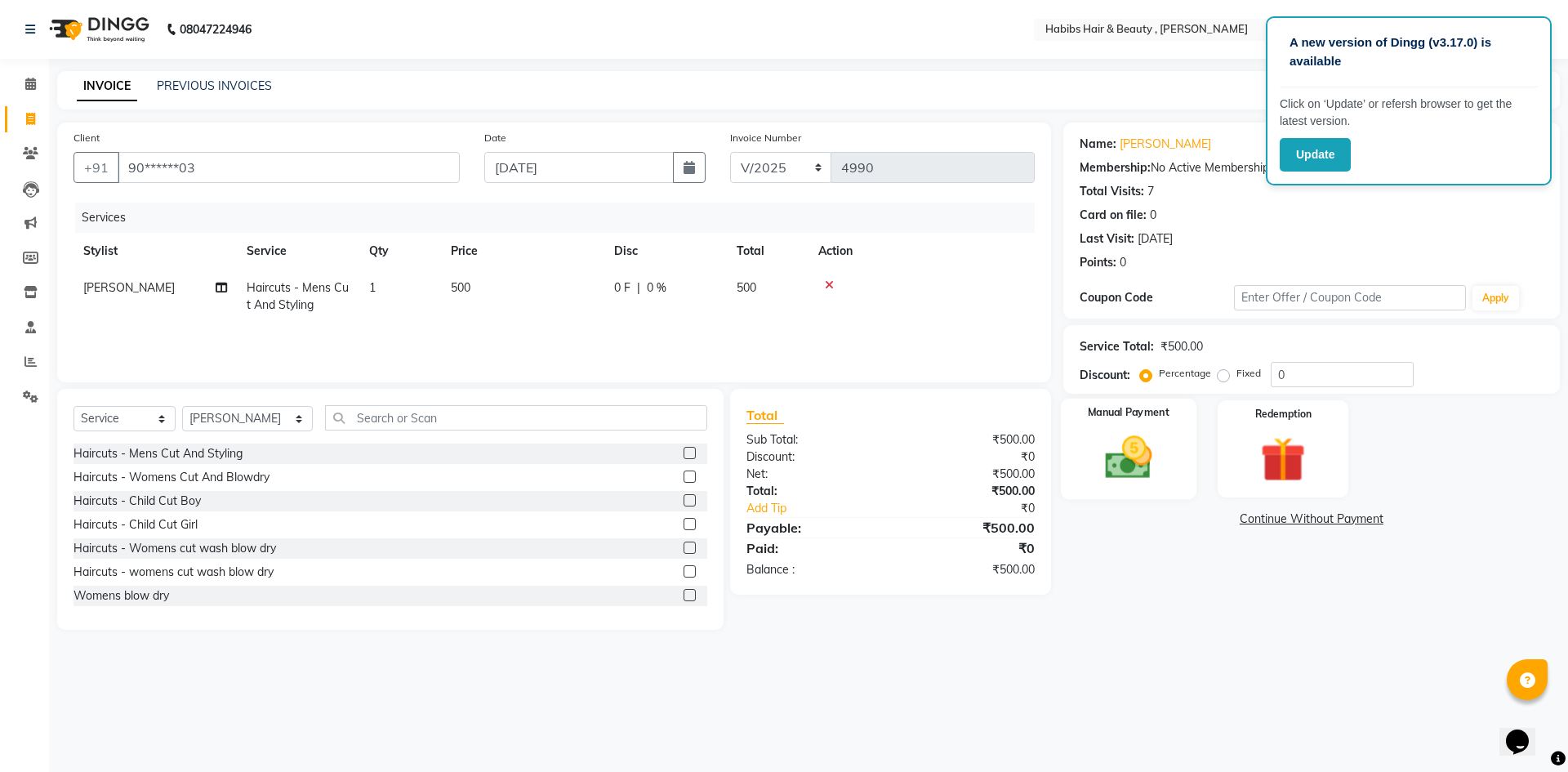
drag, startPoint x: 1160, startPoint y: 481, endPoint x: 1158, endPoint y: 496, distance: 15.1
click at [1160, 482] on img at bounding box center [1127, 458] width 76 height 54
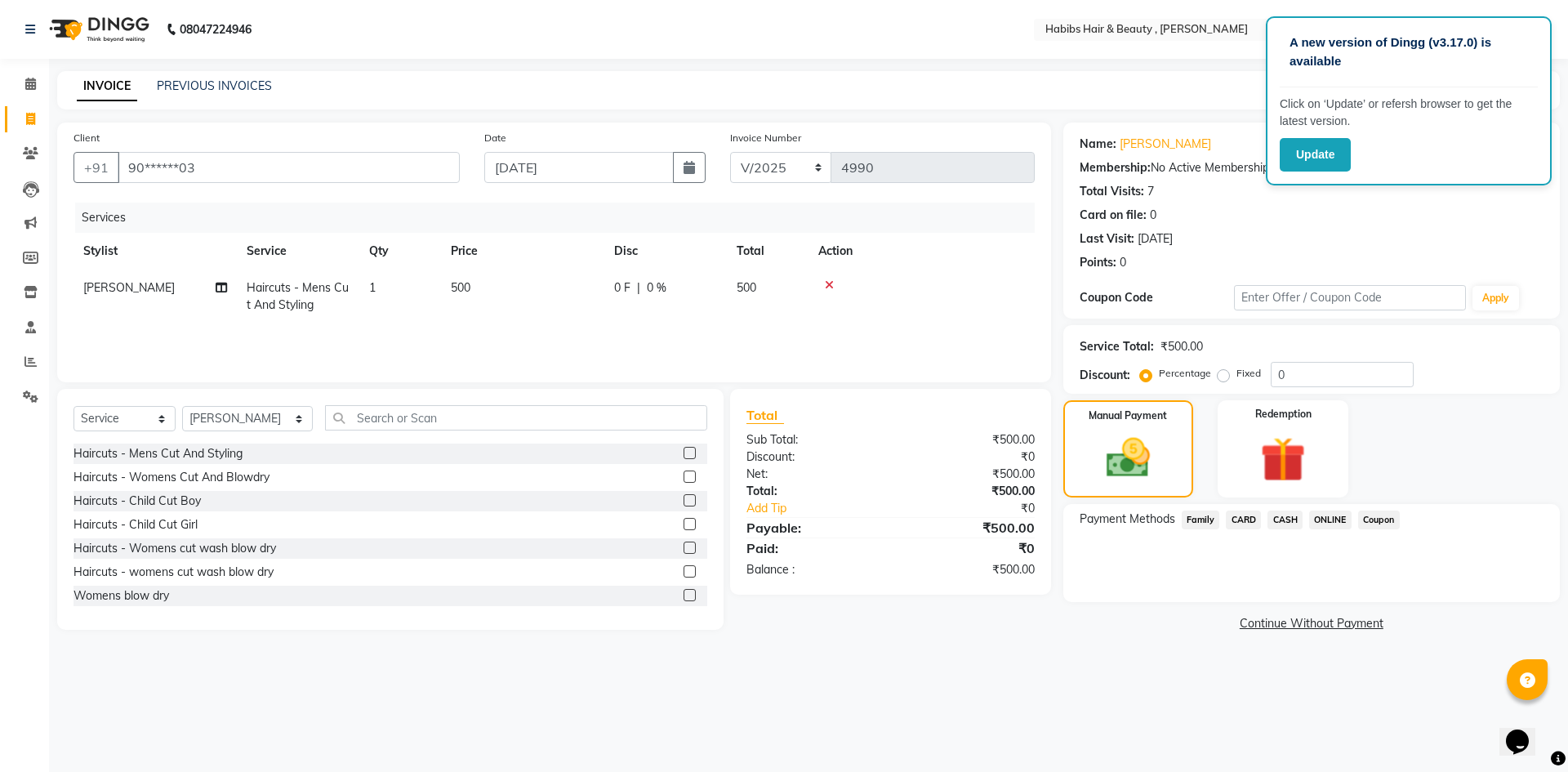
click at [1288, 526] on span "CASH" at bounding box center [1285, 520] width 35 height 19
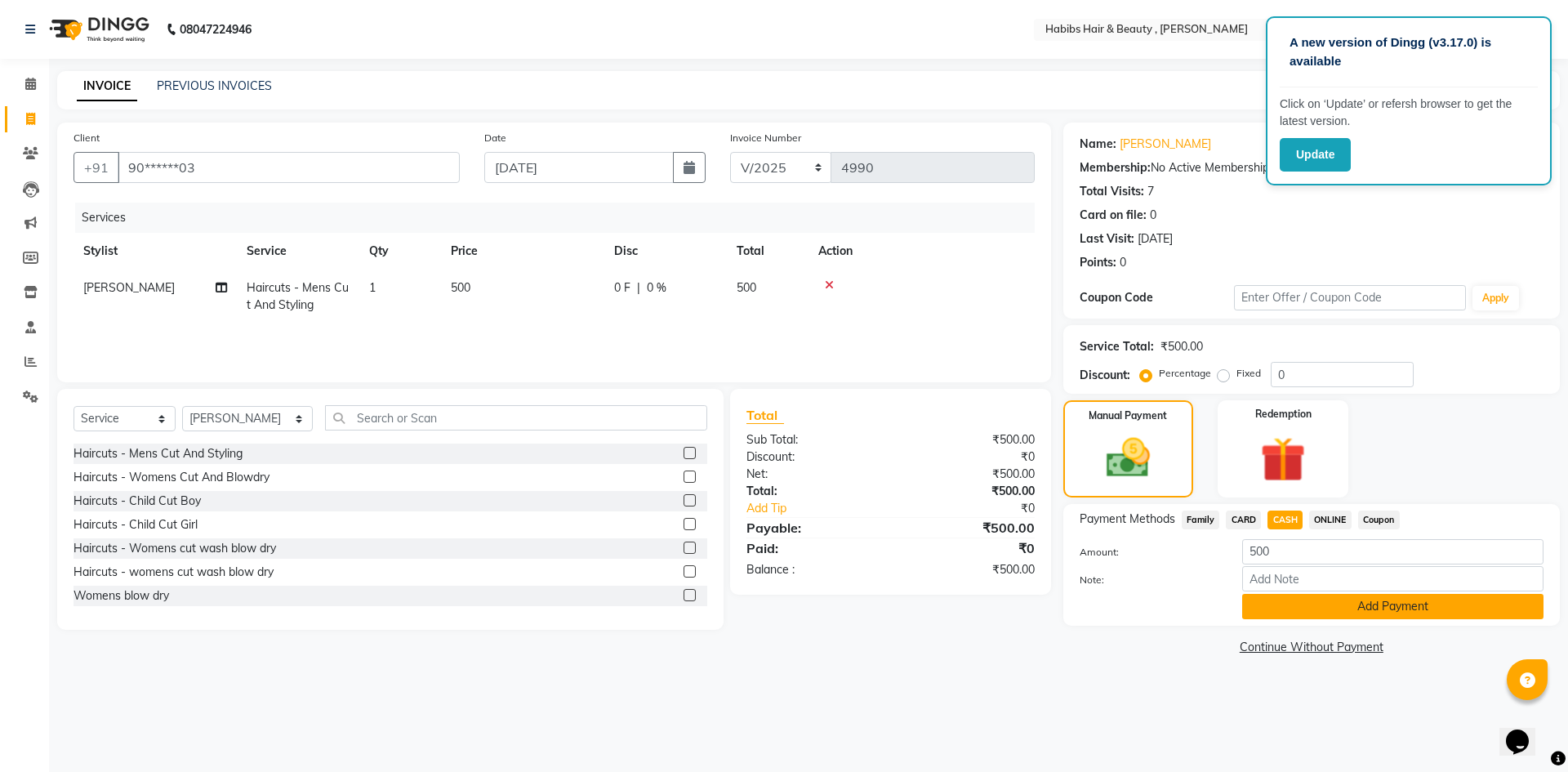
click at [1392, 605] on button "Add Payment" at bounding box center [1393, 606] width 301 height 25
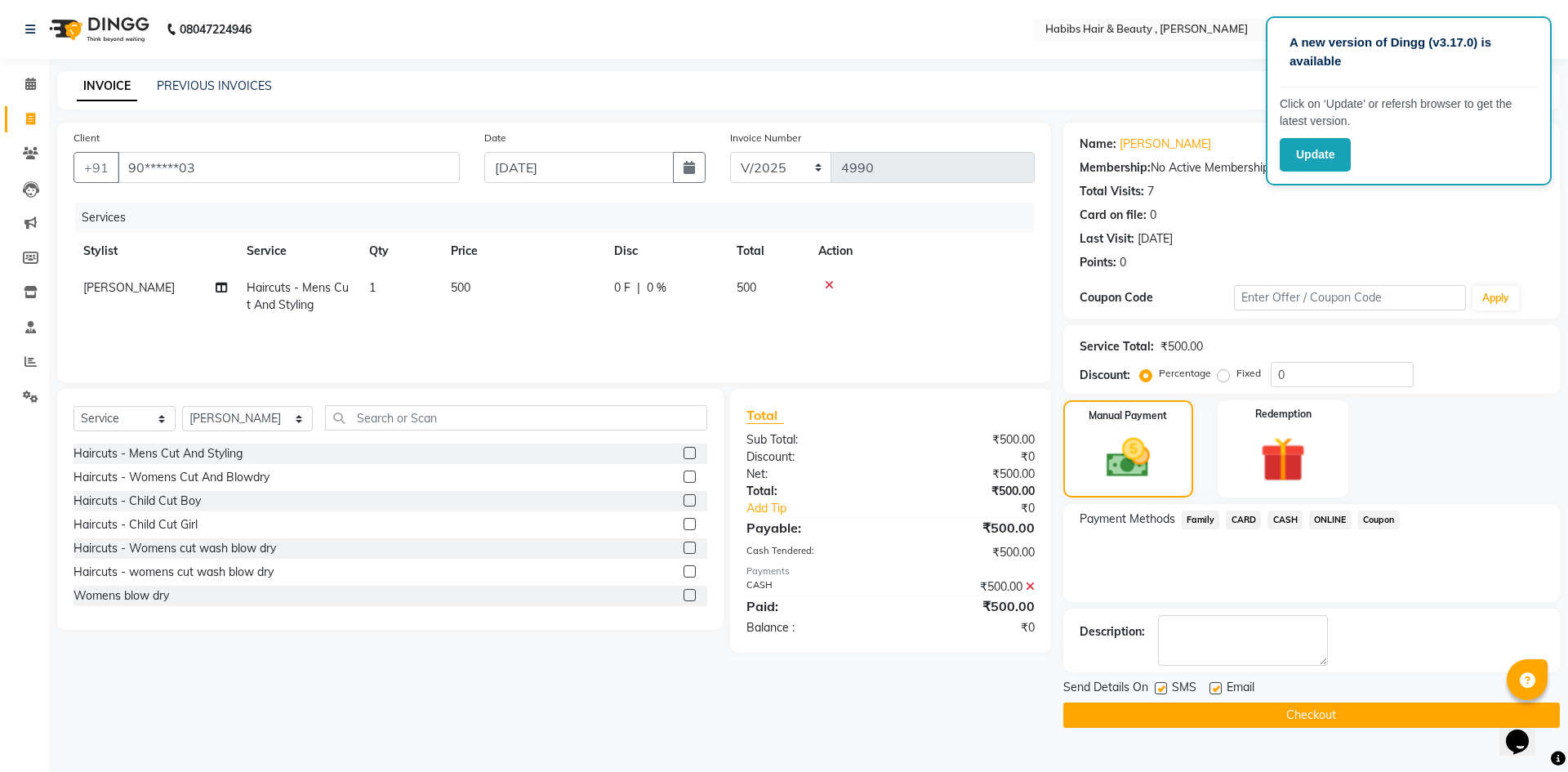
drag, startPoint x: 1413, startPoint y: 715, endPoint x: 1388, endPoint y: 652, distance: 67.8
click at [1413, 711] on button "Checkout" at bounding box center [1311, 715] width 496 height 25
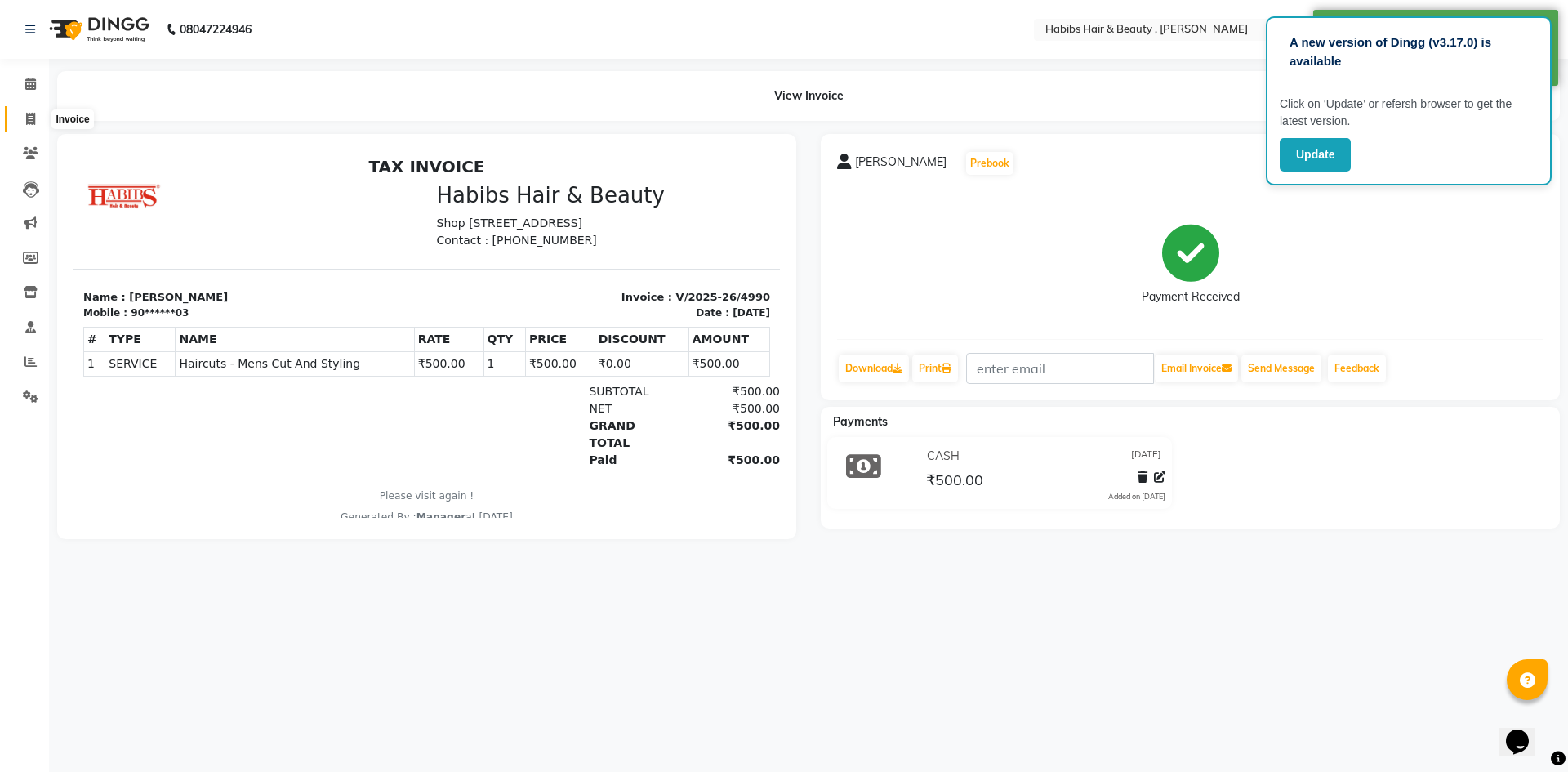
drag, startPoint x: 31, startPoint y: 116, endPoint x: 45, endPoint y: 130, distance: 19.8
click at [32, 116] on icon at bounding box center [30, 119] width 9 height 12
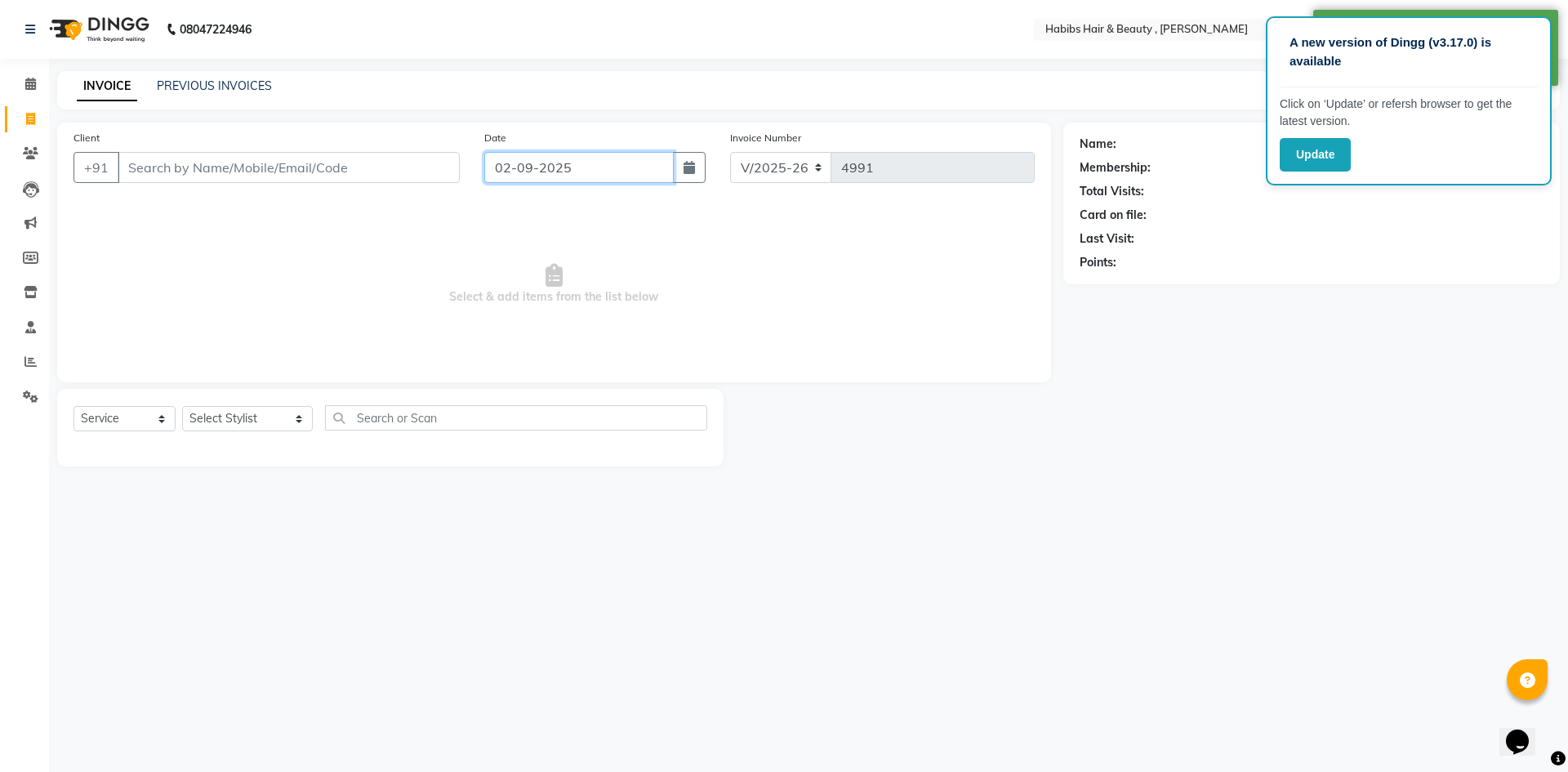
click at [577, 162] on input "02-09-2025" at bounding box center [579, 167] width 190 height 31
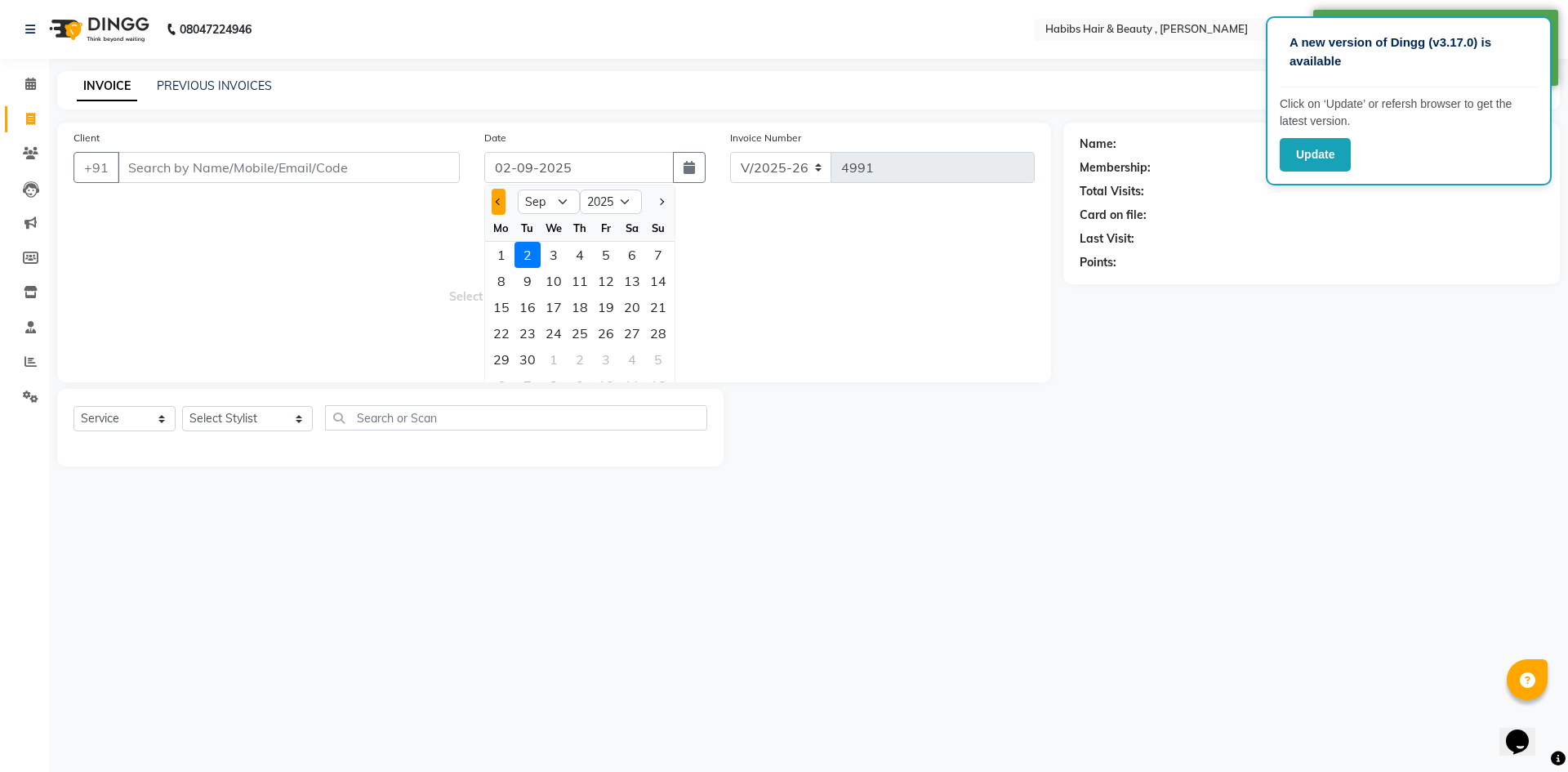
click at [502, 202] on span "Previous month" at bounding box center [499, 202] width 7 height 7
drag, startPoint x: 659, startPoint y: 363, endPoint x: 474, endPoint y: 270, distance: 207.1
click at [659, 362] on div "31" at bounding box center [658, 359] width 26 height 26
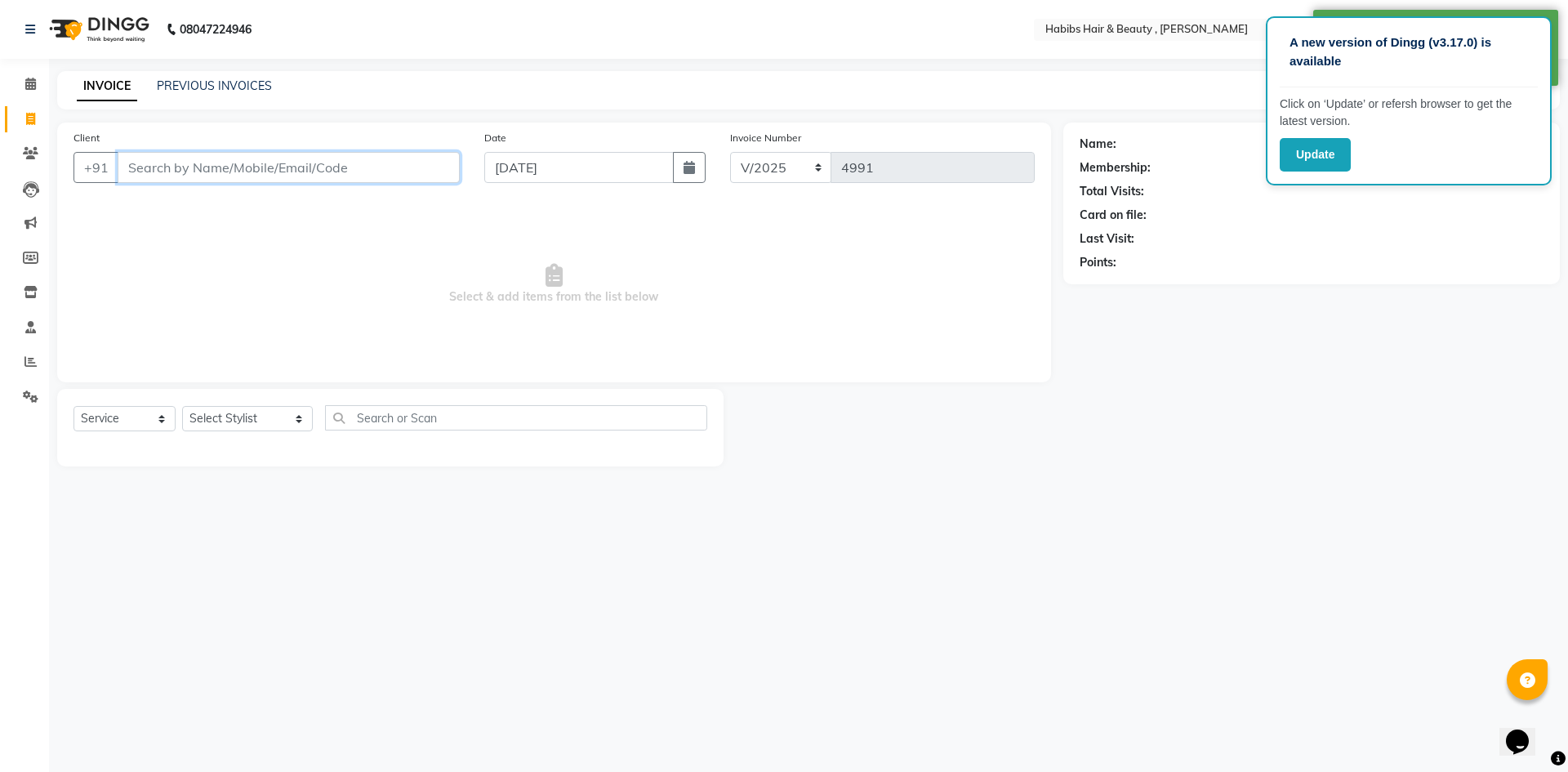
click at [274, 162] on input "Client" at bounding box center [288, 167] width 343 height 31
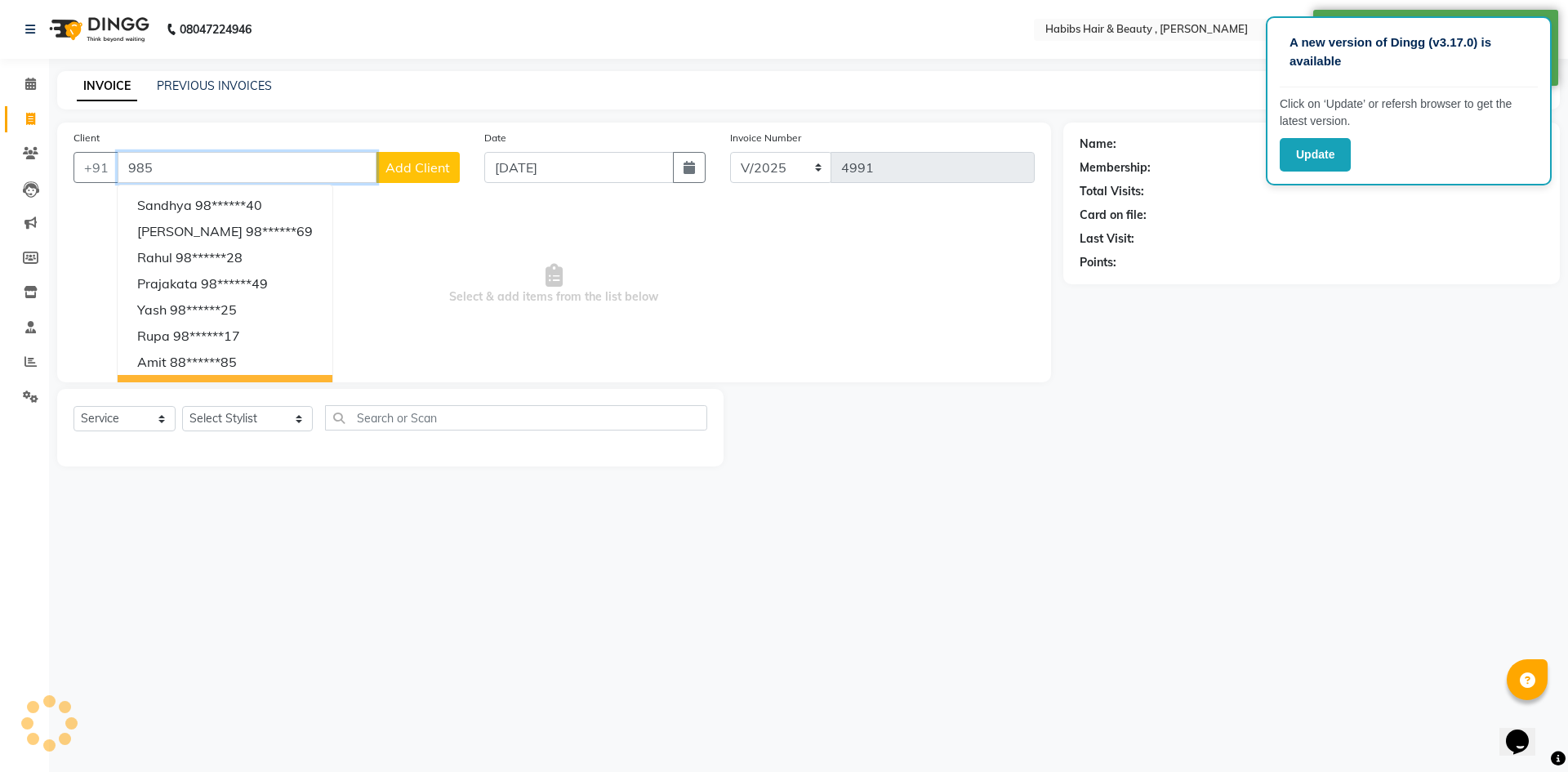
click at [273, 380] on button "Piyush 77******71" at bounding box center [224, 388] width 214 height 26
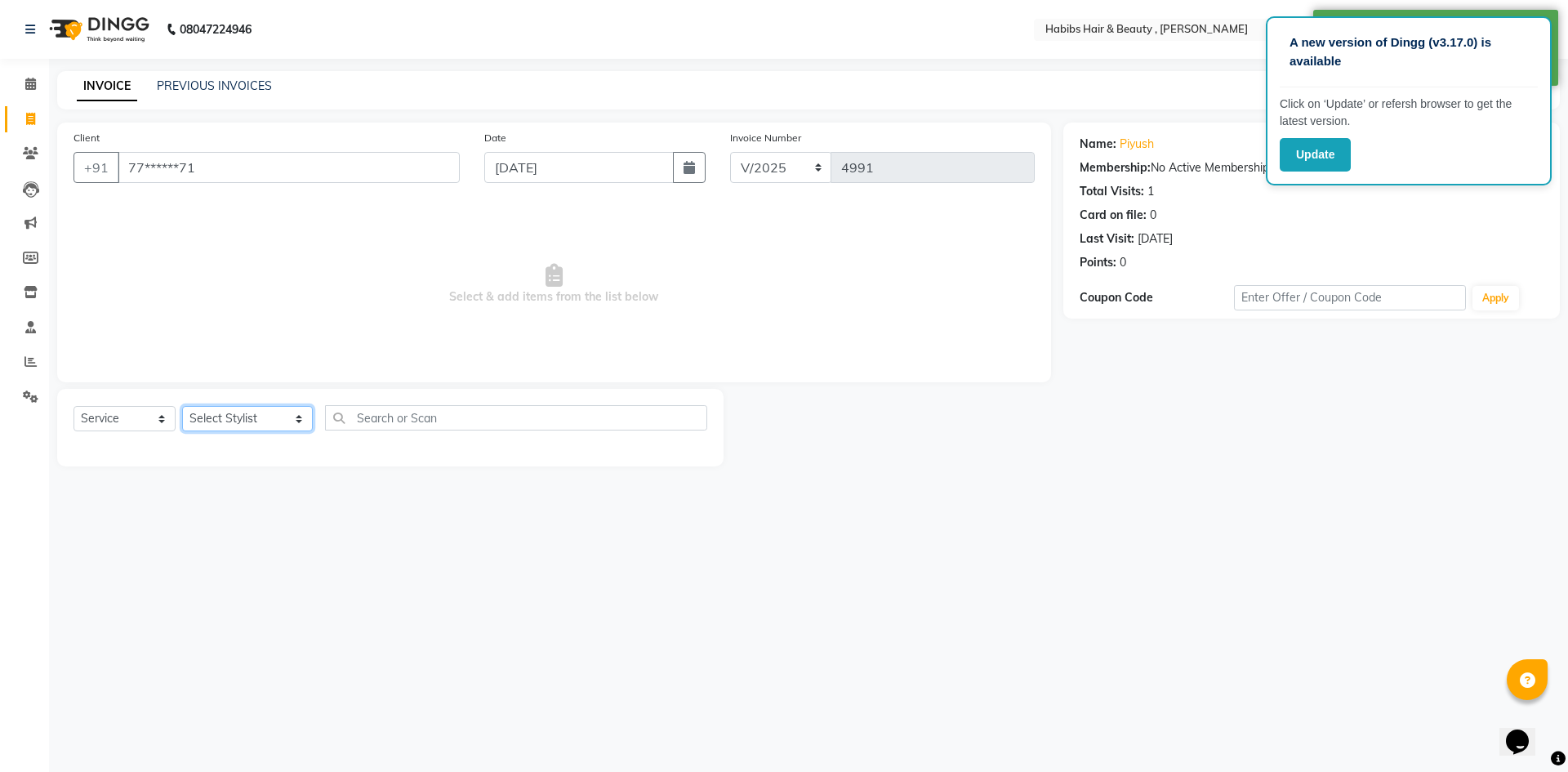
click at [289, 421] on select "Select Stylist [PERSON_NAME] [PERSON_NAME] [PERSON_NAME] Bharti jaya Manager [P…" at bounding box center [247, 418] width 131 height 25
click at [182, 406] on select "Select Stylist [PERSON_NAME] [PERSON_NAME] [PERSON_NAME] Bharti jaya Manager [P…" at bounding box center [247, 418] width 131 height 25
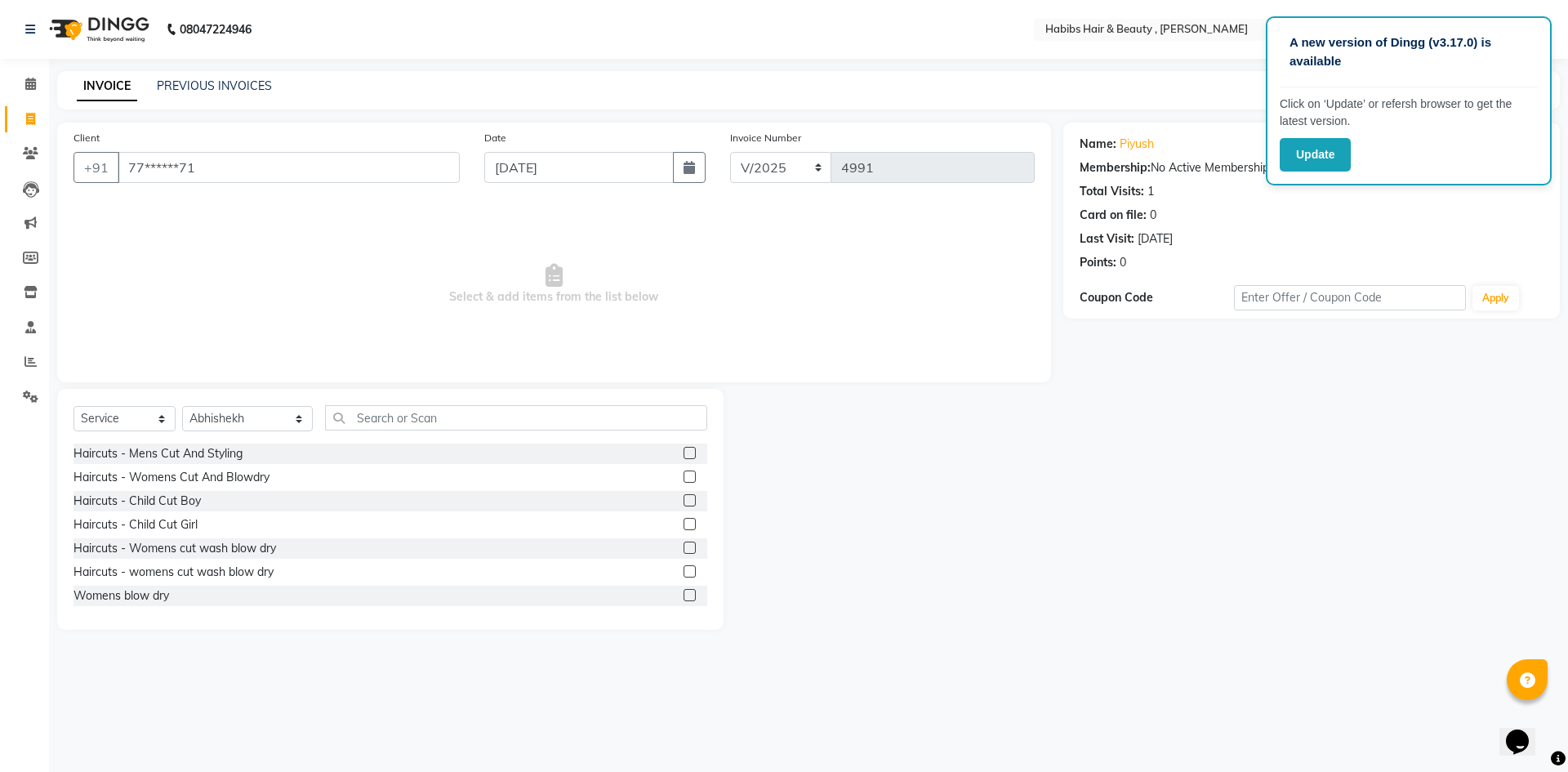
click at [683, 453] on label at bounding box center [689, 453] width 12 height 12
click at [683, 453] on input "checkbox" at bounding box center [688, 453] width 11 height 11
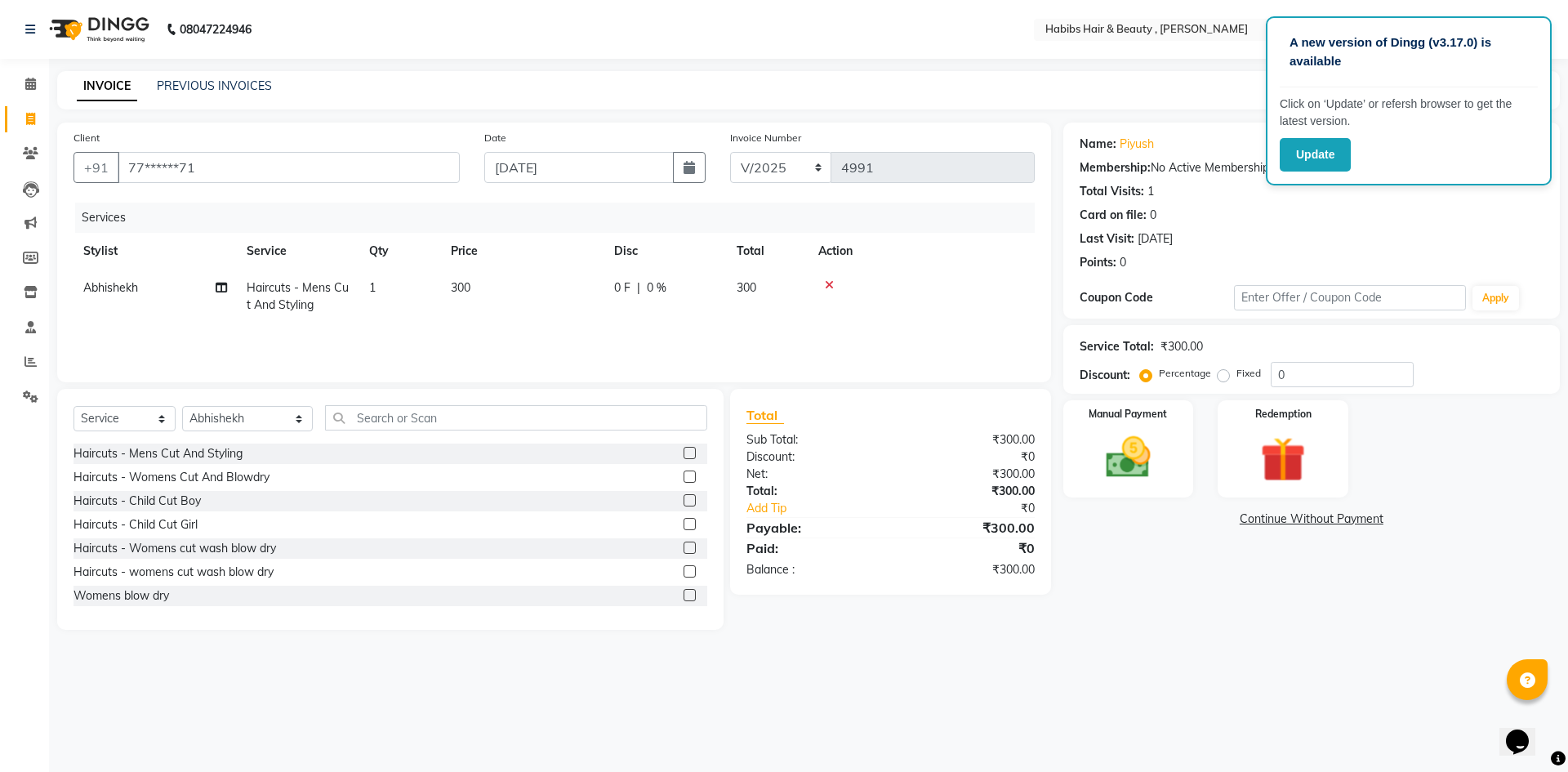
click at [494, 284] on td "300" at bounding box center [522, 296] width 163 height 54
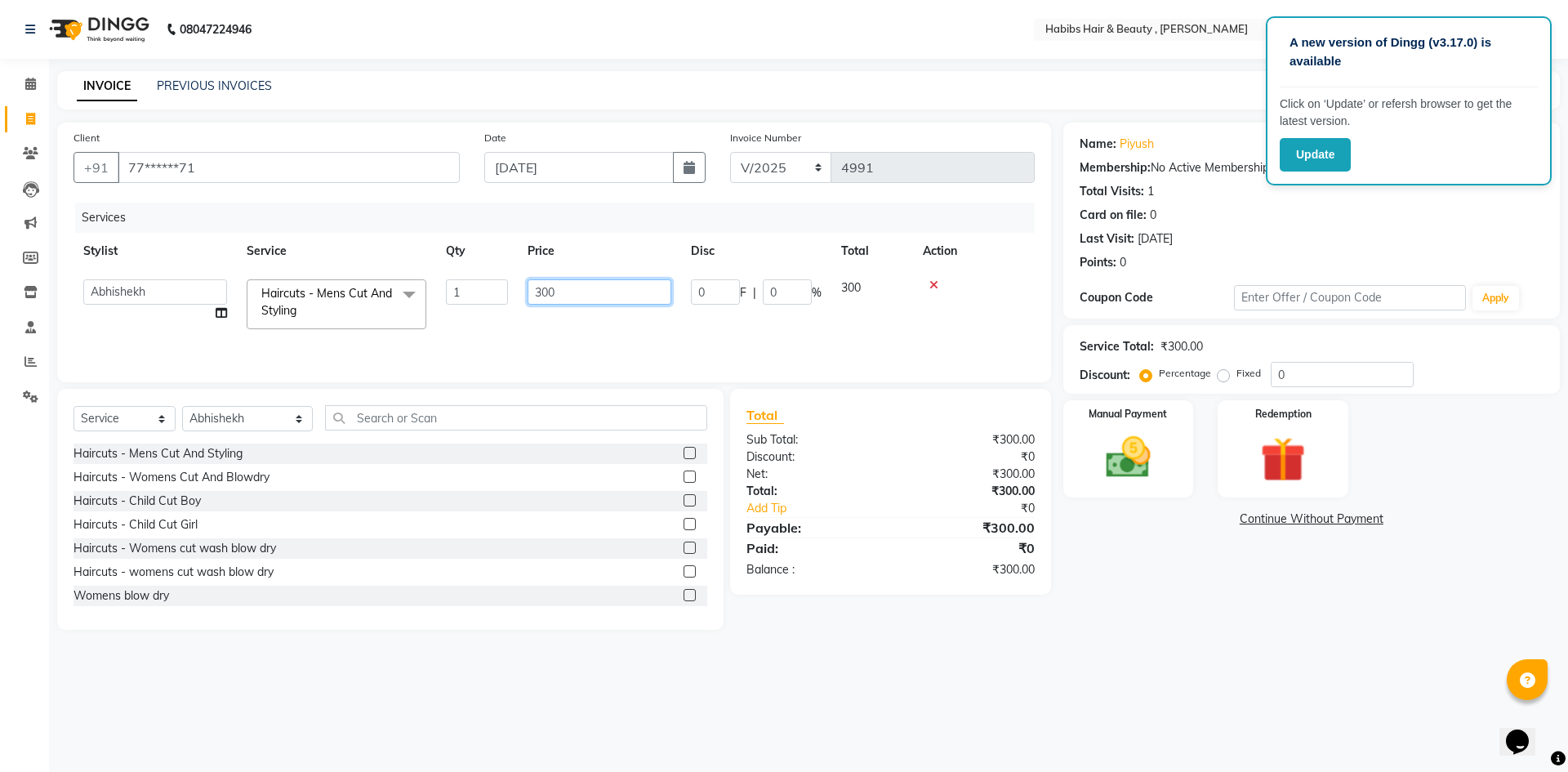
click at [574, 294] on input "300" at bounding box center [599, 292] width 144 height 25
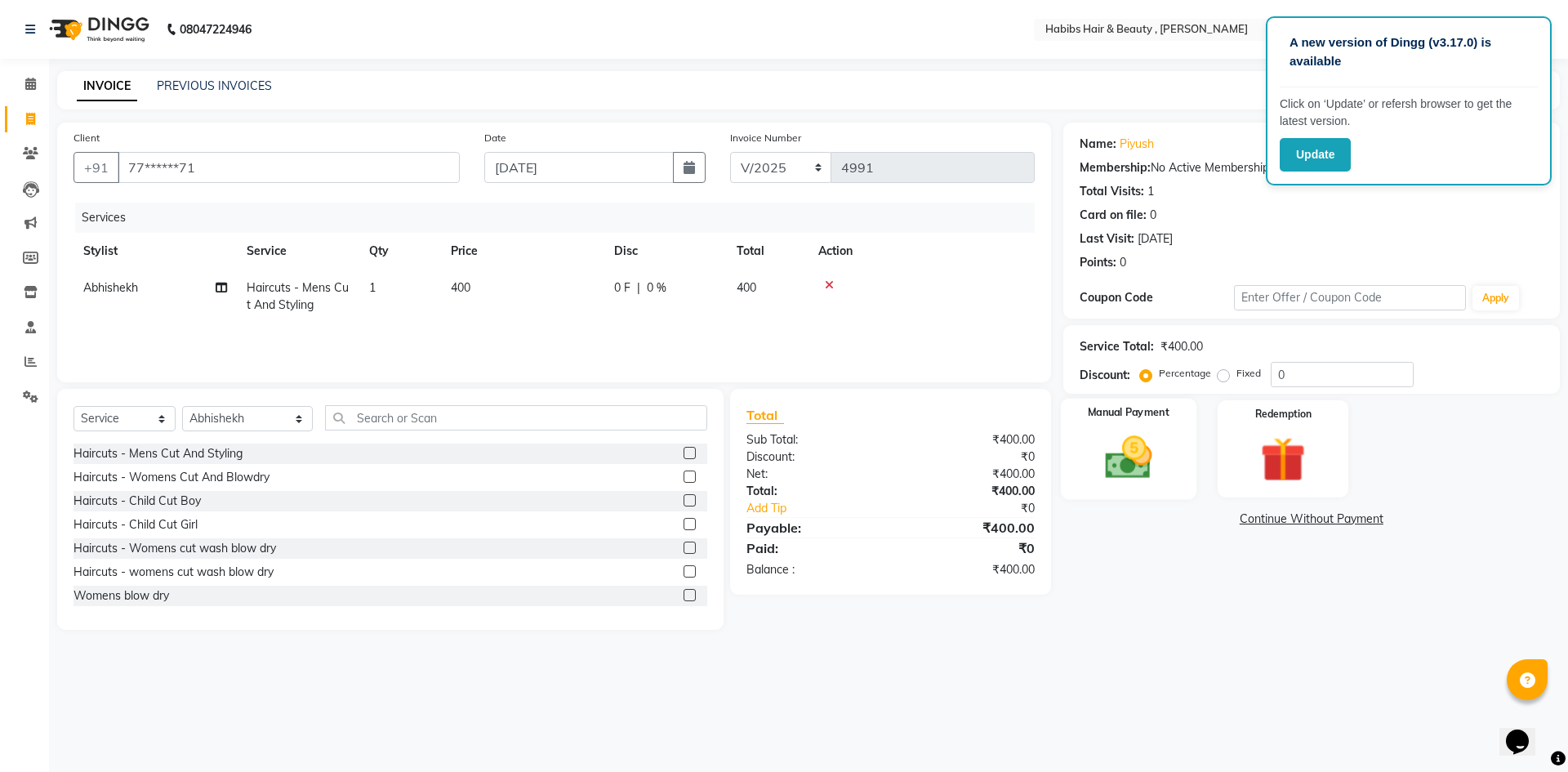
click at [1125, 443] on img at bounding box center [1127, 458] width 76 height 54
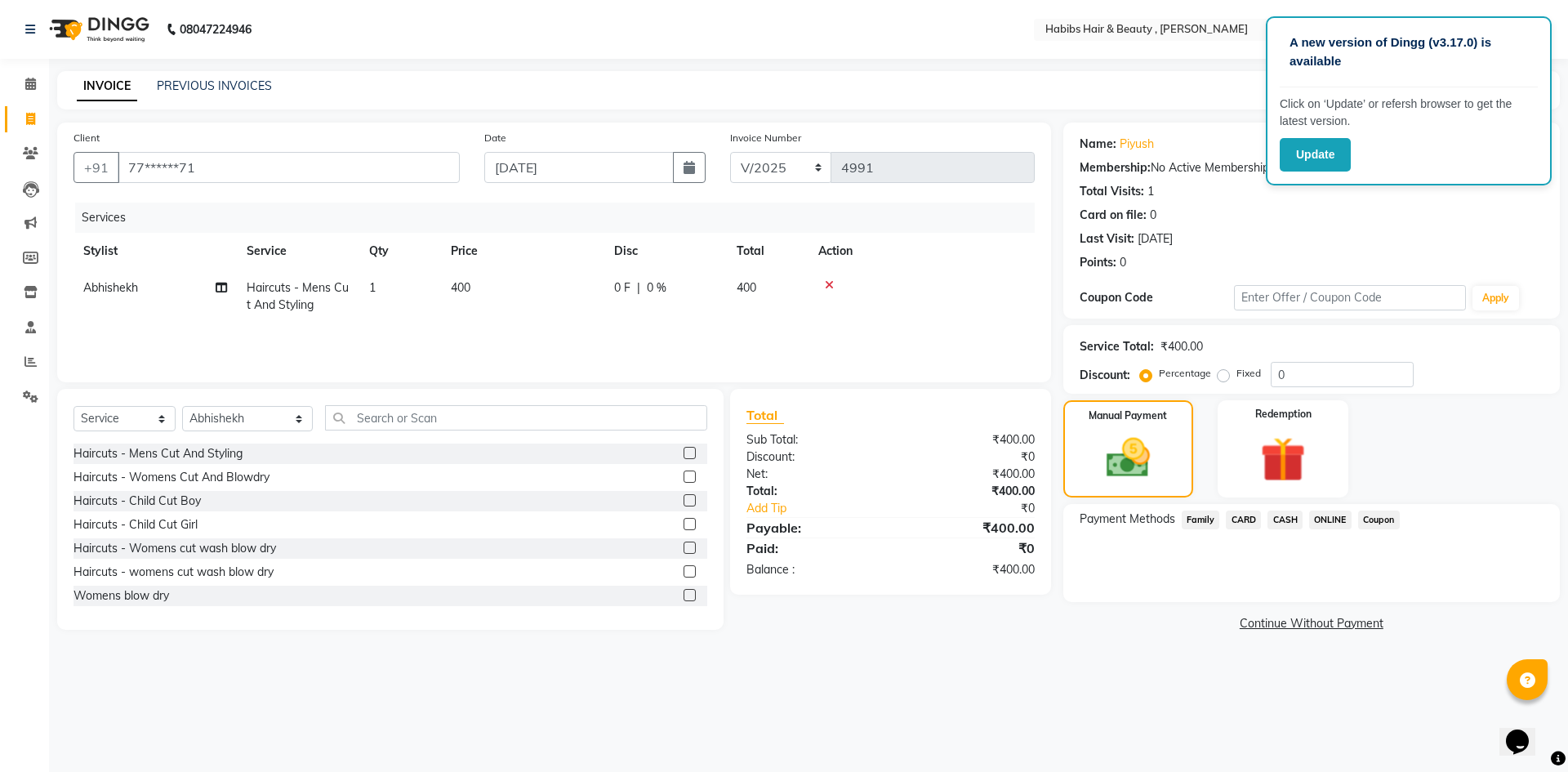
click at [1298, 518] on span "CASH" at bounding box center [1285, 520] width 35 height 19
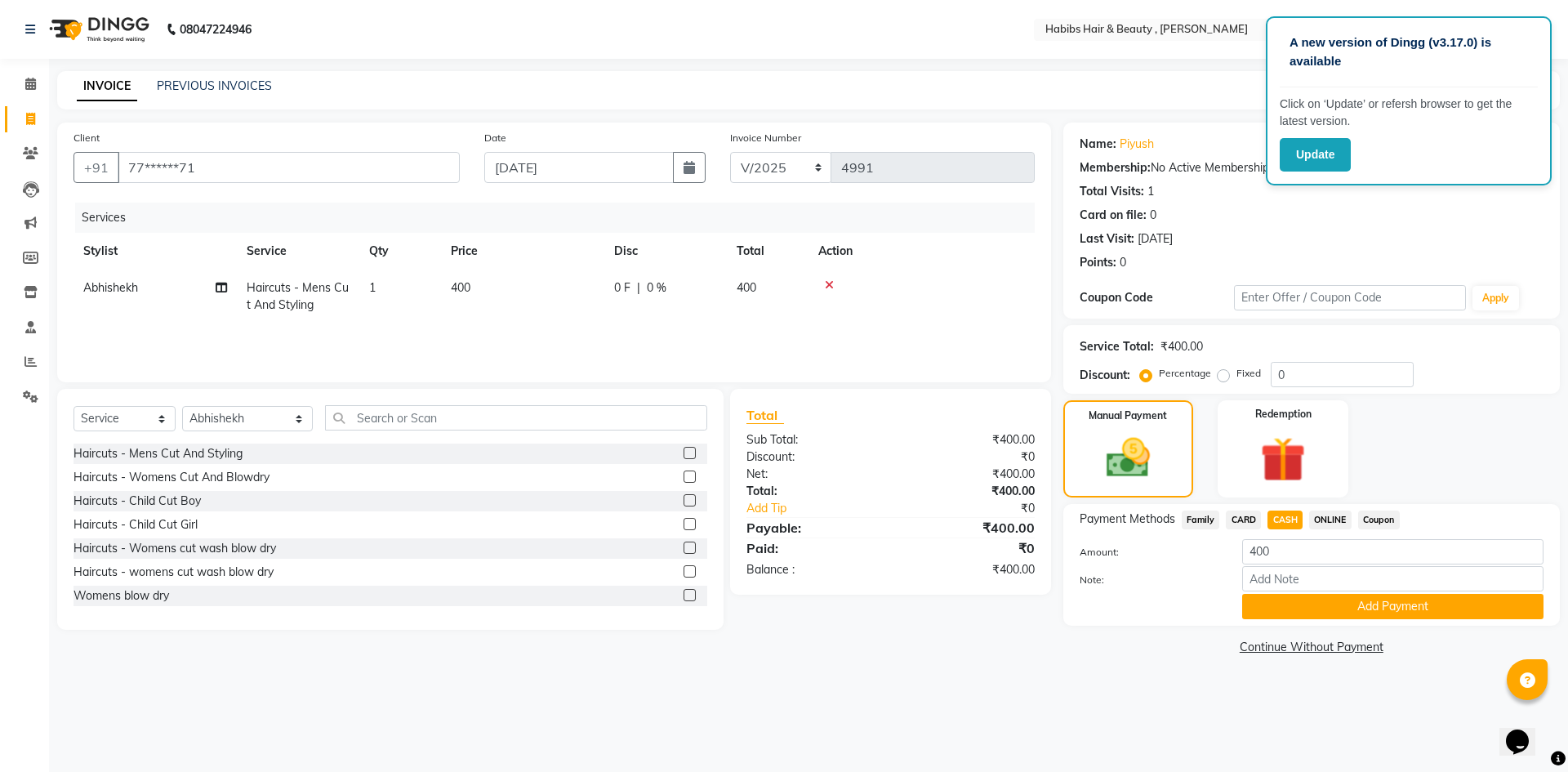
click at [1342, 605] on button "Add Payment" at bounding box center [1393, 606] width 301 height 25
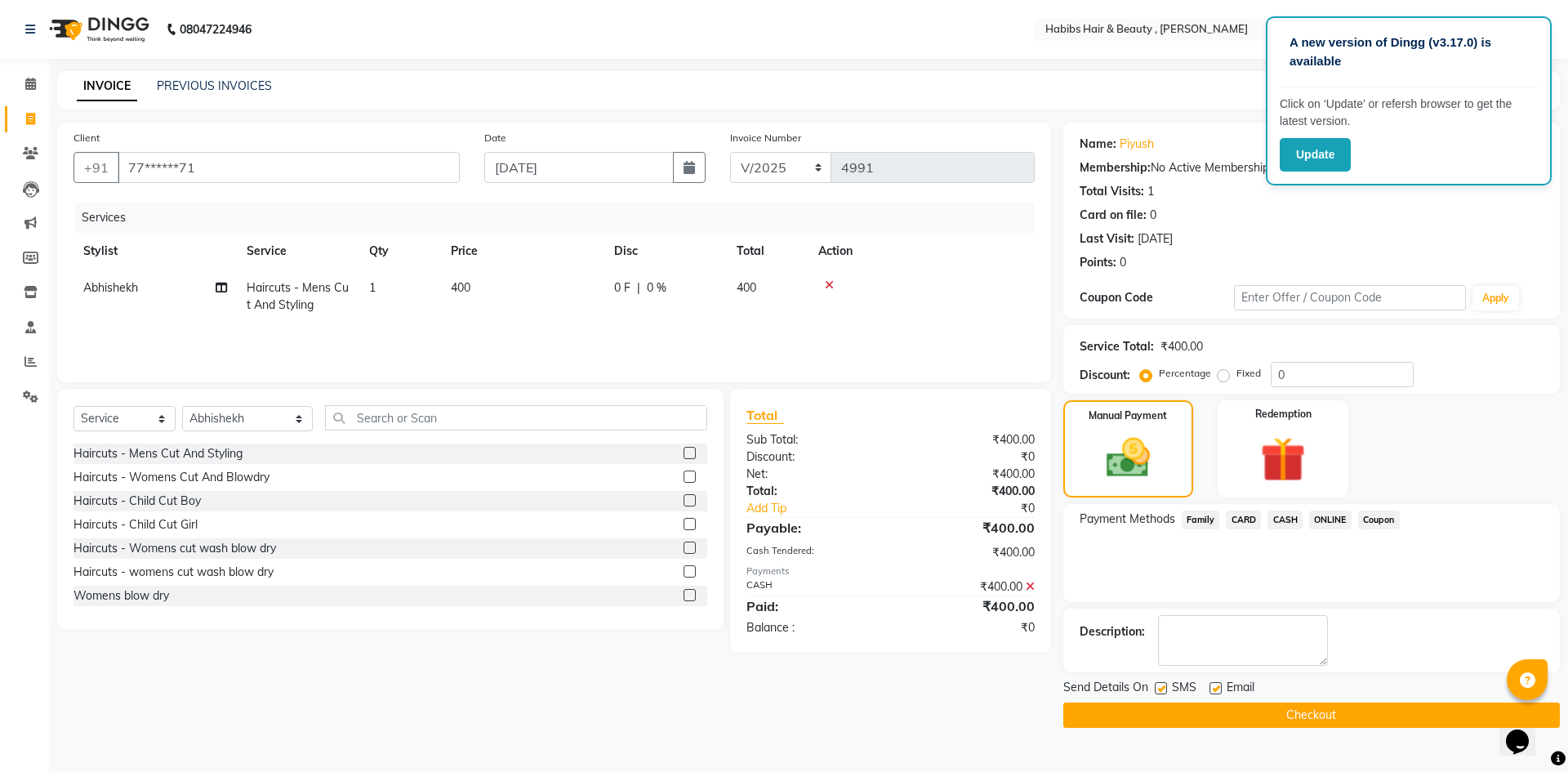
drag, startPoint x: 1328, startPoint y: 712, endPoint x: 1325, endPoint y: 697, distance: 15.3
click at [1328, 708] on button "Checkout" at bounding box center [1311, 715] width 496 height 25
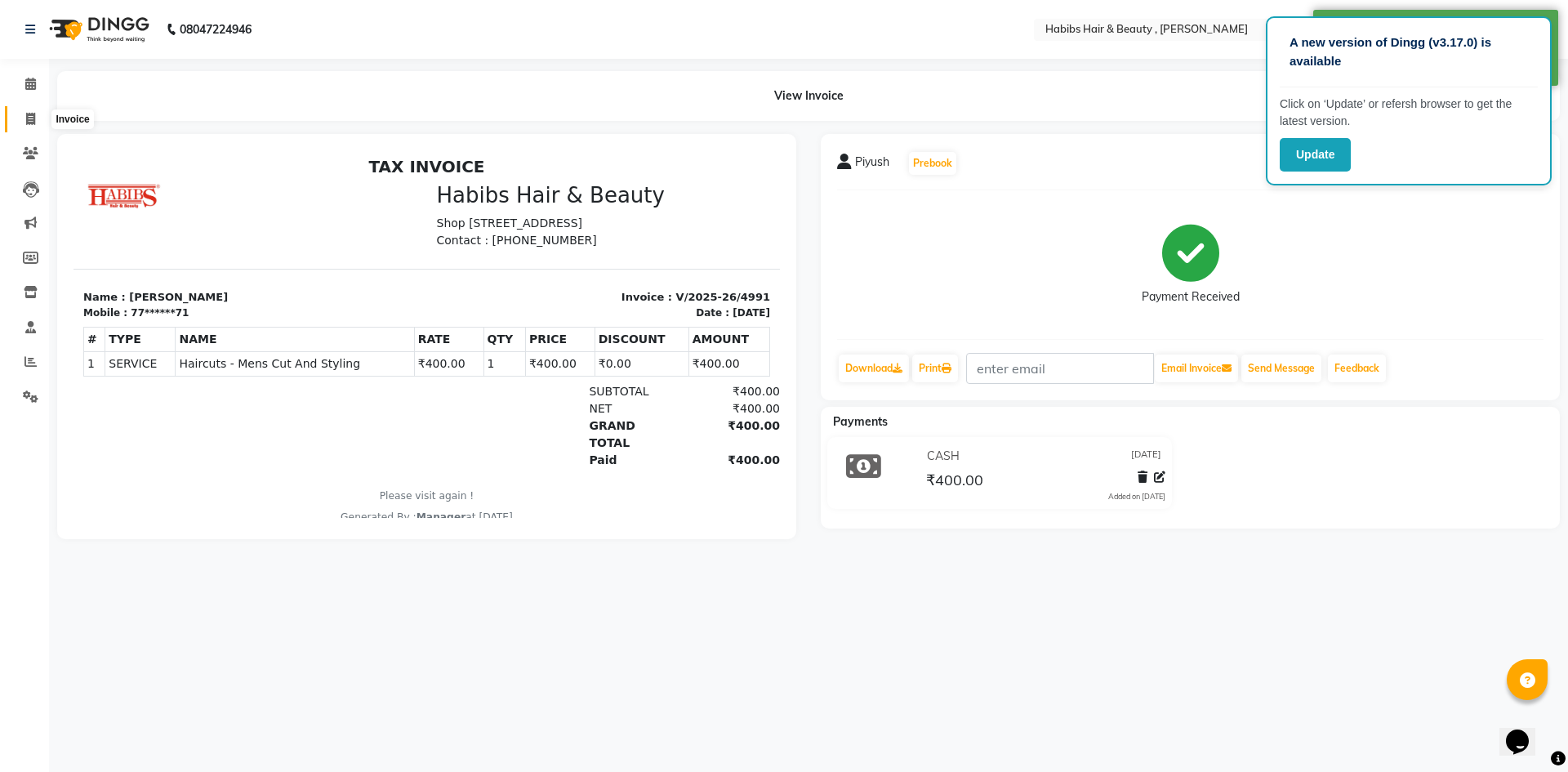
click at [28, 121] on icon at bounding box center [30, 119] width 9 height 12
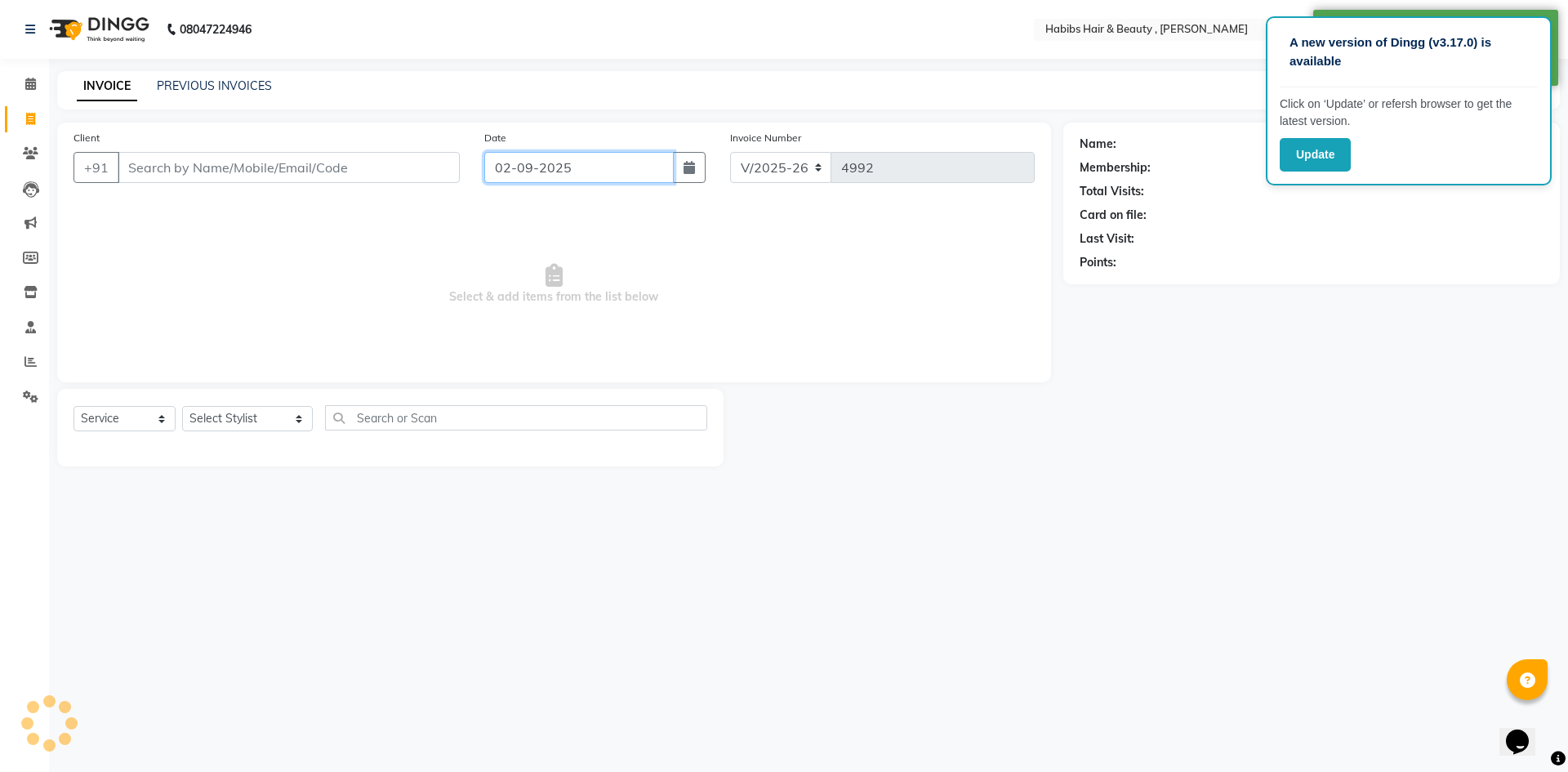
click at [624, 177] on input "02-09-2025" at bounding box center [579, 167] width 190 height 31
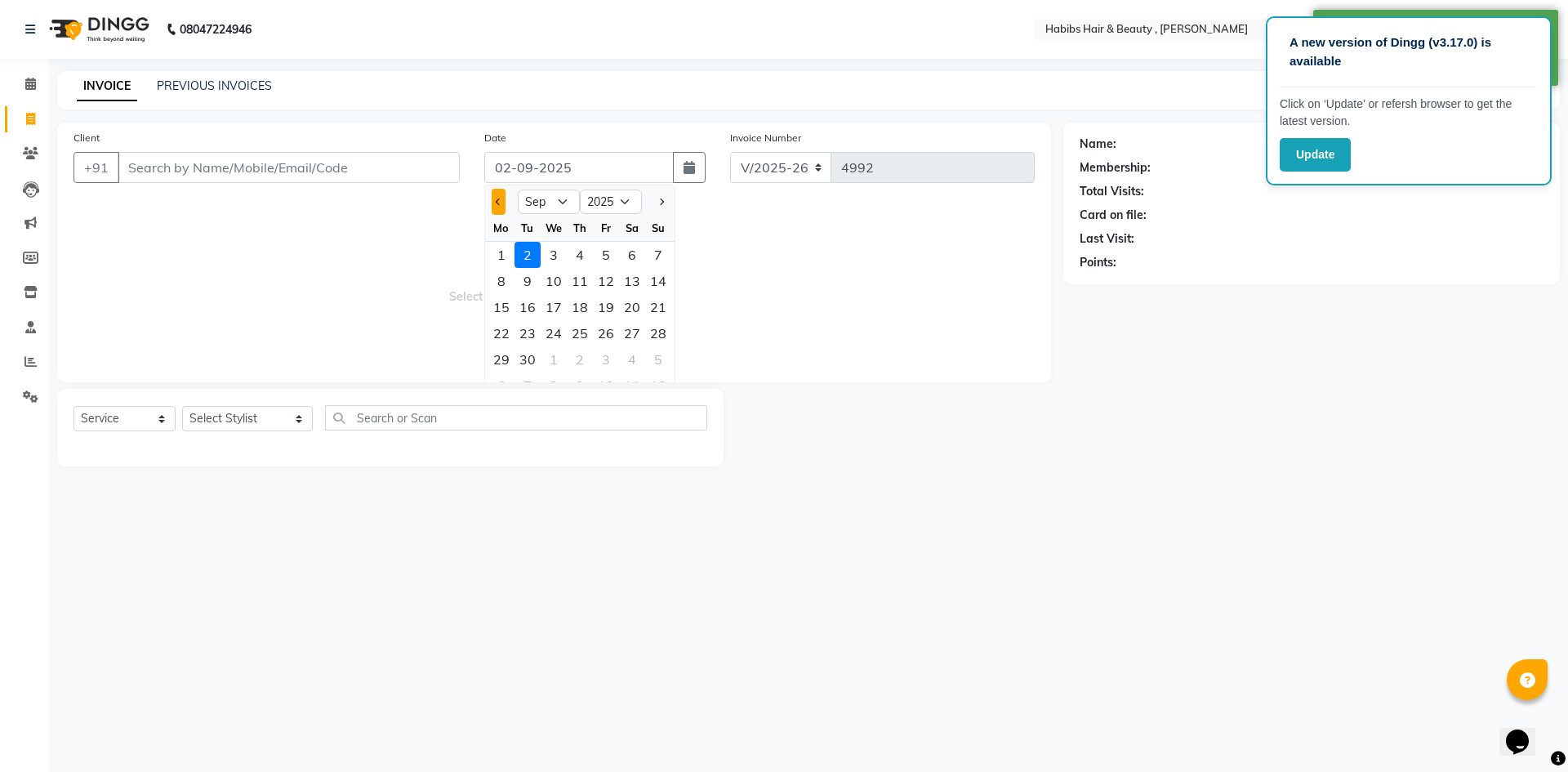
drag, startPoint x: 497, startPoint y: 199, endPoint x: 638, endPoint y: 290, distance: 167.8
click at [497, 200] on span "Previous month" at bounding box center [499, 202] width 7 height 7
drag, startPoint x: 656, startPoint y: 364, endPoint x: 619, endPoint y: 330, distance: 50.2
click at [657, 362] on div "31" at bounding box center [658, 359] width 26 height 26
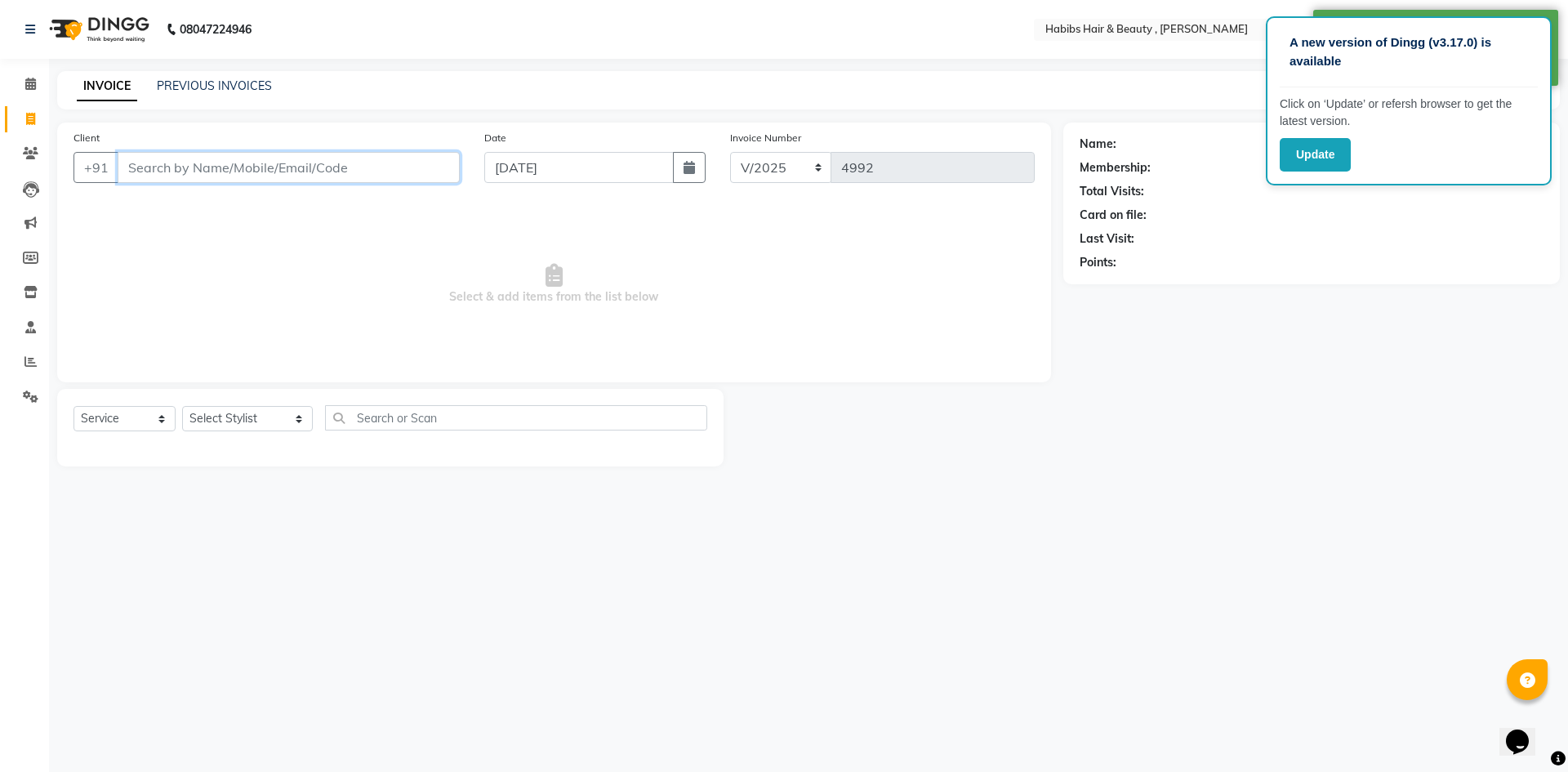
click at [309, 168] on input "Client" at bounding box center [288, 167] width 343 height 31
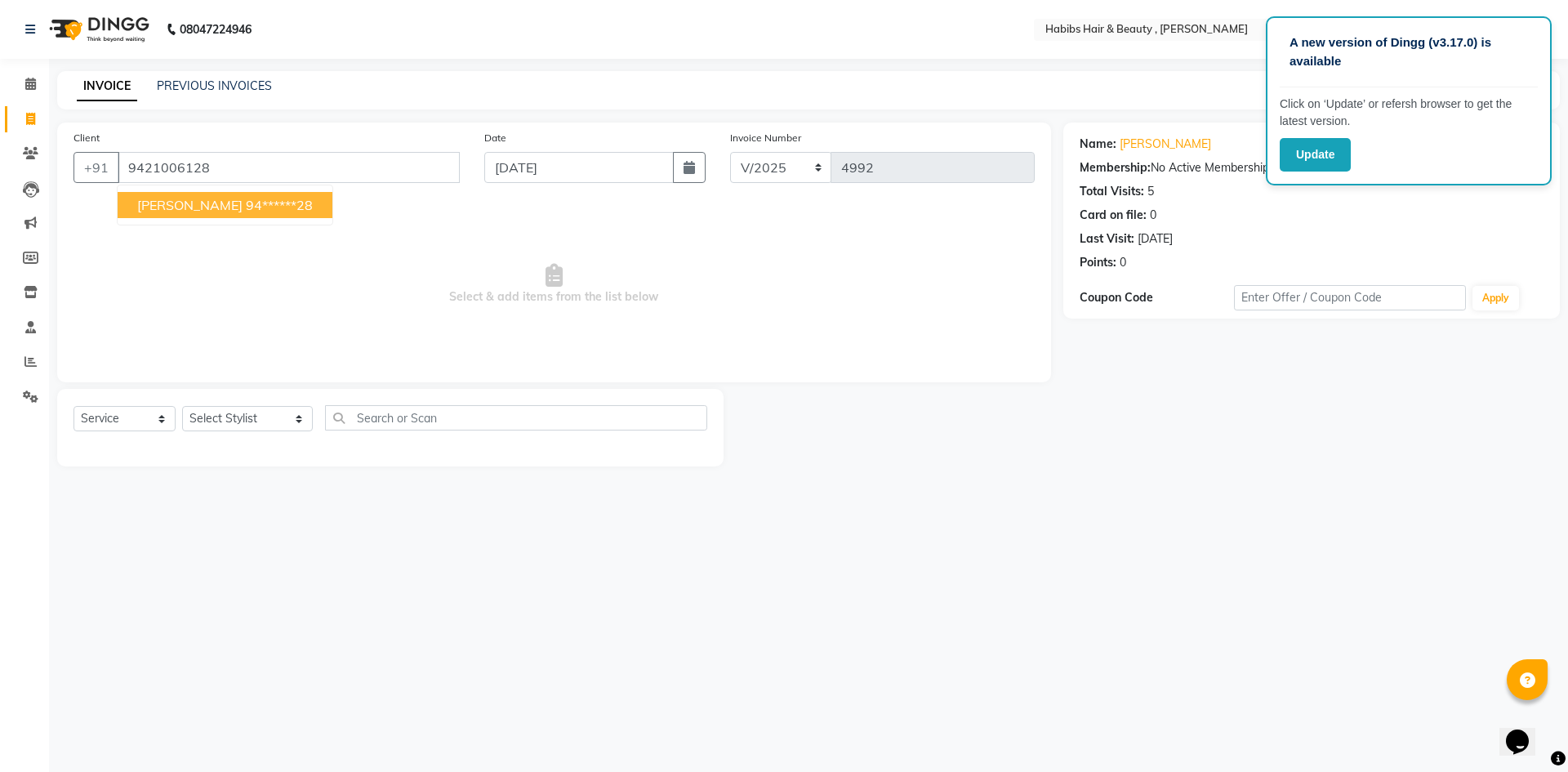
click at [269, 206] on ngb-highlight "94******28" at bounding box center [279, 205] width 67 height 17
drag, startPoint x: 283, startPoint y: 415, endPoint x: 283, endPoint y: 405, distance: 10.0
click at [283, 405] on div "Select Service Product Membership Package Voucher Prepaid Gift Card Select Styl…" at bounding box center [390, 424] width 634 height 38
click at [182, 406] on select "Select Stylist [PERSON_NAME] [PERSON_NAME] [PERSON_NAME] Bharti jaya Manager [P…" at bounding box center [247, 418] width 131 height 25
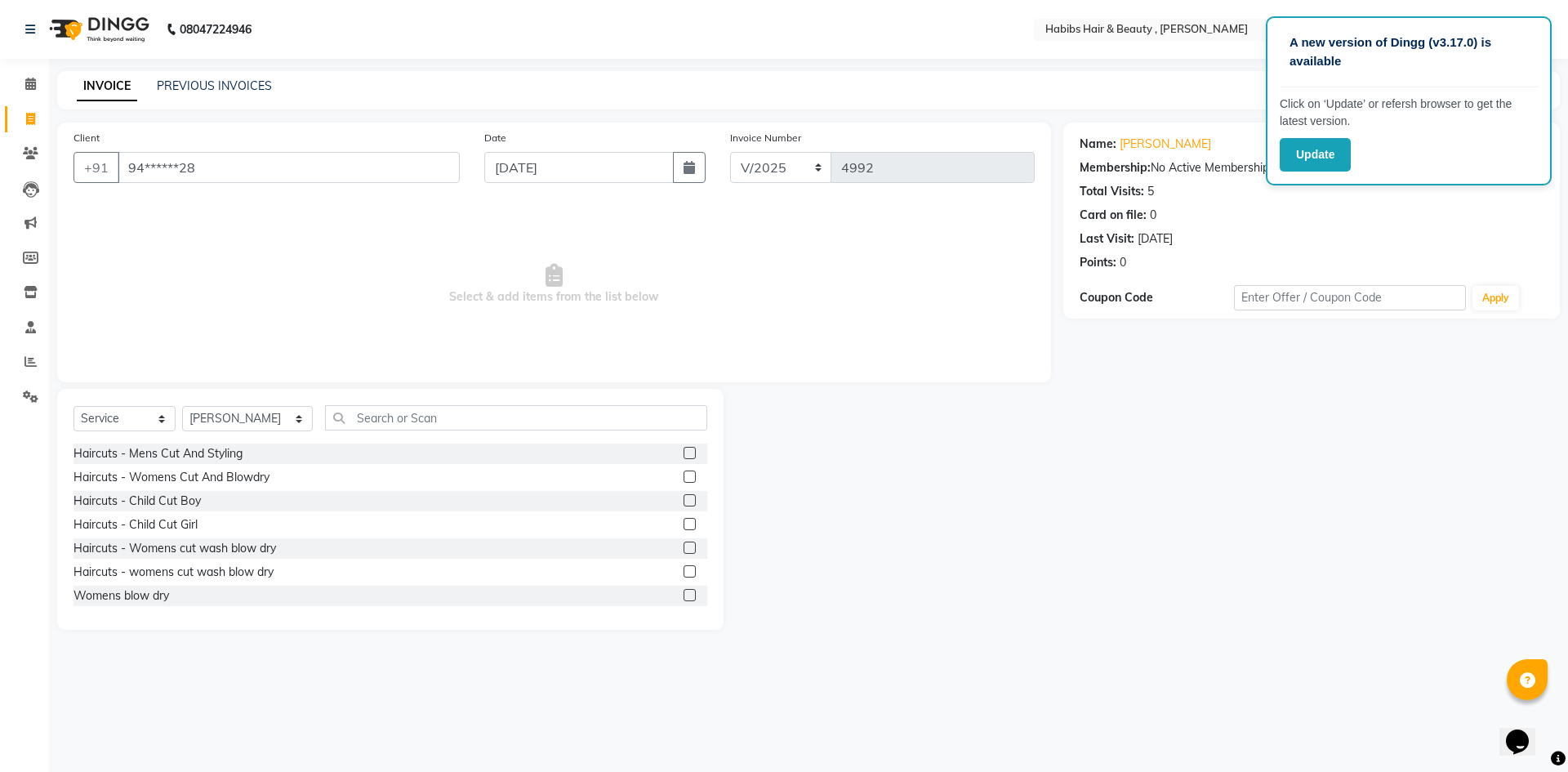
click at [683, 450] on label at bounding box center [689, 453] width 12 height 12
click at [683, 450] on input "checkbox" at bounding box center [688, 453] width 11 height 11
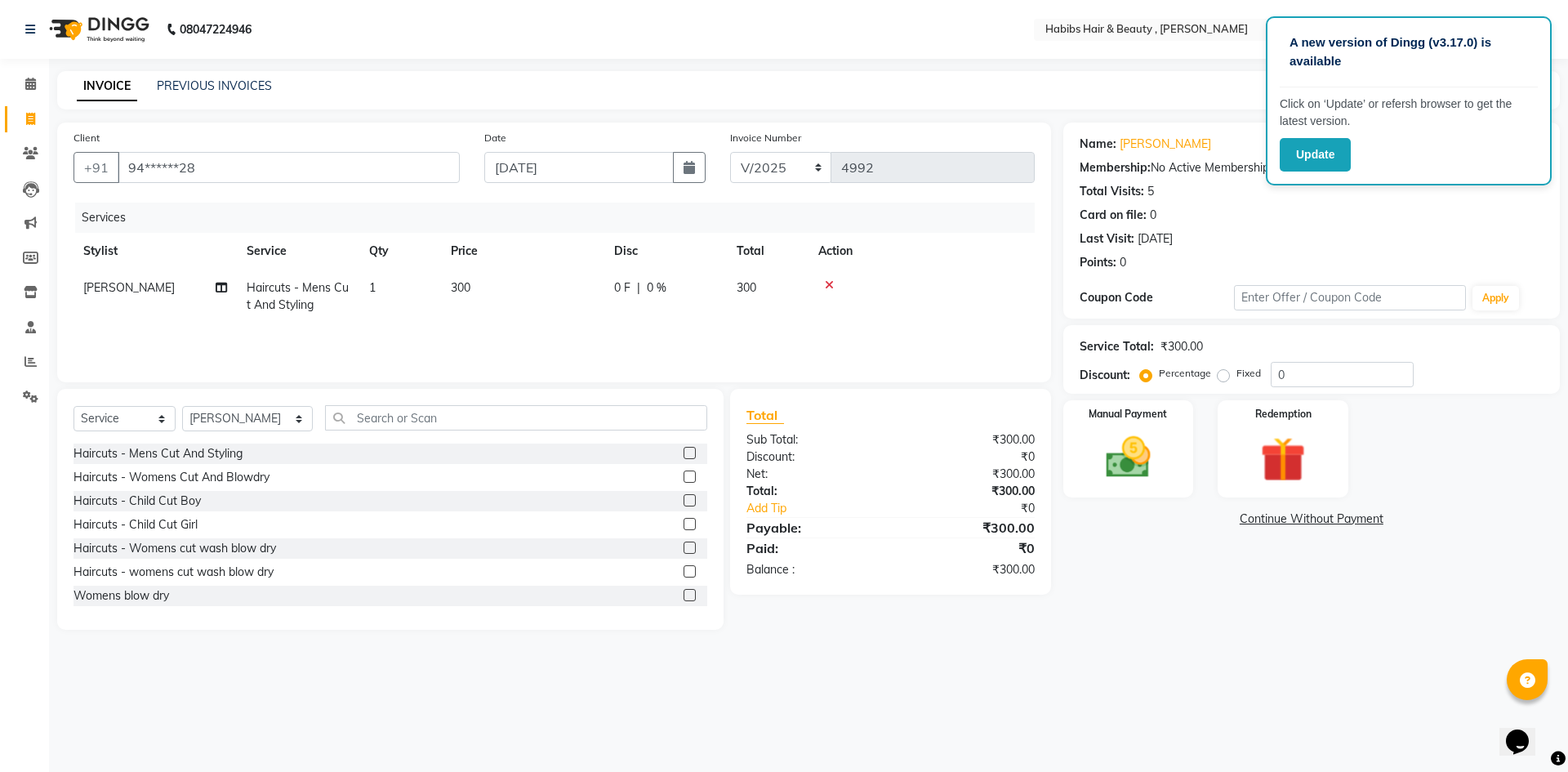
click at [496, 276] on td "300" at bounding box center [522, 296] width 163 height 54
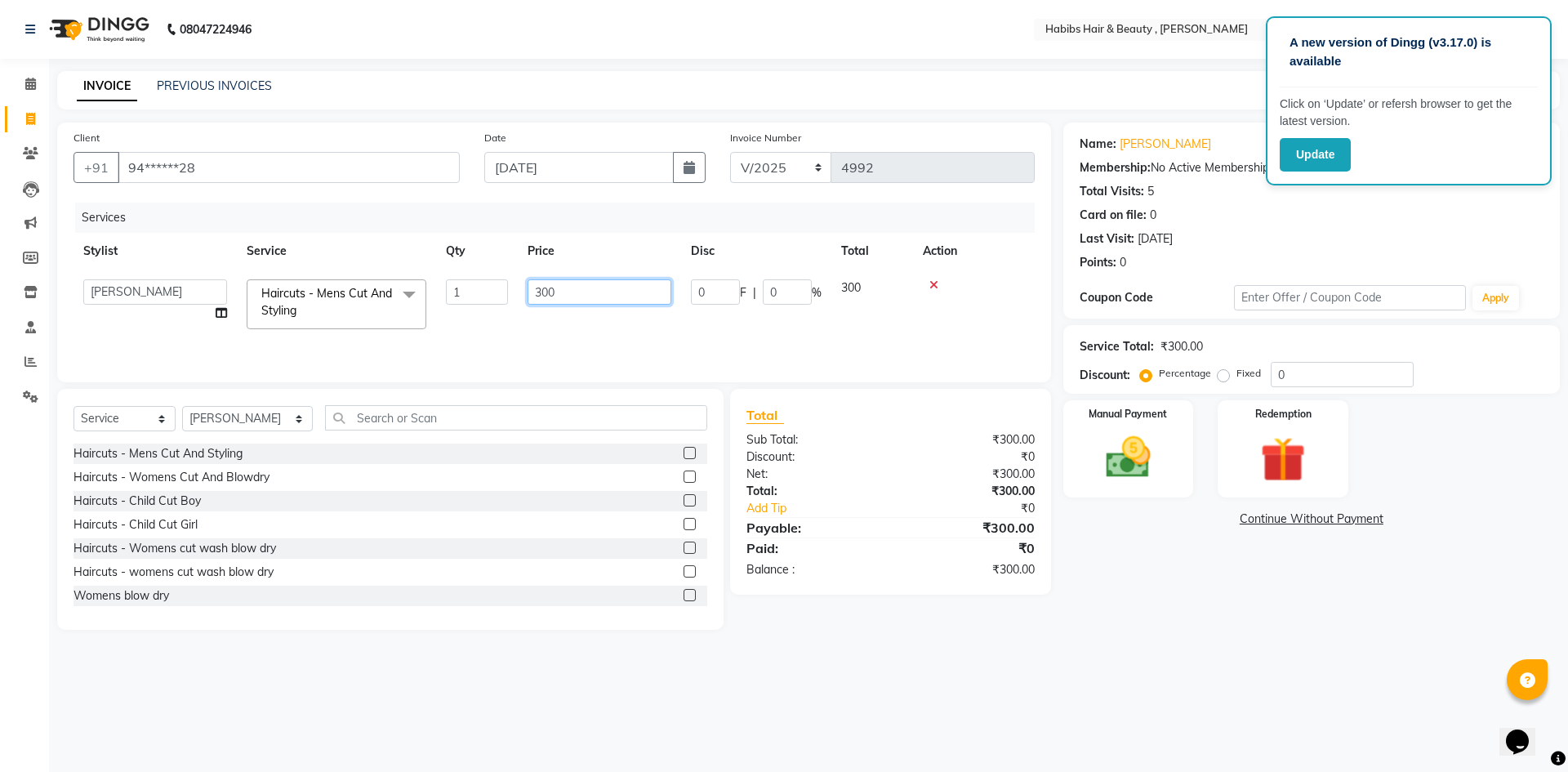
click at [593, 290] on input "300" at bounding box center [599, 292] width 144 height 25
drag, startPoint x: 934, startPoint y: 478, endPoint x: 966, endPoint y: 479, distance: 32.0
click at [935, 478] on div "₹300.00" at bounding box center [969, 474] width 156 height 17
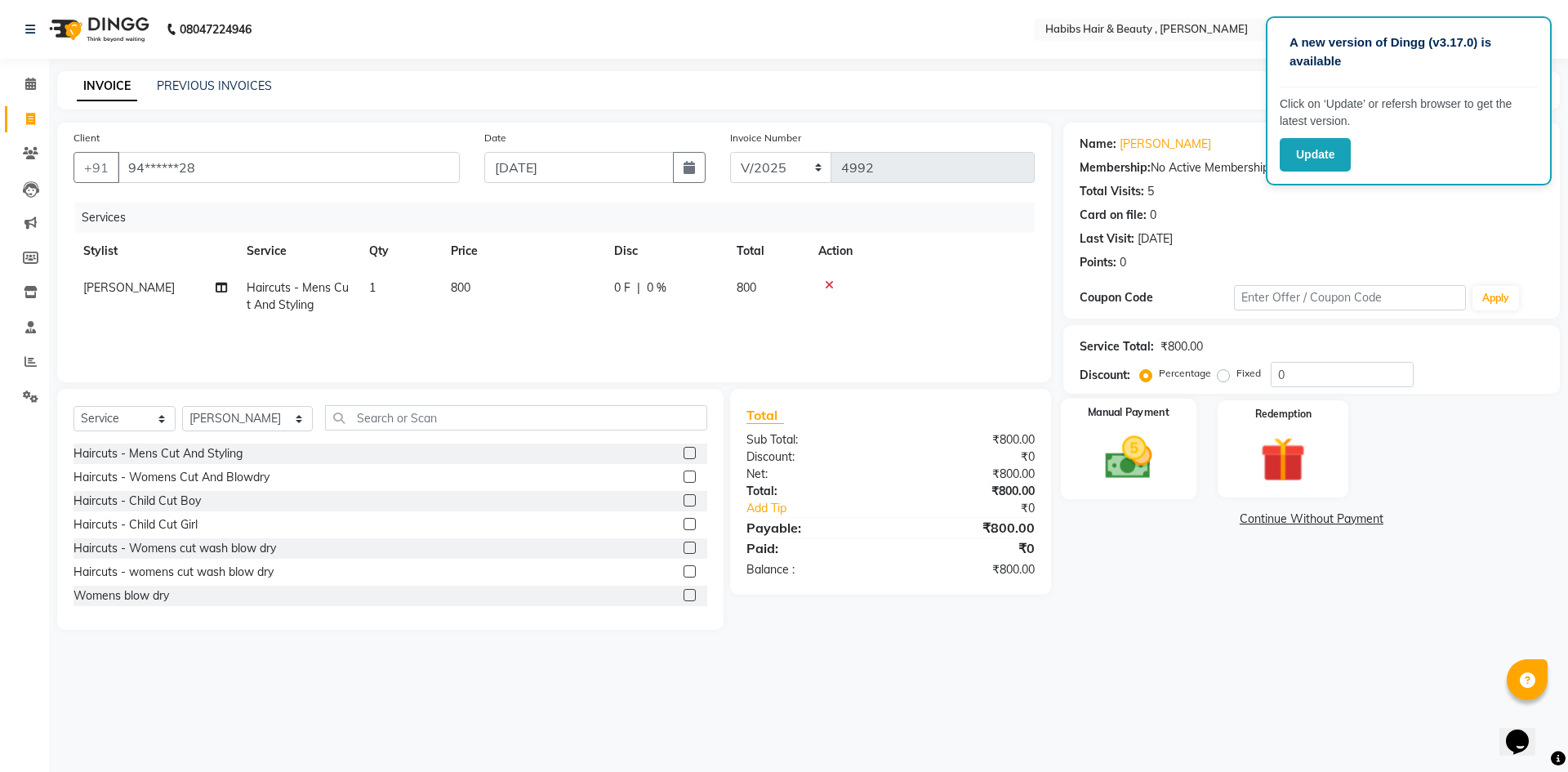
click at [1133, 459] on img at bounding box center [1127, 458] width 76 height 54
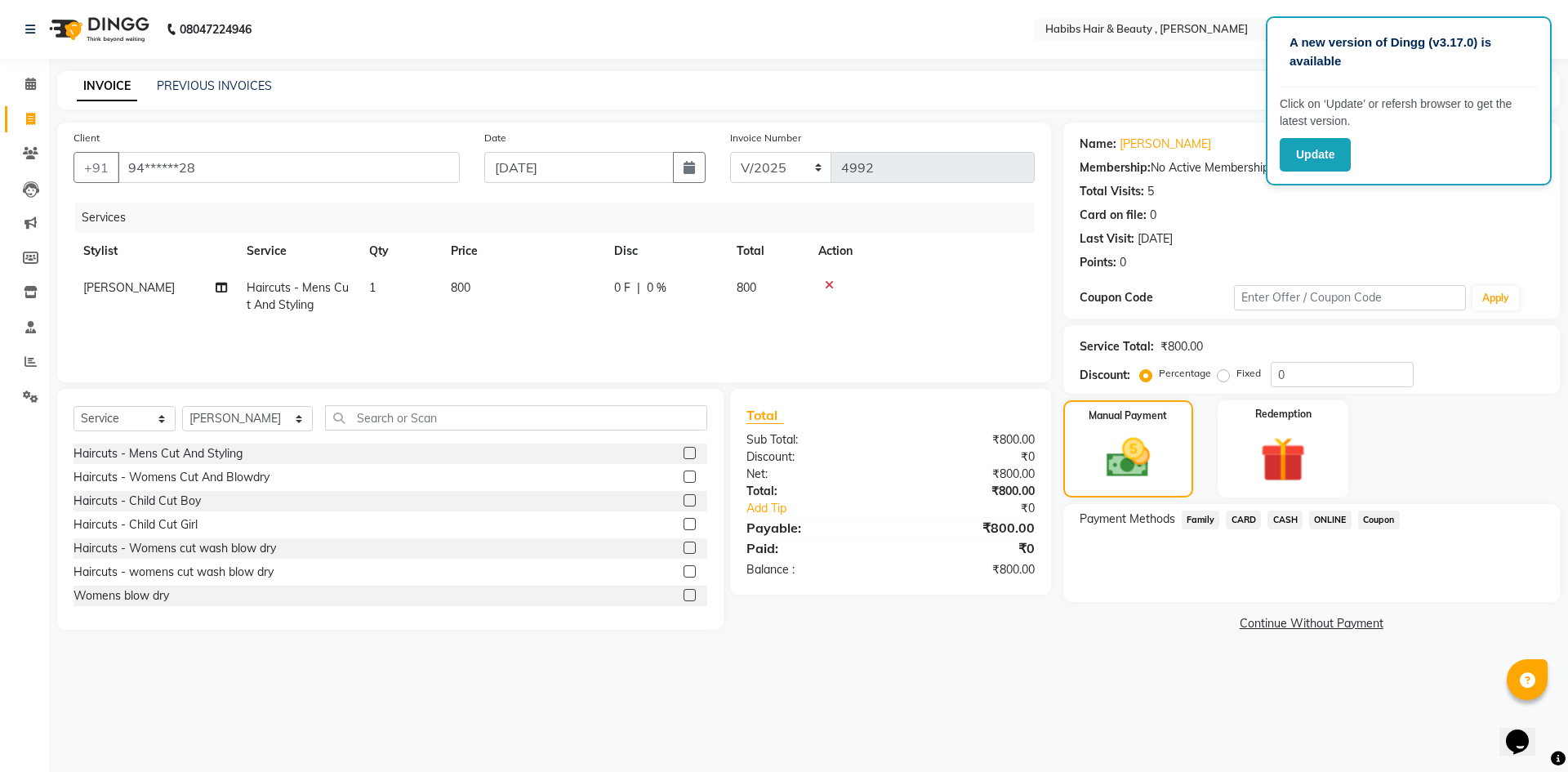
click at [1339, 512] on span "ONLINE" at bounding box center [1330, 520] width 42 height 19
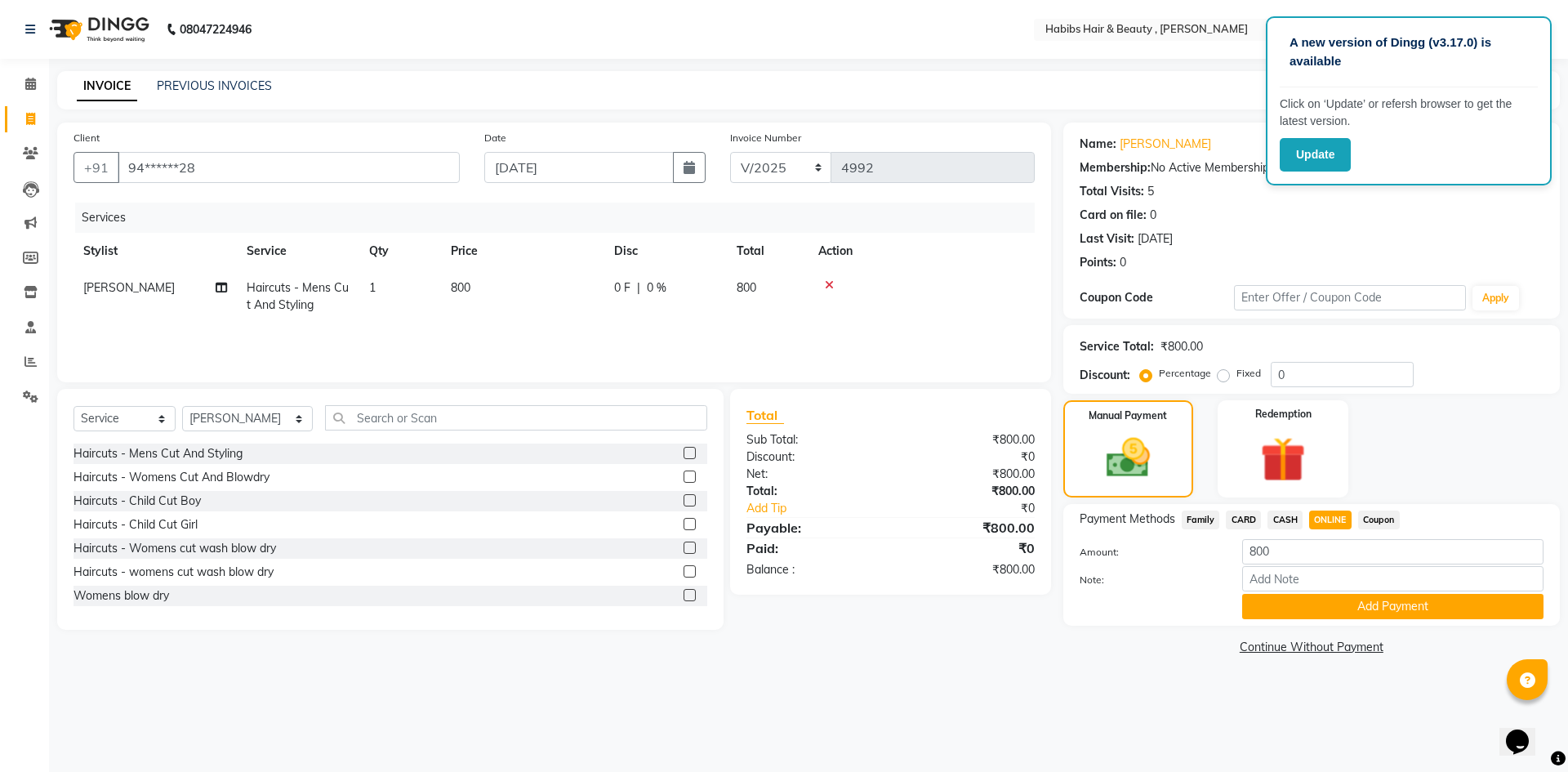
click at [1326, 599] on button "Add Payment" at bounding box center [1393, 606] width 301 height 25
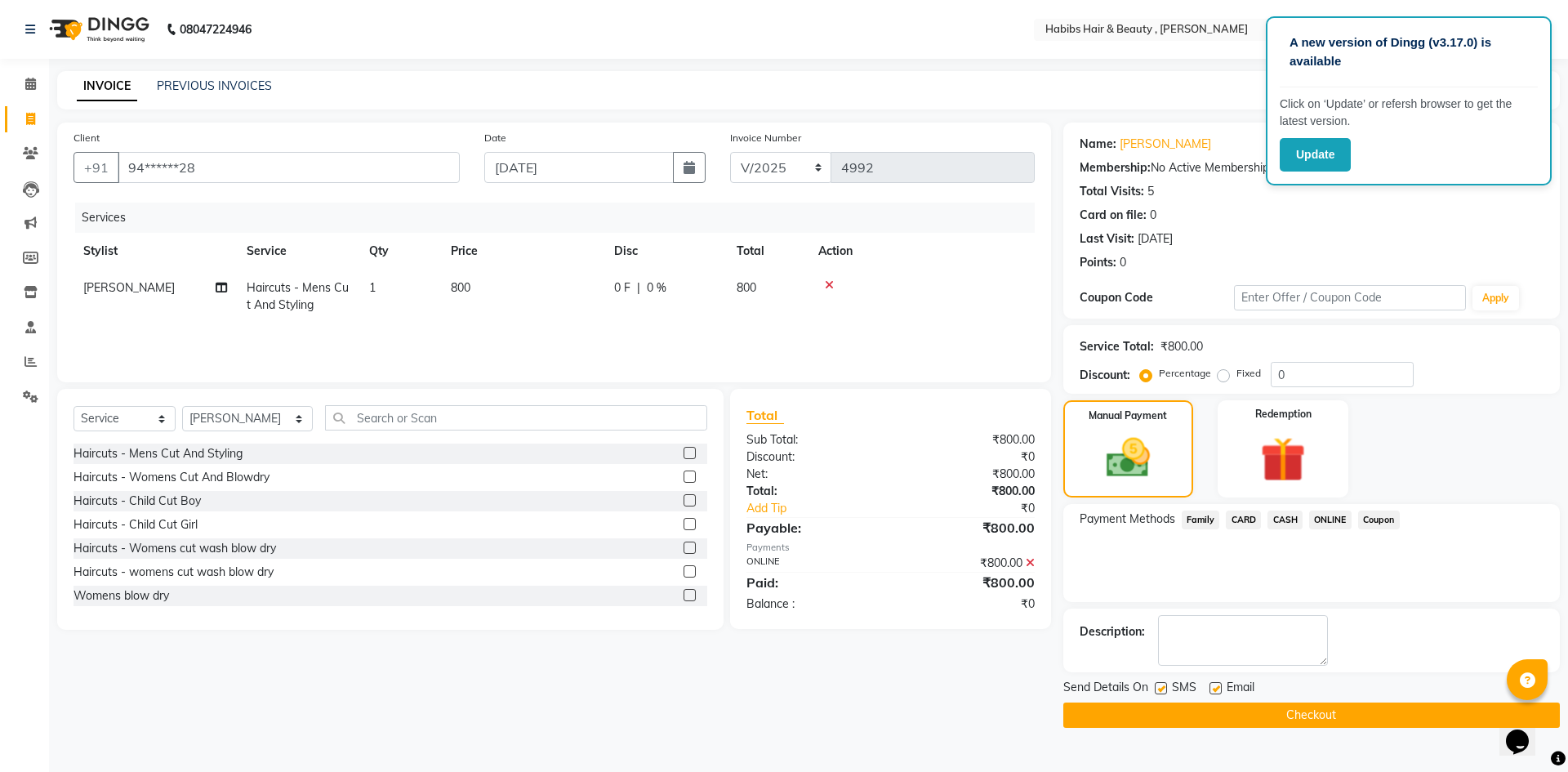
drag, startPoint x: 1344, startPoint y: 715, endPoint x: 1341, endPoint y: 705, distance: 10.4
click at [1343, 715] on button "Checkout" at bounding box center [1311, 715] width 496 height 25
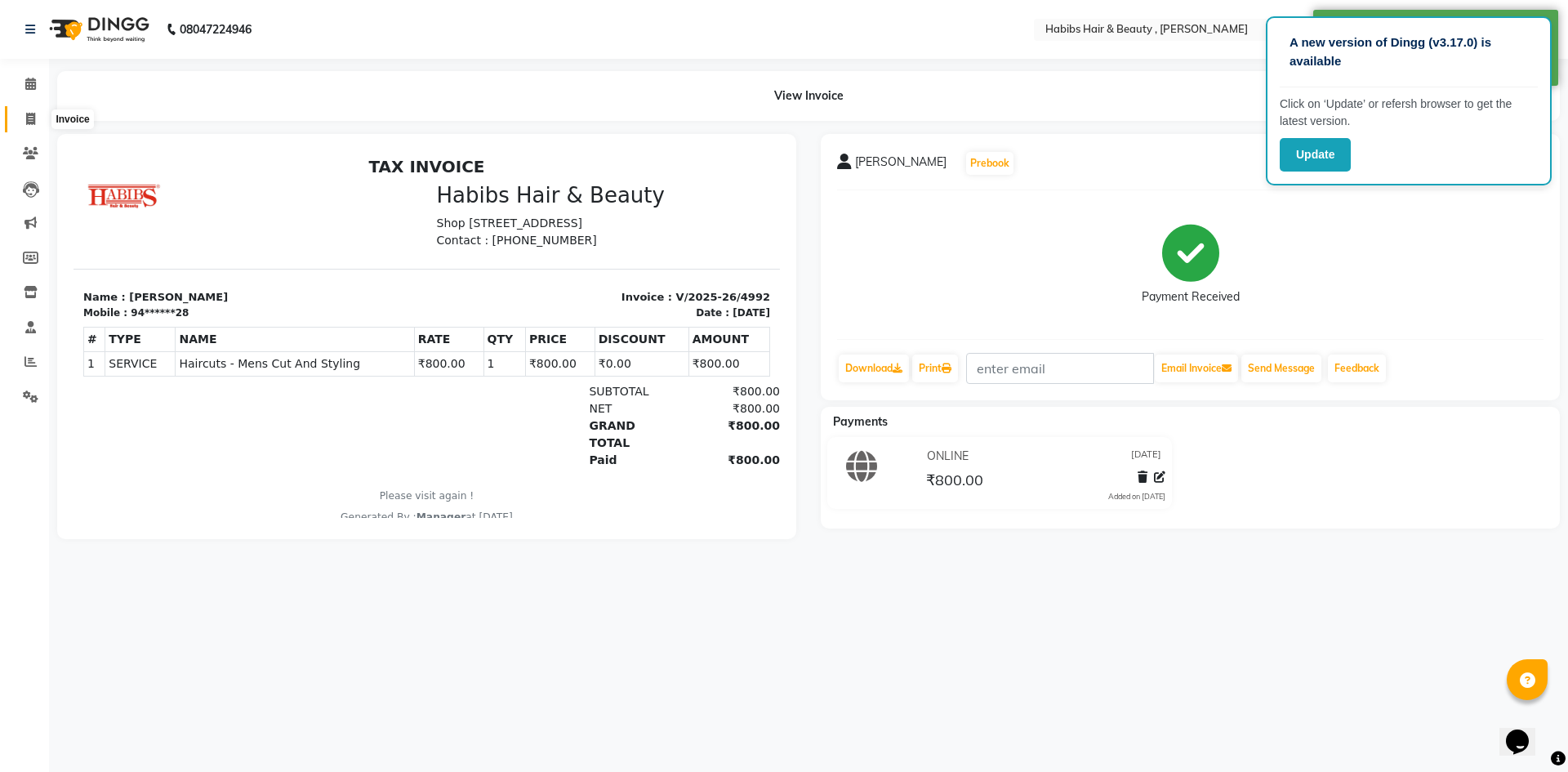
drag, startPoint x: 39, startPoint y: 115, endPoint x: 77, endPoint y: 131, distance: 41.2
click at [39, 116] on span at bounding box center [31, 120] width 28 height 19
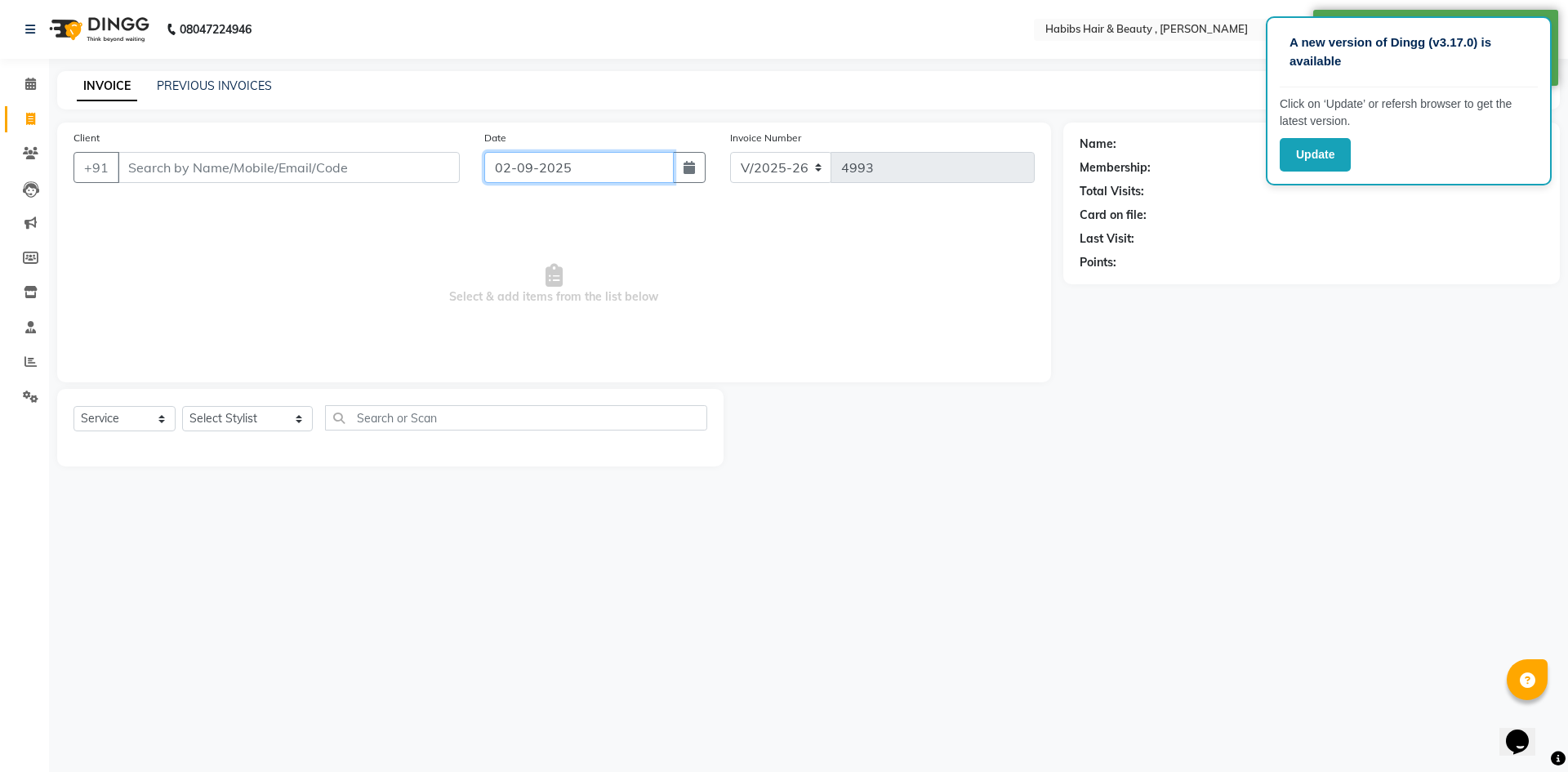
click at [545, 169] on input "02-09-2025" at bounding box center [579, 167] width 190 height 31
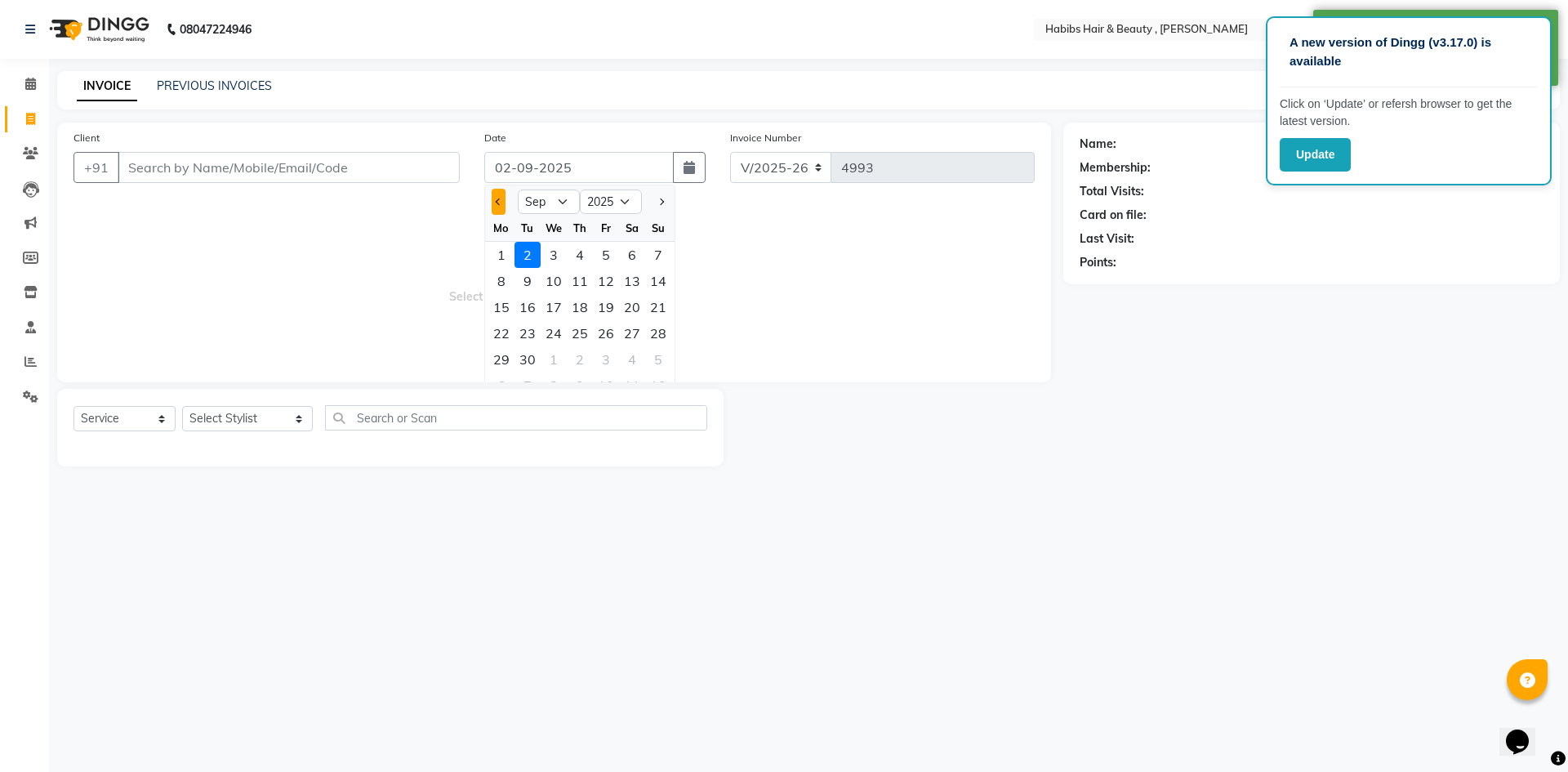
drag, startPoint x: 500, startPoint y: 200, endPoint x: 515, endPoint y: 238, distance: 40.9
click at [500, 203] on span "Previous month" at bounding box center [499, 202] width 7 height 7
click at [658, 361] on div "31" at bounding box center [658, 359] width 26 height 26
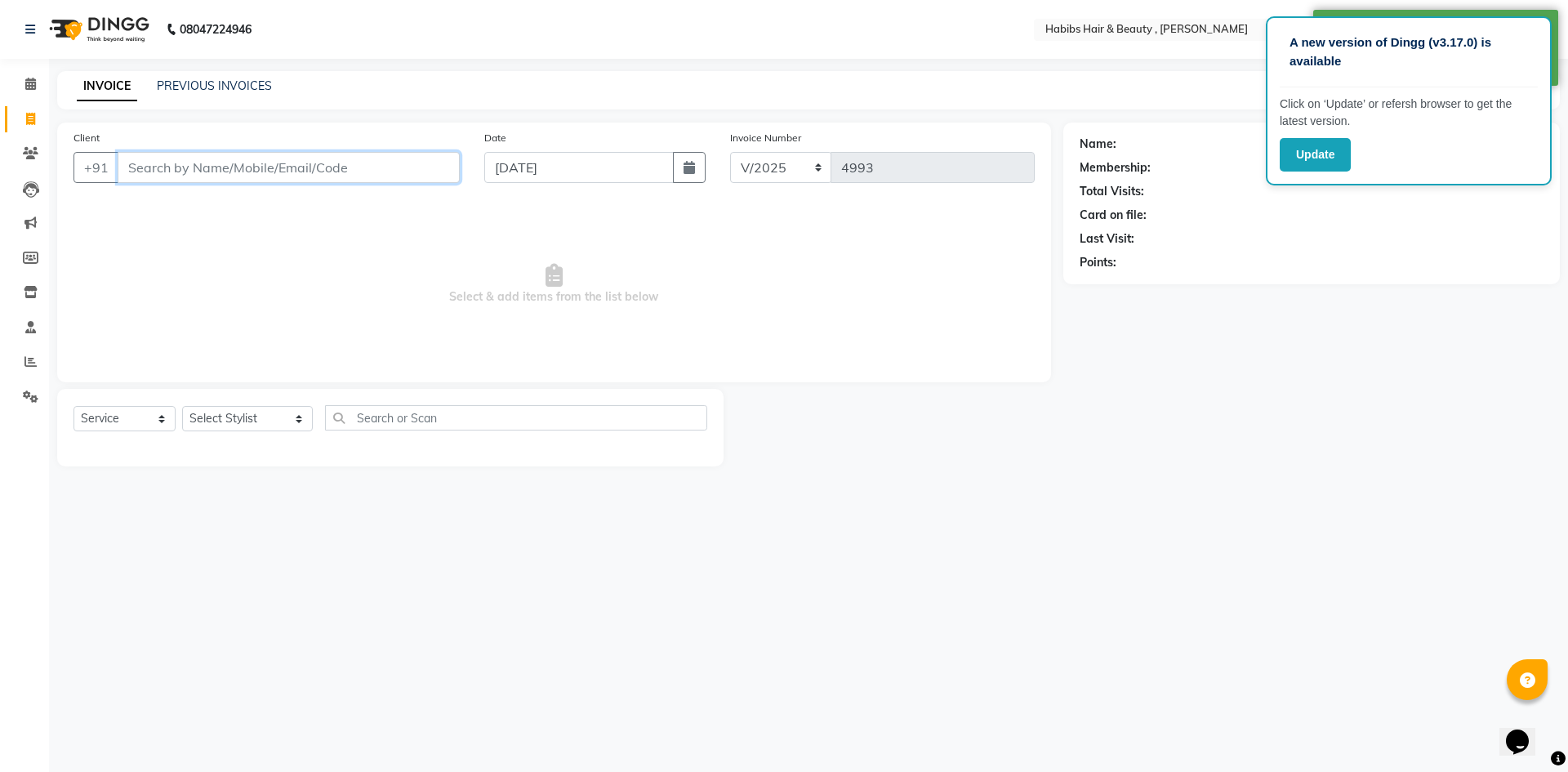
click at [368, 168] on input "Client" at bounding box center [288, 167] width 343 height 31
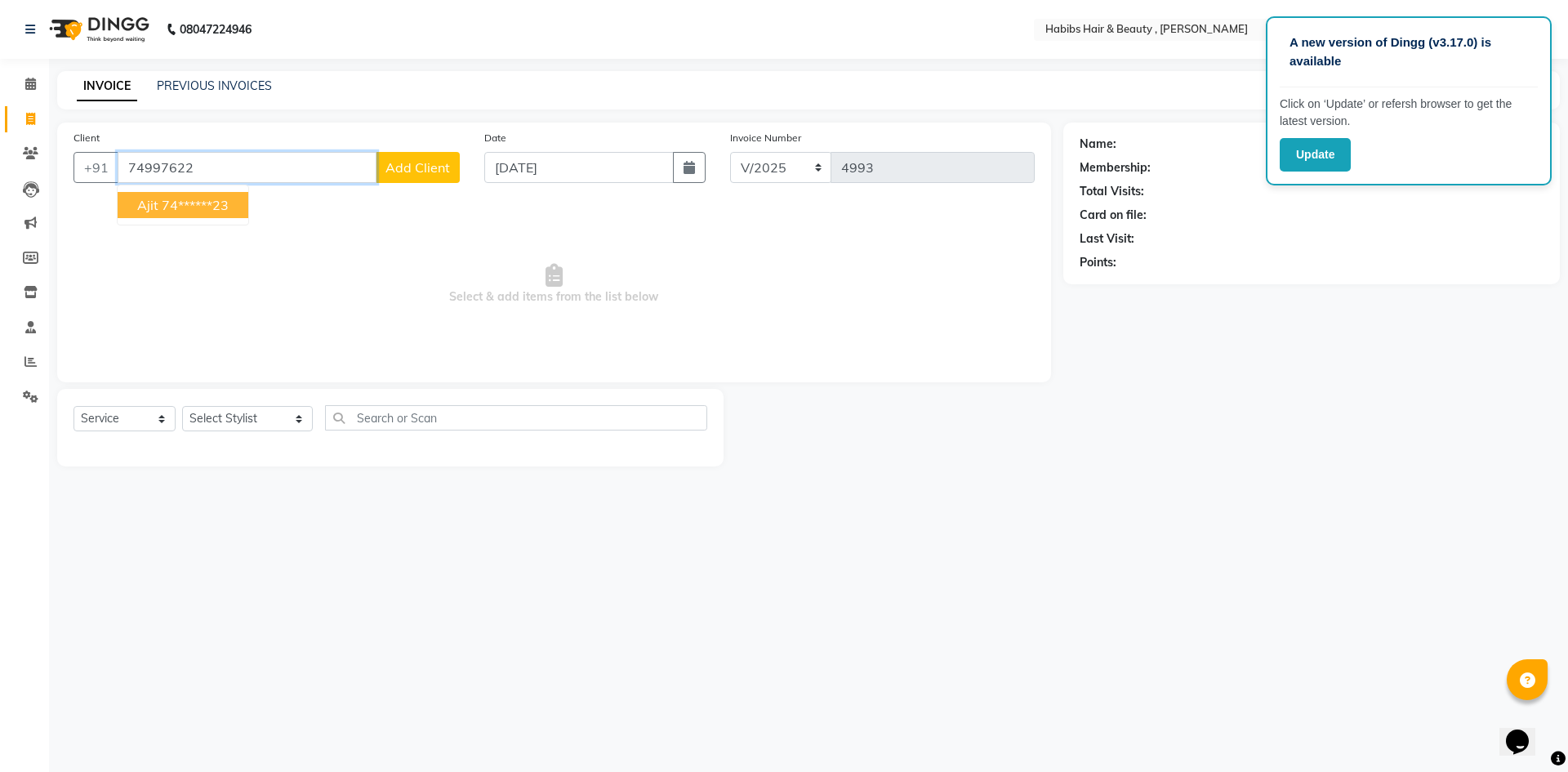
click at [238, 210] on button "Ajit 74******23" at bounding box center [182, 205] width 131 height 26
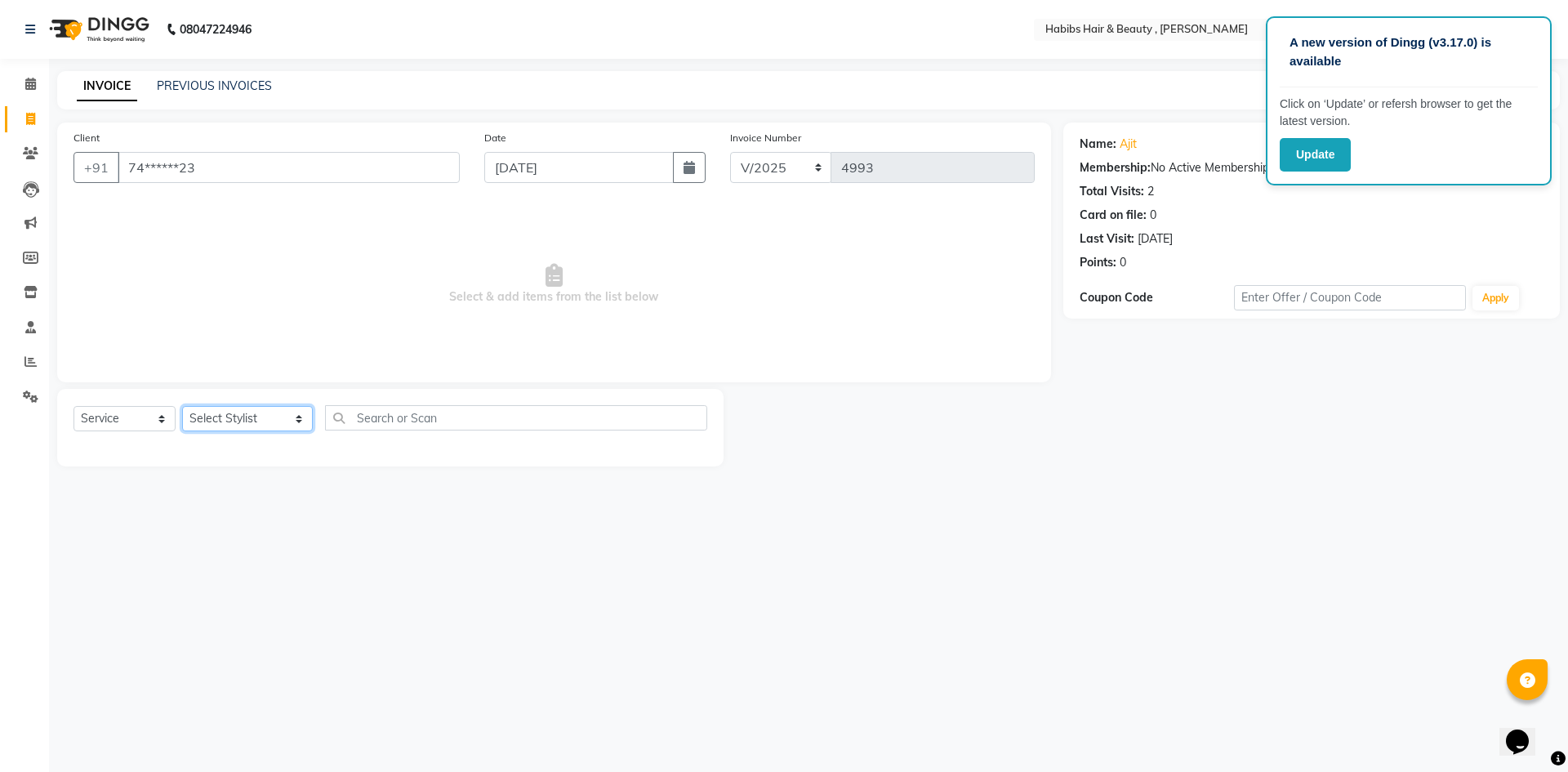
click at [285, 423] on select "Select Stylist [PERSON_NAME] [PERSON_NAME] [PERSON_NAME] Bharti jaya Manager [P…" at bounding box center [247, 418] width 131 height 25
click at [182, 406] on select "Select Stylist [PERSON_NAME] [PERSON_NAME] [PERSON_NAME] Bharti jaya Manager [P…" at bounding box center [247, 418] width 131 height 25
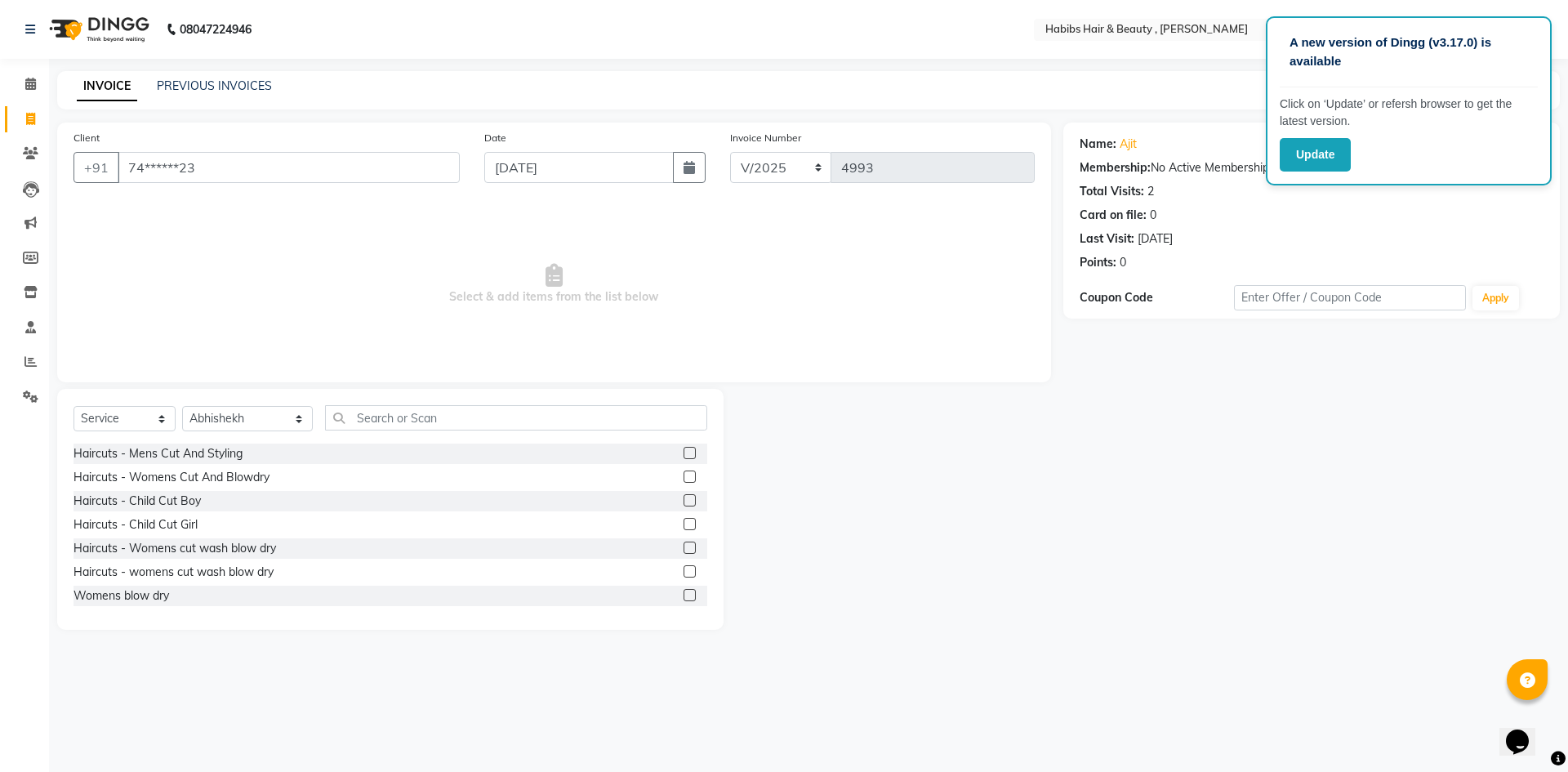
click at [683, 449] on label at bounding box center [689, 453] width 12 height 12
click at [683, 449] on input "checkbox" at bounding box center [688, 453] width 11 height 11
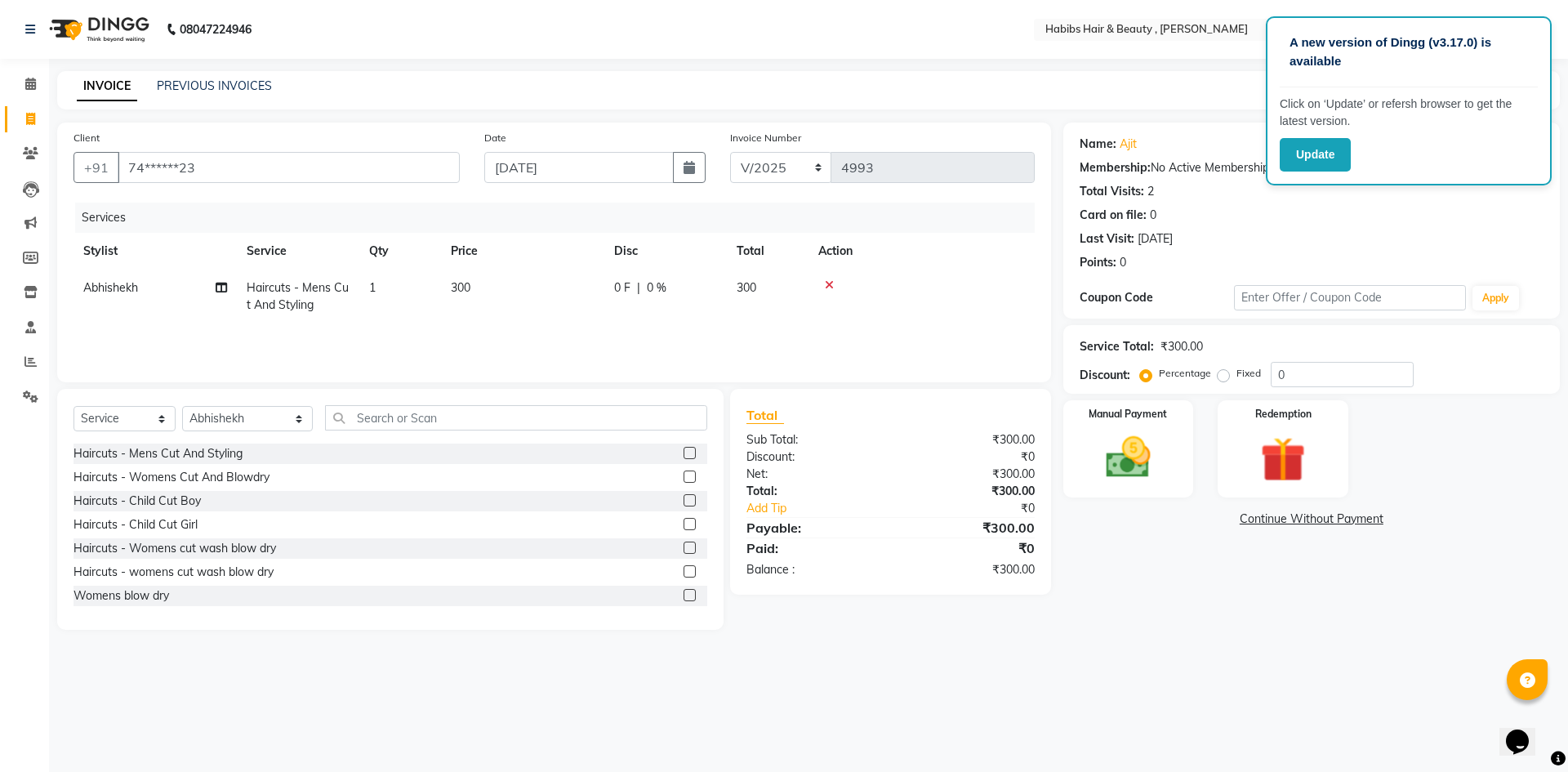
click at [506, 274] on td "300" at bounding box center [522, 296] width 163 height 54
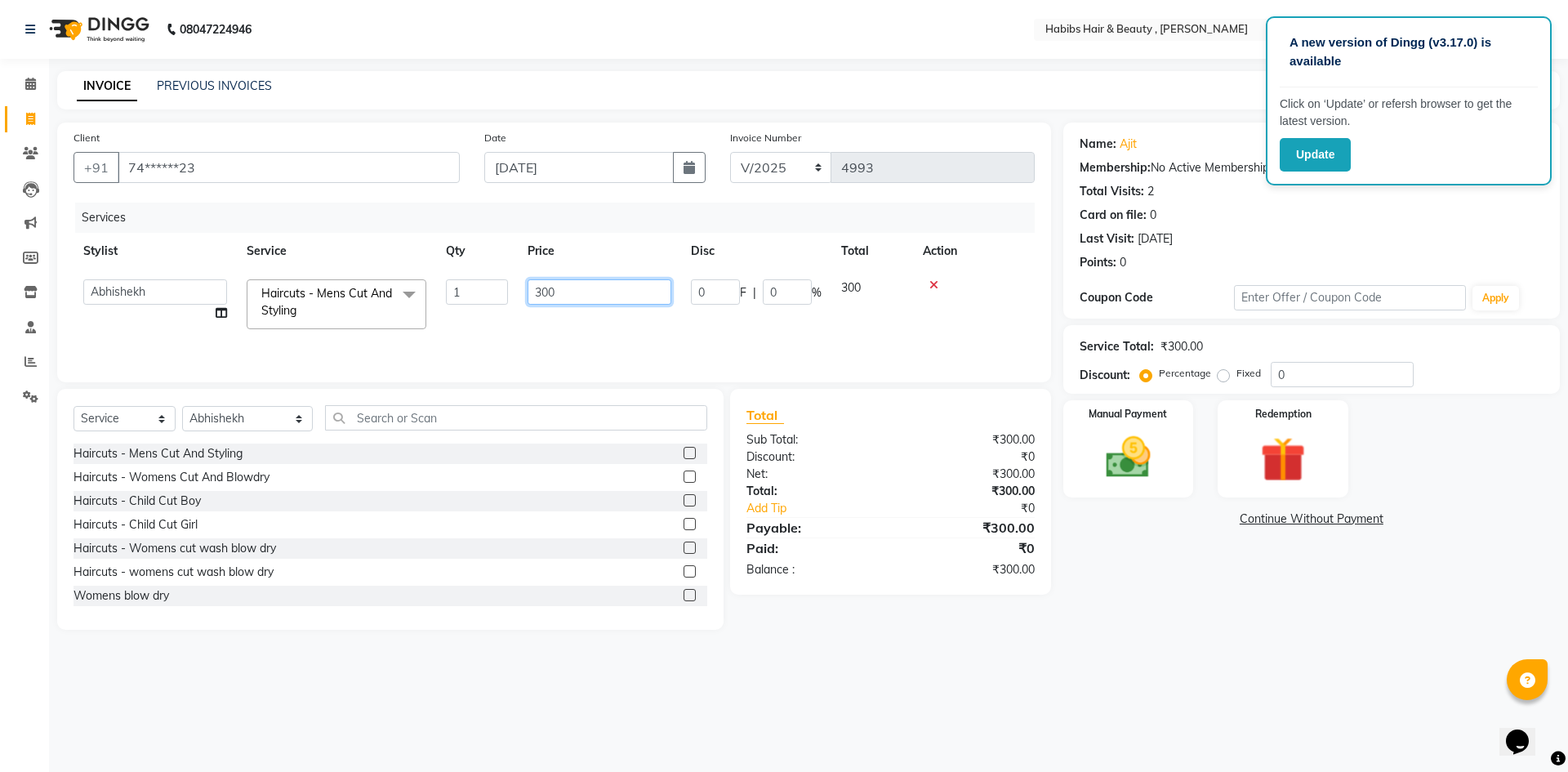
click at [606, 281] on input "300" at bounding box center [599, 292] width 144 height 25
drag, startPoint x: 1144, startPoint y: 433, endPoint x: 1279, endPoint y: 468, distance: 139.5
click at [1145, 433] on img at bounding box center [1127, 458] width 76 height 54
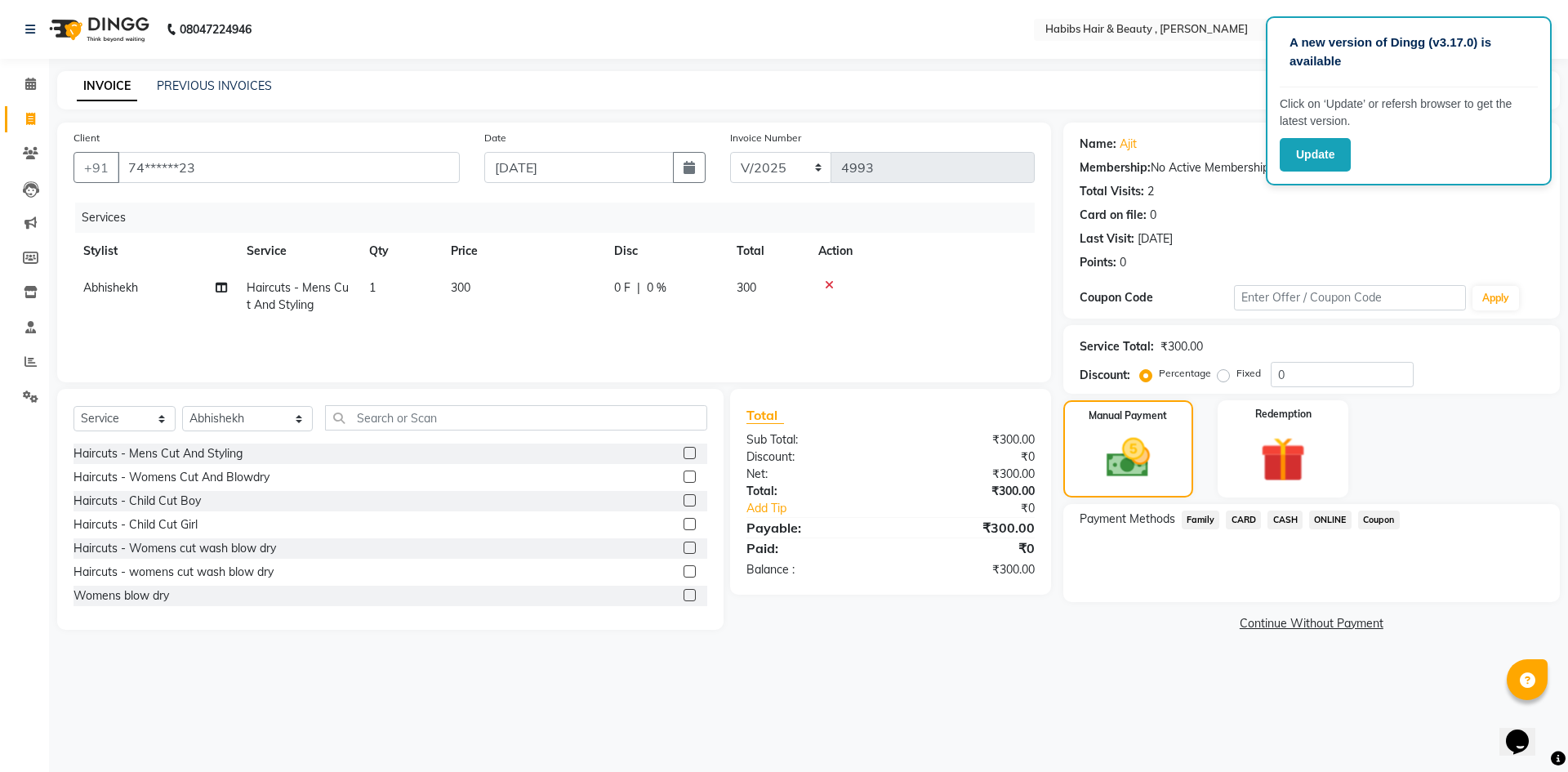
click at [1331, 517] on span "ONLINE" at bounding box center [1330, 520] width 42 height 19
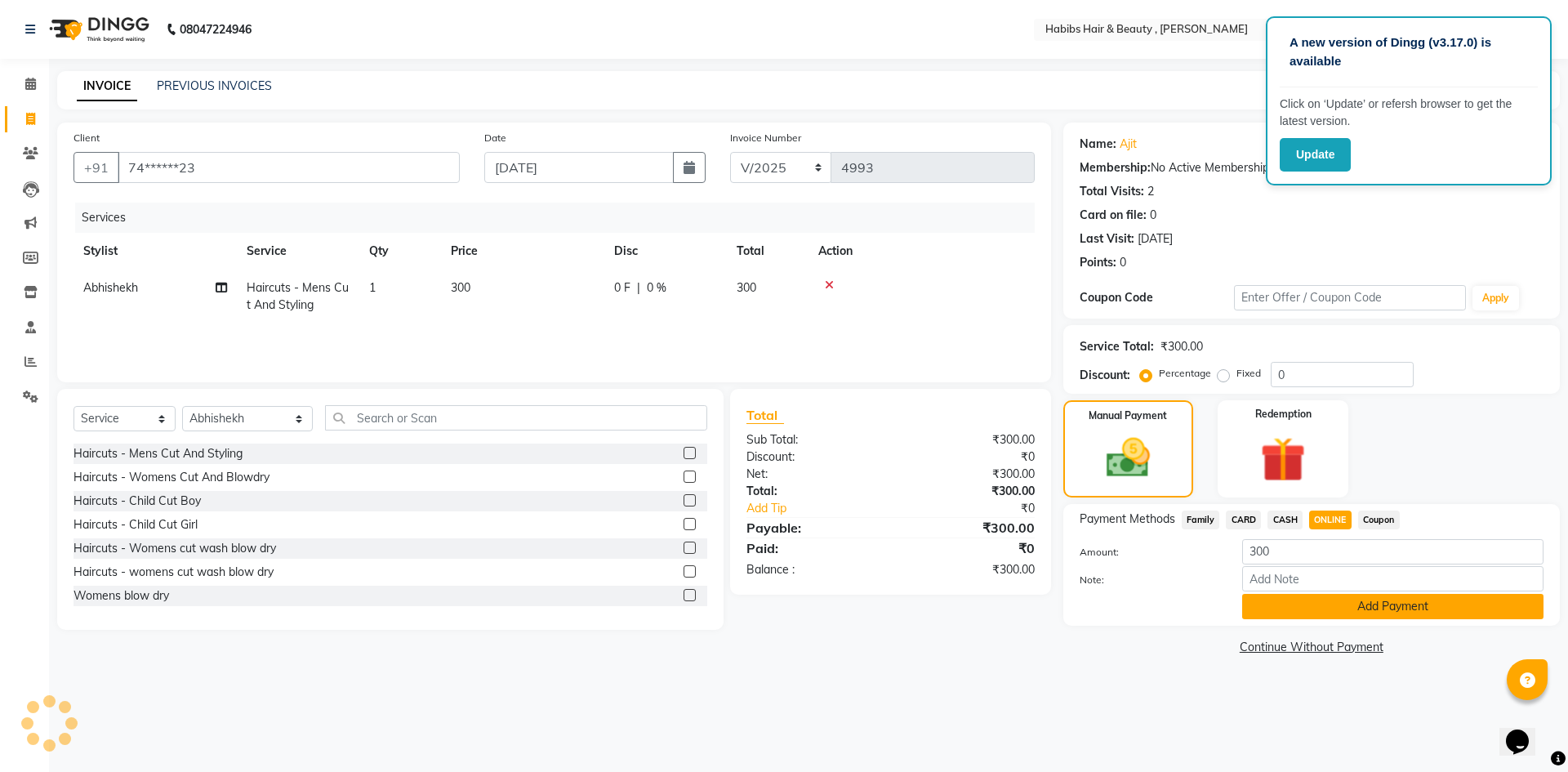
drag, startPoint x: 1366, startPoint y: 608, endPoint x: 1371, endPoint y: 676, distance: 68.2
click at [1366, 611] on button "Add Payment" at bounding box center [1393, 606] width 301 height 25
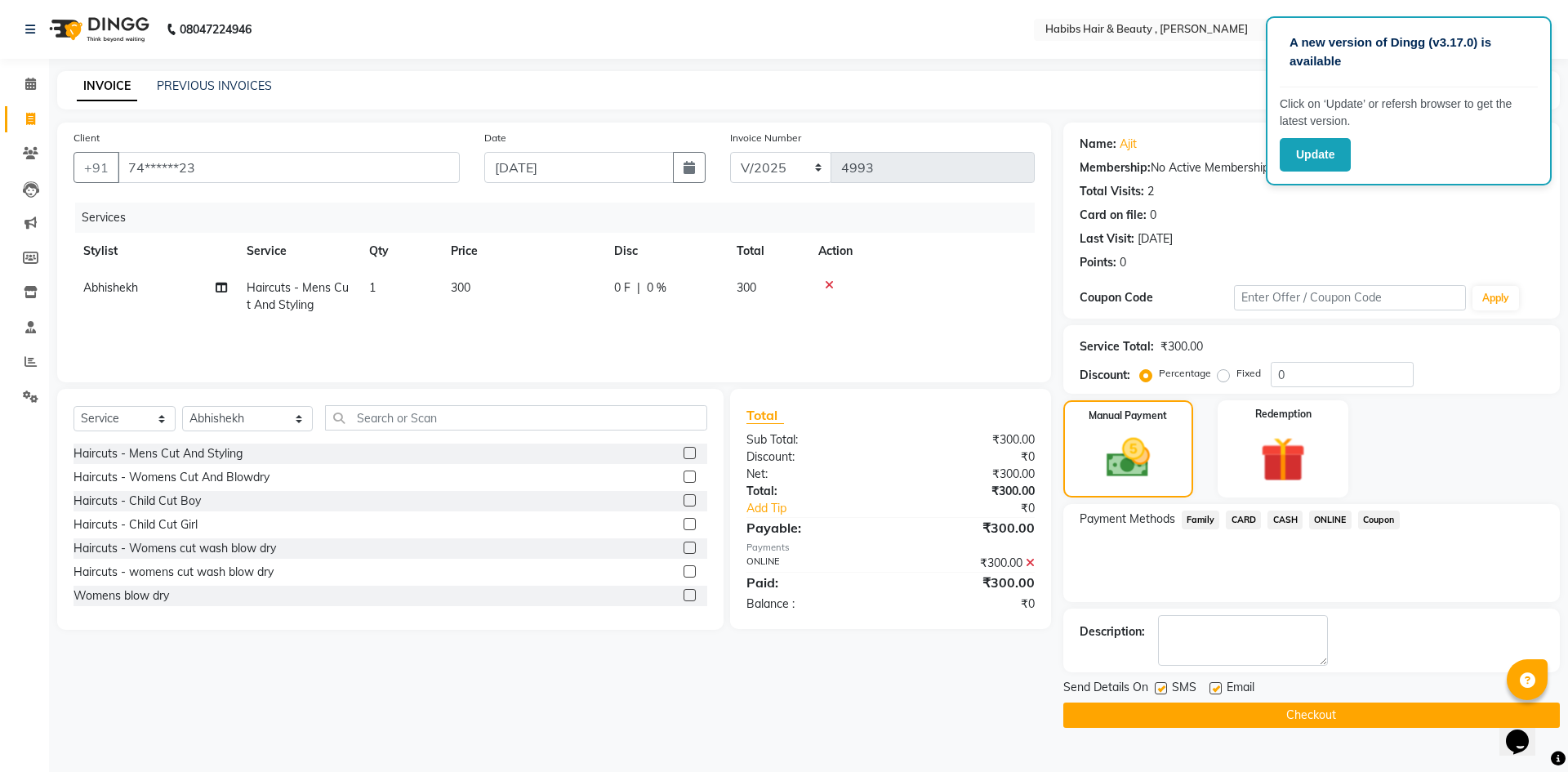
click at [1373, 710] on button "Checkout" at bounding box center [1311, 715] width 496 height 25
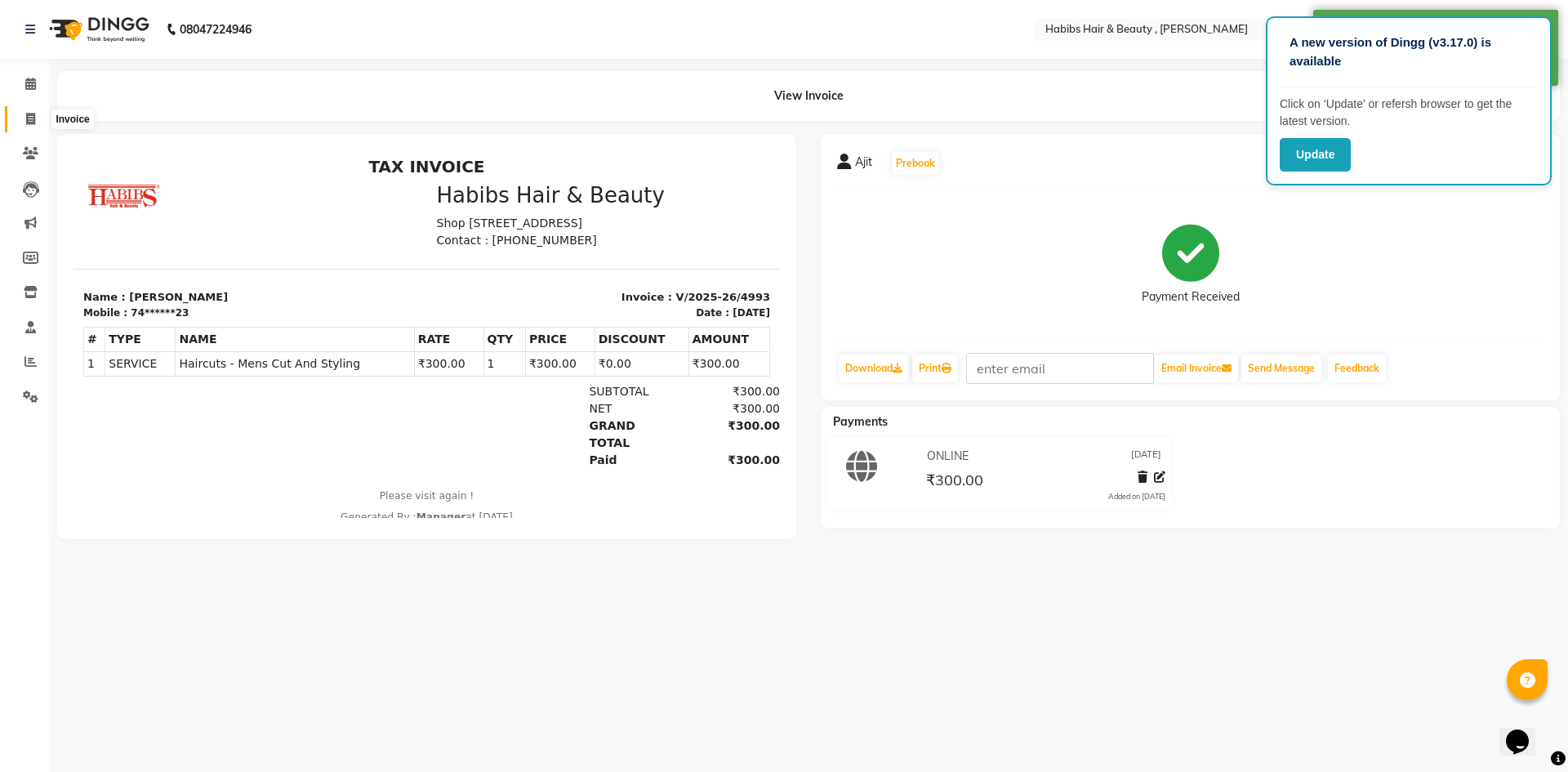
click at [36, 123] on span at bounding box center [31, 120] width 28 height 19
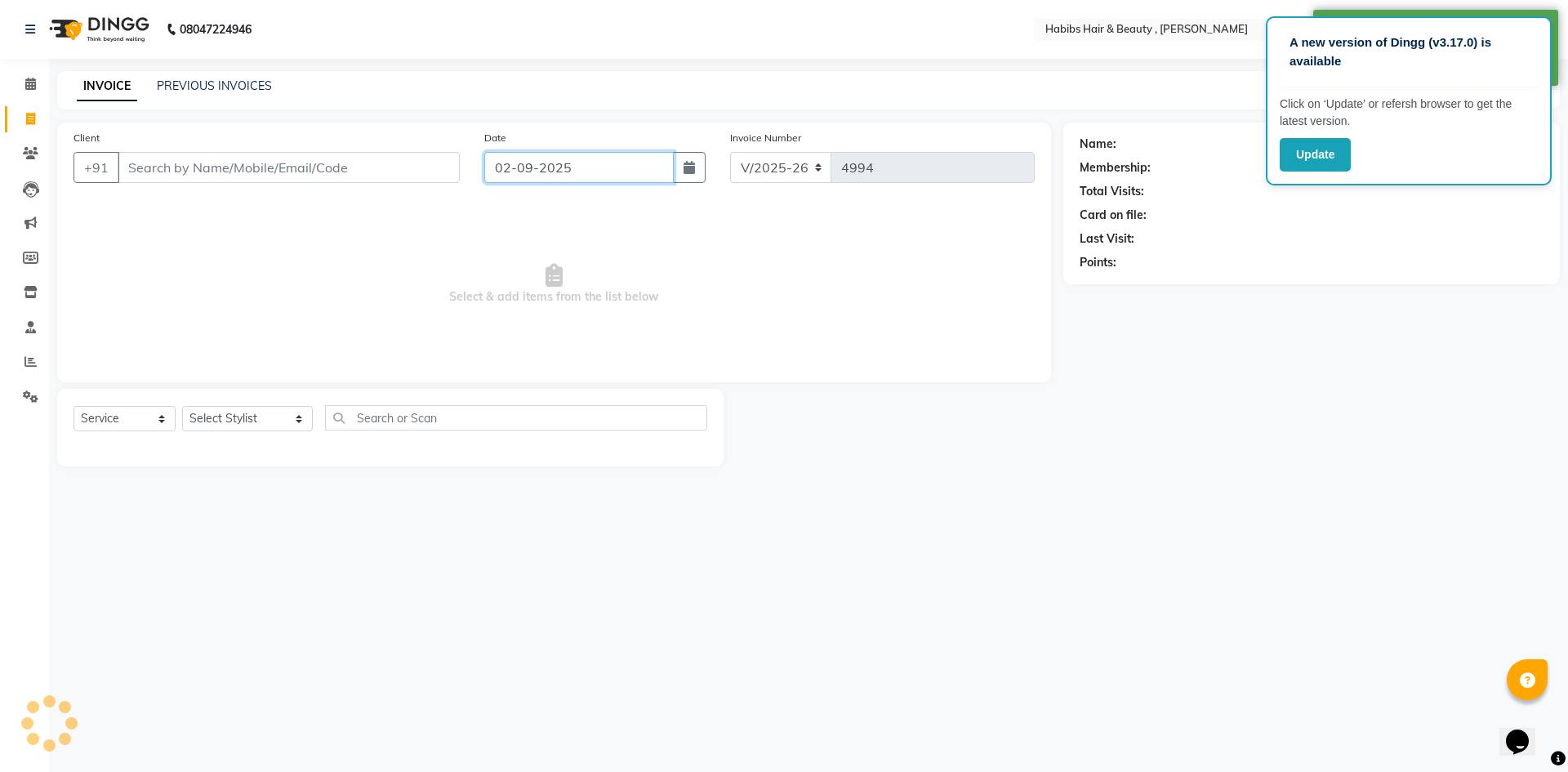
click at [527, 161] on input "02-09-2025" at bounding box center [579, 167] width 190 height 31
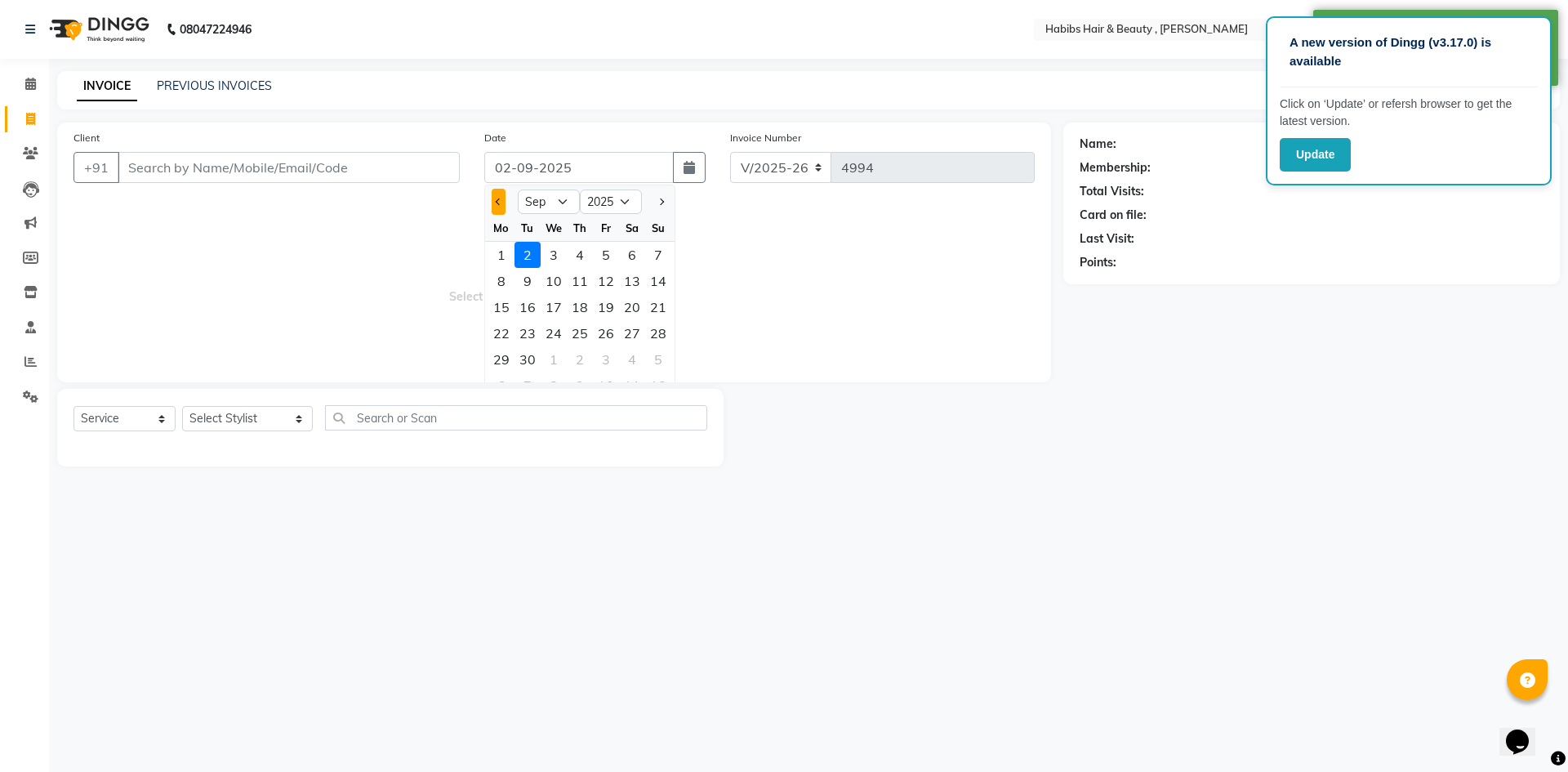
click at [496, 205] on button "Previous month" at bounding box center [498, 201] width 14 height 26
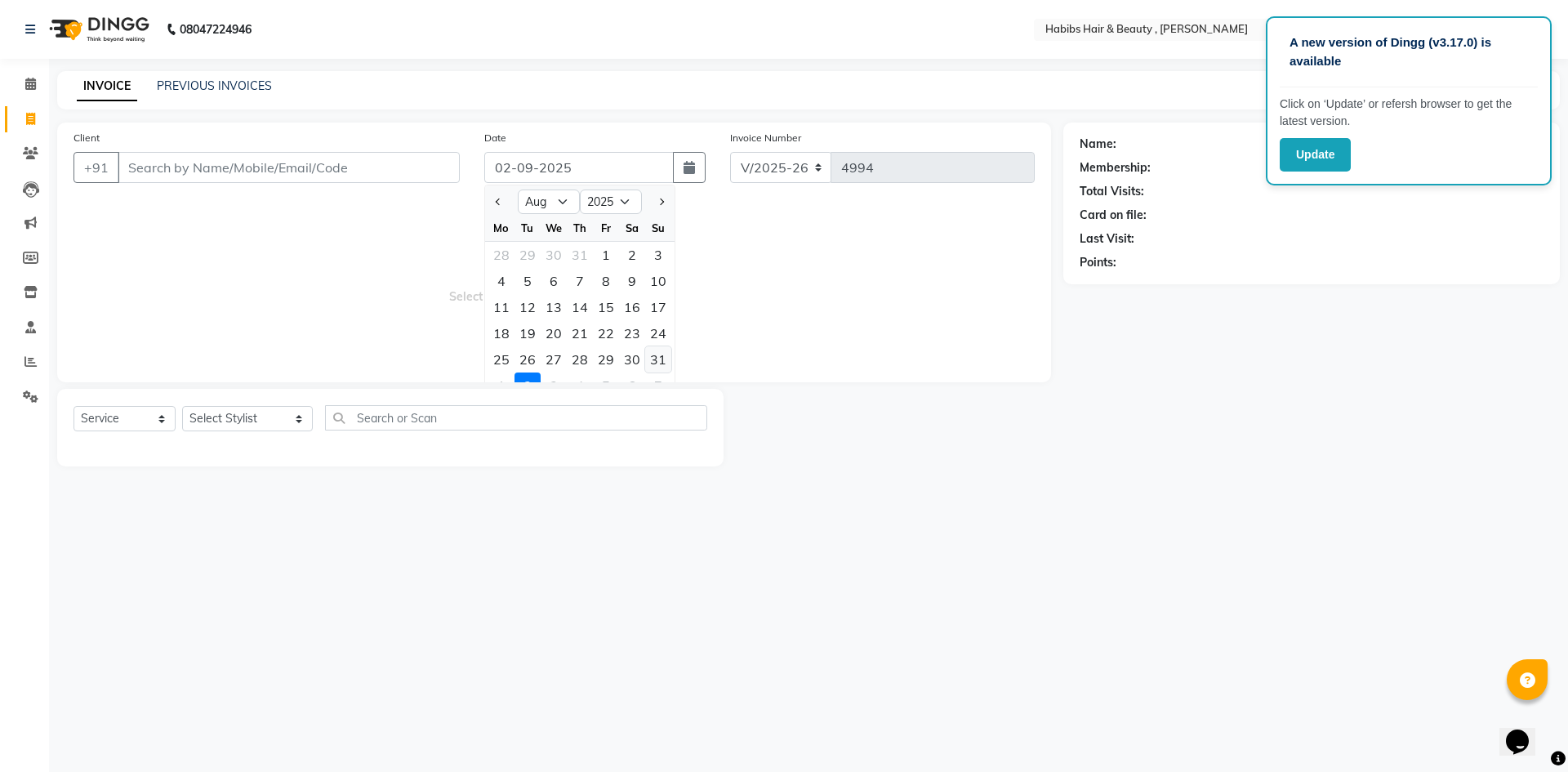
click at [663, 358] on div "31" at bounding box center [658, 359] width 26 height 26
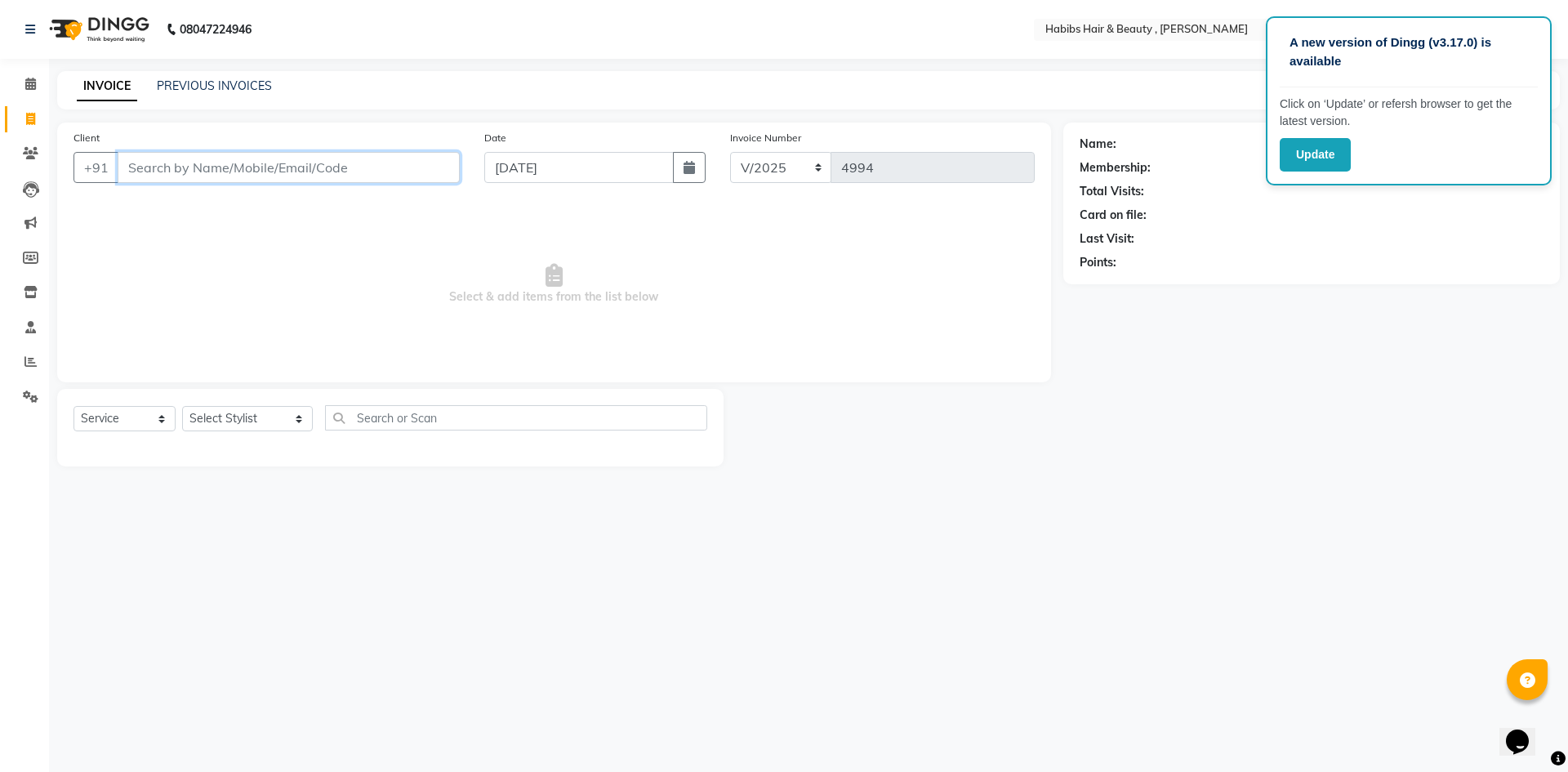
click at [308, 157] on input "Client" at bounding box center [288, 167] width 343 height 31
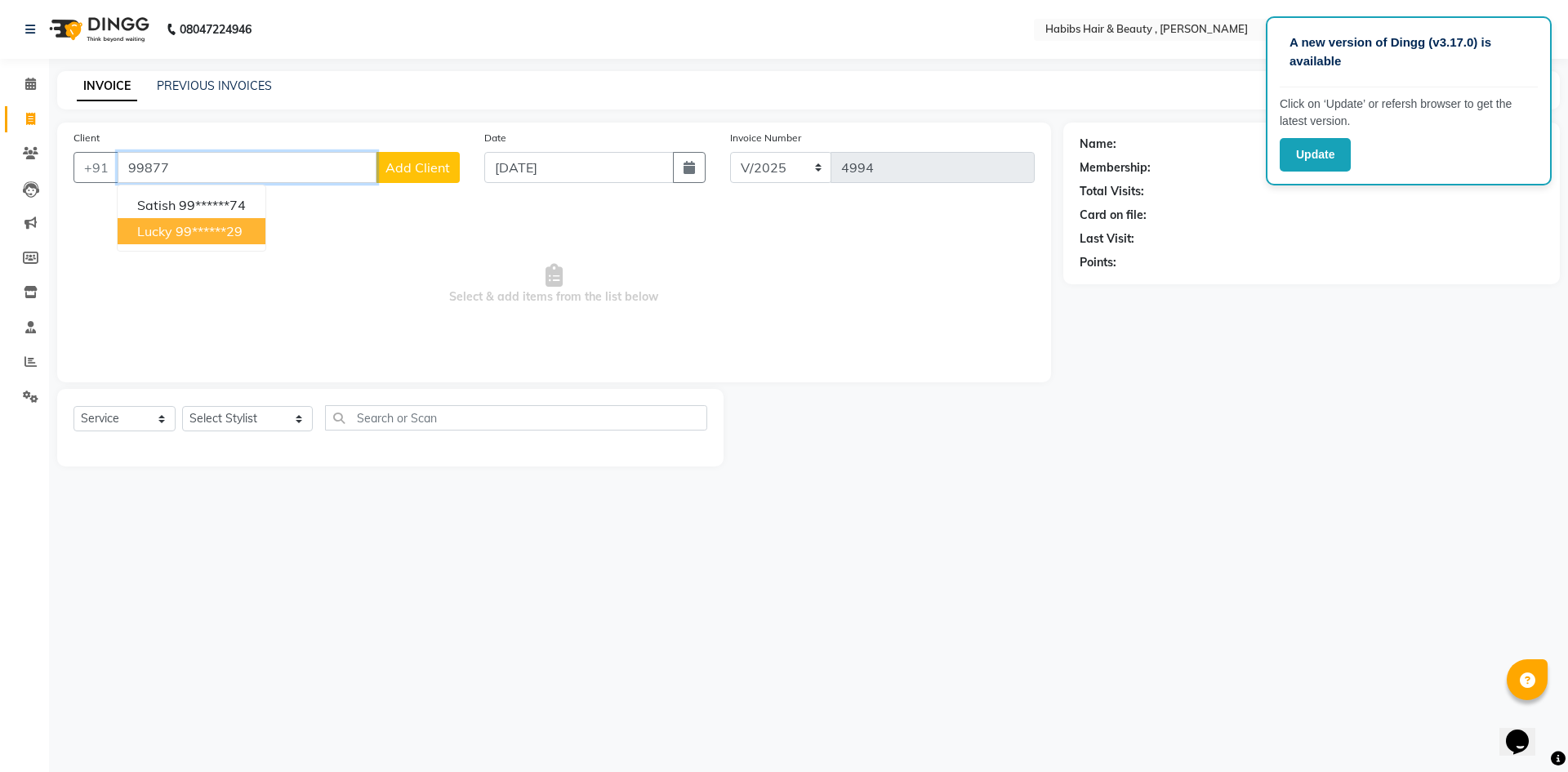
click at [243, 232] on ngb-highlight "99******29" at bounding box center [209, 231] width 67 height 17
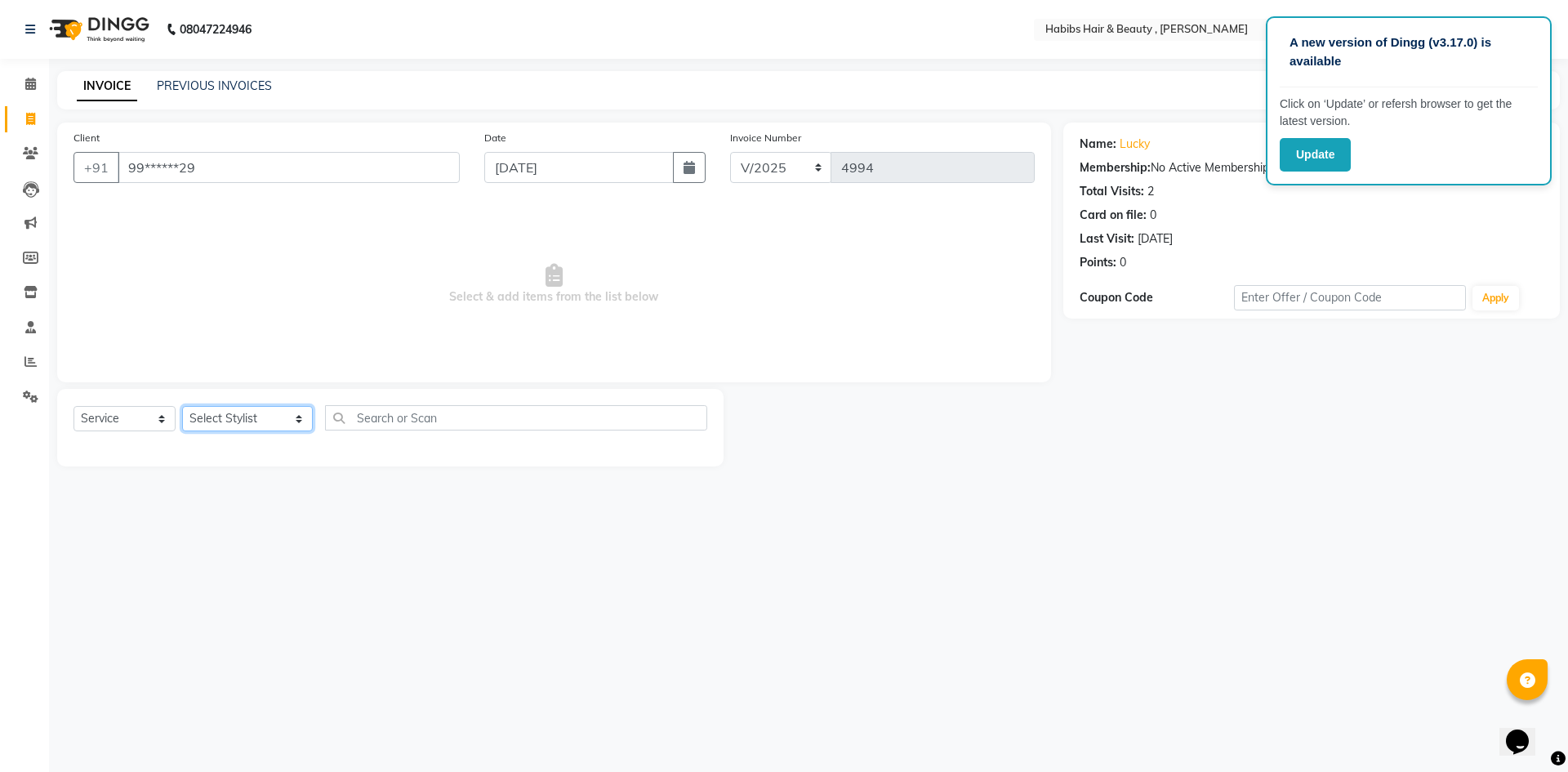
drag, startPoint x: 284, startPoint y: 423, endPoint x: 279, endPoint y: 408, distance: 15.8
click at [284, 423] on select "Select Stylist [PERSON_NAME] [PERSON_NAME] [PERSON_NAME] Bharti jaya Manager [P…" at bounding box center [247, 418] width 131 height 25
click at [182, 406] on select "Select Stylist [PERSON_NAME] [PERSON_NAME] [PERSON_NAME] Bharti jaya Manager [P…" at bounding box center [247, 418] width 131 height 25
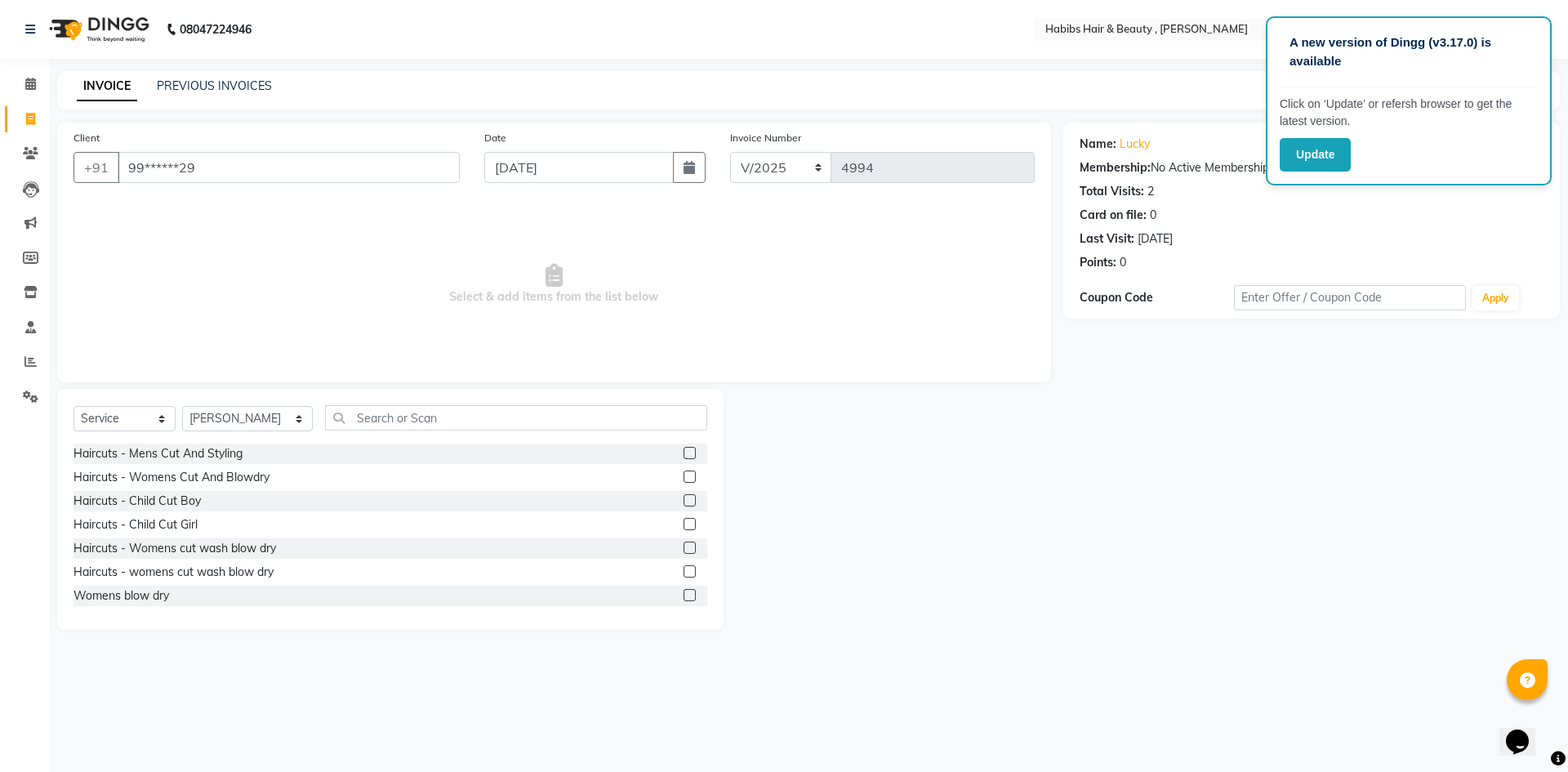
click at [683, 452] on label at bounding box center [689, 453] width 12 height 12
click at [683, 452] on input "checkbox" at bounding box center [688, 453] width 11 height 11
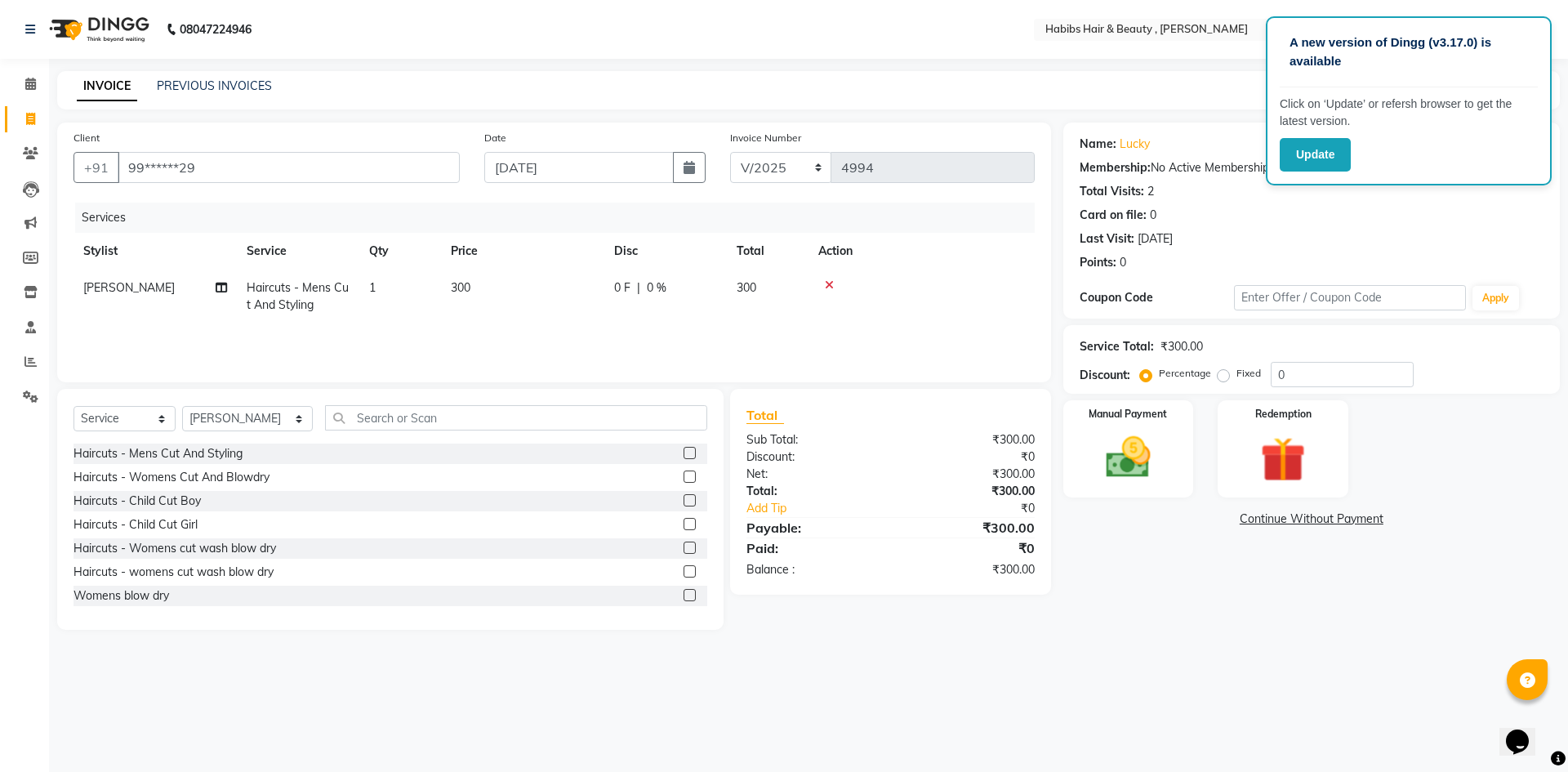
click at [533, 279] on td "300" at bounding box center [522, 296] width 163 height 54
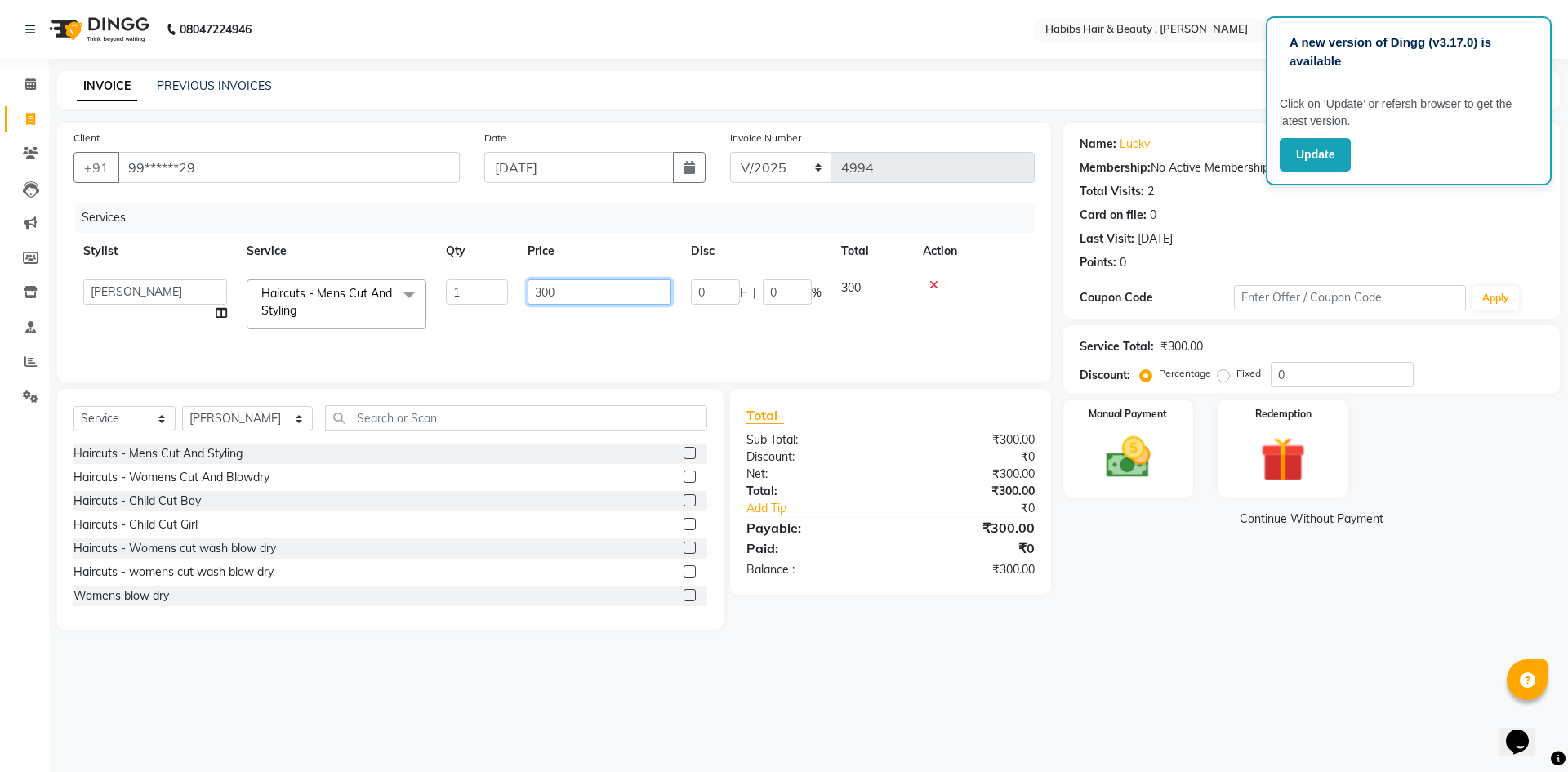
click at [643, 301] on input "300" at bounding box center [599, 292] width 144 height 25
click at [1114, 445] on img at bounding box center [1127, 458] width 76 height 54
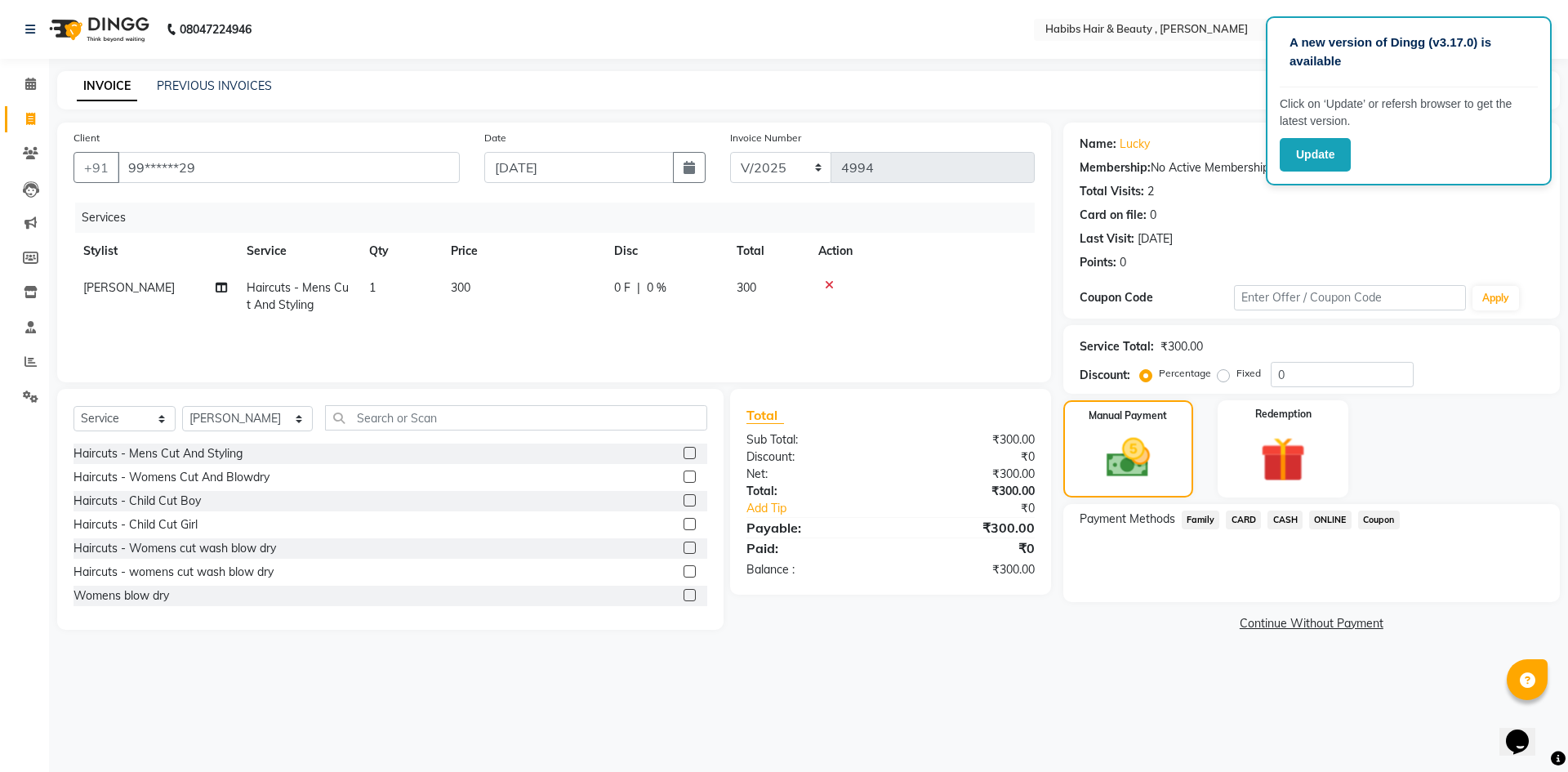
drag, startPoint x: 1289, startPoint y: 518, endPoint x: 1301, endPoint y: 535, distance: 20.8
click at [1288, 518] on span "CASH" at bounding box center [1285, 520] width 35 height 19
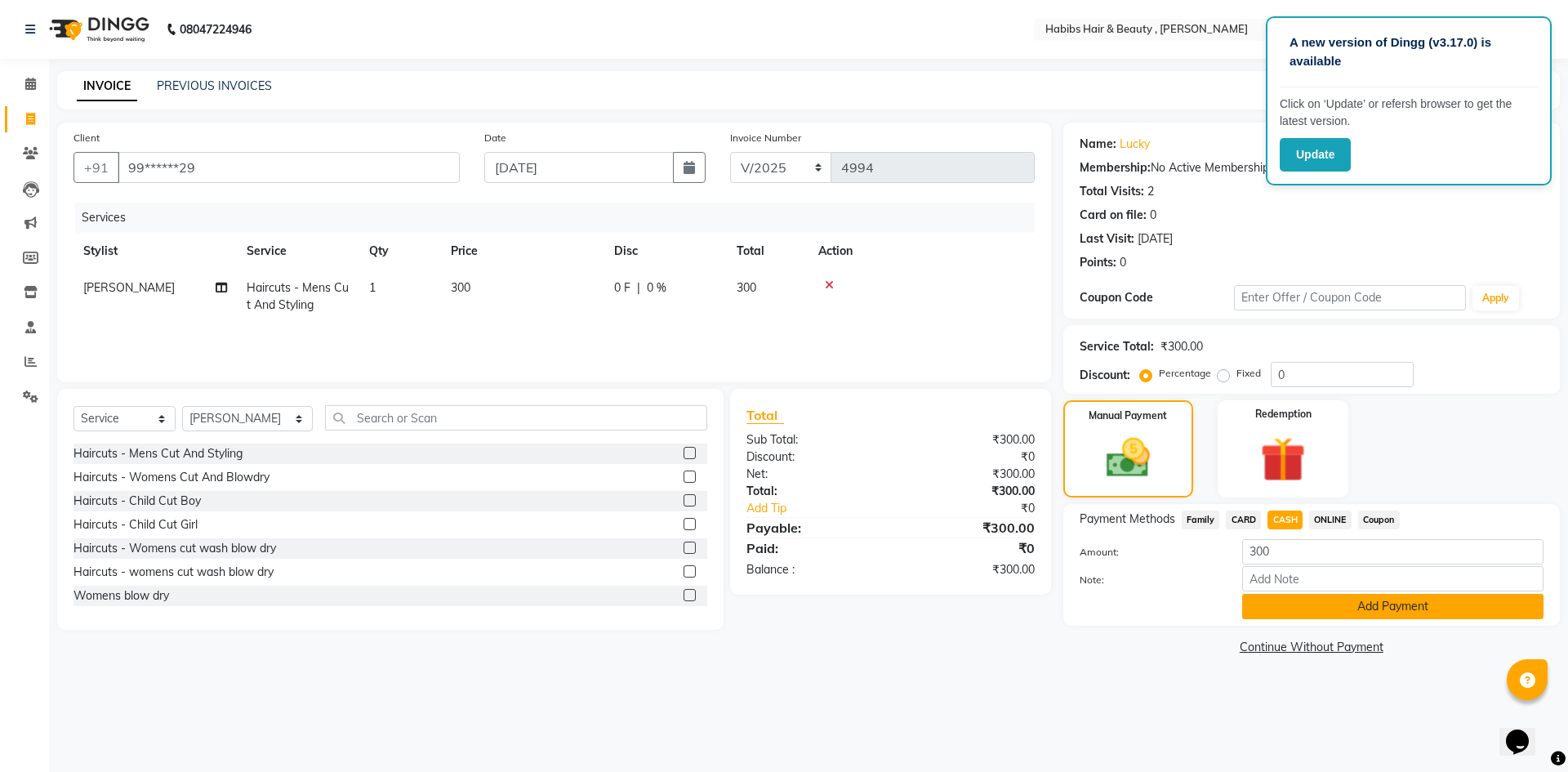
click at [1310, 608] on button "Add Payment" at bounding box center [1393, 606] width 301 height 25
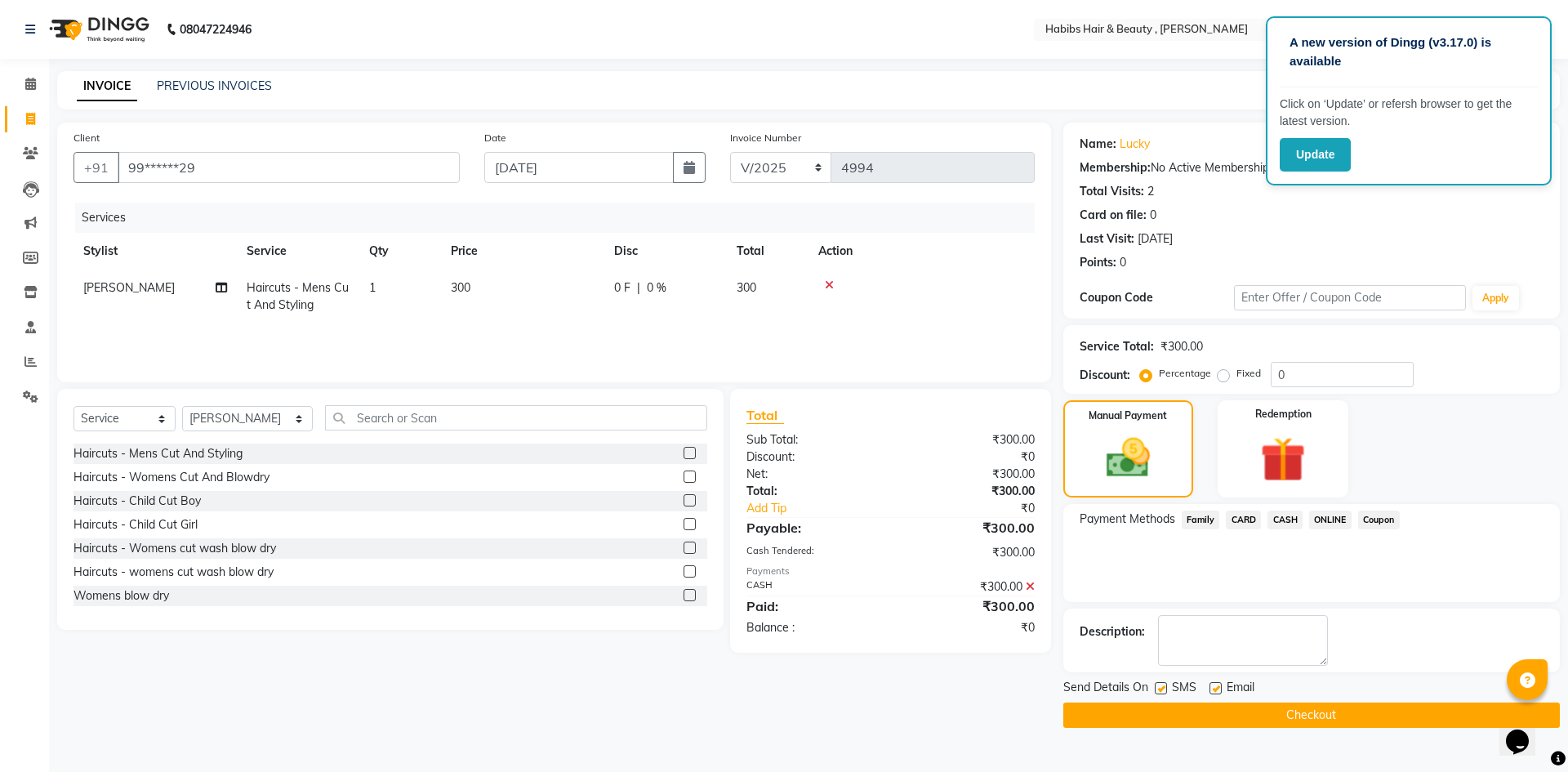
click at [1312, 723] on button "Checkout" at bounding box center [1311, 715] width 496 height 25
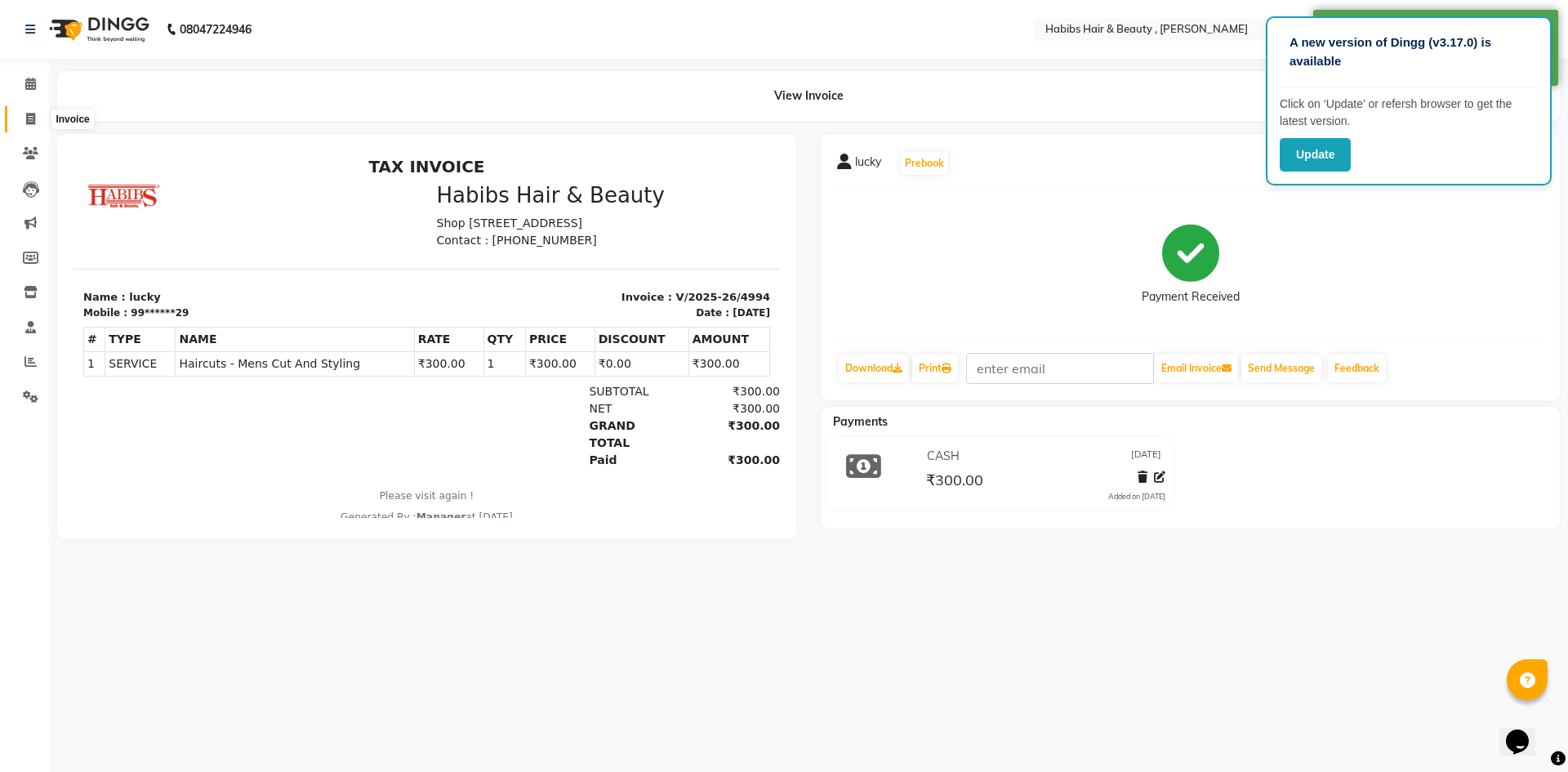
click at [28, 119] on icon at bounding box center [30, 119] width 9 height 12
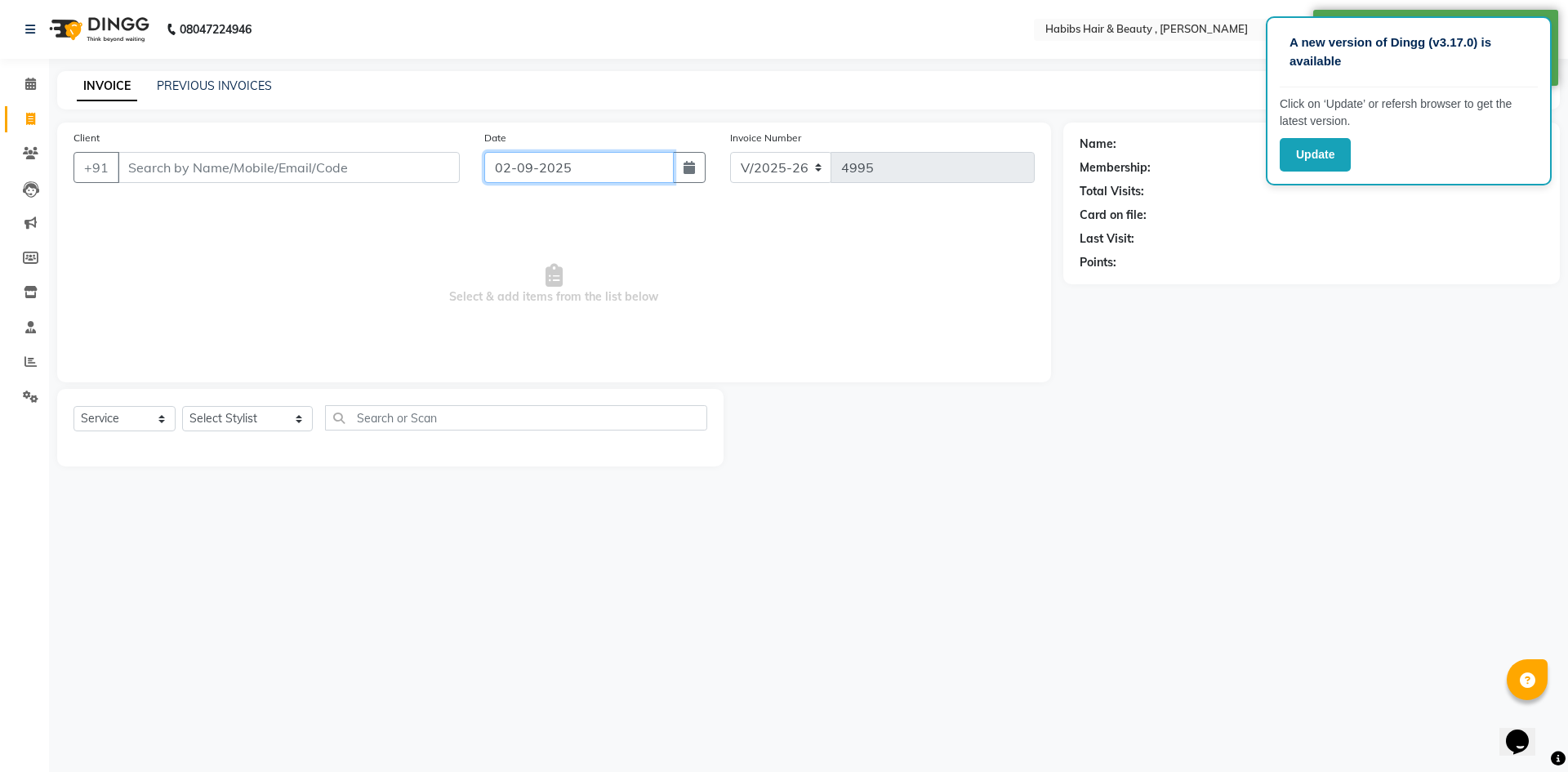
drag, startPoint x: 510, startPoint y: 170, endPoint x: 498, endPoint y: 162, distance: 14.4
click at [510, 169] on input "02-09-2025" at bounding box center [579, 167] width 190 height 31
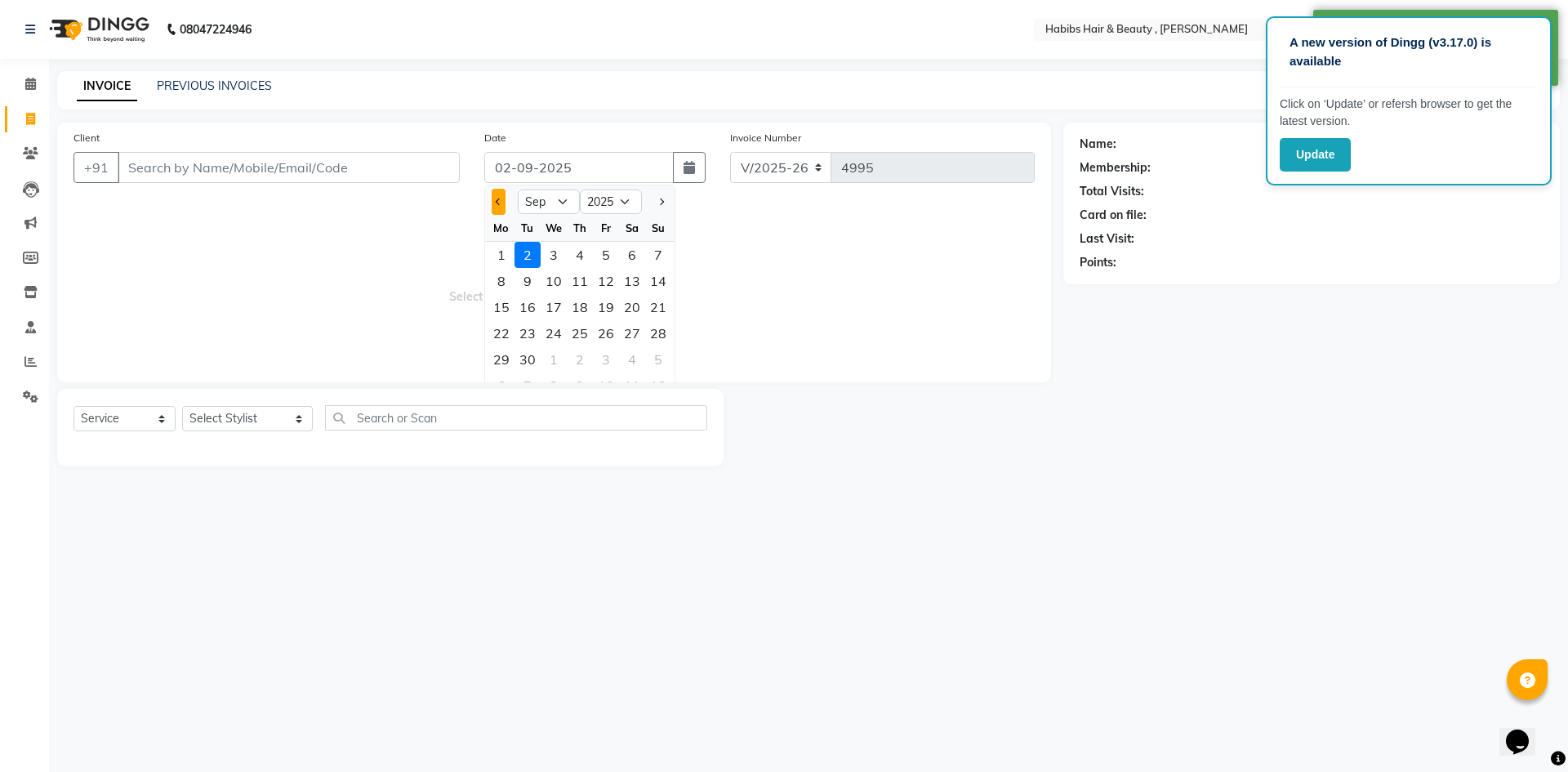
drag, startPoint x: 499, startPoint y: 204, endPoint x: 535, endPoint y: 248, distance: 56.9
click at [500, 208] on button "Previous month" at bounding box center [498, 201] width 14 height 26
click at [659, 366] on div "31" at bounding box center [658, 359] width 26 height 26
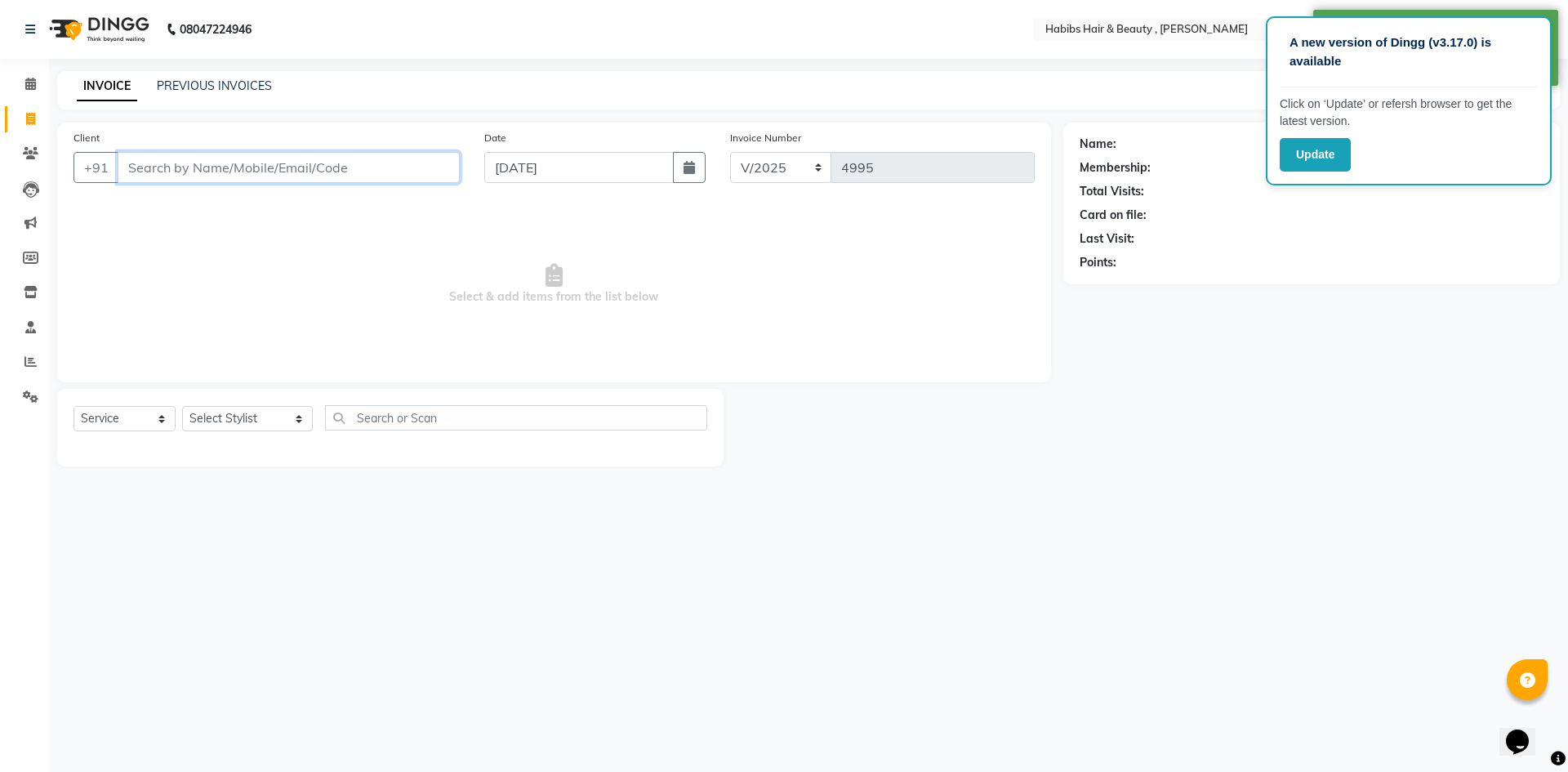
drag, startPoint x: 399, startPoint y: 156, endPoint x: 396, endPoint y: 169, distance: 13.3
click at [399, 156] on input "Client" at bounding box center [288, 167] width 343 height 31
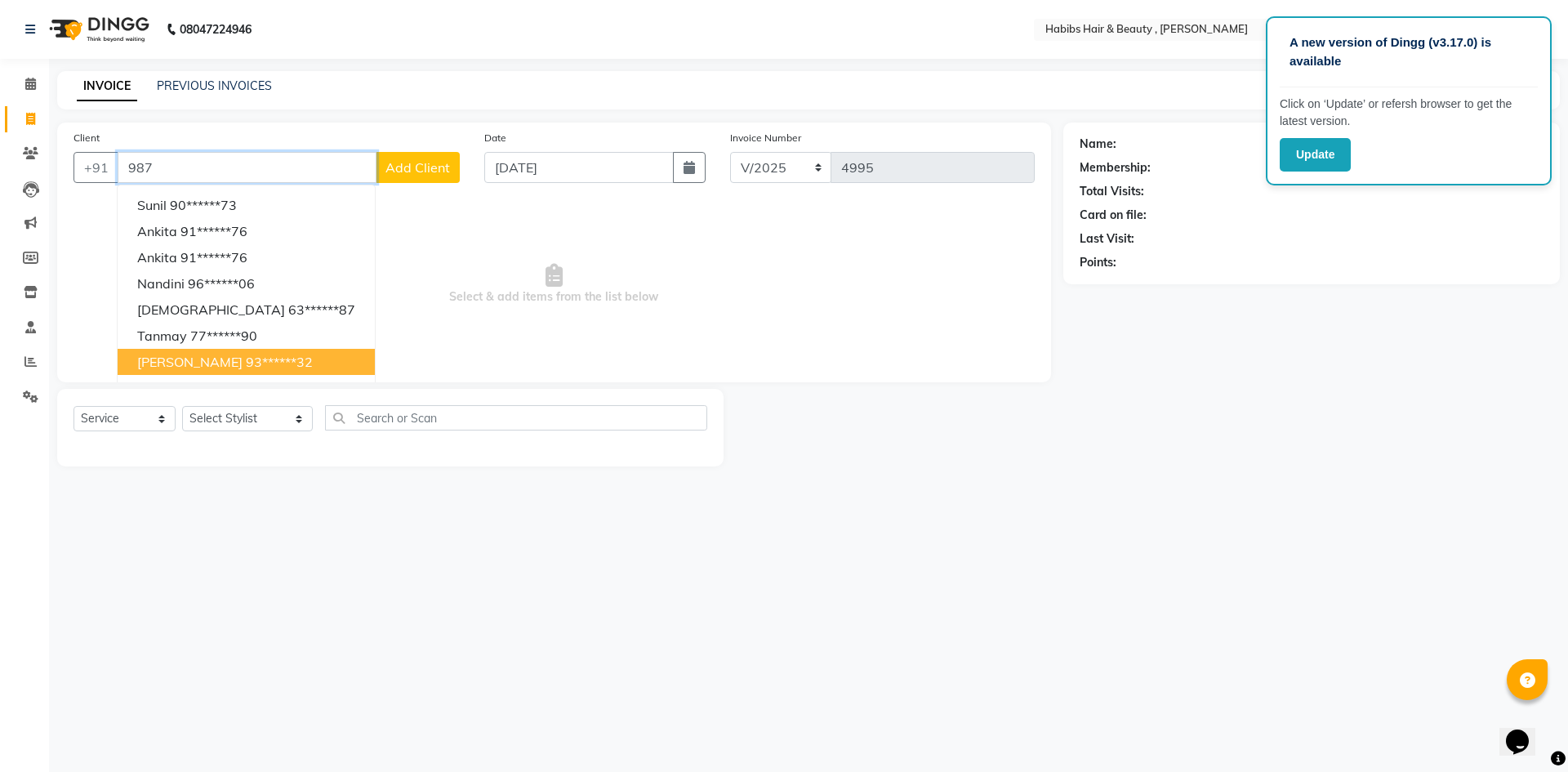
drag, startPoint x: 256, startPoint y: 367, endPoint x: 272, endPoint y: 412, distance: 47.8
click at [257, 366] on ngb-highlight "93******32" at bounding box center [279, 362] width 67 height 17
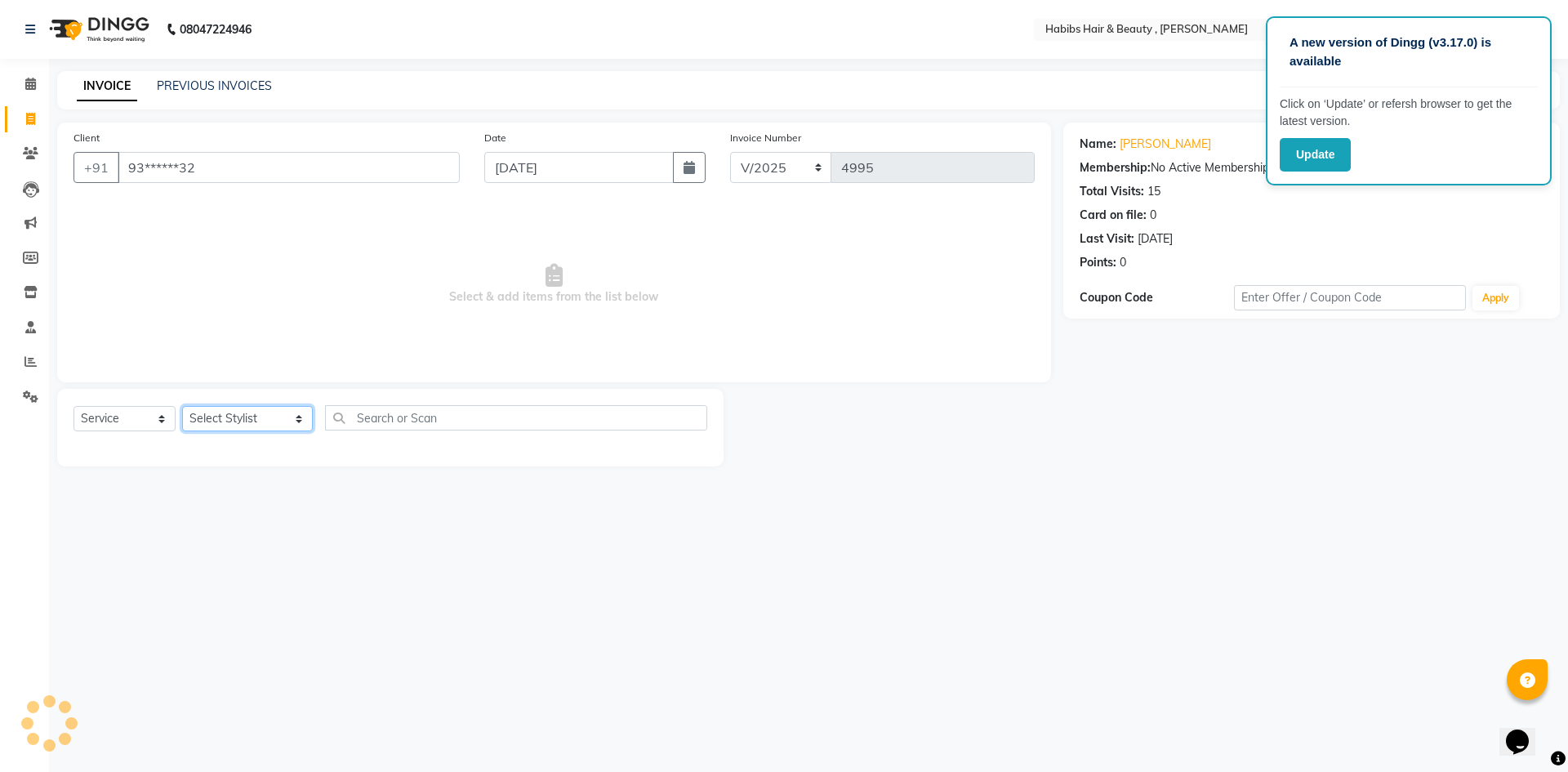
click at [273, 416] on select "Select Stylist [PERSON_NAME] [PERSON_NAME] [PERSON_NAME] Bharti jaya Manager [P…" at bounding box center [247, 418] width 131 height 25
click at [182, 406] on select "Select Stylist [PERSON_NAME] [PERSON_NAME] [PERSON_NAME] Bharti jaya Manager [P…" at bounding box center [247, 418] width 131 height 25
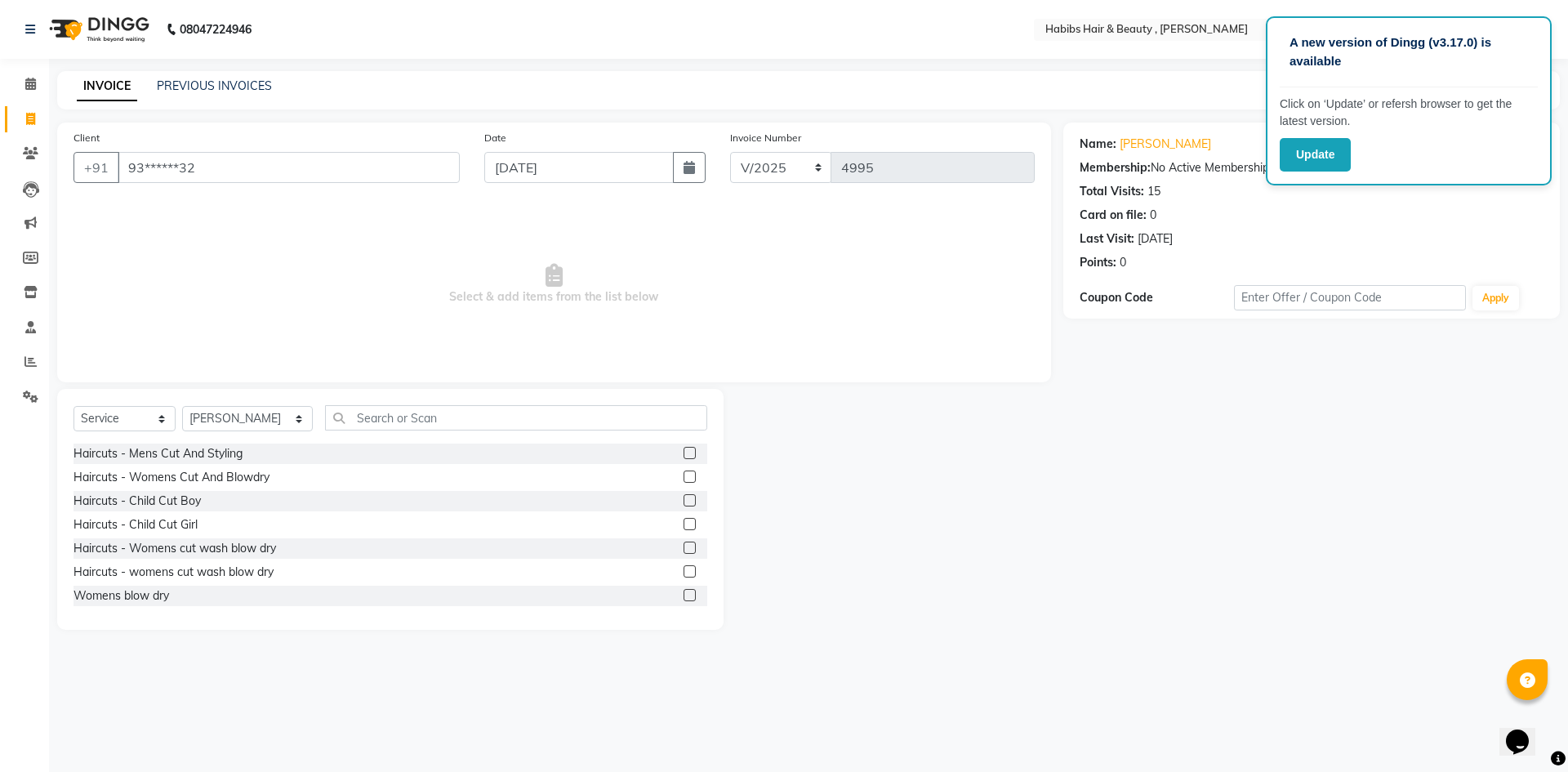
click at [683, 454] on label at bounding box center [689, 453] width 12 height 12
click at [683, 454] on input "checkbox" at bounding box center [688, 453] width 11 height 11
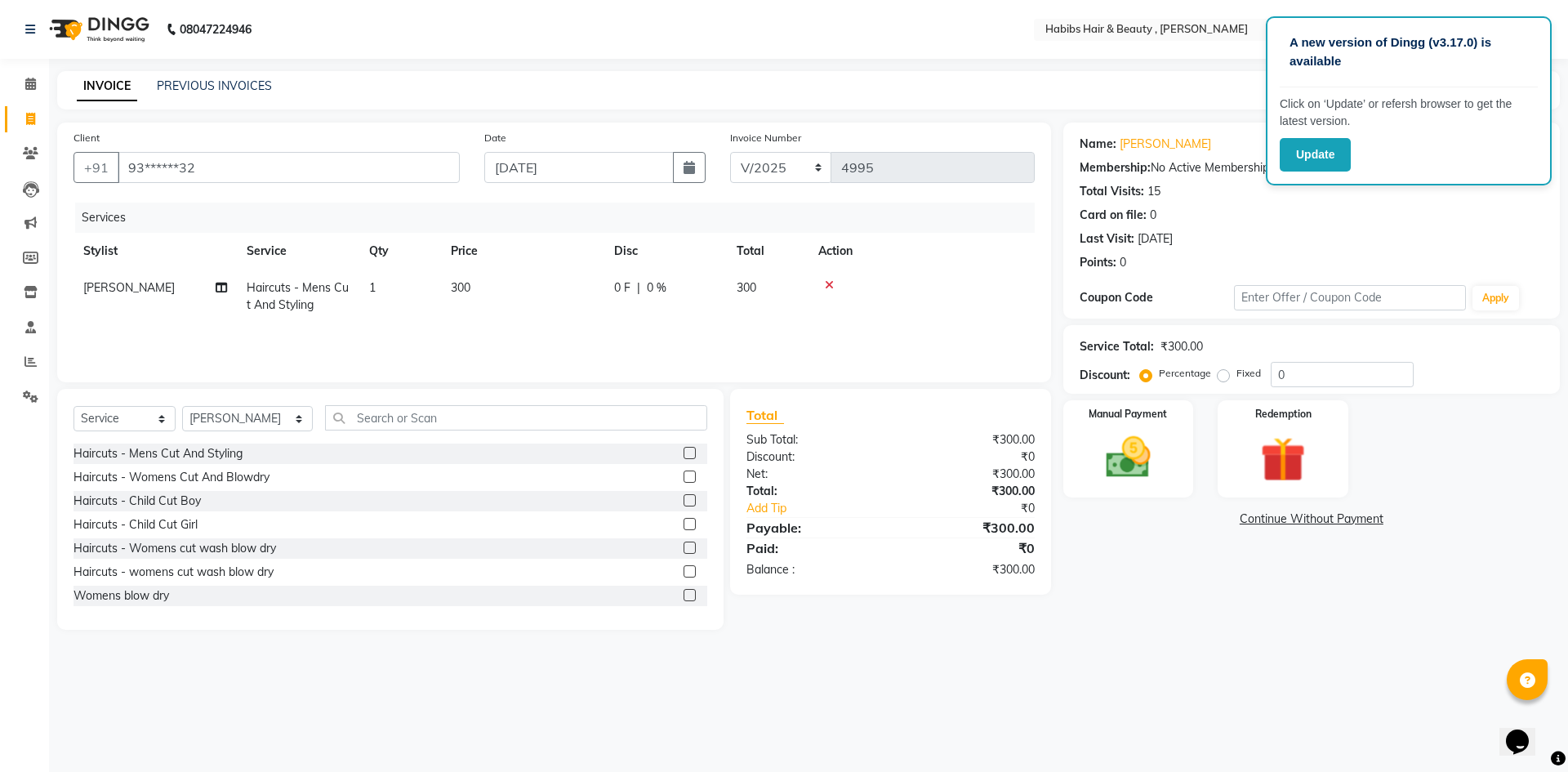
click at [500, 284] on td "300" at bounding box center [522, 296] width 163 height 54
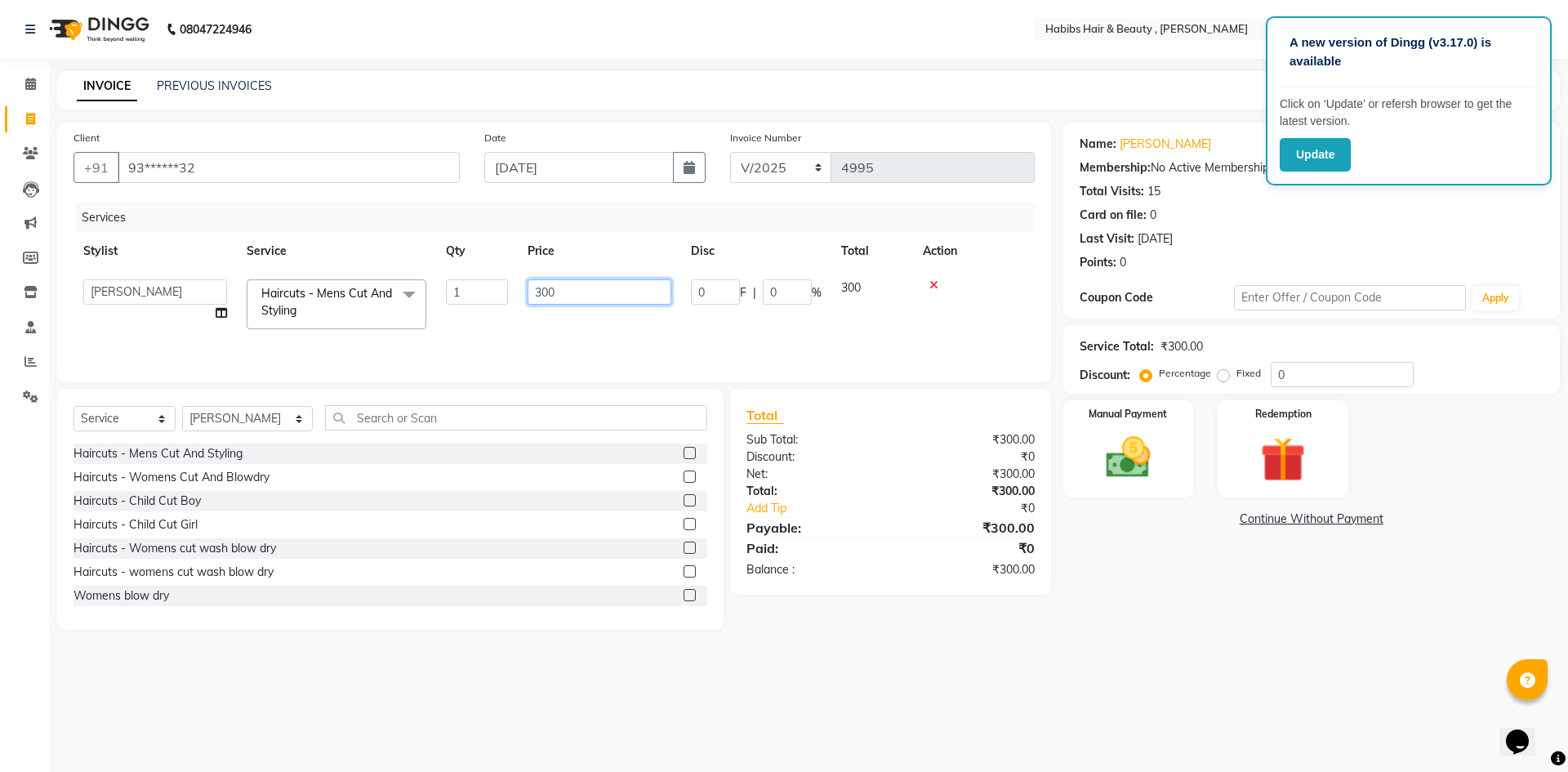
click at [594, 294] on input "300" at bounding box center [599, 292] width 144 height 25
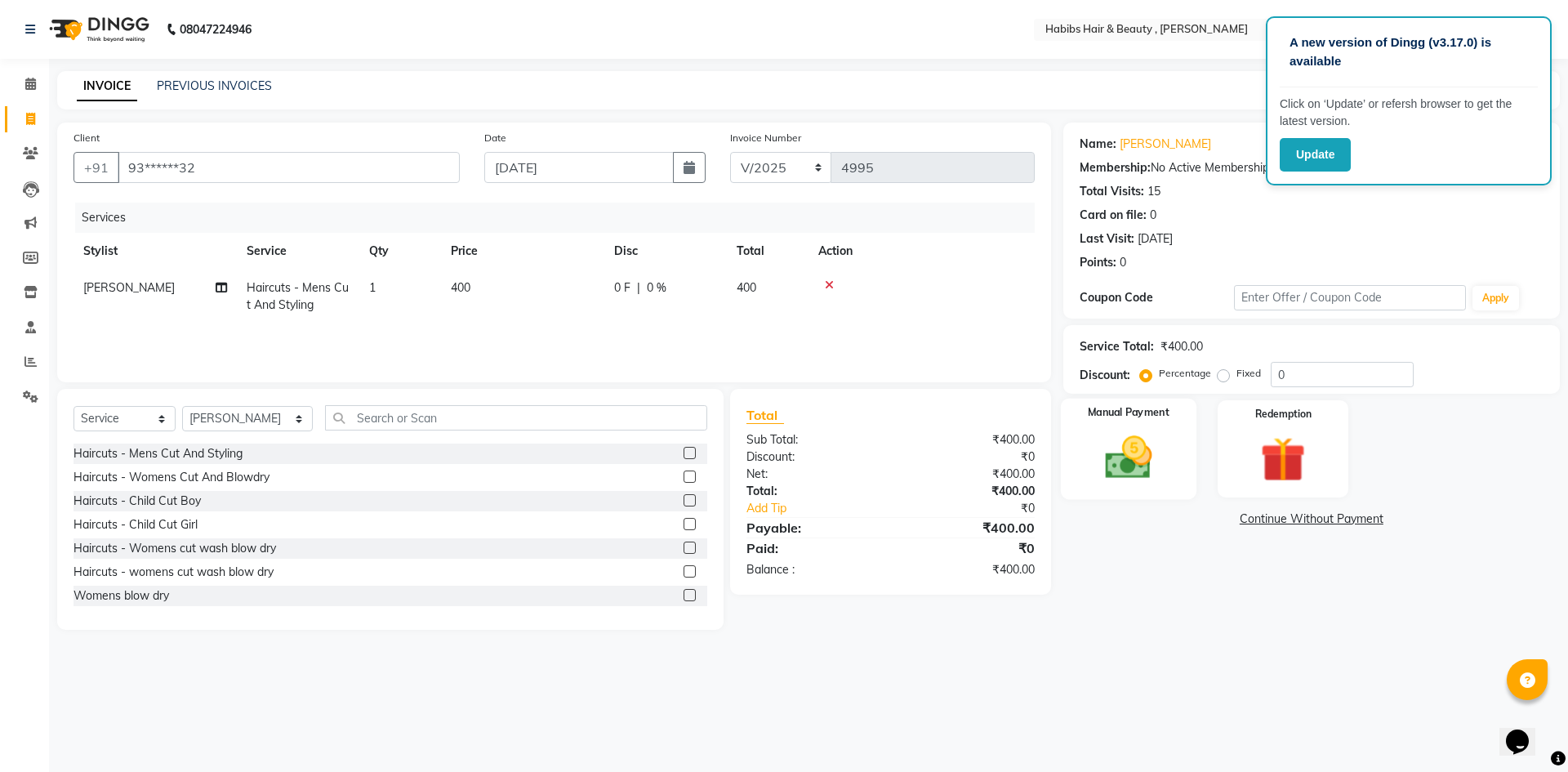
click at [1156, 438] on img at bounding box center [1127, 458] width 76 height 54
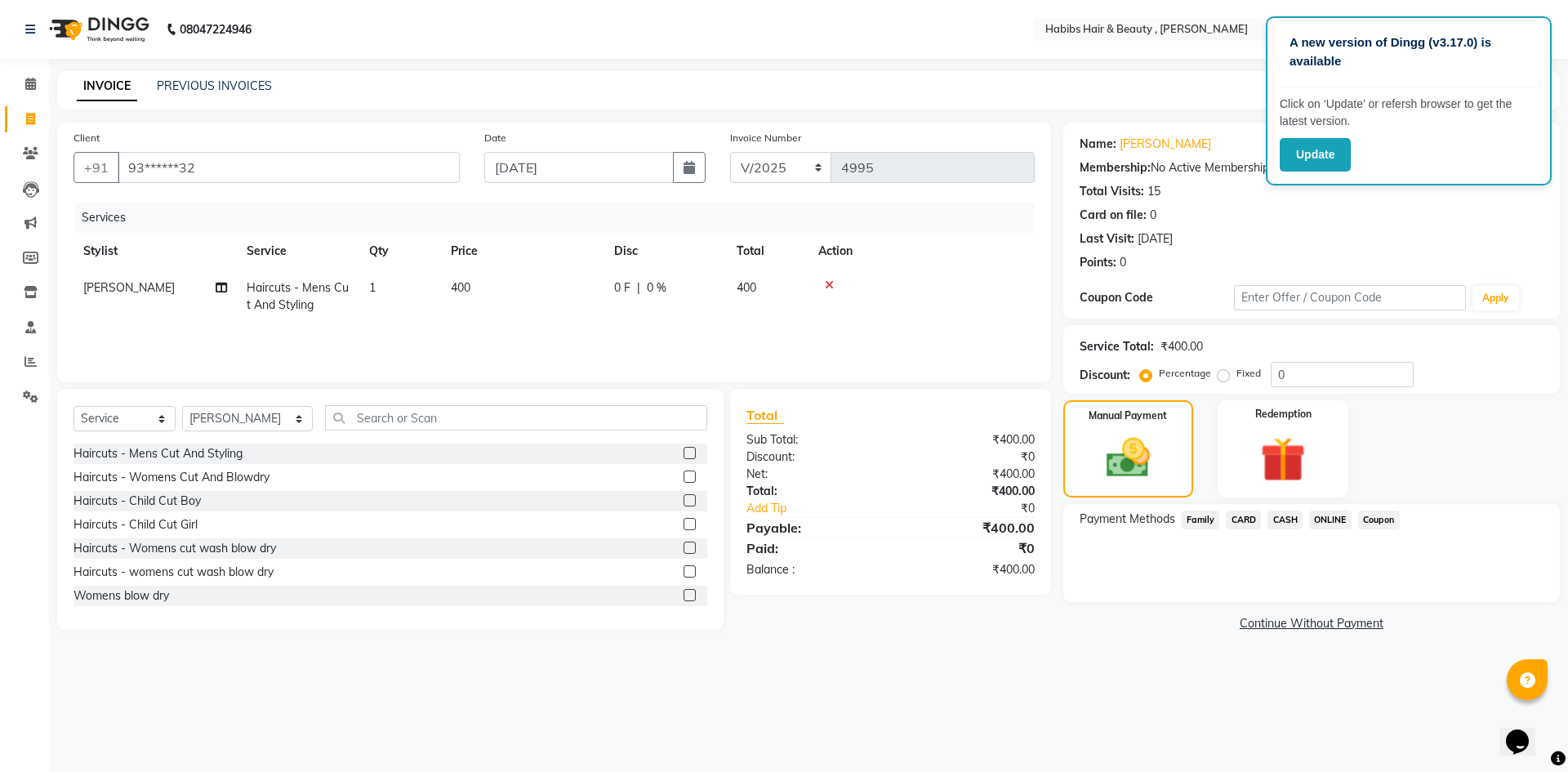
click at [1322, 519] on span "ONLINE" at bounding box center [1330, 520] width 42 height 19
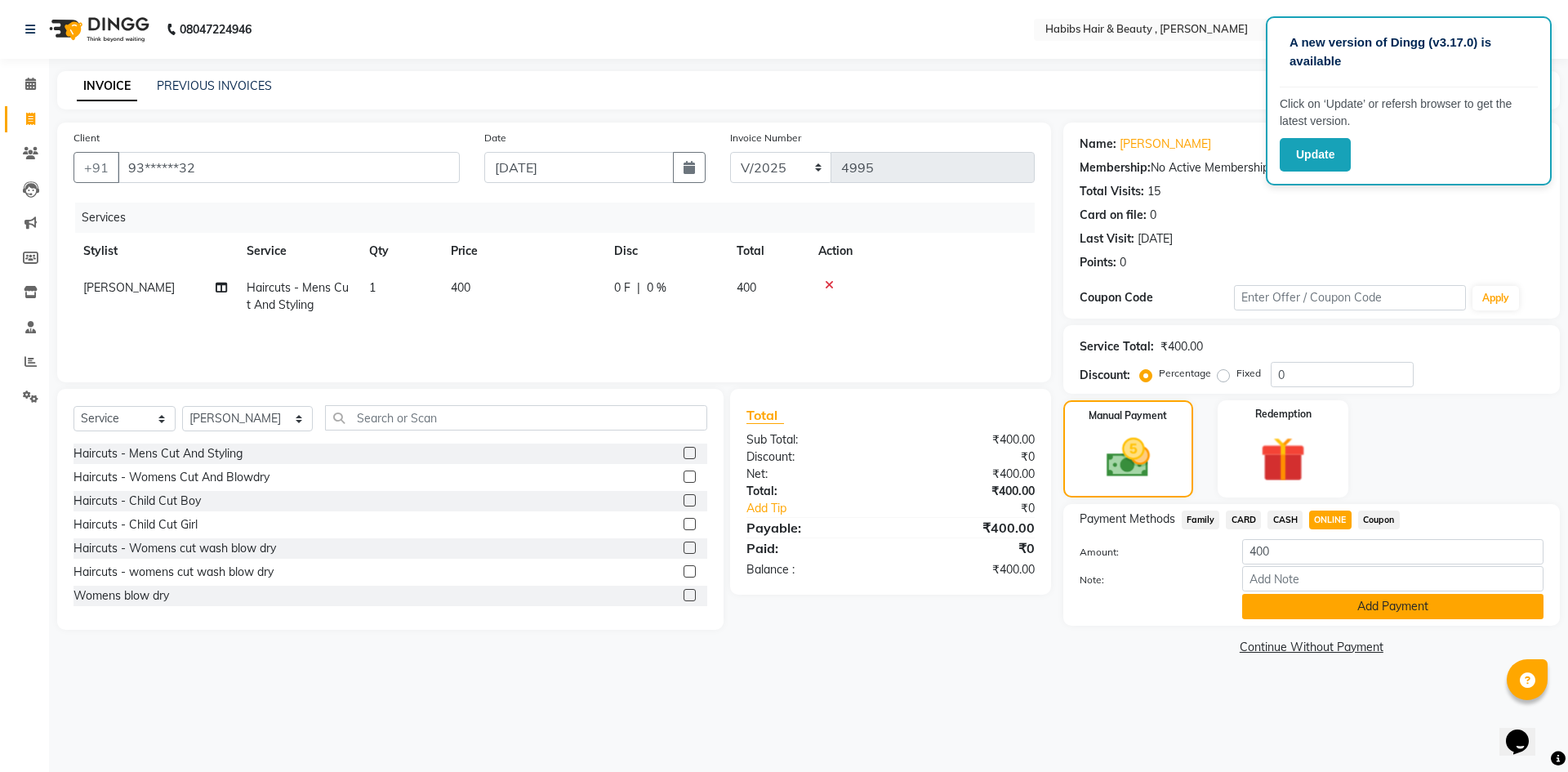
click at [1331, 599] on button "Add Payment" at bounding box center [1393, 606] width 301 height 25
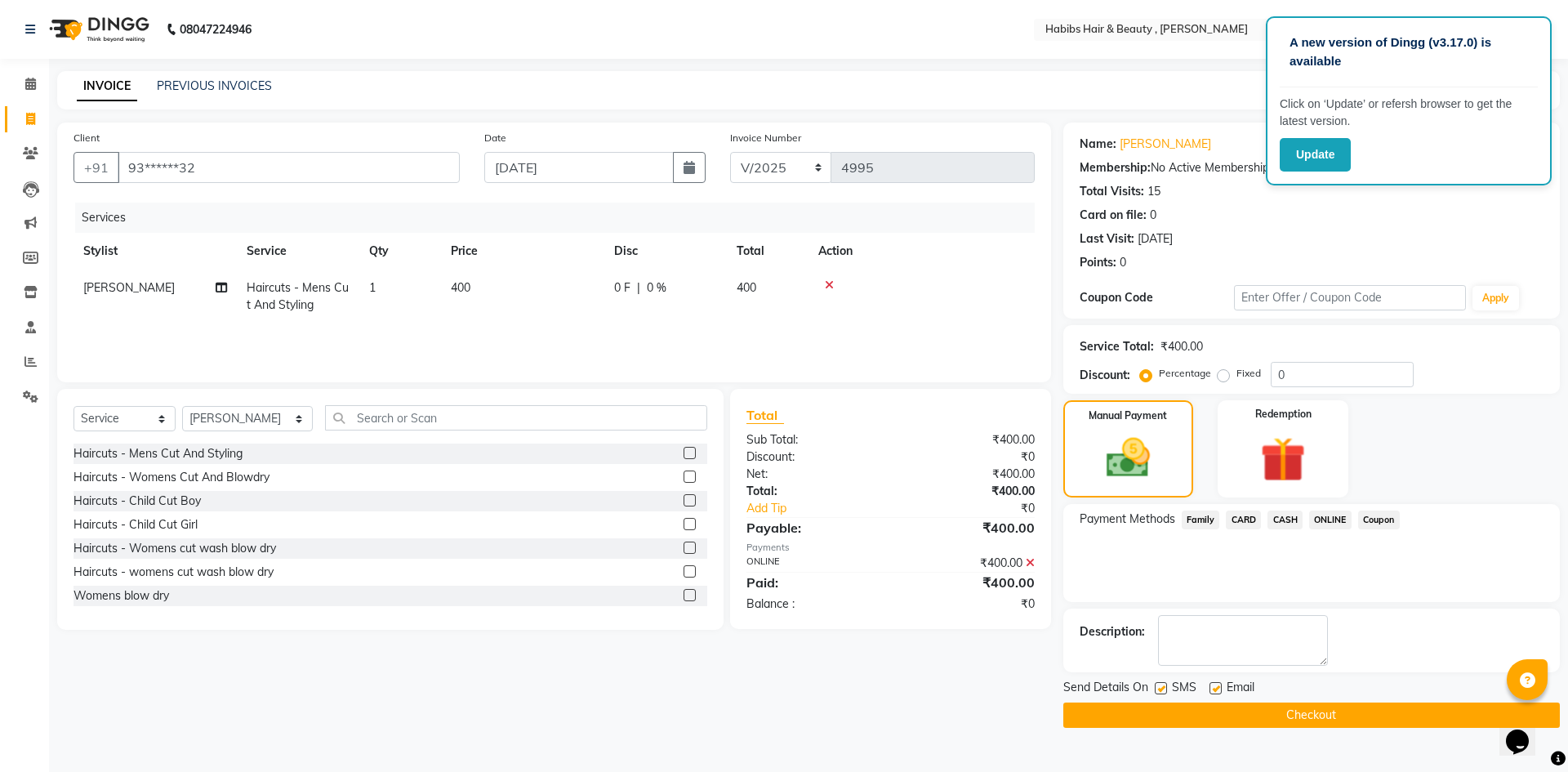
click at [1332, 705] on button "Checkout" at bounding box center [1311, 715] width 496 height 25
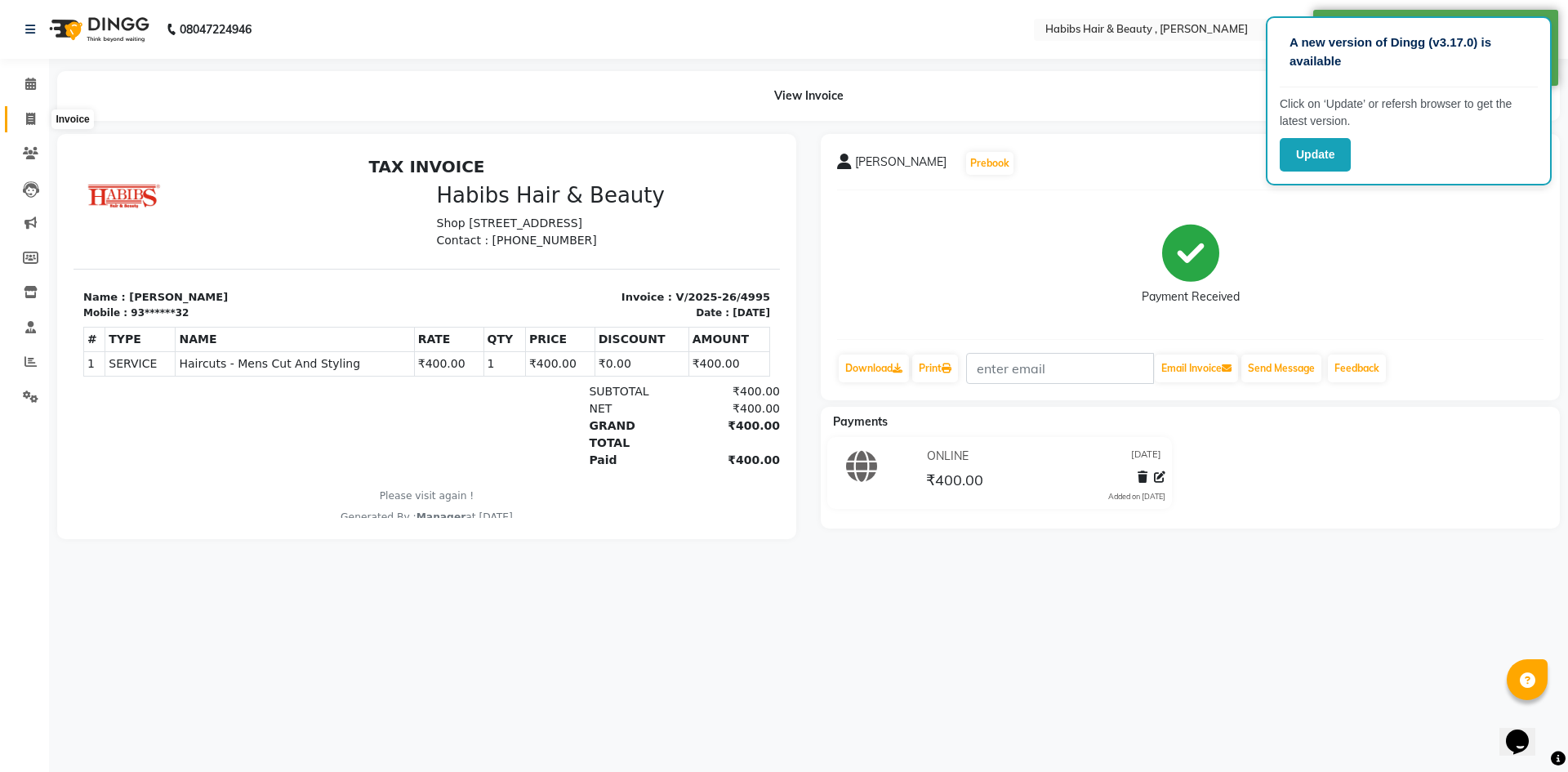
click at [27, 121] on icon at bounding box center [30, 119] width 9 height 12
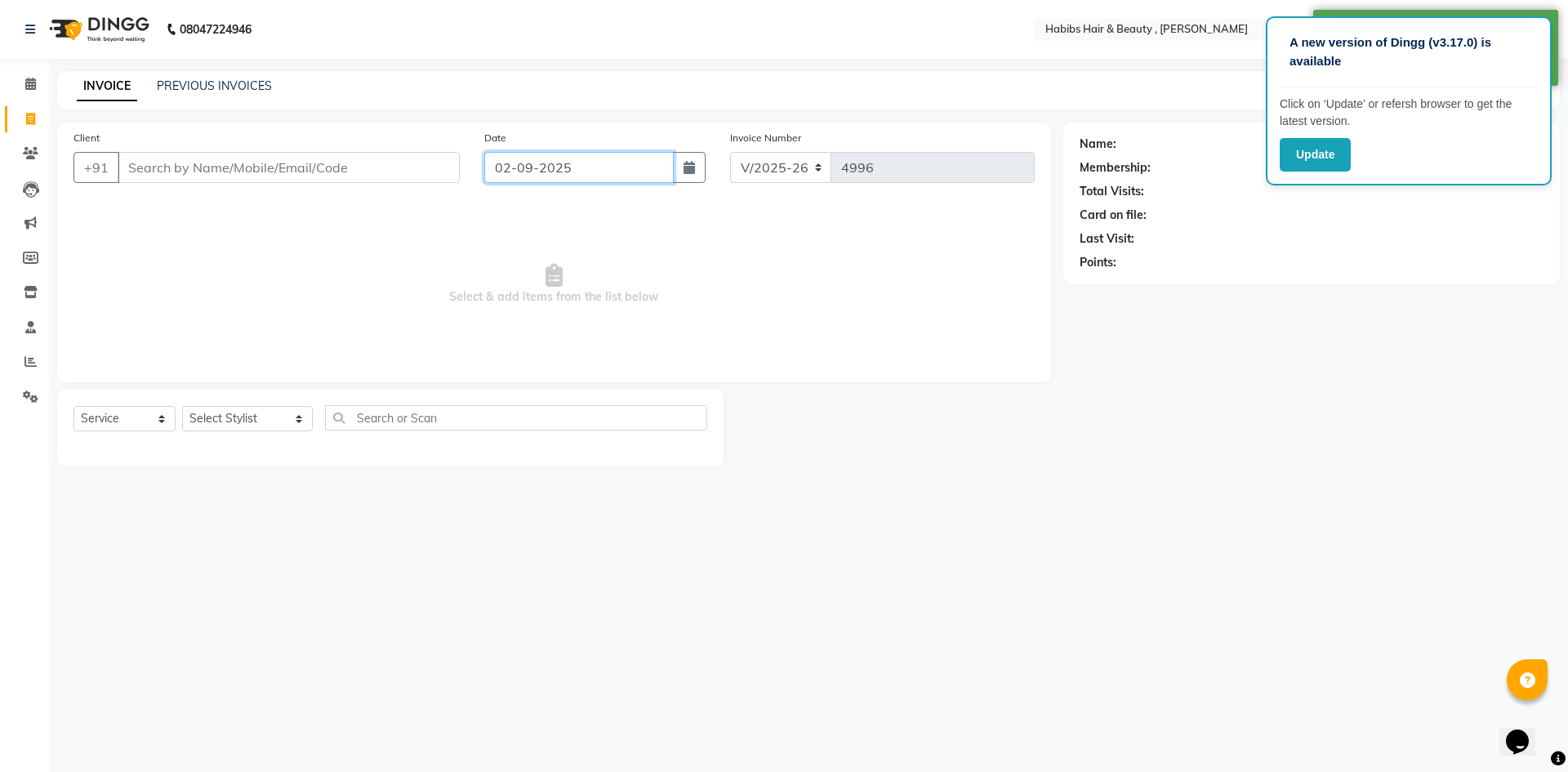
click at [560, 171] on input "02-09-2025" at bounding box center [579, 167] width 190 height 31
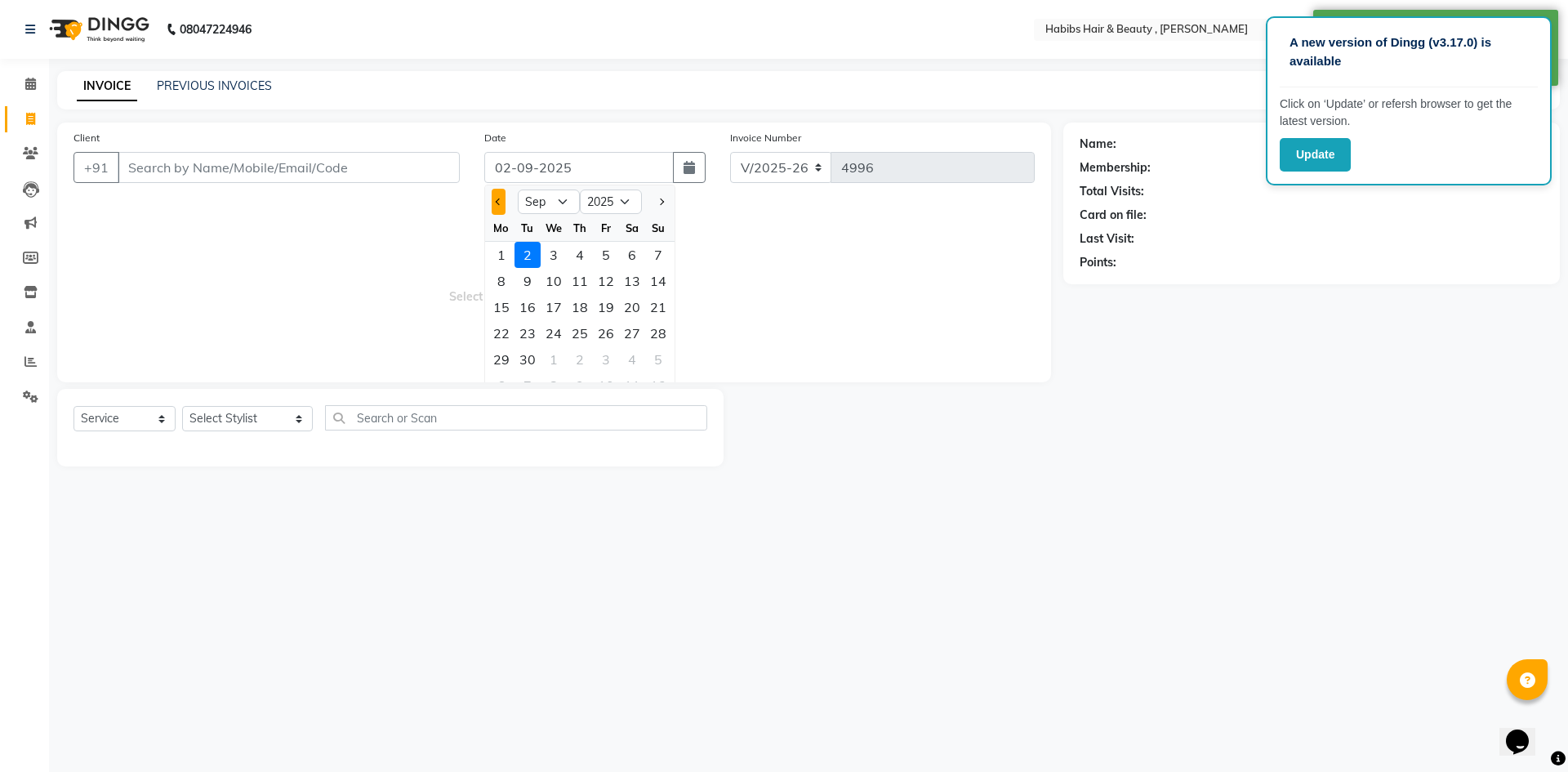
click at [504, 209] on button "Previous month" at bounding box center [498, 201] width 14 height 26
click at [663, 357] on div "31" at bounding box center [658, 359] width 26 height 26
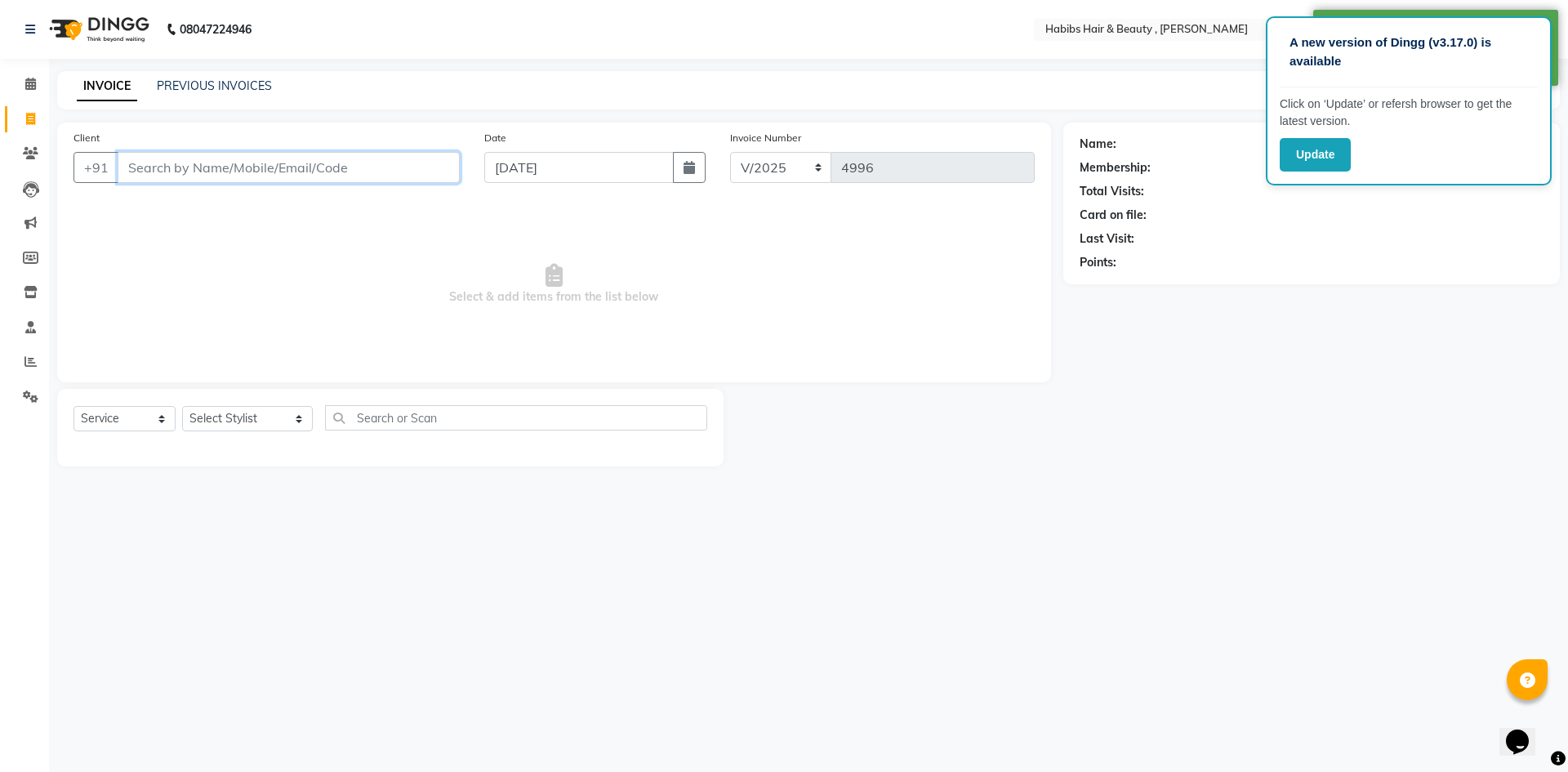
click at [364, 172] on input "Client" at bounding box center [288, 167] width 343 height 31
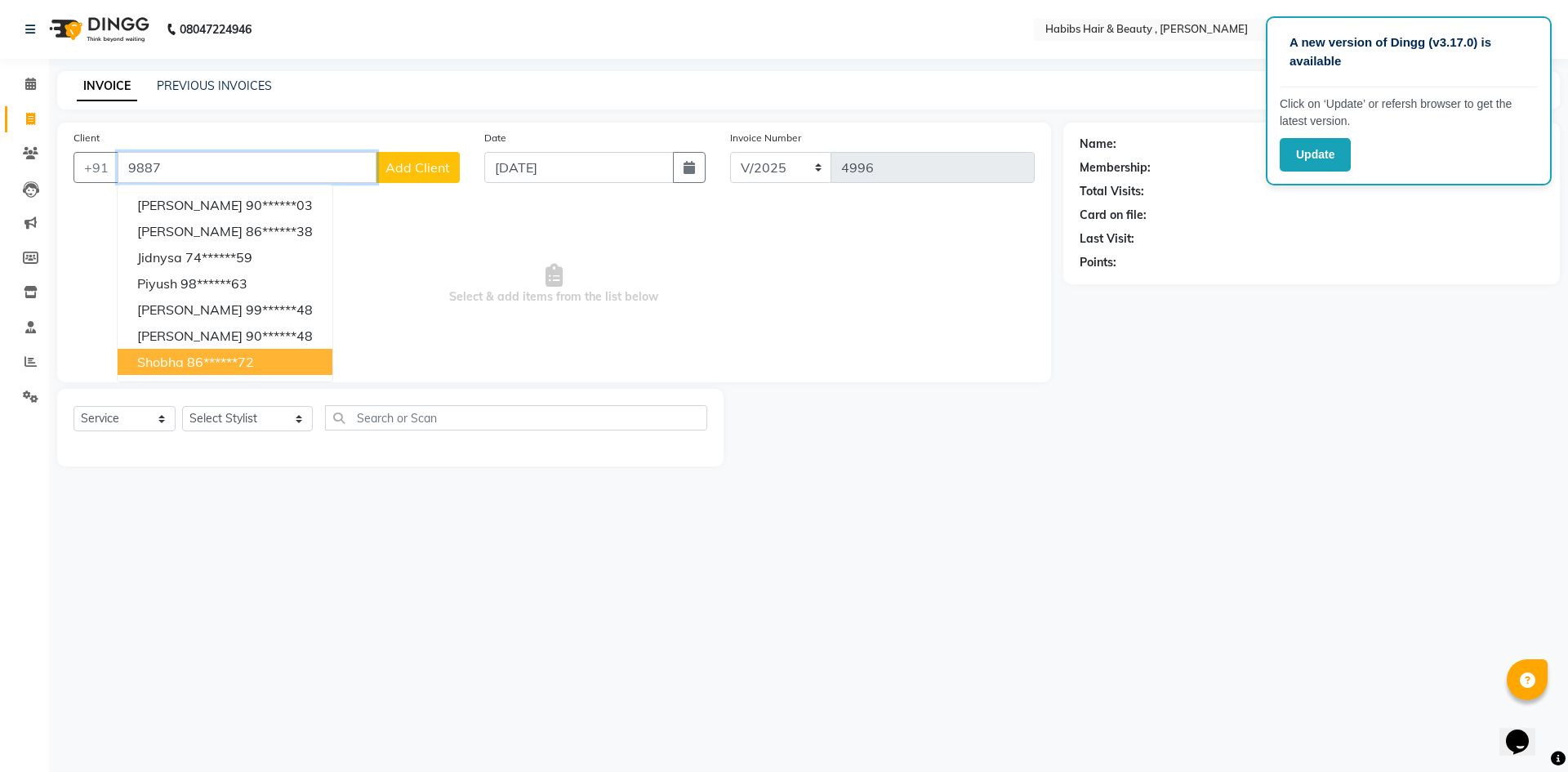
click at [262, 369] on button "shobha 86******72" at bounding box center [224, 361] width 214 height 26
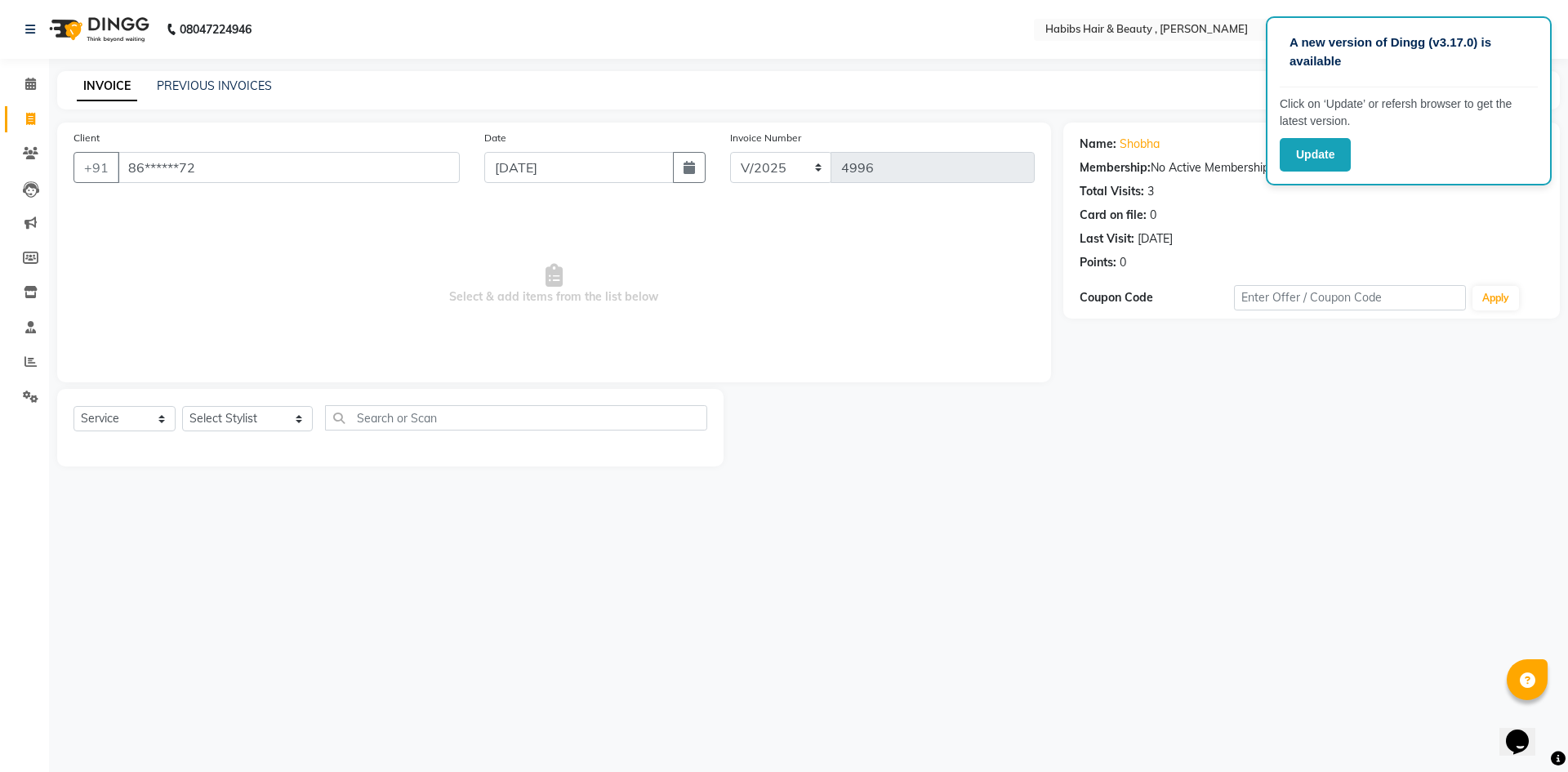
click at [279, 437] on div "Select Service Product Membership Package Voucher Prepaid Gift Card Select Styl…" at bounding box center [390, 424] width 634 height 38
click at [284, 418] on select "Select Stylist [PERSON_NAME] [PERSON_NAME] [PERSON_NAME] Bharti jaya Manager [P…" at bounding box center [247, 418] width 131 height 25
click at [182, 406] on select "Select Stylist [PERSON_NAME] [PERSON_NAME] [PERSON_NAME] Bharti jaya Manager [P…" at bounding box center [247, 418] width 131 height 25
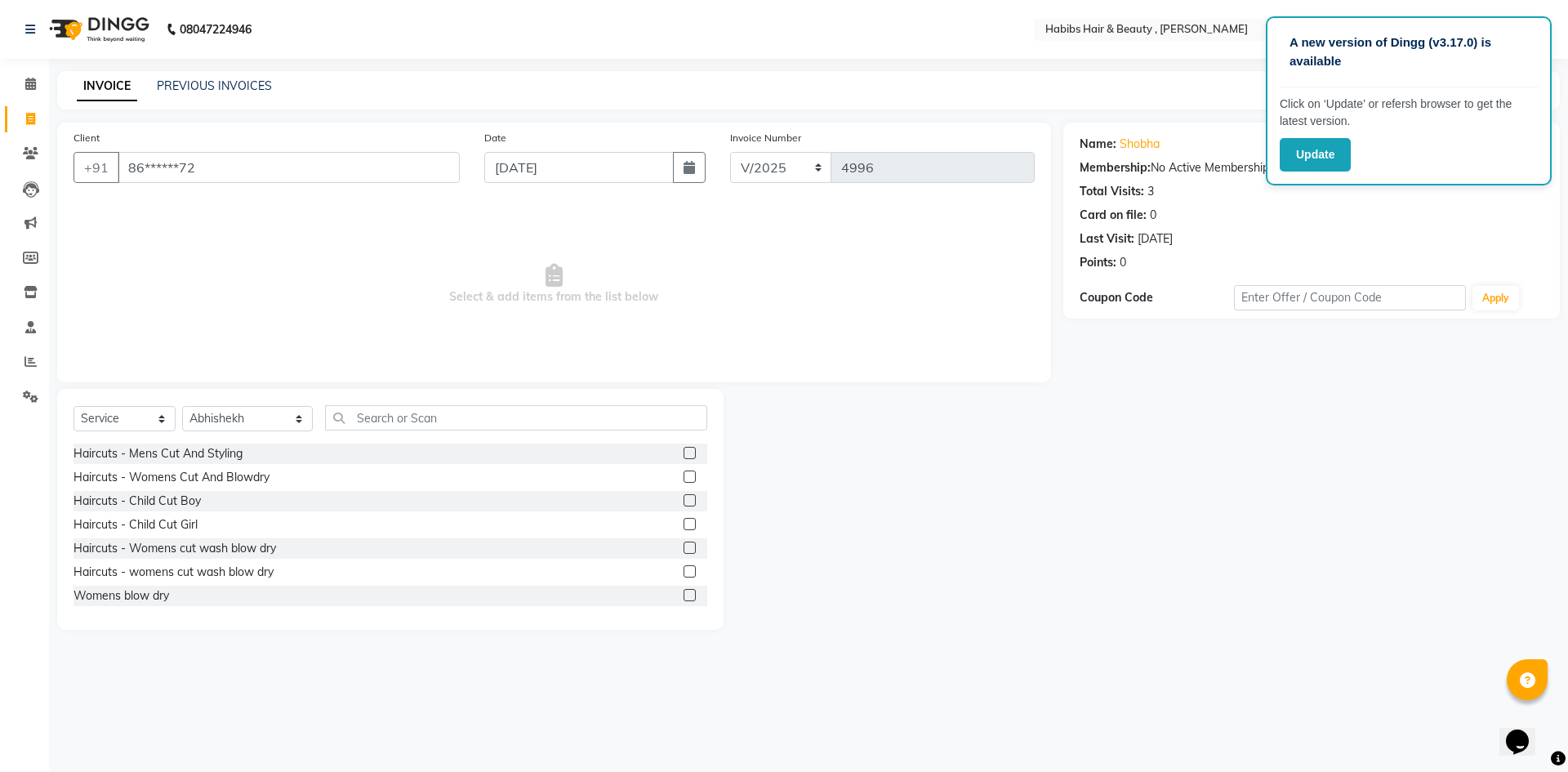
drag, startPoint x: 674, startPoint y: 455, endPoint x: 673, endPoint y: 440, distance: 15.0
click at [683, 451] on label at bounding box center [689, 453] width 12 height 12
click at [683, 451] on input "checkbox" at bounding box center [688, 453] width 11 height 11
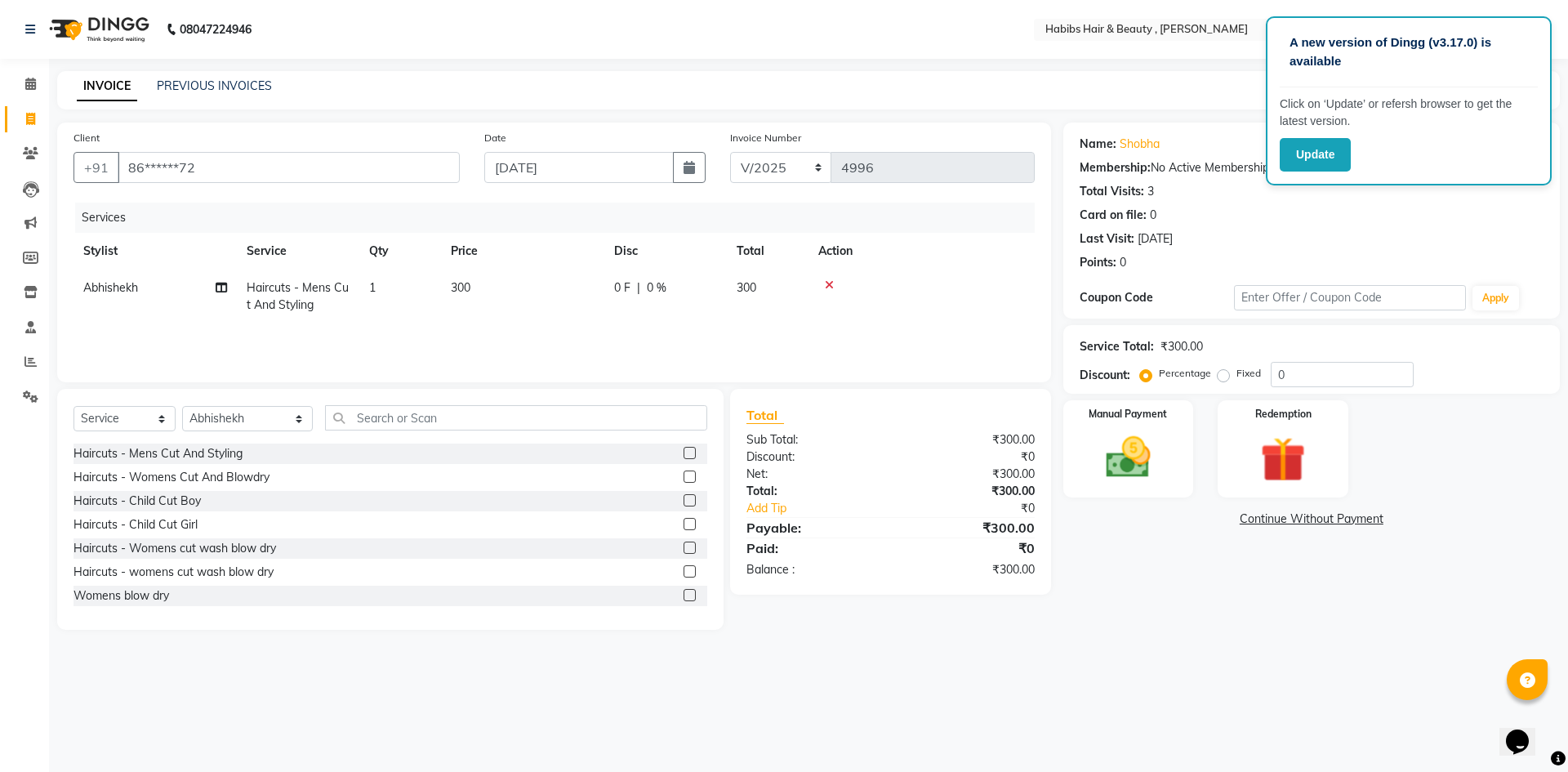
drag, startPoint x: 528, startPoint y: 285, endPoint x: 541, endPoint y: 286, distance: 13.0
click at [541, 286] on td "300" at bounding box center [522, 296] width 163 height 54
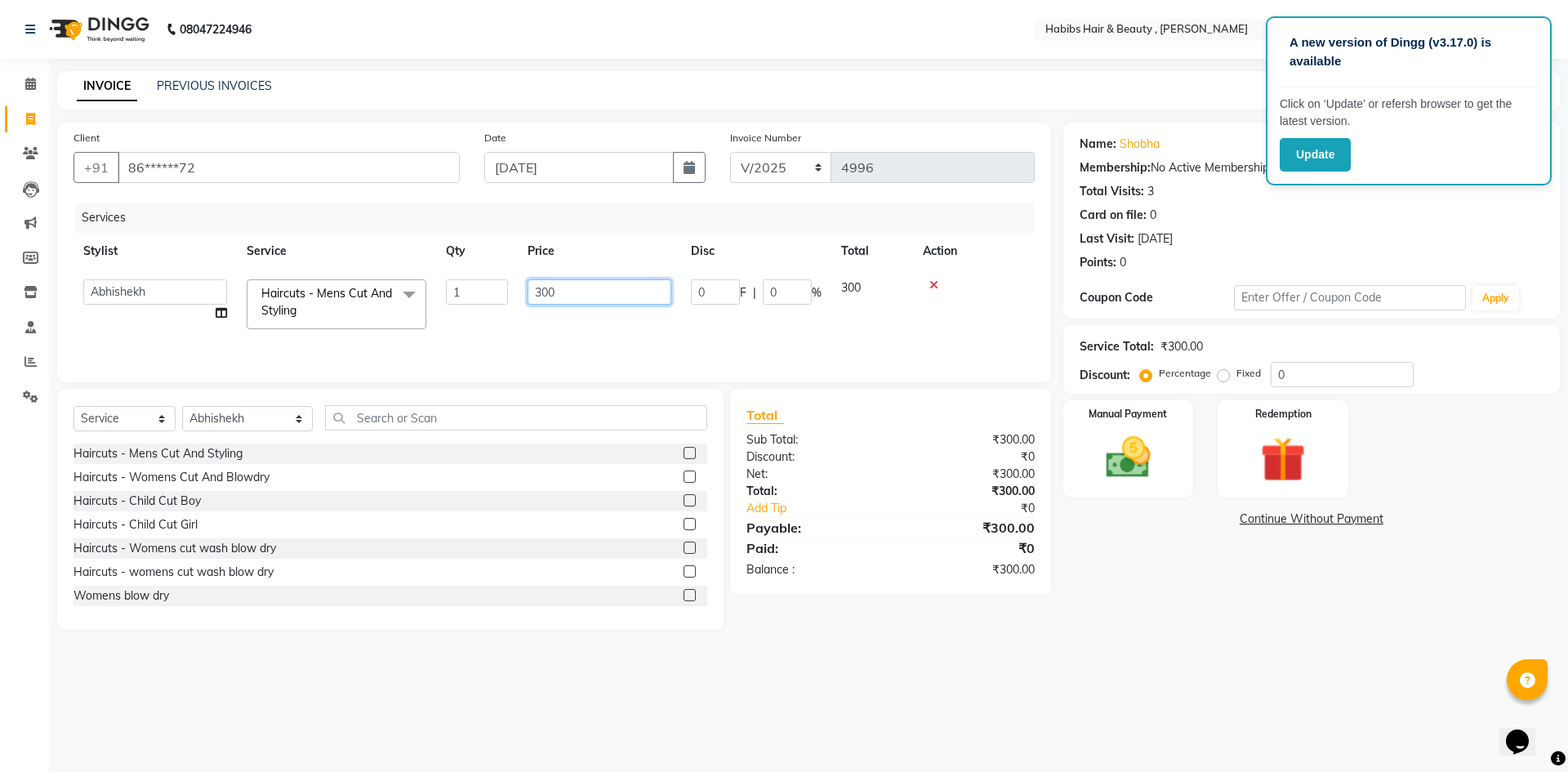
click at [604, 297] on input "300" at bounding box center [599, 292] width 144 height 25
click at [1171, 466] on div "Manual Payment" at bounding box center [1127, 448] width 136 height 101
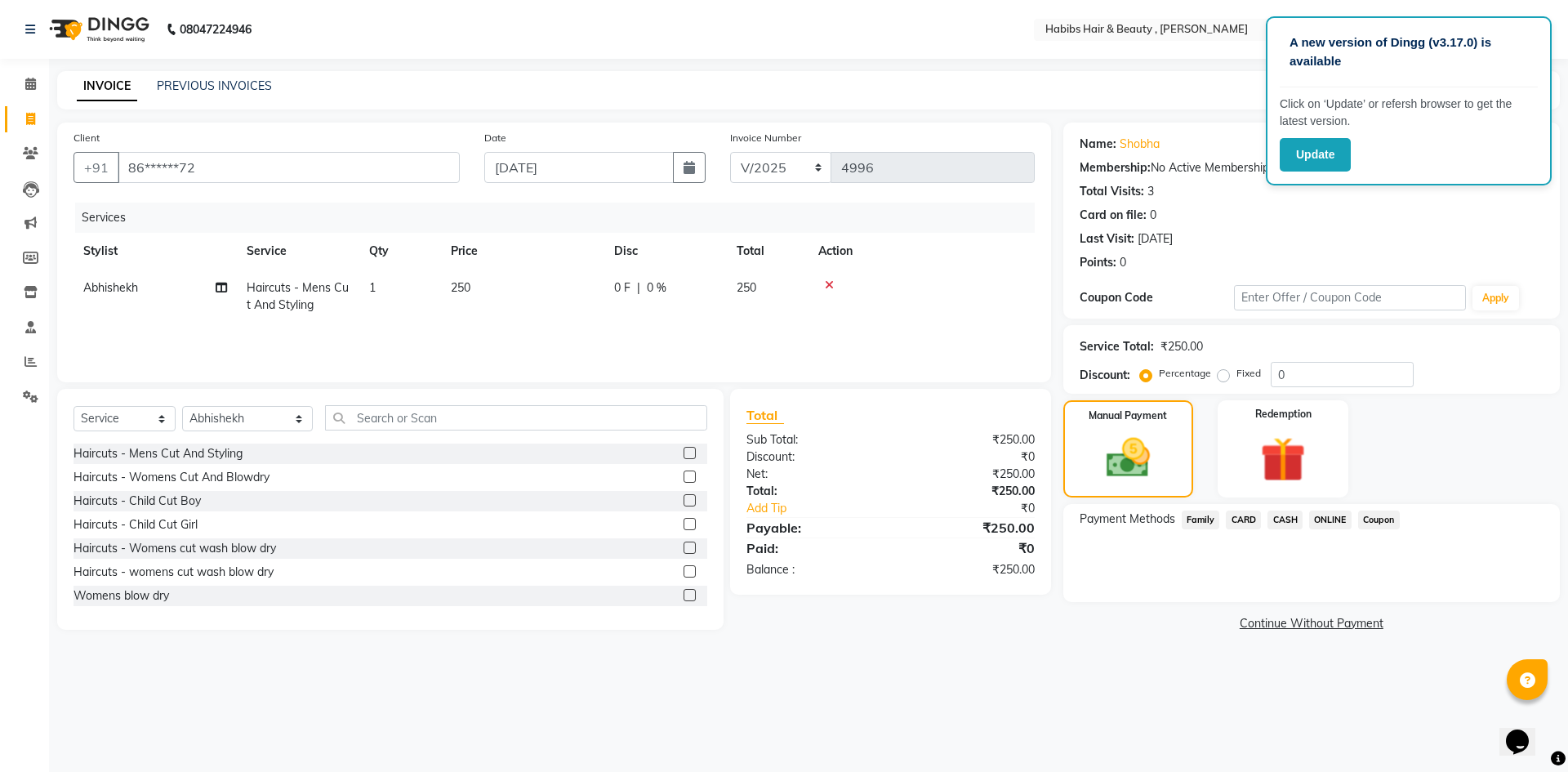
click at [1291, 517] on span "CASH" at bounding box center [1285, 520] width 35 height 19
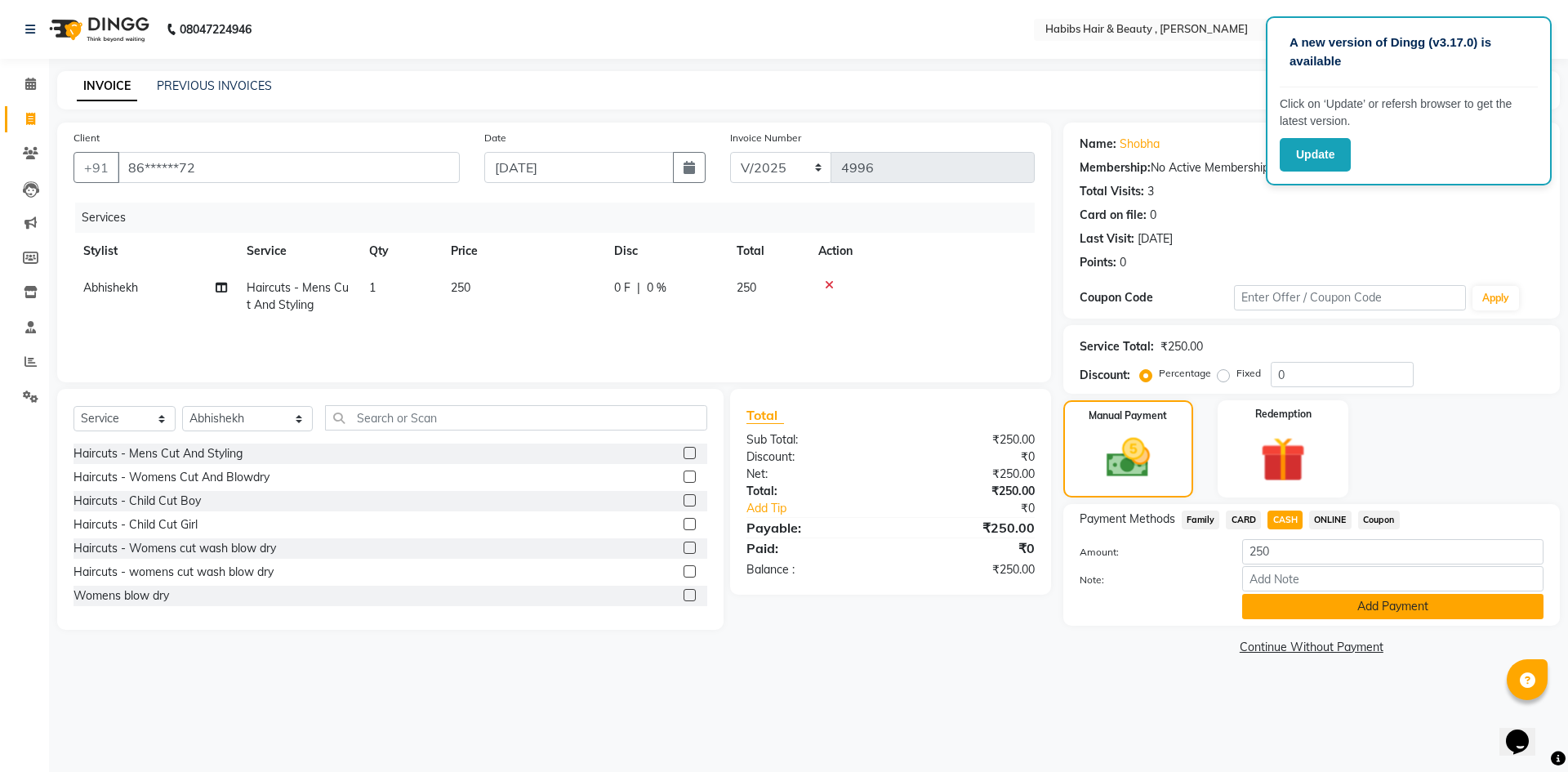
click at [1329, 607] on button "Add Payment" at bounding box center [1393, 606] width 301 height 25
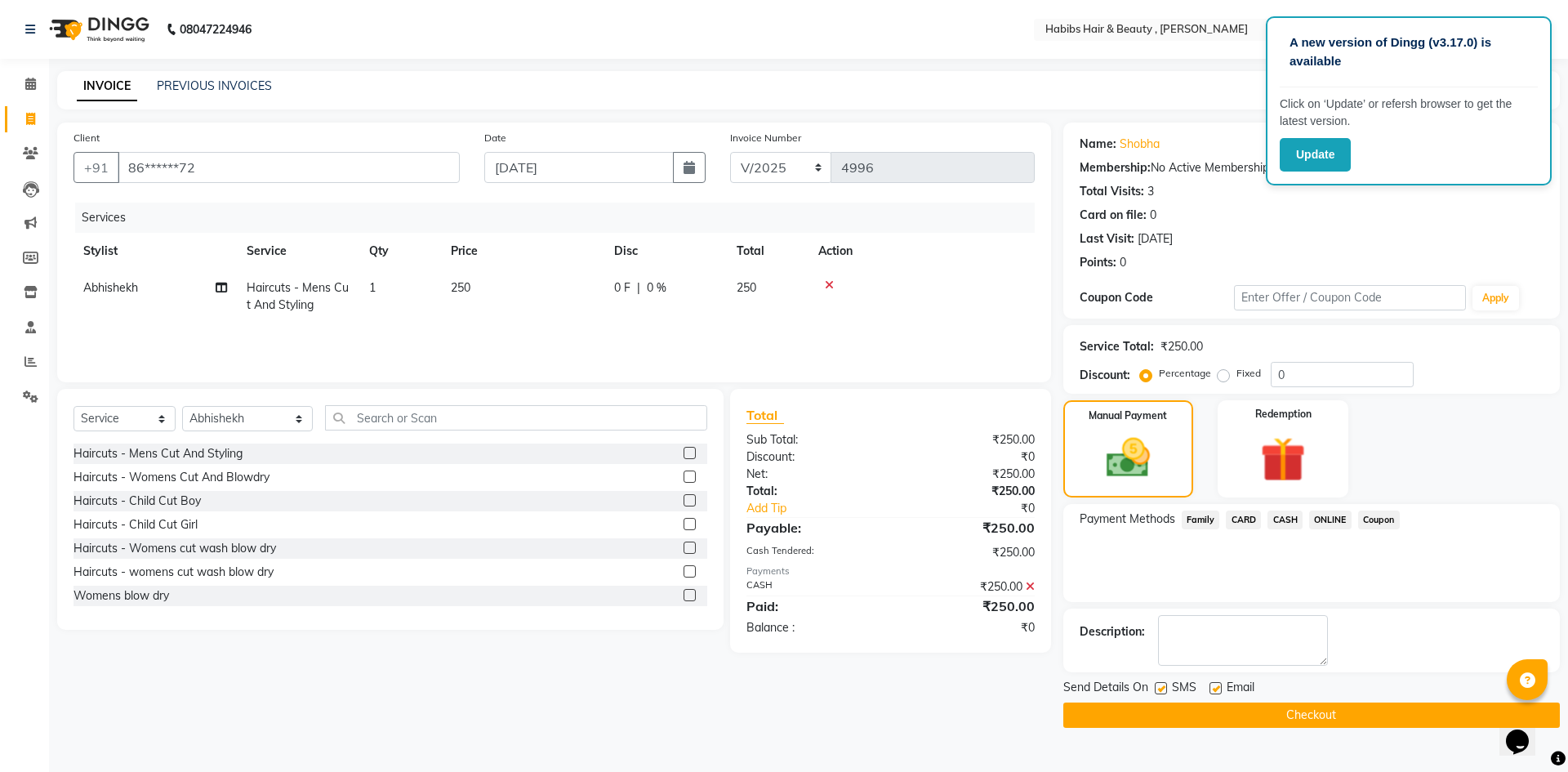
drag, startPoint x: 1348, startPoint y: 714, endPoint x: 1346, endPoint y: 704, distance: 10.2
click at [1348, 711] on button "Checkout" at bounding box center [1311, 715] width 496 height 25
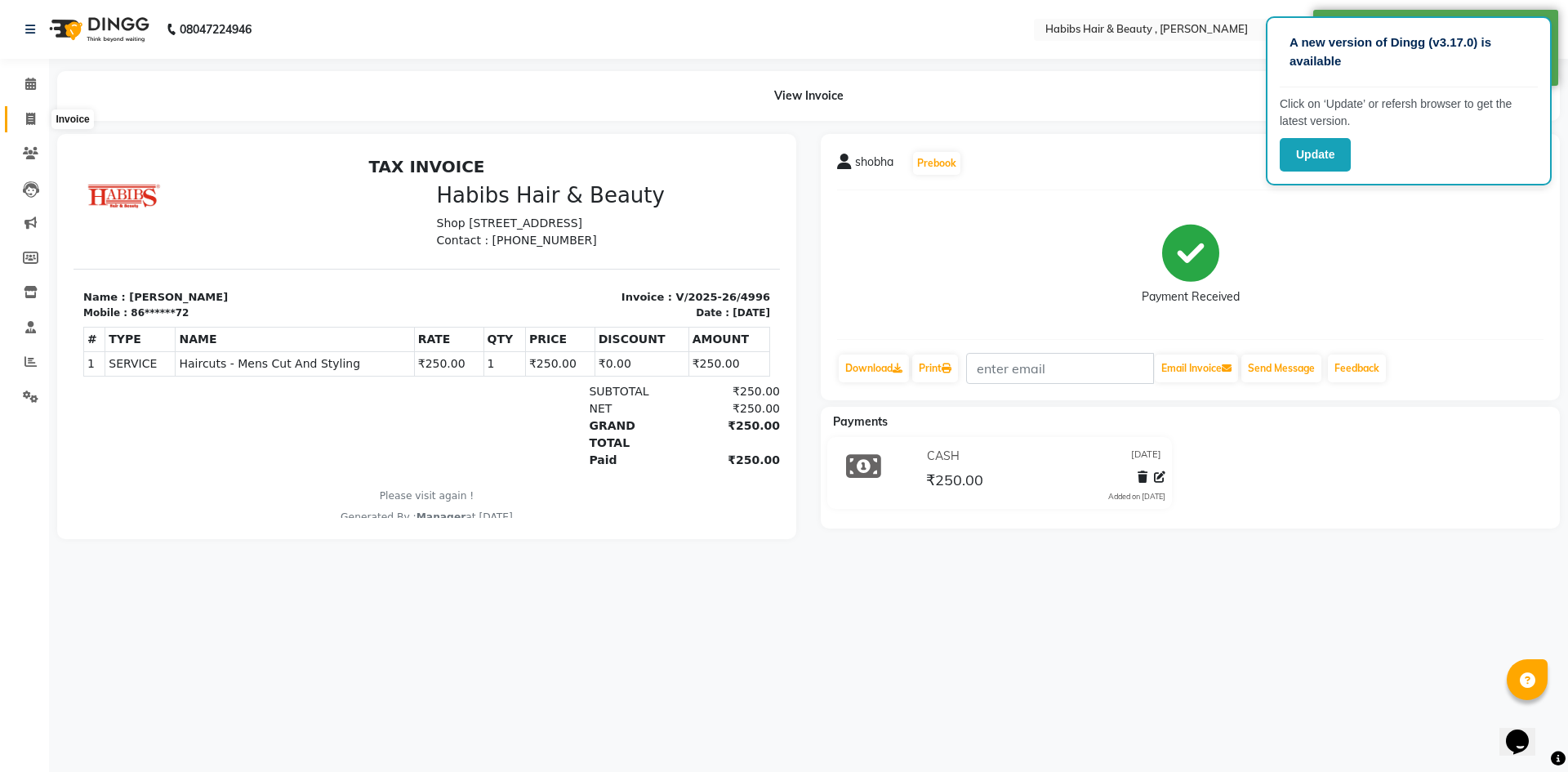
drag, startPoint x: 32, startPoint y: 115, endPoint x: 83, endPoint y: 129, distance: 52.9
click at [32, 115] on icon at bounding box center [30, 119] width 9 height 12
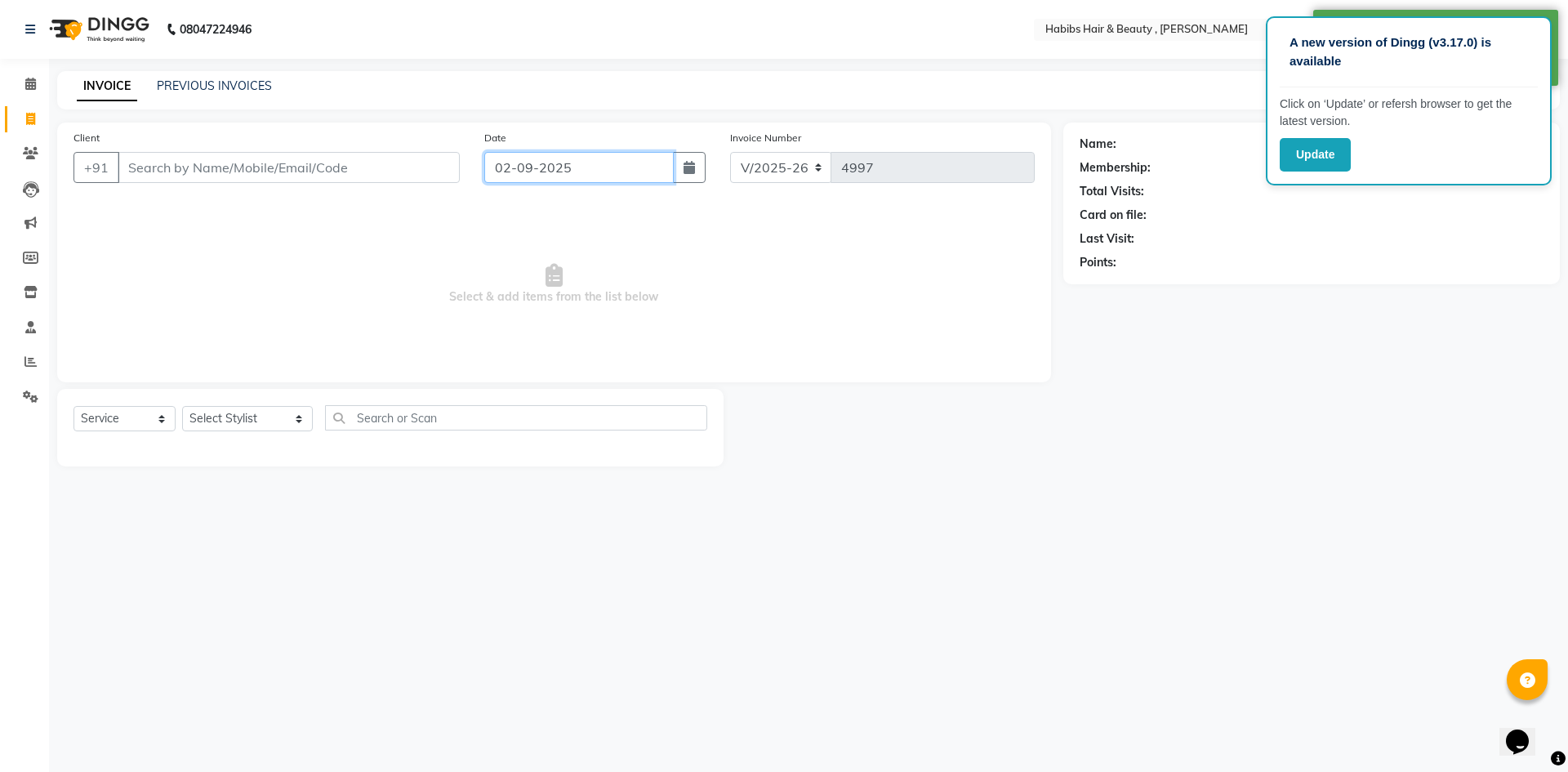
click at [531, 171] on input "02-09-2025" at bounding box center [579, 167] width 190 height 31
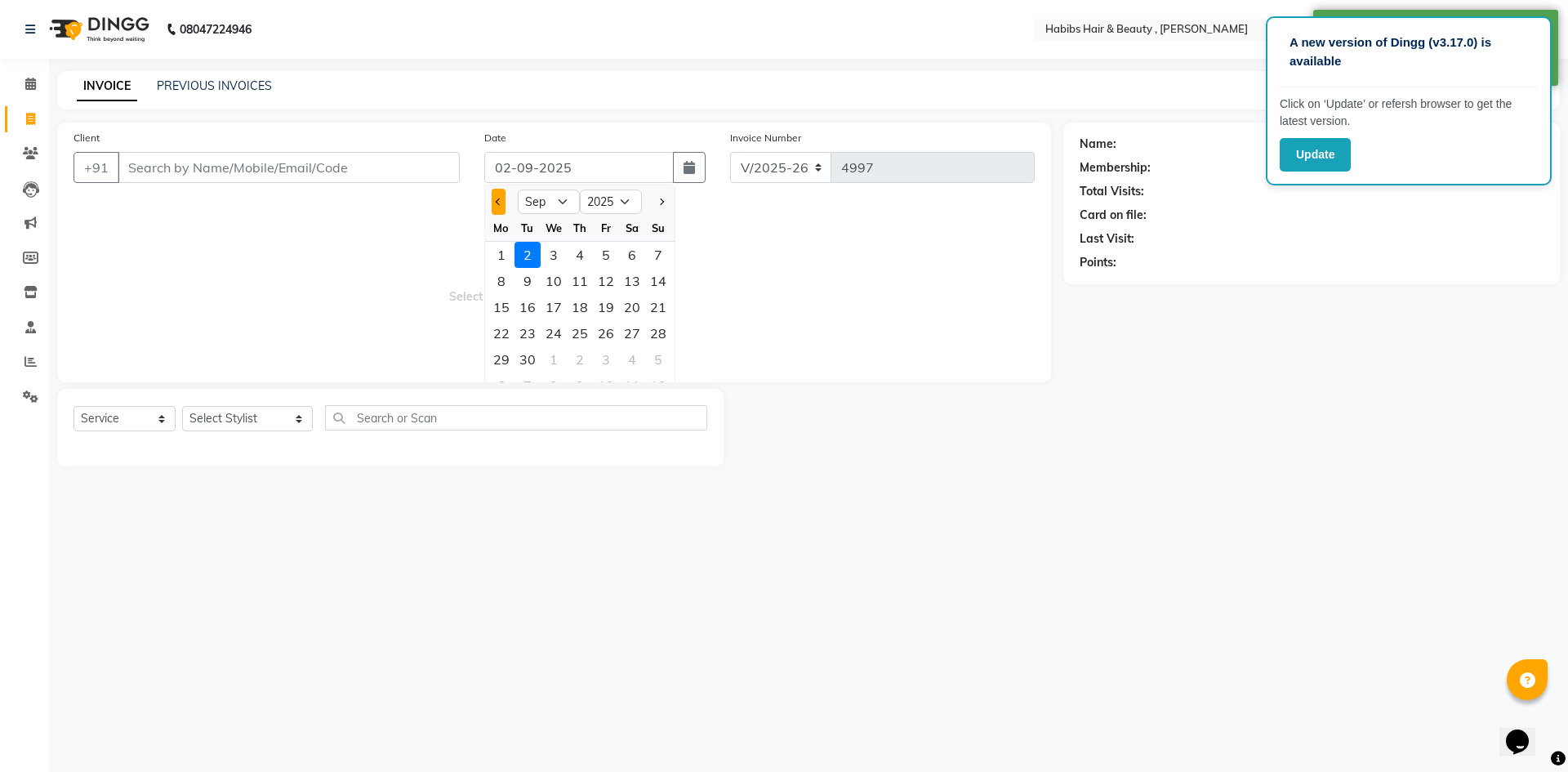
drag, startPoint x: 496, startPoint y: 200, endPoint x: 500, endPoint y: 214, distance: 14.6
click at [496, 201] on span "Previous month" at bounding box center [499, 202] width 7 height 7
drag, startPoint x: 663, startPoint y: 359, endPoint x: 627, endPoint y: 316, distance: 56.1
click at [664, 356] on div "31" at bounding box center [658, 359] width 26 height 26
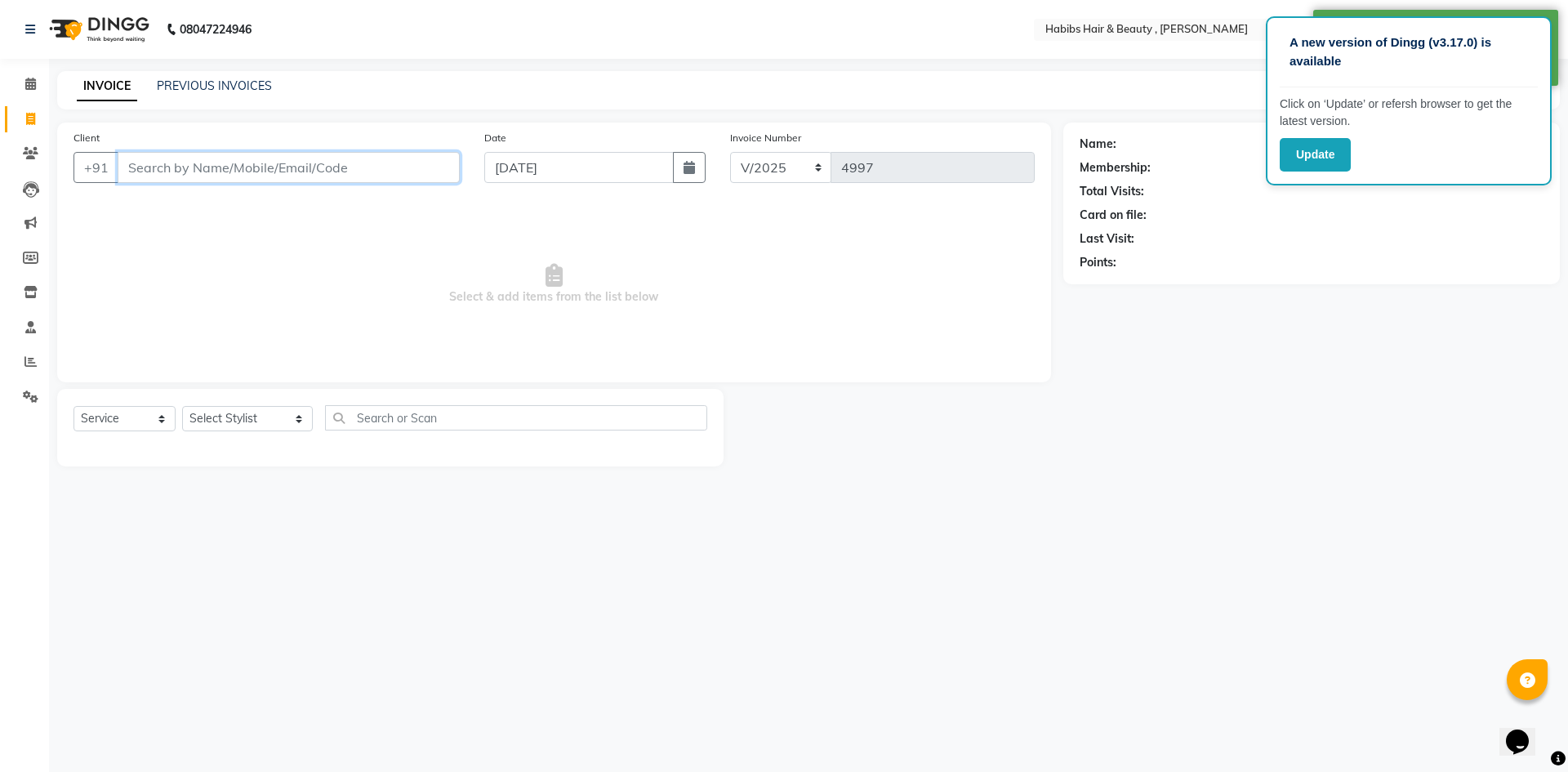
click at [378, 166] on input "Client" at bounding box center [288, 167] width 343 height 31
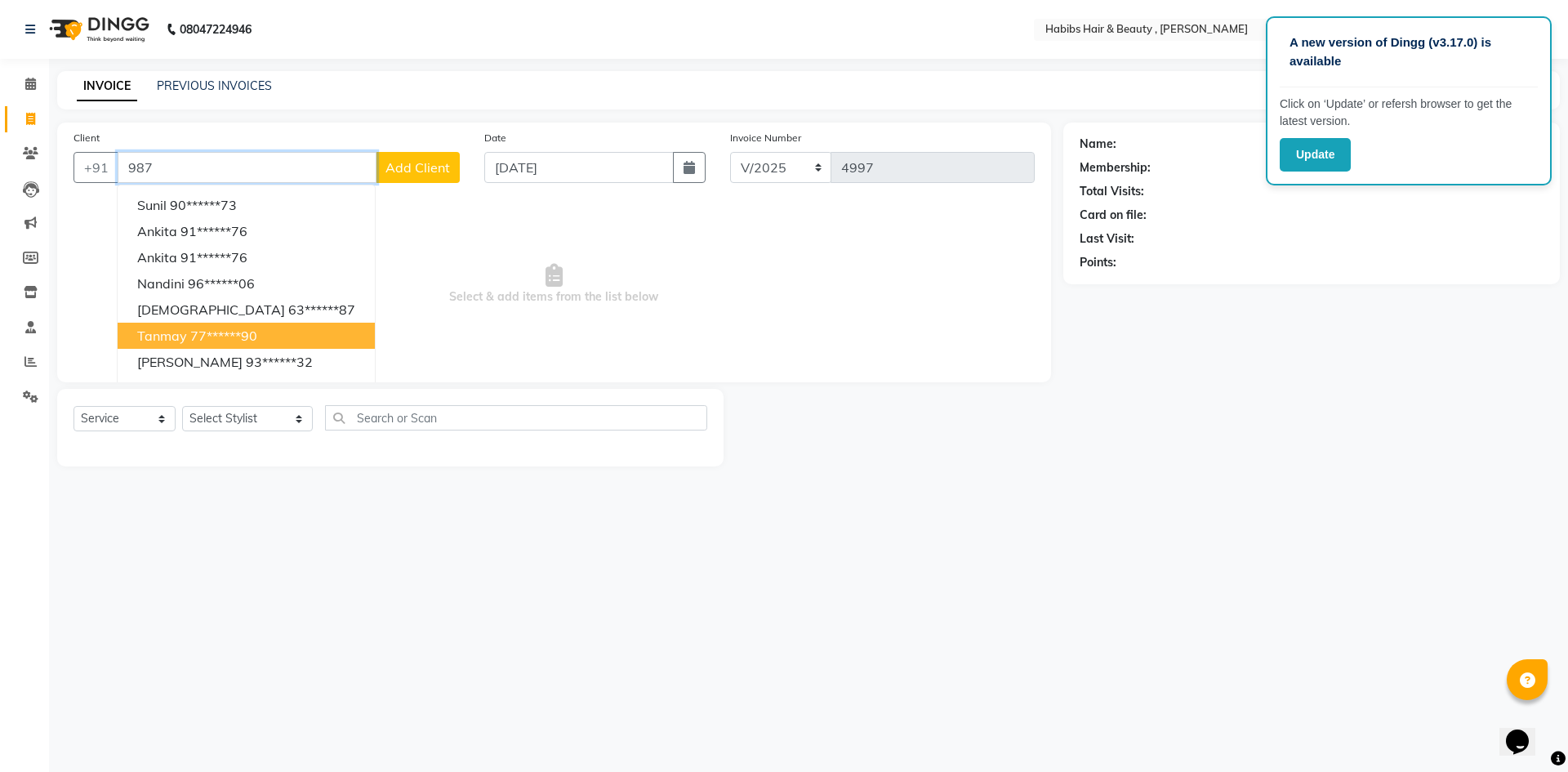
click at [257, 336] on ngb-highlight "77******90" at bounding box center [224, 336] width 67 height 17
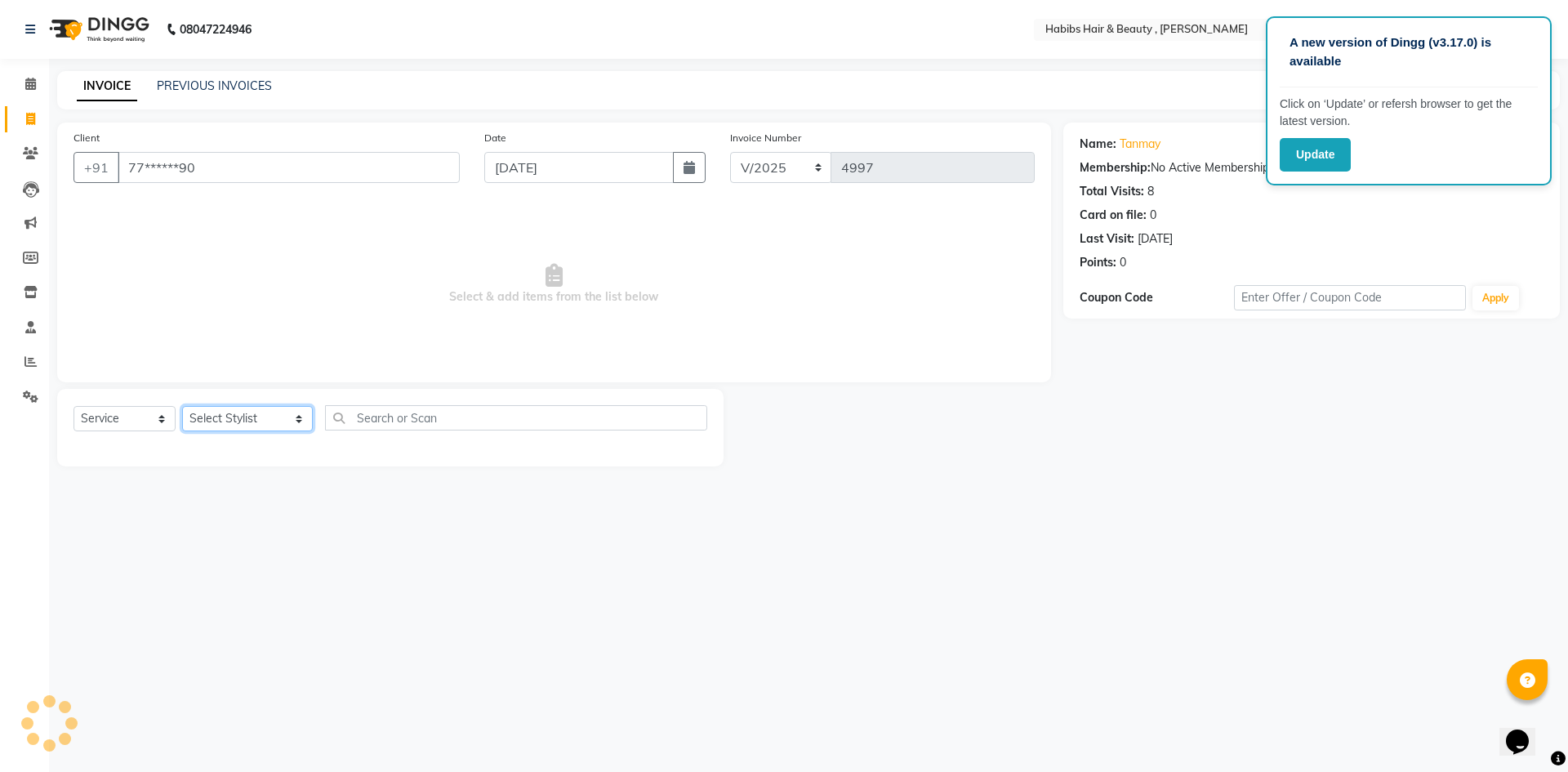
drag, startPoint x: 276, startPoint y: 415, endPoint x: 278, endPoint y: 405, distance: 10.2
click at [278, 405] on div "Select Service Product Membership Package Voucher Prepaid Gift Card Select Styl…" at bounding box center [390, 424] width 634 height 38
click at [182, 406] on select "Select Stylist [PERSON_NAME] [PERSON_NAME] [PERSON_NAME] Bharti jaya Manager [P…" at bounding box center [247, 418] width 131 height 25
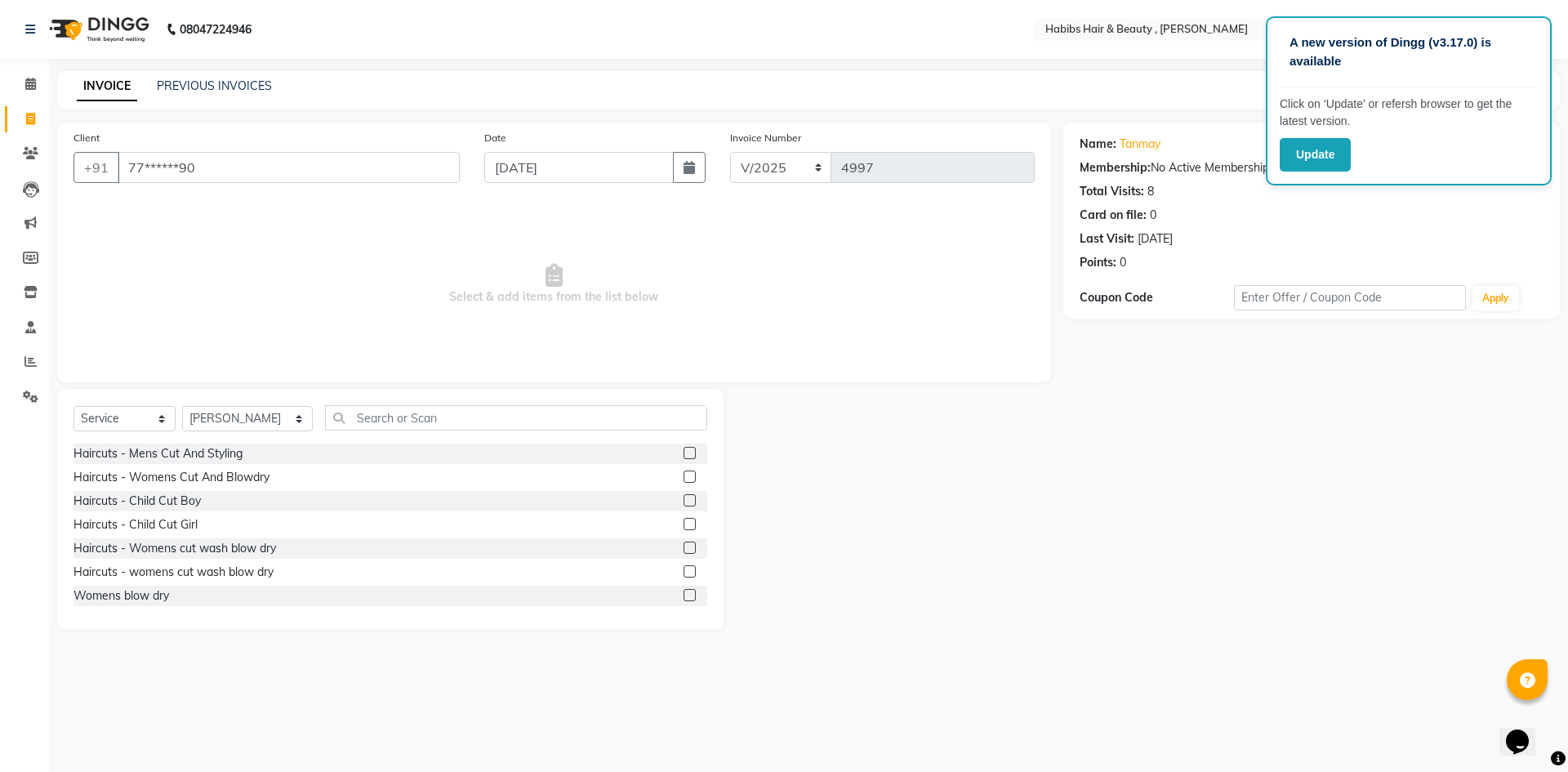
click at [683, 446] on div at bounding box center [695, 453] width 23 height 21
click at [683, 453] on label at bounding box center [689, 453] width 12 height 12
click at [683, 453] on input "checkbox" at bounding box center [688, 453] width 11 height 11
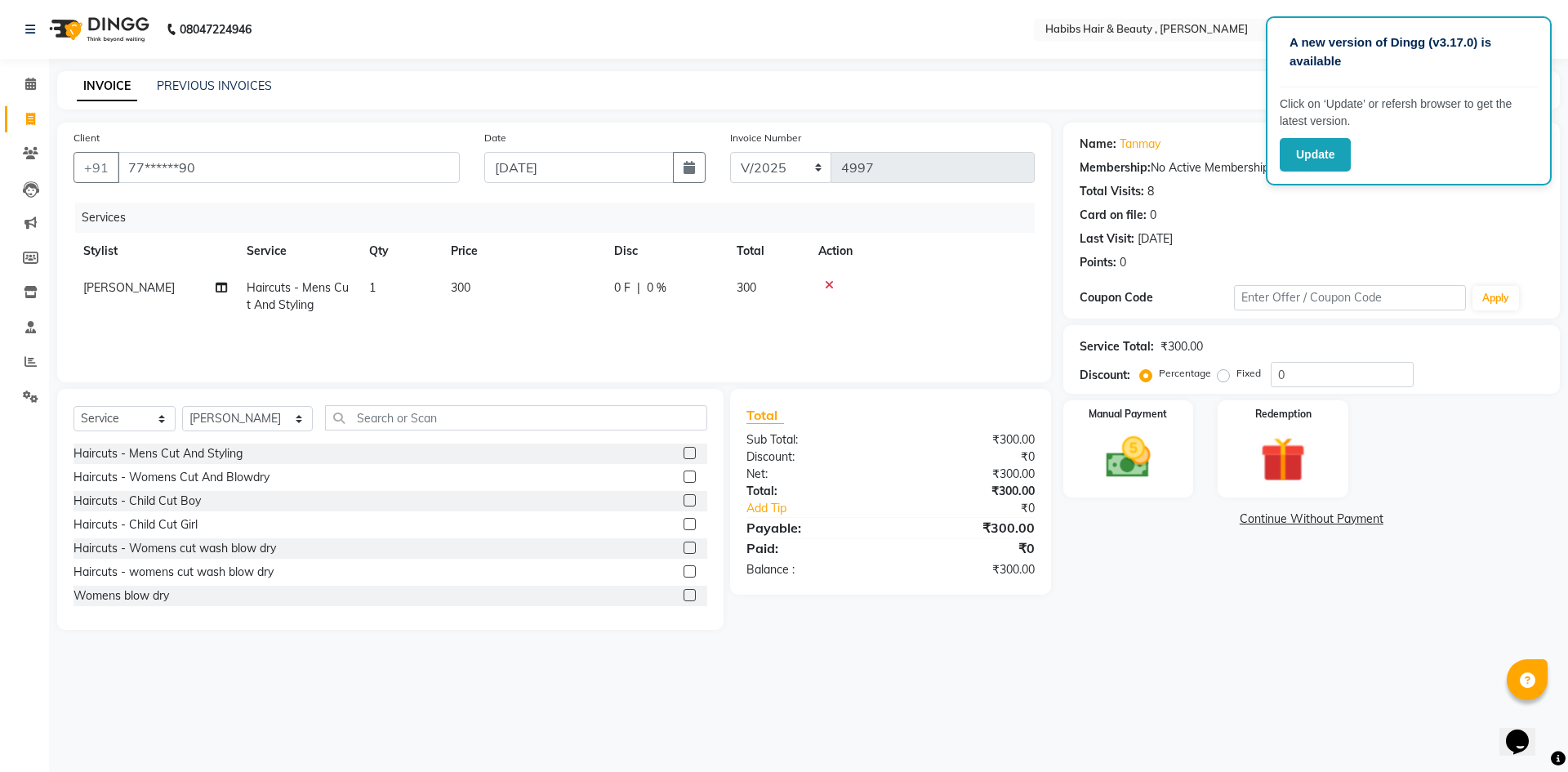
click at [493, 290] on td "300" at bounding box center [522, 296] width 163 height 54
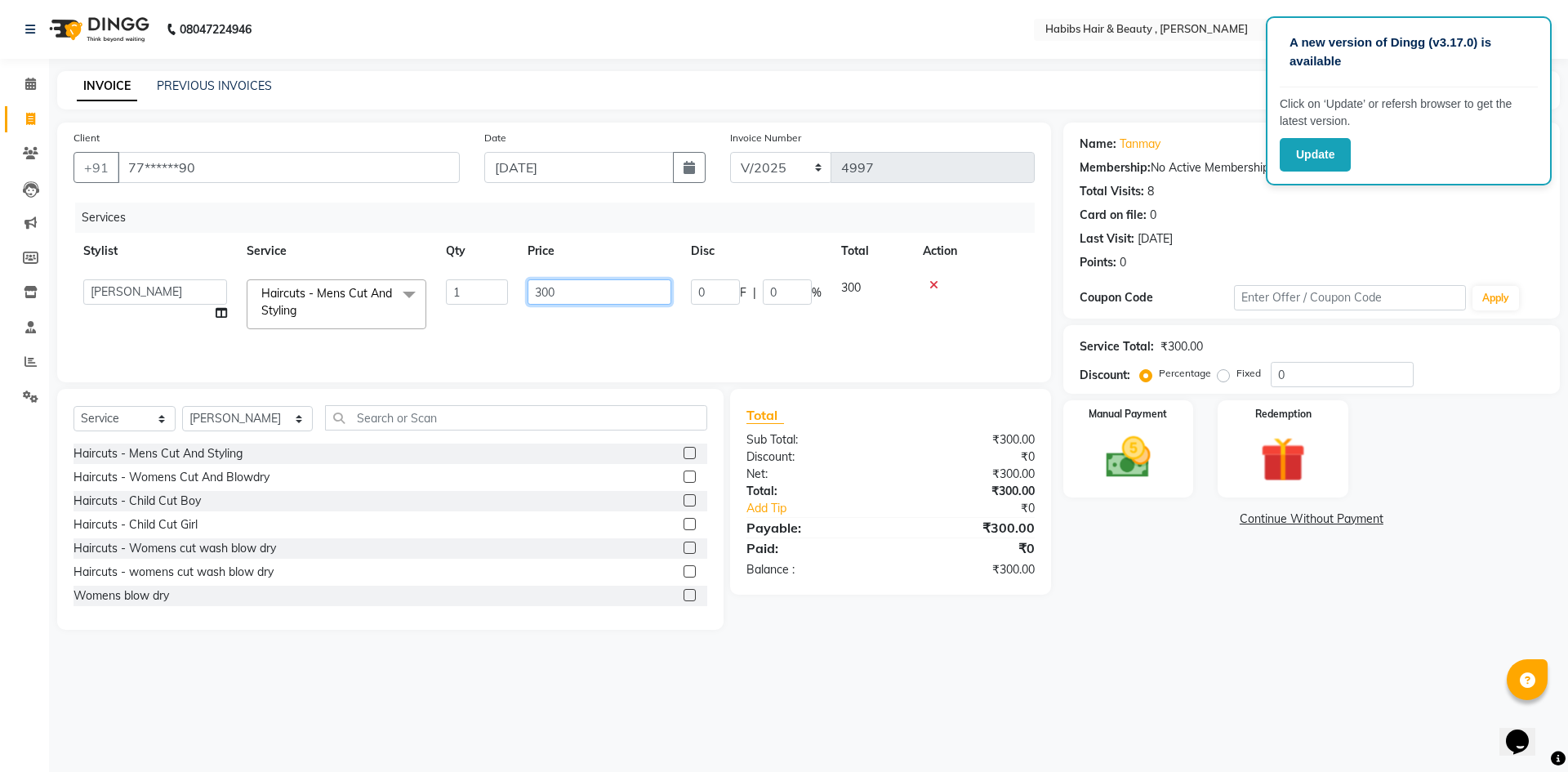
click at [607, 299] on input "300" at bounding box center [599, 292] width 144 height 25
click at [1137, 451] on img at bounding box center [1127, 458] width 76 height 54
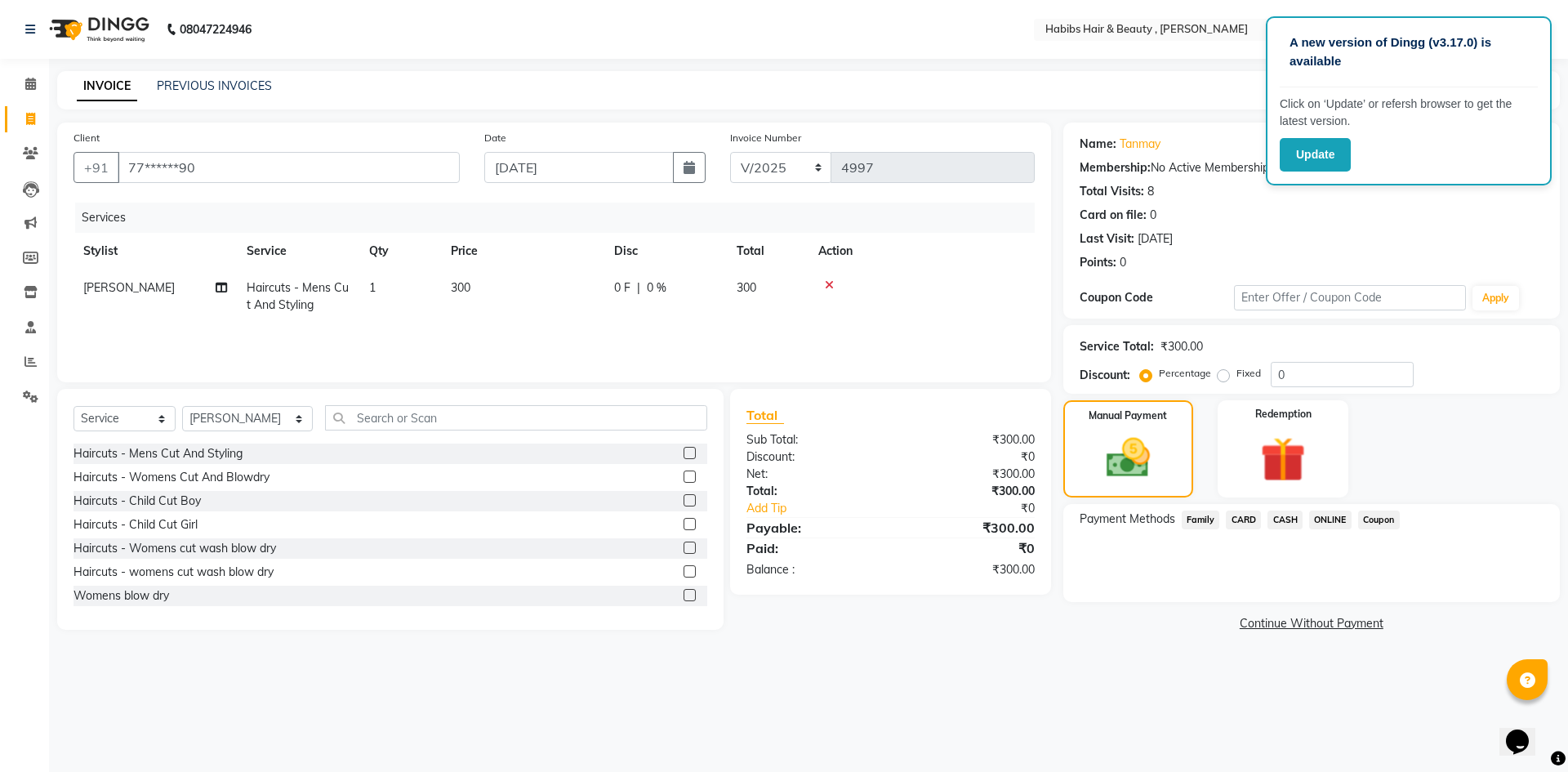
click at [1290, 515] on span "CASH" at bounding box center [1285, 520] width 35 height 19
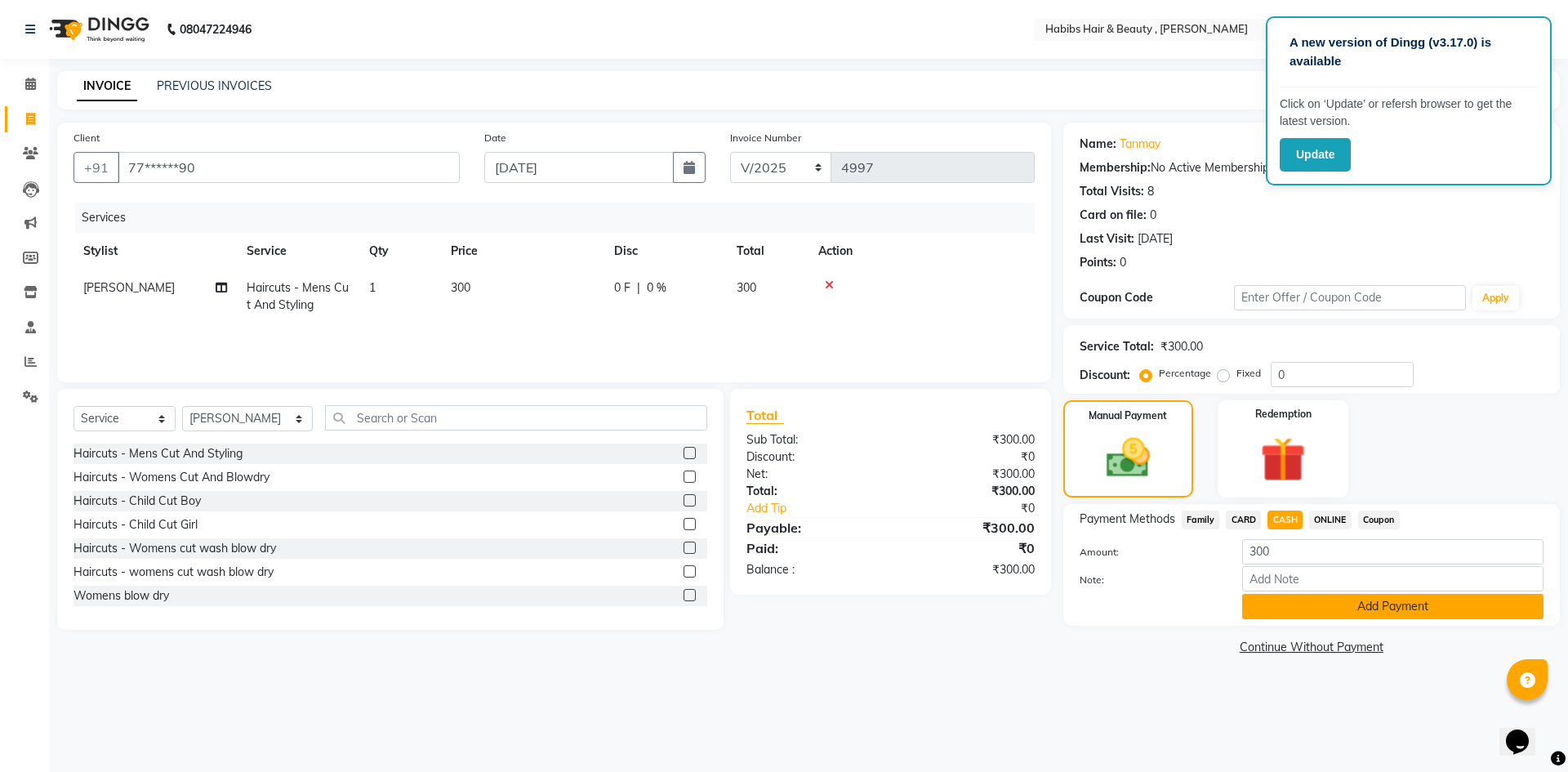
click at [1352, 601] on button "Add Payment" at bounding box center [1393, 606] width 301 height 25
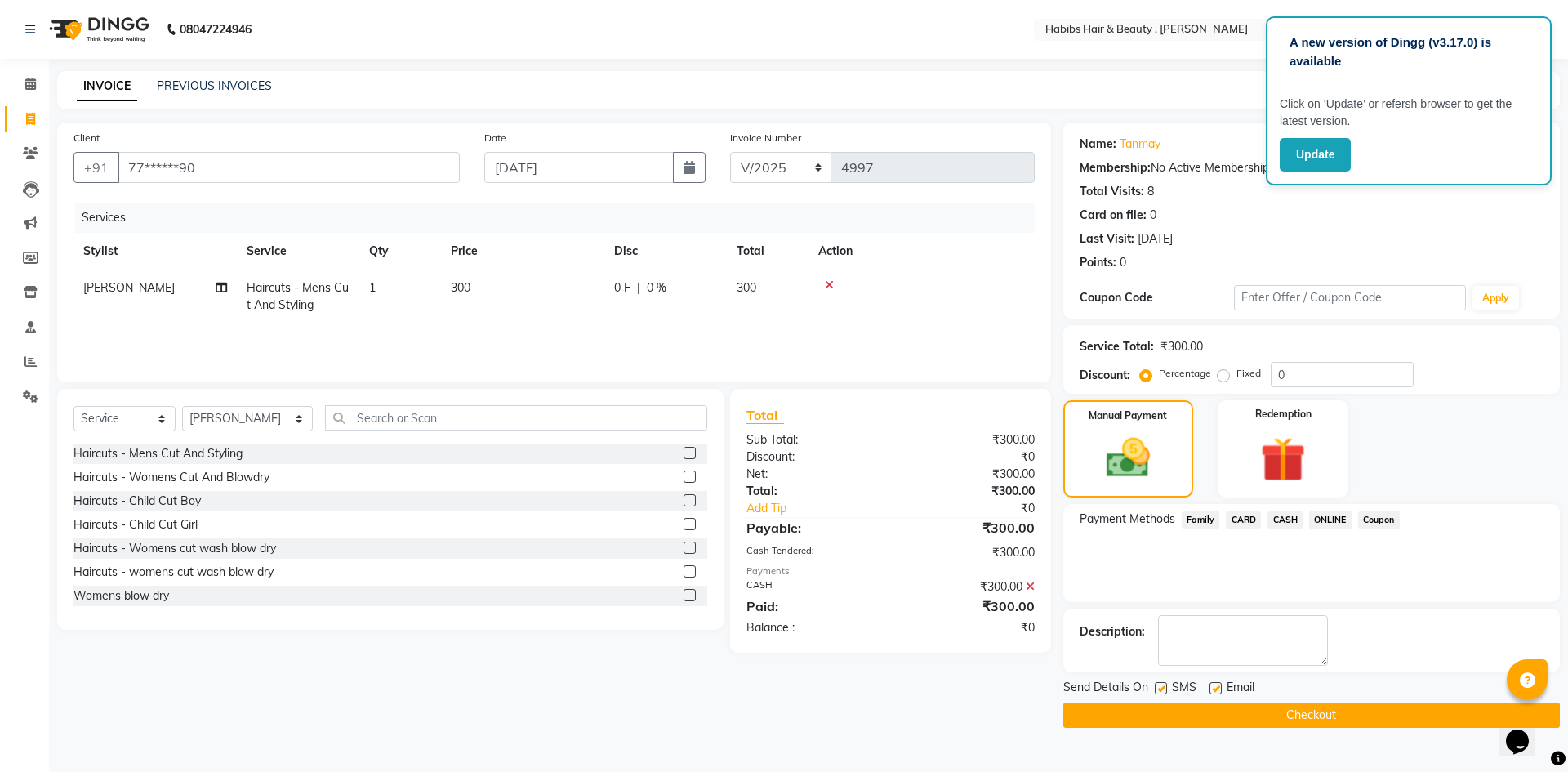
click at [1339, 712] on button "Checkout" at bounding box center [1311, 715] width 496 height 25
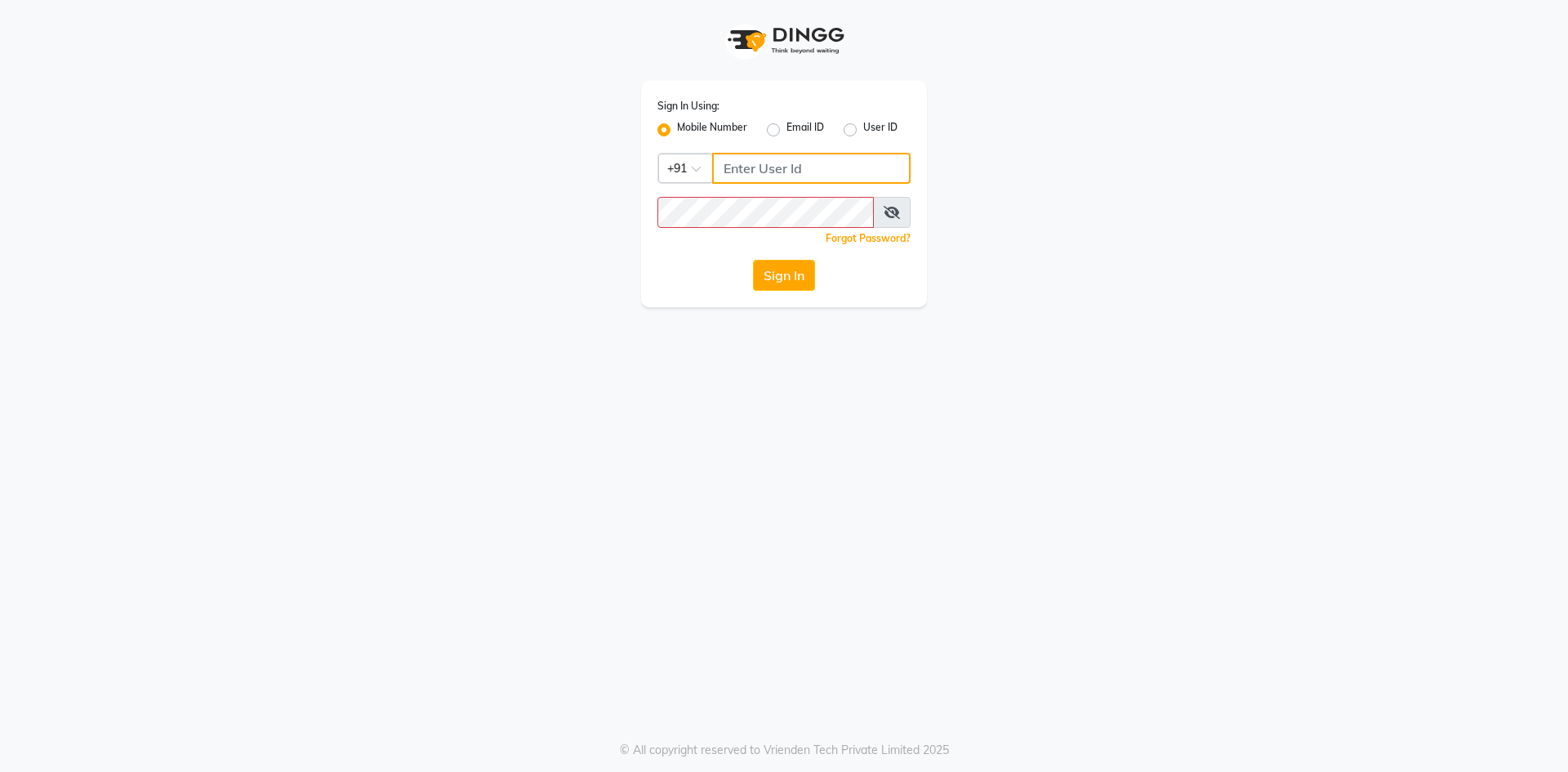
type input "7719066066"
click at [753, 260] on button "Sign In" at bounding box center [784, 275] width 62 height 31
